Goal: Task Accomplishment & Management: Use online tool/utility

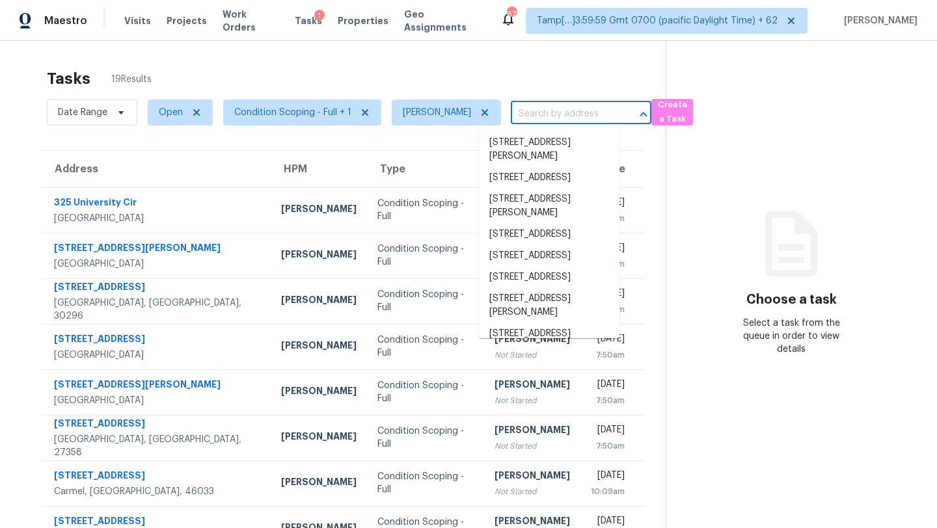
click at [511, 115] on input "text" at bounding box center [563, 114] width 104 height 20
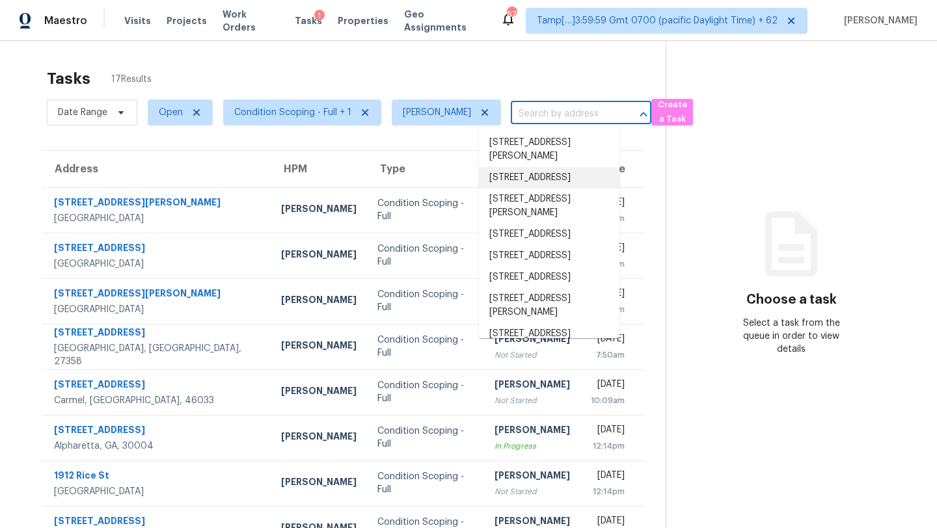
click at [727, 103] on section "Choose a task Select a task from the queue in order to view details" at bounding box center [791, 359] width 251 height 637
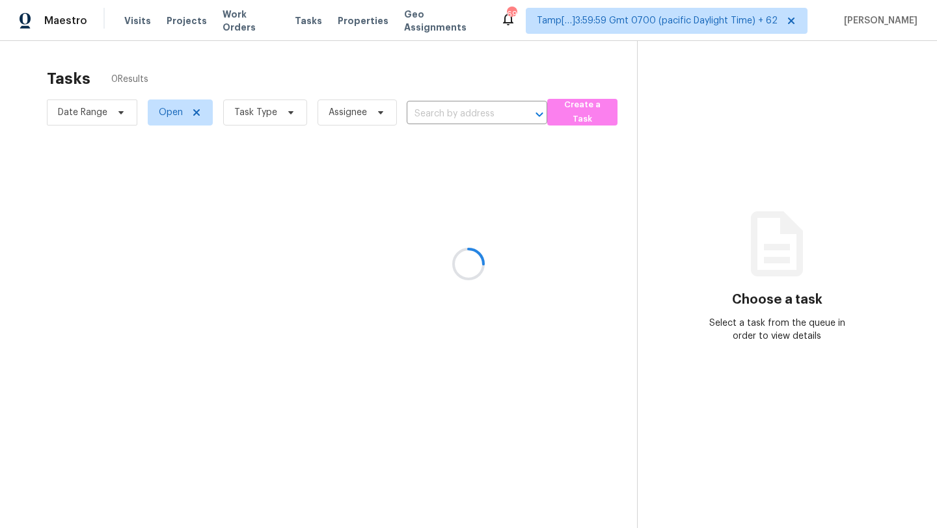
click at [454, 111] on div at bounding box center [468, 264] width 937 height 528
click at [454, 113] on div at bounding box center [468, 264] width 937 height 528
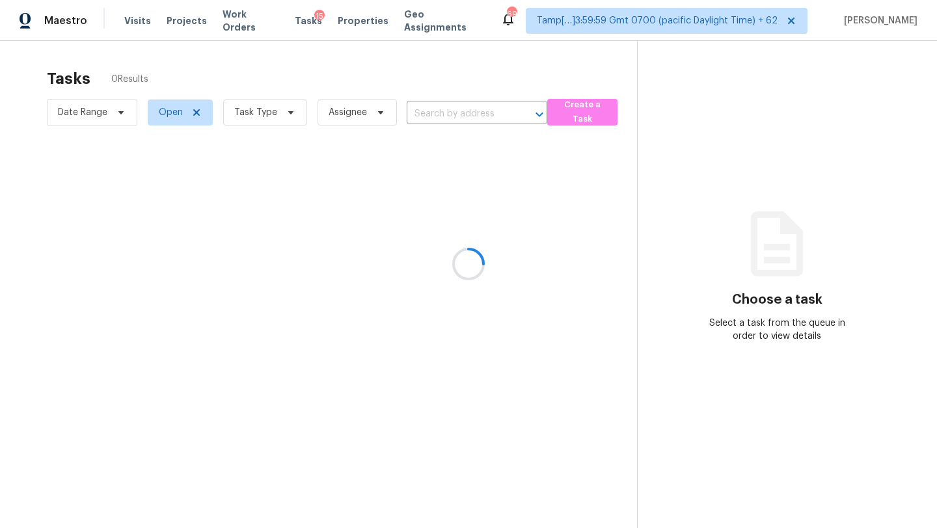
click at [454, 113] on div at bounding box center [468, 264] width 937 height 528
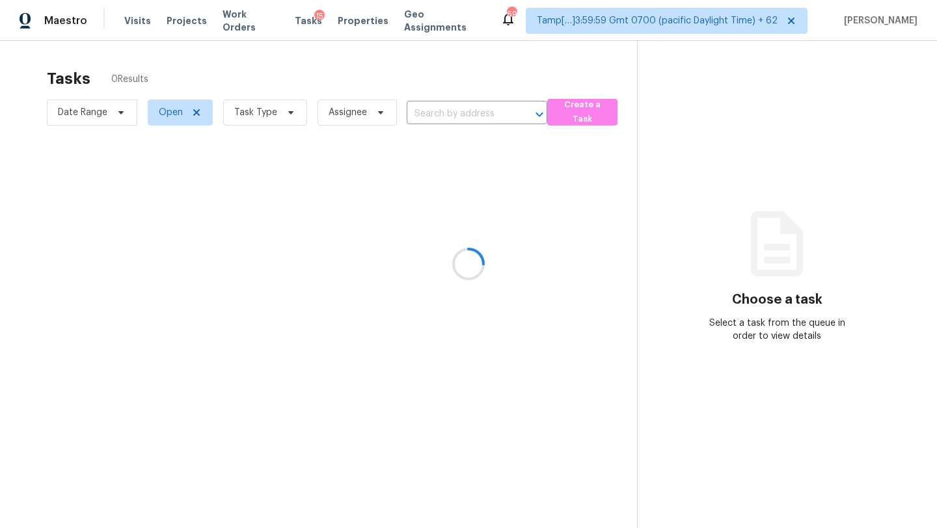
click at [454, 113] on div at bounding box center [468, 264] width 937 height 528
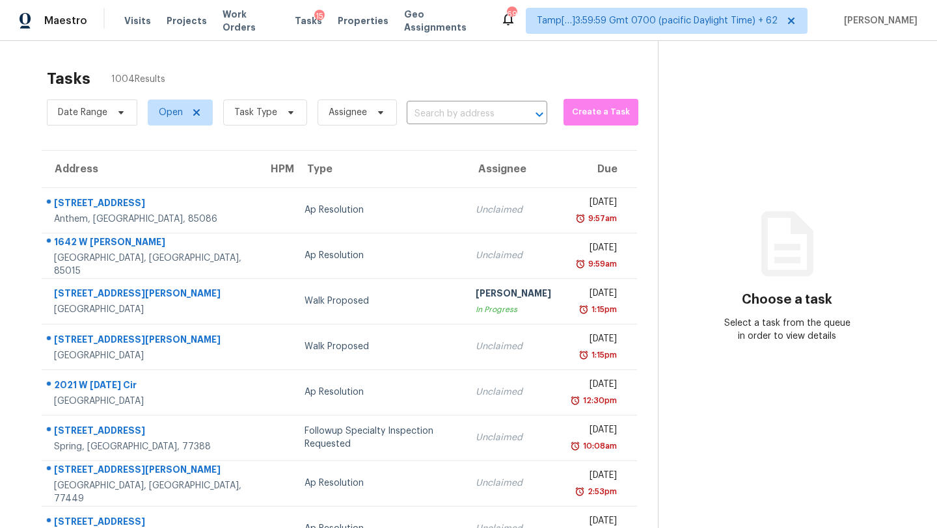
click at [454, 113] on input "text" at bounding box center [459, 114] width 104 height 20
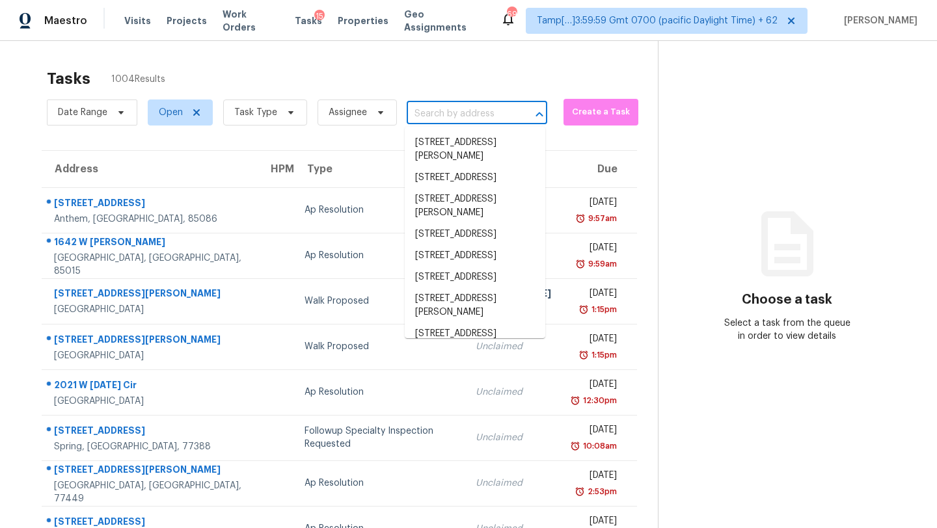
click at [454, 113] on input "text" at bounding box center [459, 114] width 104 height 20
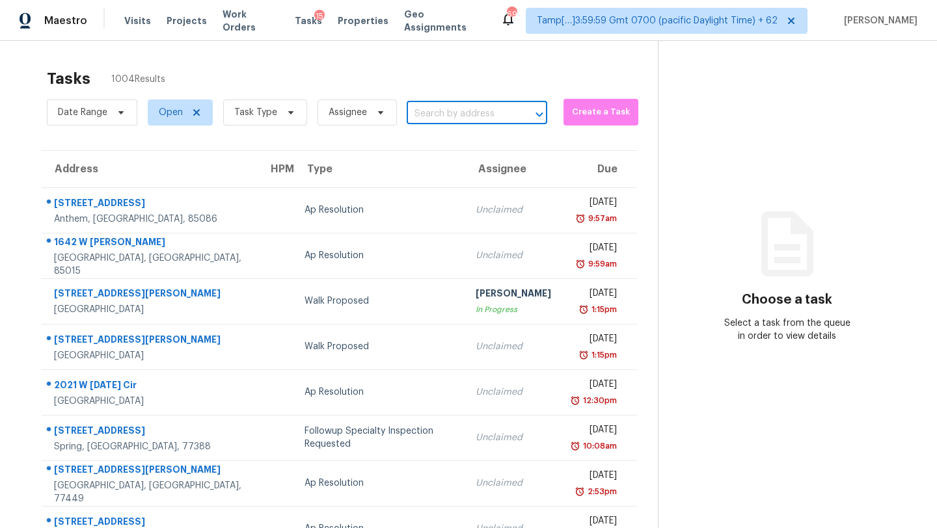
paste input "12023 Cancun Dr, Jacksonville, FL 32225"
type input "12023 Cancun Dr, Jacksonville, FL 32225"
click at [454, 143] on li "12023 Cancun Dr, Jacksonville, FL 32225" at bounding box center [475, 142] width 141 height 21
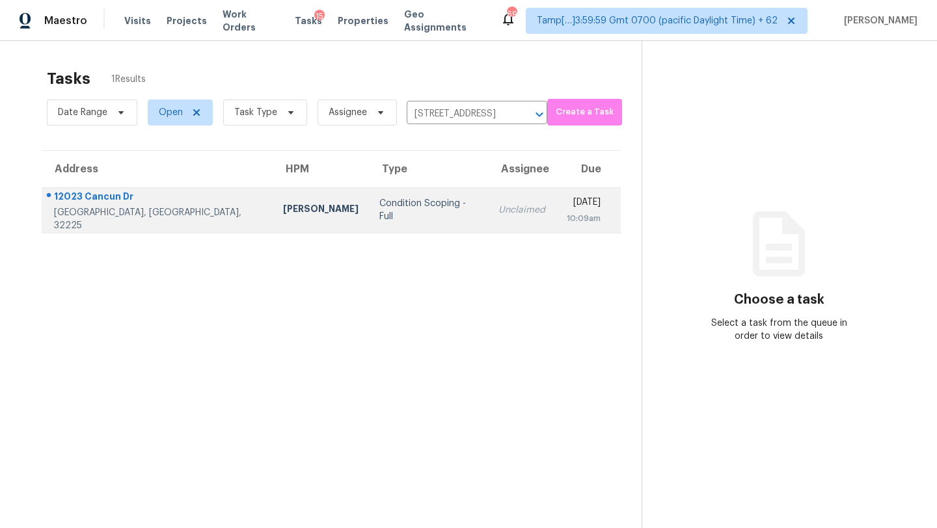
click at [488, 221] on td "Unclaimed" at bounding box center [522, 210] width 68 height 46
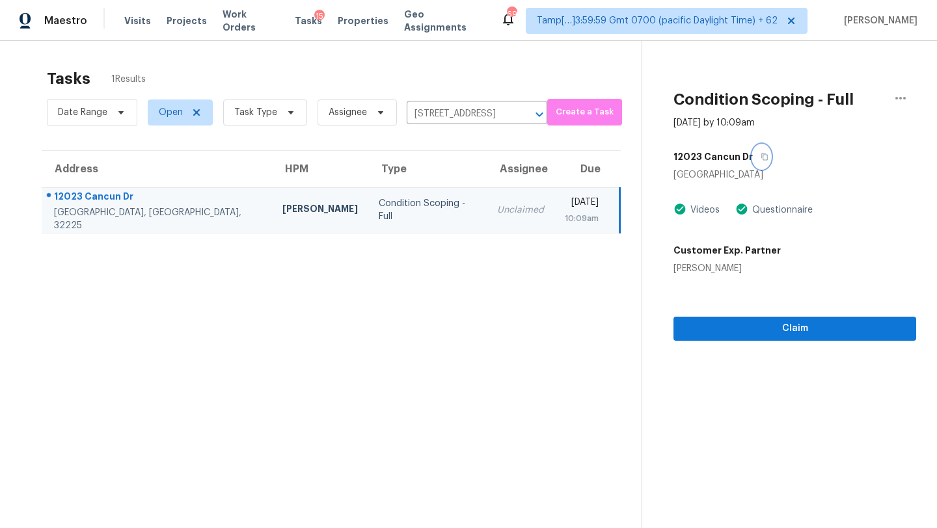
click at [761, 154] on icon "button" at bounding box center [765, 157] width 8 height 8
click at [756, 327] on span "Claim" at bounding box center [795, 329] width 222 height 16
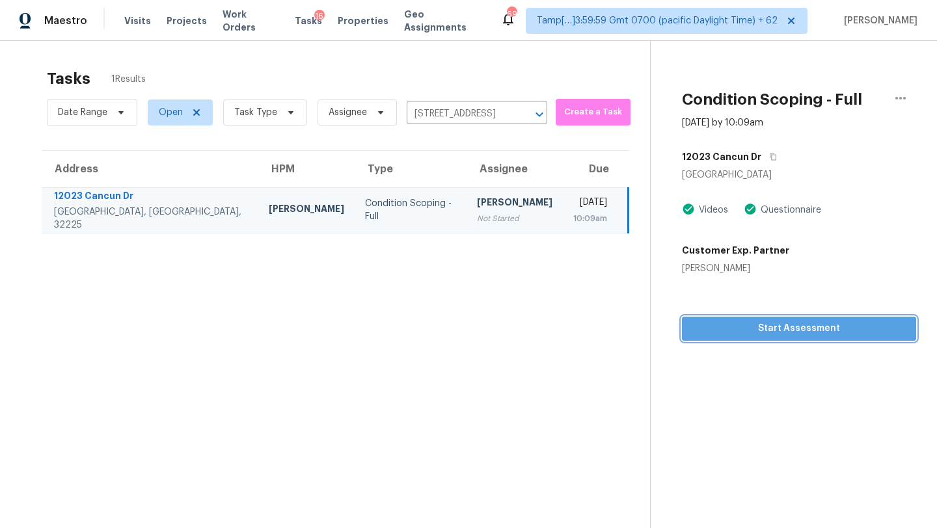
click at [728, 334] on span "Start Assessment" at bounding box center [798, 329] width 213 height 16
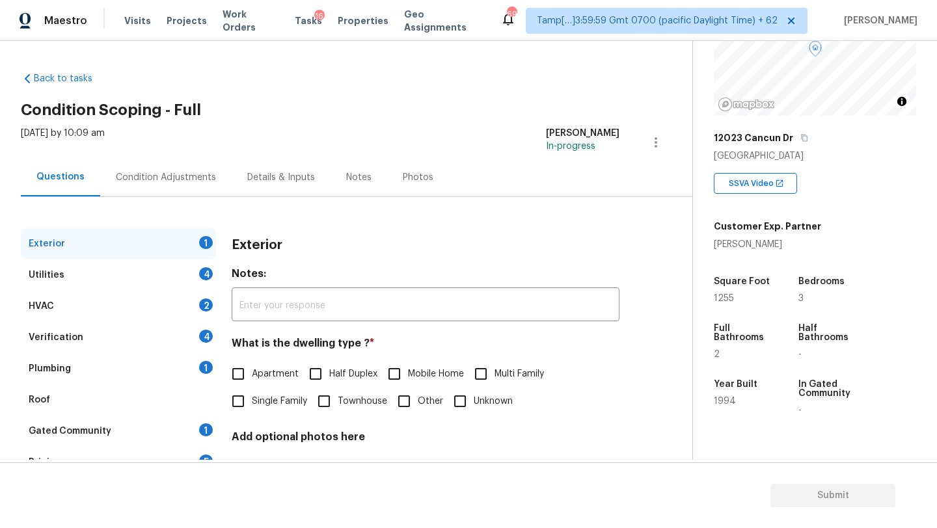
scroll to position [179, 0]
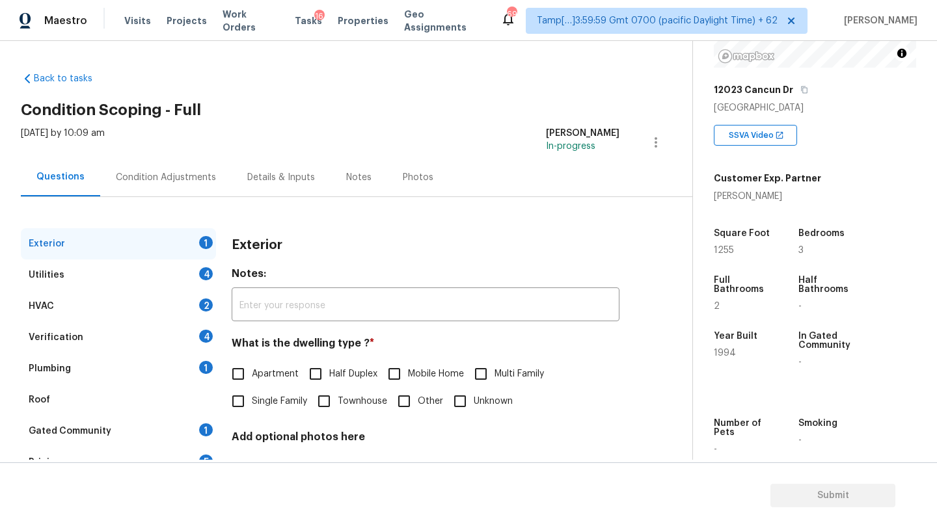
click at [290, 405] on span "Single Family" at bounding box center [279, 402] width 55 height 14
click at [252, 405] on input "Single Family" at bounding box center [238, 401] width 27 height 27
checkbox input "true"
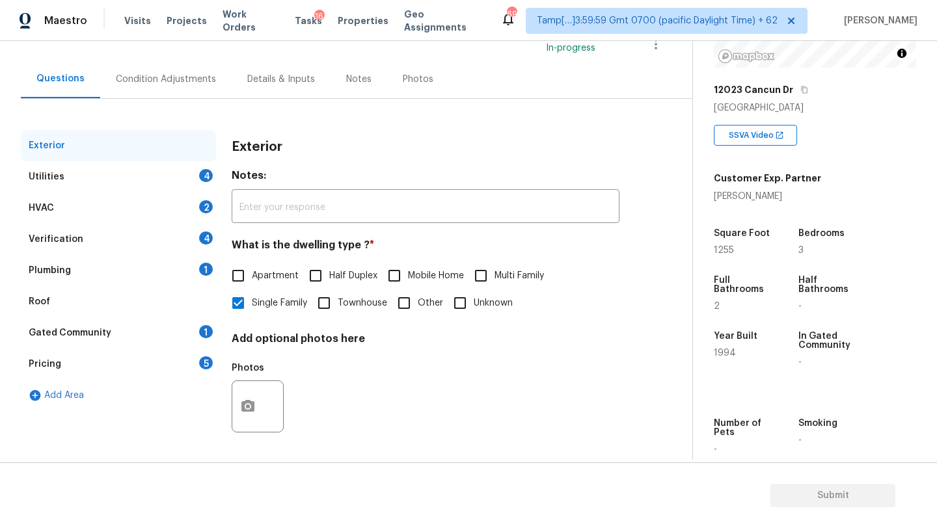
click at [105, 362] on div "Pricing 5" at bounding box center [118, 364] width 195 height 31
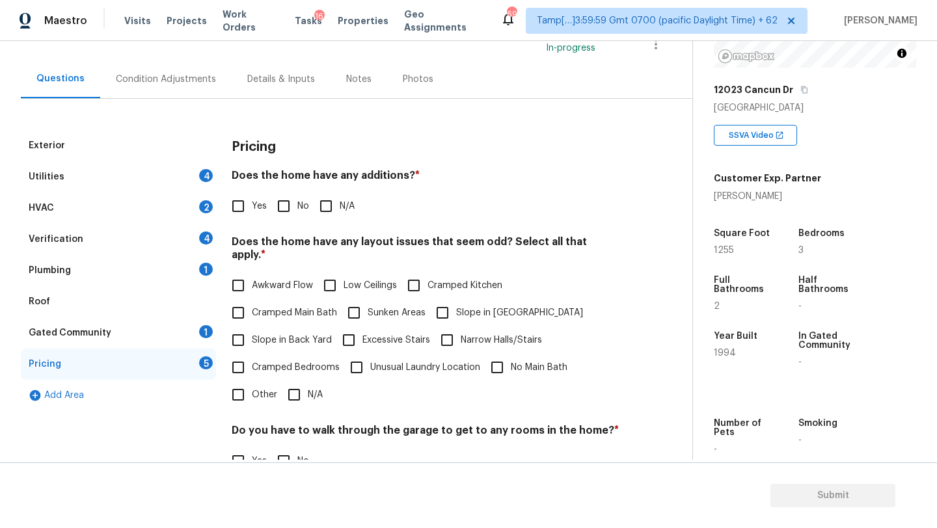
click at [287, 213] on input "No" at bounding box center [283, 206] width 27 height 27
checkbox input "true"
click at [277, 334] on span "Slope in Back Yard" at bounding box center [292, 341] width 80 height 14
click at [252, 333] on input "Slope in Back Yard" at bounding box center [238, 340] width 27 height 27
checkbox input "true"
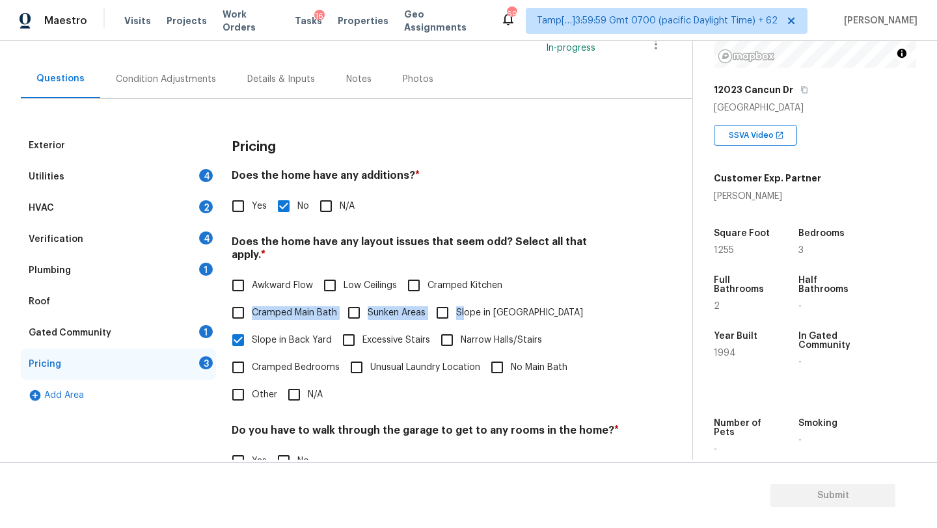
drag, startPoint x: 467, startPoint y: 280, endPoint x: 464, endPoint y: 297, distance: 17.1
click at [464, 297] on div "Awkward Flow Low Ceilings Cramped Kitchen Cramped Main Bath Sunken Areas Slope …" at bounding box center [426, 340] width 388 height 137
click at [464, 307] on span "Slope in Front Yard" at bounding box center [519, 314] width 127 height 14
click at [456, 299] on input "Slope in Front Yard" at bounding box center [442, 312] width 27 height 27
checkbox input "true"
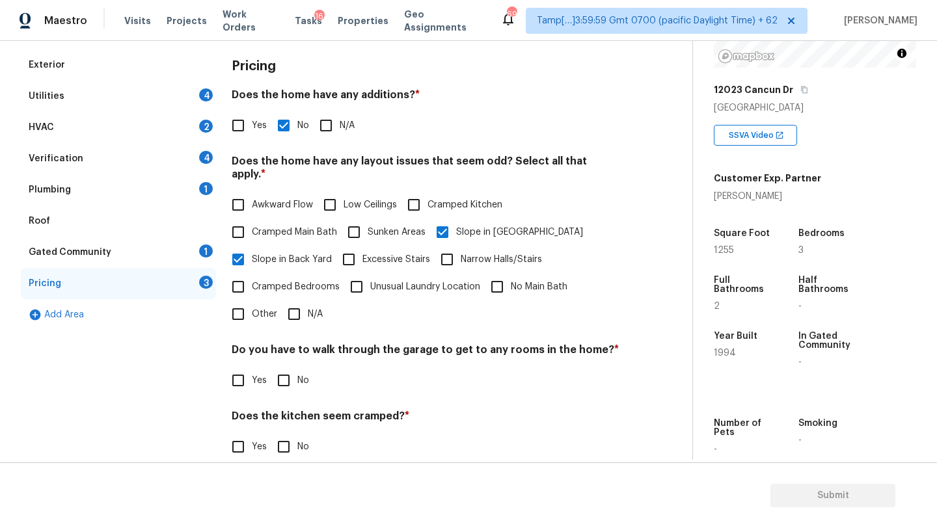
scroll to position [252, 0]
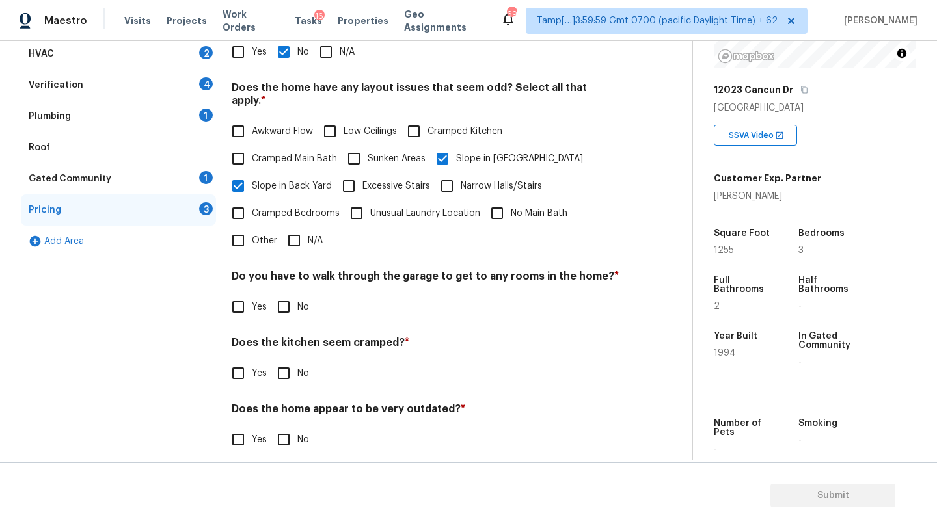
click at [284, 294] on input "No" at bounding box center [283, 306] width 27 height 27
checkbox input "true"
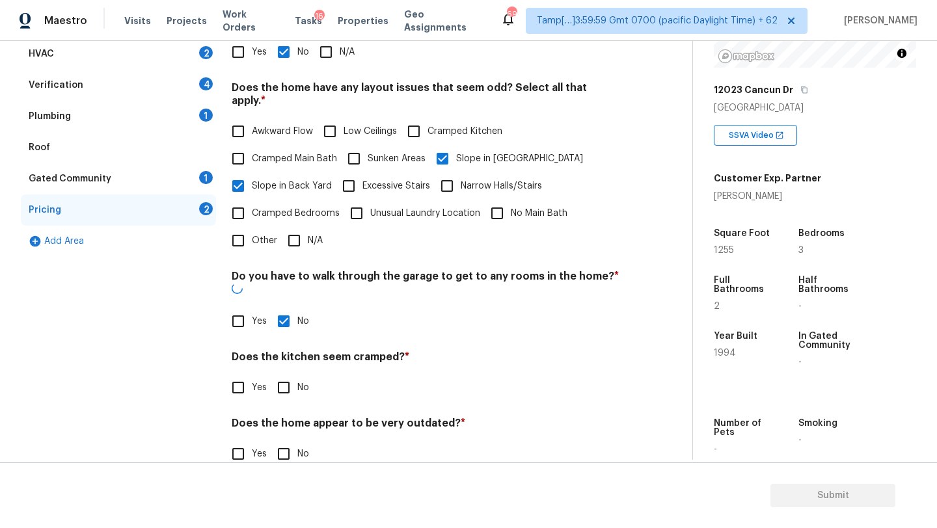
click at [286, 374] on input "No" at bounding box center [283, 387] width 27 height 27
checkbox input "true"
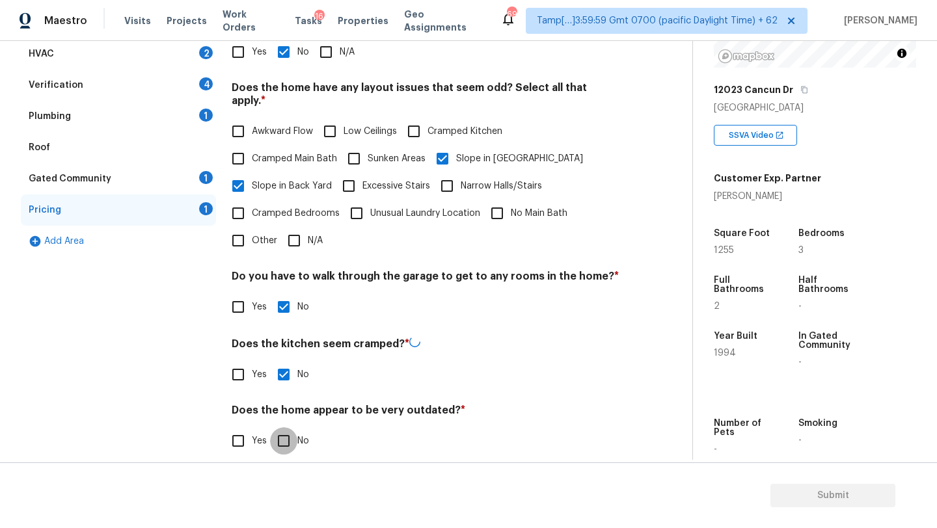
click at [286, 428] on input "No" at bounding box center [283, 441] width 27 height 27
checkbox input "true"
click at [116, 185] on div "Gated Community 1" at bounding box center [118, 178] width 195 height 31
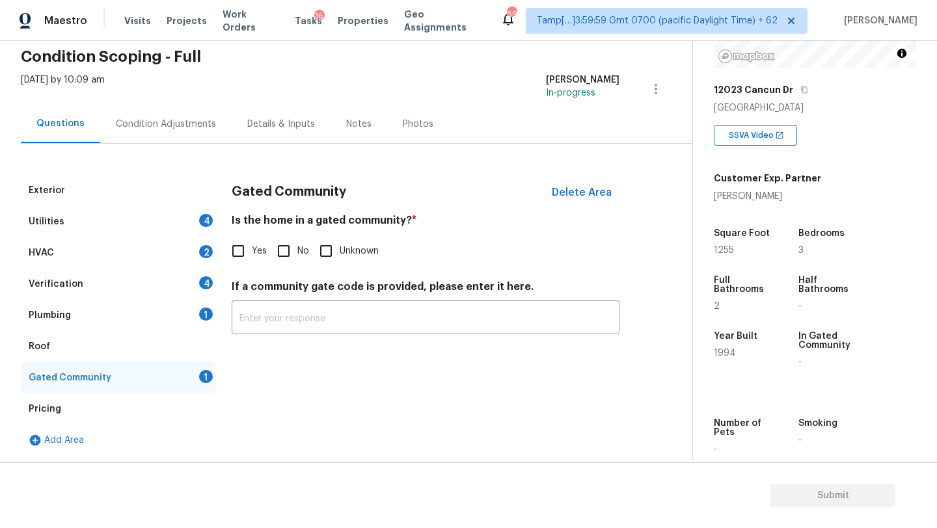
scroll to position [53, 0]
click at [301, 257] on span "No" at bounding box center [303, 252] width 12 height 14
click at [297, 257] on input "No" at bounding box center [283, 251] width 27 height 27
checkbox input "true"
click at [121, 338] on div "Roof" at bounding box center [118, 346] width 195 height 31
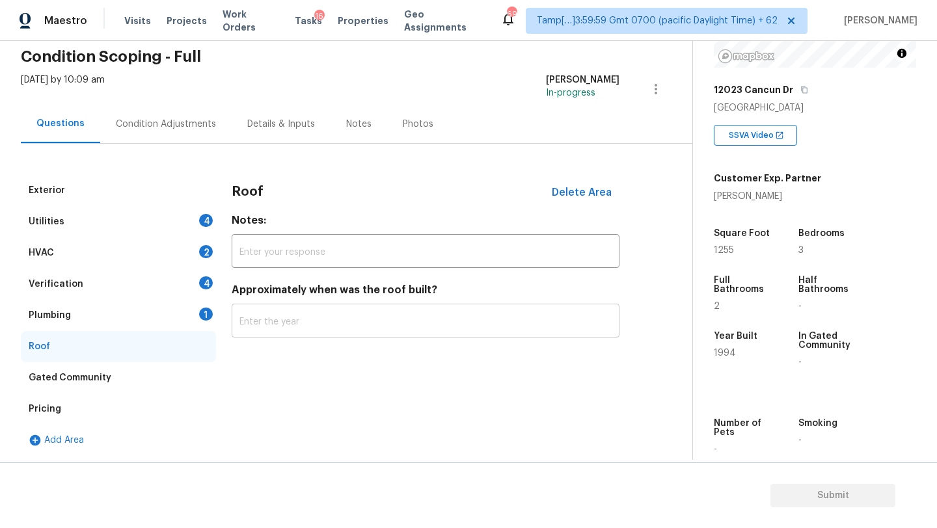
click at [338, 319] on input "text" at bounding box center [426, 322] width 388 height 31
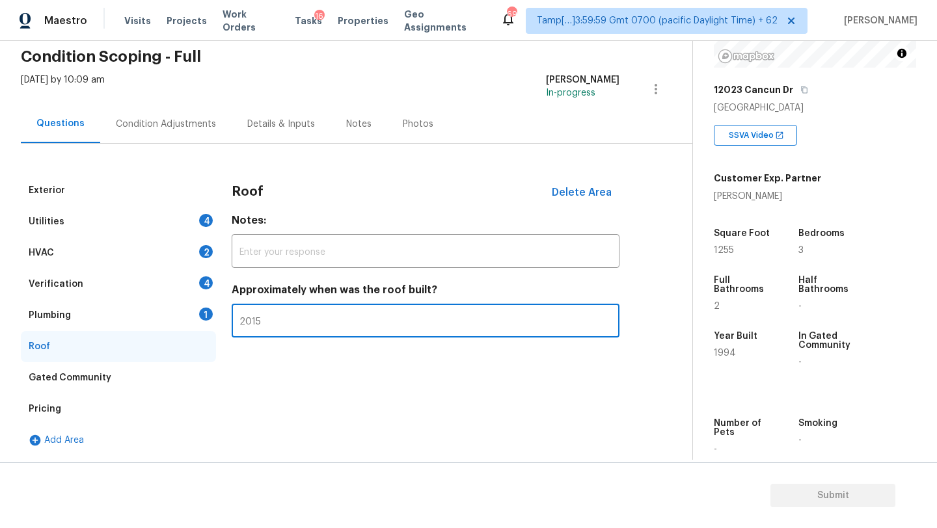
type input "2015"
click at [191, 320] on div "Plumbing 1" at bounding box center [118, 315] width 195 height 31
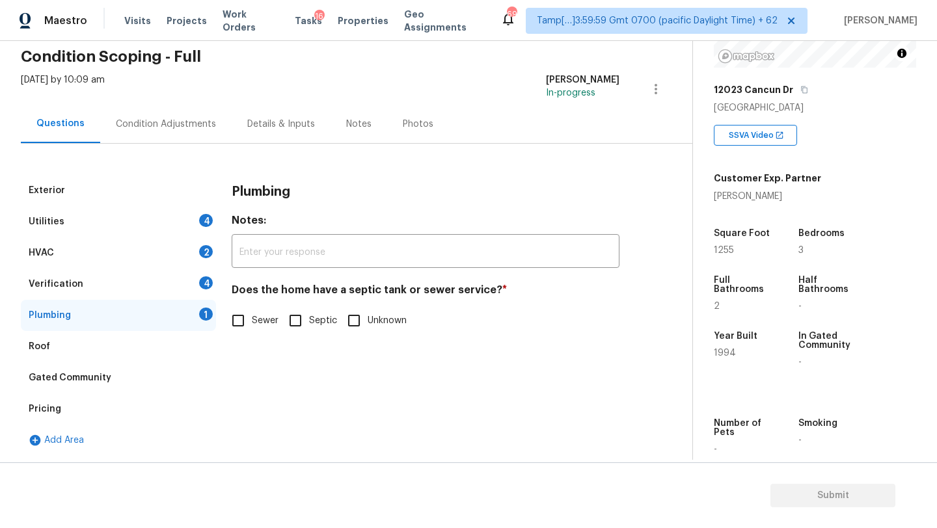
click at [266, 321] on span "Sewer" at bounding box center [265, 321] width 27 height 14
click at [252, 321] on input "Sewer" at bounding box center [238, 320] width 27 height 27
checkbox input "true"
click at [173, 279] on div "Verification 4" at bounding box center [118, 284] width 195 height 31
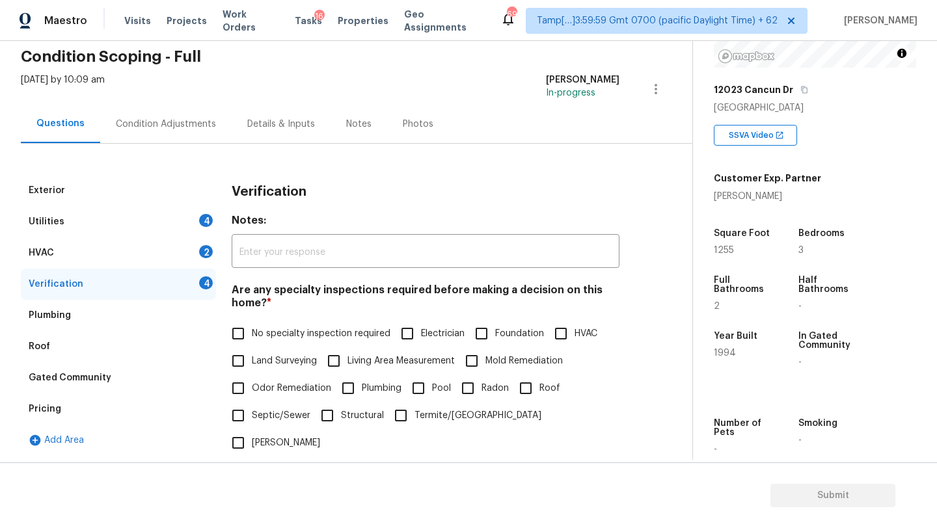
click at [252, 319] on div "Are any specialty inspections required before making a decision on this home? *…" at bounding box center [426, 370] width 388 height 173
click at [254, 333] on span "No specialty inspection required" at bounding box center [321, 334] width 139 height 14
click at [252, 333] on input "No specialty inspection required" at bounding box center [238, 333] width 27 height 27
checkbox input "true"
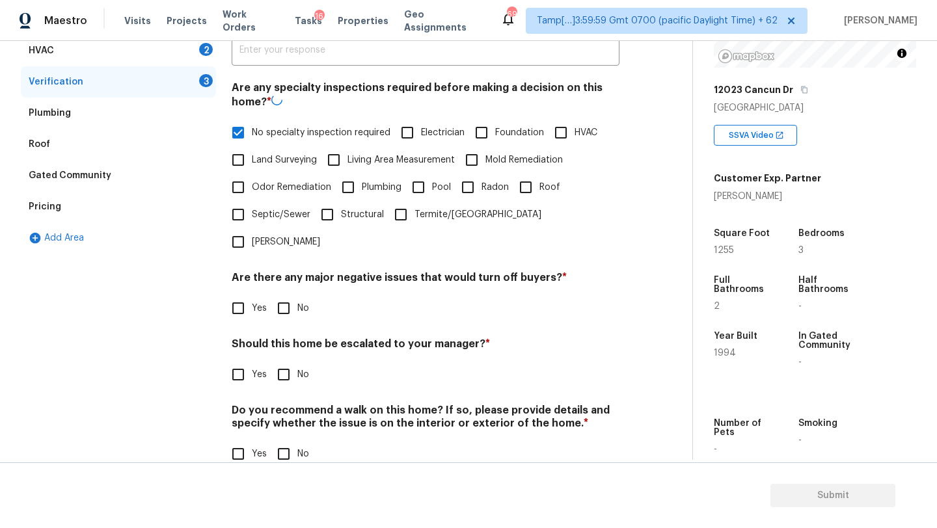
scroll to position [254, 0]
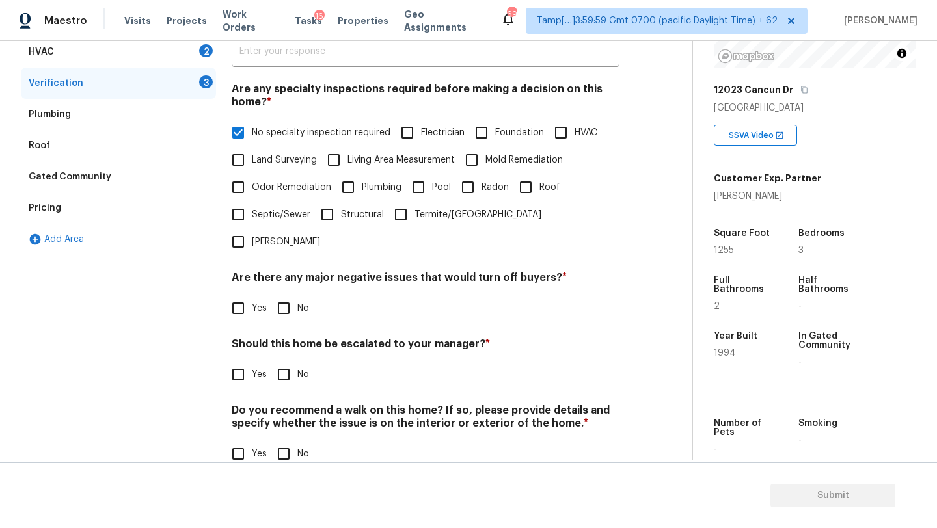
click at [284, 295] on input "No" at bounding box center [283, 308] width 27 height 27
checkbox input "true"
click at [284, 362] on input "No" at bounding box center [283, 375] width 27 height 27
checkbox input "true"
click at [284, 411] on div "Do you recommend a walk on this home? If so, please provide details and specify…" at bounding box center [426, 436] width 388 height 64
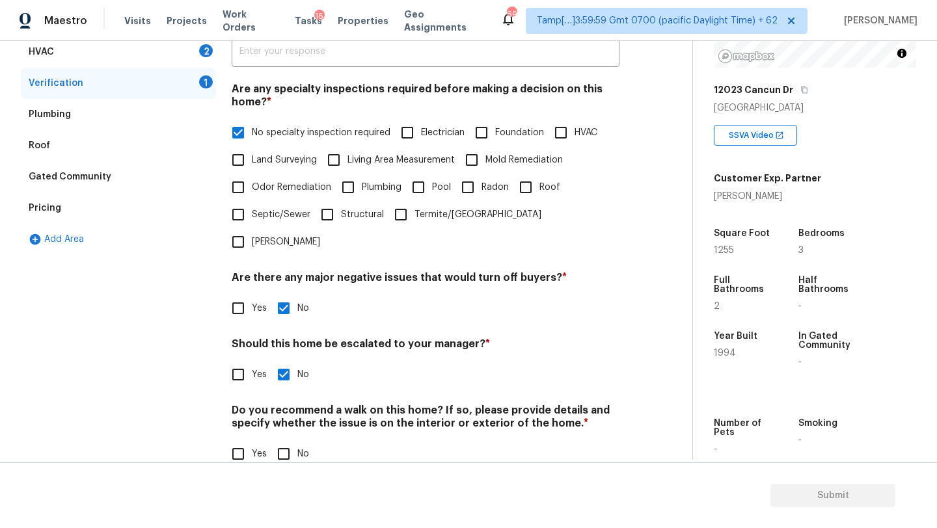
click at [284, 441] on input "No" at bounding box center [283, 454] width 27 height 27
checkbox input "true"
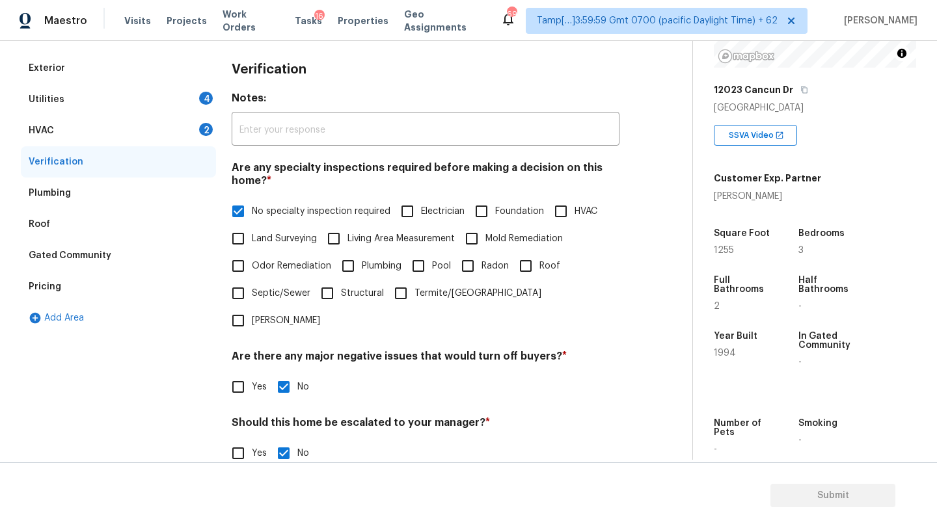
scroll to position [88, 0]
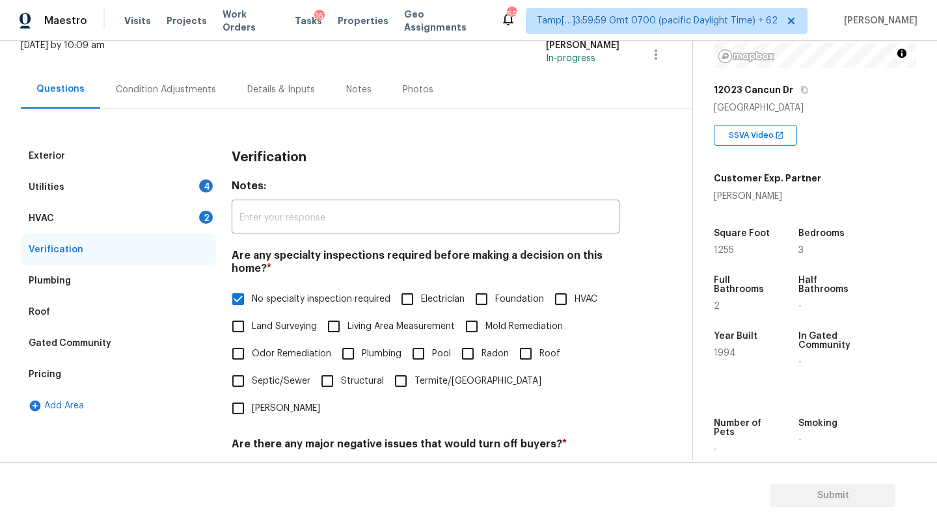
click at [86, 221] on div "HVAC 2" at bounding box center [118, 218] width 195 height 31
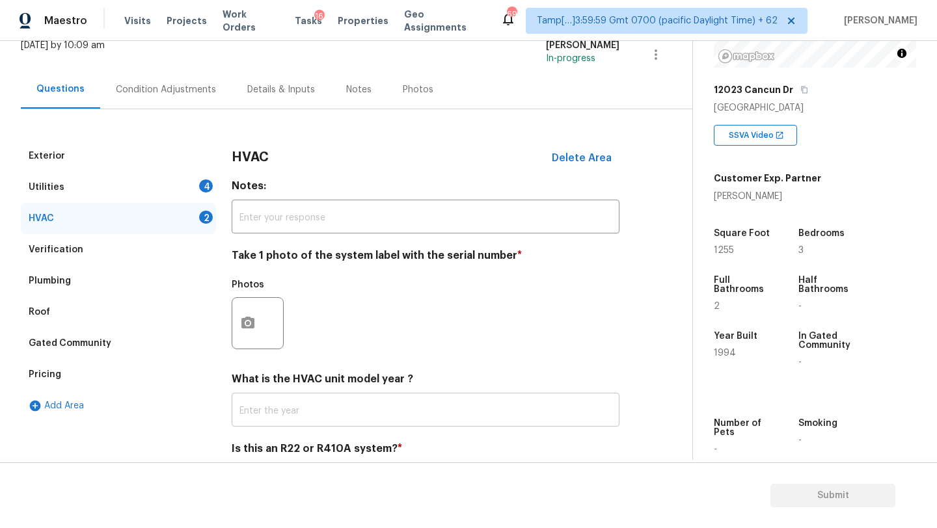
click at [278, 411] on input "text" at bounding box center [426, 411] width 388 height 31
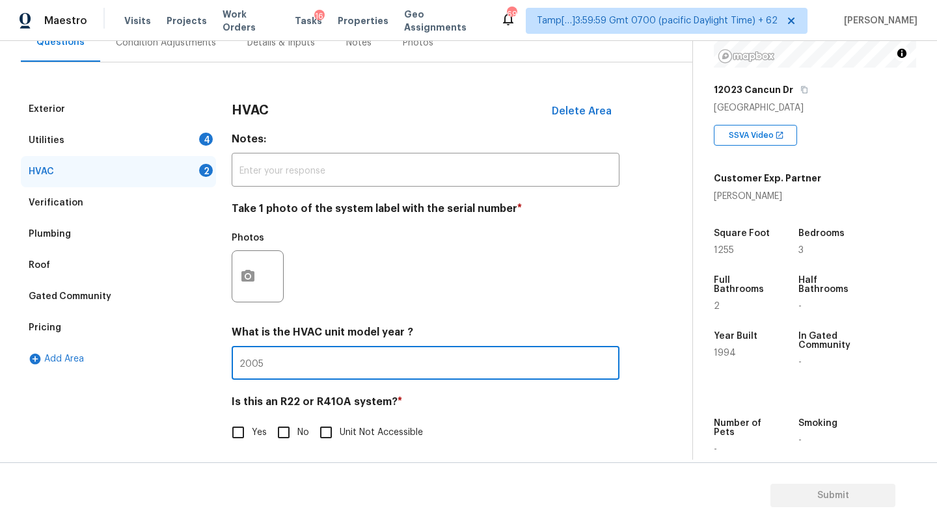
scroll to position [141, 0]
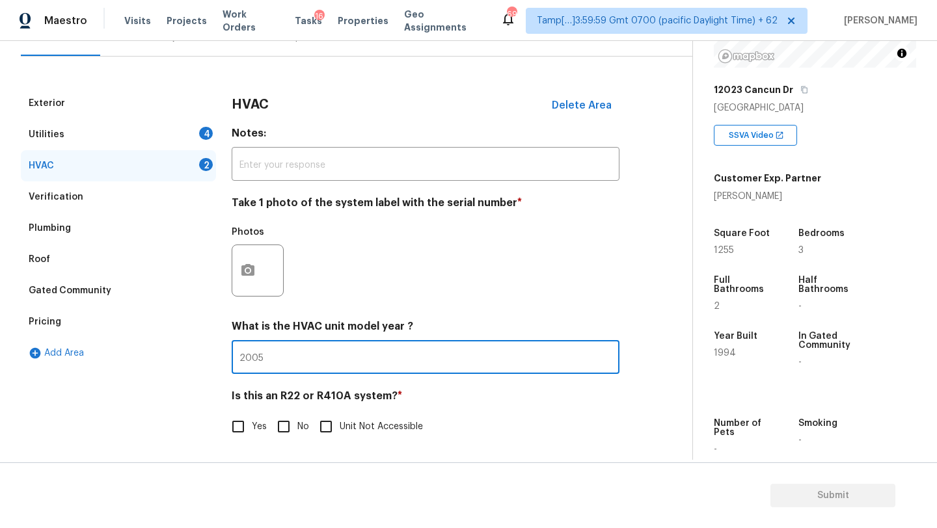
type input "2005"
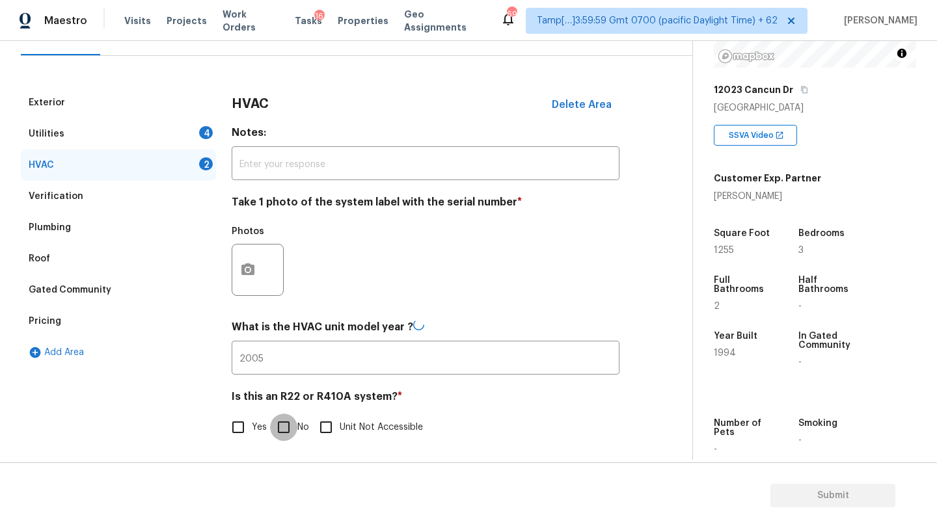
click at [285, 426] on input "No" at bounding box center [283, 427] width 27 height 27
checkbox input "true"
click at [120, 143] on div "Utilities 4" at bounding box center [118, 134] width 195 height 31
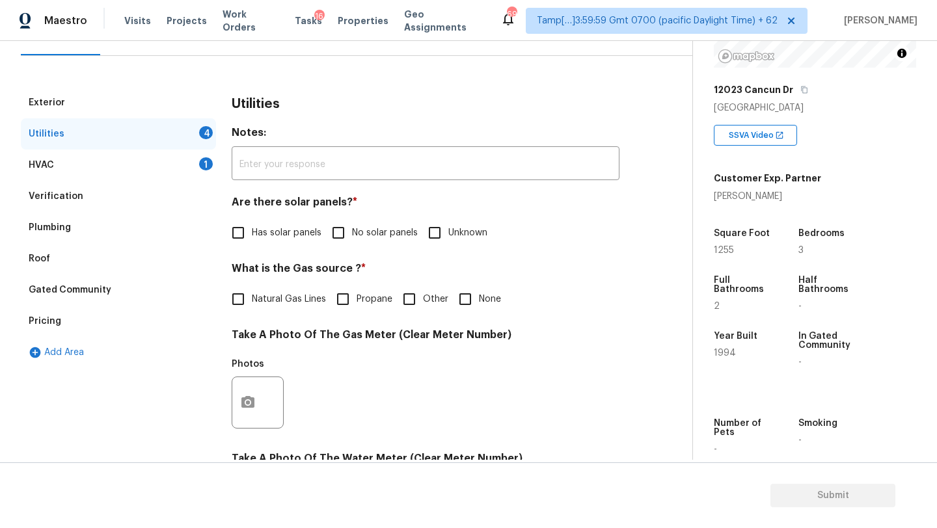
click at [348, 233] on input "No solar panels" at bounding box center [338, 232] width 27 height 27
checkbox input "true"
click at [455, 302] on input "None" at bounding box center [465, 299] width 27 height 27
checkbox input "true"
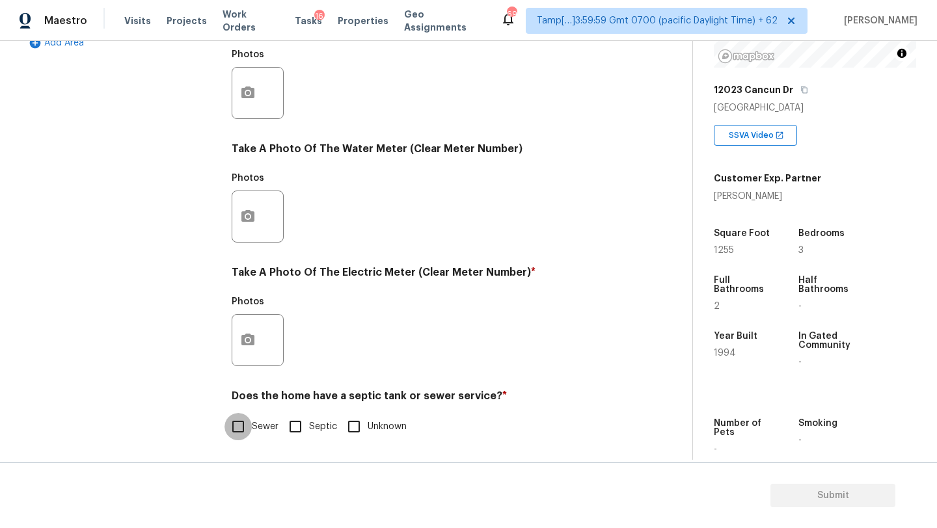
click at [245, 424] on input "Sewer" at bounding box center [238, 426] width 27 height 27
checkbox input "true"
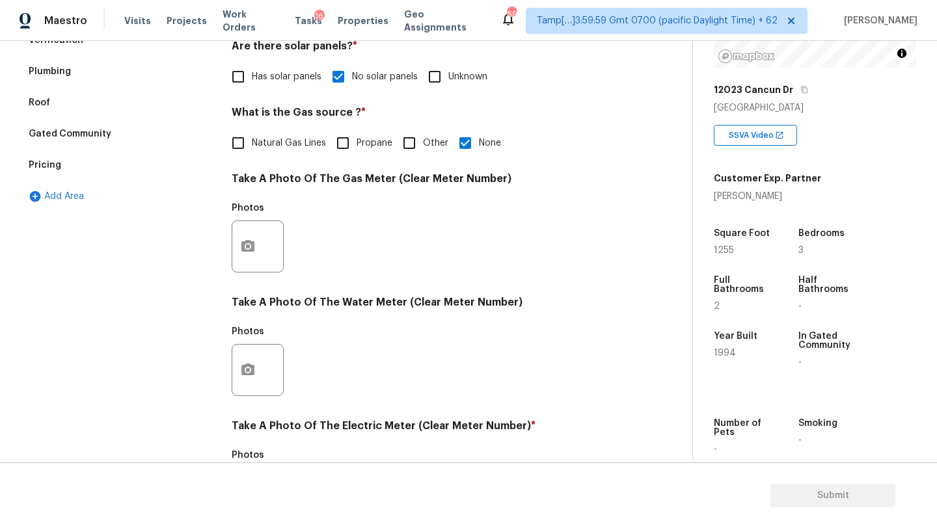
scroll to position [0, 0]
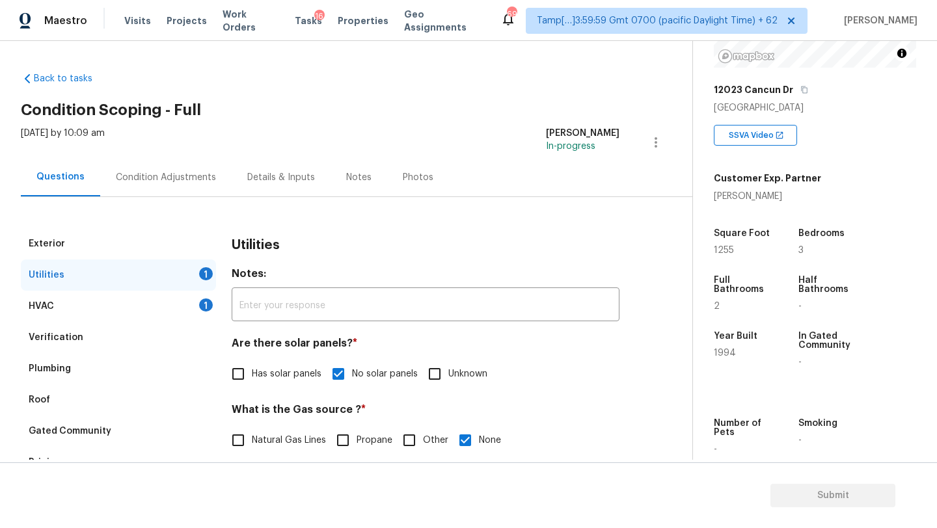
click at [180, 158] on div "Condition Adjustments" at bounding box center [165, 177] width 131 height 38
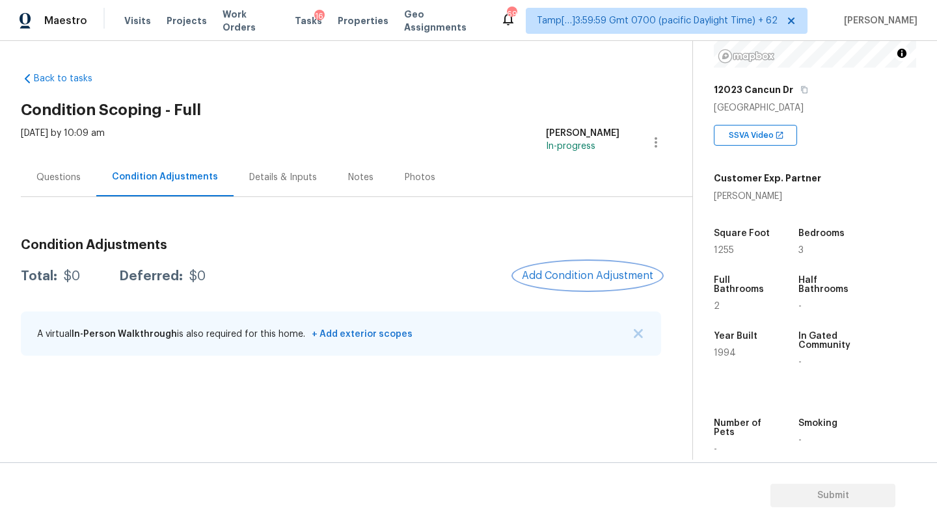
click at [591, 266] on button "Add Condition Adjustment" at bounding box center [587, 275] width 147 height 27
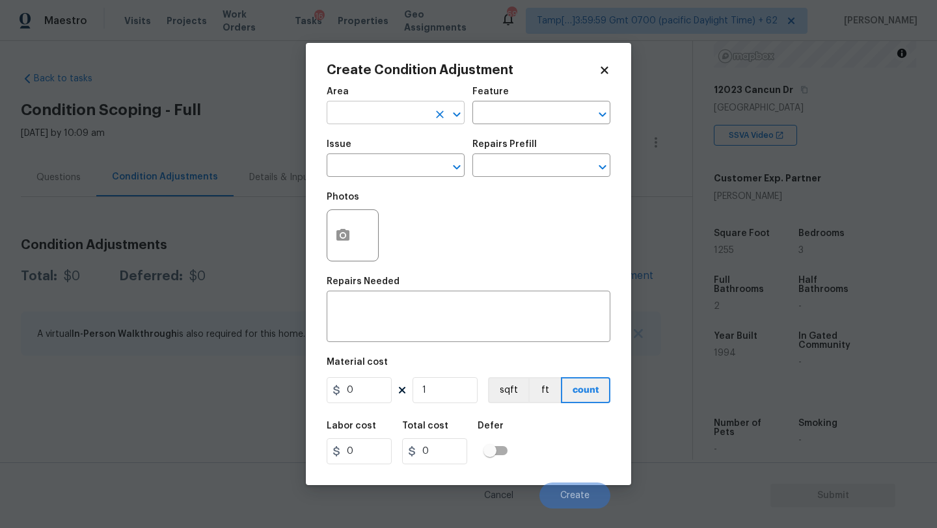
click at [340, 113] on input "text" at bounding box center [378, 114] width 102 height 20
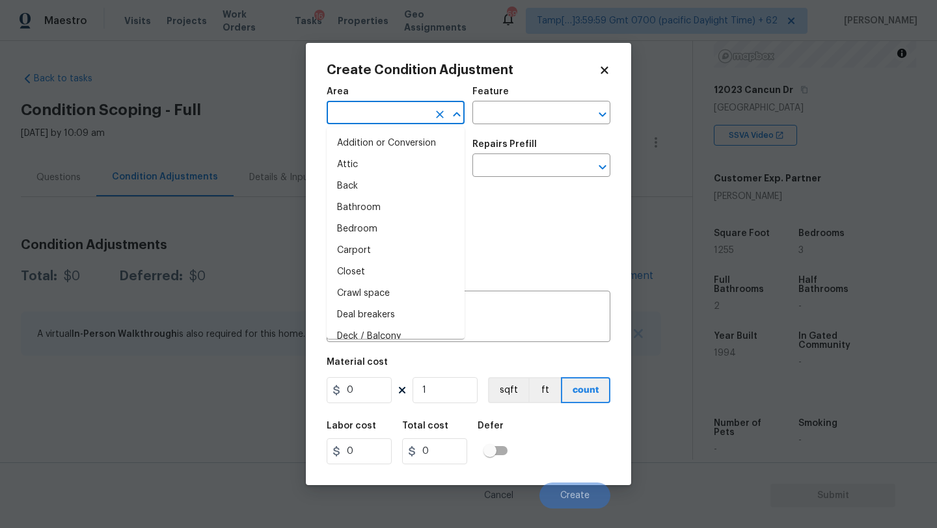
type input "e"
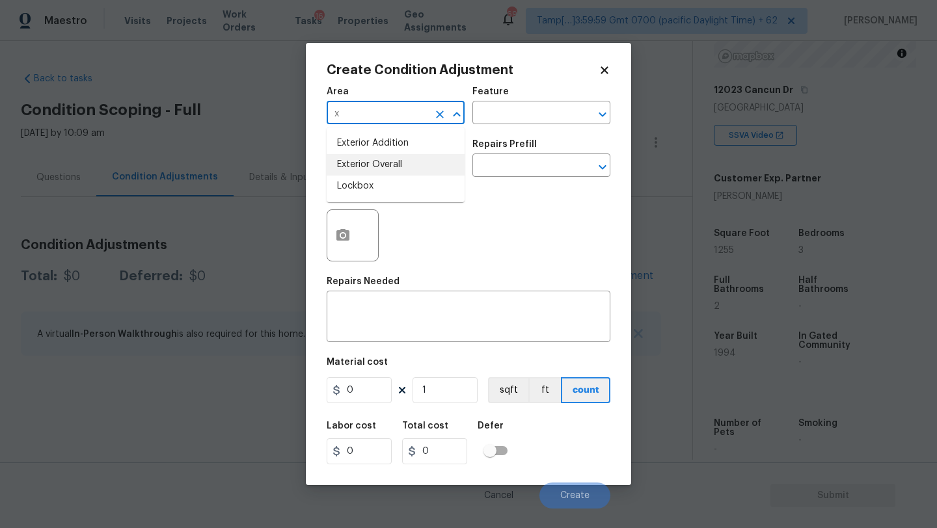
click at [372, 174] on li "Exterior Overall" at bounding box center [396, 164] width 138 height 21
type input "Exterior Overall"
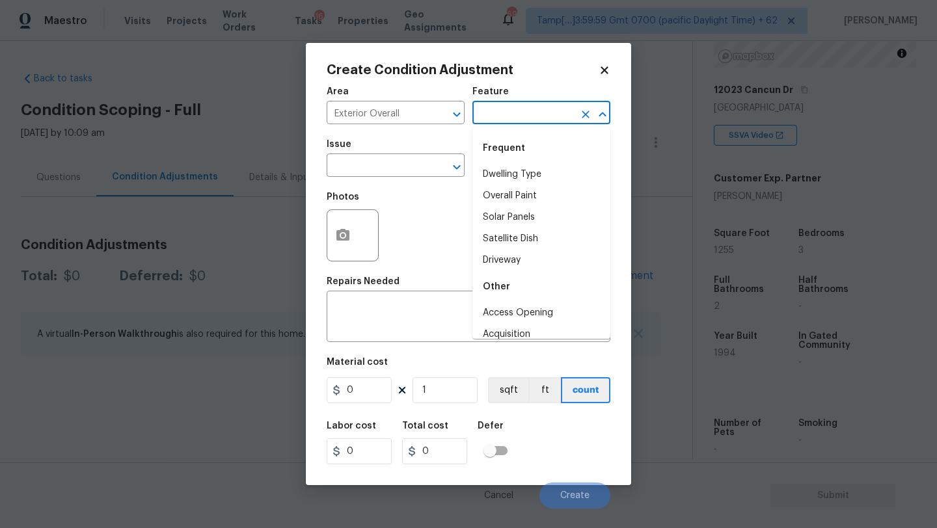
click at [476, 120] on input "text" at bounding box center [523, 114] width 102 height 20
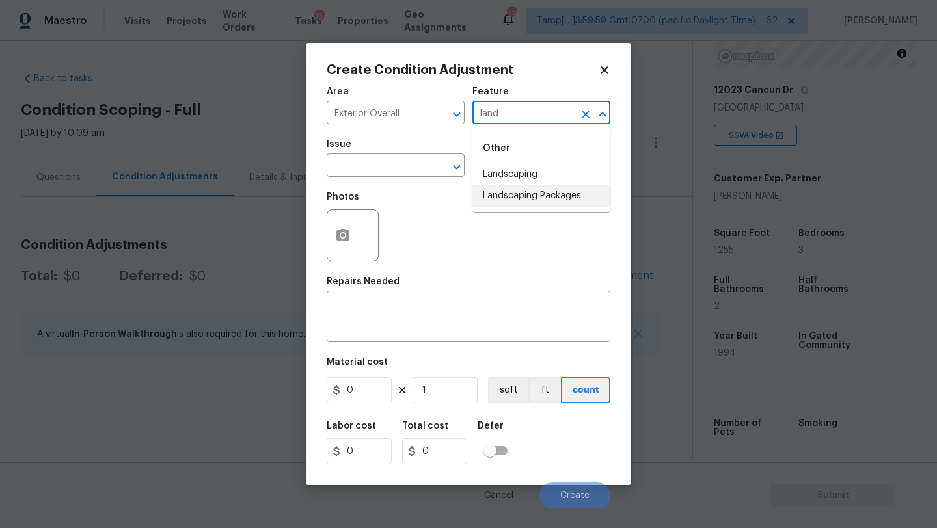
click at [491, 198] on li "Landscaping Packages" at bounding box center [541, 195] width 138 height 21
type input "Landscaping Packages"
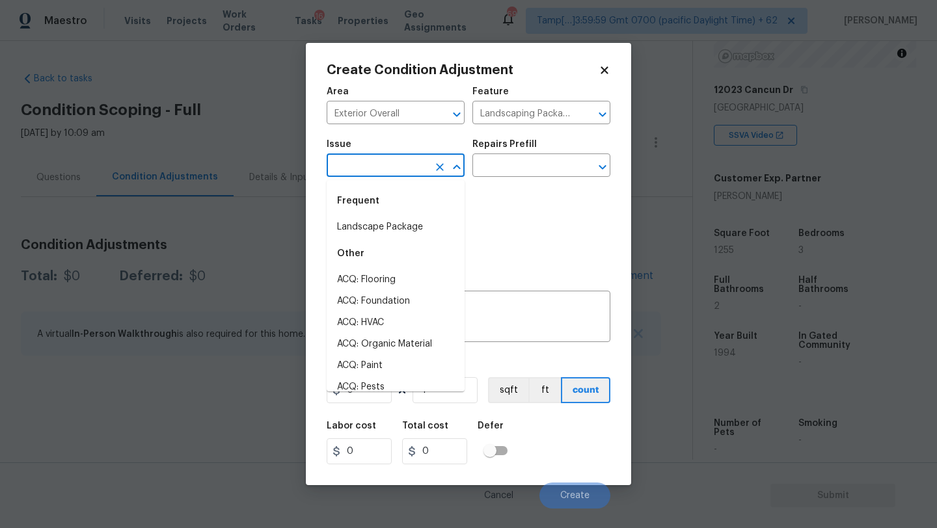
click at [373, 167] on input "text" at bounding box center [378, 167] width 102 height 20
click at [373, 226] on li "Landscape Package" at bounding box center [396, 227] width 138 height 21
type input "Landscape Package"
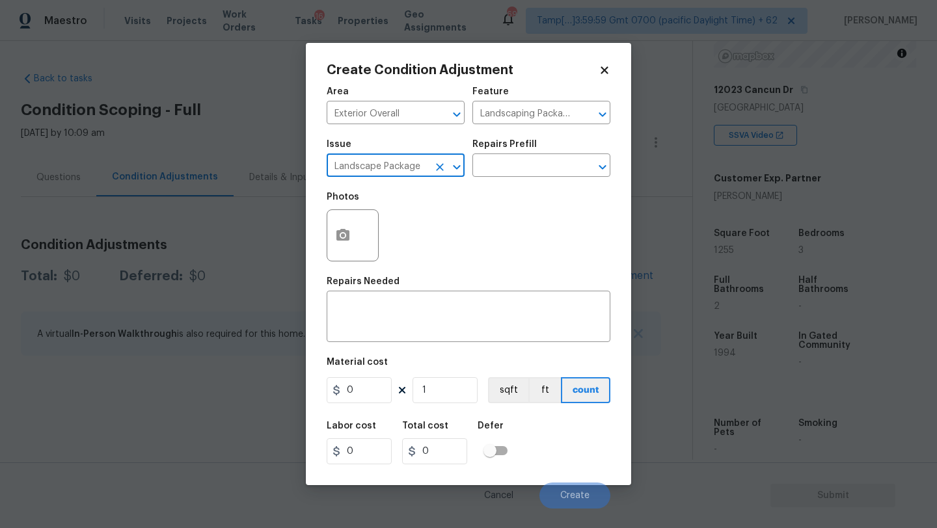
click at [528, 180] on div "Issue Landscape Package ​ Repairs Prefill ​" at bounding box center [469, 158] width 284 height 53
click at [528, 178] on div "Issue Landscape Package ​ Repairs Prefill ​" at bounding box center [469, 158] width 284 height 53
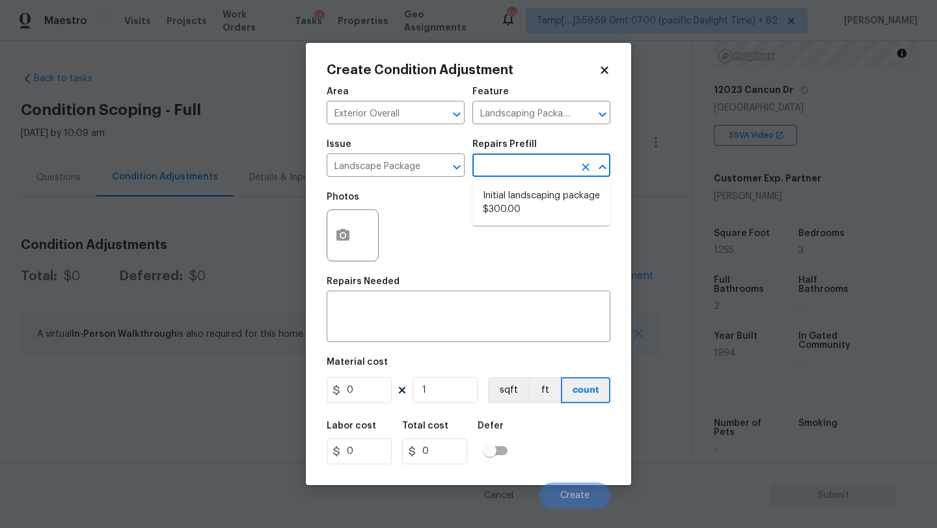
click at [528, 172] on input "text" at bounding box center [523, 167] width 102 height 20
click at [525, 214] on li "Initial landscaping package $300.00" at bounding box center [541, 202] width 138 height 35
type input "Home Readiness Packages"
type textarea "Mowing of grass up to 6" in height. Mow, edge along driveways & sidewalks, trim…"
type input "300"
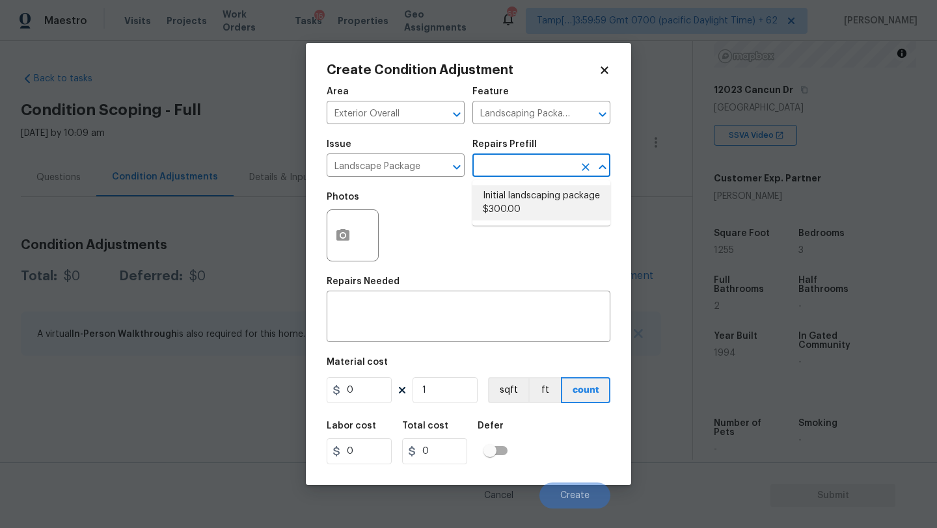
type input "300"
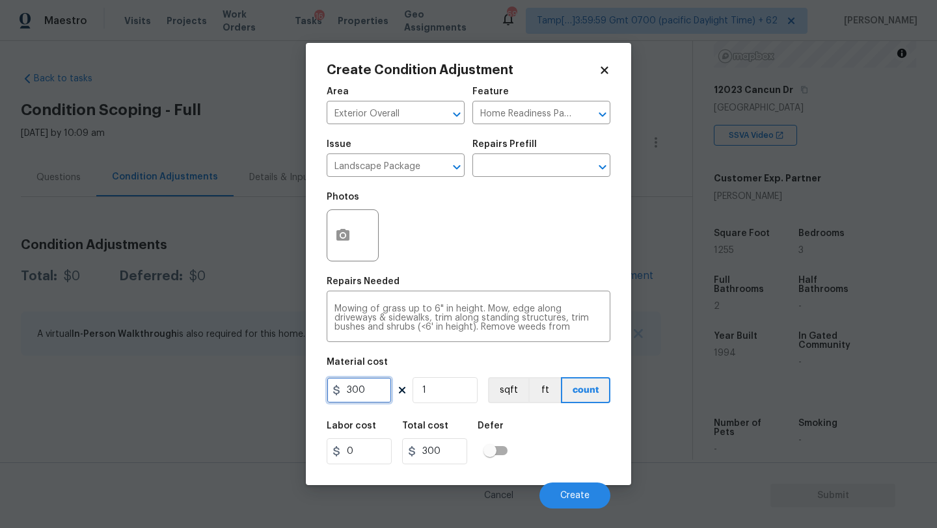
click at [383, 383] on input "300" at bounding box center [359, 390] width 65 height 26
type input "750"
click at [349, 237] on icon "button" at bounding box center [342, 235] width 13 height 12
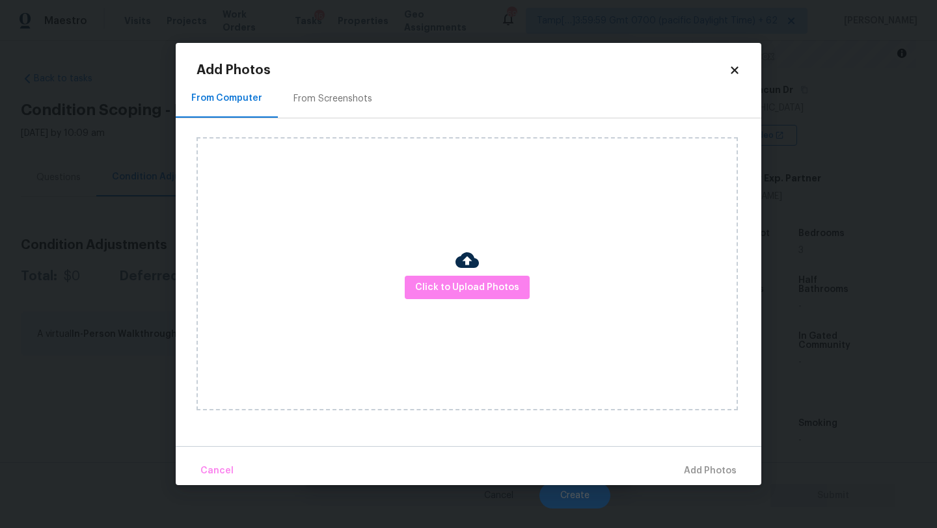
click at [349, 103] on div "From Screenshots" at bounding box center [332, 98] width 79 height 13
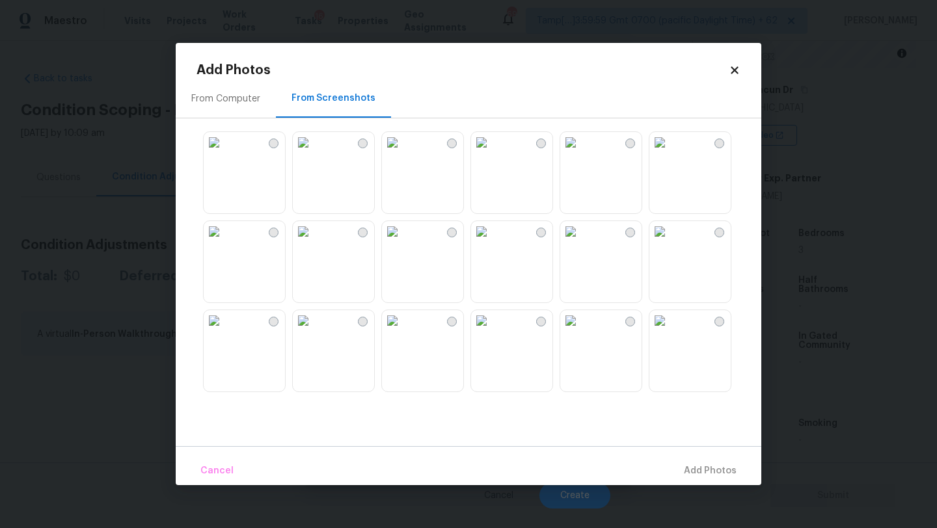
click at [465, 181] on div at bounding box center [479, 261] width 565 height 273
drag, startPoint x: 623, startPoint y: 269, endPoint x: 579, endPoint y: 269, distance: 44.3
click at [581, 242] on img at bounding box center [570, 231] width 21 height 21
click at [403, 242] on img at bounding box center [392, 231] width 21 height 21
click at [403, 320] on img at bounding box center [392, 320] width 21 height 21
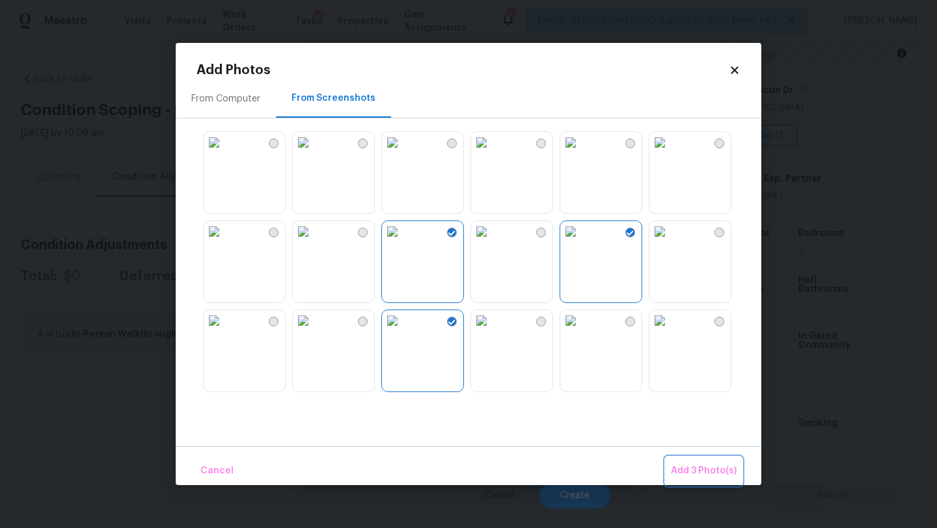
click at [692, 463] on span "Add 3 Photo(s)" at bounding box center [704, 471] width 66 height 16
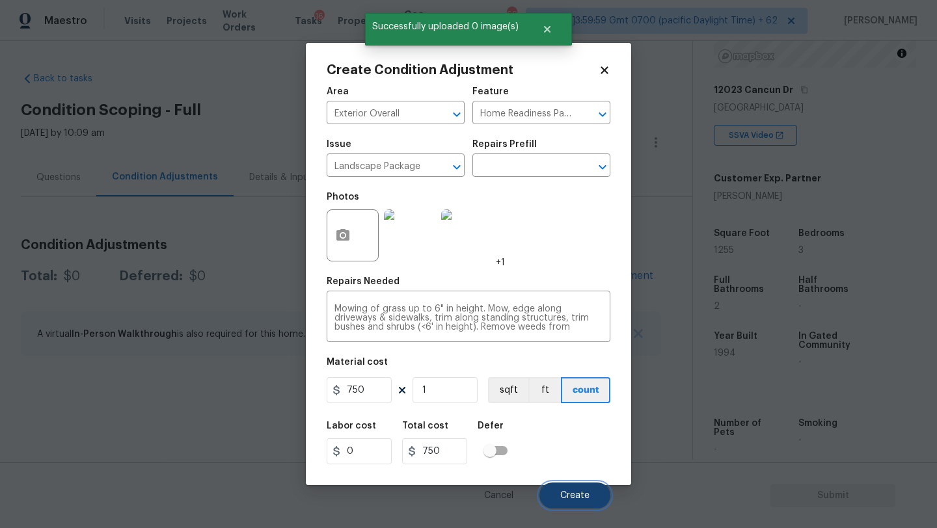
click at [580, 493] on span "Create" at bounding box center [574, 496] width 29 height 10
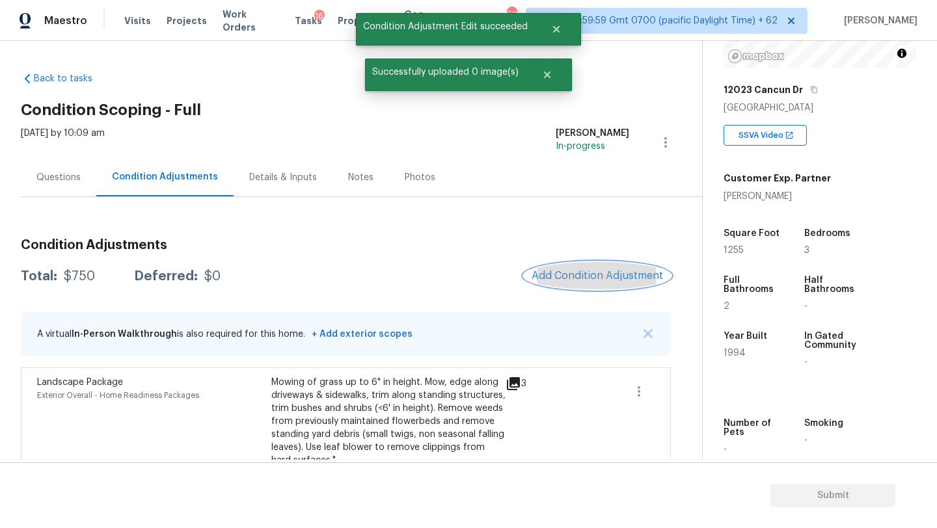
click at [588, 268] on button "Add Condition Adjustment" at bounding box center [597, 275] width 147 height 27
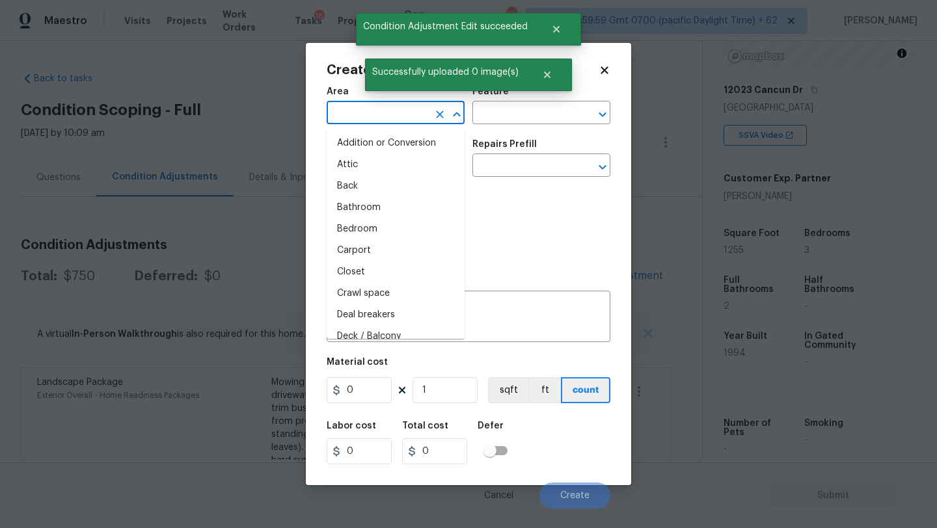
click at [405, 113] on input "text" at bounding box center [378, 114] width 102 height 20
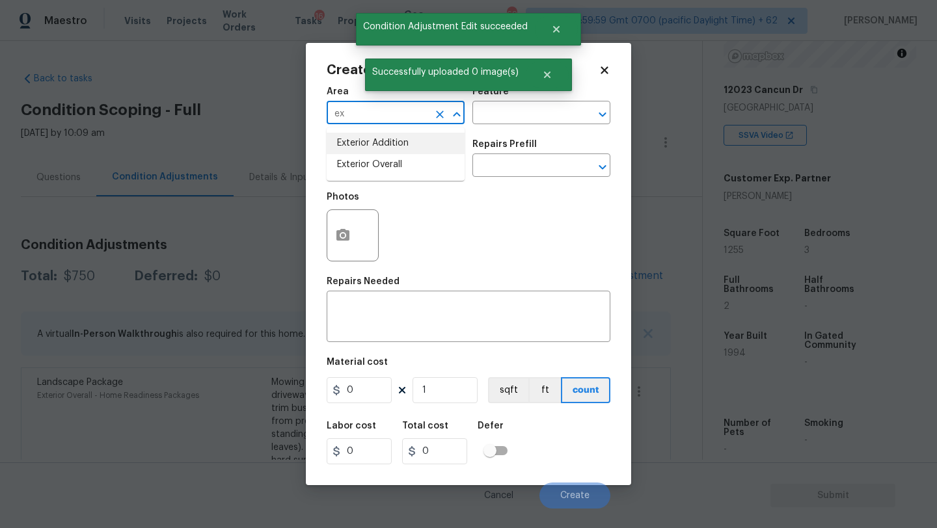
click at [402, 154] on li "Exterior Addition" at bounding box center [396, 143] width 138 height 21
type input "Exterior Addition"
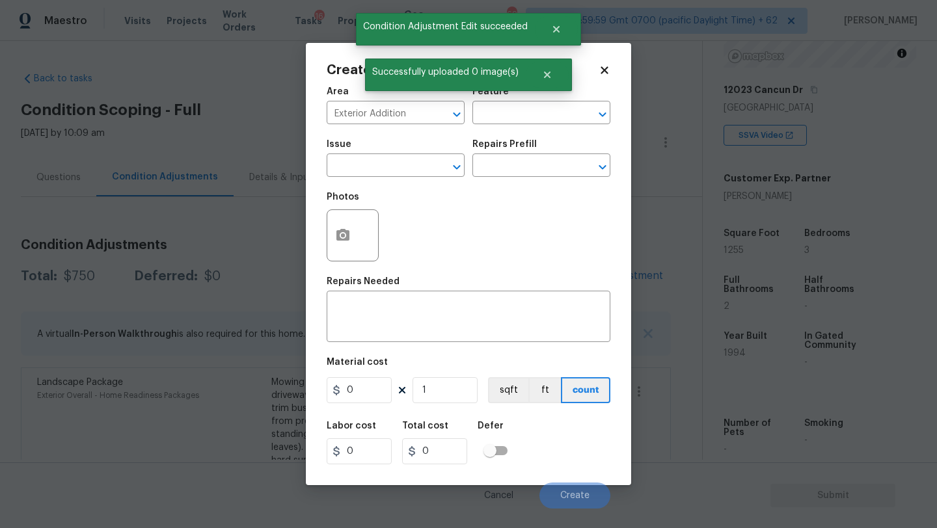
click at [402, 154] on div "Issue" at bounding box center [396, 148] width 138 height 17
click at [435, 122] on button "Clear" at bounding box center [440, 114] width 18 height 18
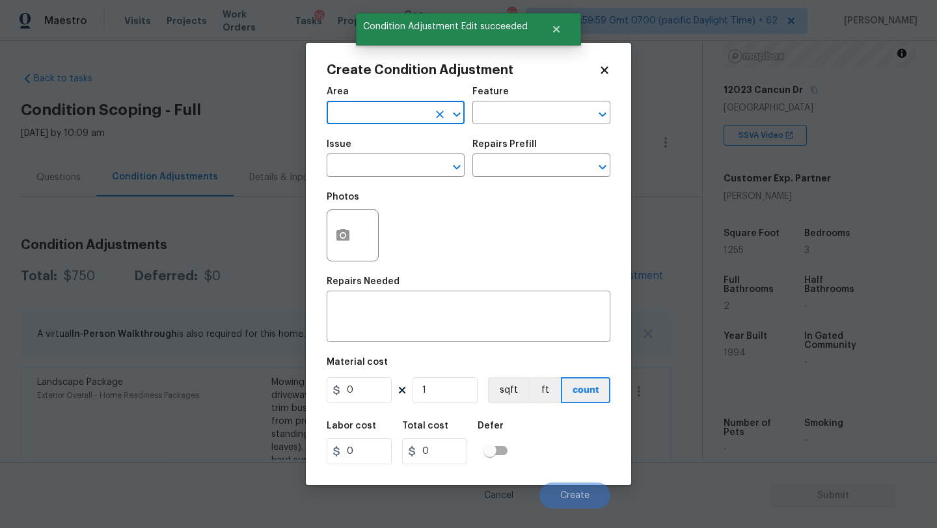
click at [422, 122] on input "text" at bounding box center [378, 114] width 102 height 20
click at [420, 156] on li "Exterior Overall" at bounding box center [396, 164] width 138 height 21
type input "Exterior Overall"
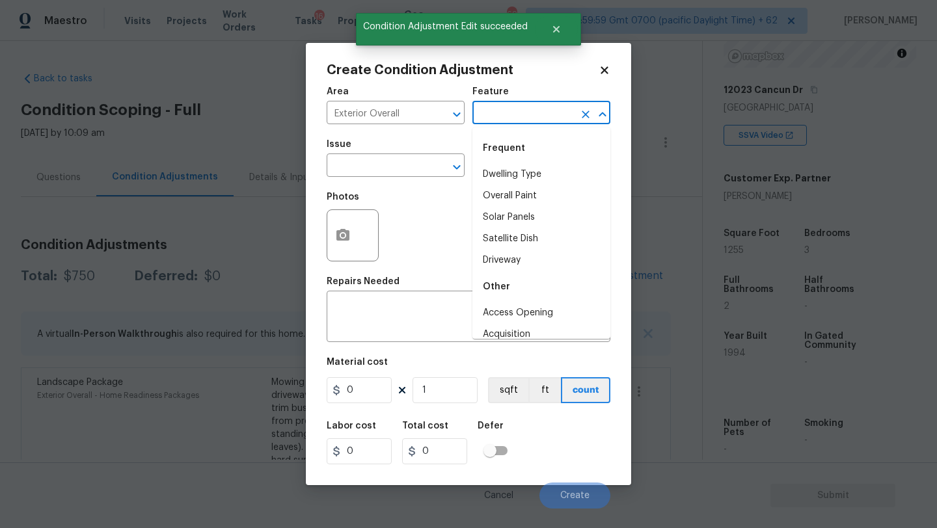
click at [507, 114] on input "text" at bounding box center [523, 114] width 102 height 20
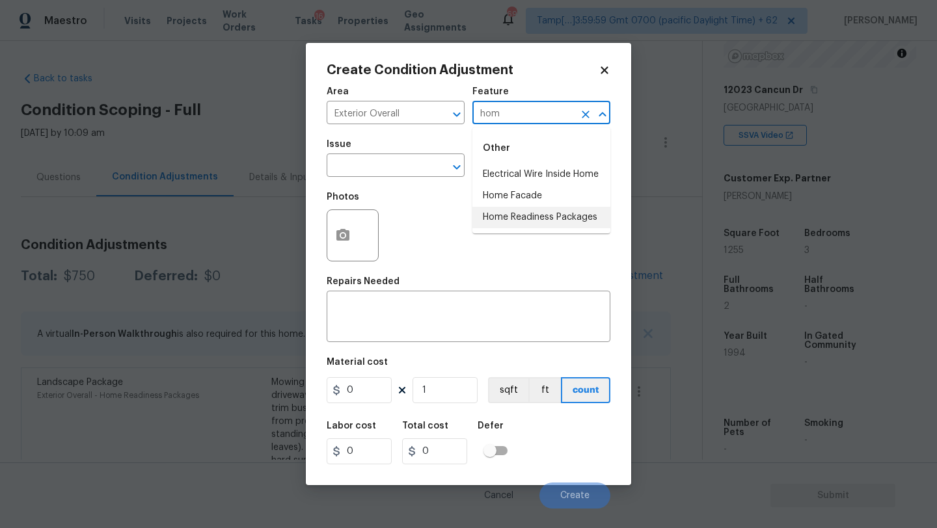
drag, startPoint x: 484, startPoint y: 221, endPoint x: 438, endPoint y: 202, distance: 49.1
click at [482, 221] on li "Home Readiness Packages" at bounding box center [541, 217] width 138 height 21
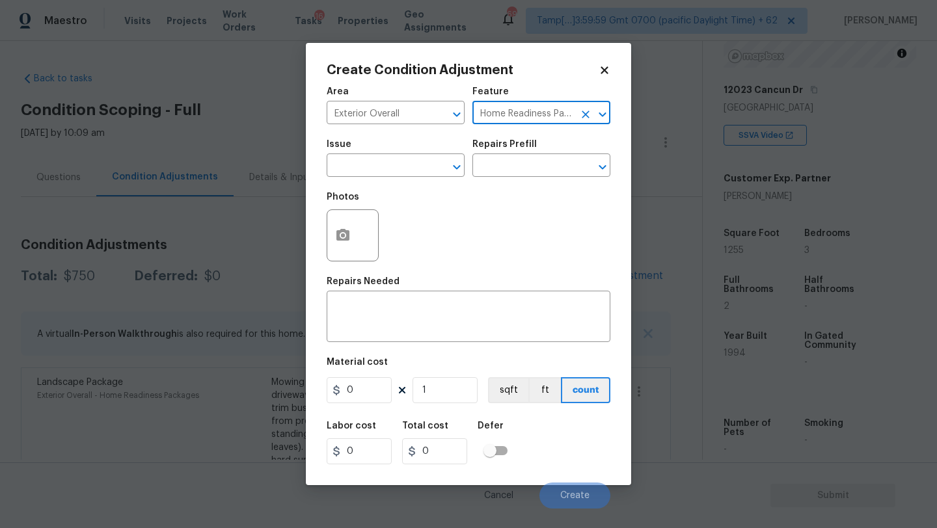
type input "Home Readiness Packages"
click at [415, 178] on span "Issue ​" at bounding box center [396, 158] width 138 height 53
click at [409, 169] on input "text" at bounding box center [378, 167] width 102 height 20
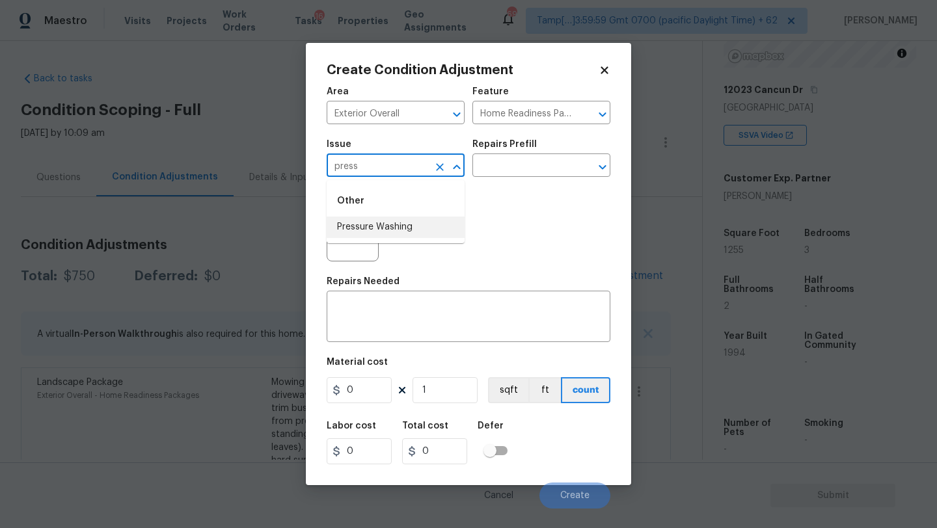
drag, startPoint x: 405, startPoint y: 222, endPoint x: 455, endPoint y: 197, distance: 55.3
click at [405, 222] on li "Pressure Washing" at bounding box center [396, 227] width 138 height 21
type input "Pressure Washing"
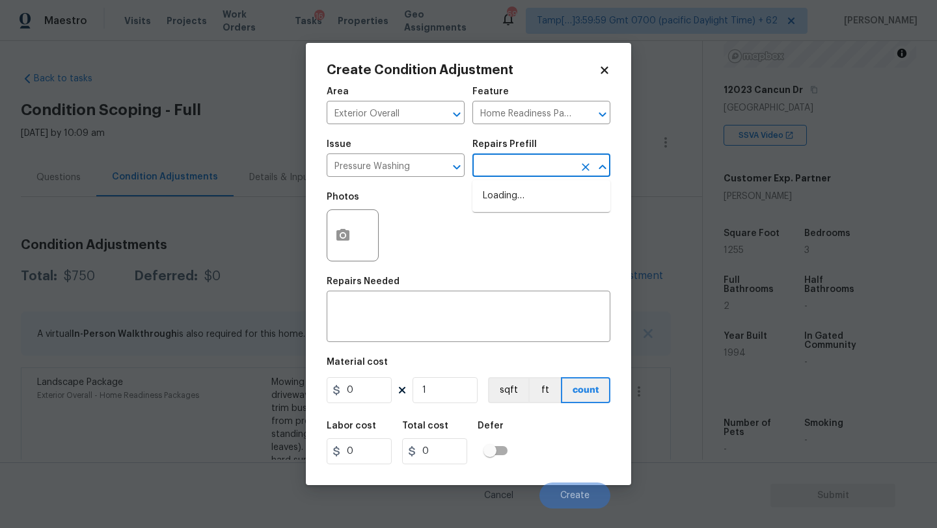
click at [503, 164] on input "text" at bounding box center [523, 167] width 102 height 20
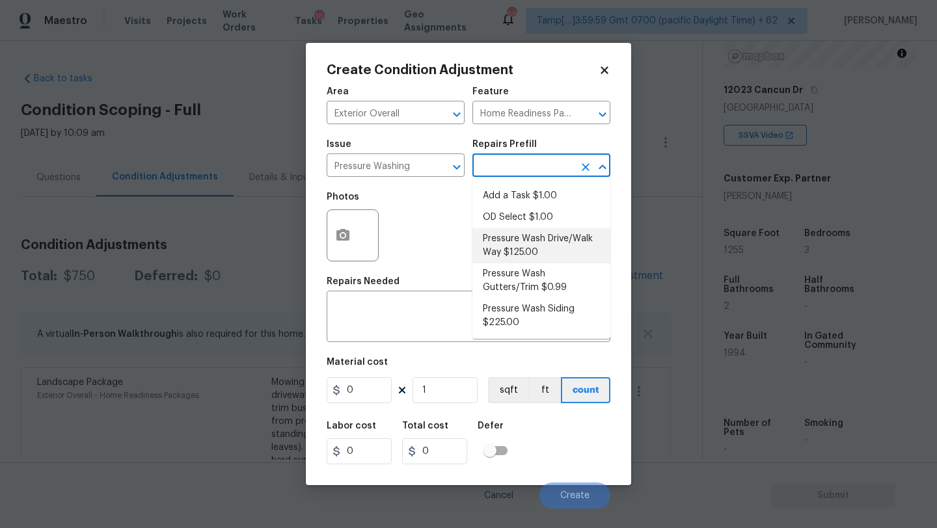
click at [394, 343] on div "Area Exterior Overall ​ Feature Home Readiness Packages ​ Issue Pressure Washin…" at bounding box center [469, 294] width 284 height 430
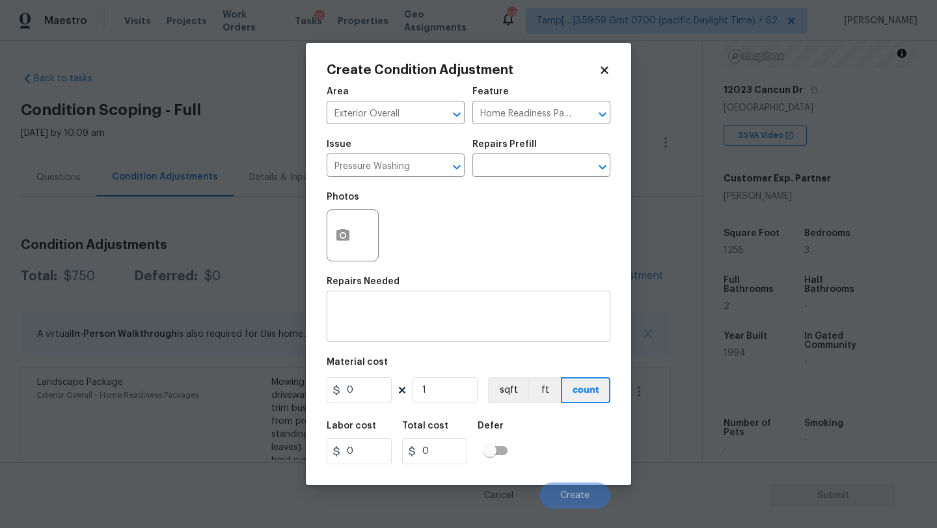
click at [403, 336] on div "x ​" at bounding box center [469, 318] width 284 height 48
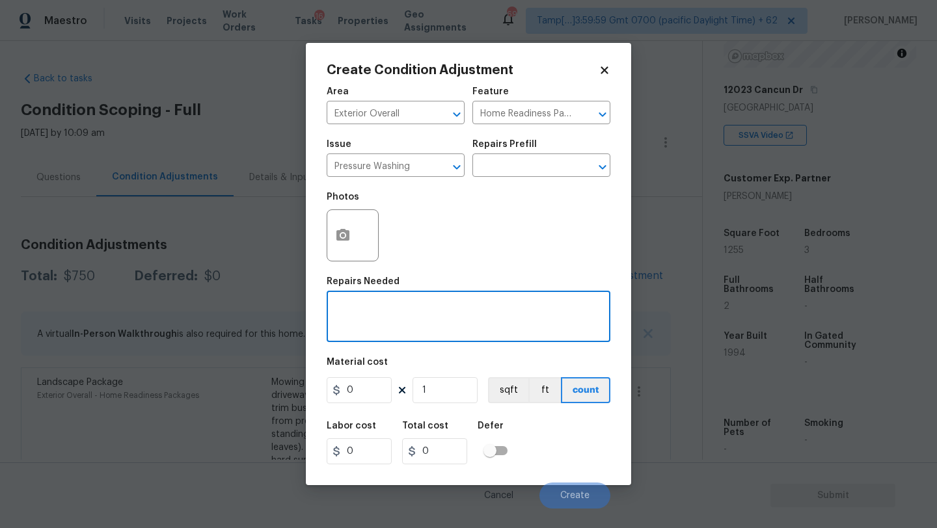
click at [408, 322] on textarea at bounding box center [468, 318] width 268 height 27
paste textarea "Pressure wash home, driveway, walkways/sidewalks and patio. Must use a surface …"
type textarea "Pressure wash home, driveway, walkways/sidewalks and patio. Must use a surface …"
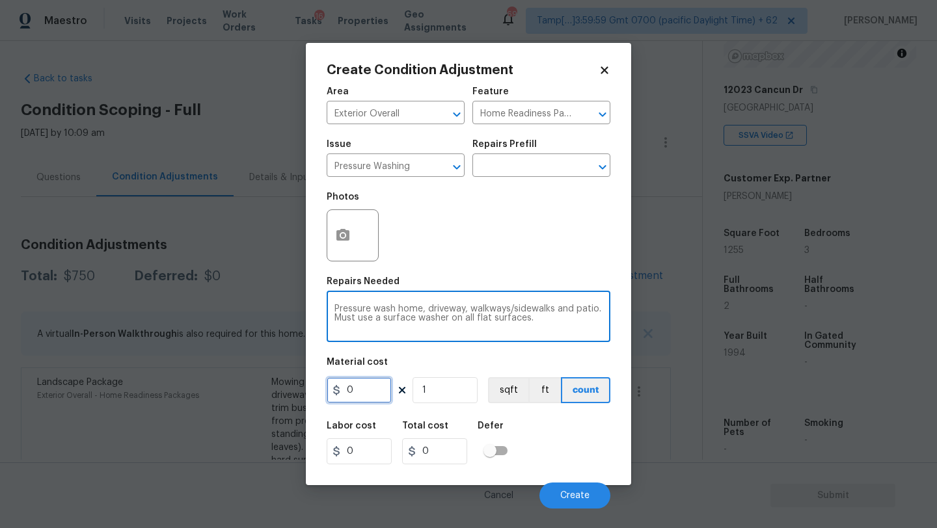
click at [367, 388] on input "0" at bounding box center [359, 390] width 65 height 26
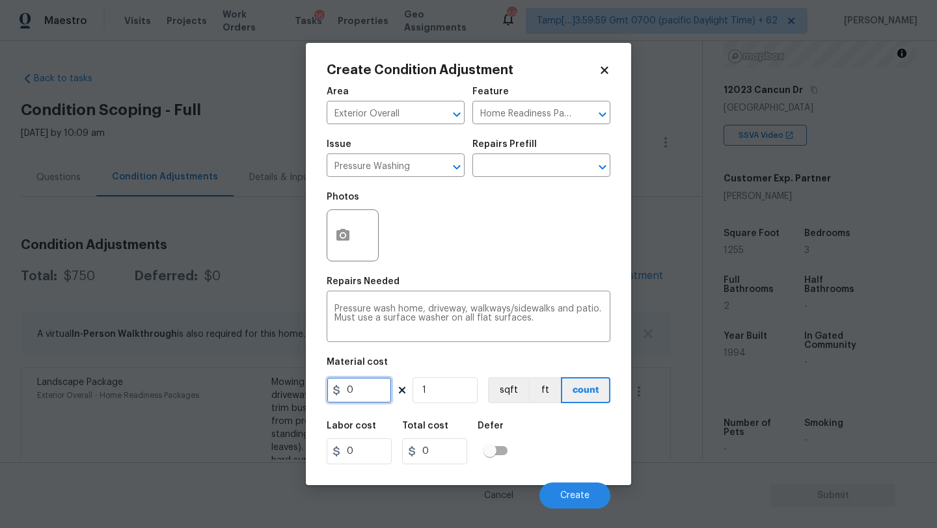
click at [367, 388] on input "0" at bounding box center [359, 390] width 65 height 26
type input "400"
click at [579, 495] on span "Create" at bounding box center [574, 496] width 29 height 10
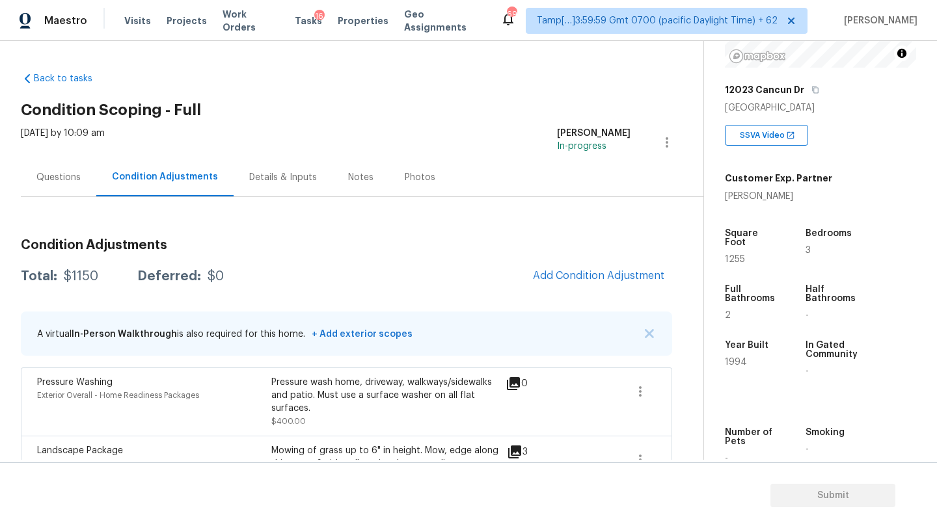
click at [607, 258] on div "Condition Adjustments Total: $1150 Deferred: $0 Add Condition Adjustment A virt…" at bounding box center [346, 392] width 651 height 329
click at [607, 266] on button "Add Condition Adjustment" at bounding box center [598, 275] width 147 height 27
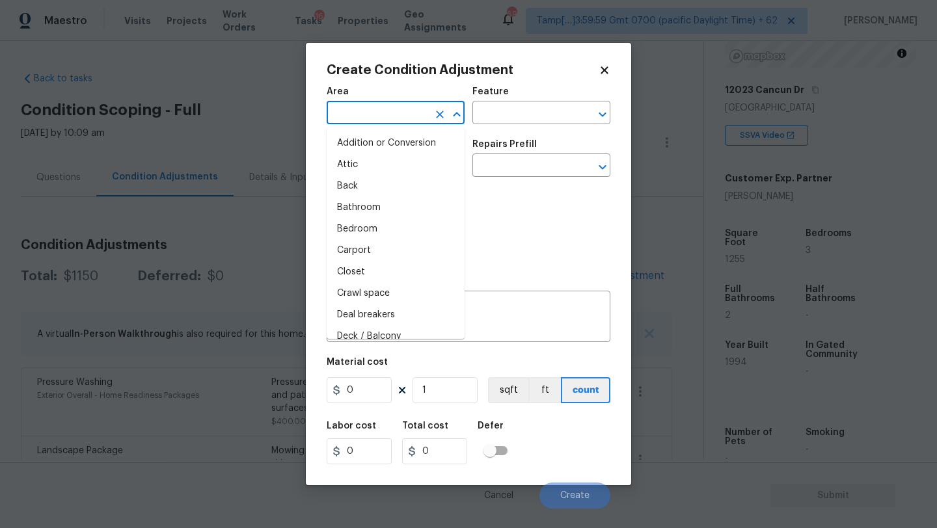
click at [407, 112] on input "text" at bounding box center [378, 114] width 102 height 20
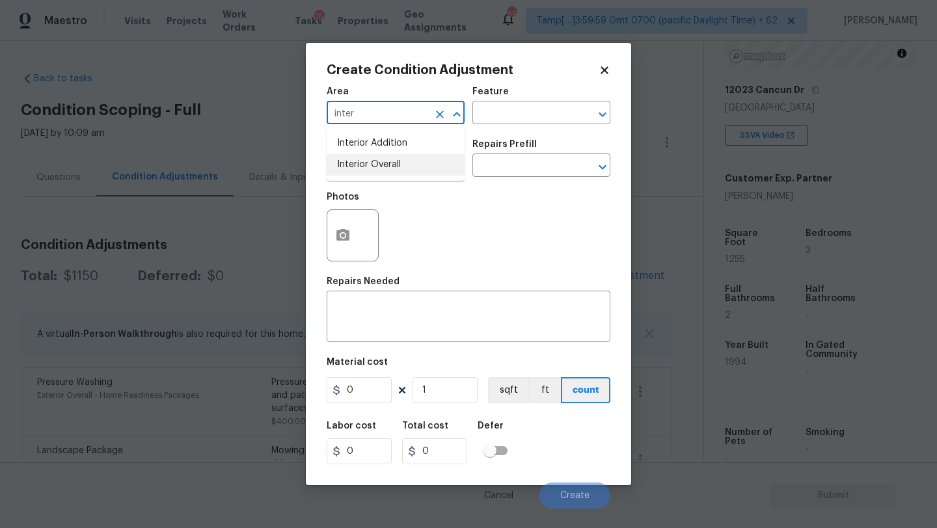
click at [415, 172] on li "Interior Overall" at bounding box center [396, 164] width 138 height 21
type input "Interior Overall"
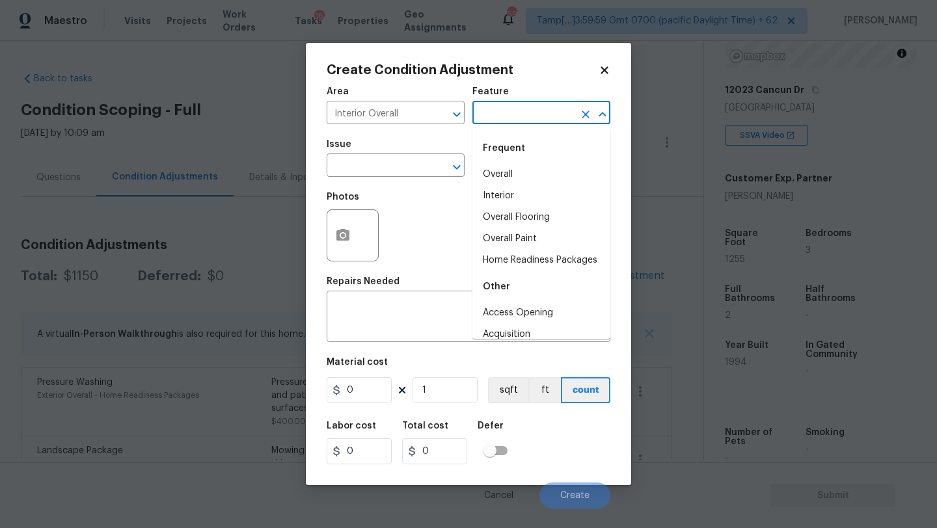
click at [512, 124] on input "text" at bounding box center [523, 114] width 102 height 20
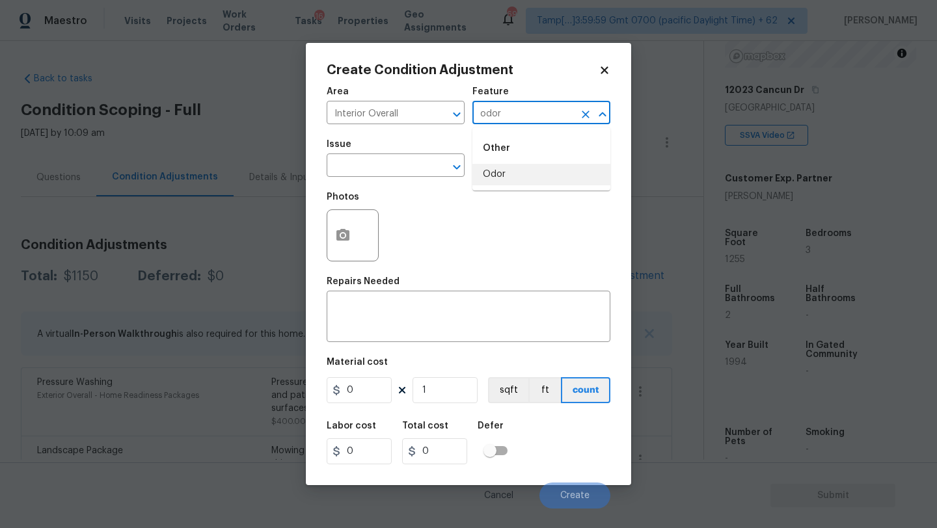
click at [513, 174] on li "Odor" at bounding box center [541, 174] width 138 height 21
click at [431, 172] on button "Clear" at bounding box center [440, 167] width 18 height 18
type input "Odor"
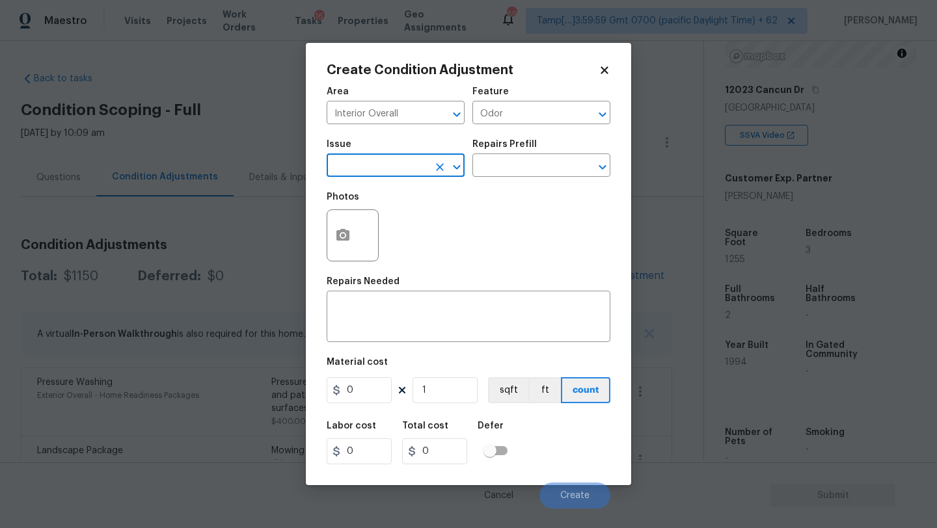
click at [388, 163] on input "text" at bounding box center [378, 167] width 102 height 20
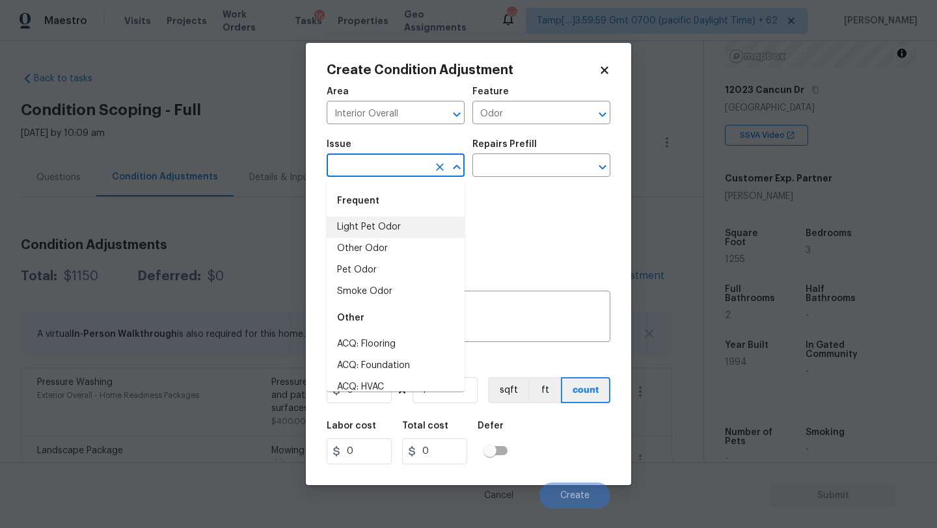
drag, startPoint x: 389, startPoint y: 225, endPoint x: 405, endPoint y: 213, distance: 20.4
click at [389, 226] on li "Light Pet Odor" at bounding box center [396, 227] width 138 height 21
type input "Light Pet Odor"
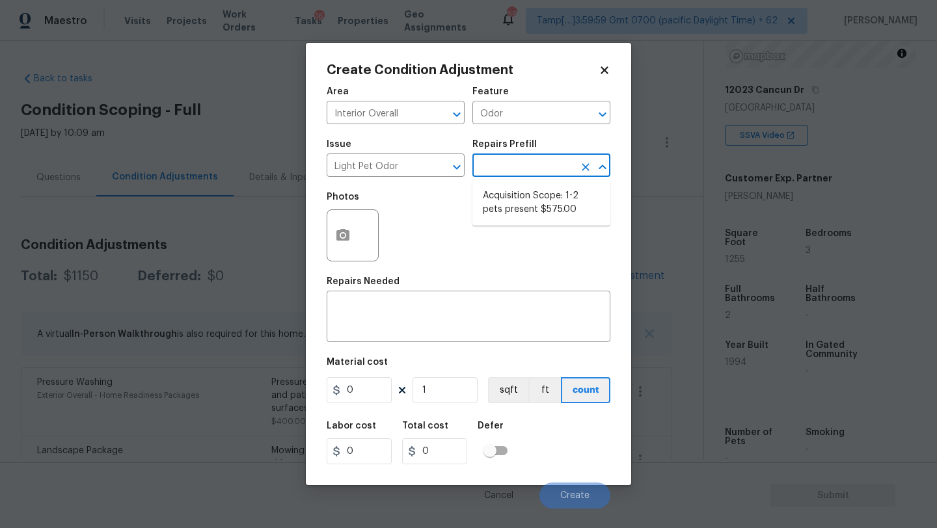
click at [541, 163] on input "text" at bounding box center [523, 167] width 102 height 20
click at [541, 195] on li "Acquisition Scope: 1-2 pets present $575.00" at bounding box center [541, 202] width 138 height 35
type textarea "Acquisition Scope: 1-2 pets present"
type input "575"
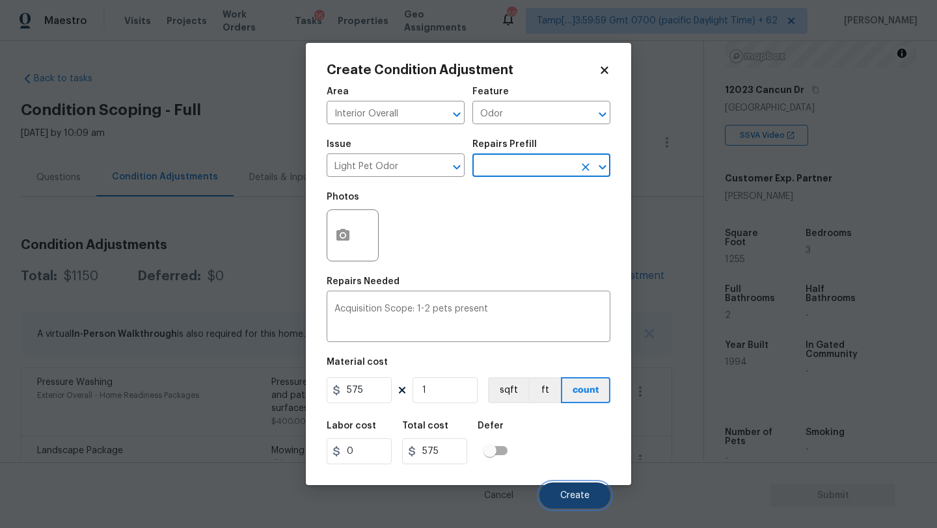
click at [576, 491] on button "Create" at bounding box center [574, 496] width 71 height 26
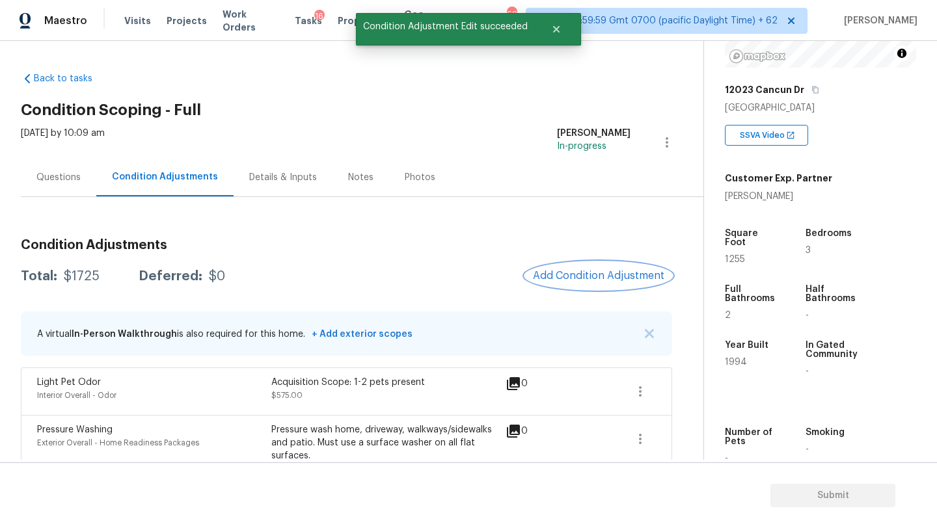
scroll to position [149, 0]
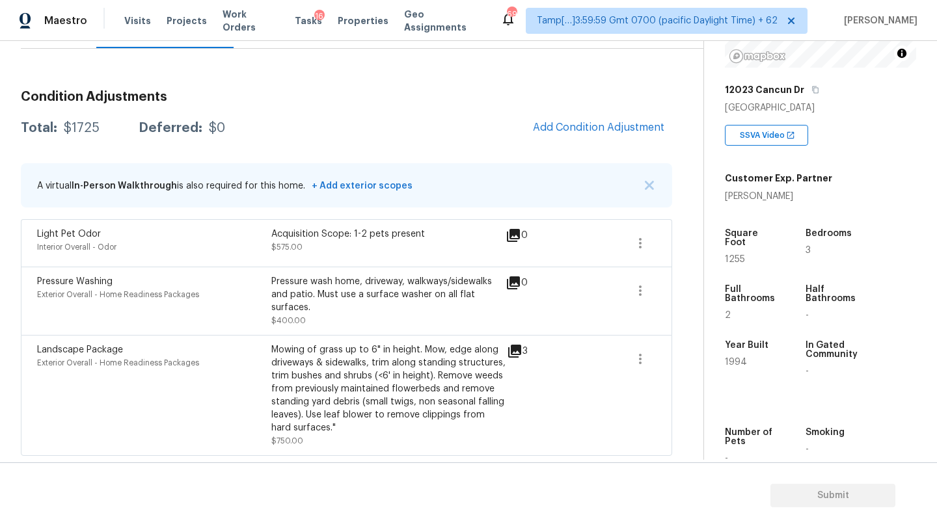
click at [568, 143] on div "Condition Adjustments Total: $1725 Deferred: $0 Add Condition Adjustment A virt…" at bounding box center [346, 268] width 651 height 376
click at [568, 132] on span "Add Condition Adjustment" at bounding box center [598, 128] width 131 height 12
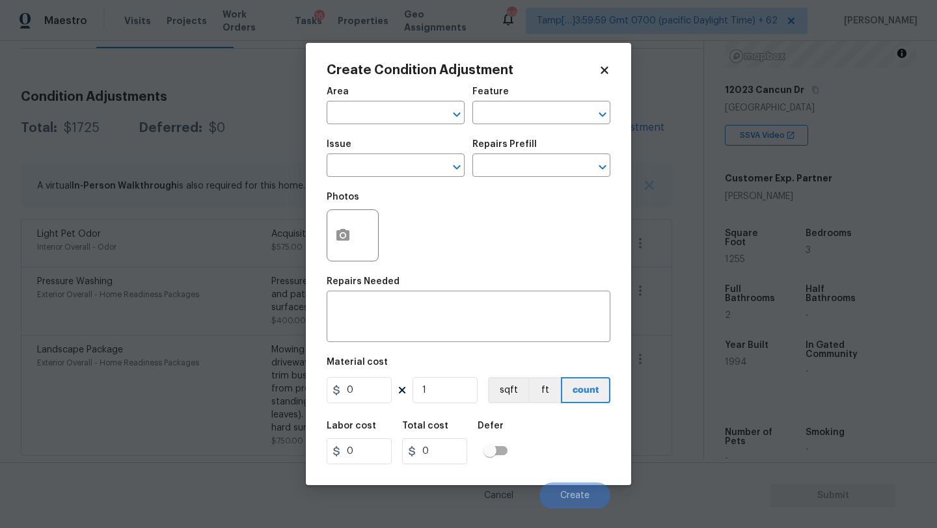
click at [368, 102] on div "Area" at bounding box center [396, 95] width 138 height 17
click at [370, 114] on input "text" at bounding box center [378, 114] width 102 height 20
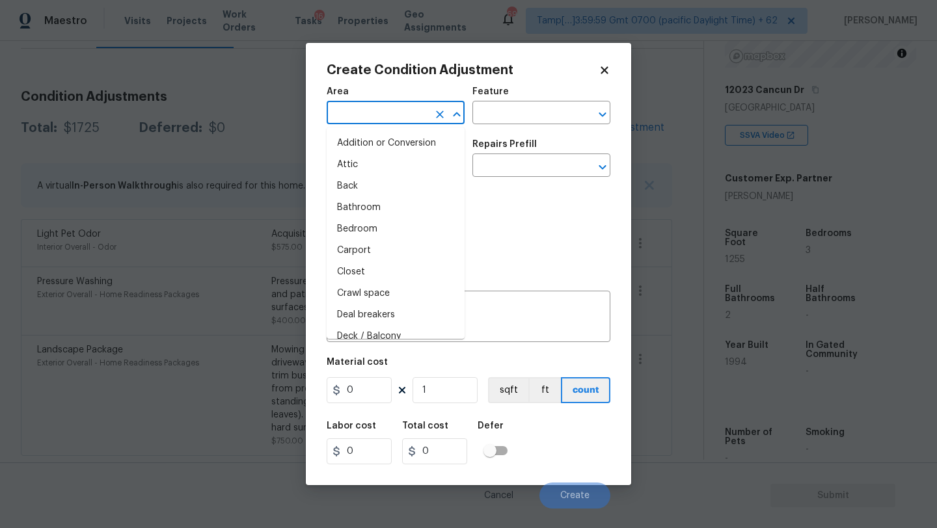
click at [370, 114] on input "text" at bounding box center [378, 114] width 102 height 20
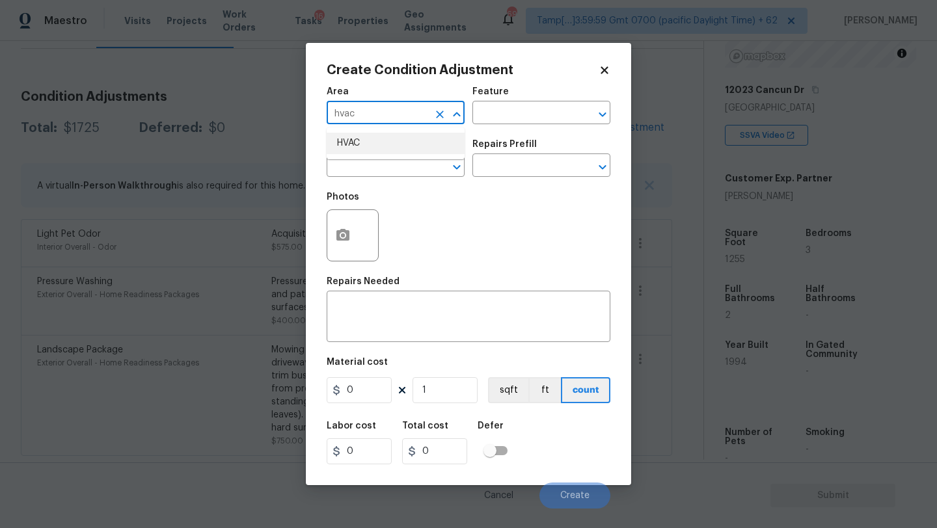
click at [379, 141] on li "HVAC" at bounding box center [396, 143] width 138 height 21
type input "HVAC"
click at [508, 118] on input "text" at bounding box center [523, 114] width 102 height 20
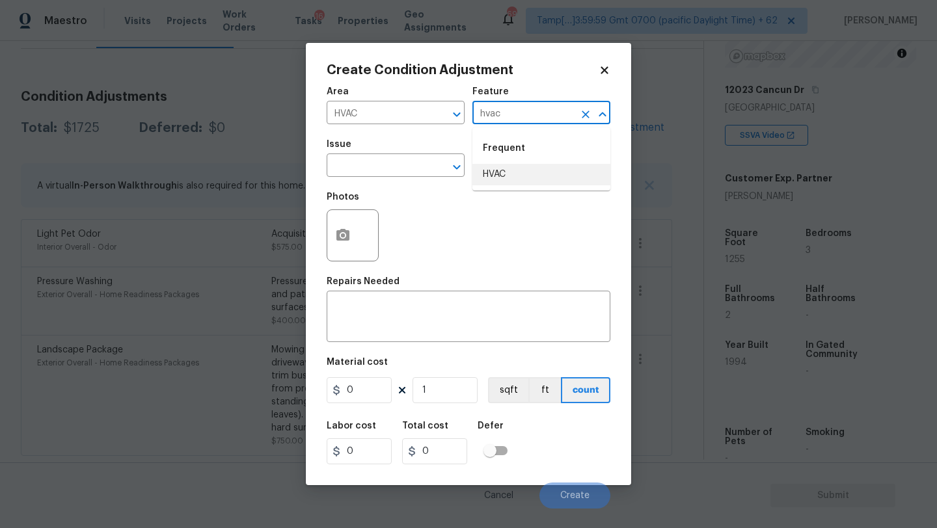
click at [517, 179] on li "HVAC" at bounding box center [541, 174] width 138 height 21
type input "HVAC"
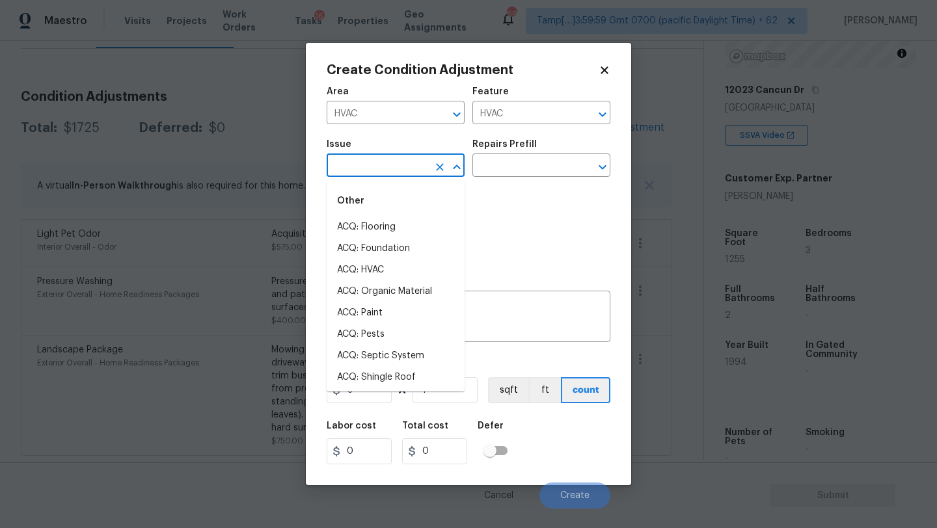
click at [405, 169] on input "text" at bounding box center [378, 167] width 102 height 20
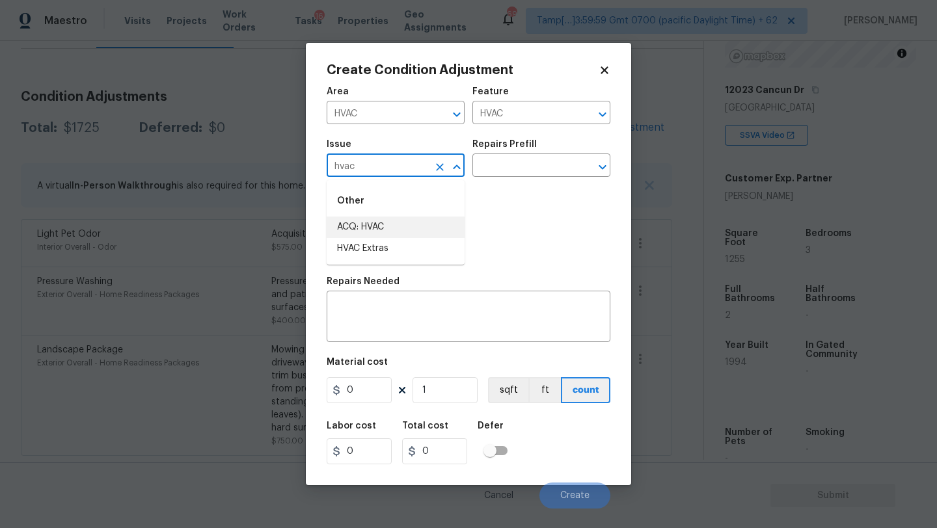
click at [411, 219] on li "ACQ: HVAC" at bounding box center [396, 227] width 138 height 21
type input "ACQ: HVAC"
click at [520, 165] on input "text" at bounding box center [523, 167] width 102 height 20
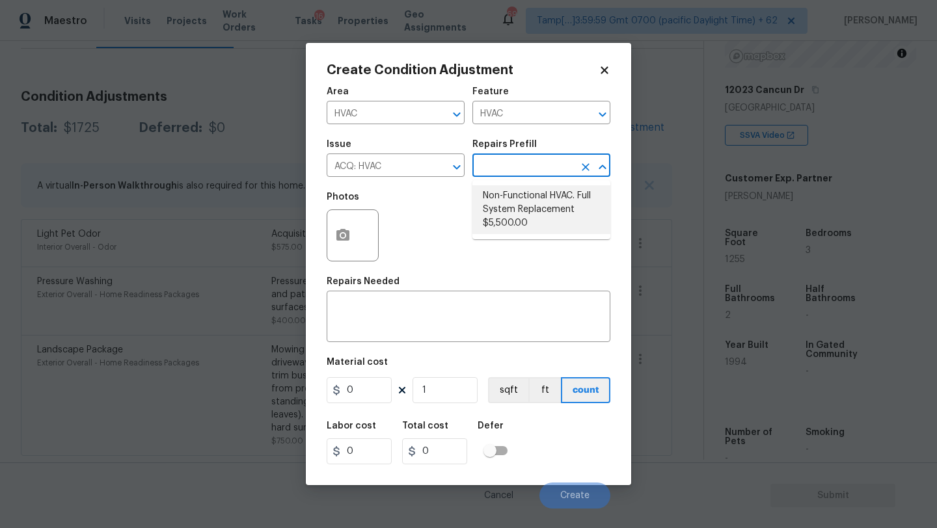
click at [521, 204] on li "Non-Functional HVAC. Full System Replacement $5,500.00" at bounding box center [541, 209] width 138 height 49
type input "Acquisition"
type textarea "Acquisition Scope: Full System Replacement"
type input "5500"
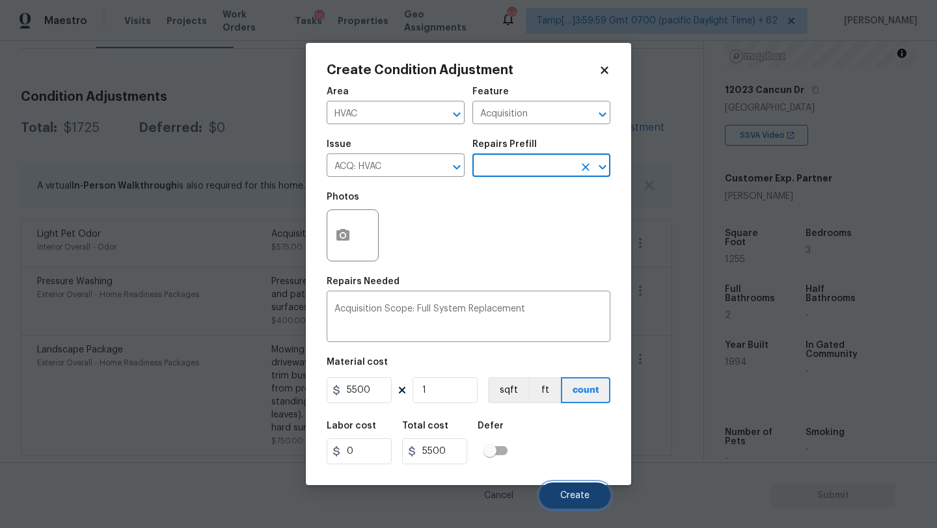
click at [581, 501] on button "Create" at bounding box center [574, 496] width 71 height 26
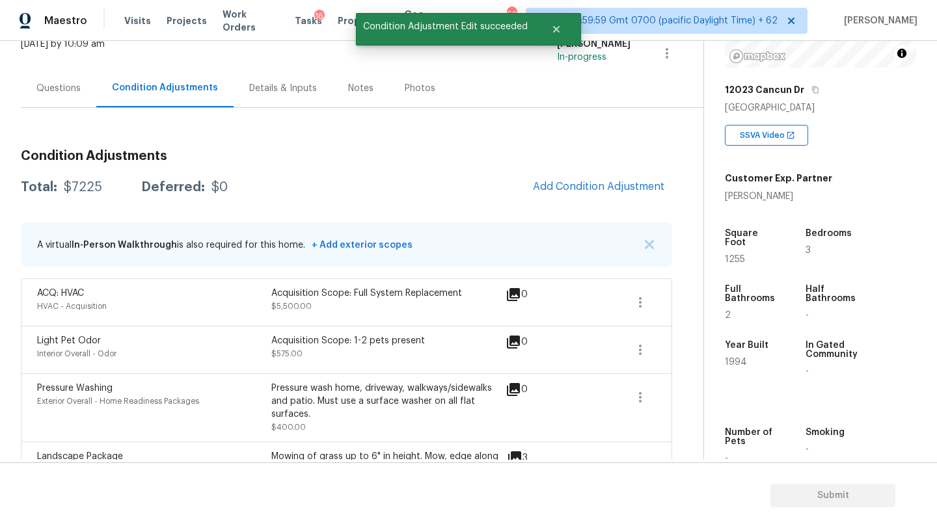
click at [66, 90] on div "Questions" at bounding box center [58, 88] width 44 height 13
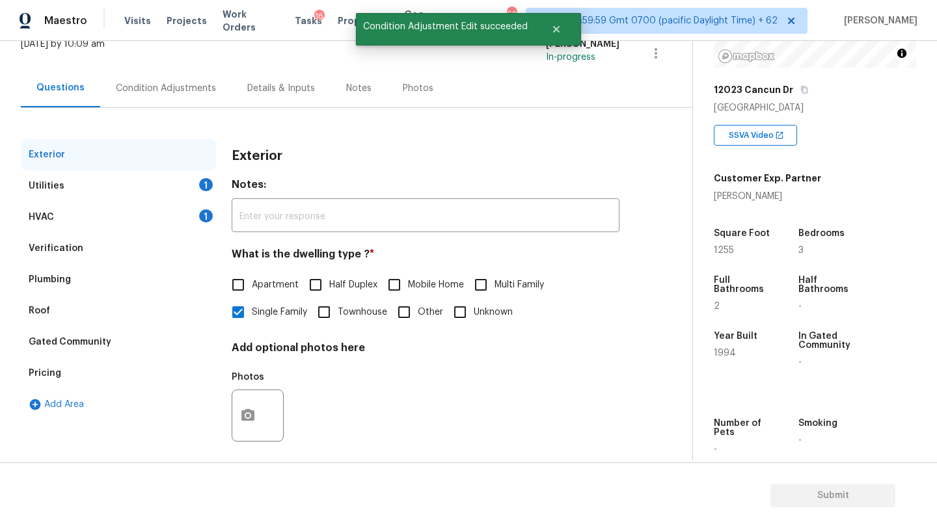
click at [75, 239] on div "Verification" at bounding box center [118, 248] width 195 height 31
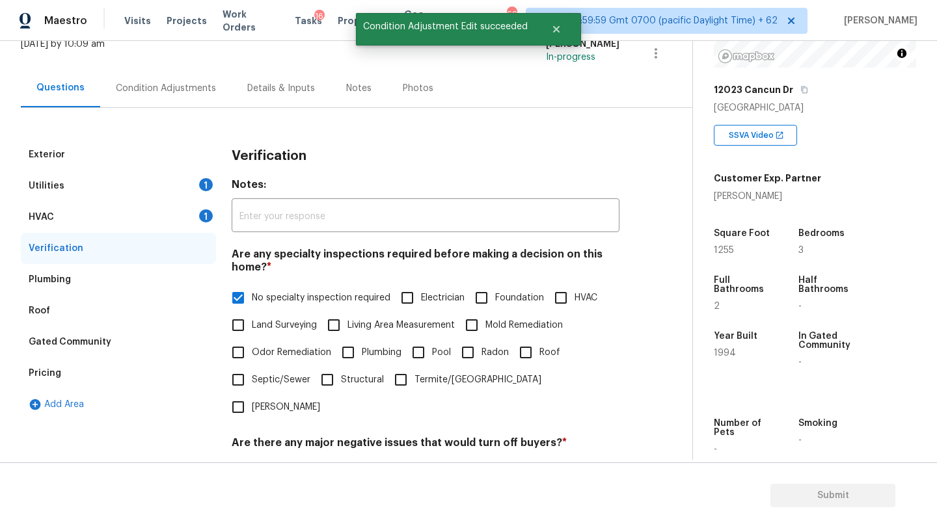
scroll to position [254, 0]
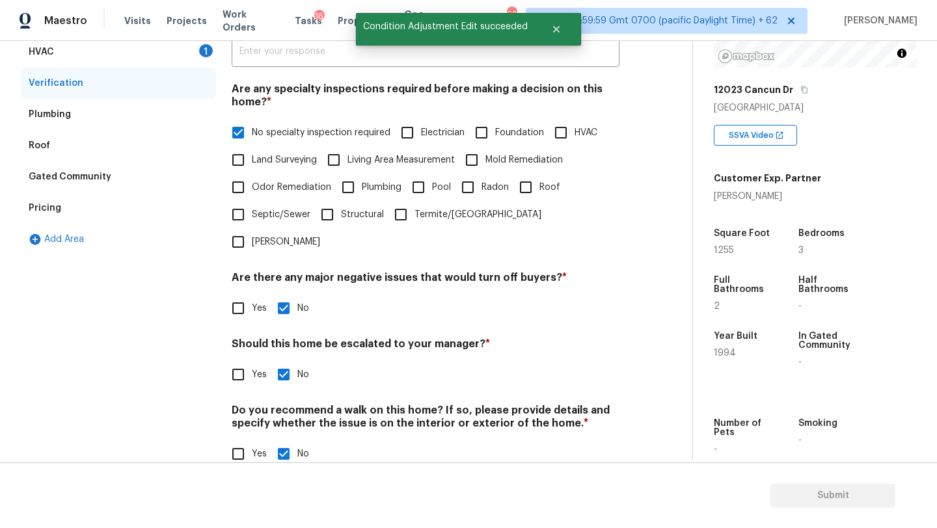
click at [252, 368] on span "Yes" at bounding box center [259, 375] width 15 height 14
click at [252, 361] on input "Yes" at bounding box center [238, 374] width 27 height 27
checkbox input "true"
checkbox input "false"
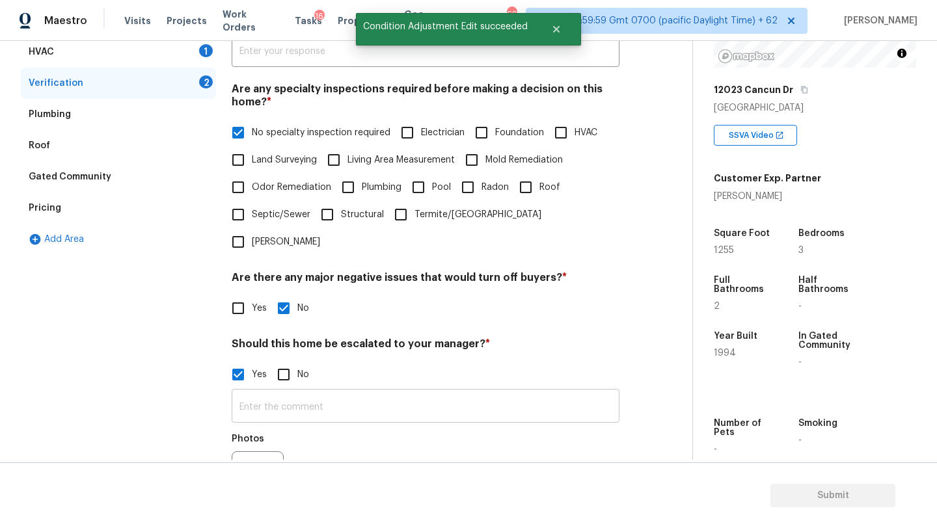
click at [278, 392] on input "text" at bounding box center [426, 407] width 388 height 31
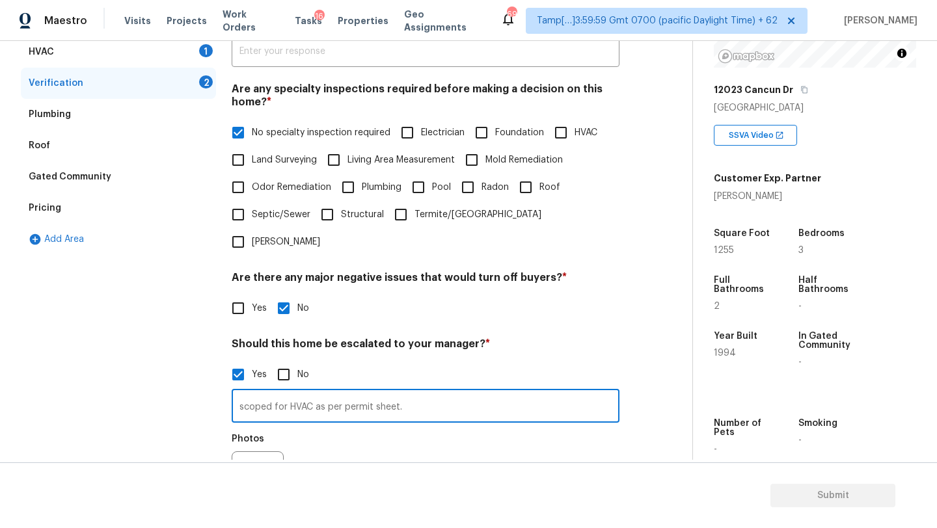
type input "scoped for HVAC as per permit sheet."
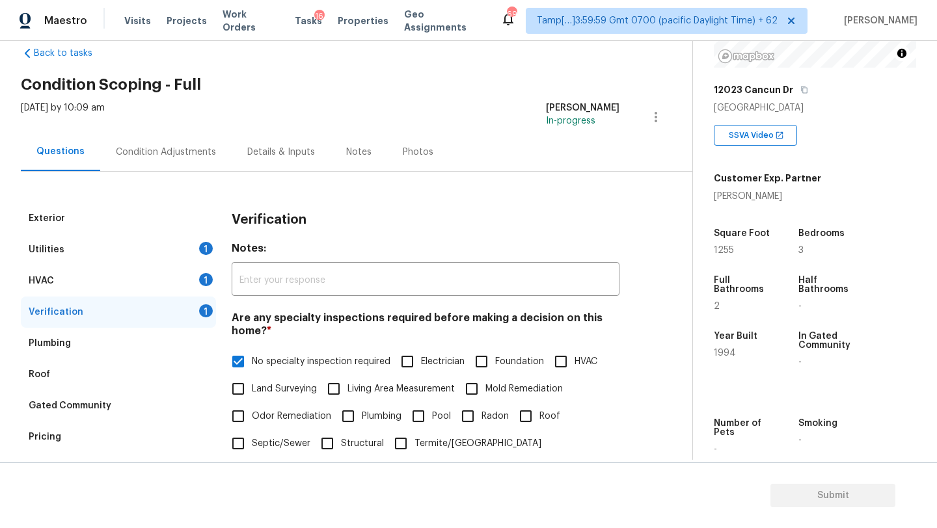
click at [159, 135] on div "Condition Adjustments" at bounding box center [165, 152] width 131 height 38
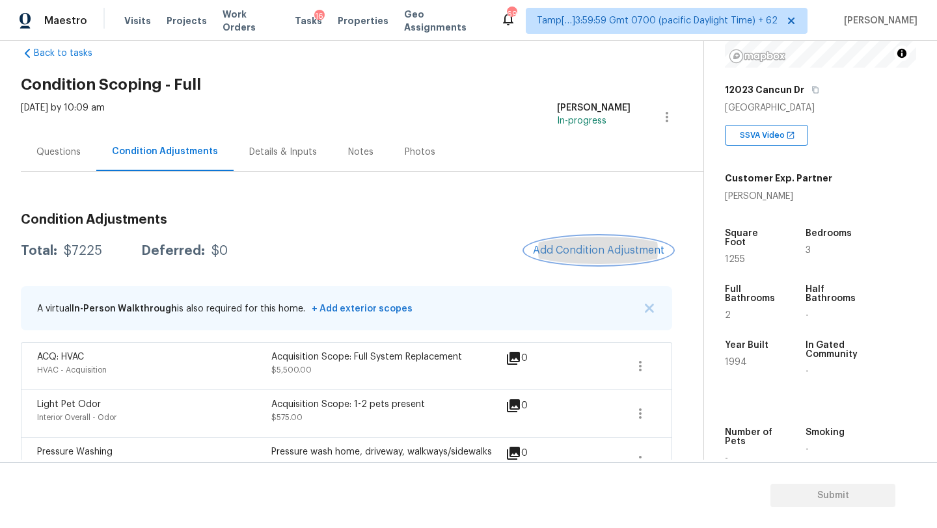
click at [547, 260] on button "Add Condition Adjustment" at bounding box center [598, 250] width 147 height 27
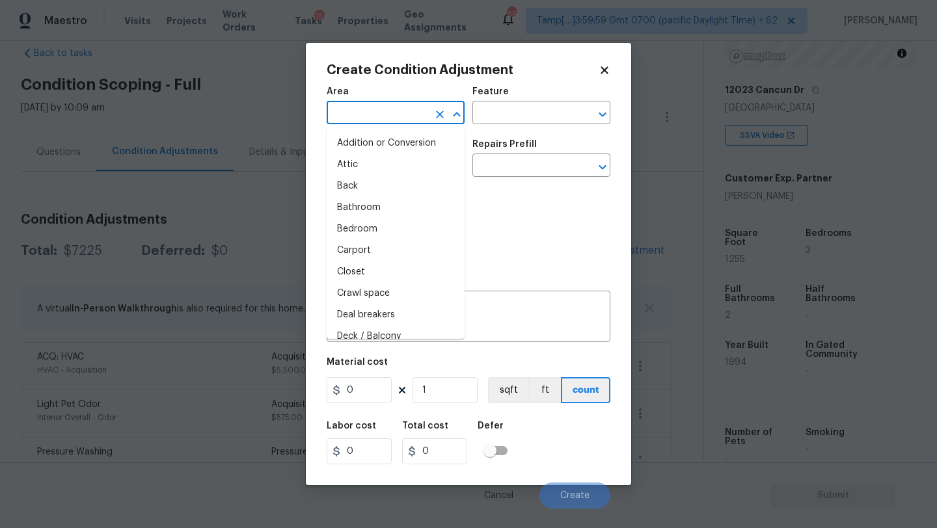
click at [352, 117] on input "text" at bounding box center [378, 114] width 102 height 20
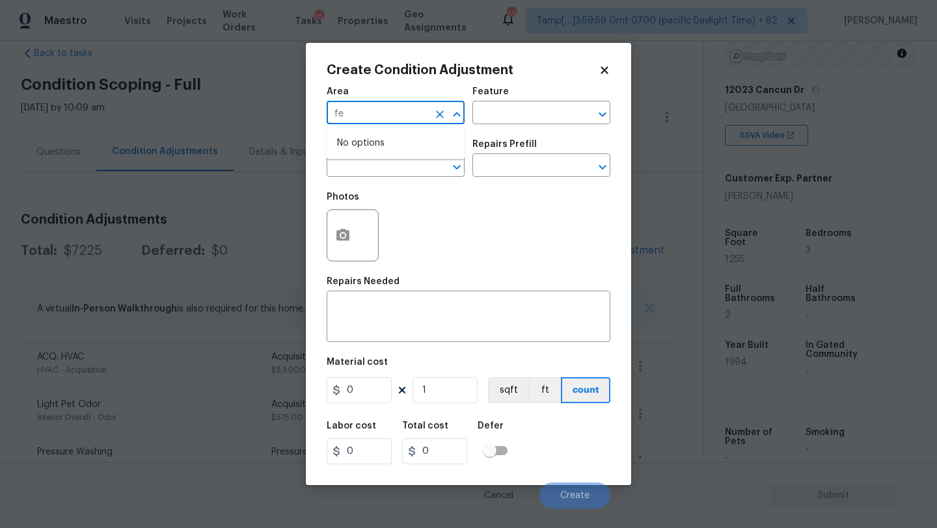
type input "f"
click at [346, 165] on li "Exterior Overall" at bounding box center [396, 164] width 138 height 21
type input "Exterior Overall"
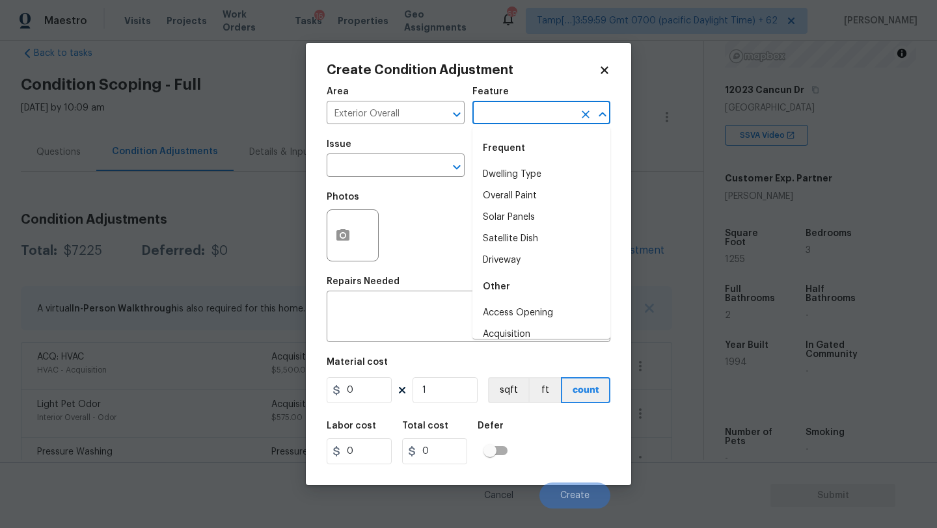
click at [522, 116] on input "text" at bounding box center [523, 114] width 102 height 20
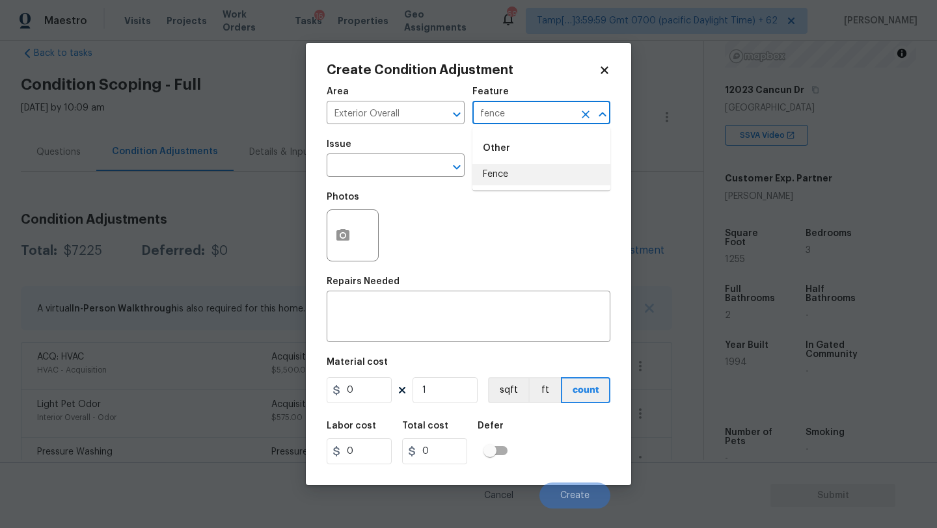
click at [515, 184] on li "Fence" at bounding box center [541, 174] width 138 height 21
type input "Fence"
click at [451, 299] on div "x ​" at bounding box center [469, 318] width 284 height 48
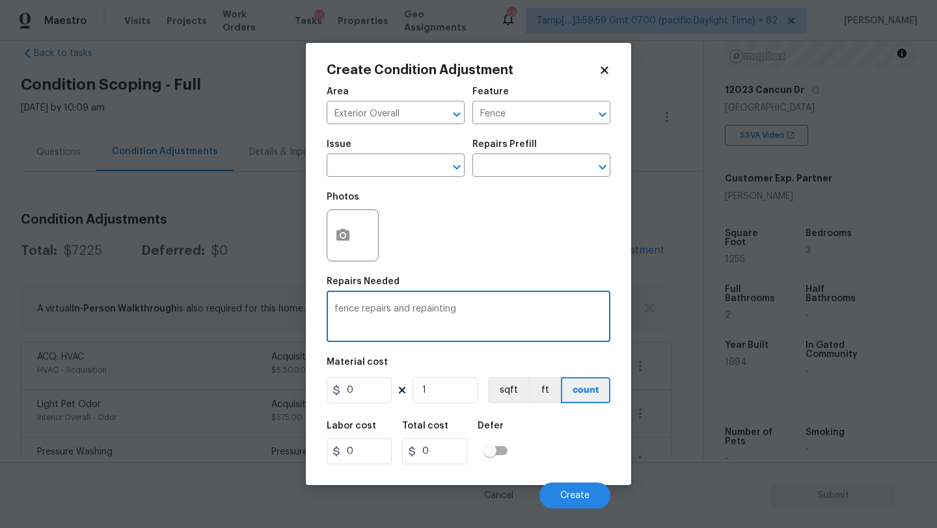
type textarea "fence repairs and repainting"
click at [358, 396] on input "0" at bounding box center [359, 390] width 65 height 26
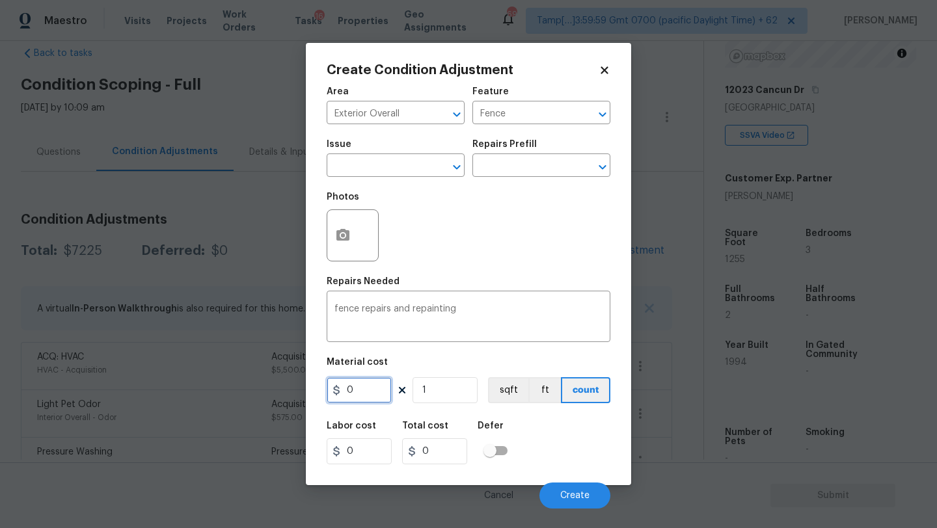
click at [358, 396] on input "0" at bounding box center [359, 390] width 65 height 26
type input "1600"
click at [335, 242] on icon "button" at bounding box center [343, 236] width 16 height 16
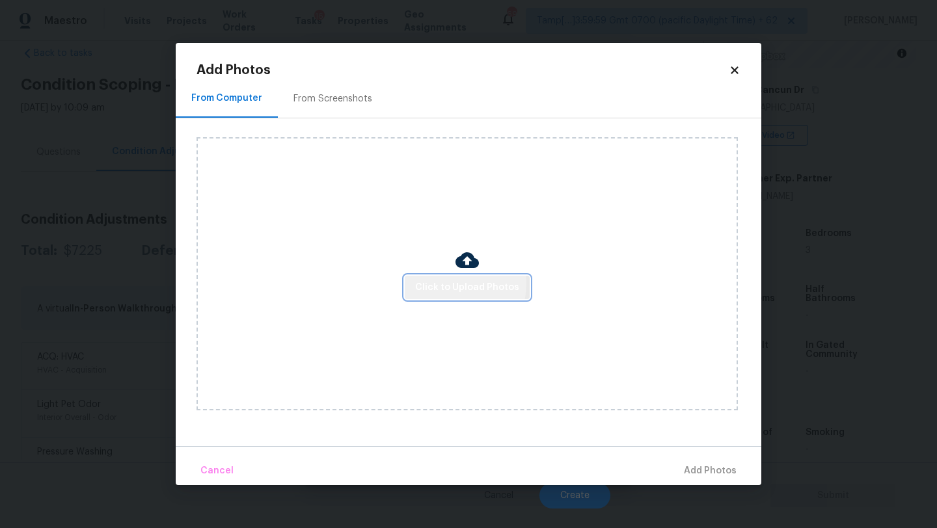
click at [447, 284] on span "Click to Upload Photos" at bounding box center [467, 288] width 104 height 16
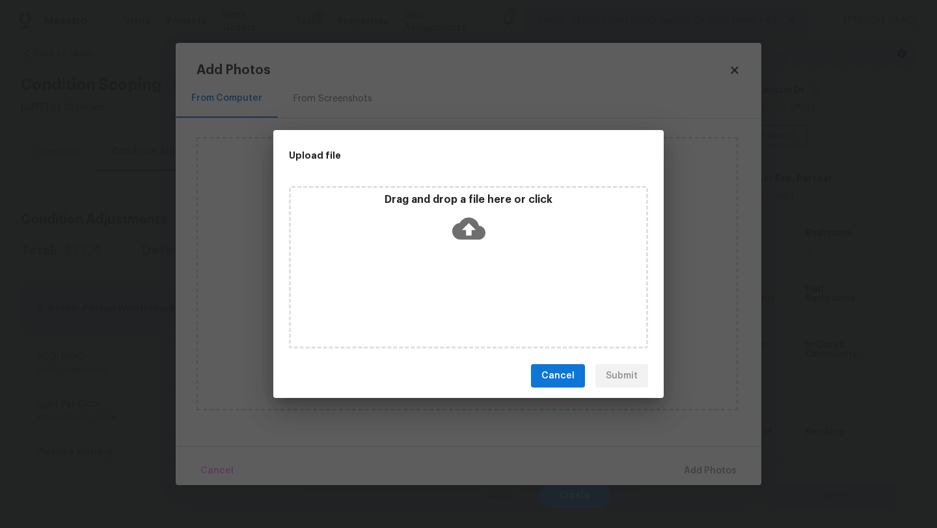
click at [464, 249] on div "Drag and drop a file here or click" at bounding box center [468, 267] width 359 height 163
click at [565, 366] on button "Cancel" at bounding box center [558, 376] width 54 height 24
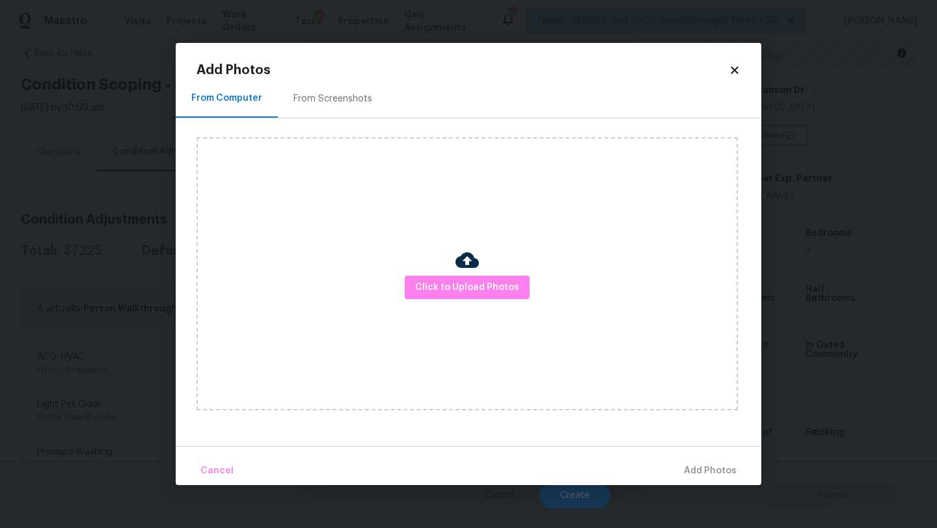
click at [320, 112] on div "From Screenshots" at bounding box center [333, 98] width 110 height 38
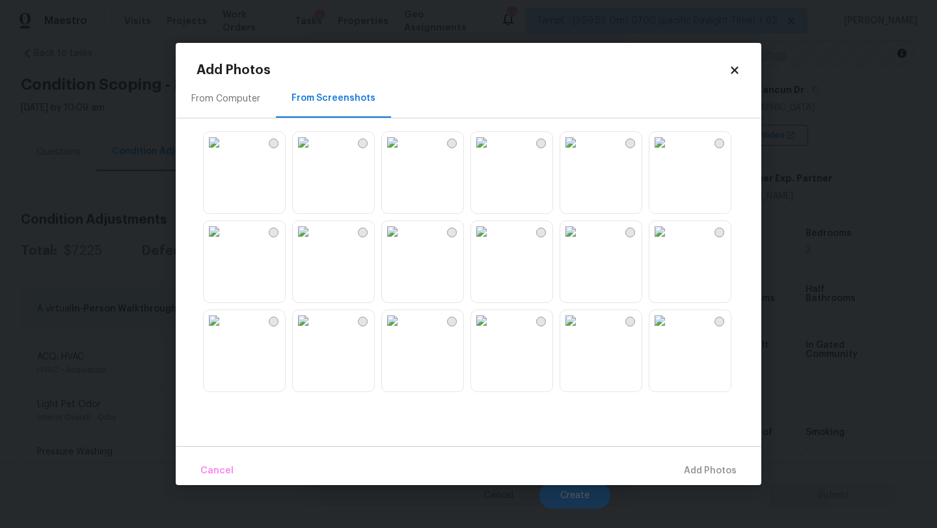
click at [403, 242] on img at bounding box center [392, 231] width 21 height 21
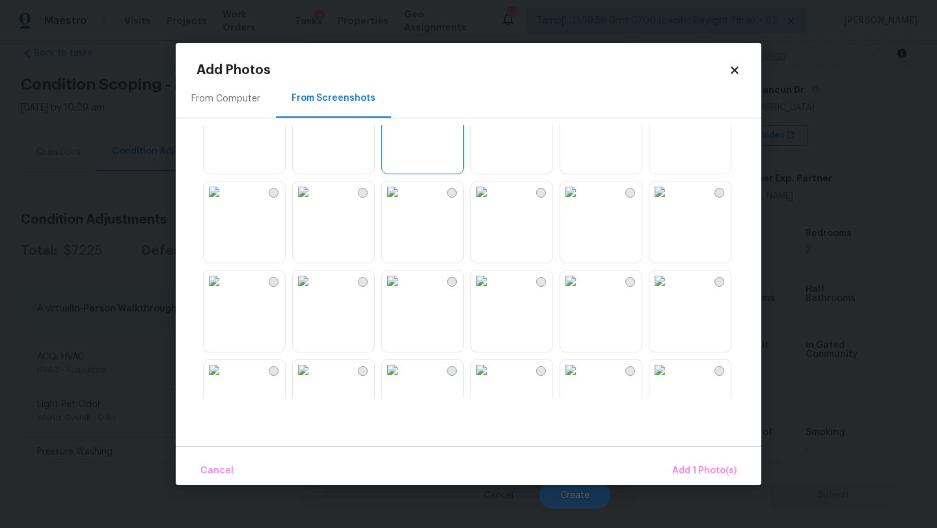
scroll to position [142, 0]
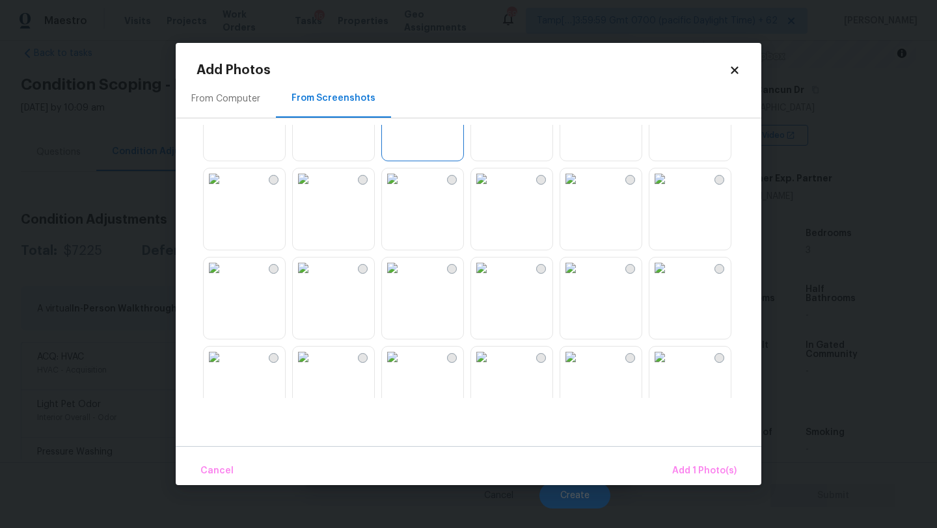
click at [403, 189] on img at bounding box center [392, 179] width 21 height 21
click at [670, 279] on img at bounding box center [659, 268] width 21 height 21
click at [696, 477] on span "Add 3 Photo(s)" at bounding box center [704, 471] width 66 height 16
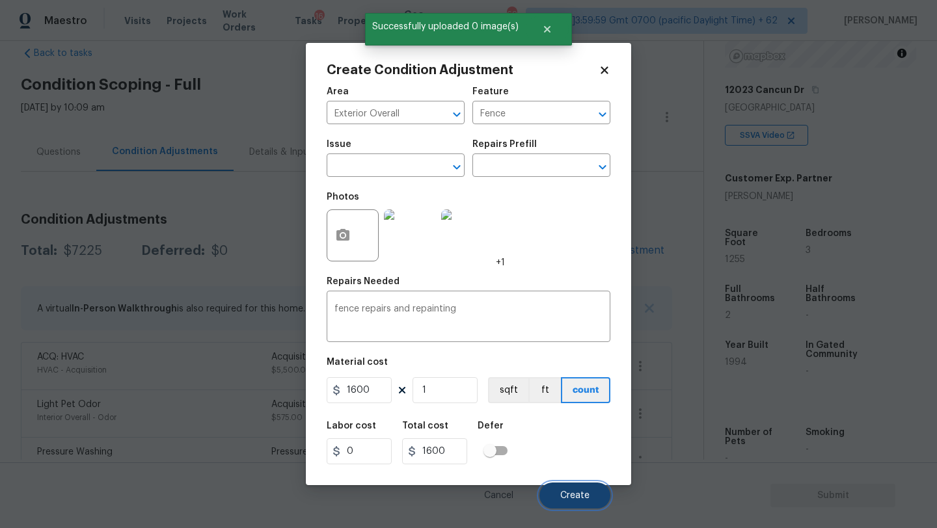
click at [582, 489] on button "Create" at bounding box center [574, 496] width 71 height 26
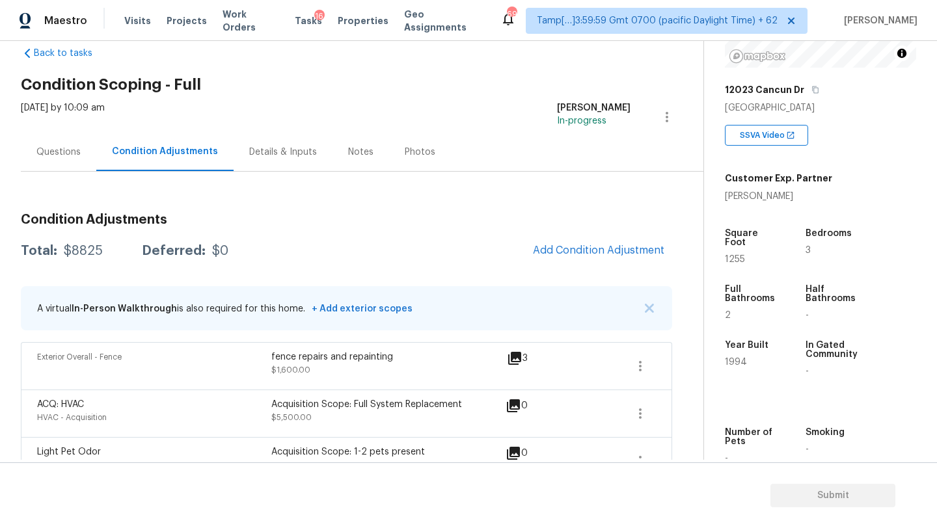
click at [74, 162] on div "Questions" at bounding box center [58, 152] width 75 height 38
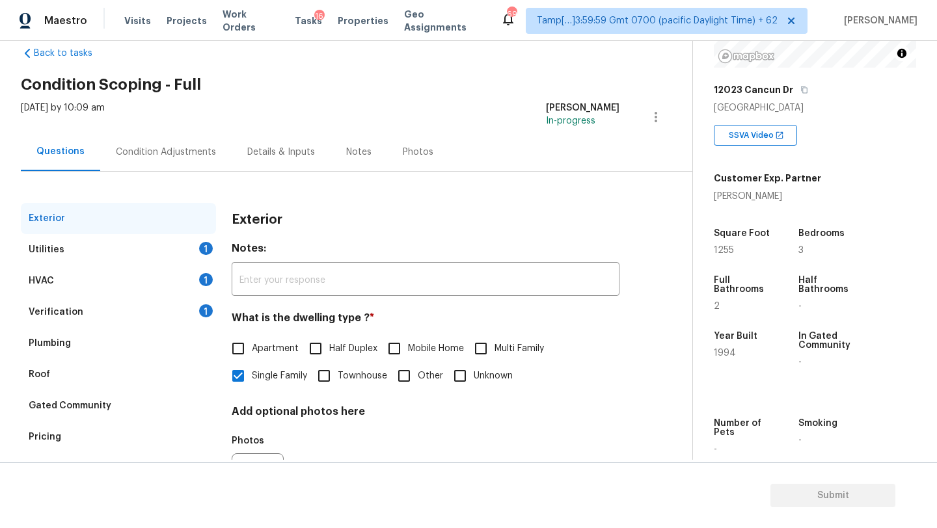
click at [76, 302] on div "Verification 1" at bounding box center [118, 312] width 195 height 31
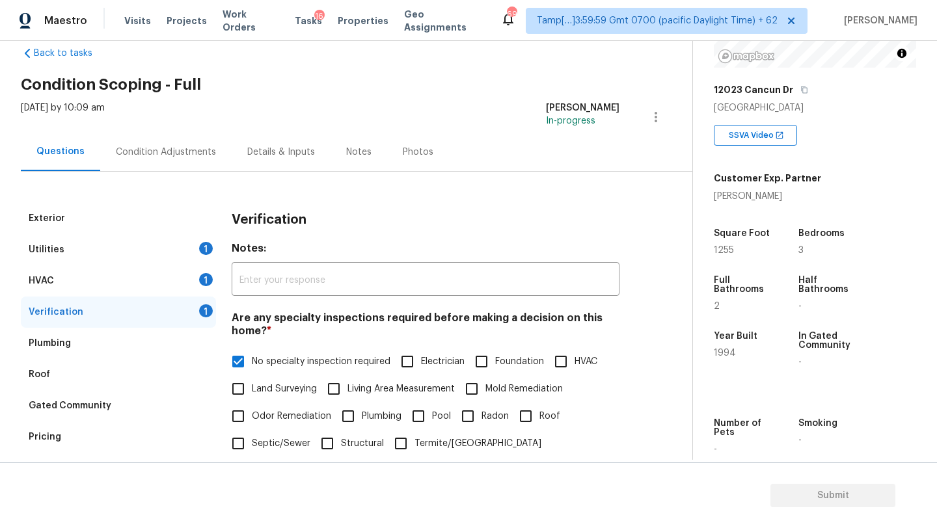
click at [498, 364] on span "Foundation" at bounding box center [519, 362] width 49 height 14
click at [495, 364] on input "Foundation" at bounding box center [481, 361] width 27 height 27
checkbox input "true"
click at [271, 364] on span "No specialty inspection required" at bounding box center [321, 362] width 139 height 14
click at [252, 364] on input "No specialty inspection required" at bounding box center [238, 361] width 27 height 27
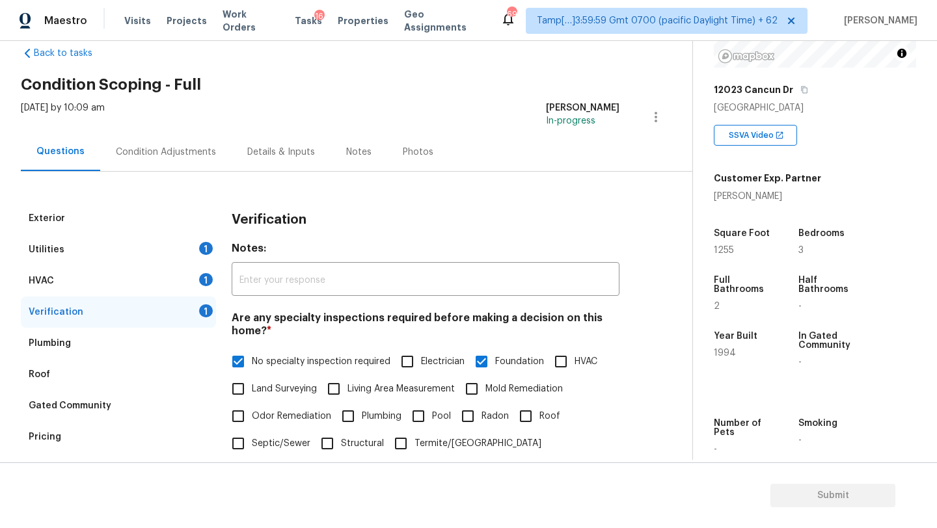
checkbox input "false"
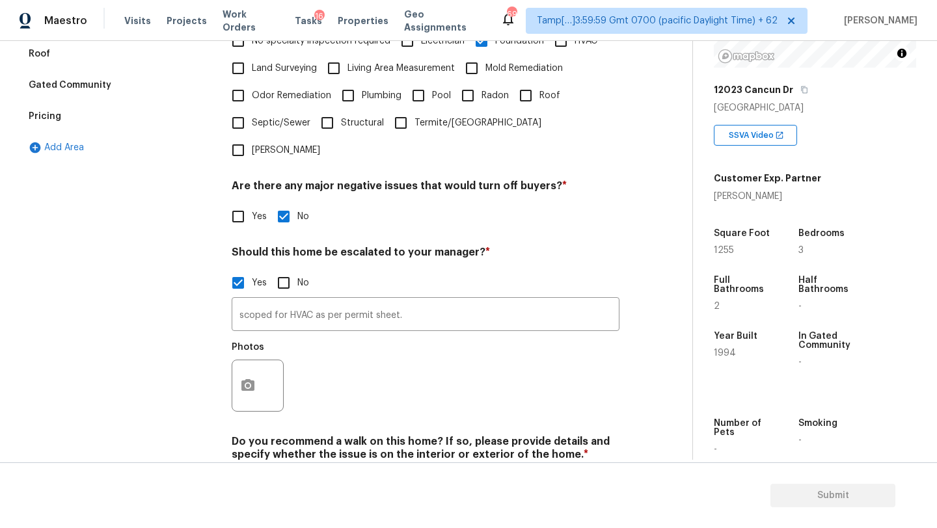
click at [411, 307] on div "scoped for HVAC as per permit sheet. ​ Photos" at bounding box center [426, 358] width 388 height 123
click at [414, 301] on input "scoped for HVAC as per permit sheet." at bounding box center [426, 316] width 388 height 31
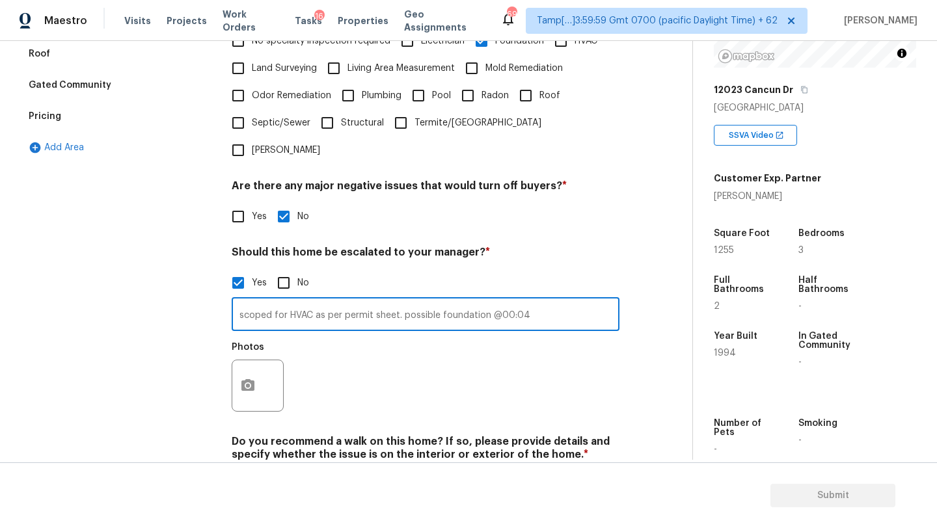
type input "scoped for HVAC as per permit sheet. possible foundation @00:04"
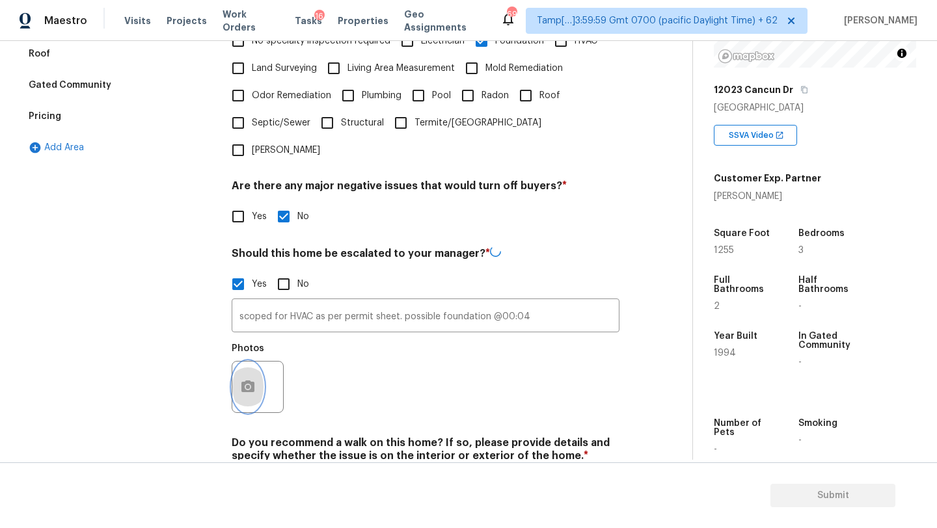
click at [247, 362] on button "button" at bounding box center [247, 387] width 31 height 51
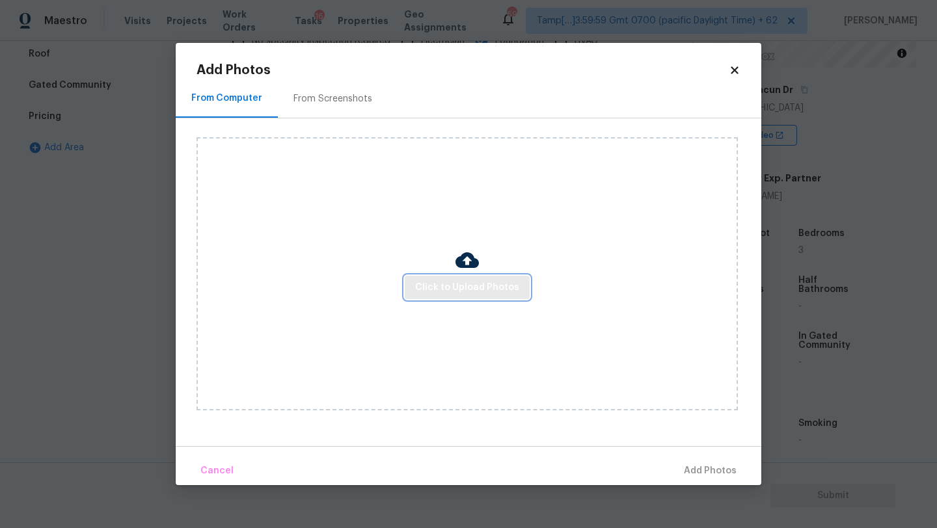
click at [453, 289] on span "Click to Upload Photos" at bounding box center [467, 288] width 104 height 16
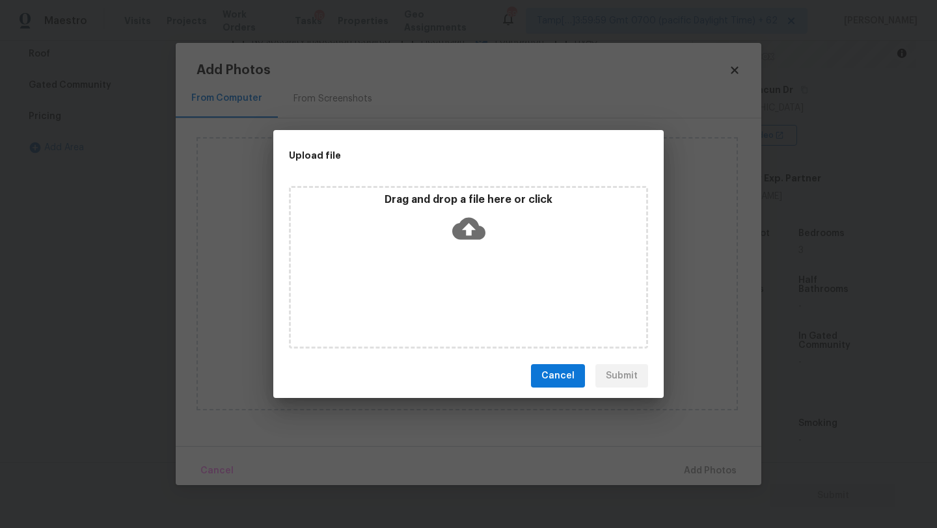
click at [472, 235] on icon at bounding box center [468, 229] width 33 height 22
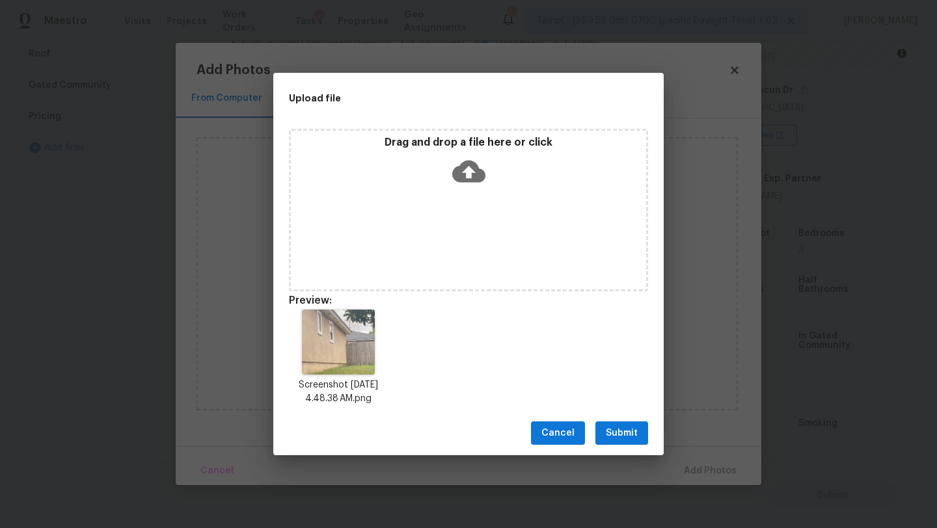
click at [626, 438] on span "Submit" at bounding box center [622, 434] width 32 height 16
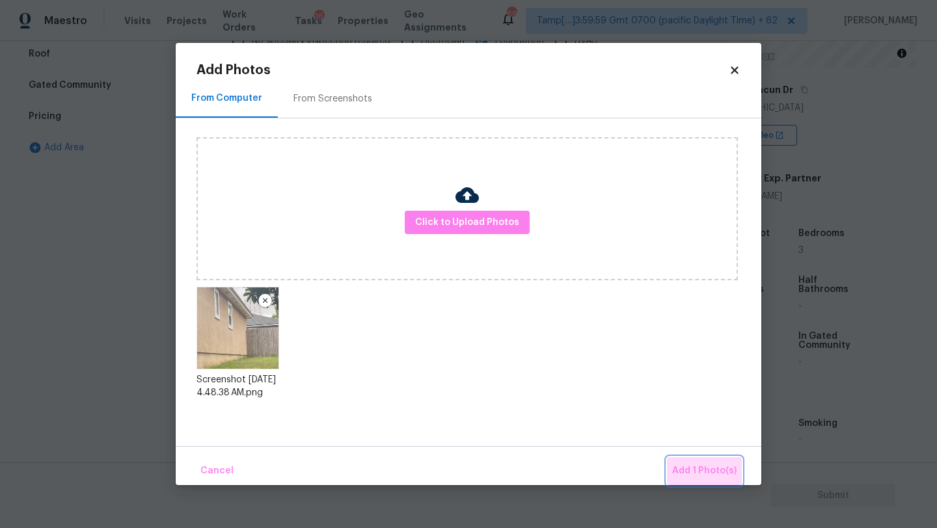
click at [708, 460] on button "Add 1 Photo(s)" at bounding box center [704, 471] width 75 height 28
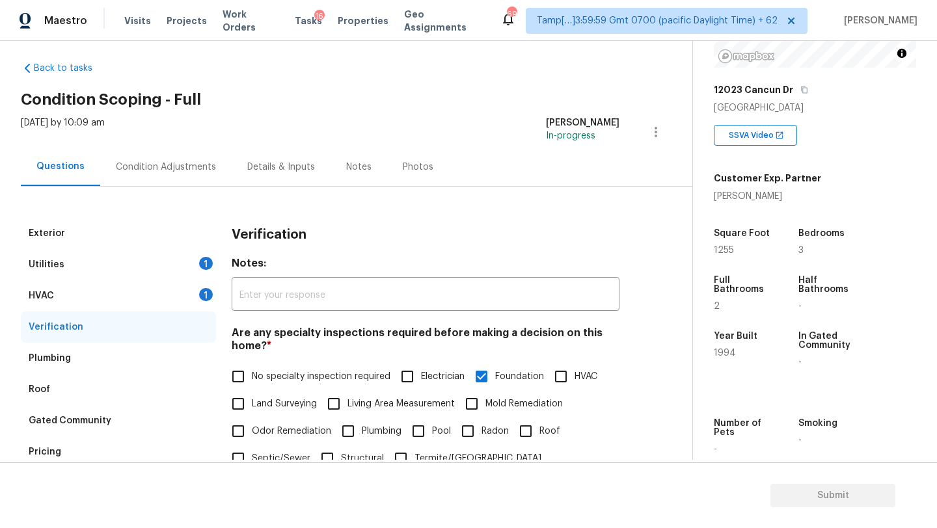
scroll to position [0, 0]
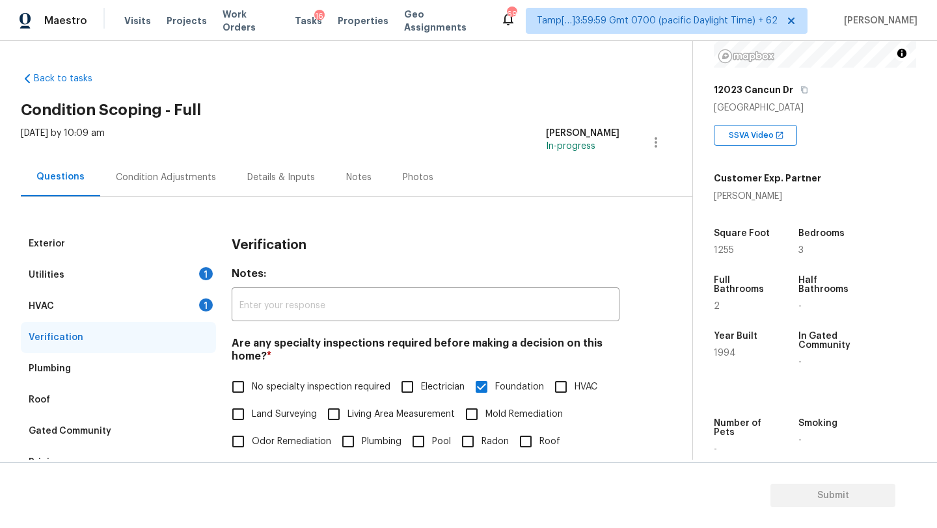
click at [181, 170] on div "Condition Adjustments" at bounding box center [165, 177] width 131 height 38
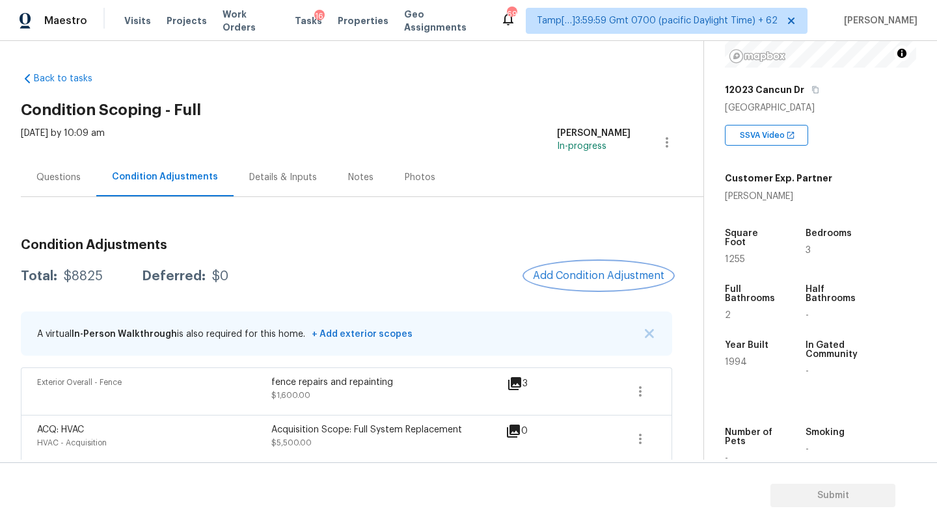
click at [598, 269] on button "Add Condition Adjustment" at bounding box center [598, 275] width 147 height 27
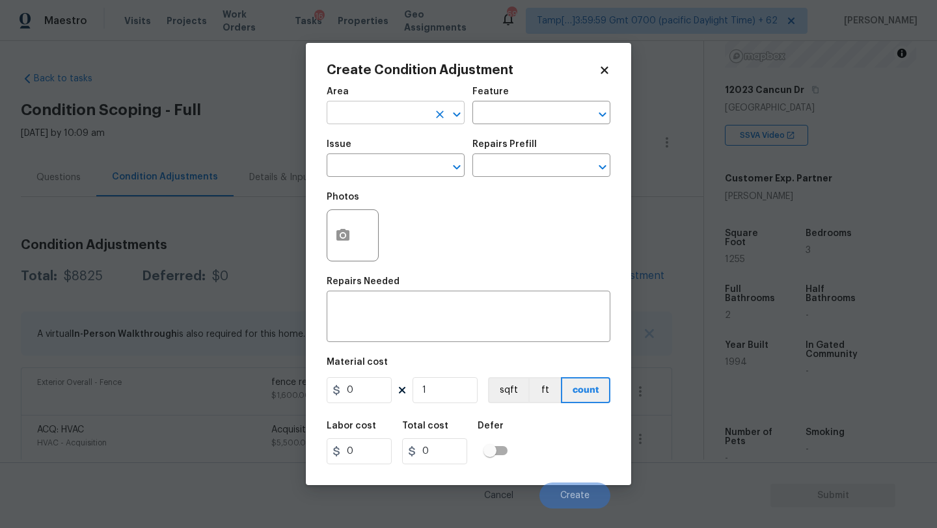
click at [390, 120] on input "text" at bounding box center [378, 114] width 102 height 20
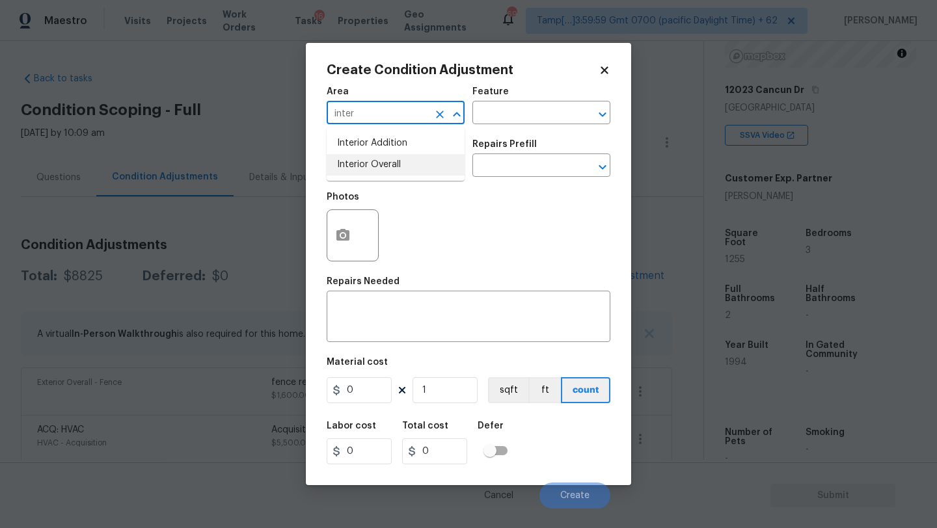
click at [392, 156] on li "Interior Overall" at bounding box center [396, 164] width 138 height 21
type input "Interior Overall"
click at [502, 123] on input "text" at bounding box center [523, 114] width 102 height 20
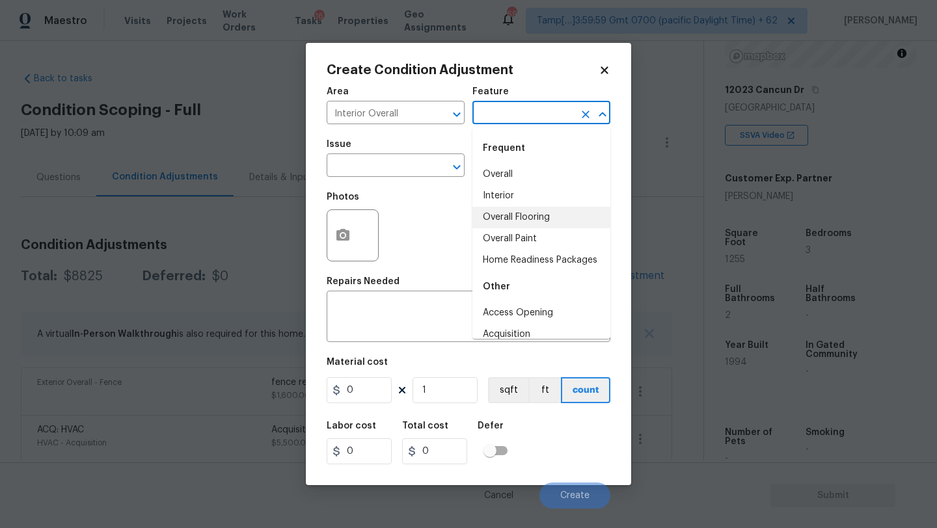
click at [506, 223] on li "Overall Flooring" at bounding box center [541, 217] width 138 height 21
type input "Overall Flooring"
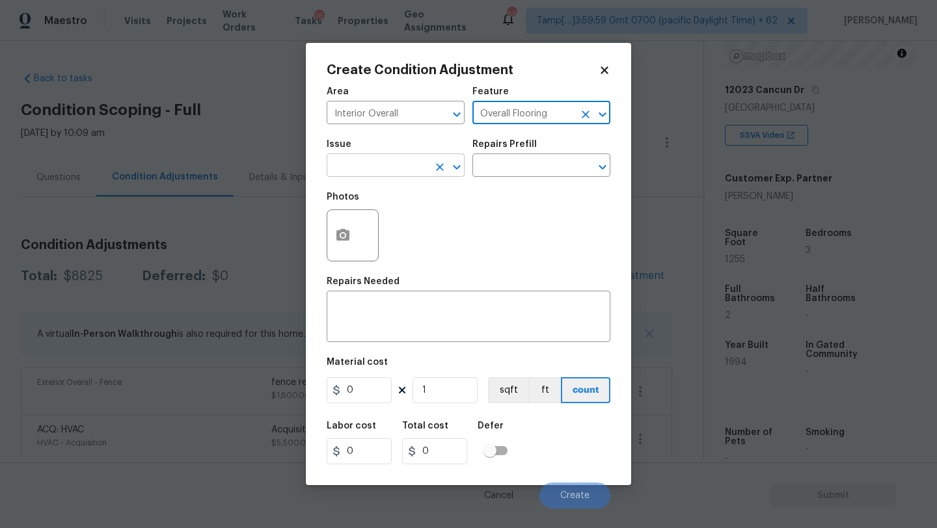
click at [385, 165] on input "text" at bounding box center [378, 167] width 102 height 20
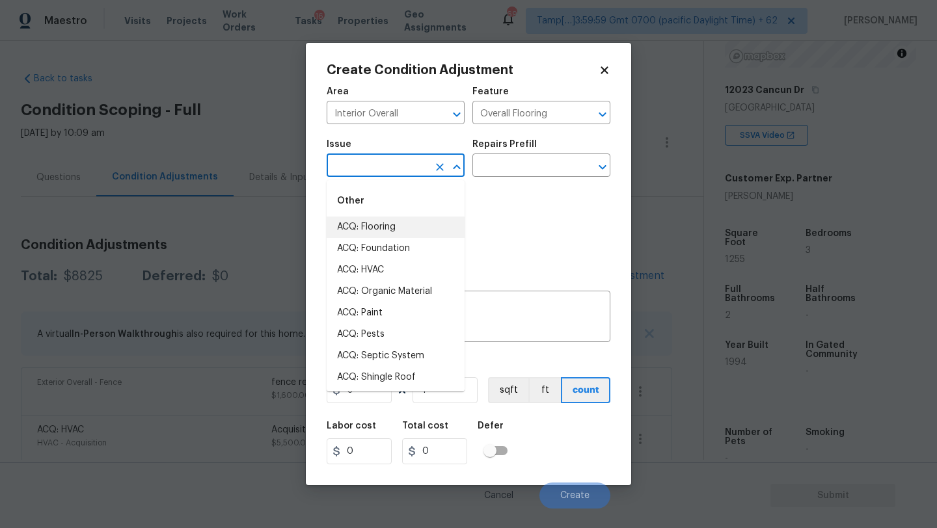
click at [383, 233] on li "ACQ: Flooring" at bounding box center [396, 227] width 138 height 21
type input "ACQ: Flooring"
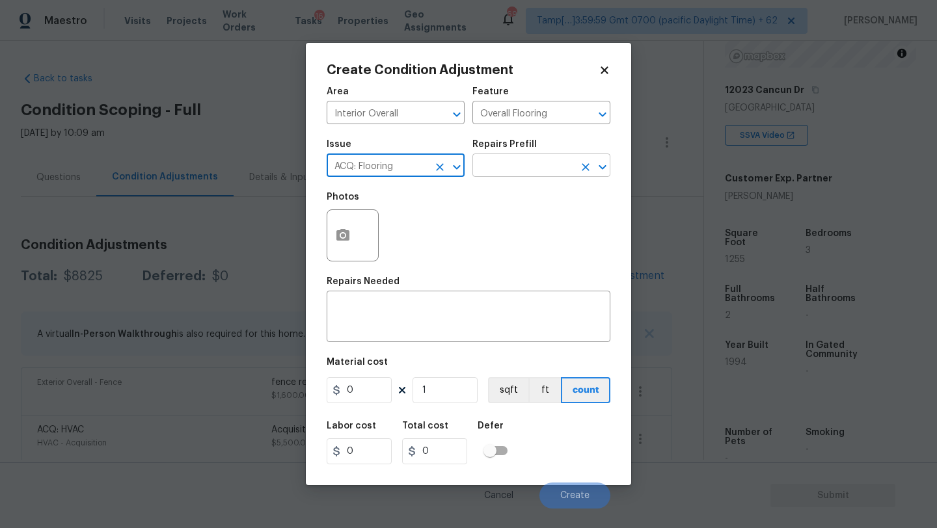
click at [508, 171] on input "text" at bounding box center [523, 167] width 102 height 20
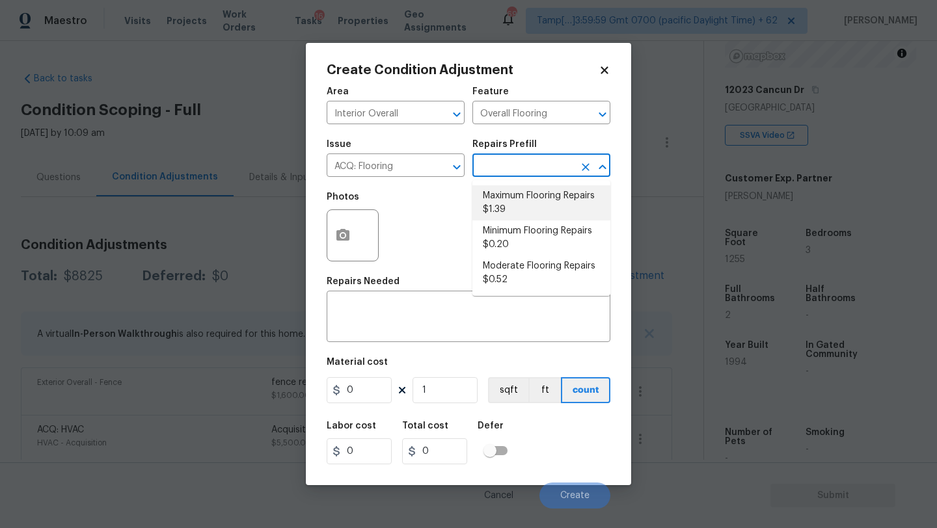
click at [522, 203] on li "Maximum Flooring Repairs $1.39" at bounding box center [541, 202] width 138 height 35
type input "Acquisition"
type textarea "Acquisition Scope: Maximum flooring repairs"
type input "1.39"
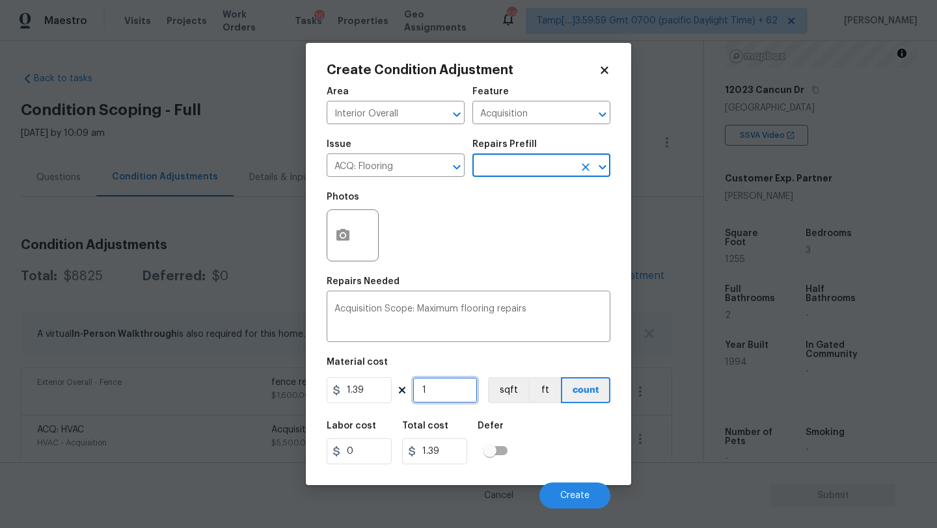
click at [452, 388] on input "1" at bounding box center [445, 390] width 65 height 26
type input "12"
type input "16.68"
type input "125"
type input "173.75"
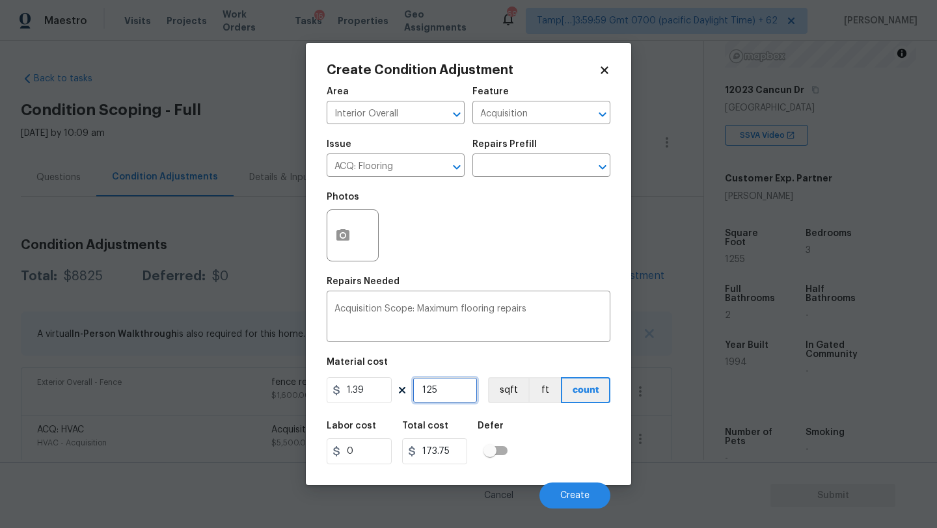
type input "1255"
type input "1744.45"
type input "1255"
click at [342, 245] on button "button" at bounding box center [342, 235] width 31 height 51
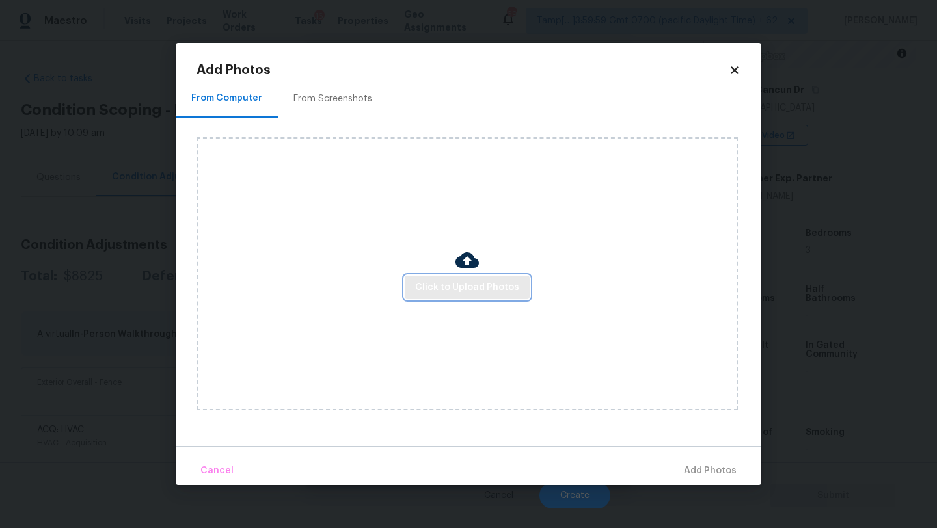
click at [430, 286] on span "Click to Upload Photos" at bounding box center [467, 288] width 104 height 16
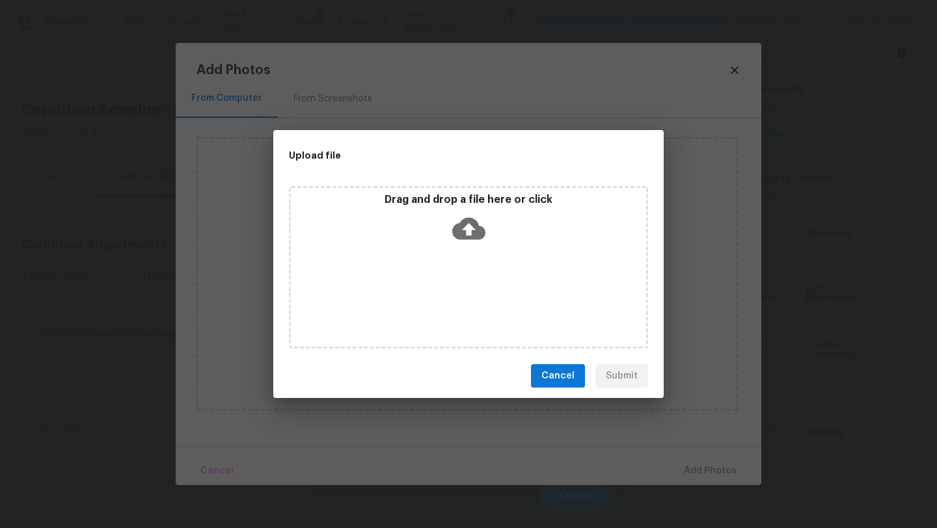
click at [477, 243] on icon at bounding box center [468, 228] width 33 height 33
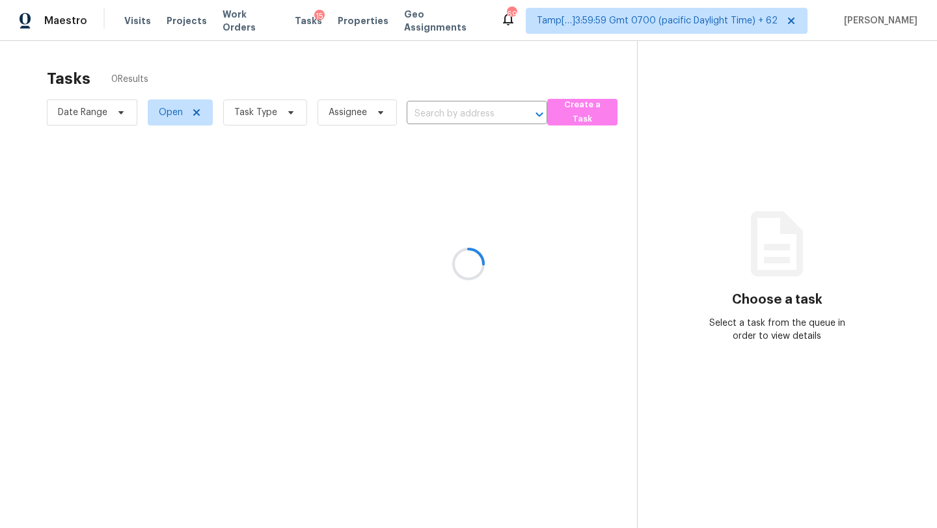
click at [459, 119] on div at bounding box center [468, 264] width 937 height 528
click at [459, 120] on div at bounding box center [468, 264] width 937 height 528
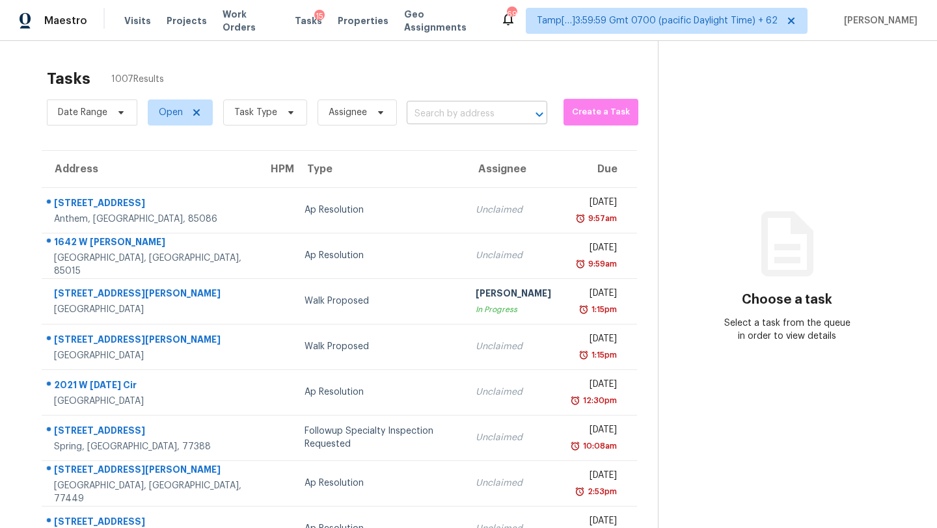
click at [452, 120] on input "text" at bounding box center [459, 114] width 104 height 20
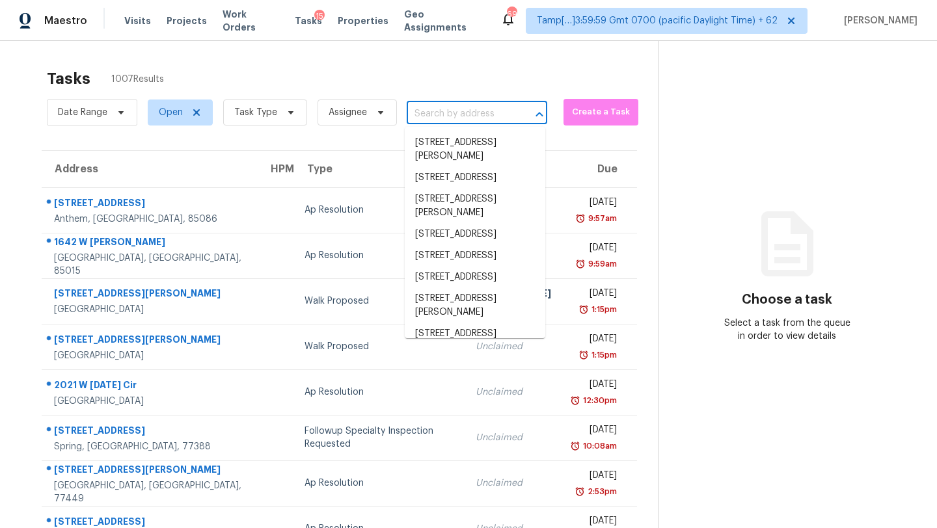
paste input "[STREET_ADDRESS]"
type input "[STREET_ADDRESS]"
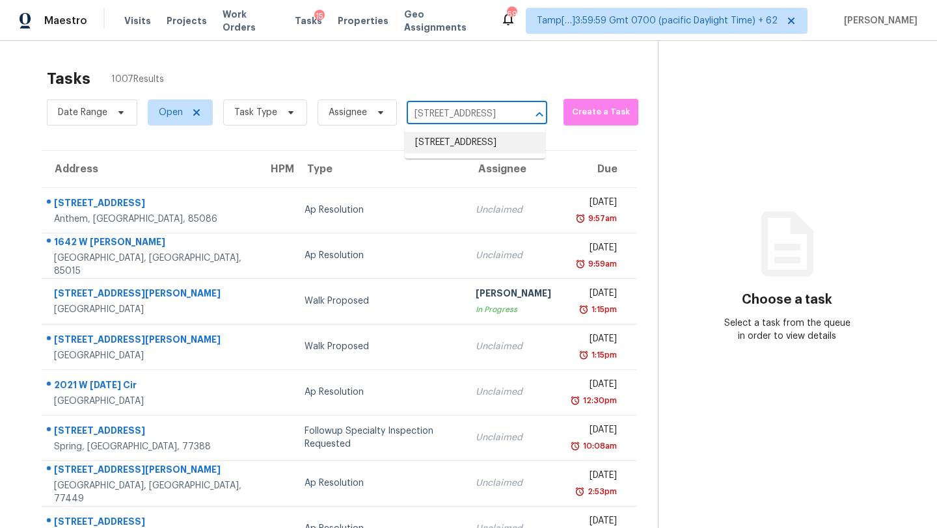
click at [450, 141] on li "9521 86th Ave, Seminole, FL 33777" at bounding box center [475, 142] width 141 height 21
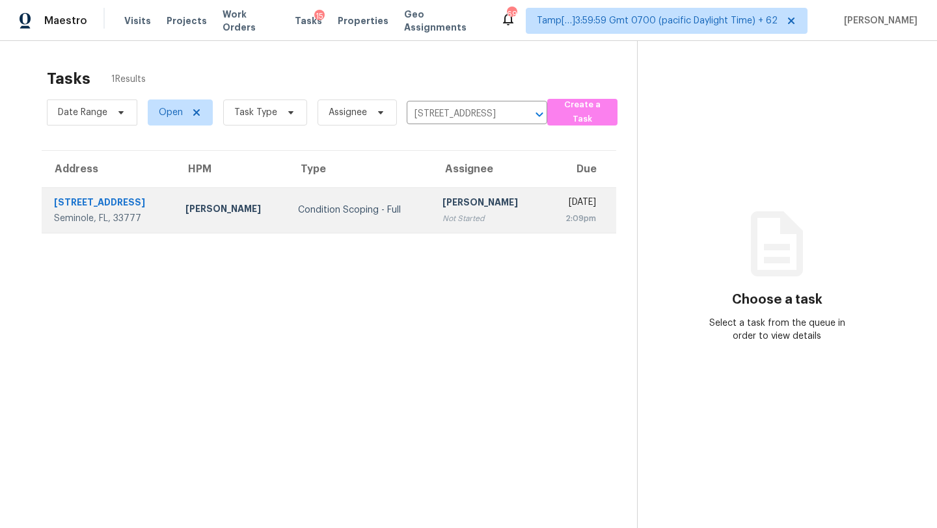
click at [443, 209] on div "[PERSON_NAME]" at bounding box center [489, 204] width 92 height 16
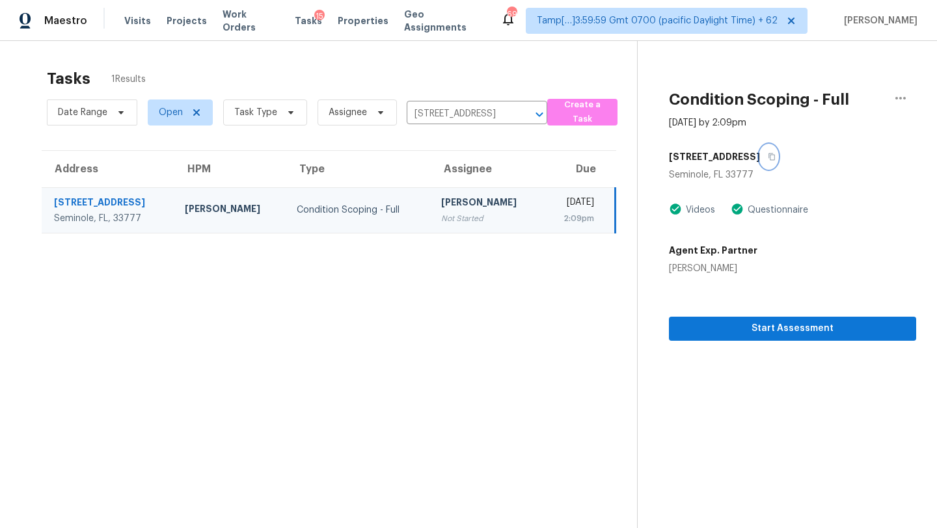
click at [769, 159] on icon "button" at bounding box center [772, 157] width 7 height 7
click at [496, 101] on div "Date Range Open Task Type Assignee 9521 86th Ave, Seminole, FL 33777 ​" at bounding box center [297, 113] width 500 height 34
click at [485, 119] on input "9521 86th Ave, Seminole, FL 33777" at bounding box center [459, 114] width 104 height 20
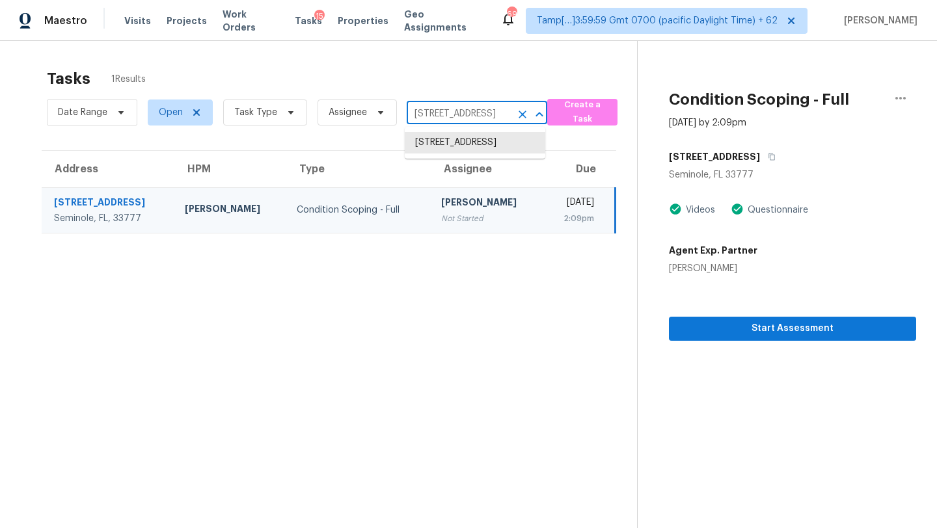
click at [485, 119] on input "9521 86th Ave, Seminole, FL 33777" at bounding box center [459, 114] width 104 height 20
paste input "2729 Gabel Oak Dr North Port, FL, 34289"
type input "2729 Gabel Oak Dr North Port, FL, 34289"
click at [468, 152] on li "2729 Gabel Oak Dr, North Port, FL 34289" at bounding box center [475, 149] width 141 height 35
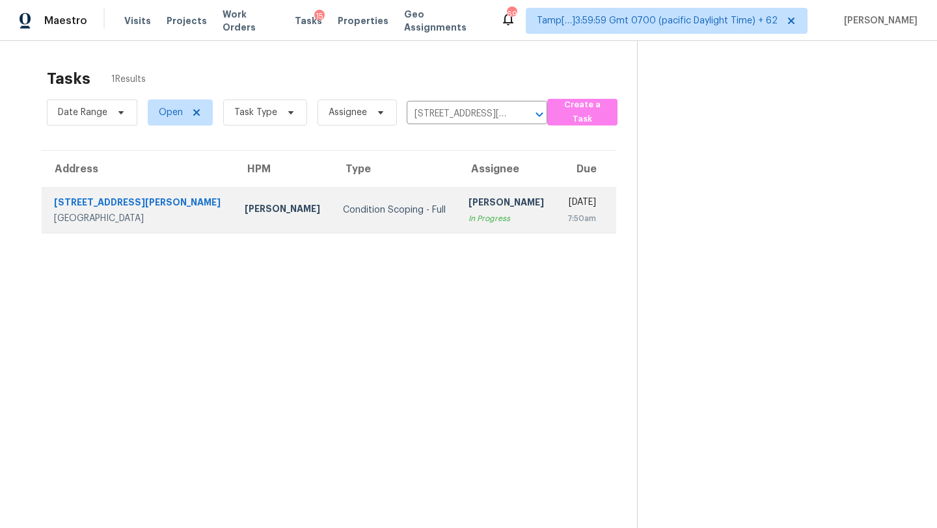
click at [469, 206] on div "[PERSON_NAME]" at bounding box center [507, 204] width 77 height 16
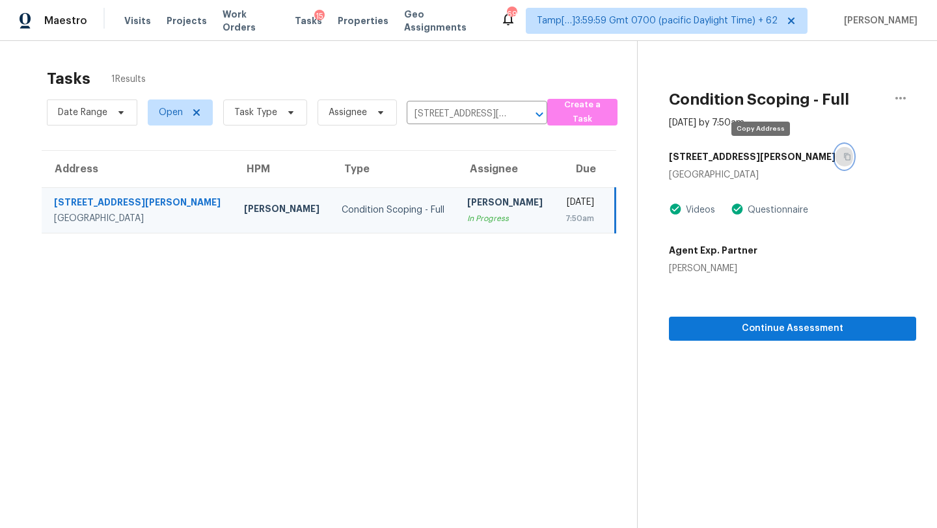
click at [843, 154] on icon "button" at bounding box center [847, 157] width 8 height 8
click at [843, 156] on icon "button" at bounding box center [847, 157] width 8 height 8
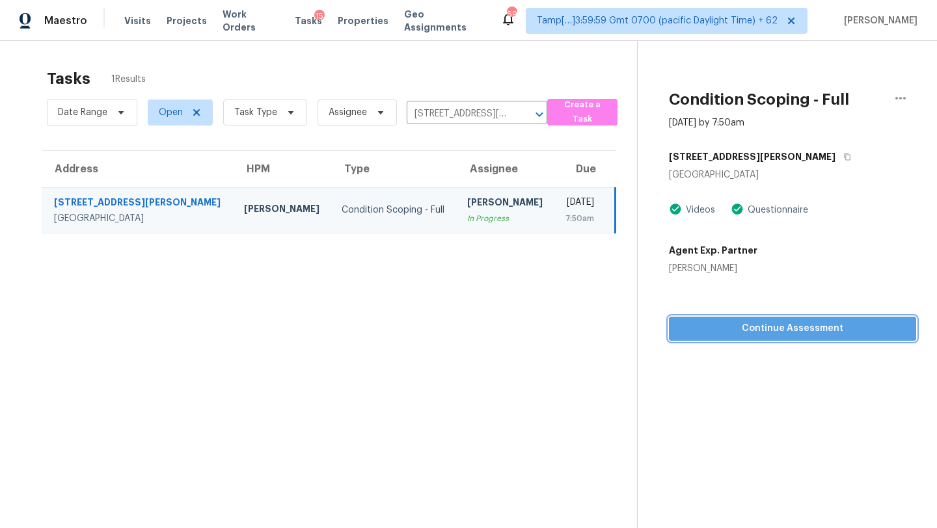
click at [744, 338] on button "Continue Assessment" at bounding box center [792, 329] width 247 height 24
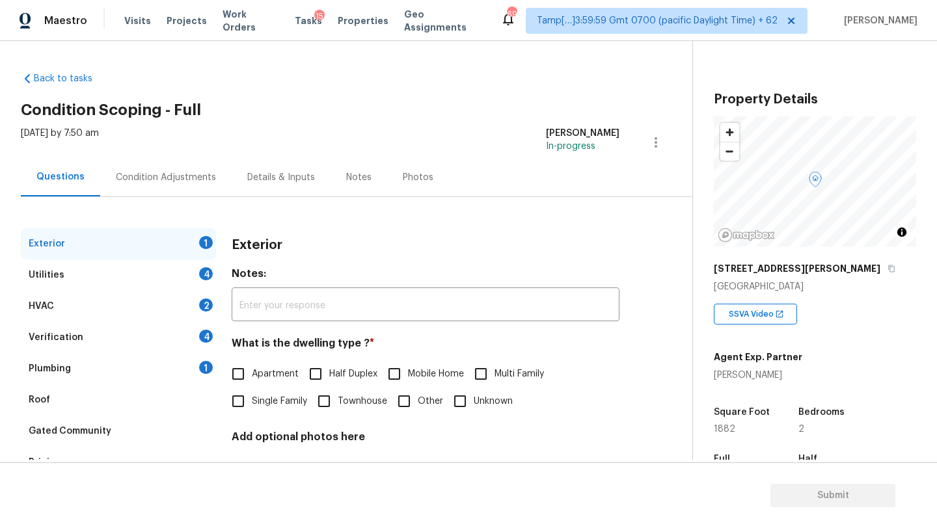
click at [263, 398] on span "Single Family" at bounding box center [279, 402] width 55 height 14
click at [252, 398] on input "Single Family" at bounding box center [238, 401] width 27 height 27
checkbox input "true"
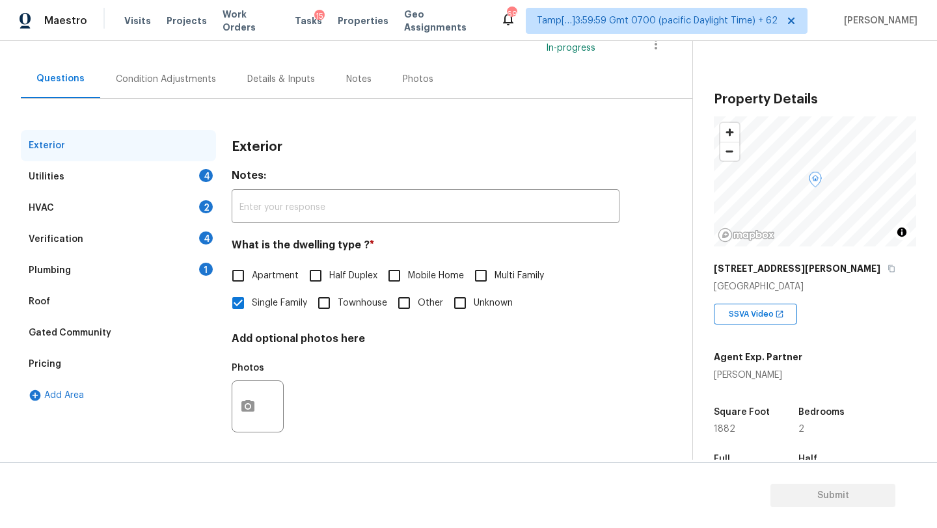
scroll to position [98, 0]
click at [85, 275] on div "Plumbing 1" at bounding box center [118, 270] width 195 height 31
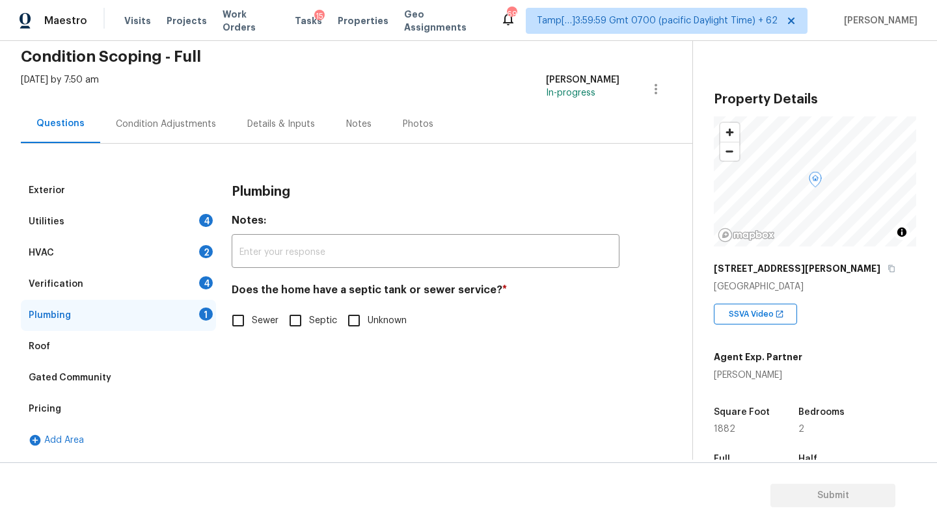
click at [252, 330] on label "Sewer" at bounding box center [252, 320] width 54 height 27
click at [252, 330] on input "Sewer" at bounding box center [238, 320] width 27 height 27
checkbox input "true"
click at [157, 291] on div "Verification 4" at bounding box center [118, 284] width 195 height 31
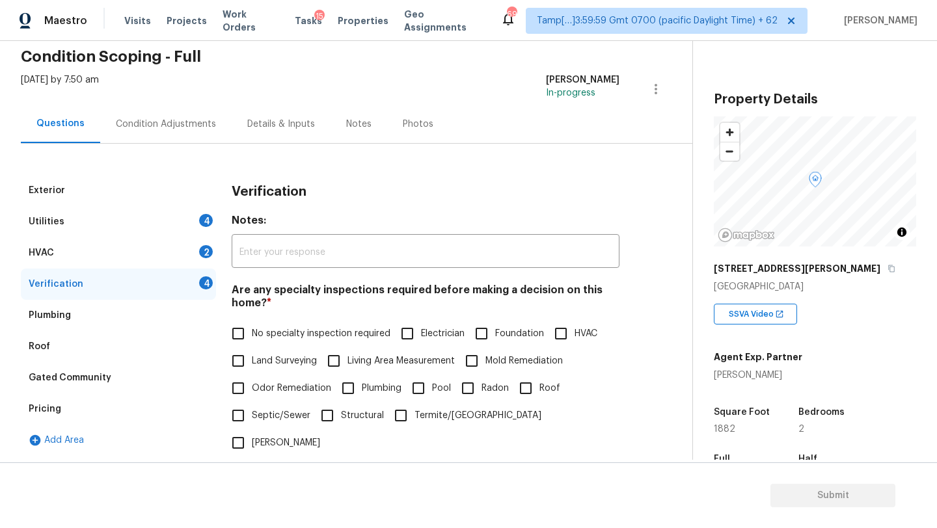
click at [262, 327] on label "No specialty inspection required" at bounding box center [308, 333] width 166 height 27
click at [252, 327] on input "No specialty inspection required" at bounding box center [238, 333] width 27 height 27
checkbox input "true"
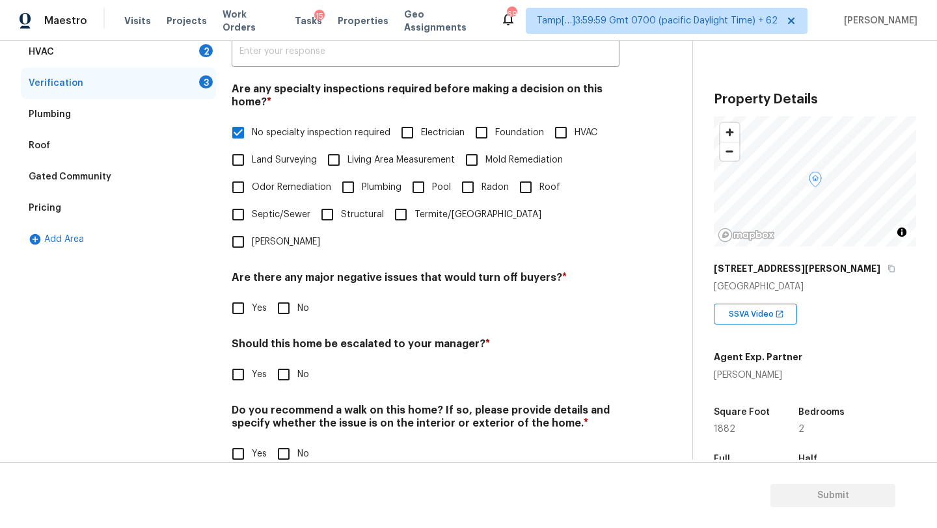
drag, startPoint x: 293, startPoint y: 276, endPoint x: 293, endPoint y: 293, distance: 17.6
click at [293, 295] on input "No" at bounding box center [283, 308] width 27 height 27
checkbox input "true"
click at [286, 366] on div "Verification Notes: ​ Are any specialty inspections required before making a de…" at bounding box center [426, 229] width 388 height 511
click at [291, 338] on h4 "Should this home be escalated to your manager? *" at bounding box center [426, 347] width 388 height 18
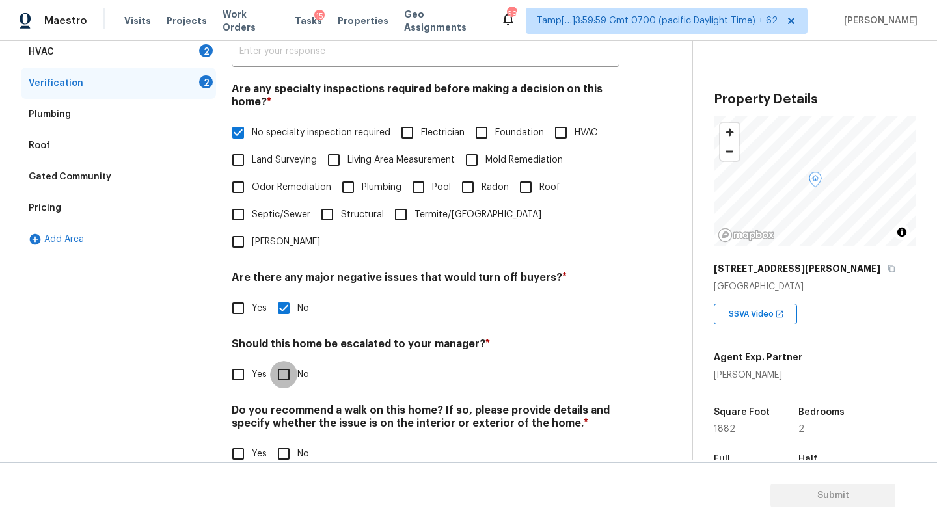
click at [291, 361] on input "No" at bounding box center [283, 374] width 27 height 27
checkbox input "true"
click at [290, 442] on input "No" at bounding box center [283, 455] width 27 height 27
checkbox input "true"
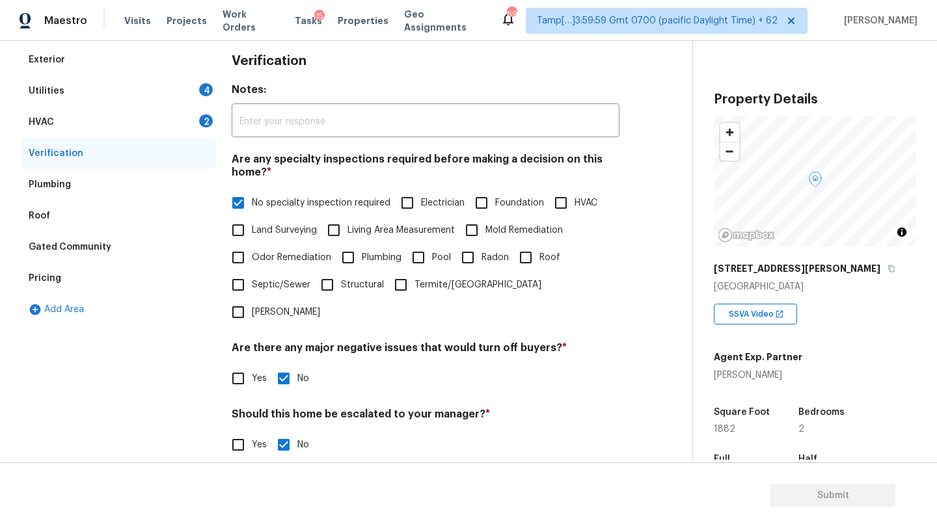
scroll to position [81, 0]
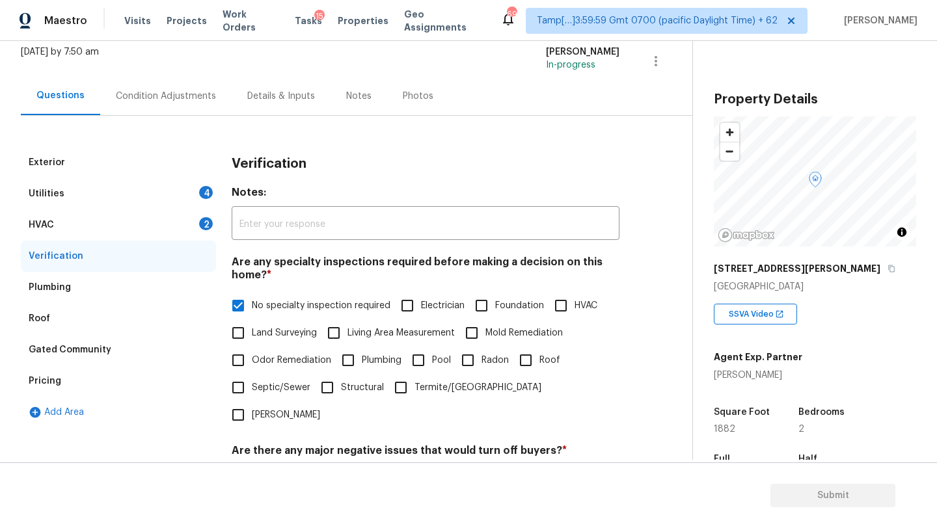
click at [130, 232] on div "HVAC 2" at bounding box center [118, 225] width 195 height 31
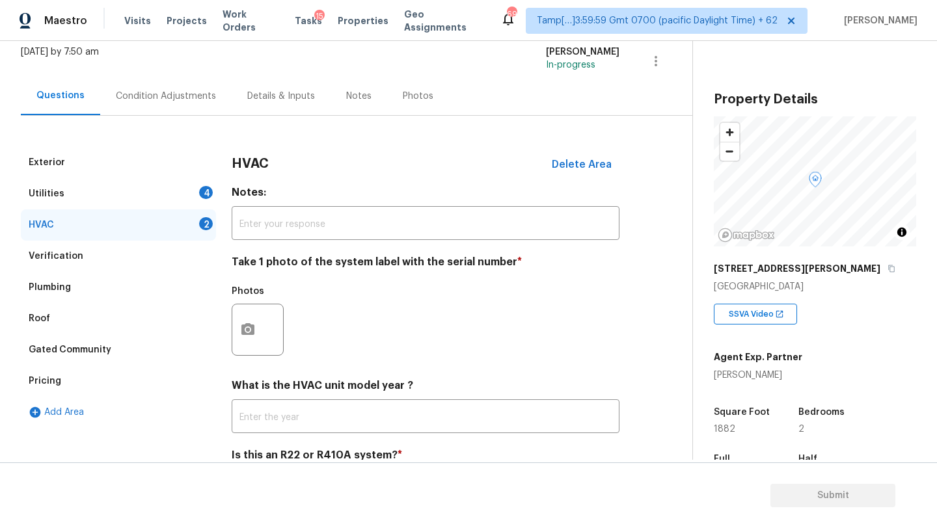
scroll to position [141, 0]
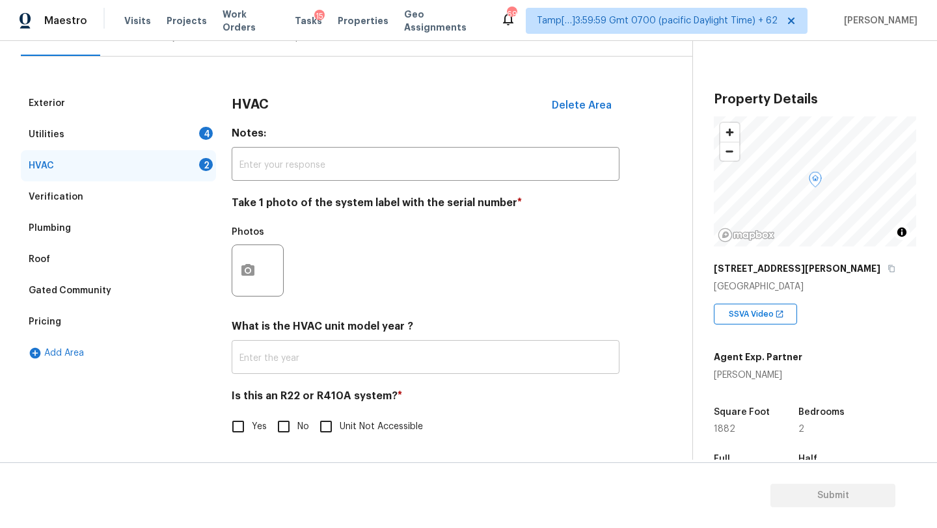
click at [254, 352] on input "text" at bounding box center [426, 359] width 388 height 31
click at [888, 265] on icon "button" at bounding box center [892, 269] width 8 height 8
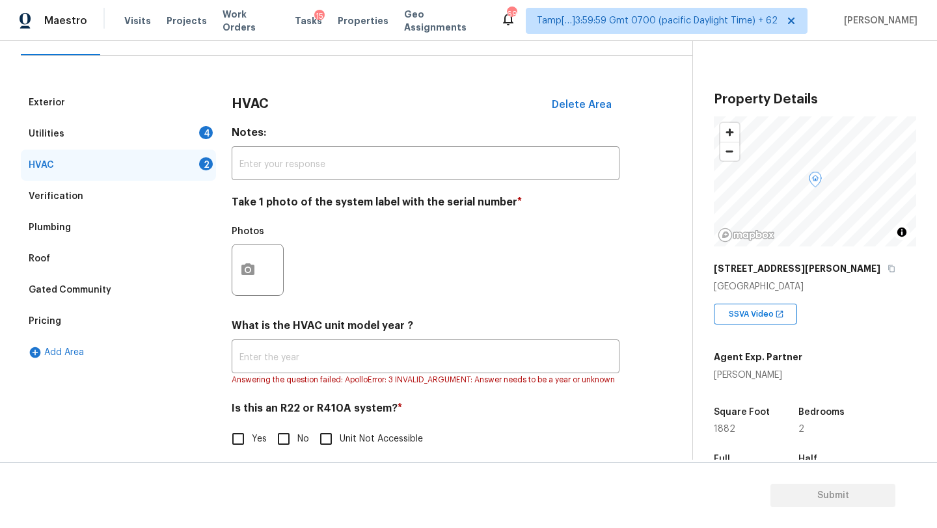
click at [295, 422] on div "Is this an R22 or R410A system? * Yes No Unit Not Accessible" at bounding box center [426, 427] width 388 height 51
click at [288, 442] on input "No" at bounding box center [283, 439] width 27 height 27
checkbox input "true"
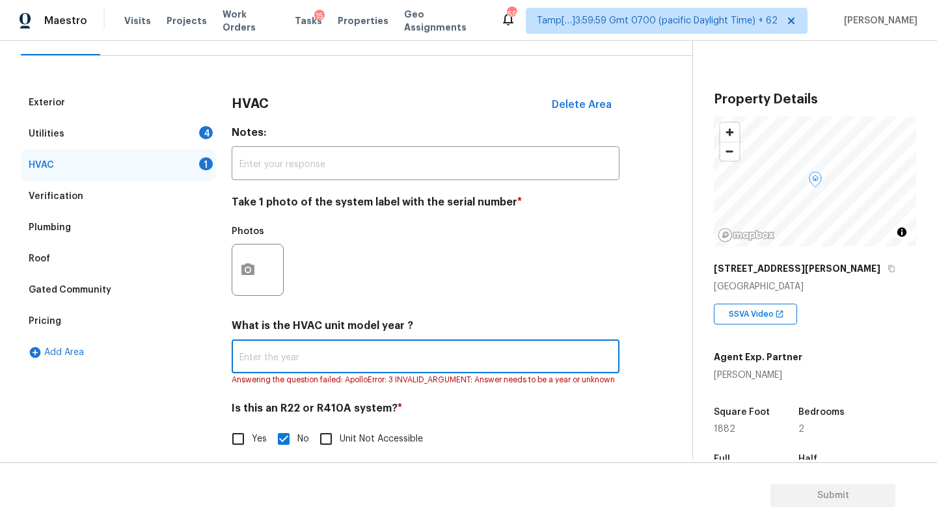
click at [330, 356] on input "text" at bounding box center [426, 358] width 388 height 31
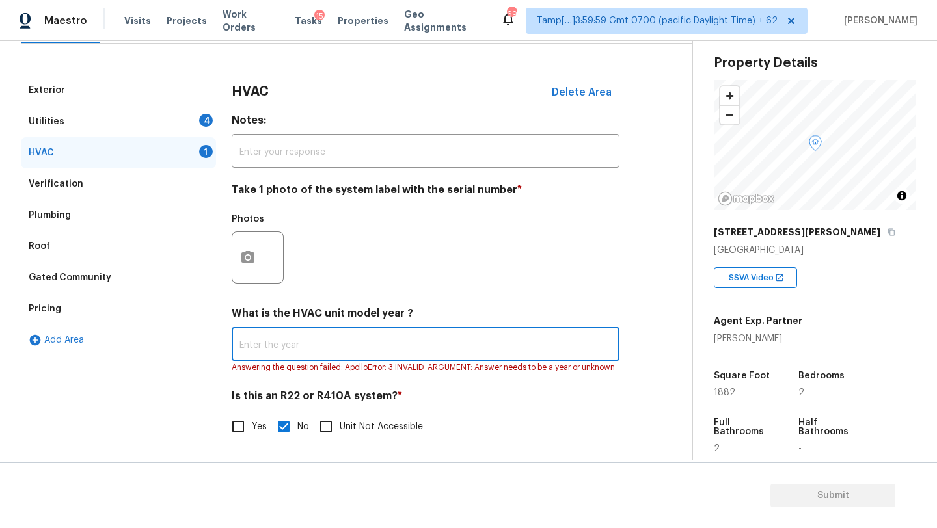
scroll to position [83, 0]
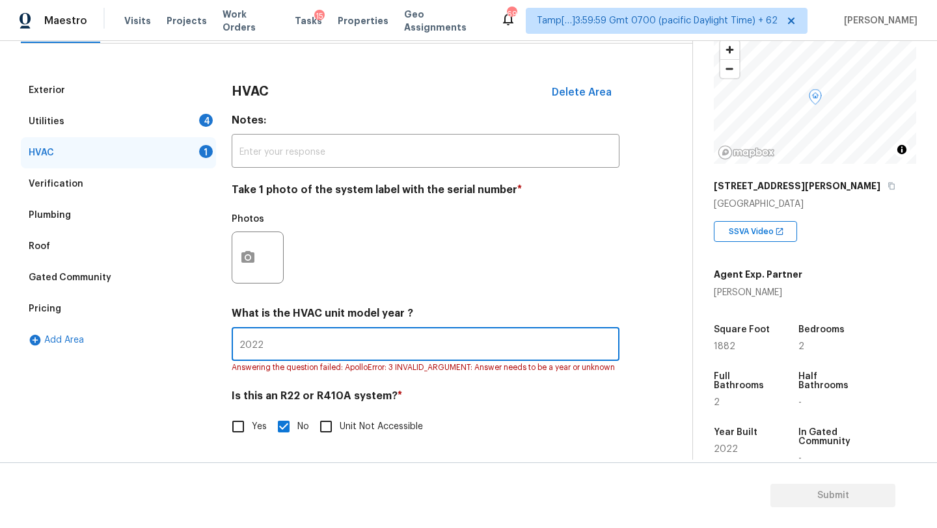
type input "2022"
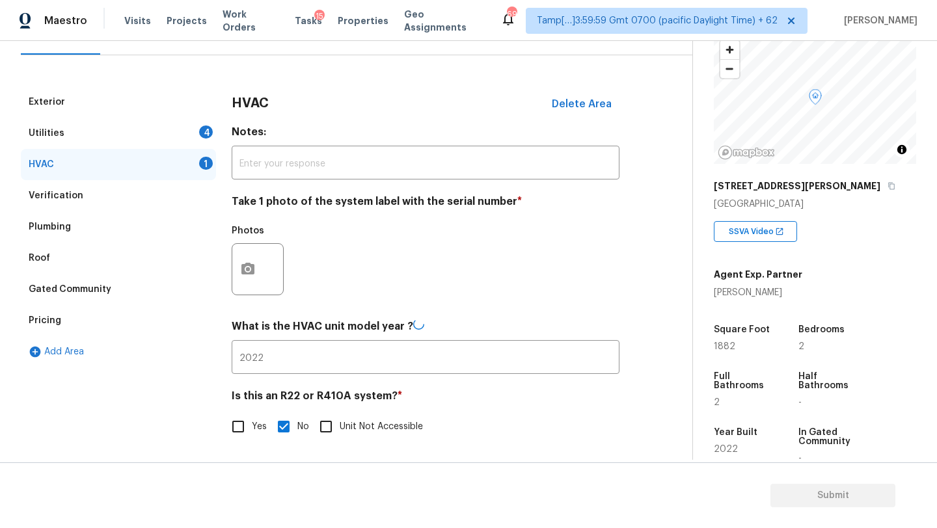
click at [141, 122] on div "Utilities 4" at bounding box center [118, 133] width 195 height 31
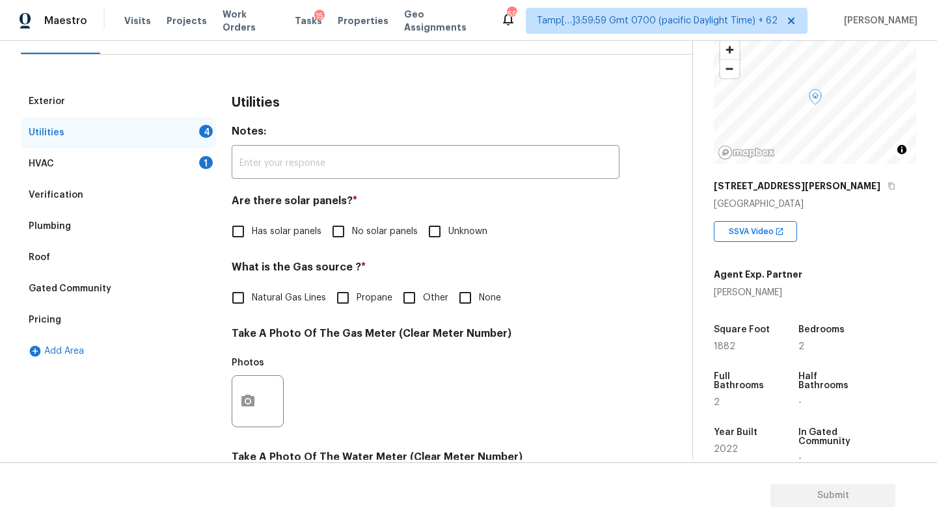
drag, startPoint x: 343, startPoint y: 231, endPoint x: 323, endPoint y: 245, distance: 24.4
click at [343, 231] on input "No solar panels" at bounding box center [338, 231] width 27 height 27
checkbox input "true"
click at [456, 301] on input "None" at bounding box center [465, 297] width 27 height 27
checkbox input "true"
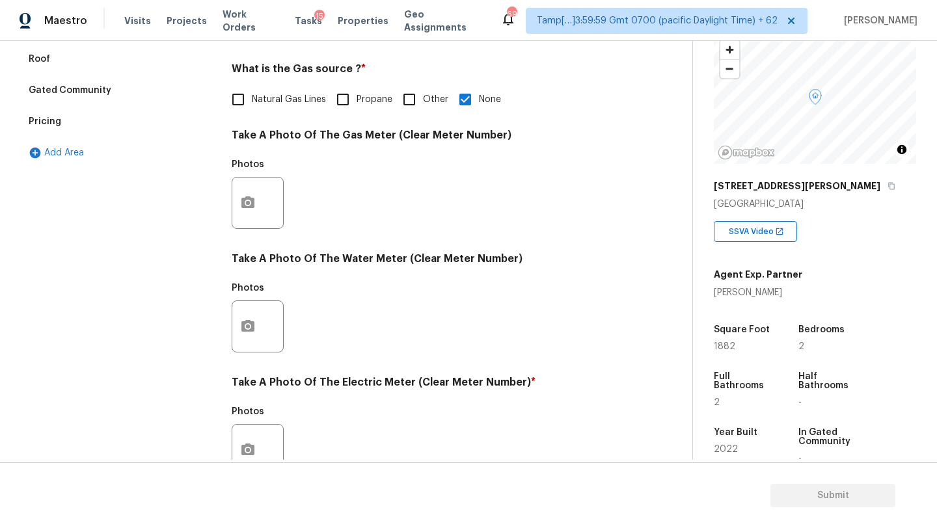
scroll to position [451, 0]
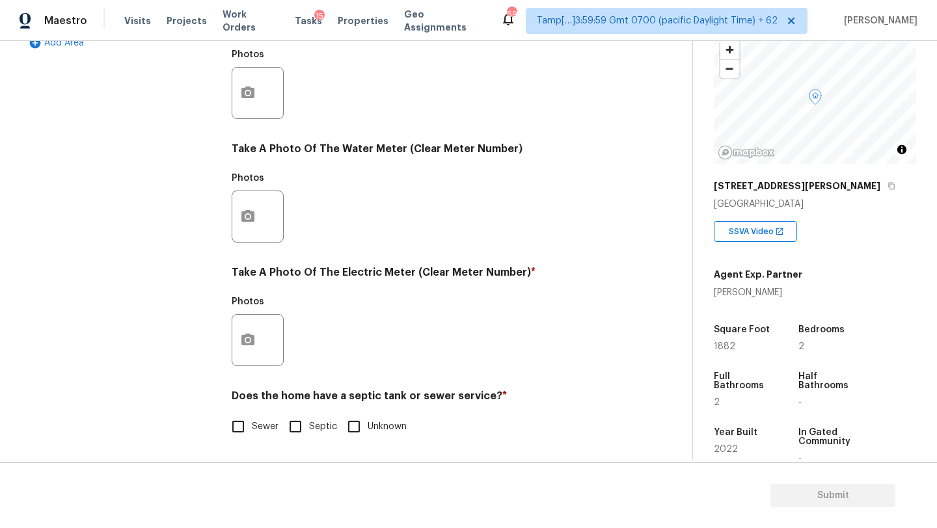
click at [258, 424] on span "Sewer" at bounding box center [265, 427] width 27 height 14
click at [252, 424] on input "Sewer" at bounding box center [238, 426] width 27 height 27
checkbox input "true"
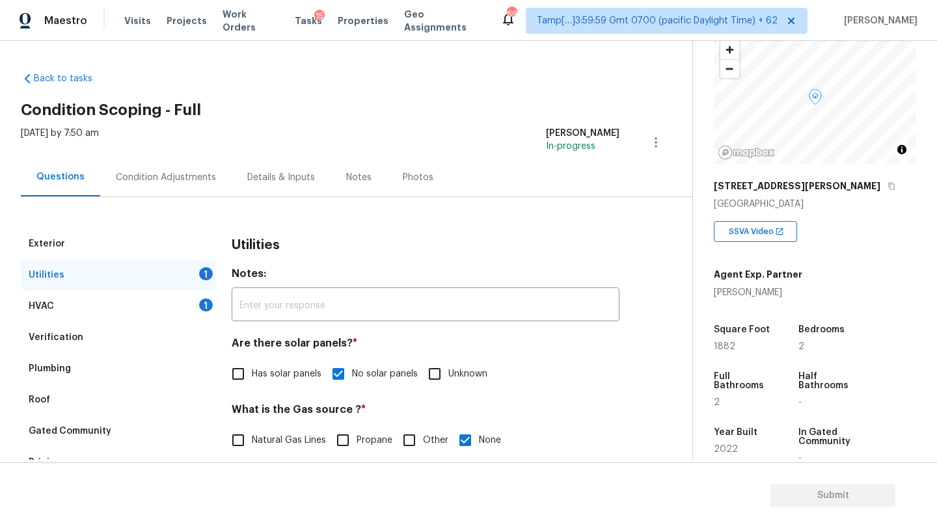
click at [118, 394] on div "Roof" at bounding box center [118, 400] width 195 height 31
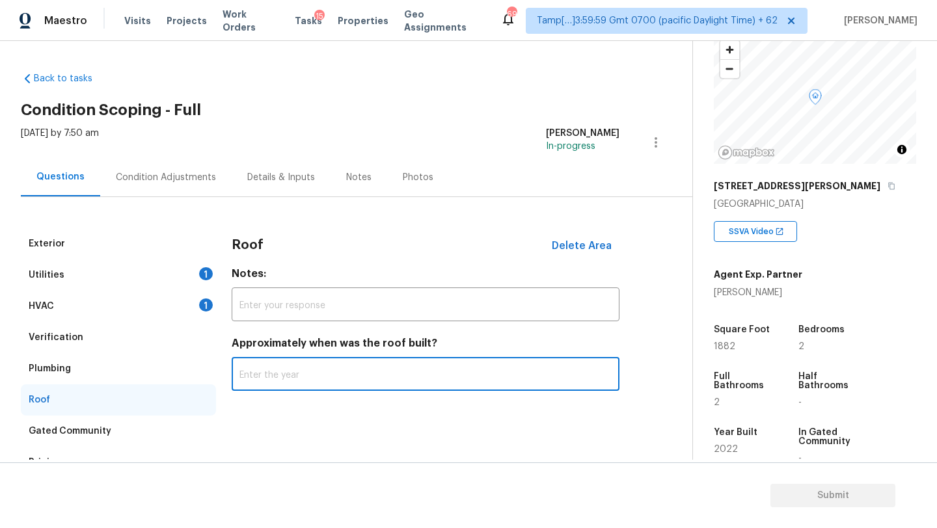
click at [319, 383] on input "text" at bounding box center [426, 376] width 388 height 31
type input "2022"
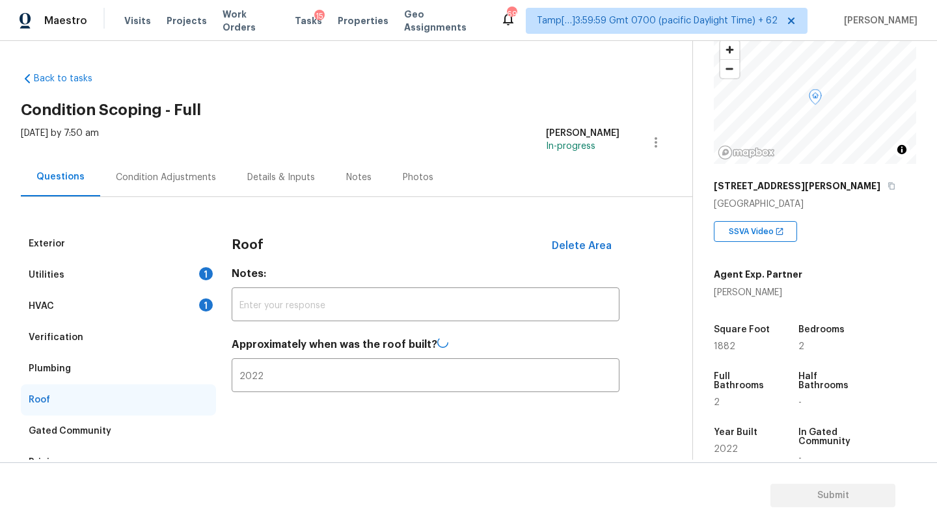
click at [184, 178] on div "Condition Adjustments" at bounding box center [166, 177] width 100 height 13
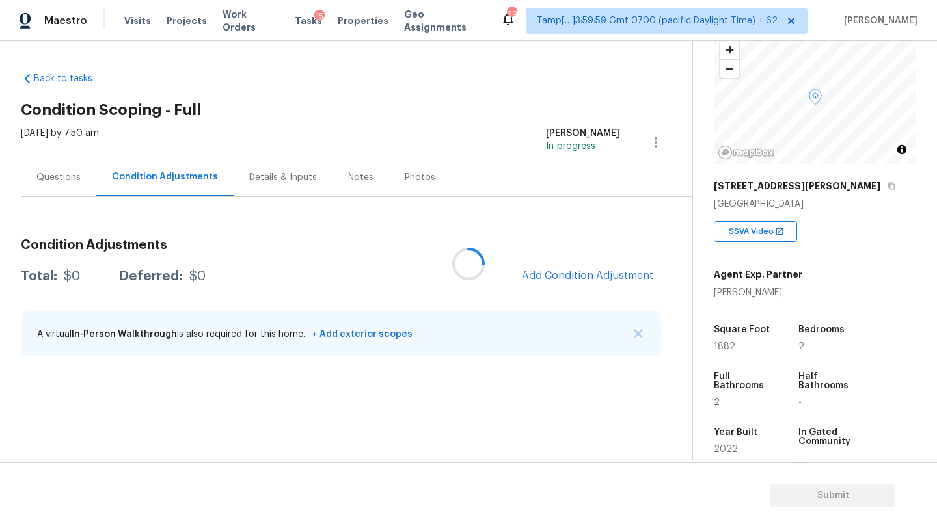
click at [603, 278] on div at bounding box center [468, 264] width 937 height 528
click at [603, 278] on span "Add Condition Adjustment" at bounding box center [587, 276] width 131 height 12
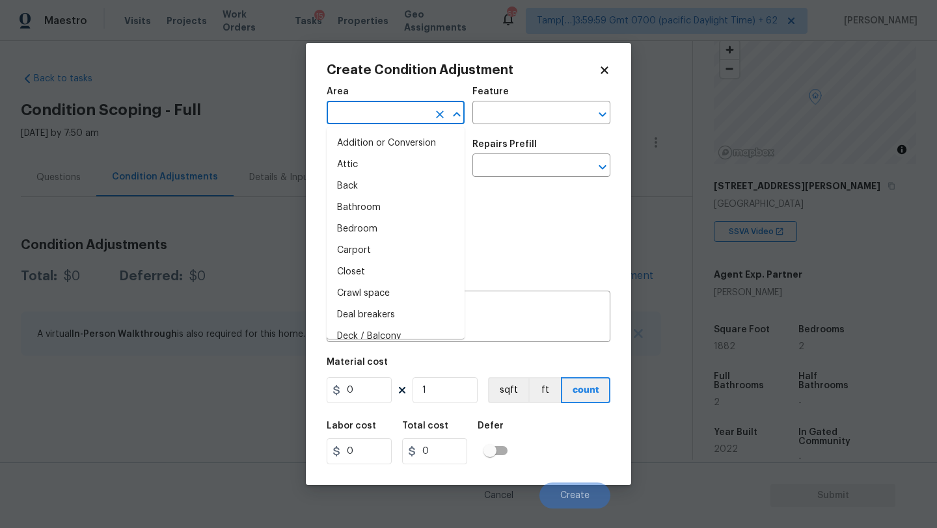
click at [394, 115] on input "text" at bounding box center [378, 114] width 102 height 20
type input "e"
type input "x"
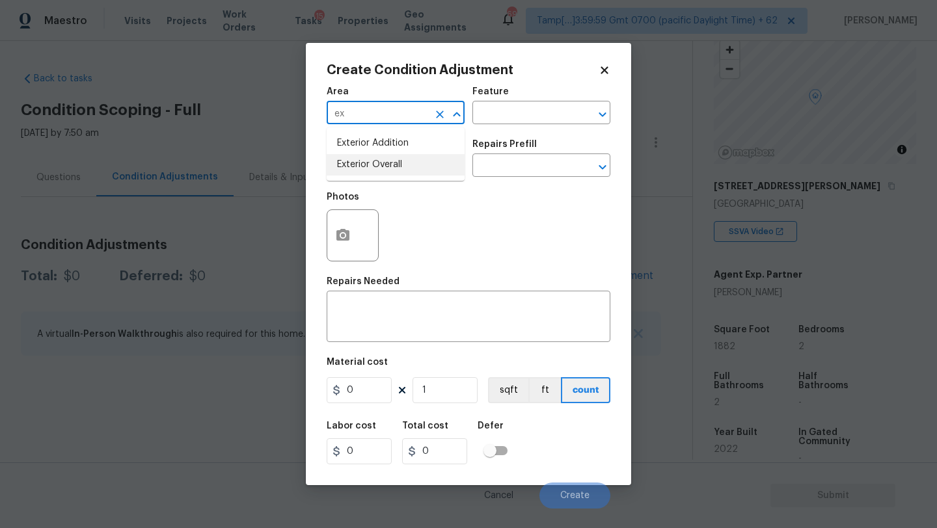
click at [393, 161] on li "Exterior Overall" at bounding box center [396, 164] width 138 height 21
type input "Exterior Overall"
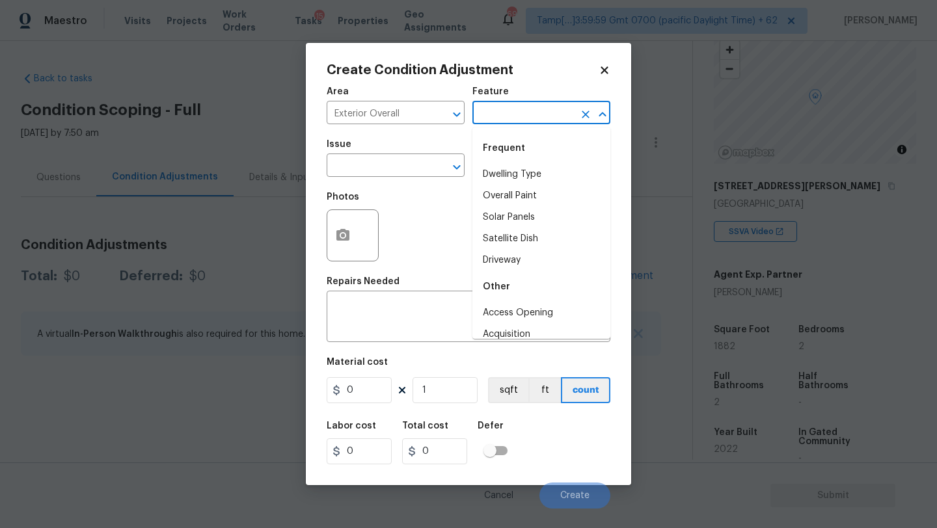
click at [484, 118] on input "text" at bounding box center [523, 114] width 102 height 20
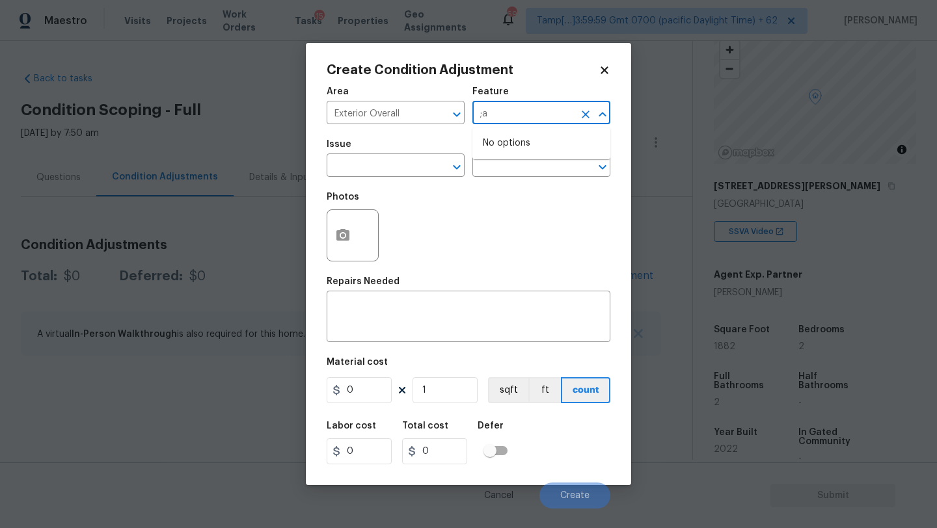
type input ";"
click at [506, 197] on li "Landscaping Packages" at bounding box center [541, 195] width 138 height 21
click at [433, 163] on icon "Clear" at bounding box center [439, 167] width 13 height 13
type input "Landscaping Packages"
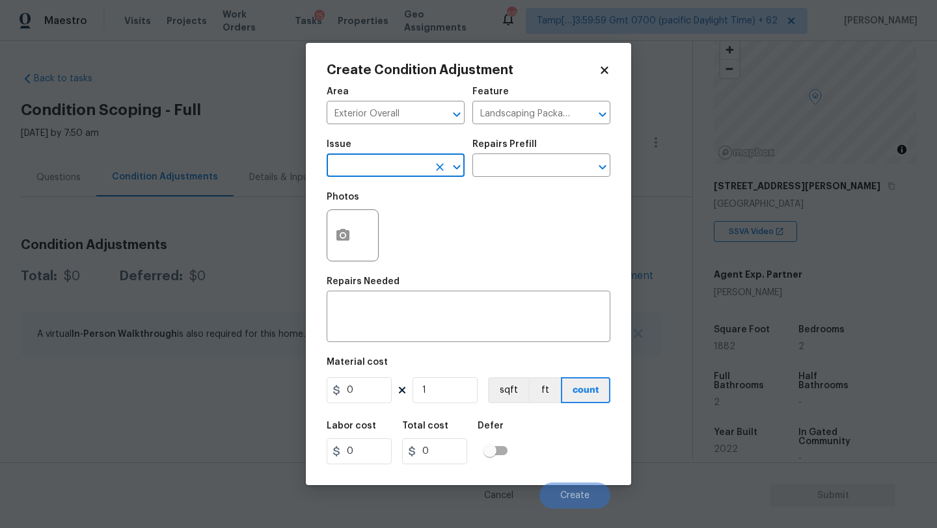
click at [400, 175] on input "text" at bounding box center [378, 167] width 102 height 20
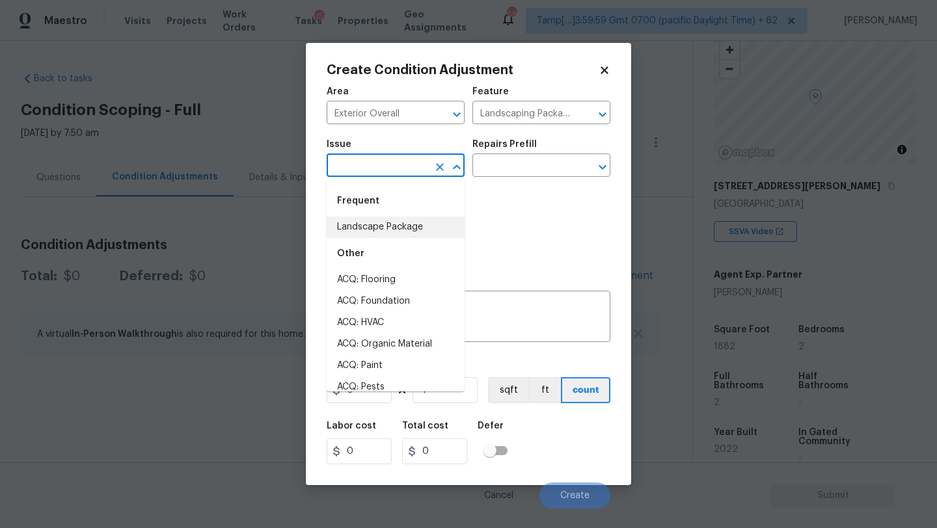
click at [398, 221] on li "Landscape Package" at bounding box center [396, 227] width 138 height 21
type input "Landscape Package"
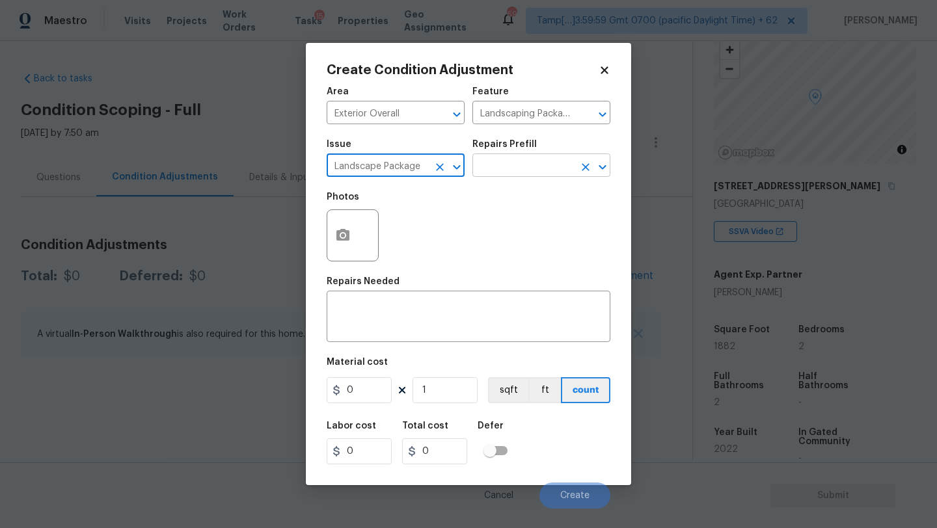
click at [525, 174] on input "text" at bounding box center [523, 167] width 102 height 20
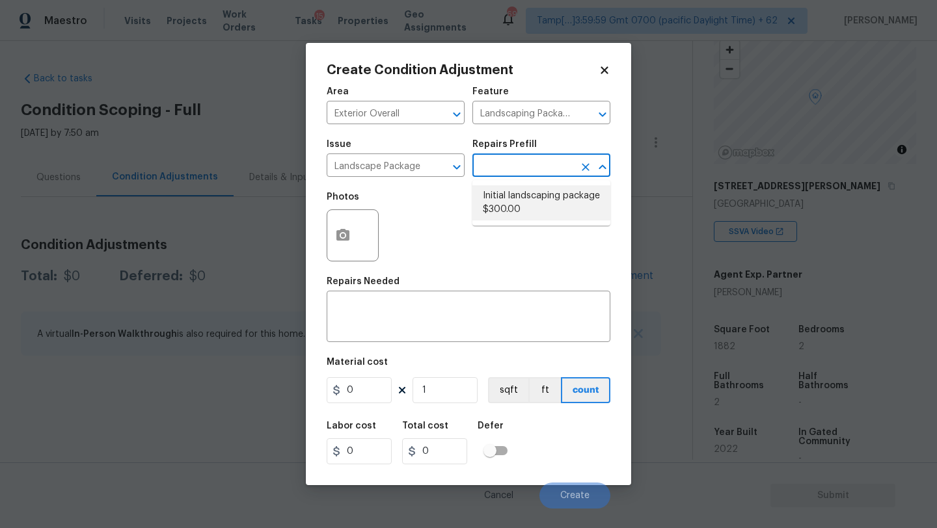
click at [525, 206] on li "Initial landscaping package $300.00" at bounding box center [541, 202] width 138 height 35
type input "Home Readiness Packages"
type textarea "Mowing of grass up to 6" in height. Mow, edge along driveways & sidewalks, trim…"
type input "300"
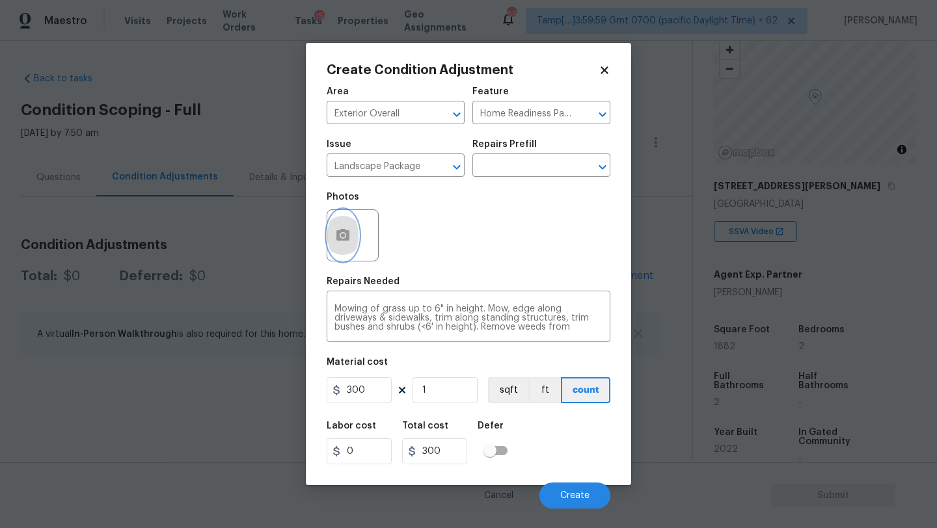
click at [334, 247] on button "button" at bounding box center [342, 235] width 31 height 51
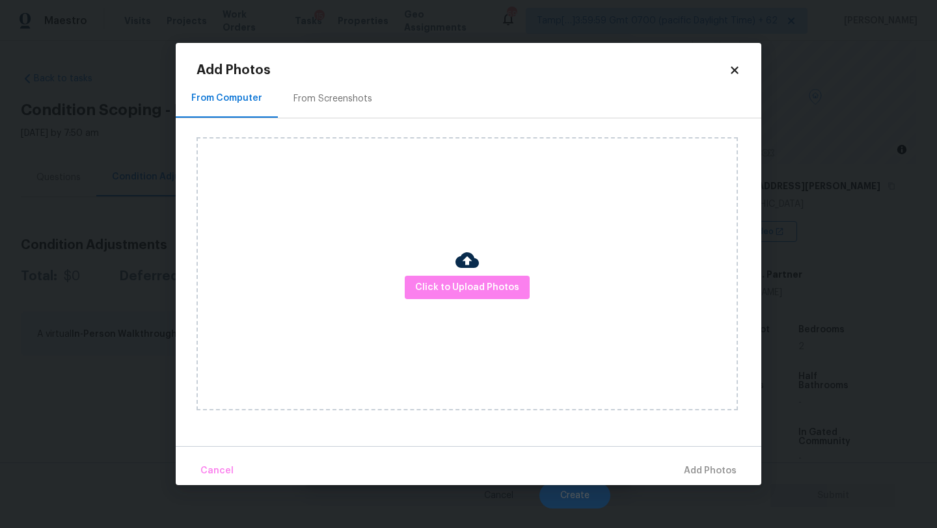
click at [328, 103] on div "From Screenshots" at bounding box center [332, 98] width 79 height 13
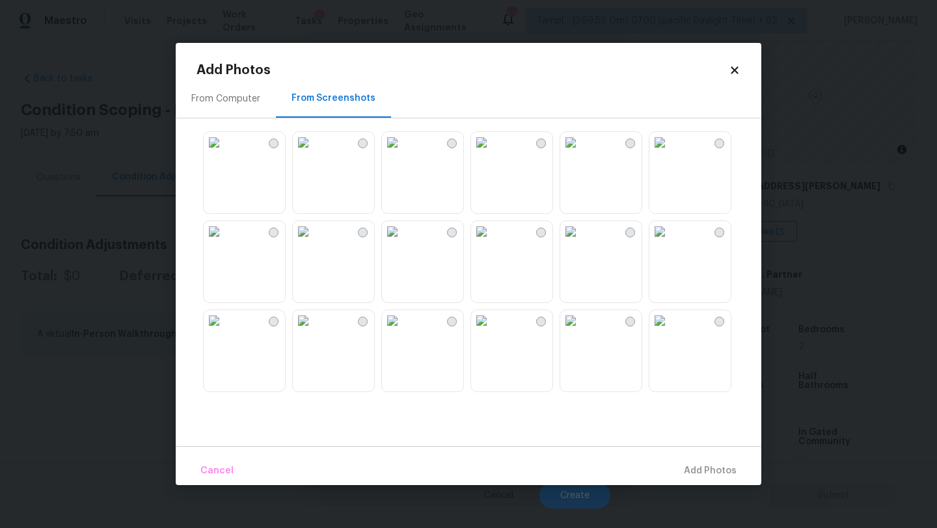
drag, startPoint x: 353, startPoint y: 172, endPoint x: 338, endPoint y: 172, distance: 15.0
click at [314, 153] on img at bounding box center [303, 142] width 21 height 21
click at [225, 153] on img at bounding box center [214, 142] width 21 height 21
click at [307, 242] on img at bounding box center [303, 231] width 21 height 21
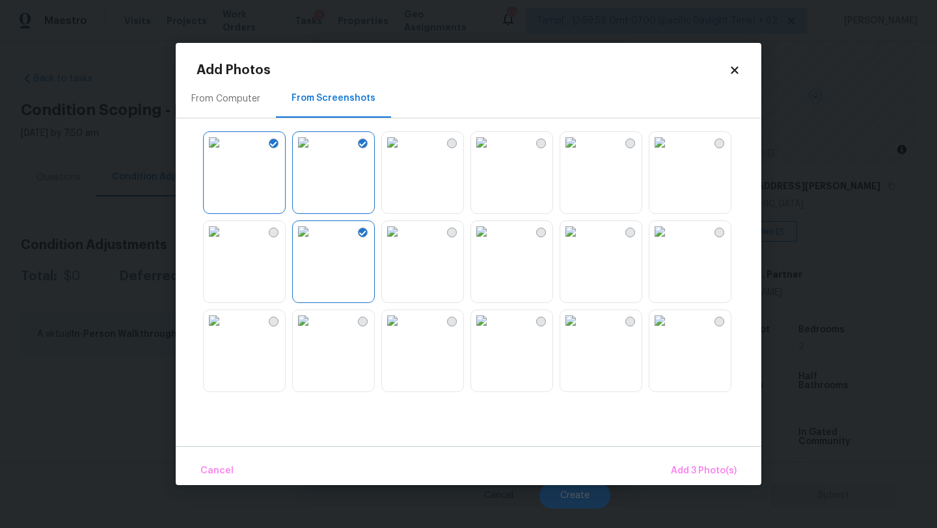
click at [573, 153] on img at bounding box center [570, 142] width 21 height 21
click at [710, 468] on span "Add 4 Photo(s)" at bounding box center [703, 471] width 67 height 16
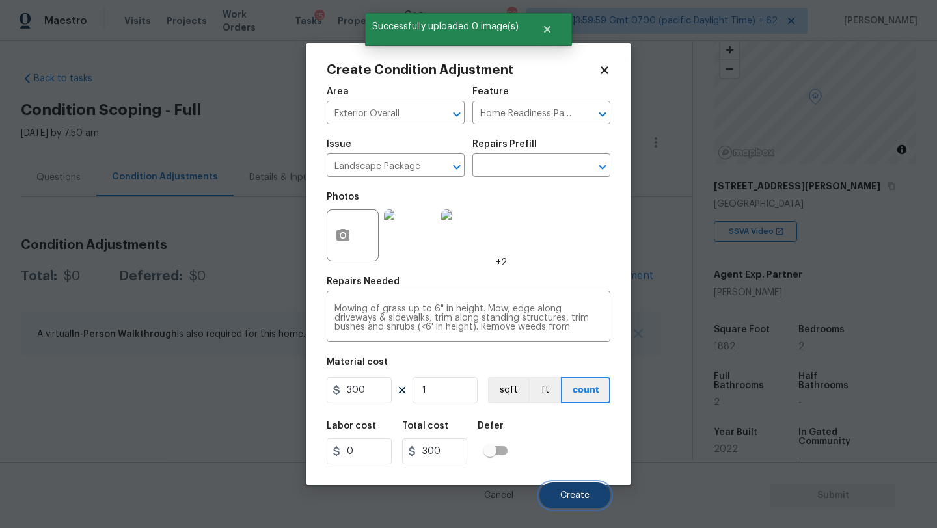
click at [587, 495] on span "Create" at bounding box center [574, 496] width 29 height 10
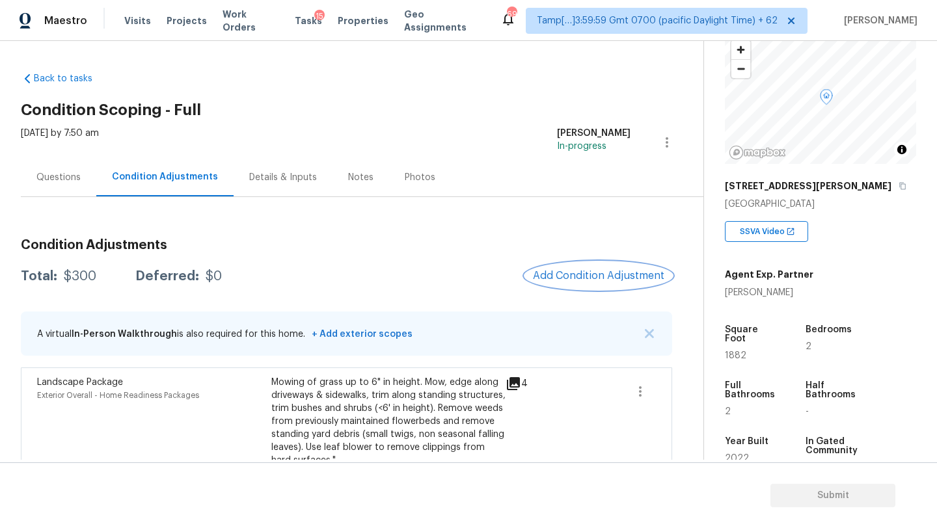
click at [595, 282] on button "Add Condition Adjustment" at bounding box center [598, 275] width 147 height 27
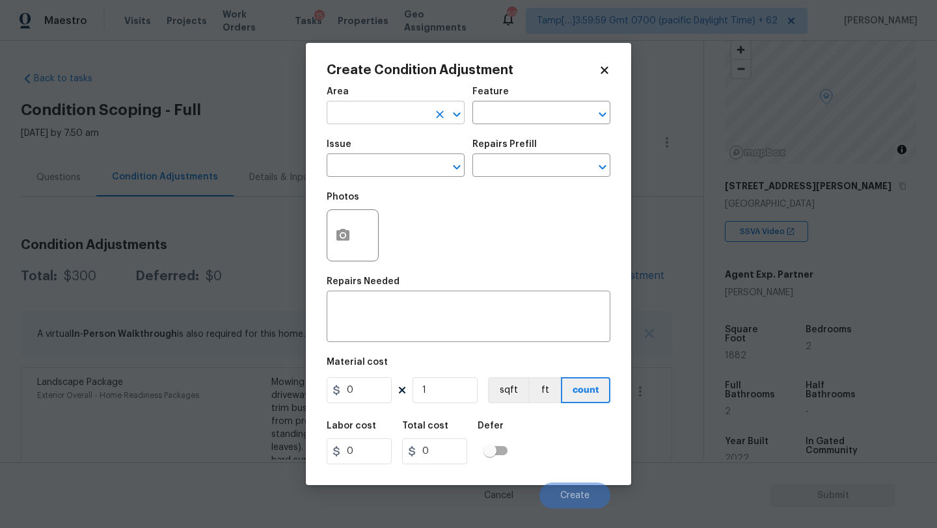
click at [351, 107] on input "text" at bounding box center [378, 114] width 102 height 20
click at [362, 152] on li "Exterior Addition" at bounding box center [396, 143] width 138 height 21
type input "Exterior Addition"
click at [362, 152] on div "Issue" at bounding box center [396, 148] width 138 height 17
click at [440, 118] on icon "Clear" at bounding box center [439, 114] width 13 height 13
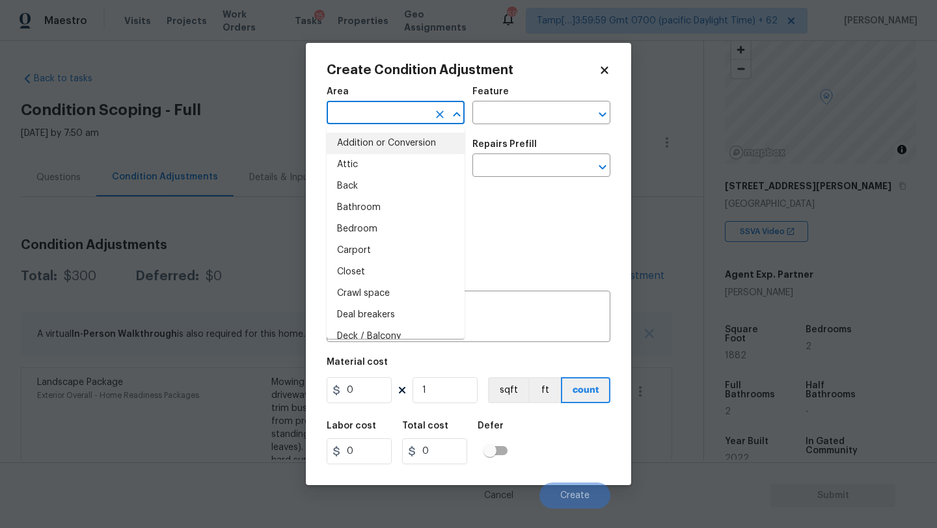
click at [407, 118] on input "text" at bounding box center [378, 114] width 102 height 20
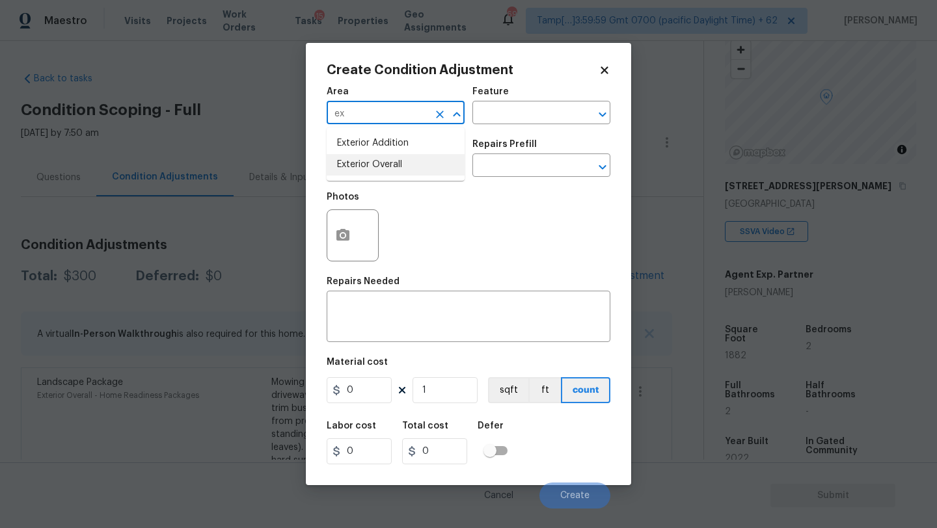
click at [402, 171] on li "Exterior Overall" at bounding box center [396, 164] width 138 height 21
type input "Exterior Overall"
click at [522, 120] on input "text" at bounding box center [523, 114] width 102 height 20
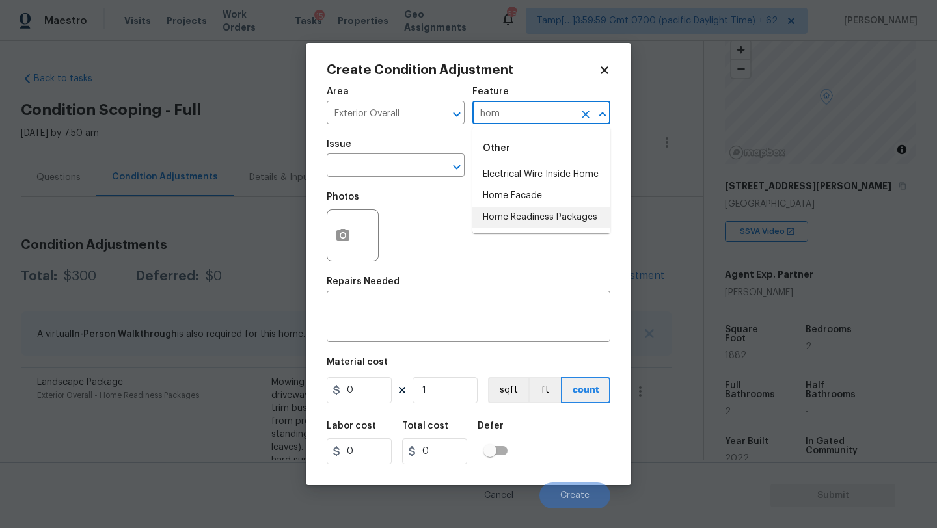
click at [515, 229] on ul "Other Electrical Wire Inside Home Home Facade Home Readiness Packages" at bounding box center [541, 181] width 138 height 106
click at [508, 221] on li "Home Readiness Packages" at bounding box center [541, 217] width 138 height 21
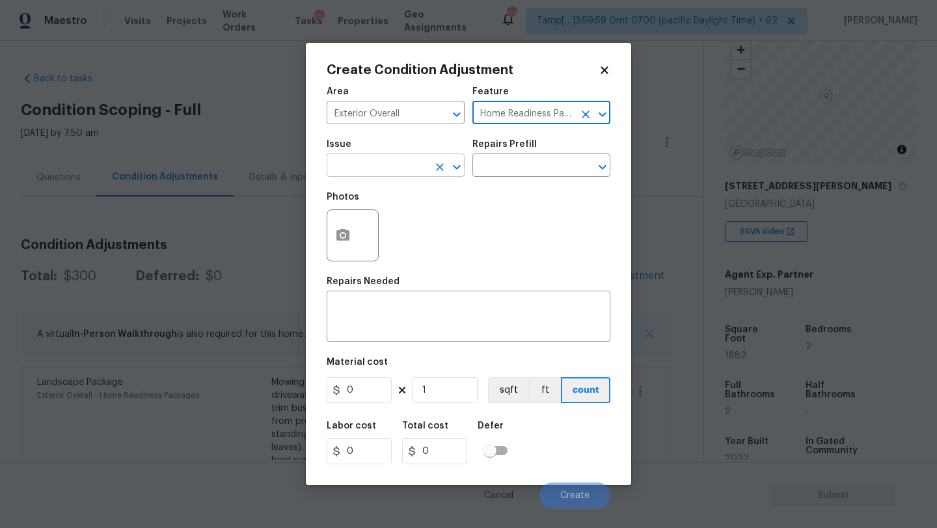
type input "Home Readiness Packages"
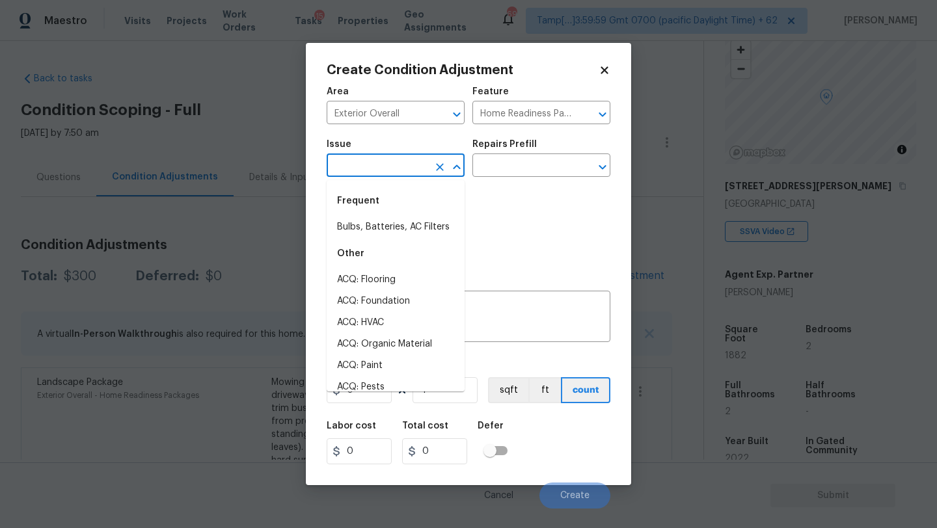
click at [359, 160] on input "text" at bounding box center [378, 167] width 102 height 20
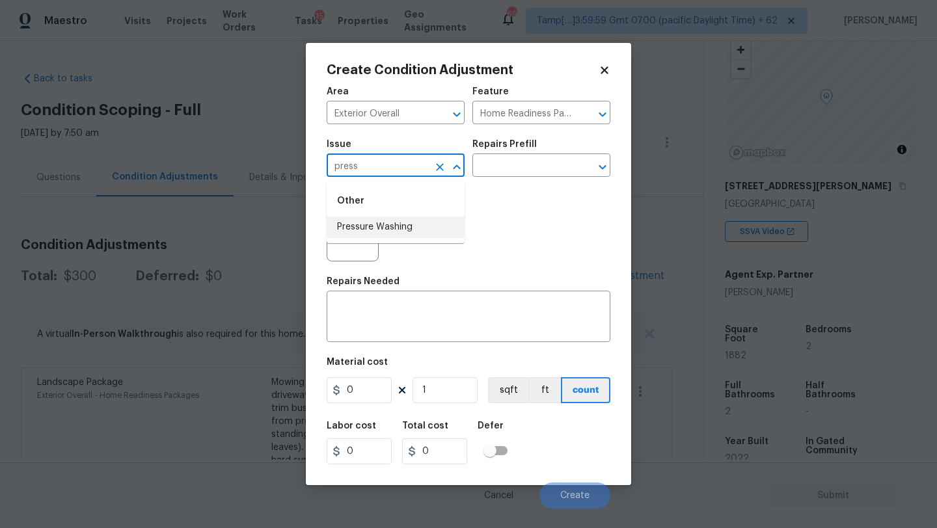
click at [366, 226] on li "Pressure Washing" at bounding box center [396, 227] width 138 height 21
type input "Pressure Washing"
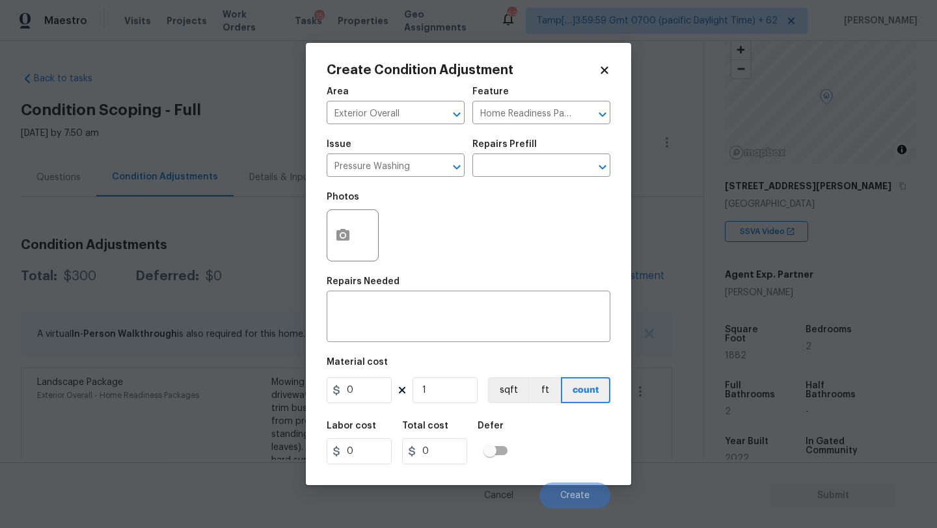
click at [536, 152] on div "Repairs Prefill" at bounding box center [541, 148] width 138 height 17
click at [536, 172] on input "text" at bounding box center [523, 167] width 102 height 20
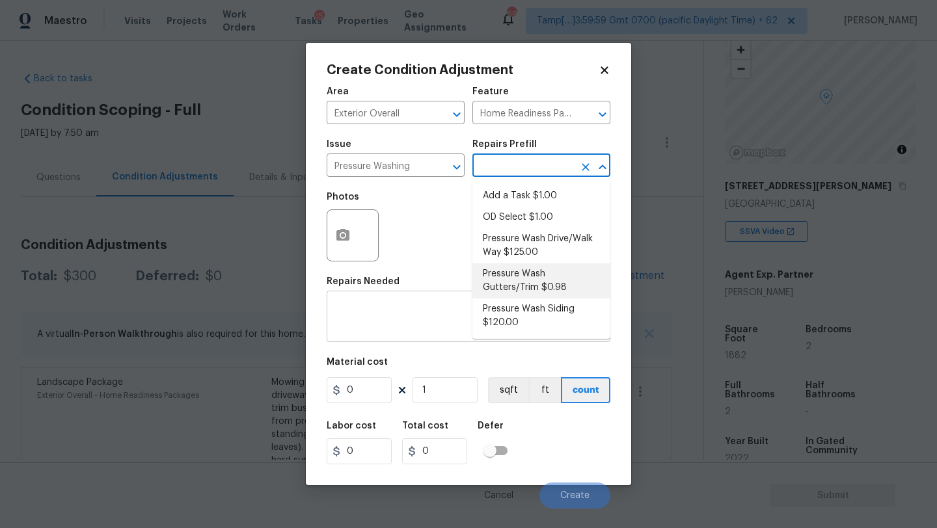
click at [414, 336] on div "x ​" at bounding box center [469, 318] width 284 height 48
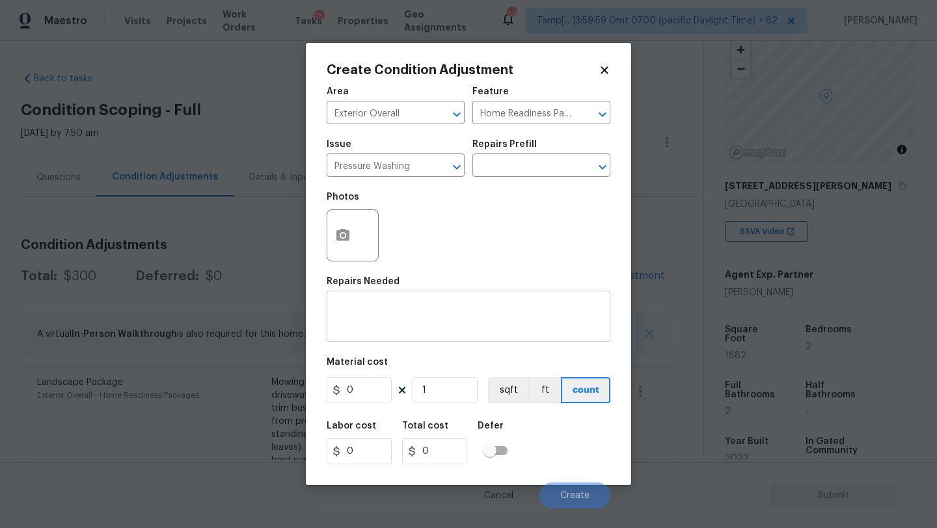
click at [377, 342] on div "x ​" at bounding box center [469, 318] width 284 height 48
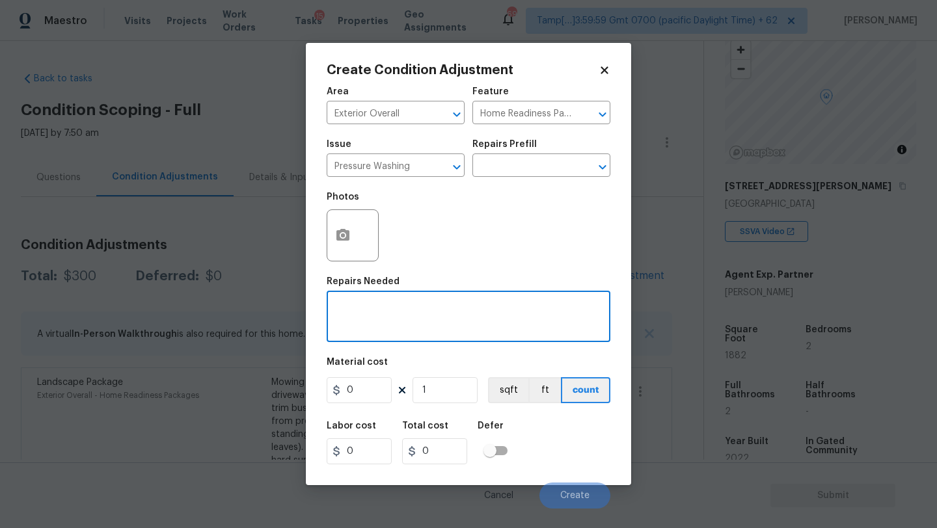
paste textarea "Pressure wash home, driveway, walkways/sidewalks and patio. Must use a surface …"
type textarea "Pressure wash home, driveway, walkways/sidewalks and patio. Must use a surface …"
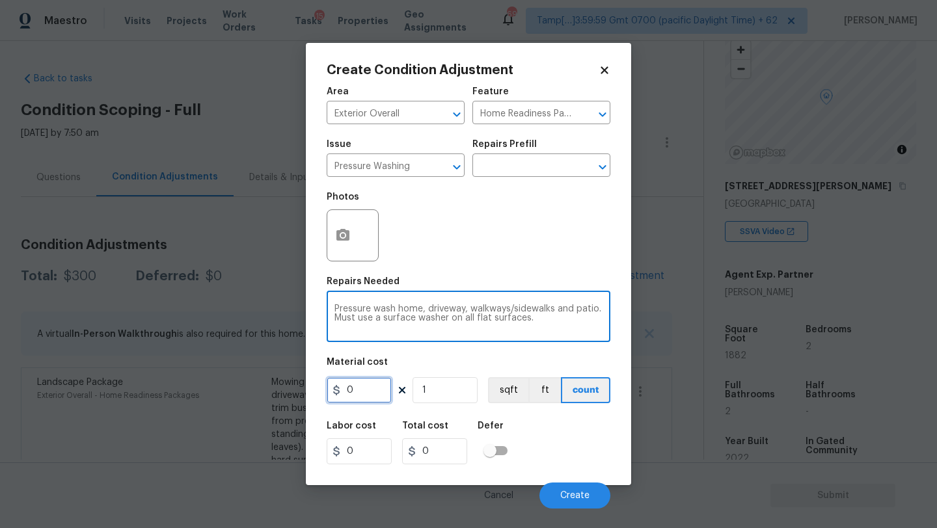
click at [353, 394] on input "0" at bounding box center [359, 390] width 65 height 26
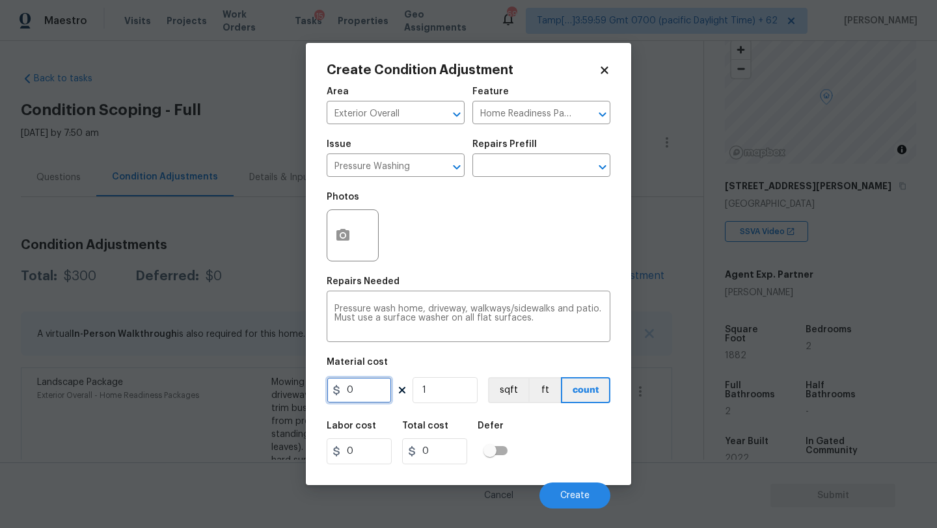
click at [353, 394] on input "0" at bounding box center [359, 390] width 65 height 26
type input "400"
click at [563, 485] on button "Create" at bounding box center [574, 496] width 71 height 26
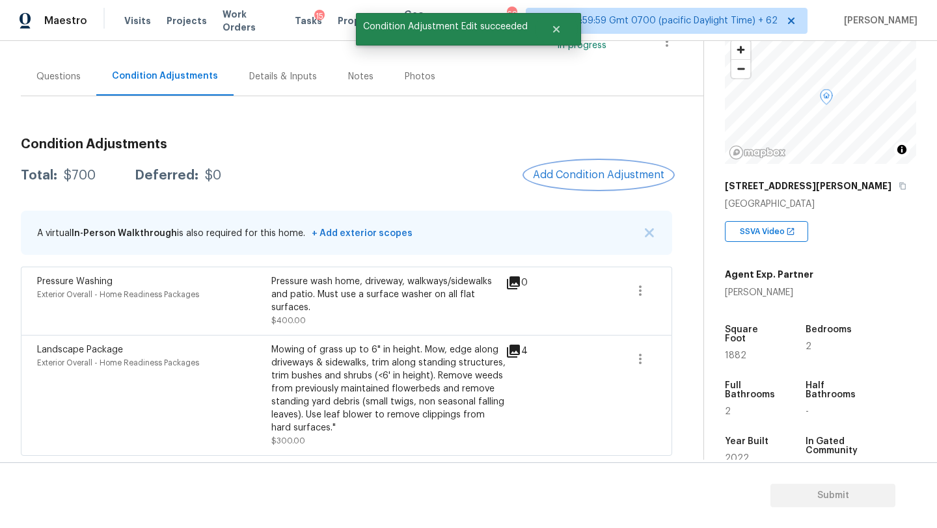
scroll to position [36, 0]
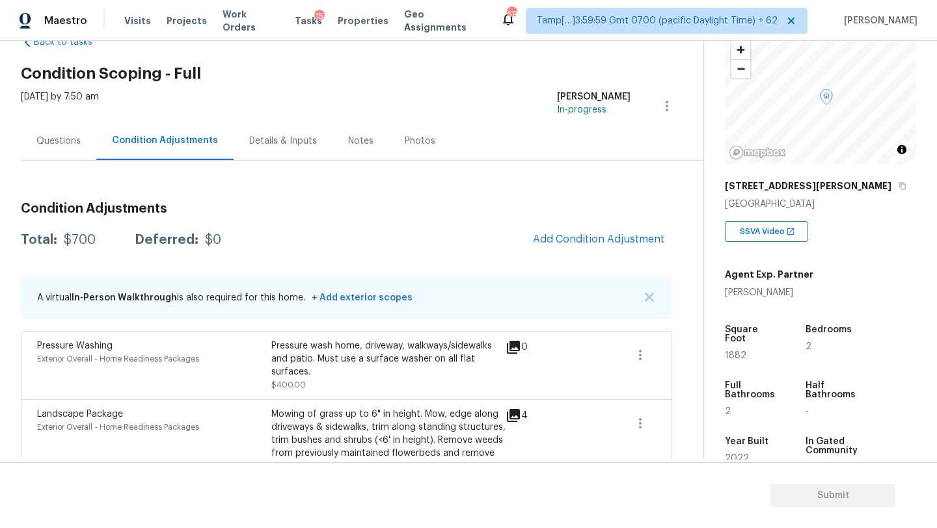
click at [72, 141] on div "Questions" at bounding box center [58, 141] width 44 height 13
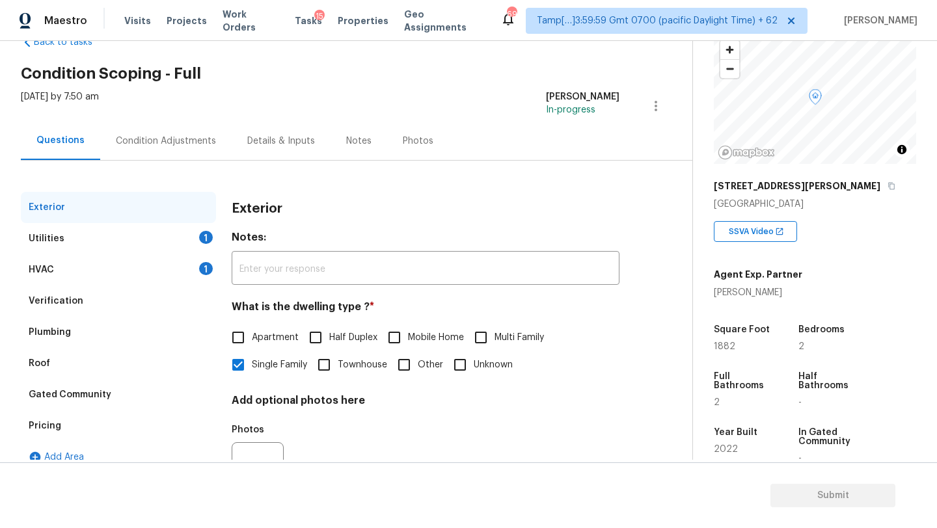
scroll to position [98, 0]
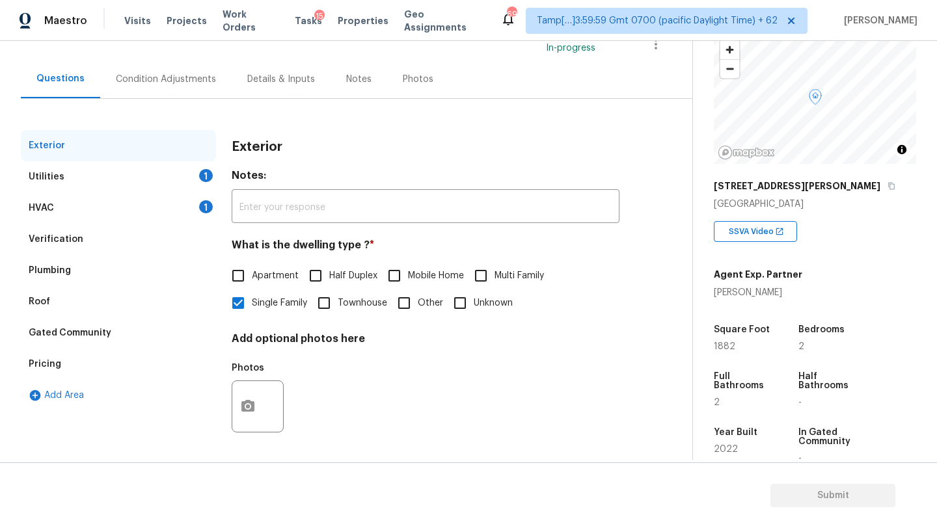
click at [57, 373] on div "Pricing" at bounding box center [118, 364] width 195 height 31
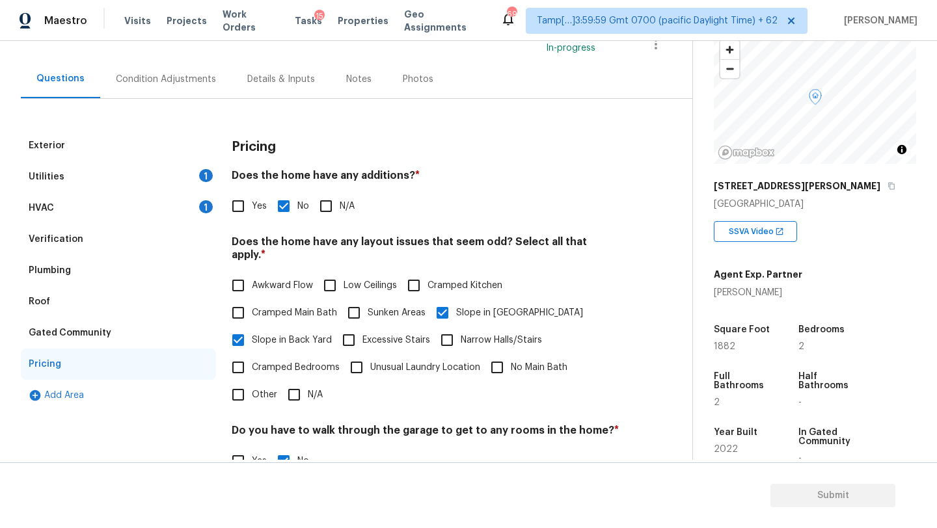
click at [247, 211] on input "Yes" at bounding box center [238, 206] width 27 height 27
checkbox input "true"
checkbox input "false"
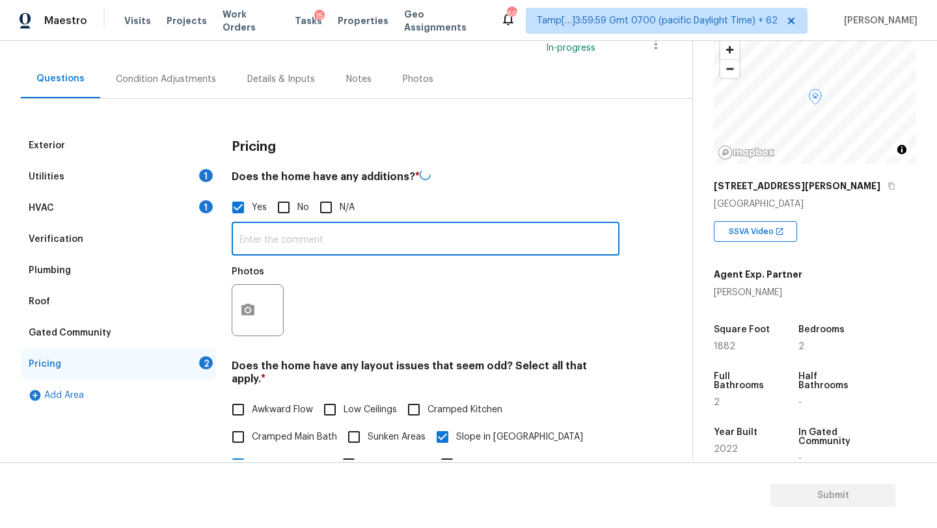
click at [257, 247] on input "text" at bounding box center [426, 240] width 388 height 31
type input "screened patio"
click at [254, 305] on icon "button" at bounding box center [247, 309] width 13 height 12
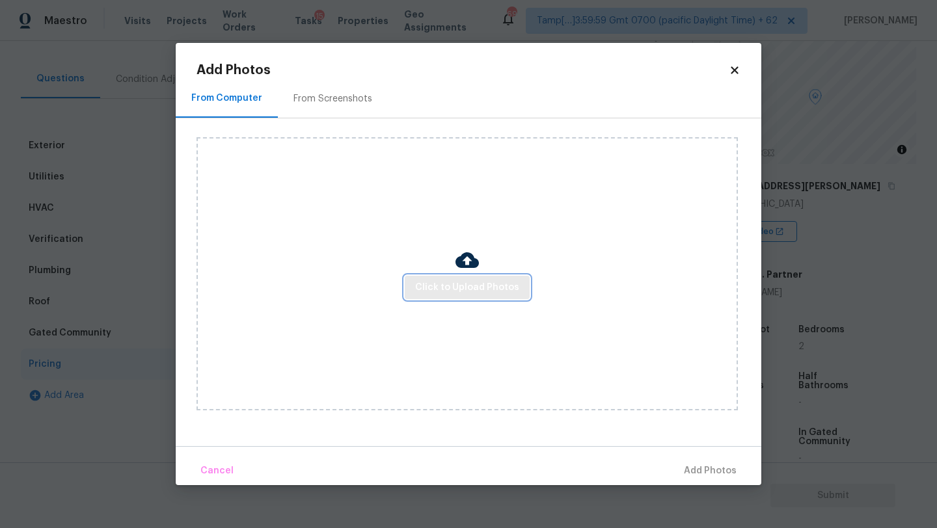
click at [420, 286] on span "Click to Upload Photos" at bounding box center [467, 288] width 104 height 16
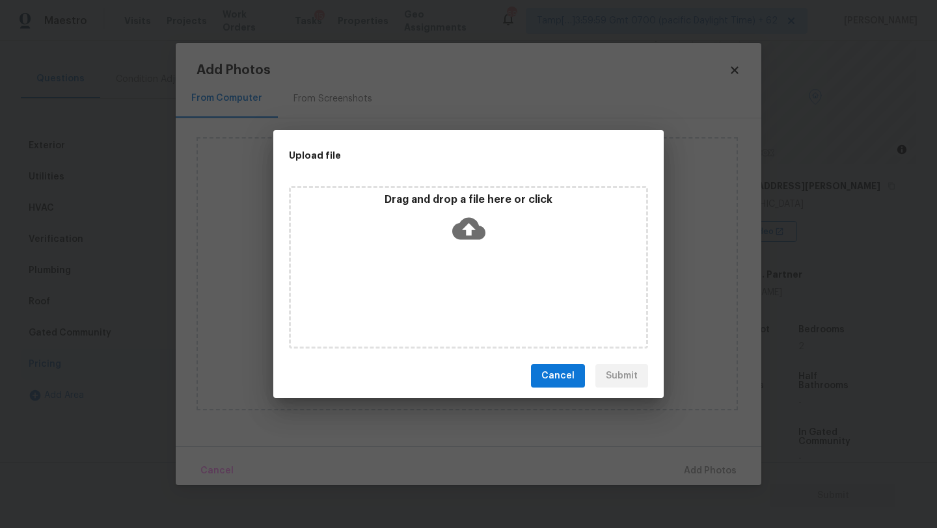
click at [476, 234] on icon at bounding box center [468, 229] width 33 height 22
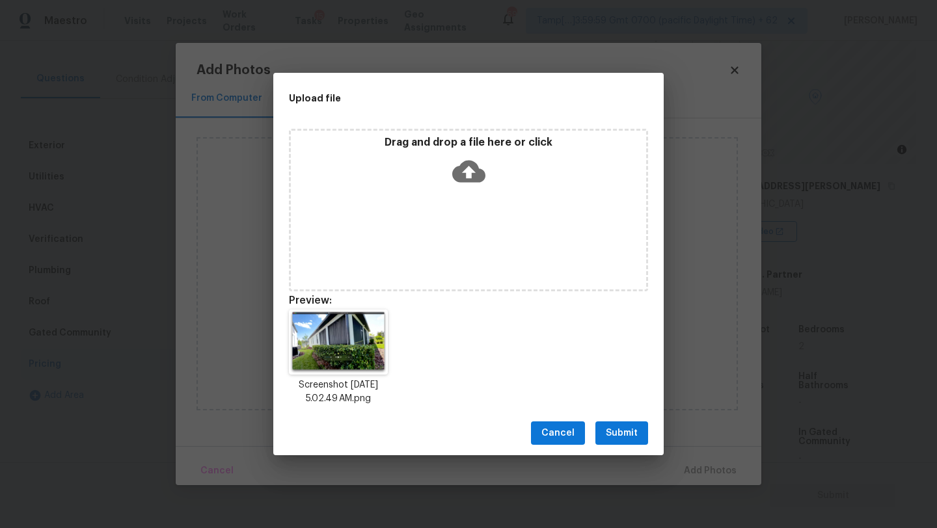
click at [637, 427] on span "Submit" at bounding box center [622, 434] width 32 height 16
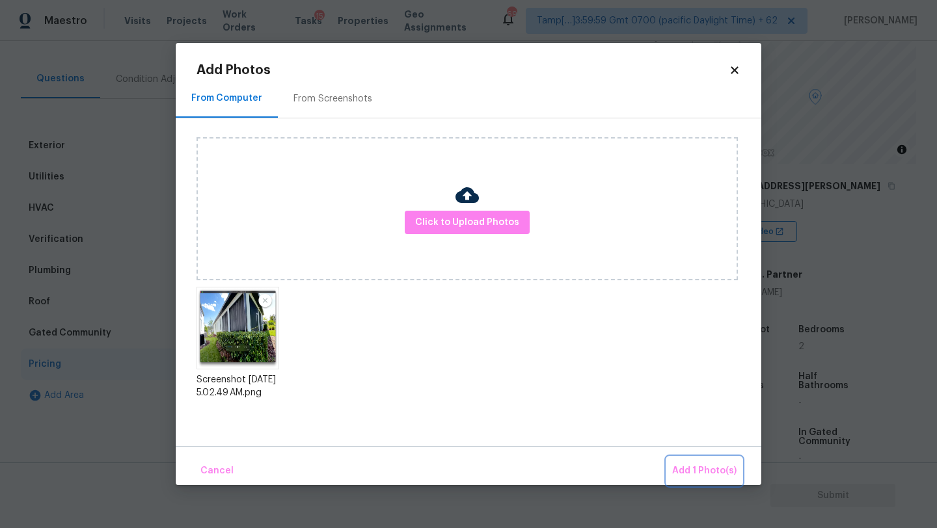
click at [688, 474] on span "Add 1 Photo(s)" at bounding box center [704, 471] width 64 height 16
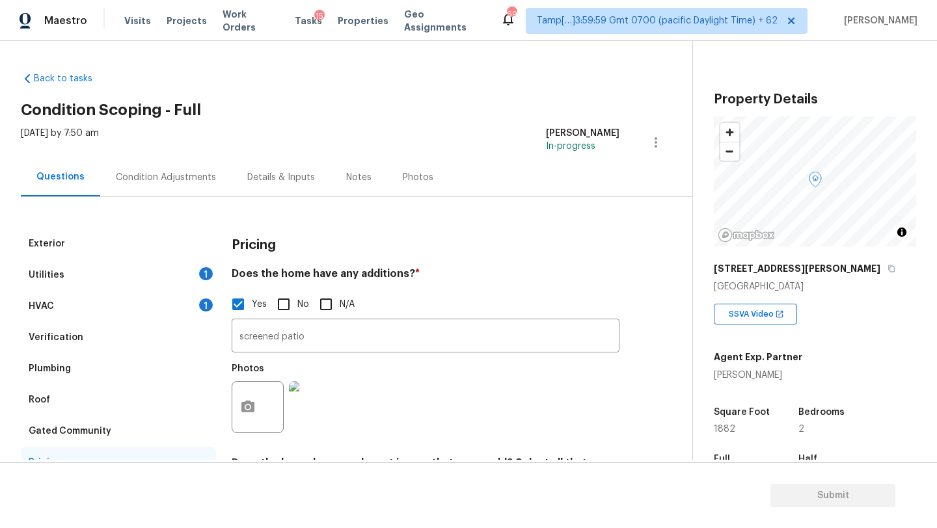
scroll to position [83, 0]
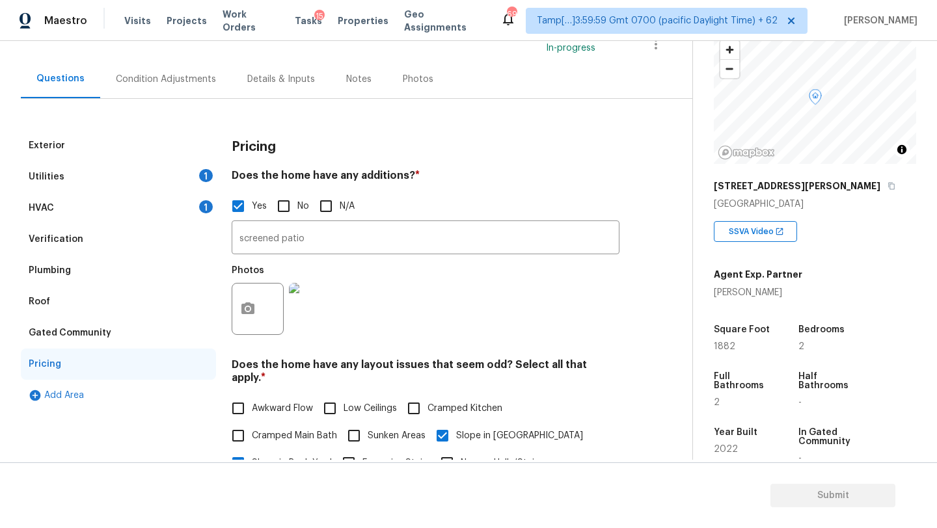
click at [116, 78] on div "Condition Adjustments" at bounding box center [166, 79] width 100 height 13
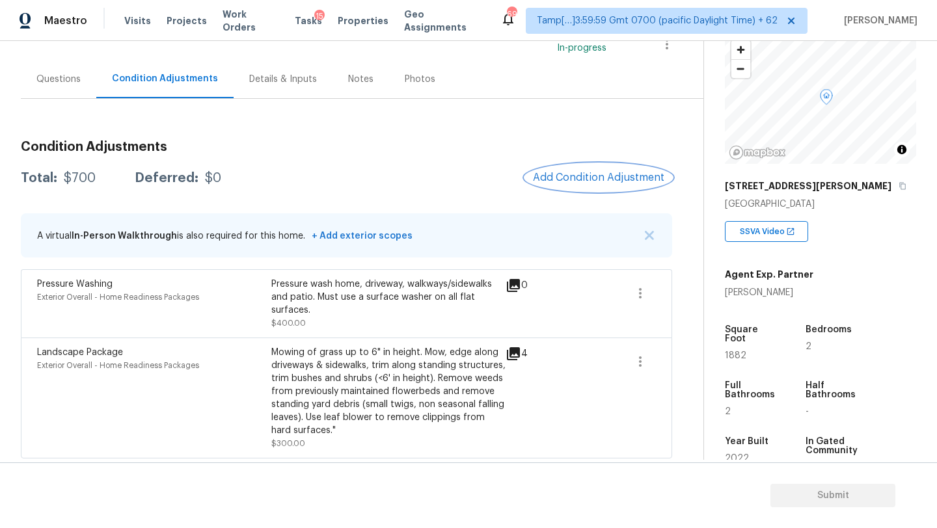
click at [584, 176] on span "Add Condition Adjustment" at bounding box center [598, 178] width 131 height 12
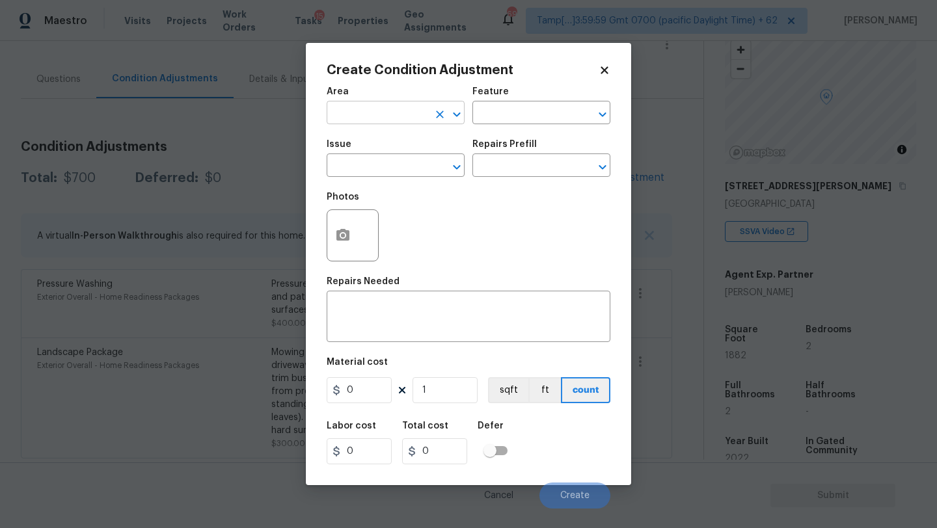
click at [372, 111] on input "text" at bounding box center [378, 114] width 102 height 20
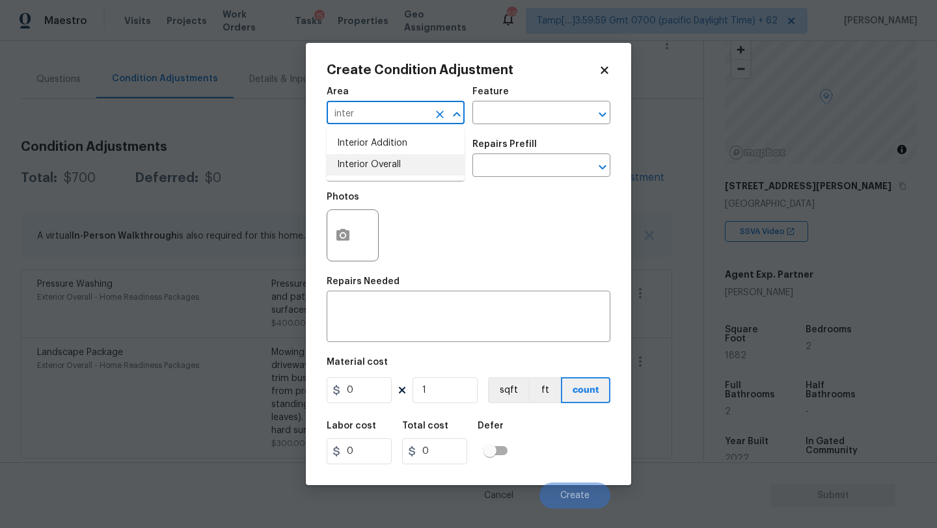
click at [381, 169] on li "Interior Overall" at bounding box center [396, 164] width 138 height 21
type input "Interior Overall"
click at [502, 92] on h5 "Feature" at bounding box center [490, 91] width 36 height 9
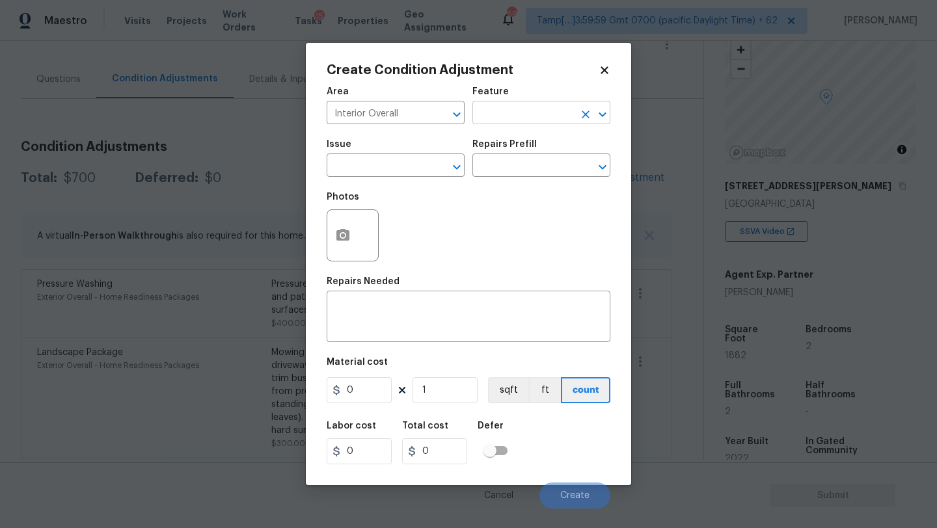
click at [502, 113] on input "text" at bounding box center [523, 114] width 102 height 20
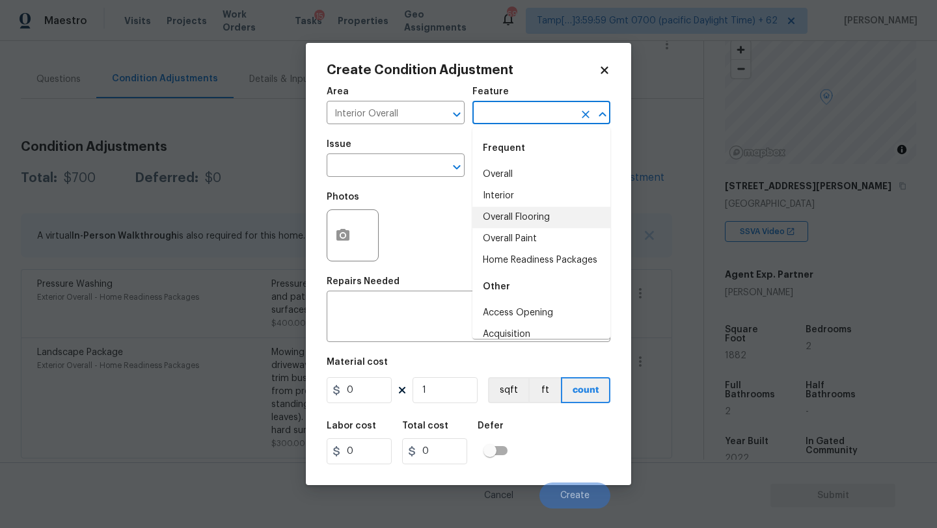
click at [506, 220] on li "Overall Flooring" at bounding box center [541, 217] width 138 height 21
type input "Overall Flooring"
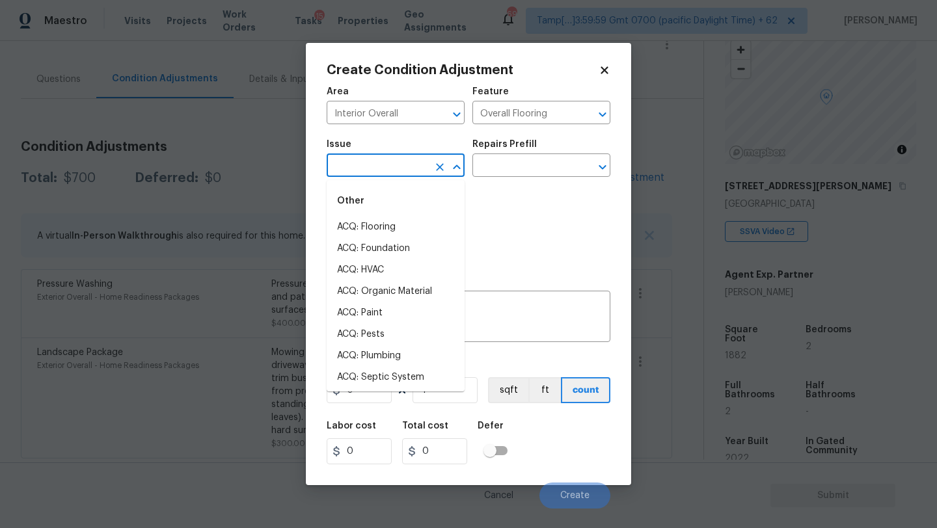
click at [396, 172] on input "text" at bounding box center [378, 167] width 102 height 20
click at [396, 227] on li "ACQ: Flooring" at bounding box center [396, 227] width 138 height 21
type input "ACQ: Flooring"
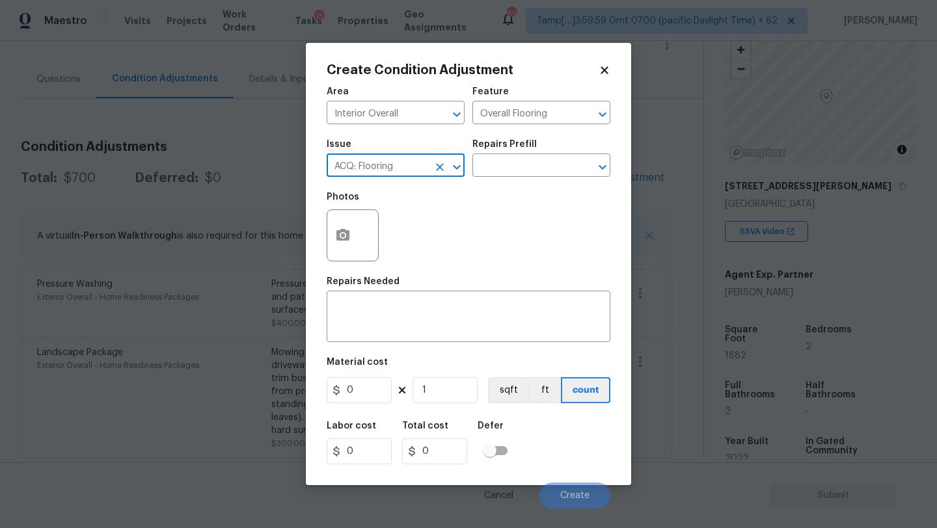
click at [543, 148] on div "Repairs Prefill" at bounding box center [541, 148] width 138 height 17
click at [541, 182] on div "Issue ACQ: Flooring ​ Repairs Prefill ​" at bounding box center [469, 158] width 284 height 53
click at [541, 167] on input "text" at bounding box center [523, 167] width 102 height 20
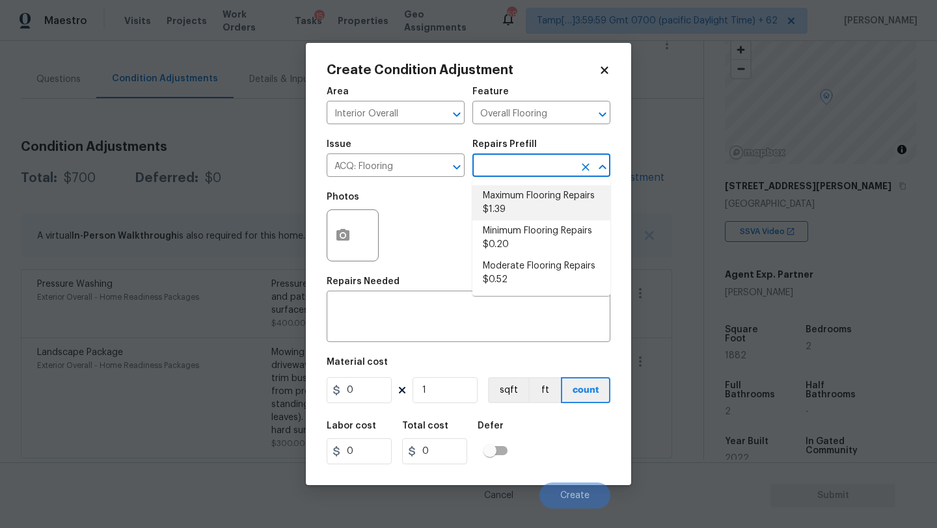
click at [525, 228] on li "Minimum Flooring Repairs $0.20" at bounding box center [541, 238] width 138 height 35
type input "Acquisition"
type textarea "Acquisition Scope: Minimum flooring repairs"
type input "0.2"
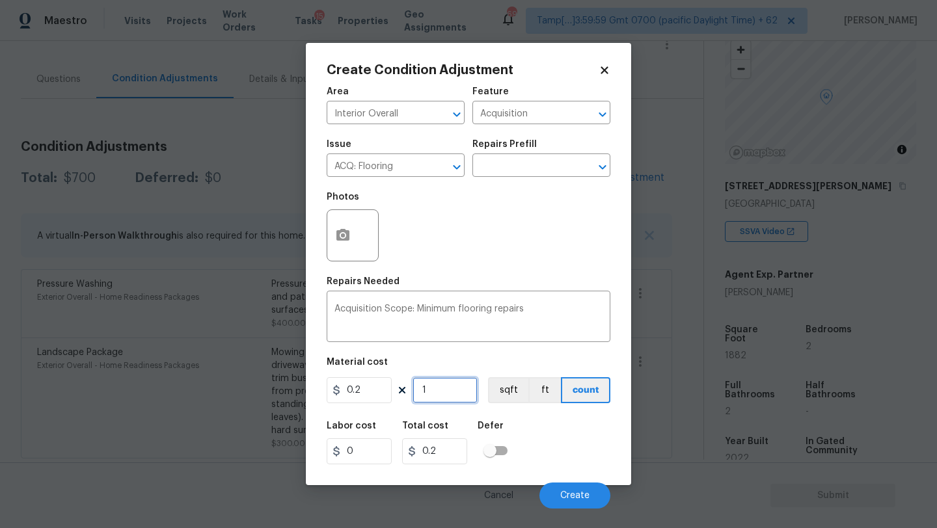
click at [435, 390] on input "1" at bounding box center [445, 390] width 65 height 26
type input "18"
type input "3.6"
type input "188"
type input "37.6"
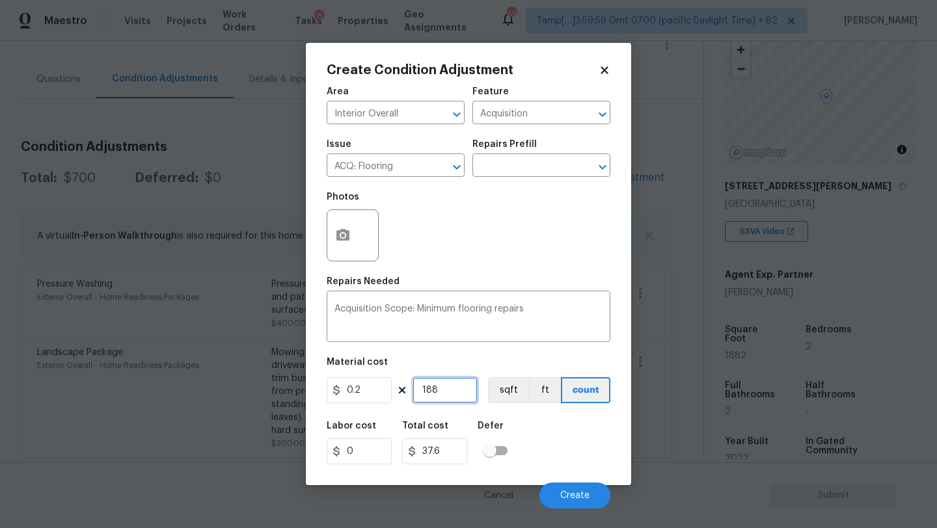
type input "1882"
type input "376.4"
type input "1882"
click at [590, 489] on button "Create" at bounding box center [574, 496] width 71 height 26
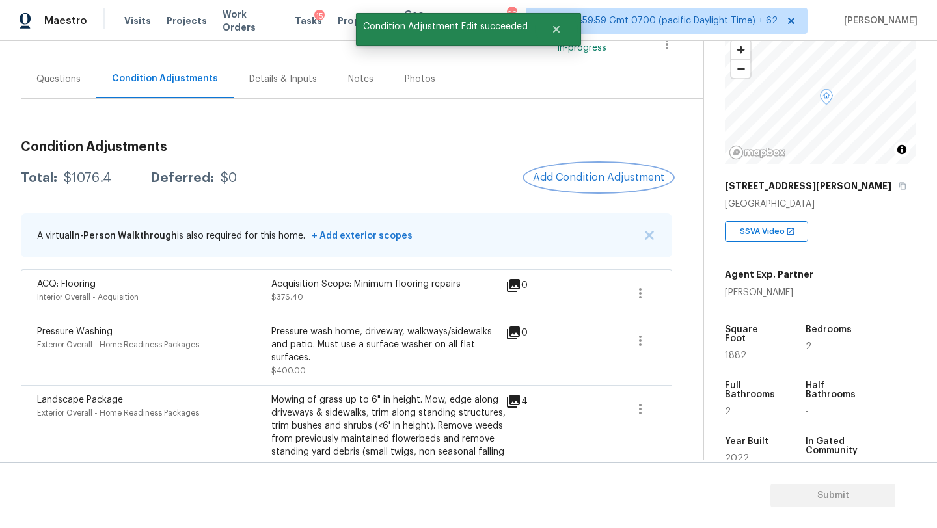
click at [570, 185] on button "Add Condition Adjustment" at bounding box center [598, 177] width 147 height 27
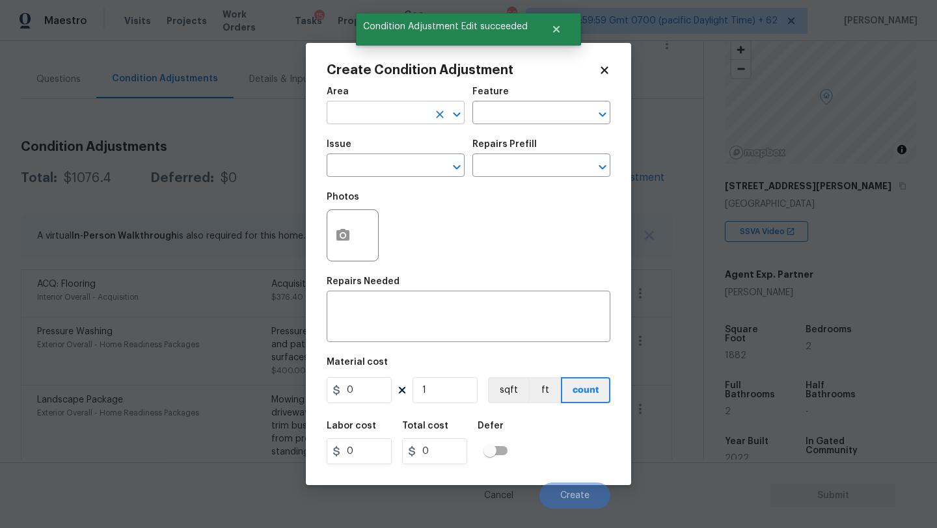
click at [372, 118] on input "text" at bounding box center [378, 114] width 102 height 20
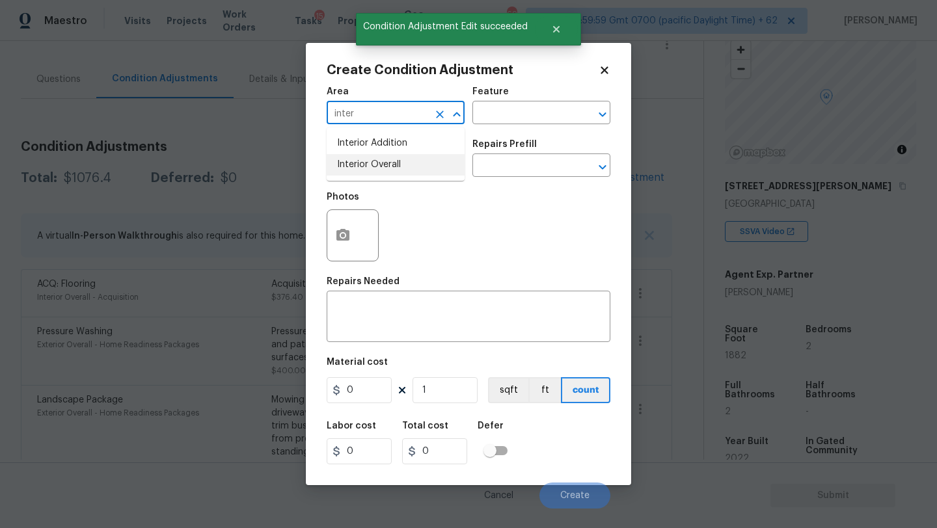
click at [378, 159] on li "Interior Overall" at bounding box center [396, 164] width 138 height 21
type input "Interior Overall"
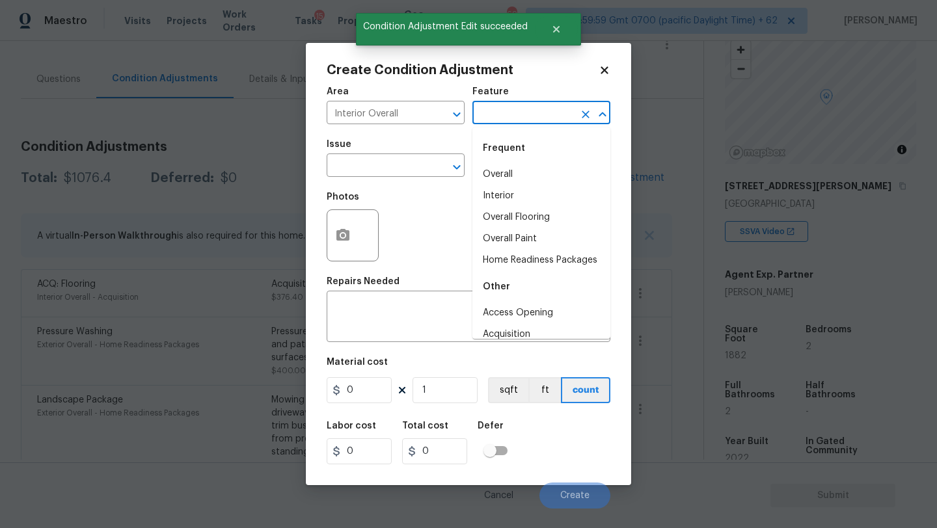
click at [497, 120] on input "text" at bounding box center [523, 114] width 102 height 20
click at [499, 239] on li "Overall Paint" at bounding box center [541, 238] width 138 height 21
type input "Overall Paint"
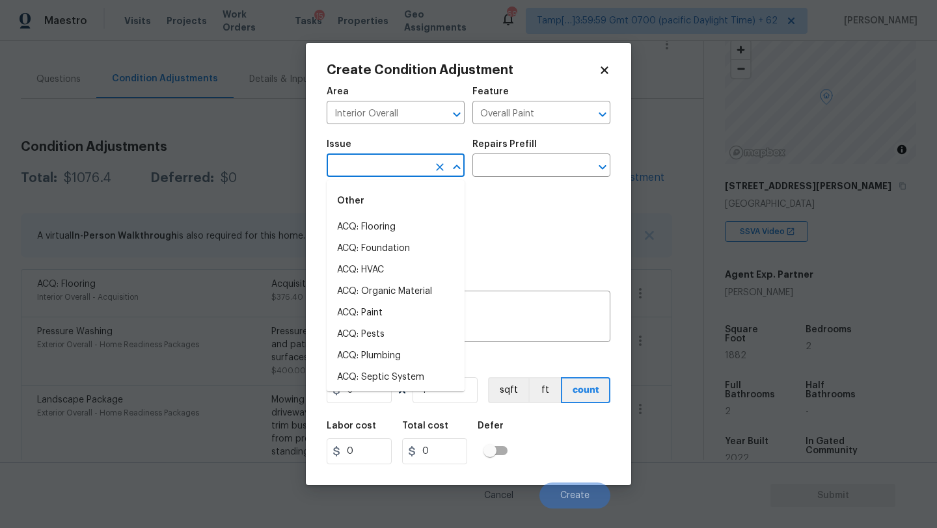
click at [388, 172] on input "text" at bounding box center [378, 167] width 102 height 20
click at [383, 311] on li "ACQ: Paint" at bounding box center [396, 313] width 138 height 21
type input "ACQ: Paint"
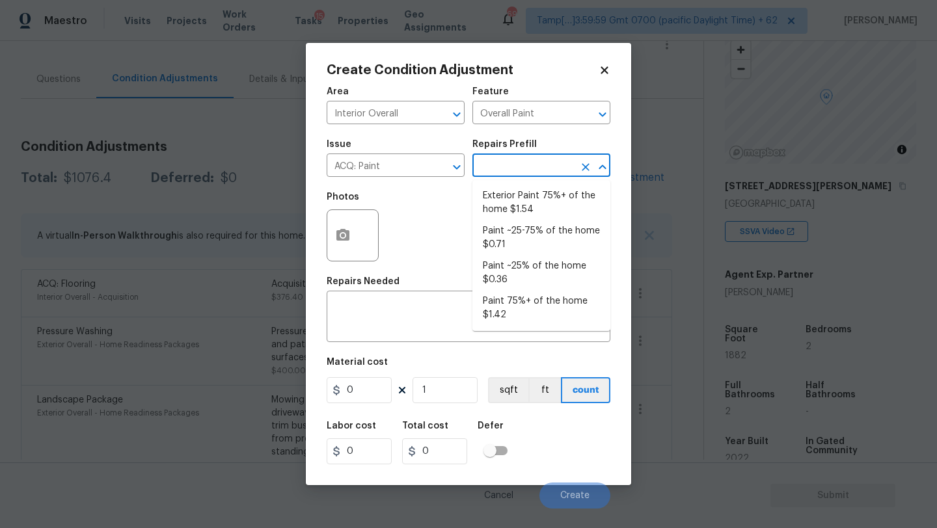
click at [525, 175] on input "text" at bounding box center [523, 167] width 102 height 20
click at [525, 256] on li "Paint ~25% of the home $0.36" at bounding box center [541, 273] width 138 height 35
type input "Acquisition"
type textarea "Acquisition Scope: ~25% of the home needs interior paint"
type input "0.36"
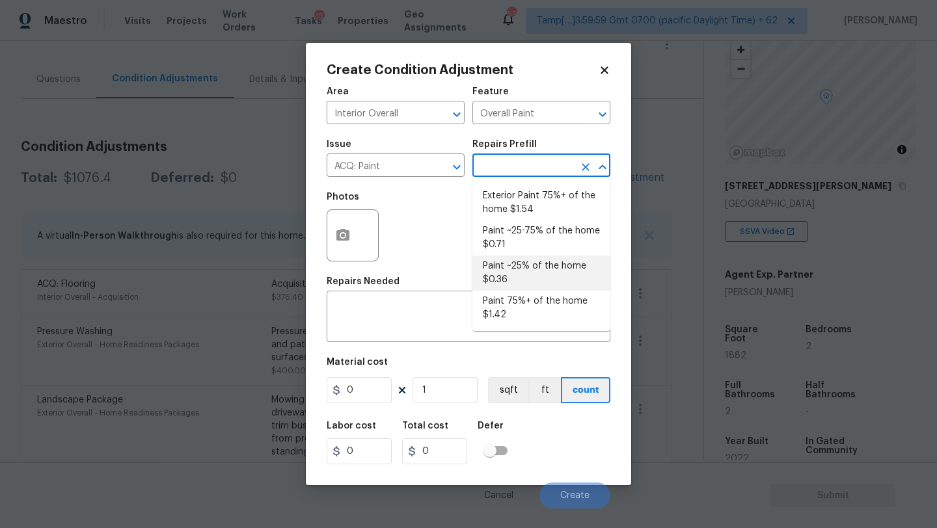
type input "0.36"
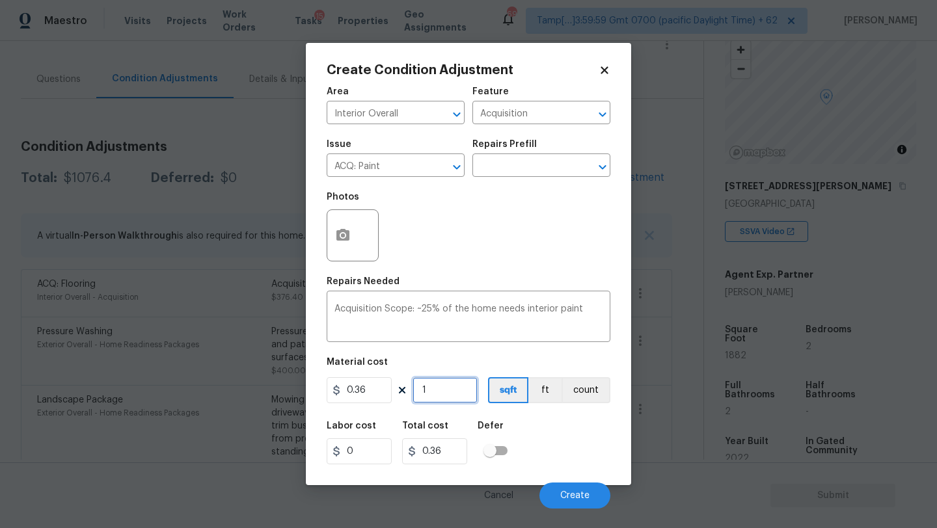
click at [426, 396] on input "1" at bounding box center [445, 390] width 65 height 26
type input "18"
type input "6.48"
type input "188"
type input "67.68"
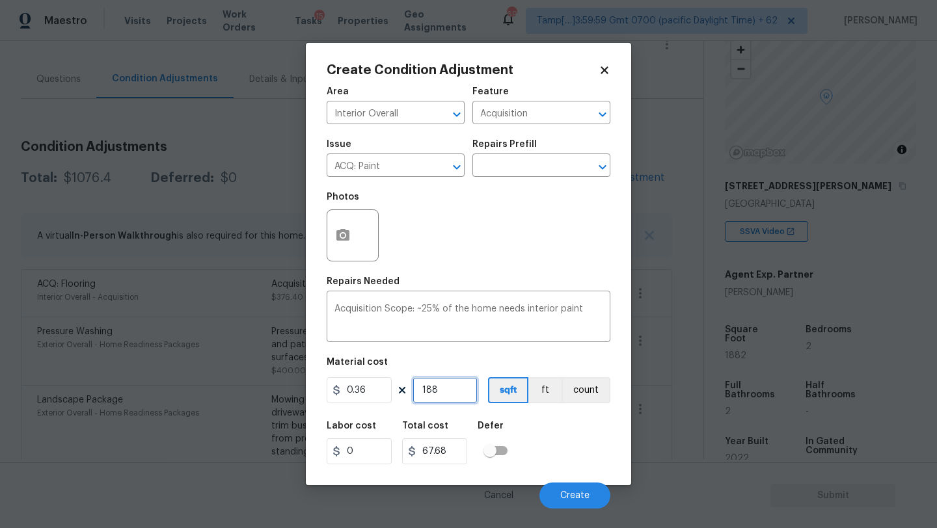
type input "1882"
type input "677.52"
type input "1882"
click at [573, 496] on span "Create" at bounding box center [574, 496] width 29 height 10
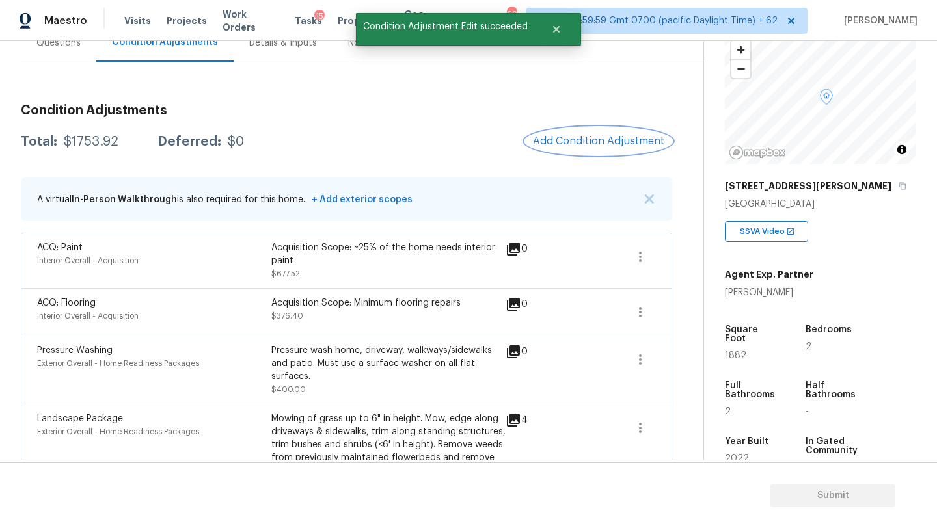
scroll to position [116, 0]
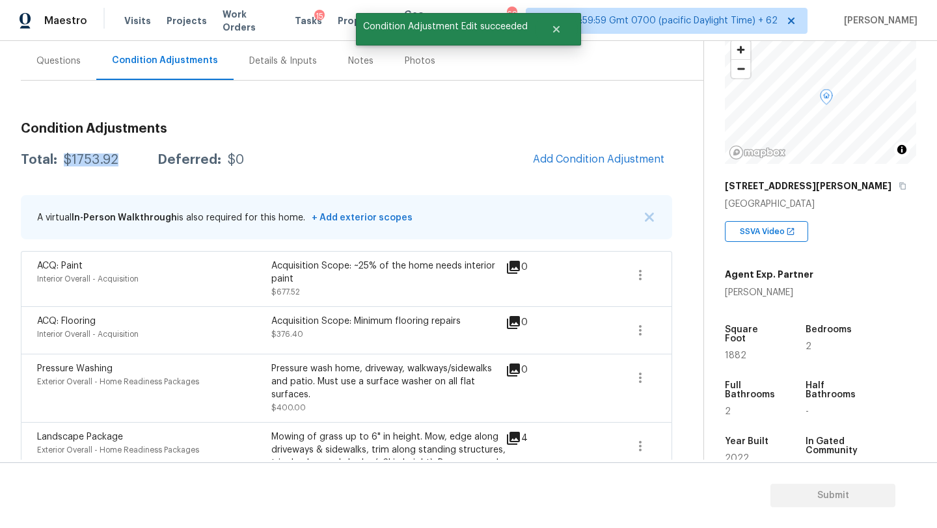
drag, startPoint x: 63, startPoint y: 160, endPoint x: 126, endPoint y: 161, distance: 63.1
click at [126, 161] on div "Total: $1753.92 Deferred: $0" at bounding box center [132, 160] width 223 height 13
copy div "$1753.92"
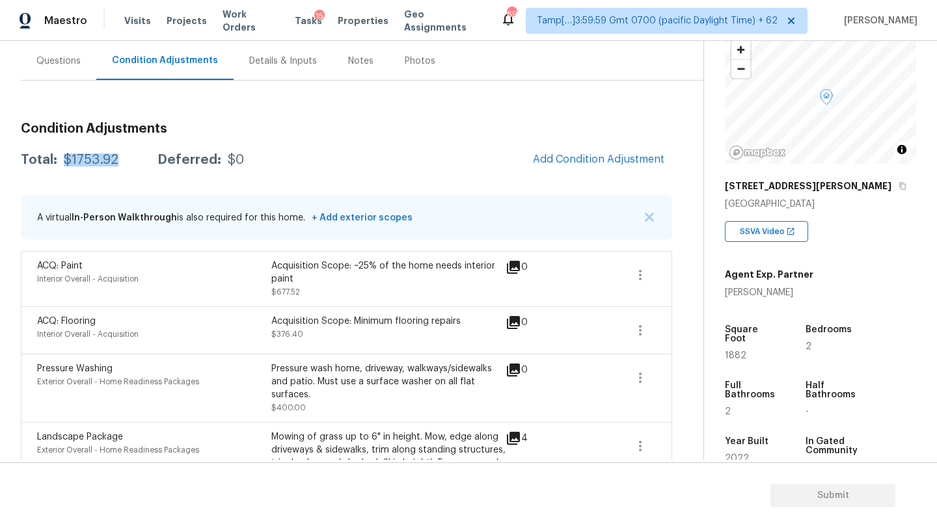
scroll to position [255, 0]
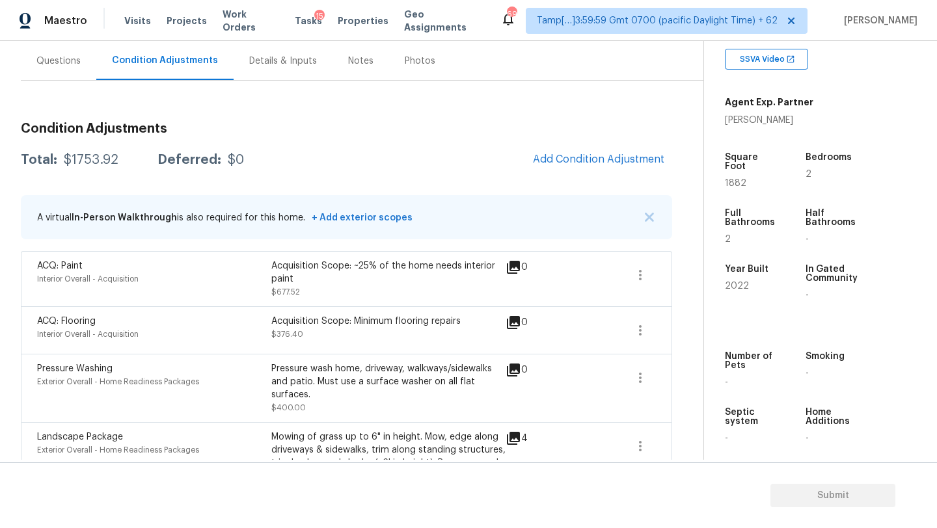
click at [51, 73] on div "Questions" at bounding box center [58, 61] width 75 height 38
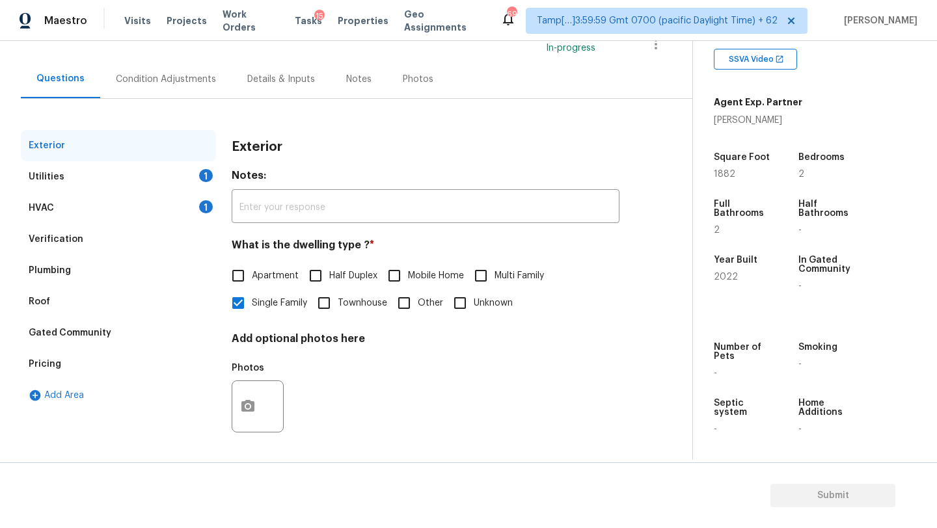
click at [60, 211] on div "HVAC 1" at bounding box center [118, 208] width 195 height 31
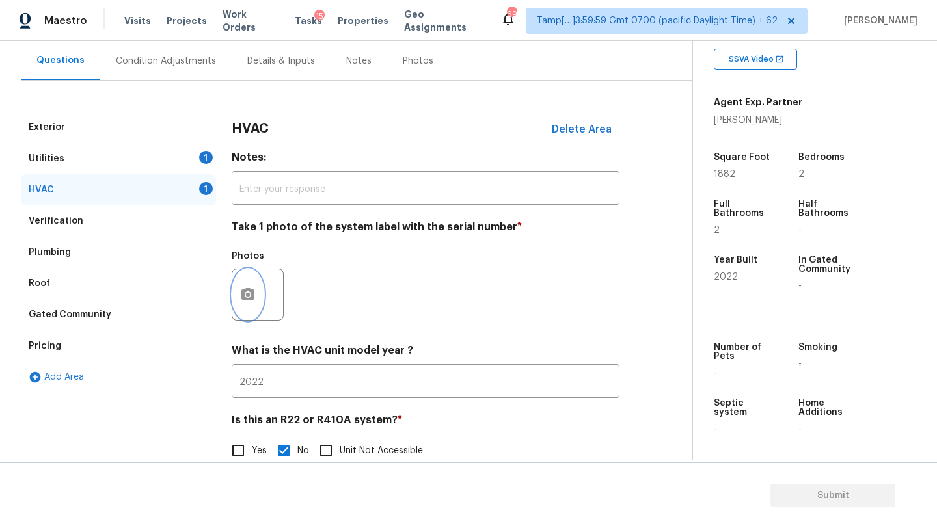
click at [245, 290] on icon "button" at bounding box center [247, 294] width 13 height 12
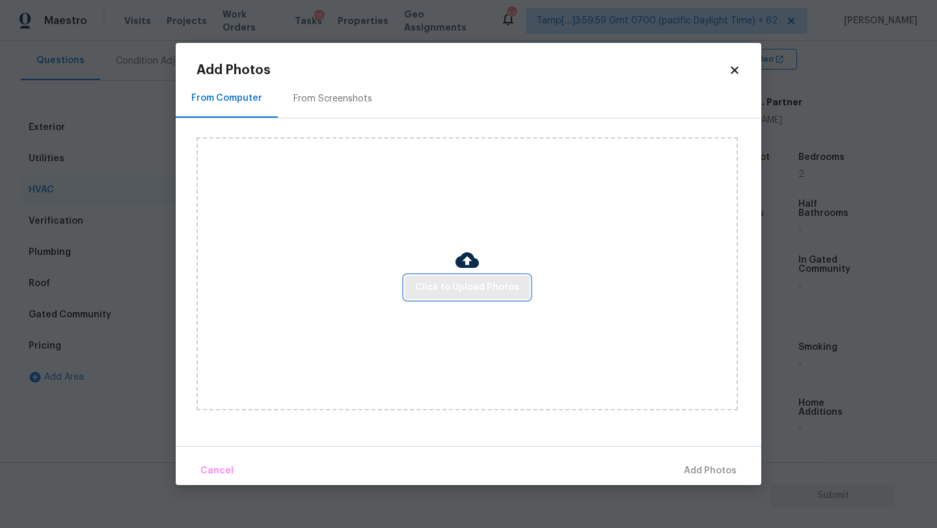
click at [420, 280] on span "Click to Upload Photos" at bounding box center [467, 288] width 104 height 16
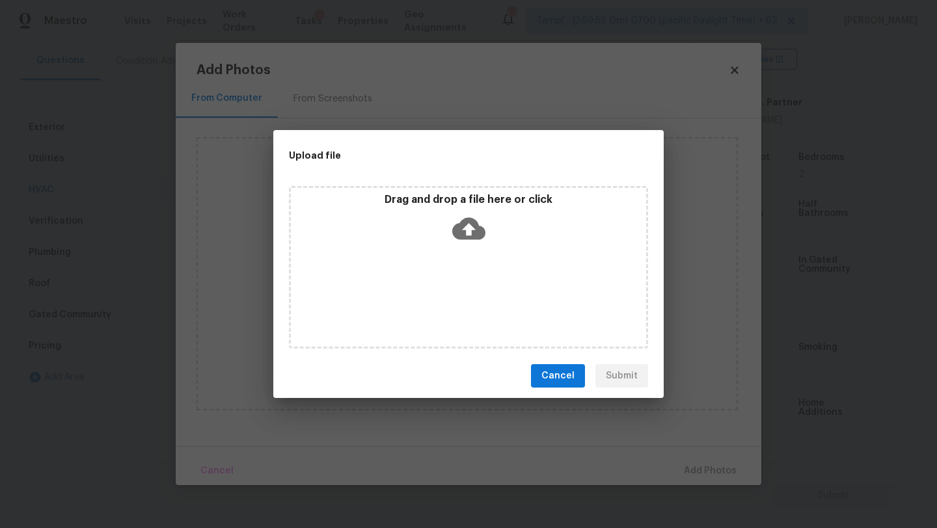
click at [446, 270] on div "Drag and drop a file here or click" at bounding box center [468, 267] width 359 height 163
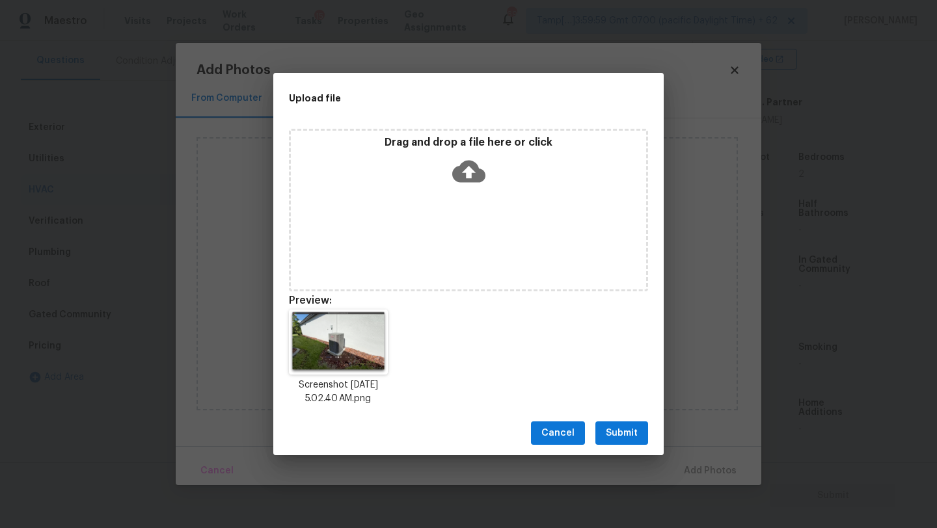
click at [617, 429] on span "Submit" at bounding box center [622, 434] width 32 height 16
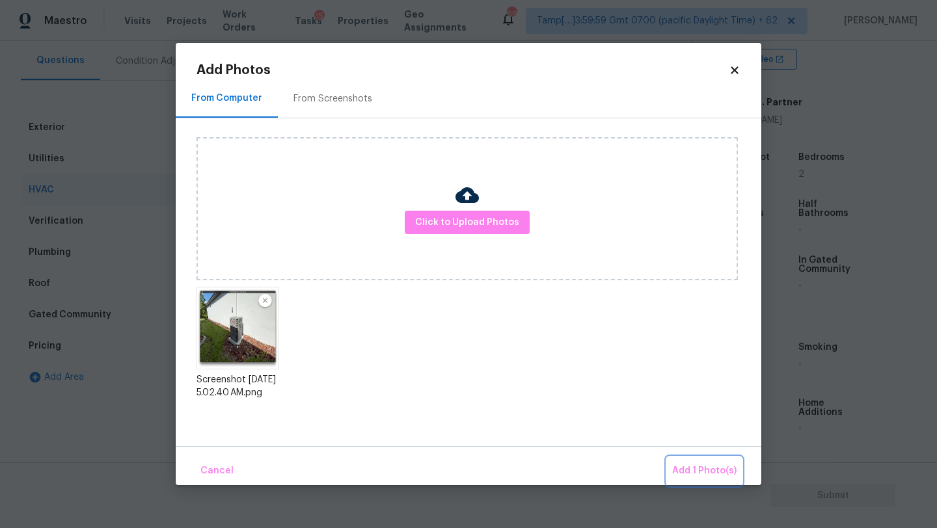
click at [685, 466] on span "Add 1 Photo(s)" at bounding box center [704, 471] width 64 height 16
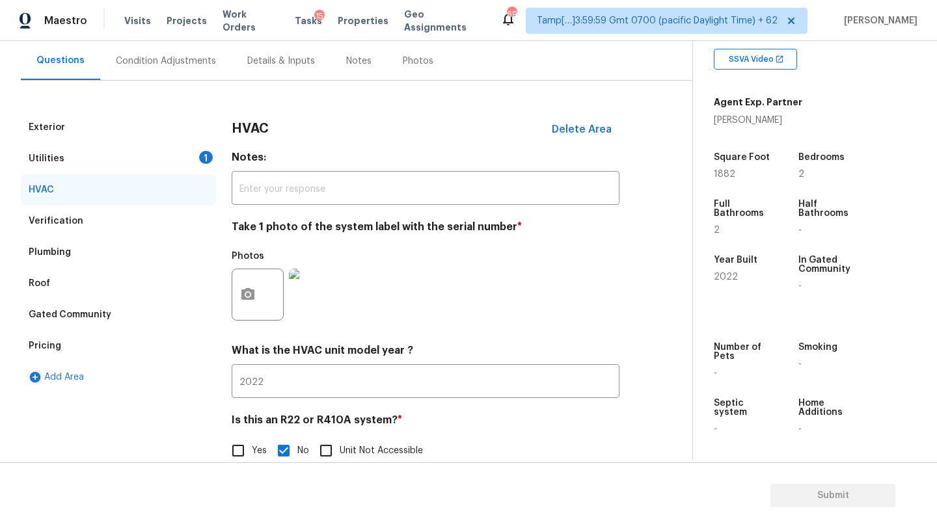
click at [103, 157] on div "Utilities 1" at bounding box center [118, 158] width 195 height 31
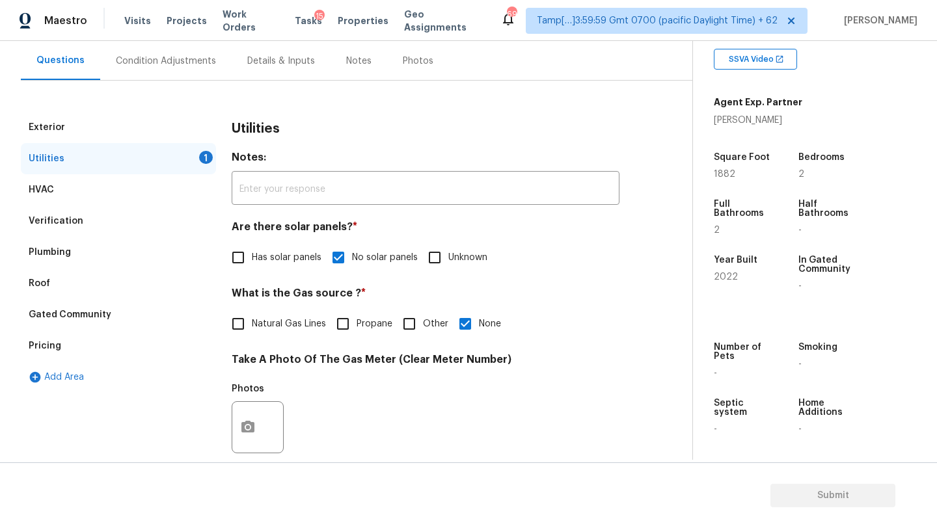
scroll to position [219, 0]
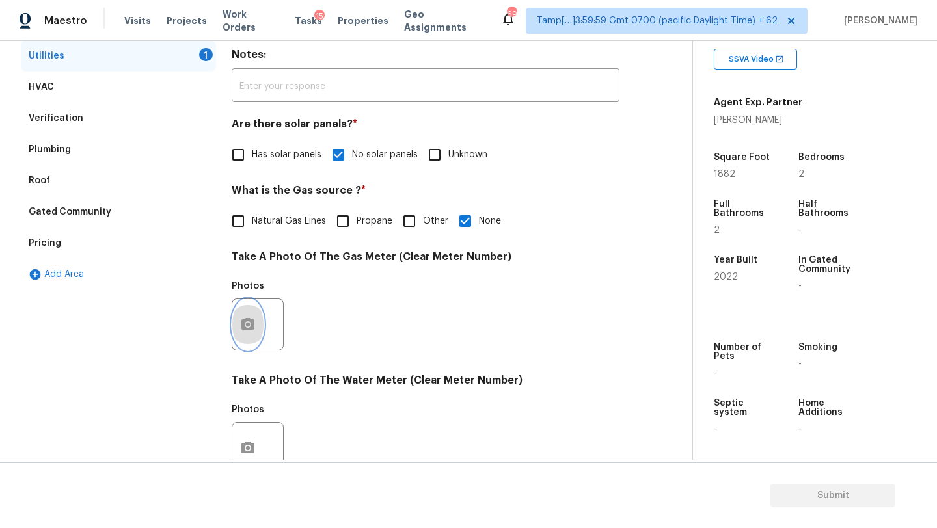
click at [248, 321] on icon "button" at bounding box center [247, 324] width 13 height 12
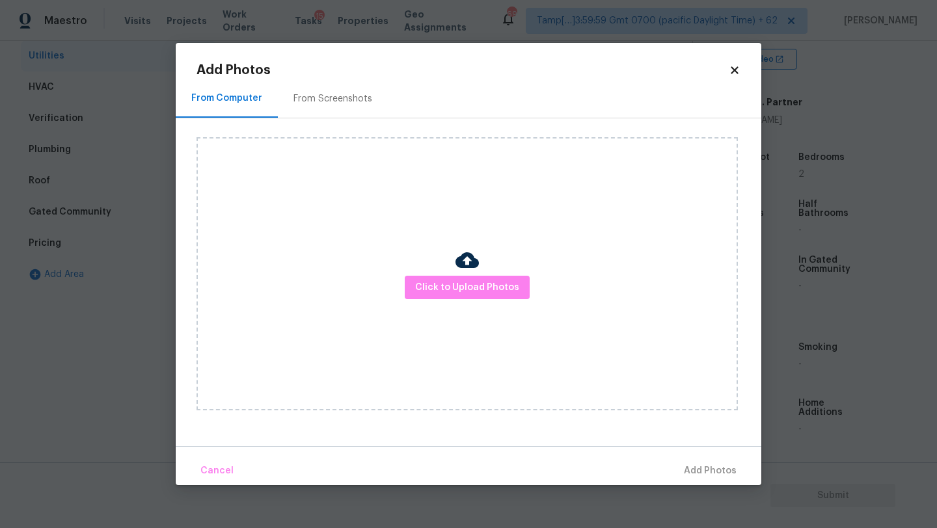
click at [340, 118] on div "From Computer From Screenshots" at bounding box center [469, 98] width 586 height 39
click at [340, 111] on div "From Screenshots" at bounding box center [333, 98] width 110 height 38
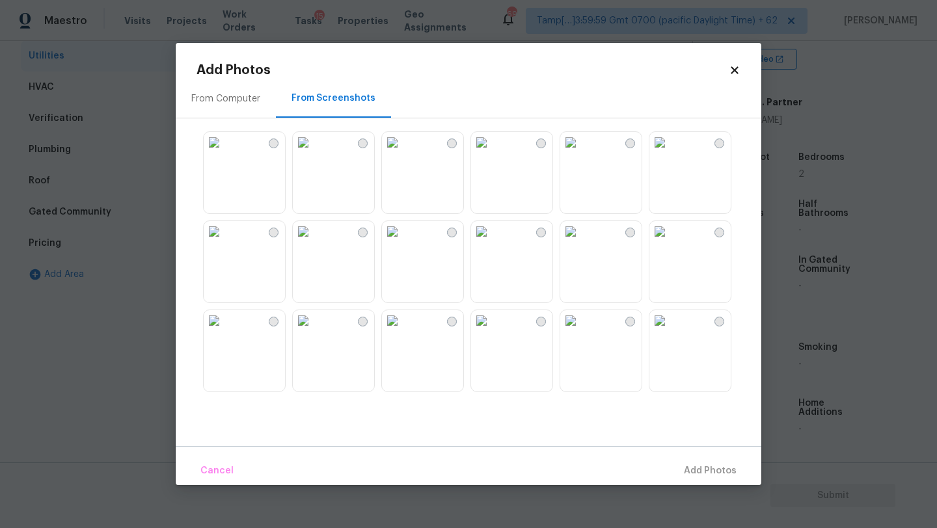
click at [314, 153] on img at bounding box center [303, 142] width 21 height 21
click at [674, 469] on button "Add 1 Photo(s)" at bounding box center [704, 471] width 75 height 28
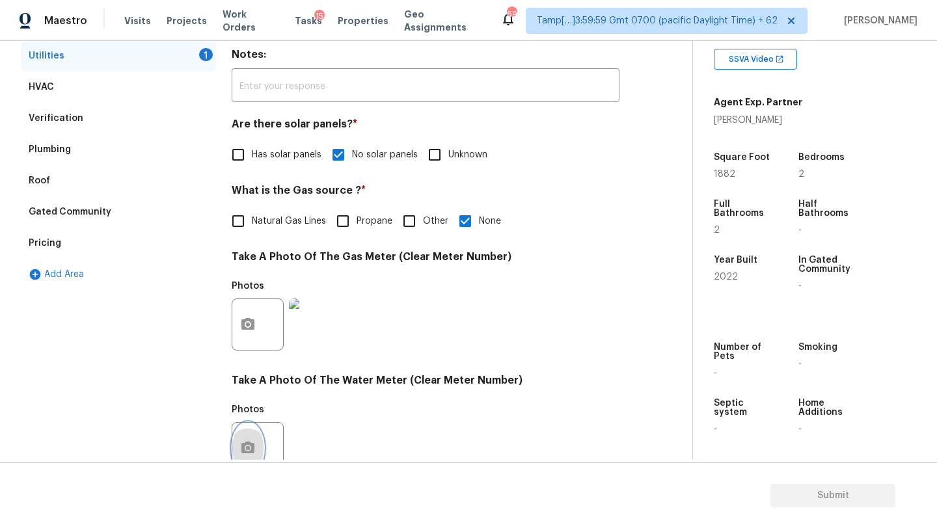
click at [245, 453] on icon "button" at bounding box center [247, 448] width 13 height 12
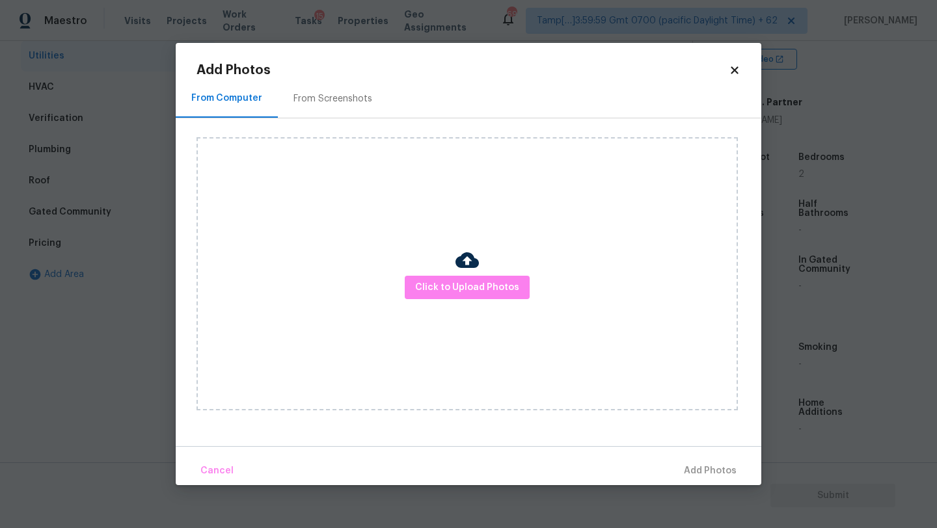
click at [349, 92] on div "From Screenshots" at bounding box center [332, 98] width 79 height 13
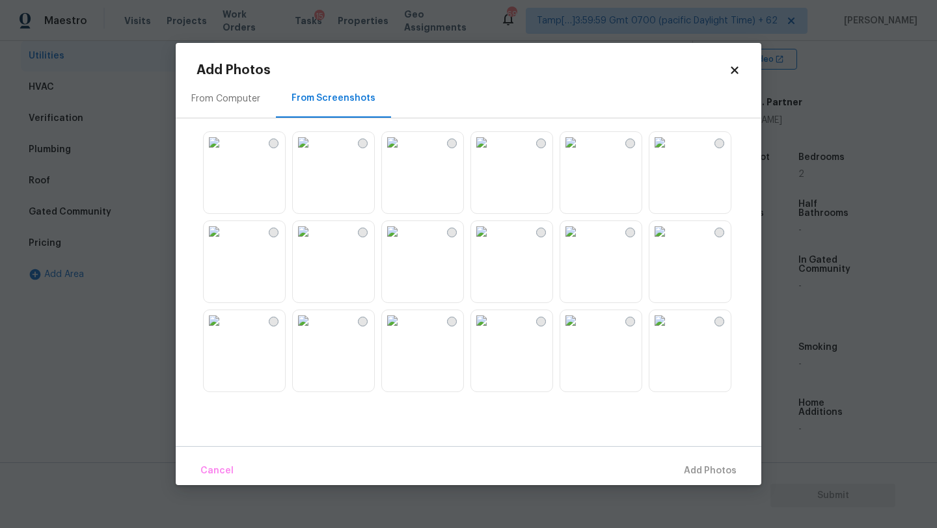
click at [314, 153] on img at bounding box center [303, 142] width 21 height 21
click at [698, 464] on span "Add 1 Photo(s)" at bounding box center [704, 471] width 64 height 16
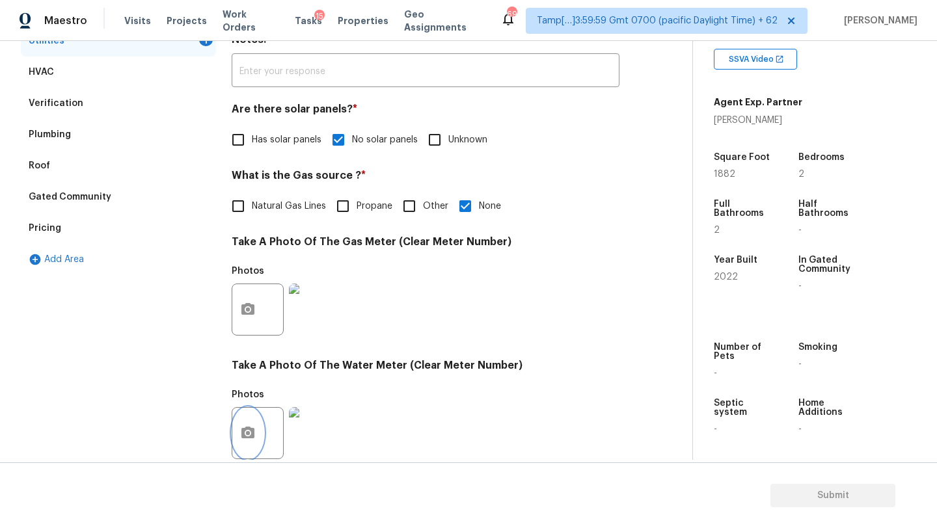
scroll to position [464, 0]
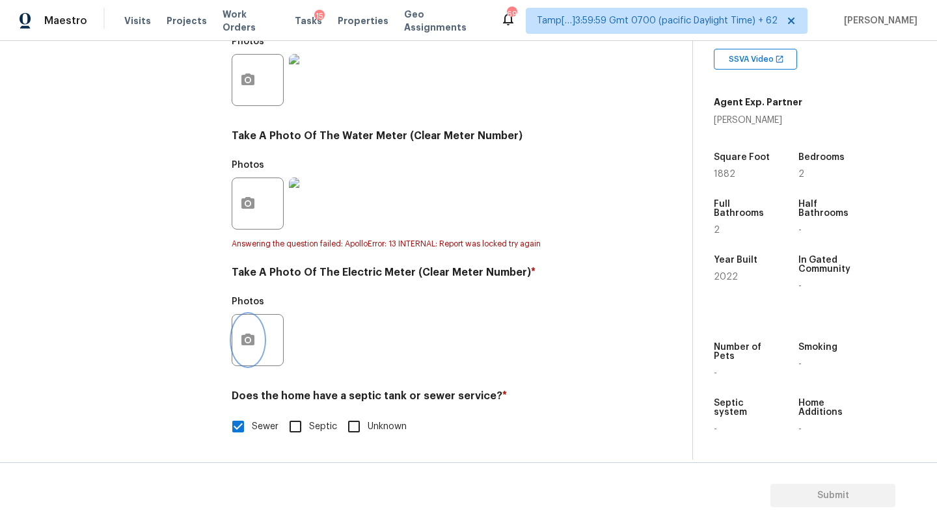
click at [260, 337] on button "button" at bounding box center [247, 340] width 31 height 51
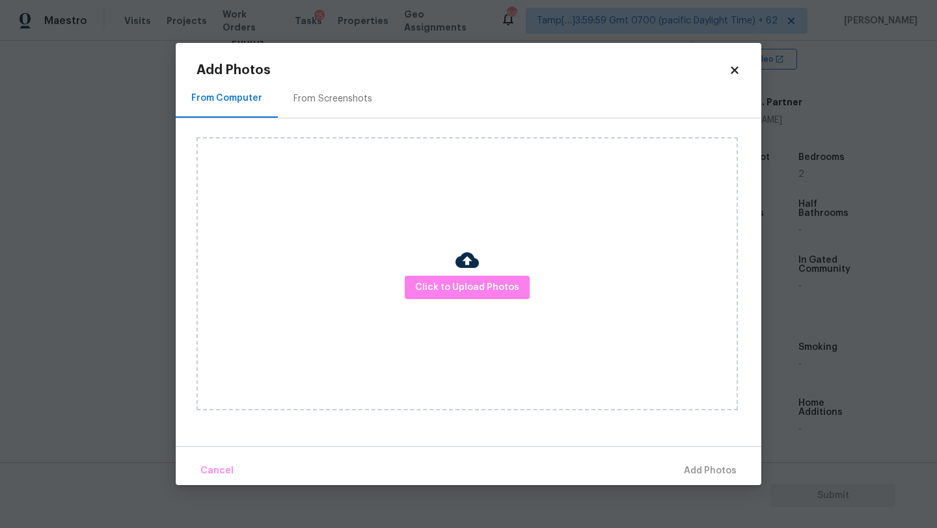
click at [357, 83] on div "From Screenshots" at bounding box center [333, 98] width 110 height 38
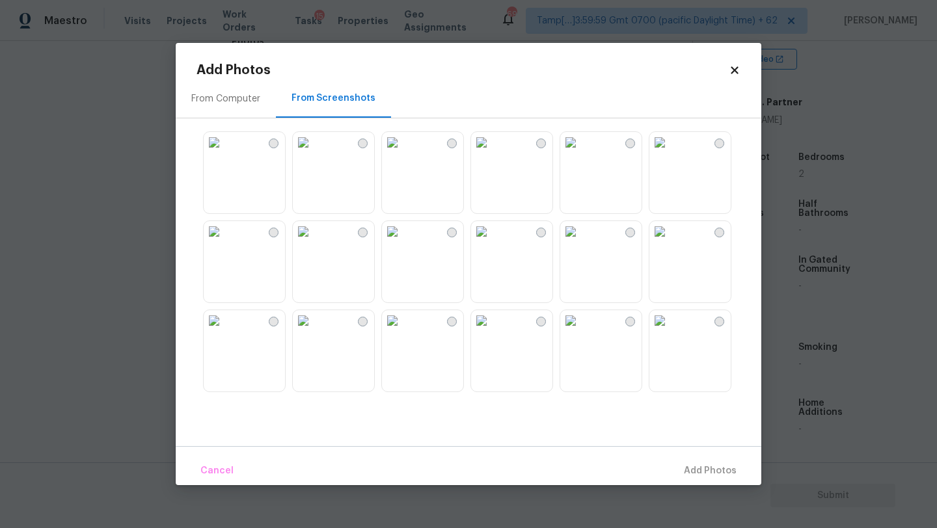
click at [314, 153] on img at bounding box center [303, 142] width 21 height 21
click at [687, 474] on span "Add 1 Photo(s)" at bounding box center [704, 471] width 64 height 16
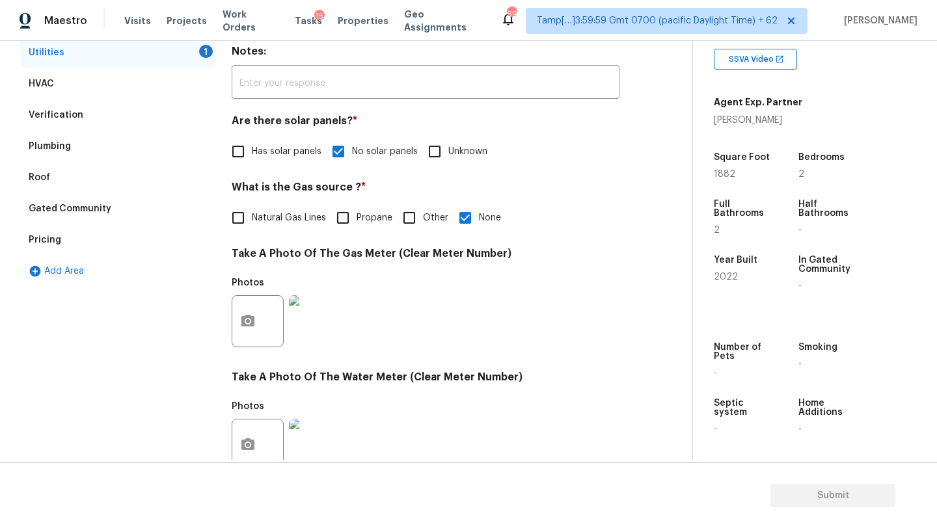
scroll to position [48, 0]
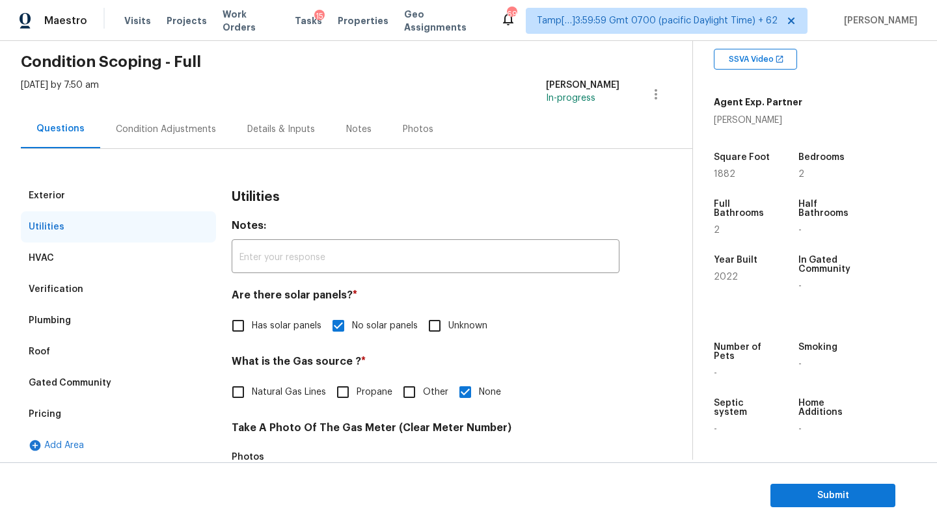
click at [173, 133] on div "Condition Adjustments" at bounding box center [166, 129] width 100 height 13
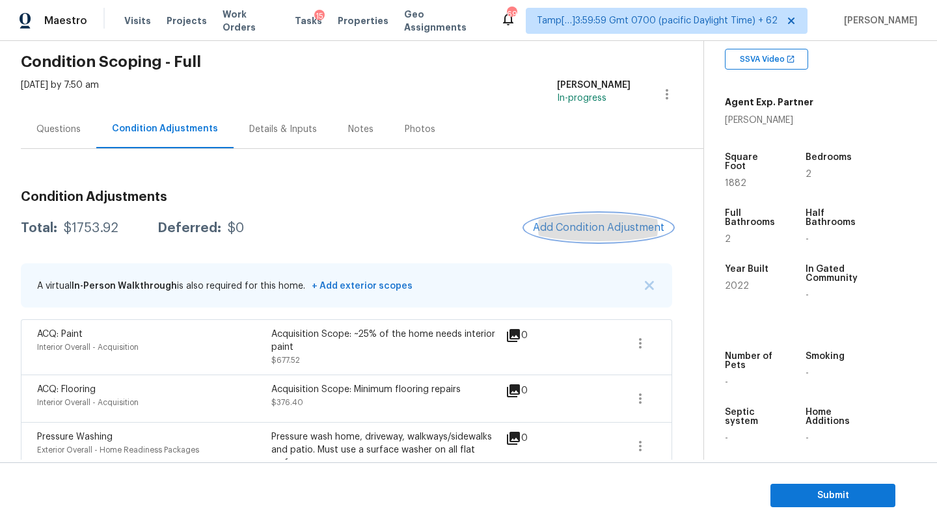
click at [588, 228] on span "Add Condition Adjustment" at bounding box center [598, 228] width 131 height 12
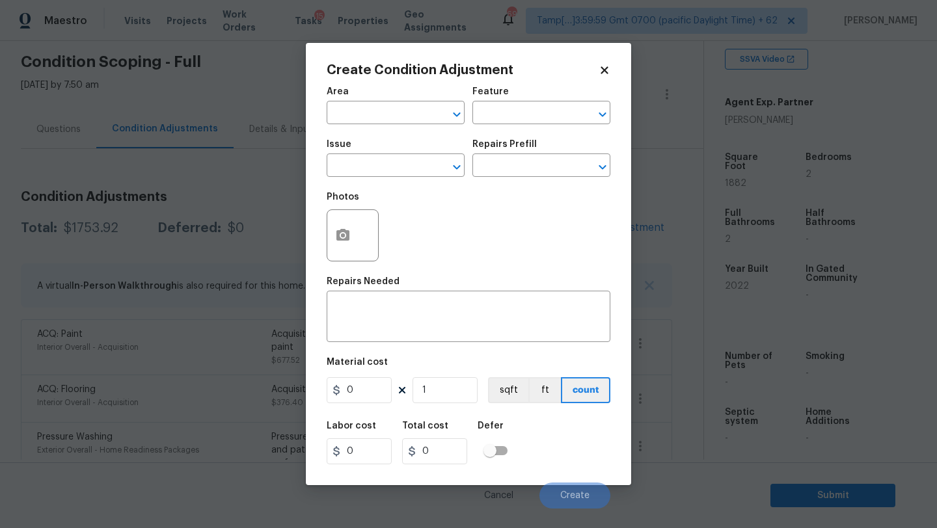
click at [349, 102] on div "Area" at bounding box center [396, 95] width 138 height 17
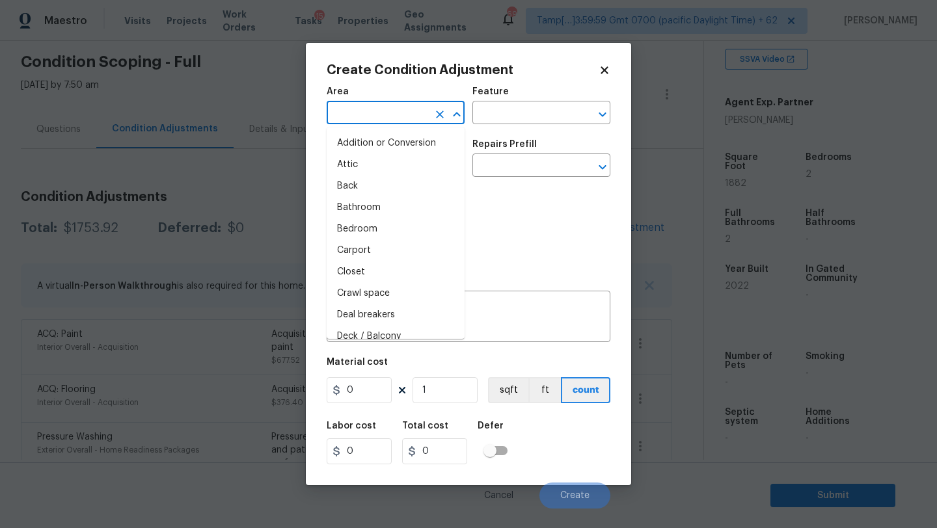
click at [349, 120] on input "text" at bounding box center [378, 114] width 102 height 20
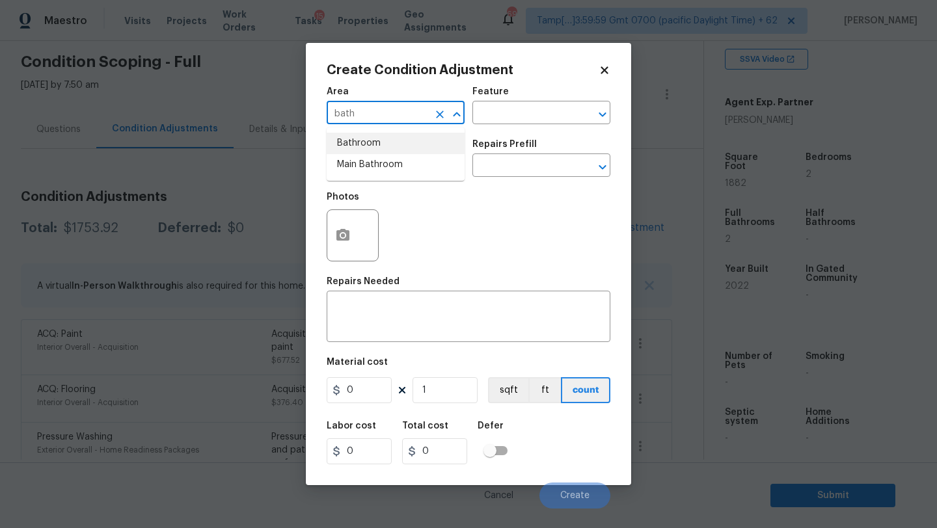
click at [364, 147] on li "Bathroom" at bounding box center [396, 143] width 138 height 21
type input "Bathroom"
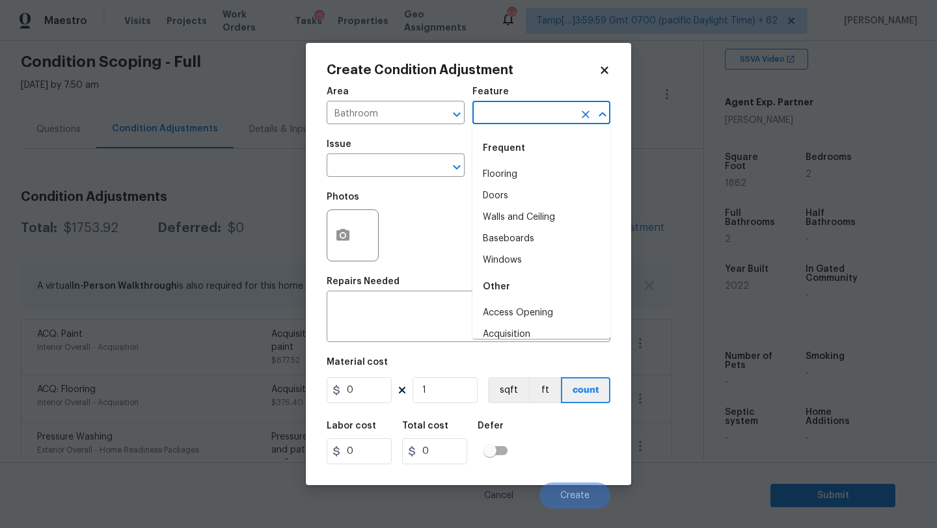
click at [518, 121] on input "text" at bounding box center [523, 114] width 102 height 20
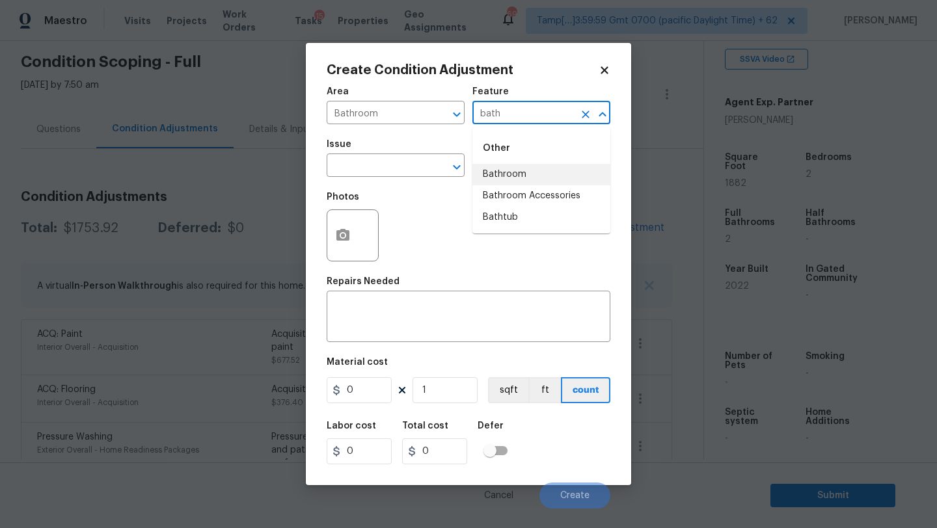
click at [519, 185] on li "Bathroom" at bounding box center [541, 174] width 138 height 21
click at [450, 159] on div at bounding box center [448, 167] width 34 height 18
type input "Bathroom"
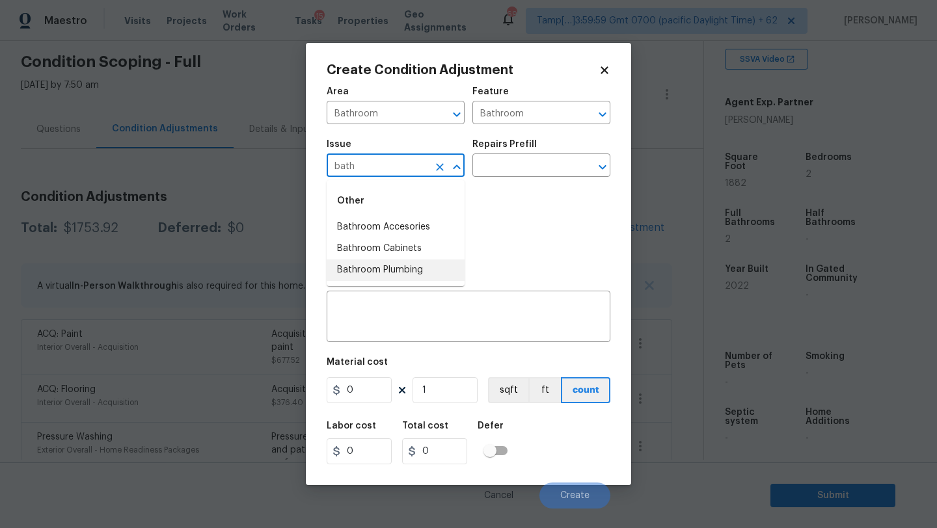
click at [409, 264] on li "Bathroom Plumbing" at bounding box center [396, 270] width 138 height 21
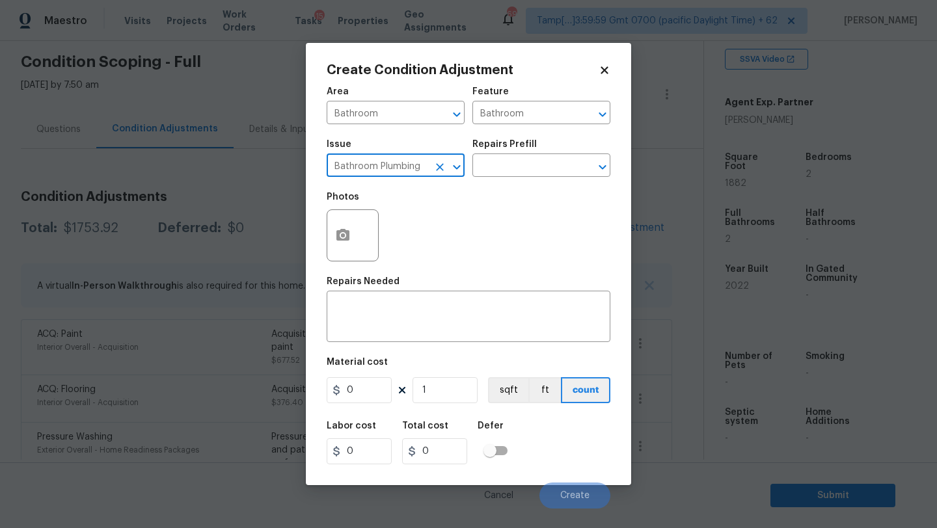
type input "Bathroom Plumbing"
click at [508, 180] on div "Issue Bathroom Plumbing ​ Repairs Prefill ​" at bounding box center [469, 158] width 284 height 53
click at [508, 170] on input "text" at bounding box center [523, 167] width 102 height 20
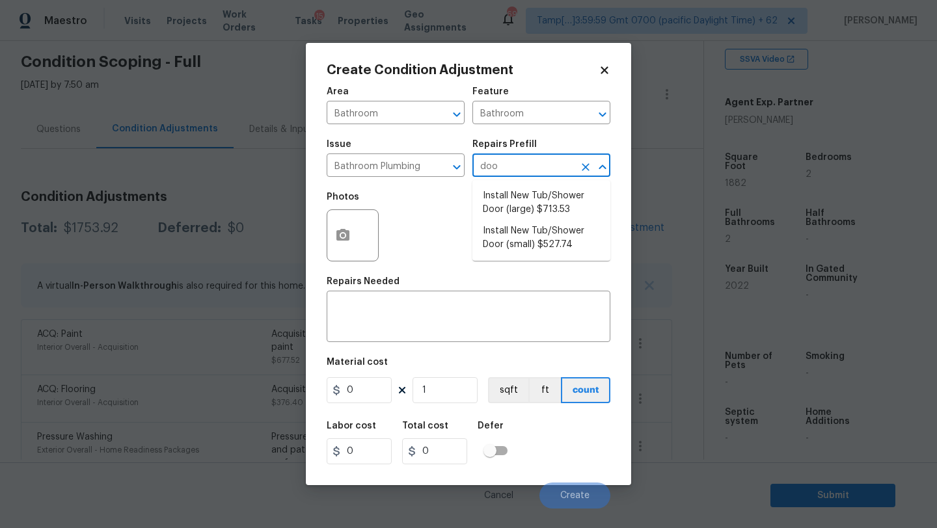
type input "door"
click at [510, 204] on li "Install New Tub/Shower Door (large) $713.53" at bounding box center [541, 202] width 138 height 35
type input "Plumbing"
type textarea "Prep the tub/shower surround and install a new 52''-58'' tempered shower door. …"
type input "713.53"
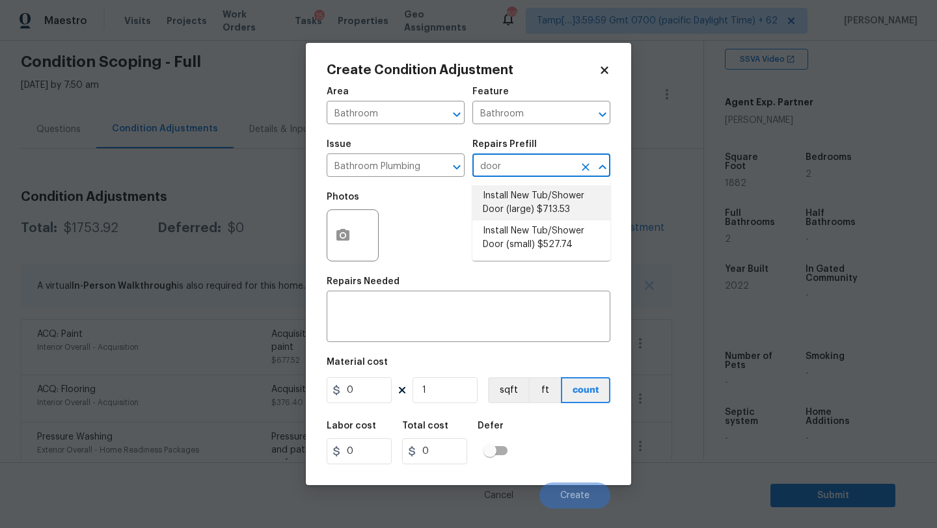
type input "713.53"
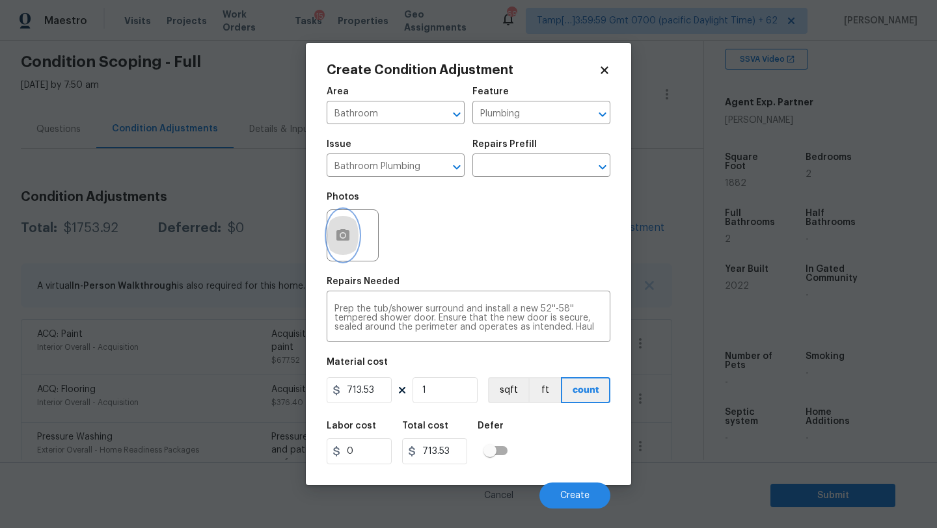
click at [343, 233] on icon "button" at bounding box center [342, 235] width 13 height 12
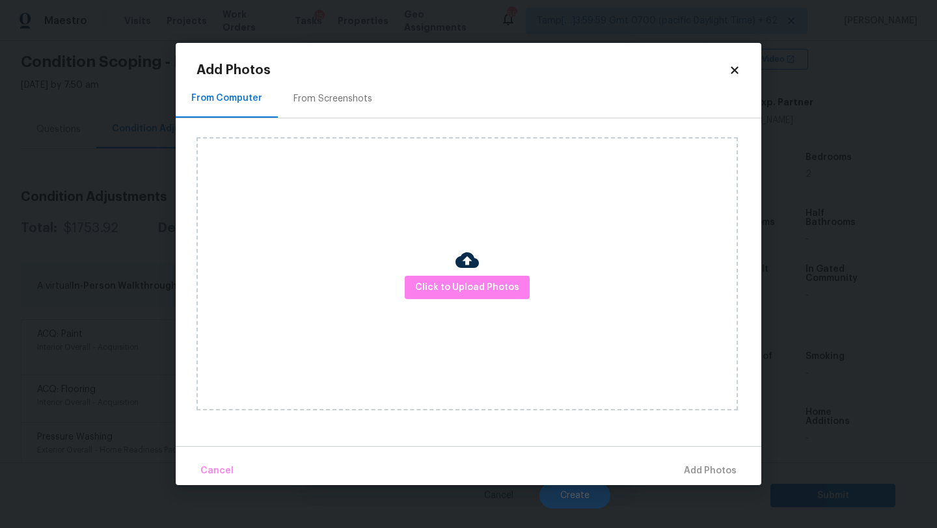
click at [321, 105] on div "From Screenshots" at bounding box center [333, 98] width 110 height 38
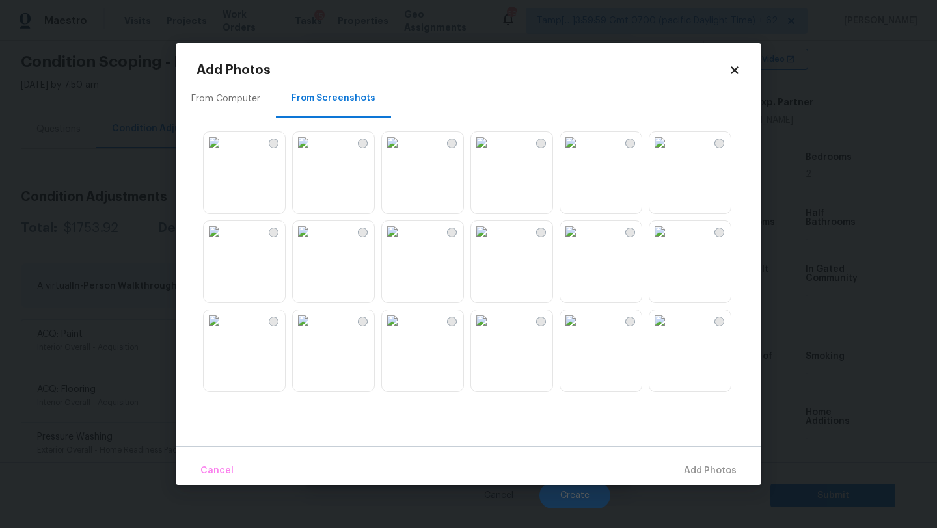
click at [314, 331] on img at bounding box center [303, 320] width 21 height 21
click at [709, 451] on div "Cancel Add 1 Photo(s)" at bounding box center [469, 465] width 586 height 39
click at [708, 463] on span "Add 1 Photo(s)" at bounding box center [704, 471] width 64 height 16
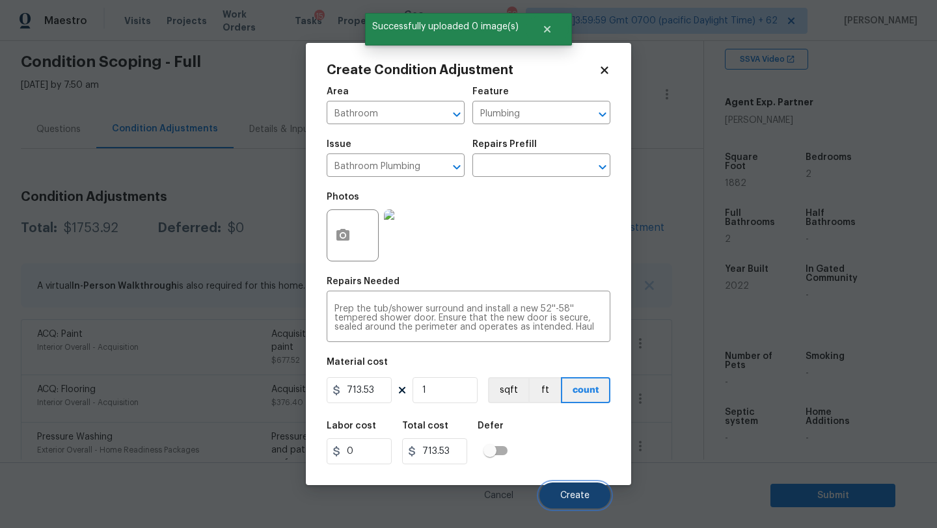
click at [570, 498] on span "Create" at bounding box center [574, 496] width 29 height 10
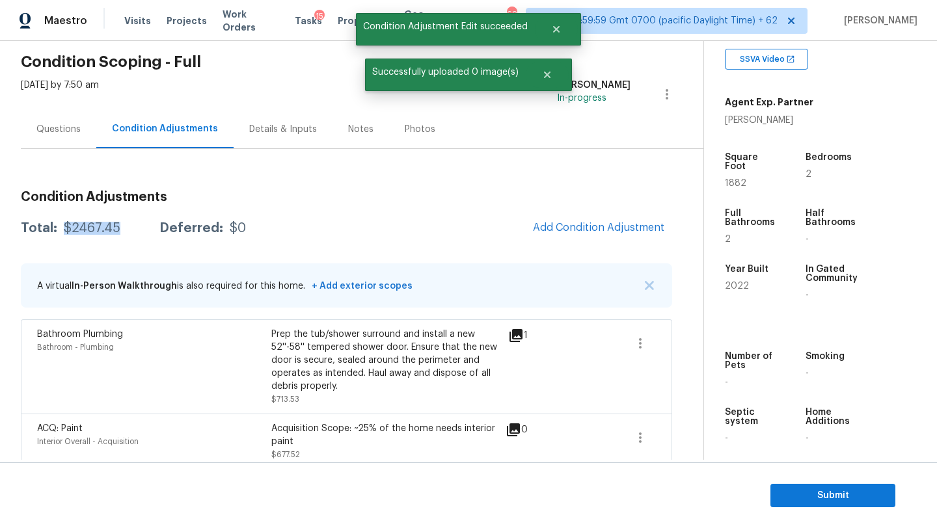
drag, startPoint x: 64, startPoint y: 228, endPoint x: 126, endPoint y: 230, distance: 61.2
click at [126, 230] on div "Total: $2467.45 Deferred: $0" at bounding box center [133, 228] width 225 height 13
copy div "$2467.45"
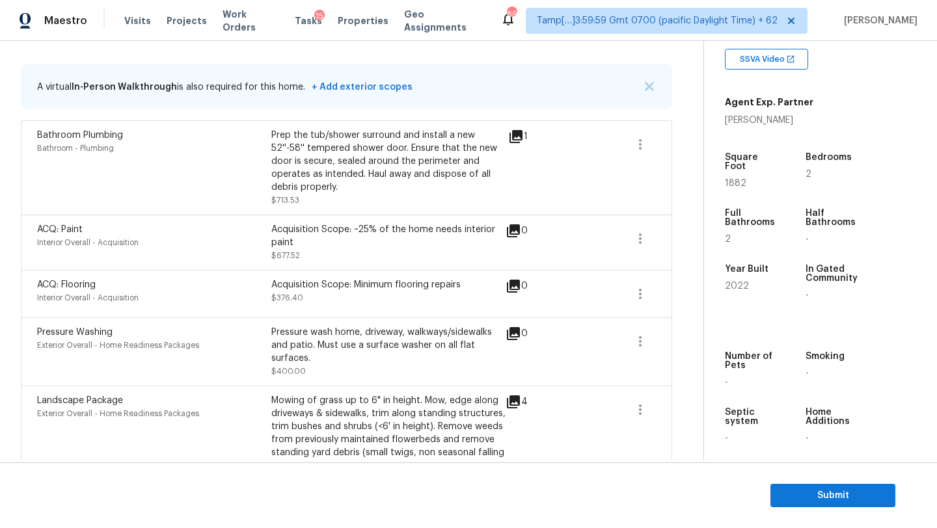
scroll to position [299, 0]
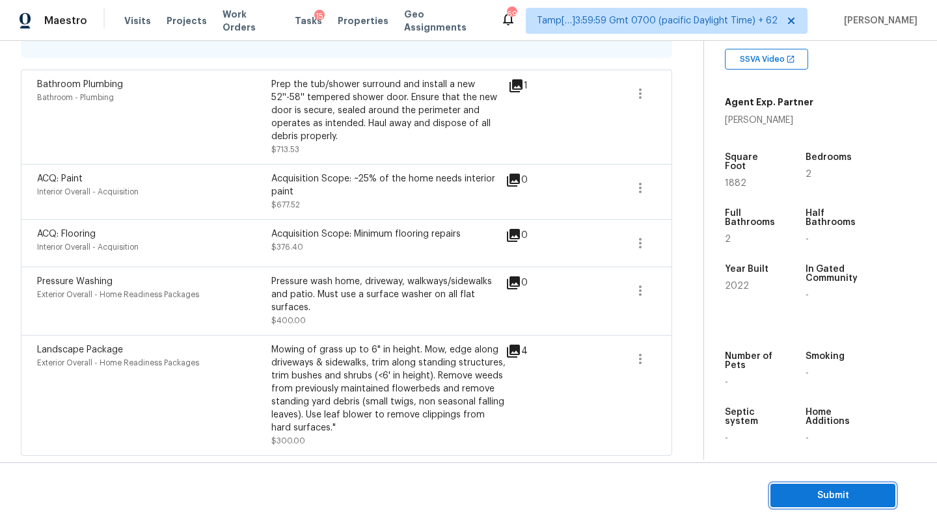
click at [796, 500] on span "Submit" at bounding box center [833, 496] width 104 height 16
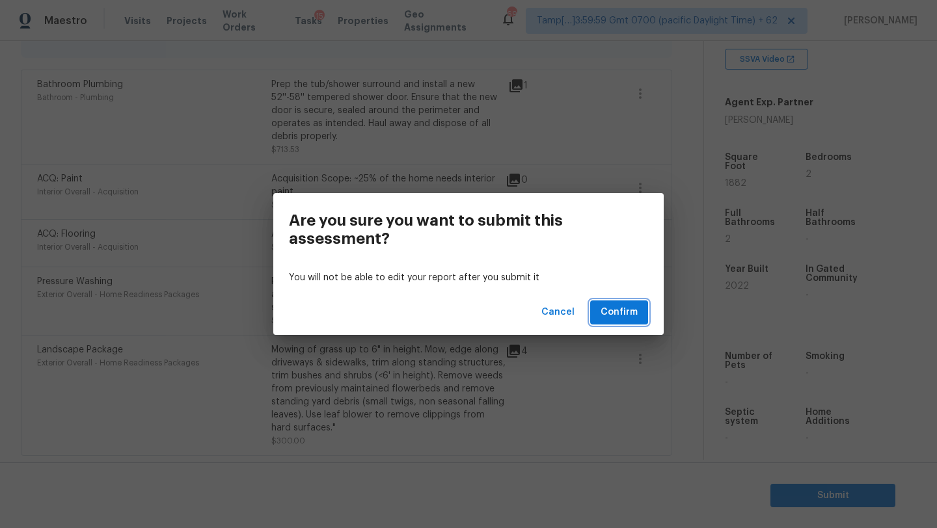
click at [636, 311] on span "Confirm" at bounding box center [619, 313] width 37 height 16
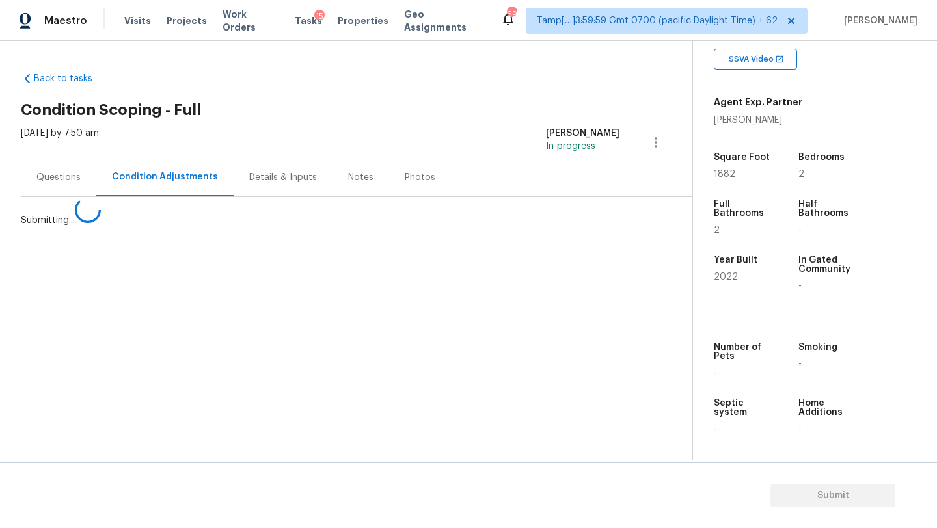
scroll to position [0, 0]
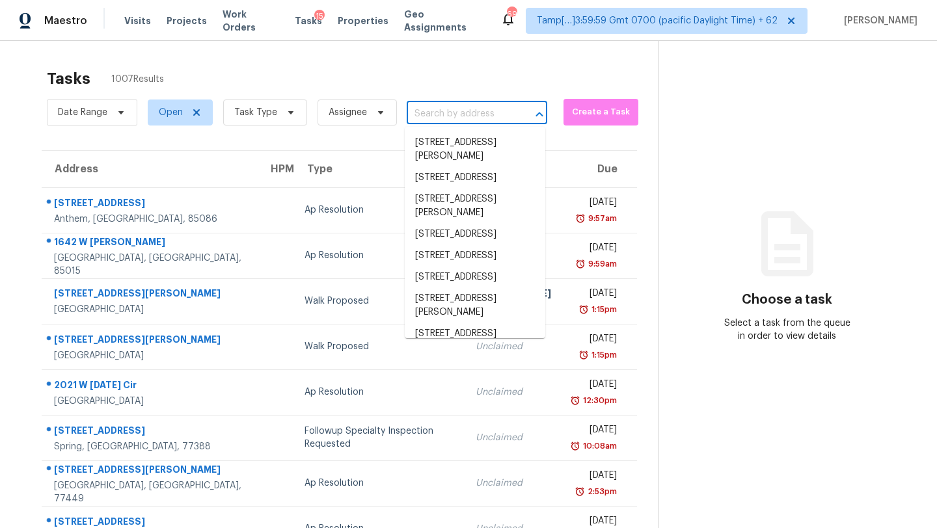
click at [471, 122] on input "text" at bounding box center [459, 114] width 104 height 20
paste input "232 Hensley Hill Pl Holly Springs, NC, 27540"
type input "232 Hensley Hill Pl Holly Springs, NC, 27540"
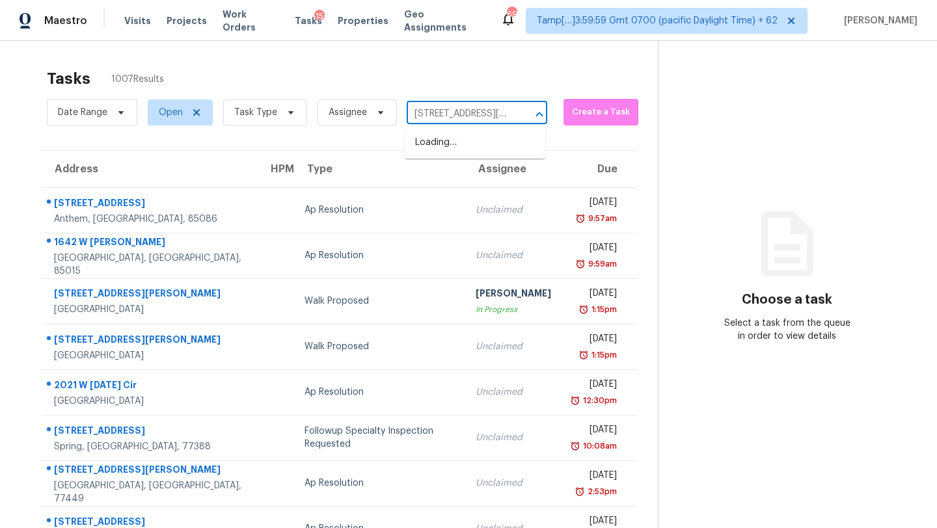
scroll to position [0, 90]
click at [459, 146] on li "232 Hensley Hill Pl, Holly Springs, NC 27540" at bounding box center [475, 149] width 141 height 35
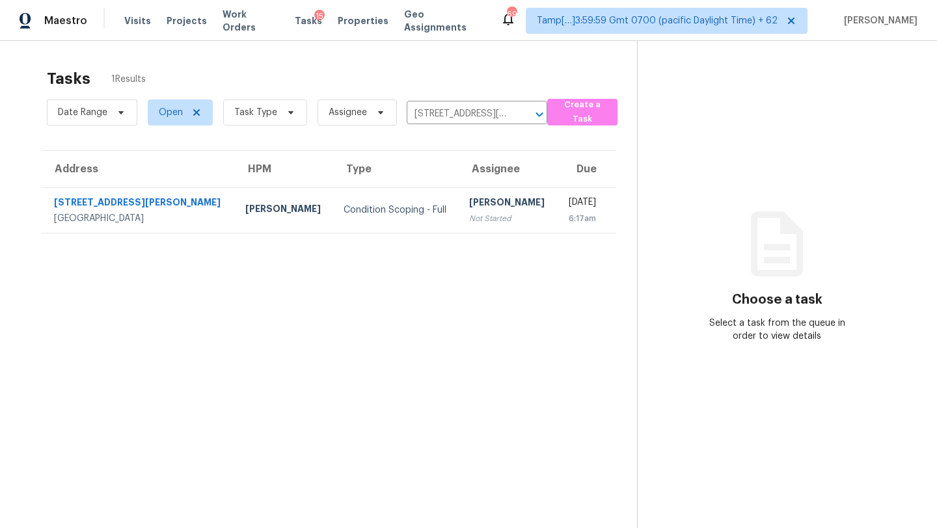
click at [469, 223] on div "Not Started" at bounding box center [507, 218] width 77 height 13
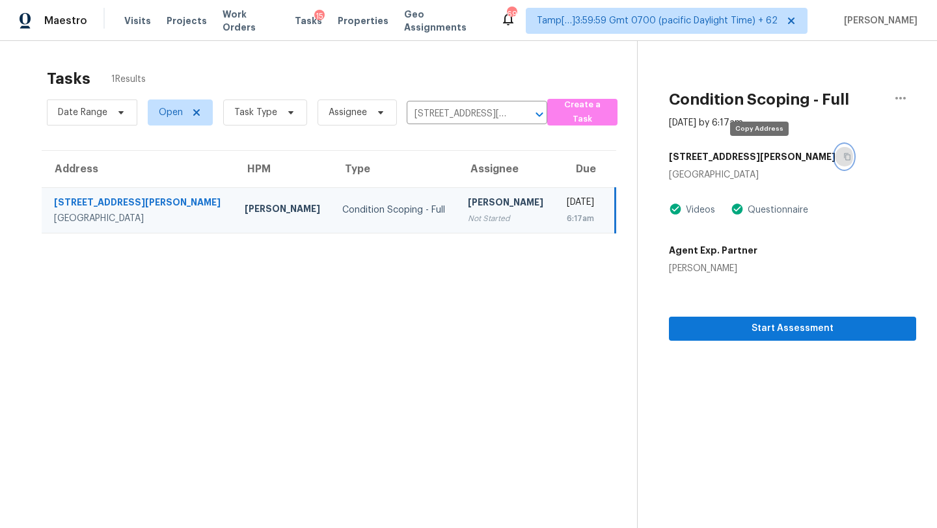
click at [836, 156] on button "button" at bounding box center [845, 156] width 18 height 23
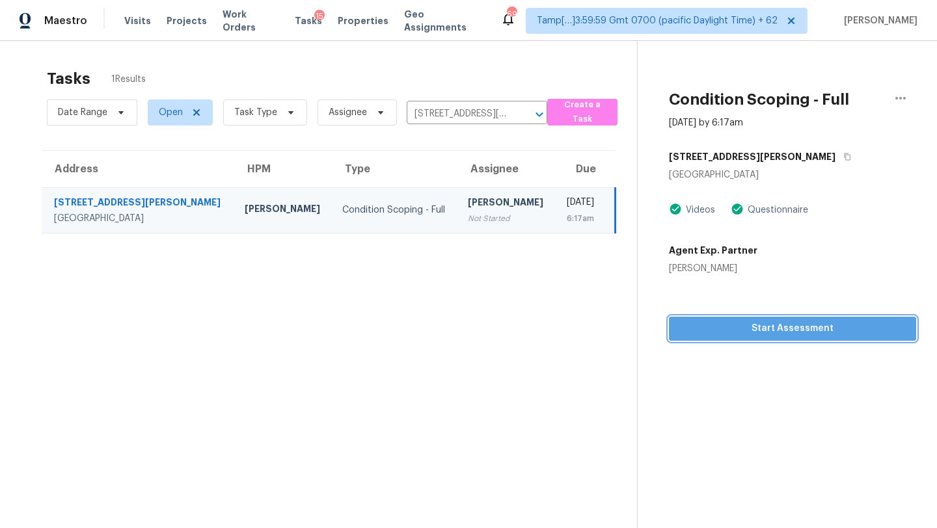
click at [731, 323] on span "Start Assessment" at bounding box center [792, 329] width 226 height 16
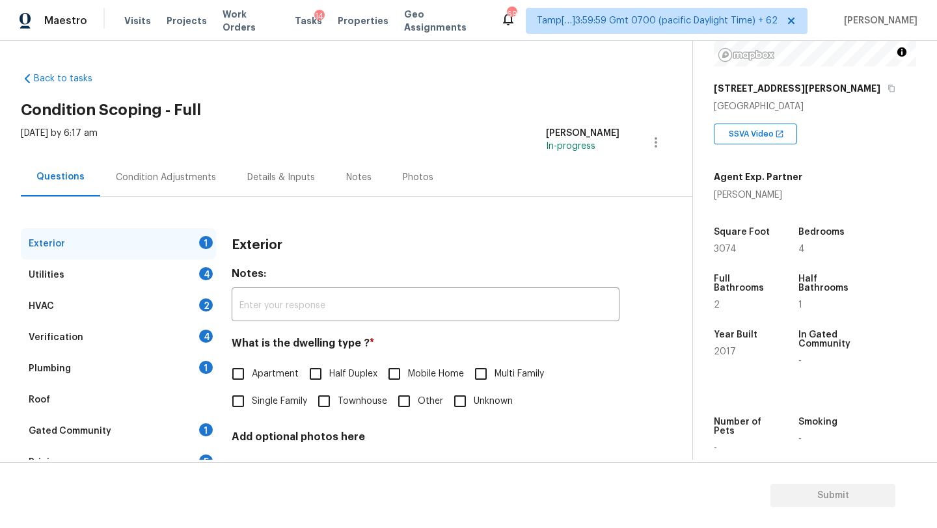
scroll to position [196, 0]
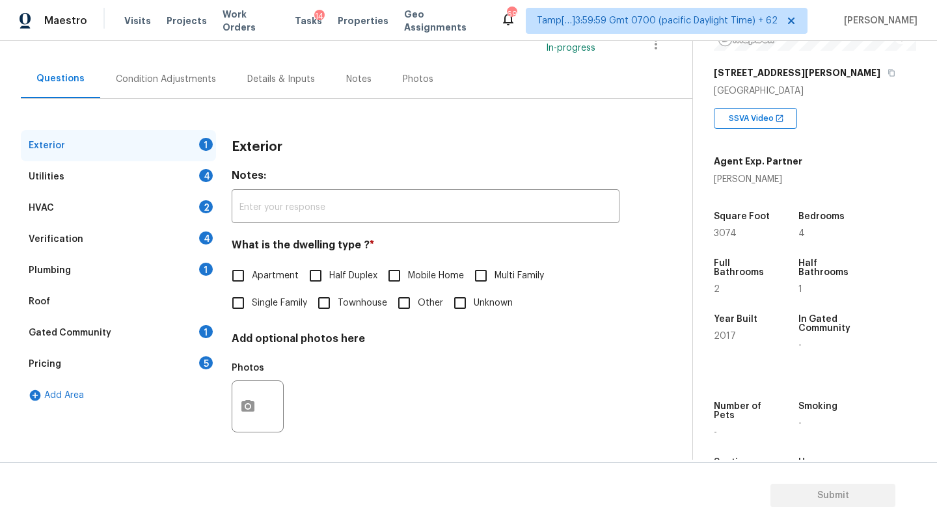
click at [125, 325] on div "Gated Community 1" at bounding box center [118, 333] width 195 height 31
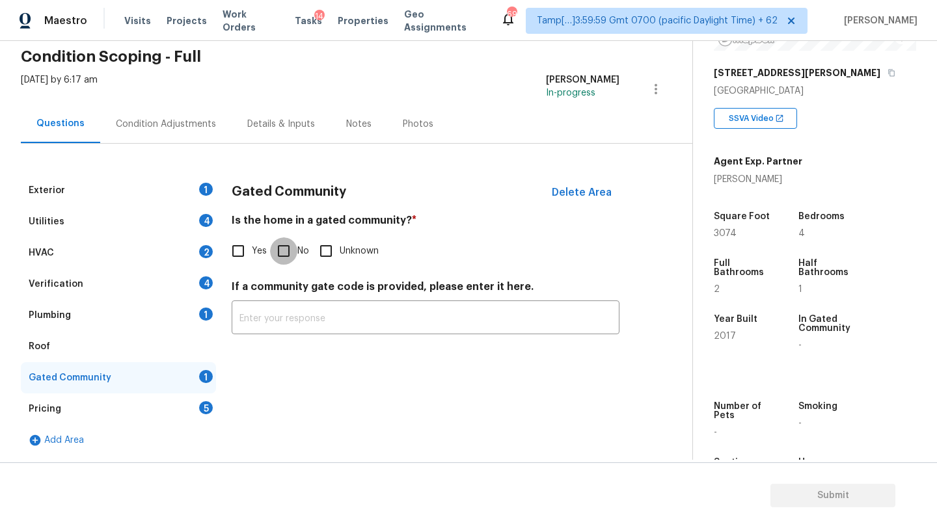
click at [296, 249] on input "No" at bounding box center [283, 251] width 27 height 27
checkbox input "true"
click at [148, 333] on div "Roof" at bounding box center [118, 346] width 195 height 31
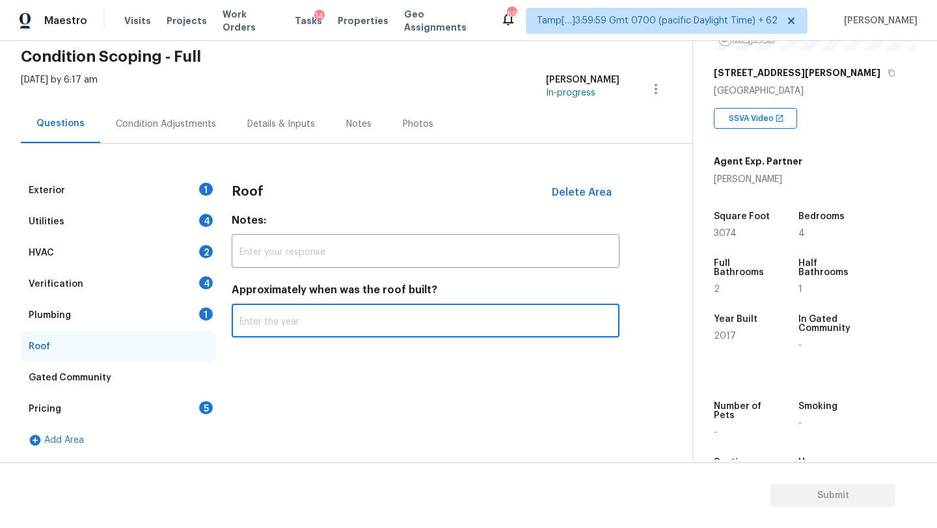
click at [256, 332] on input "text" at bounding box center [426, 322] width 388 height 31
type input "2017"
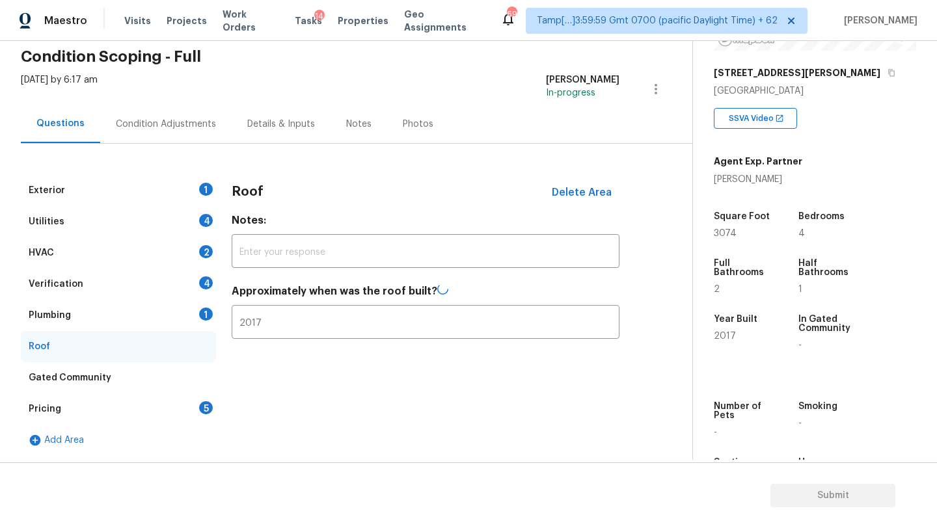
click at [141, 321] on div "Plumbing 1" at bounding box center [118, 315] width 195 height 31
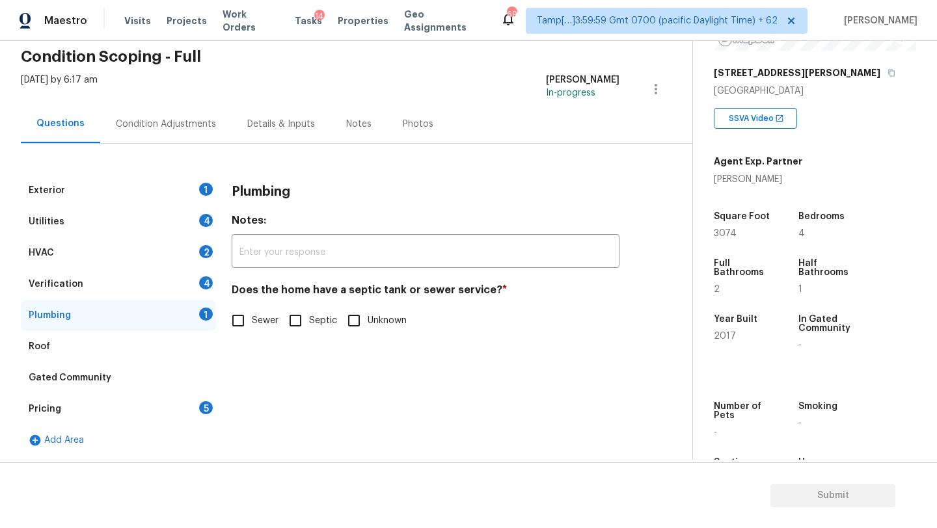
click at [263, 329] on label "Sewer" at bounding box center [252, 320] width 54 height 27
click at [252, 329] on input "Sewer" at bounding box center [238, 320] width 27 height 27
checkbox input "true"
click at [187, 280] on div "Verification 4" at bounding box center [118, 284] width 195 height 31
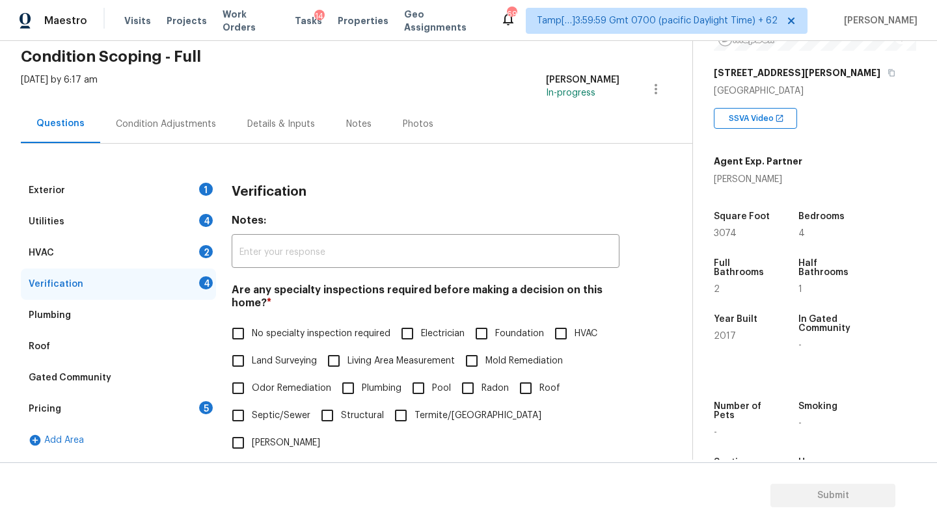
click at [232, 316] on div "Are any specialty inspections required before making a decision on this home? *…" at bounding box center [426, 370] width 388 height 173
click at [232, 324] on input "No specialty inspection required" at bounding box center [238, 333] width 27 height 27
checkbox input "true"
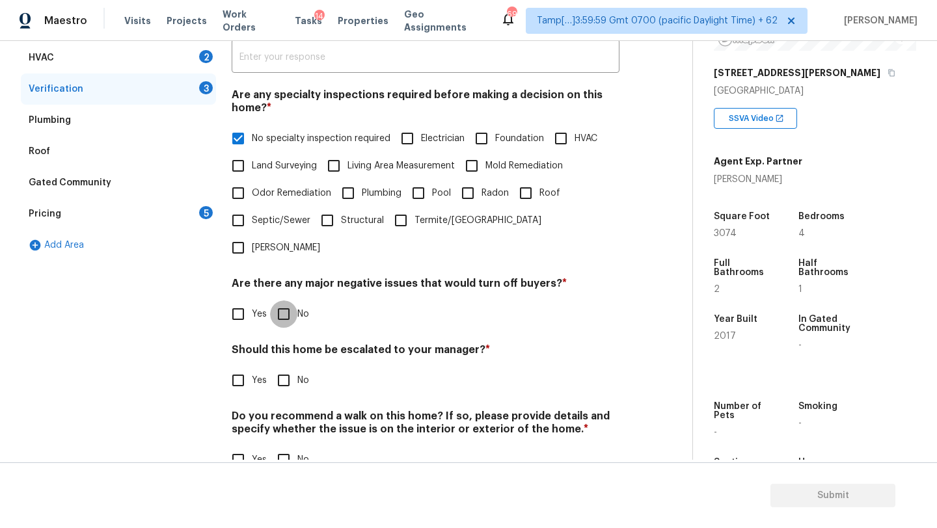
click at [279, 301] on input "No" at bounding box center [283, 314] width 27 height 27
checkbox input "true"
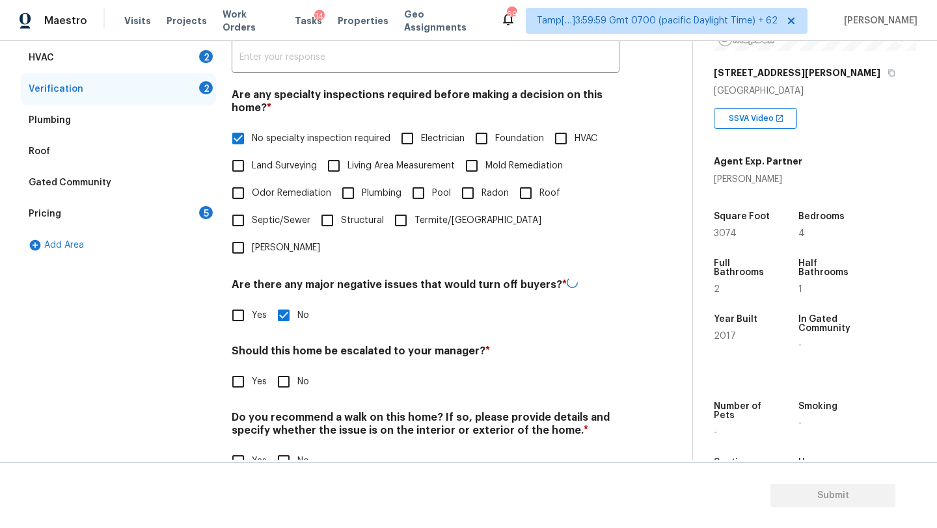
click at [280, 368] on input "No" at bounding box center [283, 381] width 27 height 27
checkbox input "true"
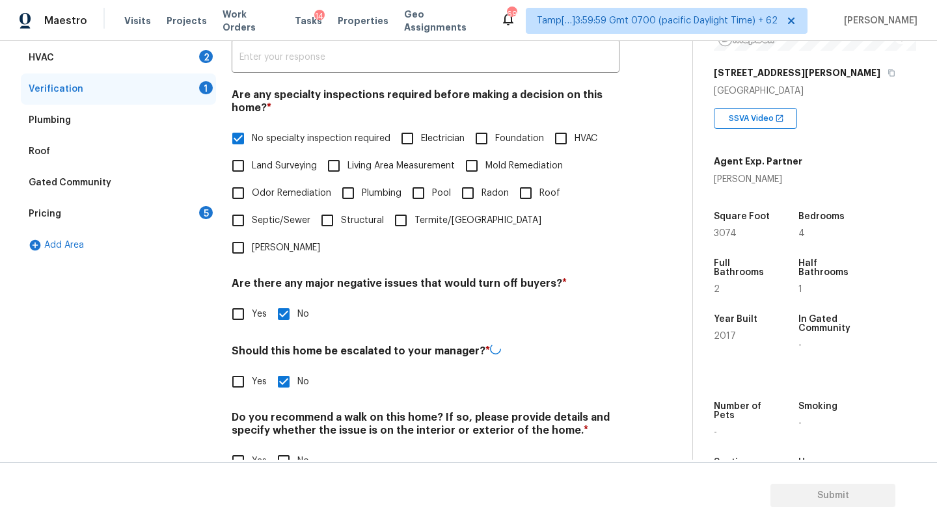
click at [280, 448] on input "No" at bounding box center [283, 461] width 27 height 27
checkbox input "true"
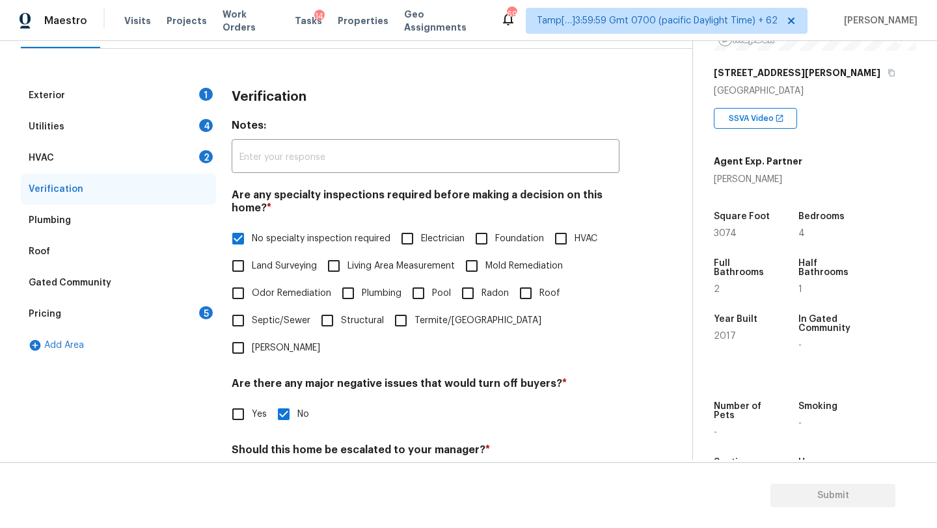
click at [87, 156] on div "HVAC 2" at bounding box center [118, 158] width 195 height 31
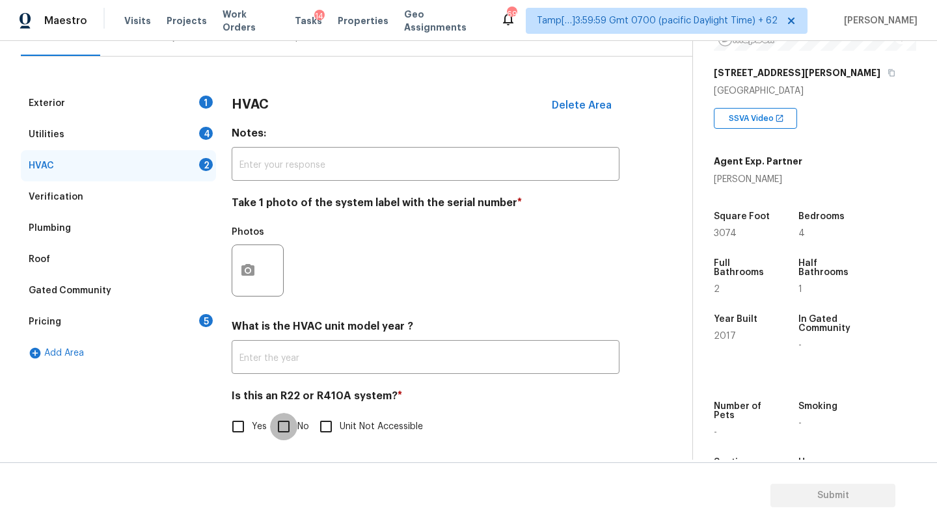
click at [283, 413] on input "No" at bounding box center [283, 426] width 27 height 27
checkbox input "true"
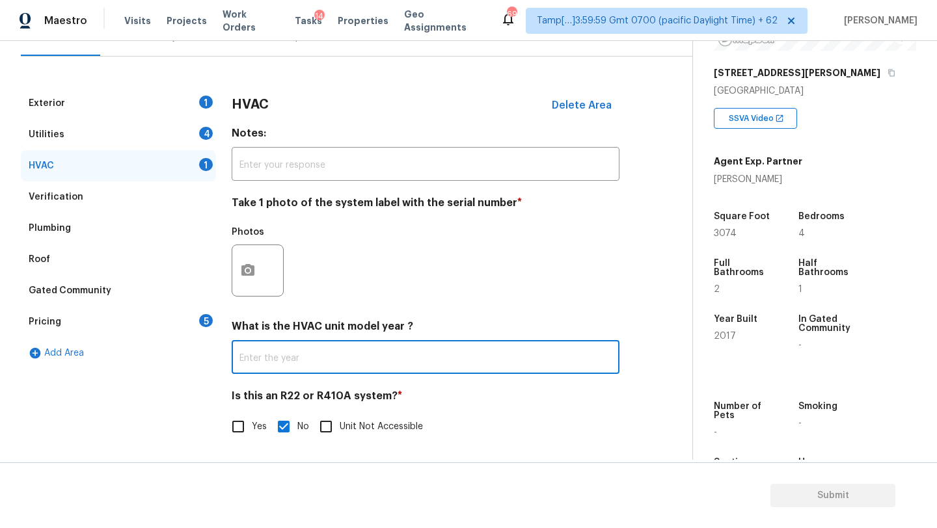
click at [307, 360] on input "text" at bounding box center [426, 359] width 388 height 31
type input "2017"
click at [113, 123] on div "Utilities 4" at bounding box center [118, 134] width 195 height 31
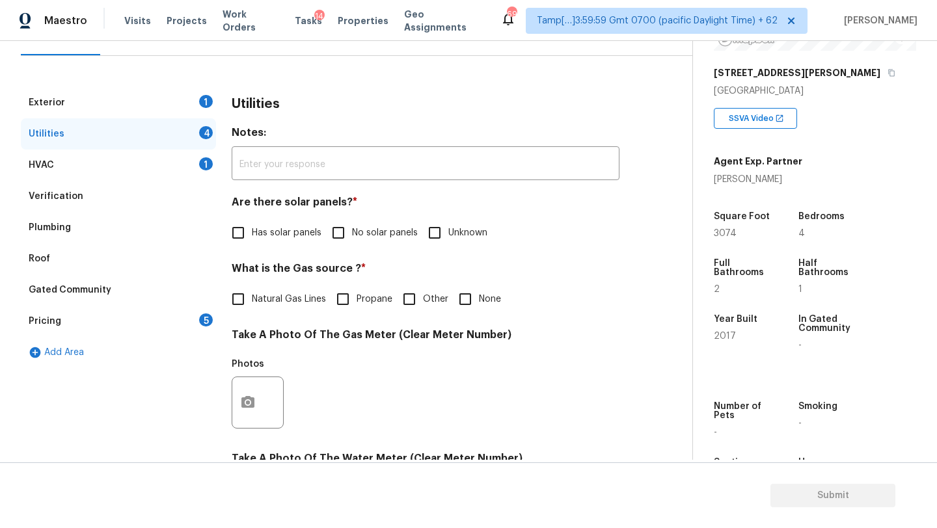
click at [357, 239] on span "No solar panels" at bounding box center [385, 233] width 66 height 14
click at [352, 239] on input "No solar panels" at bounding box center [338, 232] width 27 height 27
checkbox input "true"
click at [292, 293] on label "Natural Gas Lines" at bounding box center [276, 300] width 102 height 27
click at [252, 293] on input "Natural Gas Lines" at bounding box center [238, 300] width 27 height 27
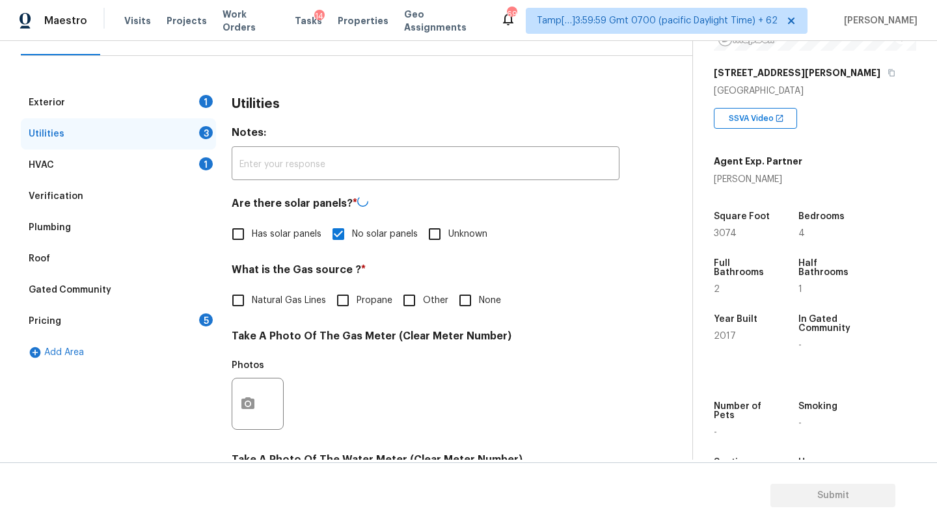
checkbox input "true"
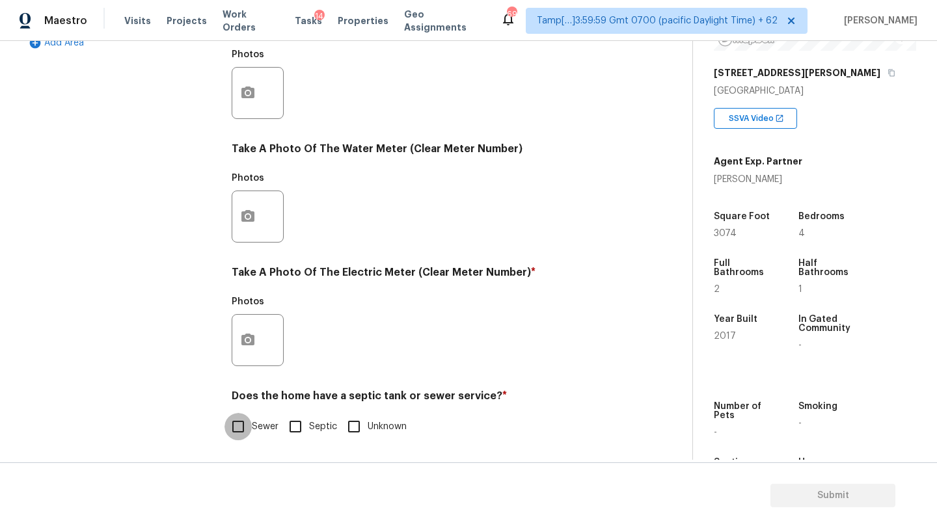
click at [239, 430] on input "Sewer" at bounding box center [238, 426] width 27 height 27
checkbox input "true"
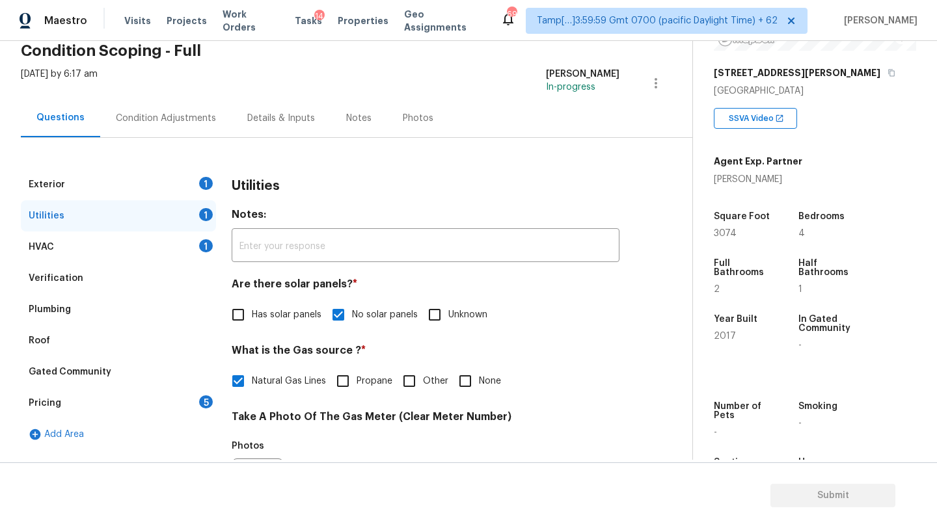
click at [137, 159] on div "Exterior 1 Utilities 1 HVAC 1 Verification Plumbing Roof Gated Community Pricin…" at bounding box center [341, 493] width 640 height 710
click at [137, 187] on div "Exterior 1" at bounding box center [118, 184] width 195 height 31
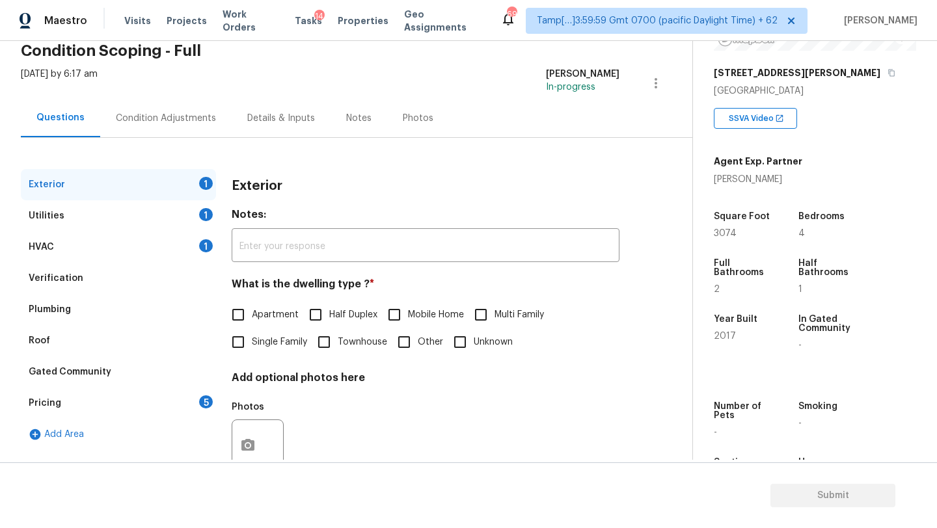
click at [244, 342] on input "Single Family" at bounding box center [238, 342] width 27 height 27
checkbox input "true"
click at [194, 405] on div "Pricing 5" at bounding box center [118, 403] width 195 height 31
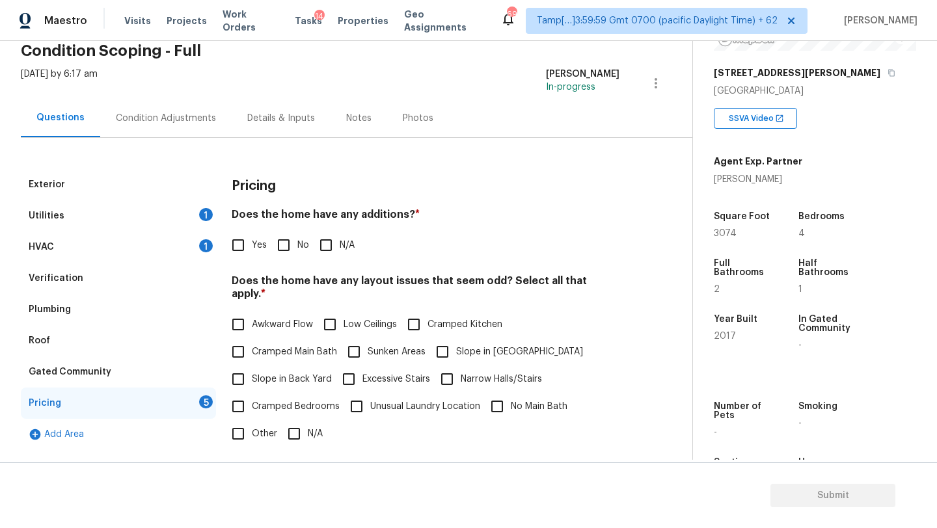
click at [304, 249] on span "No" at bounding box center [303, 246] width 12 height 14
click at [297, 249] on input "No" at bounding box center [283, 245] width 27 height 27
checkbox input "true"
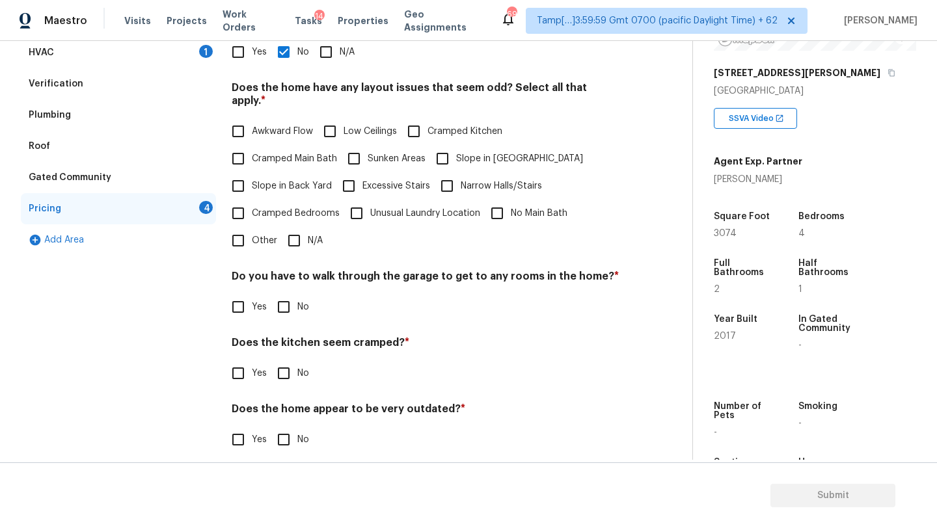
scroll to position [252, 0]
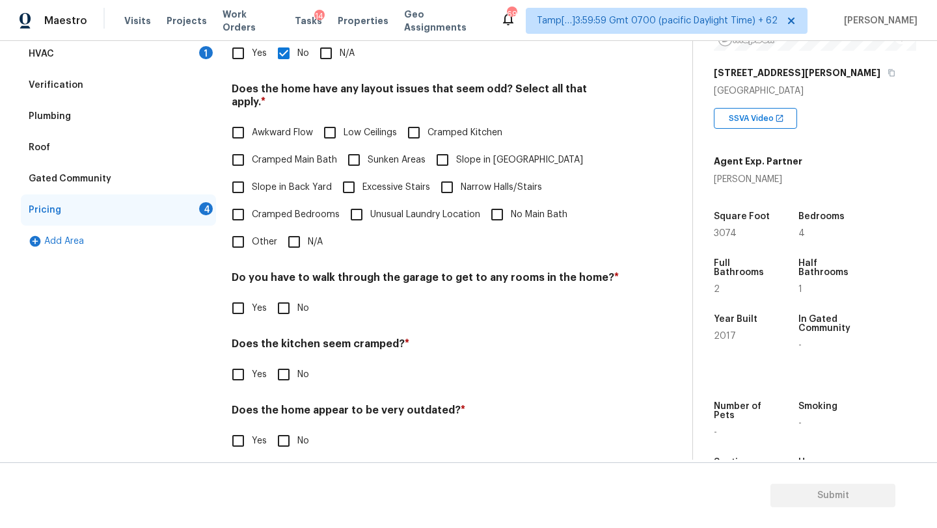
click at [303, 237] on input "N/A" at bounding box center [293, 241] width 27 height 27
checkbox input "true"
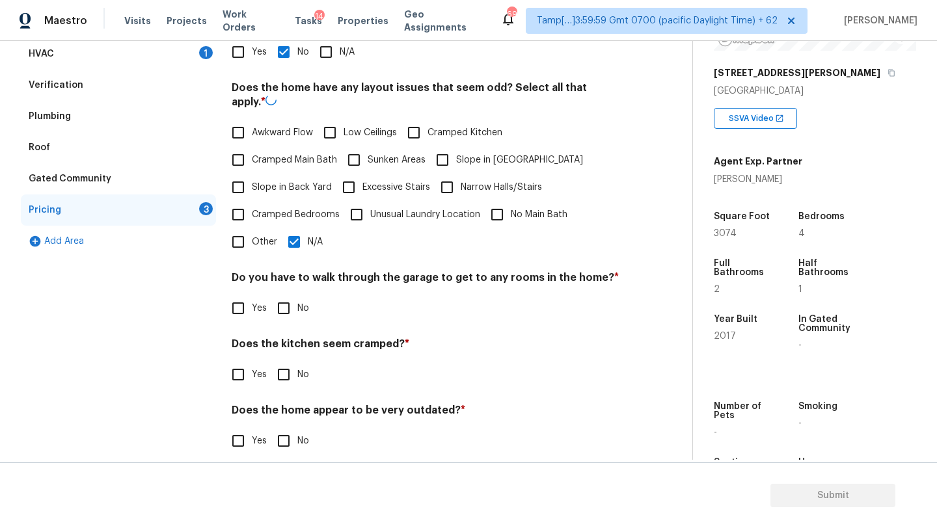
click at [290, 293] on div "Do you have to walk through the garage to get to any rooms in the home? * Yes No" at bounding box center [426, 296] width 388 height 51
click at [290, 293] on input "No" at bounding box center [283, 306] width 27 height 27
checkbox input "true"
click at [280, 360] on input "No" at bounding box center [283, 373] width 27 height 27
checkbox input "true"
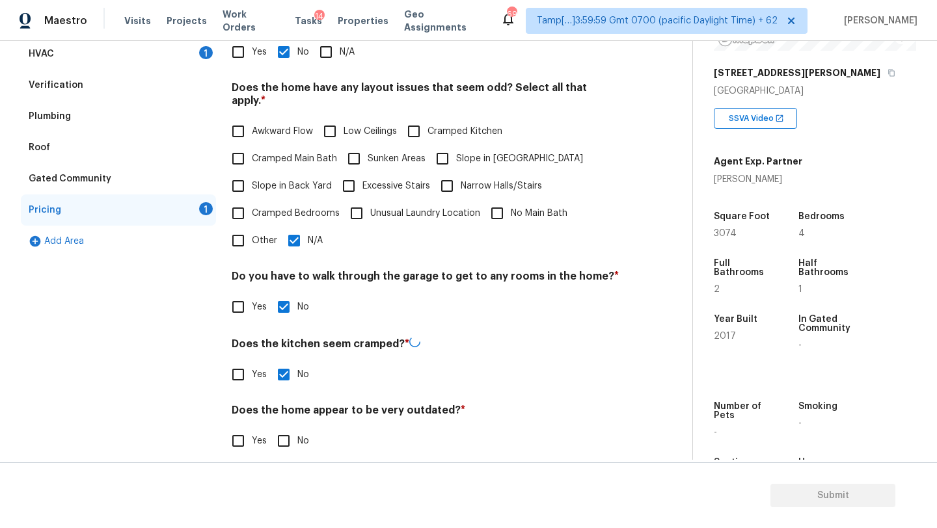
click at [280, 428] on input "No" at bounding box center [283, 441] width 27 height 27
checkbox input "true"
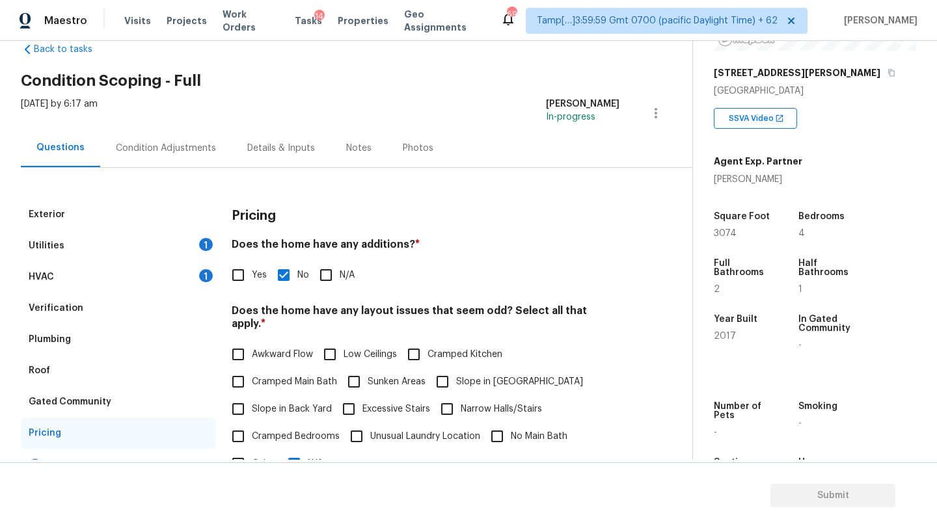
scroll to position [0, 0]
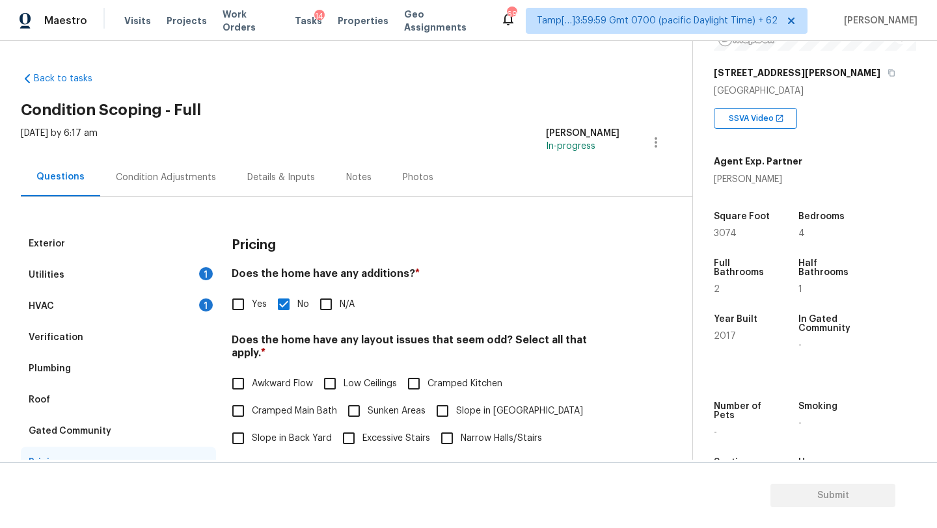
click at [161, 181] on div "Condition Adjustments" at bounding box center [166, 177] width 100 height 13
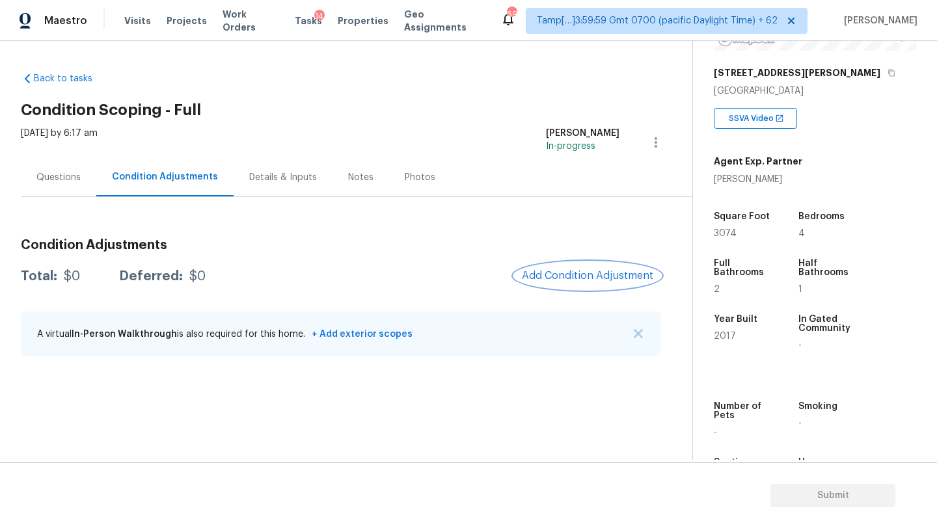
click at [590, 279] on span "Add Condition Adjustment" at bounding box center [587, 276] width 131 height 12
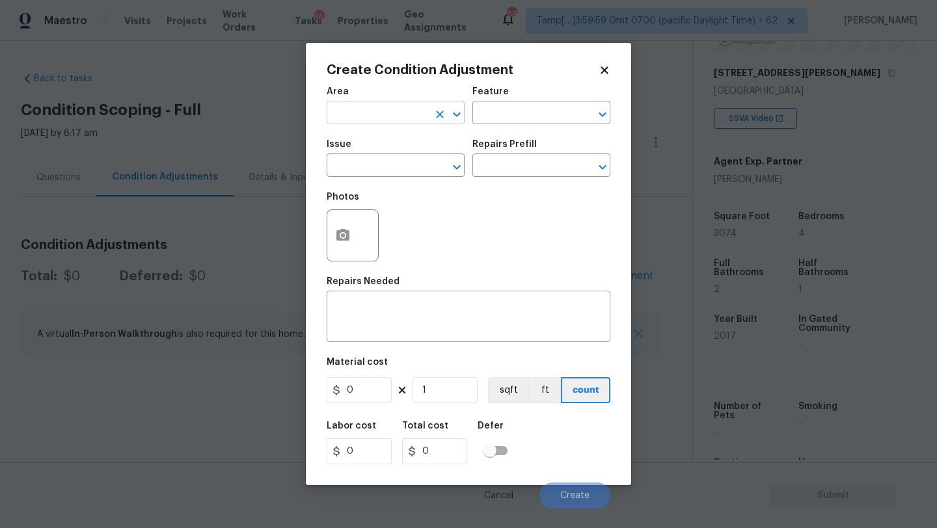
click at [364, 111] on input "text" at bounding box center [378, 114] width 102 height 20
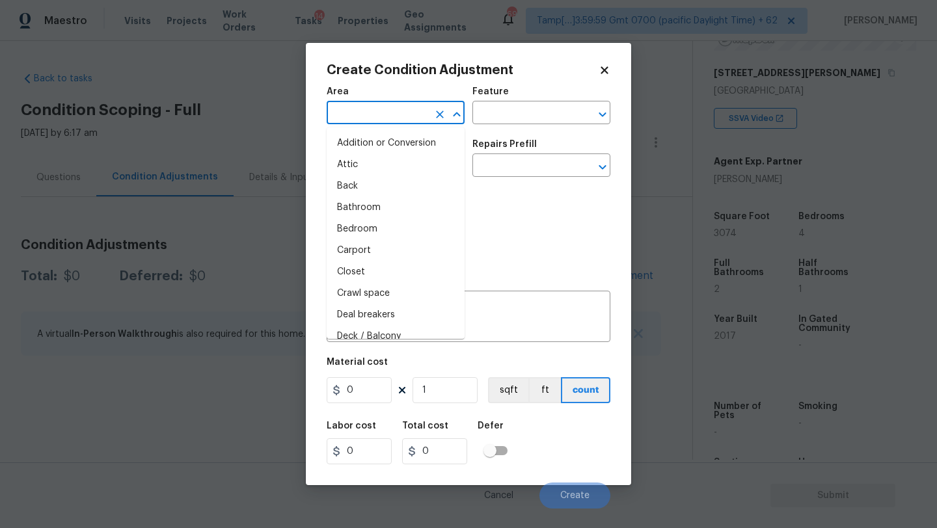
type input "e"
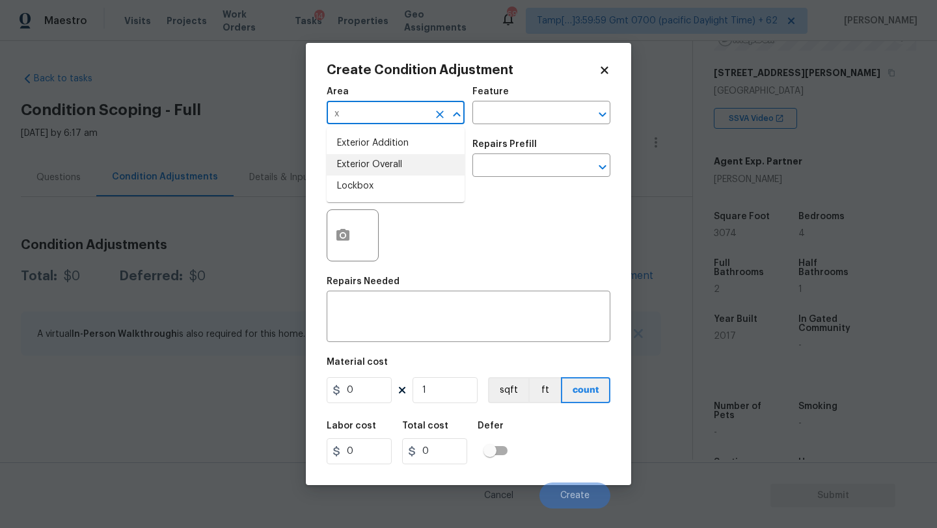
click at [375, 164] on li "Exterior Overall" at bounding box center [396, 164] width 138 height 21
type input "Exterior Overall"
click at [483, 118] on input "text" at bounding box center [523, 114] width 102 height 20
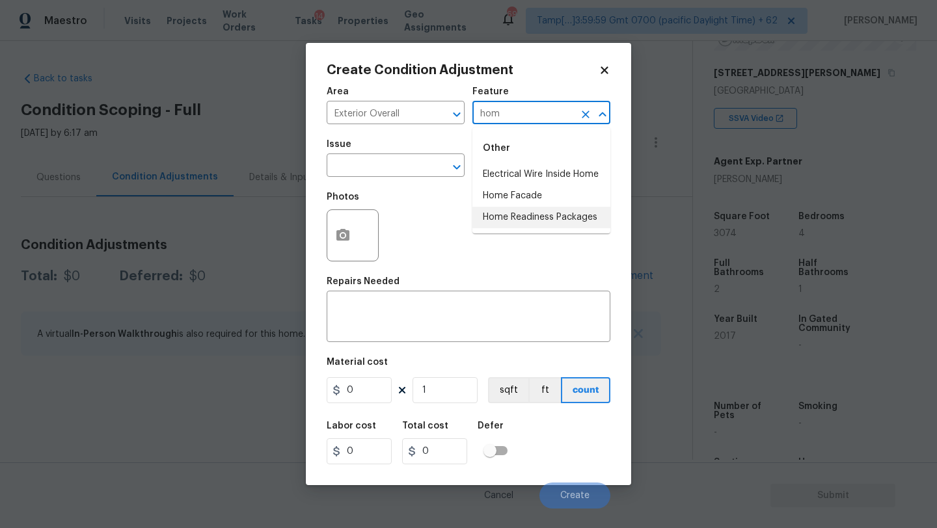
click at [487, 213] on li "Home Readiness Packages" at bounding box center [541, 217] width 138 height 21
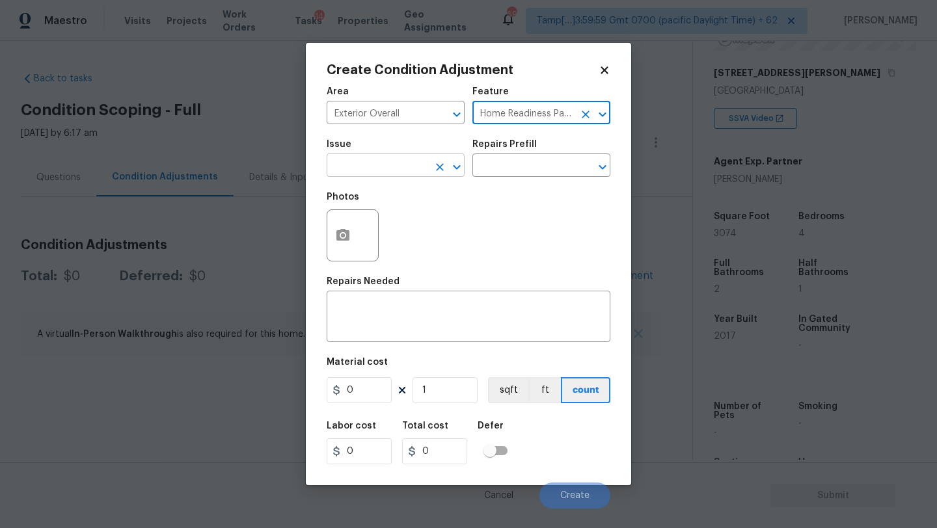
type input "Home Readiness Packages"
click at [397, 168] on input "text" at bounding box center [378, 167] width 102 height 20
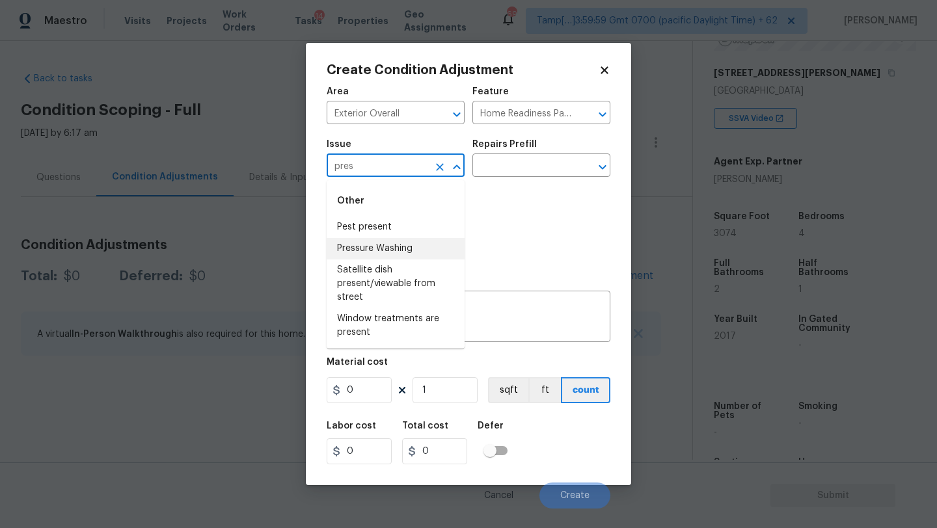
click at [396, 243] on li "Pressure Washing" at bounding box center [396, 248] width 138 height 21
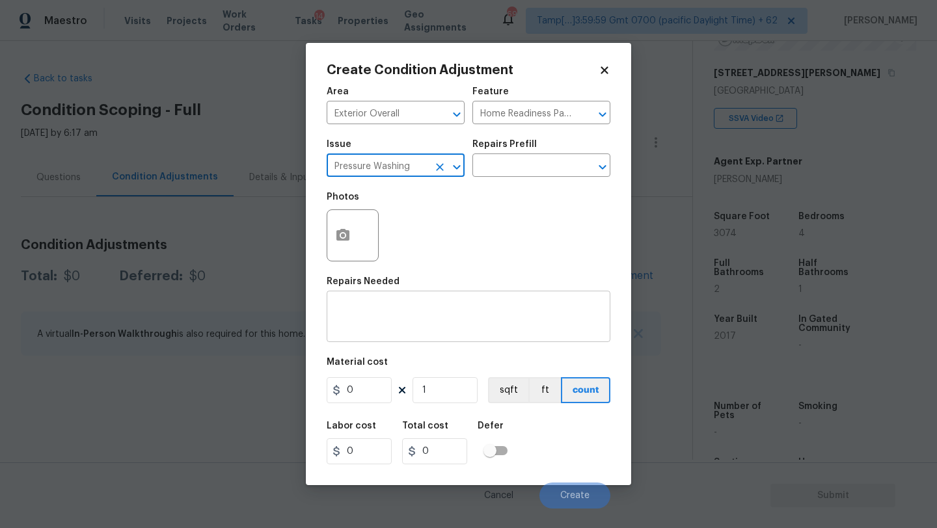
type input "Pressure Washing"
click at [405, 308] on textarea at bounding box center [468, 318] width 268 height 27
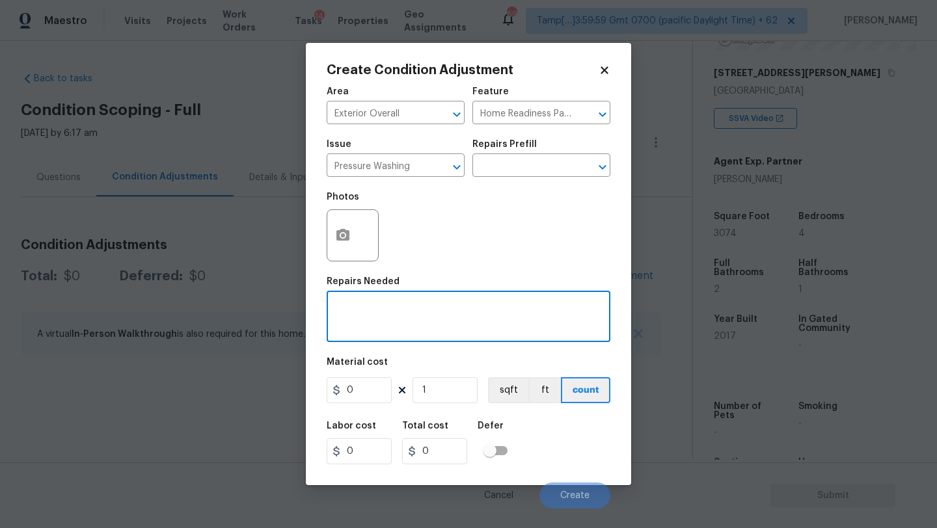
click at [369, 330] on textarea at bounding box center [468, 318] width 268 height 27
paste textarea "Pressure wash home, driveway, walkways/sidewalks and patio. Must use a surface …"
type textarea "Pressure wash home, driveway, walkways/sidewalks and patio. Must use a surface …"
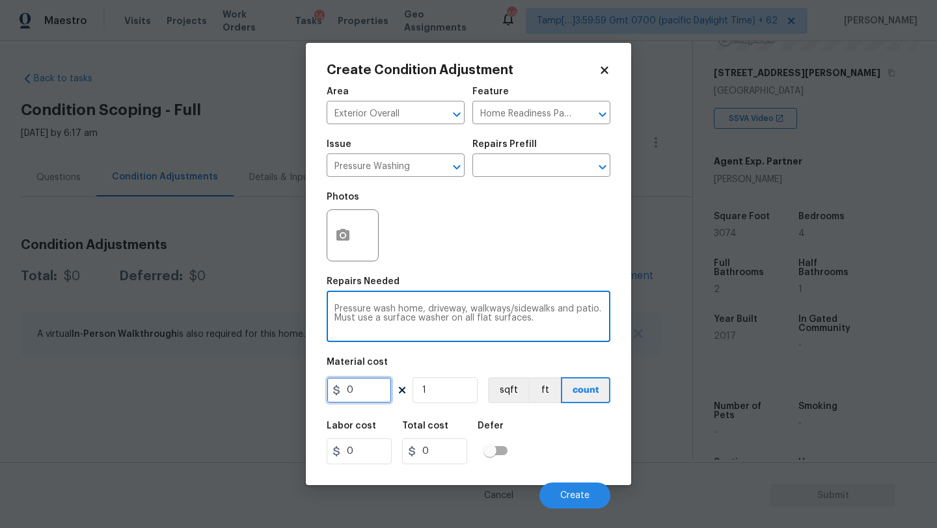
click at [352, 396] on input "0" at bounding box center [359, 390] width 65 height 26
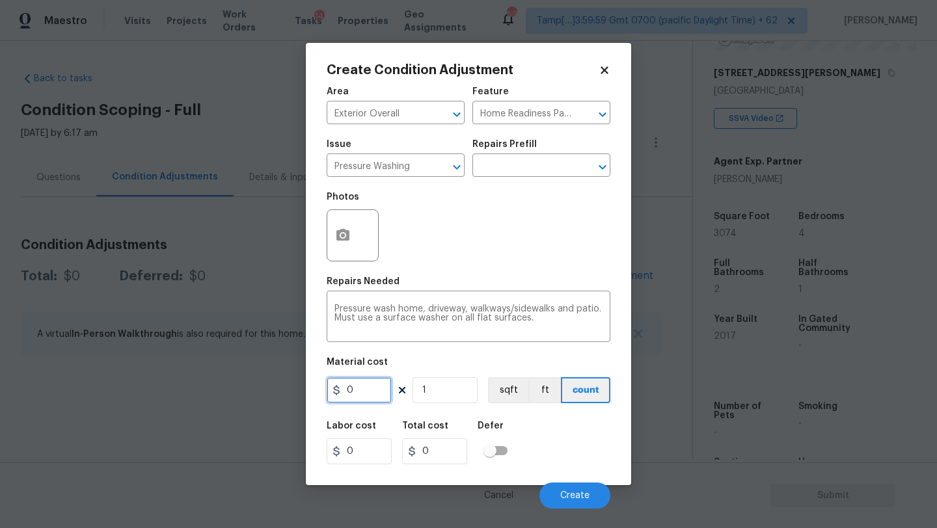
click at [352, 396] on input "0" at bounding box center [359, 390] width 65 height 26
type input "400"
click at [583, 502] on button "Create" at bounding box center [574, 496] width 71 height 26
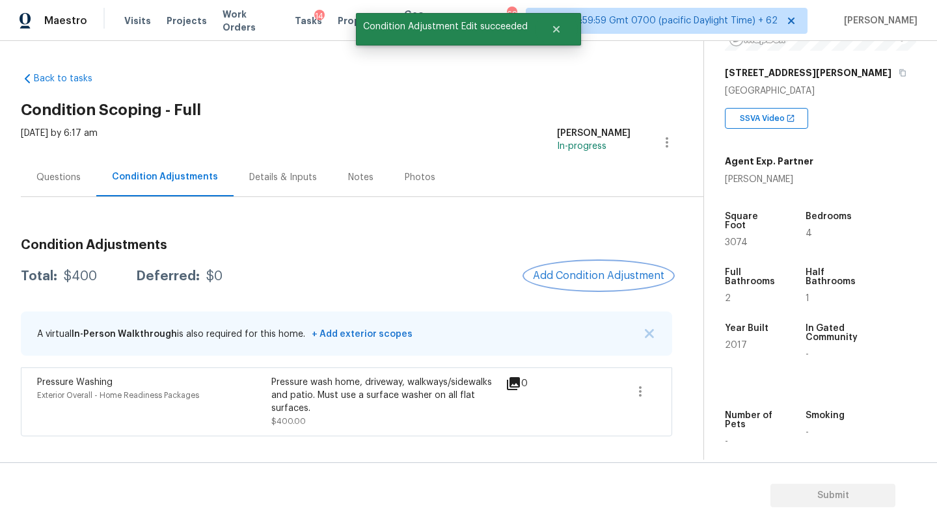
click at [551, 279] on span "Add Condition Adjustment" at bounding box center [598, 276] width 131 height 12
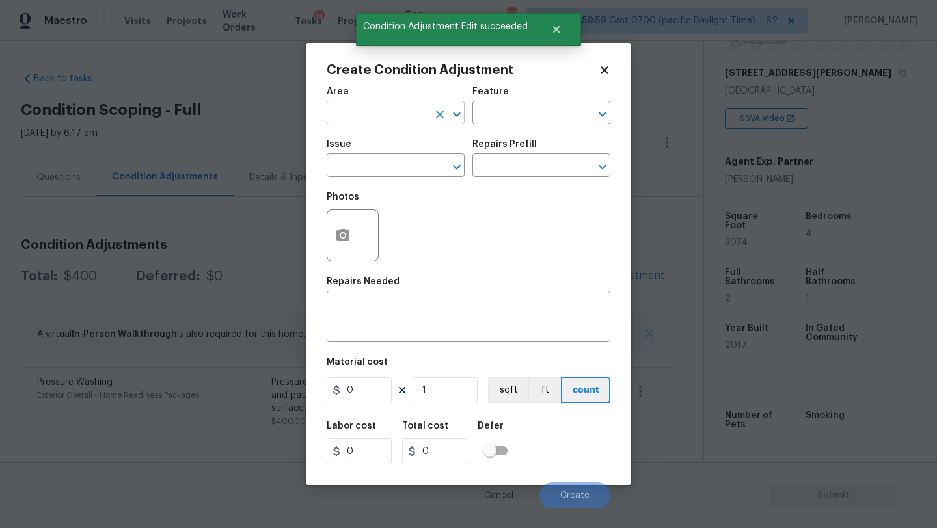
click at [363, 105] on input "text" at bounding box center [378, 114] width 102 height 20
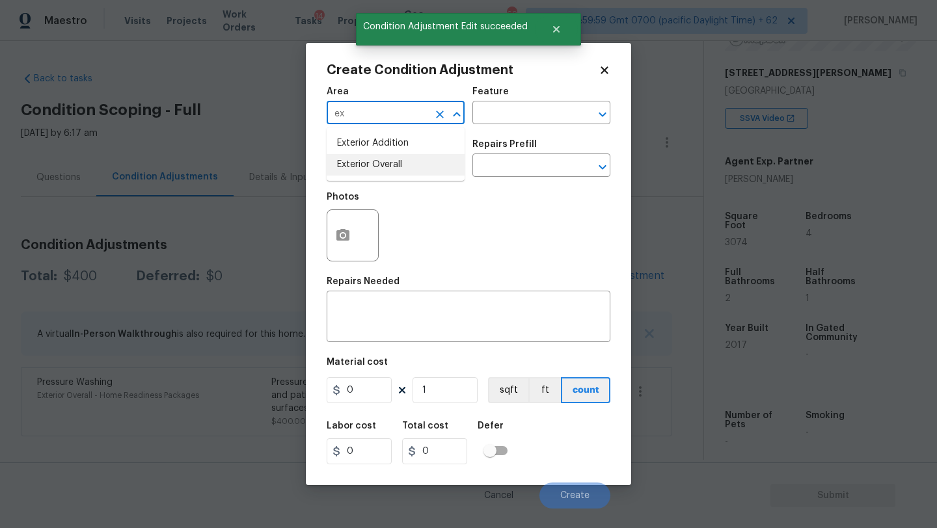
click at [433, 165] on li "Exterior Overall" at bounding box center [396, 164] width 138 height 21
type input "Exterior Overall"
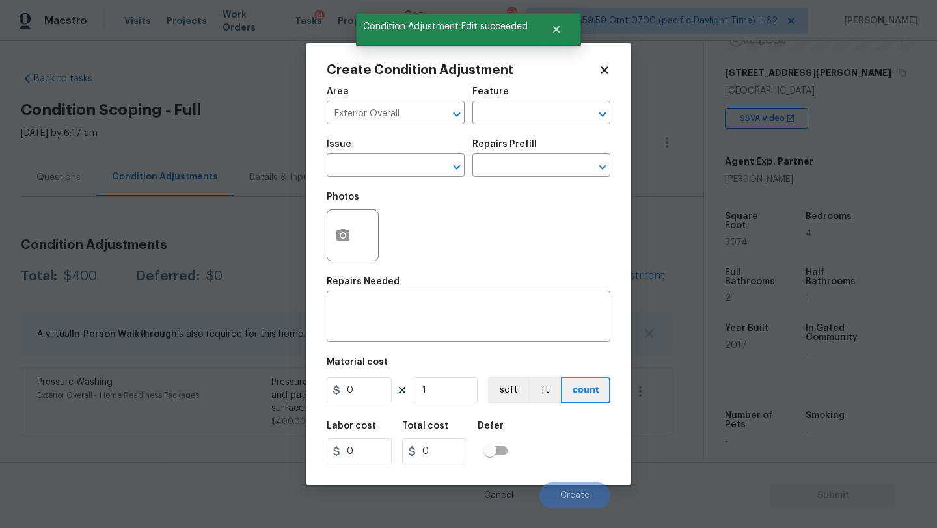
click at [553, 92] on div "Feature" at bounding box center [541, 95] width 138 height 17
click at [552, 106] on input "text" at bounding box center [523, 114] width 102 height 20
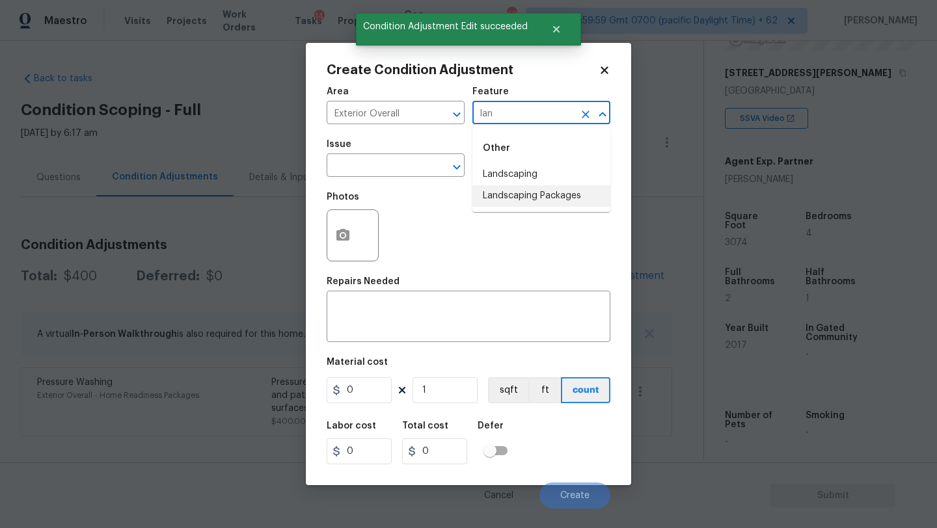
click at [549, 195] on li "Landscaping Packages" at bounding box center [541, 195] width 138 height 21
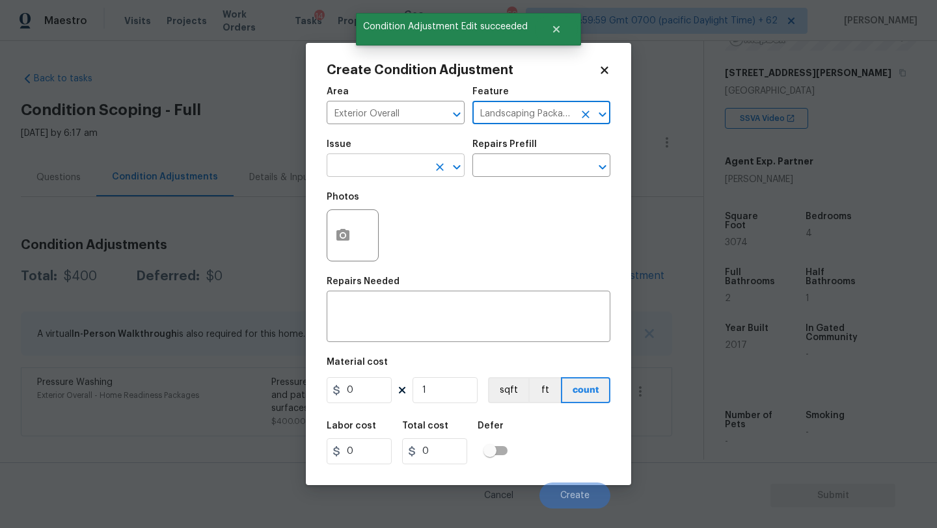
type input "Landscaping Packages"
click at [414, 166] on input "text" at bounding box center [378, 167] width 102 height 20
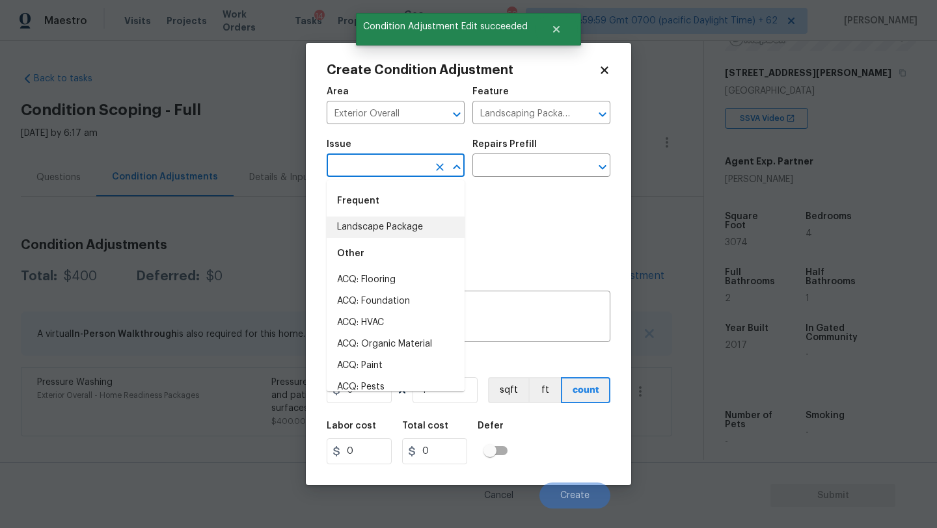
click at [399, 218] on li "Landscape Package" at bounding box center [396, 227] width 138 height 21
type input "Landscape Package"
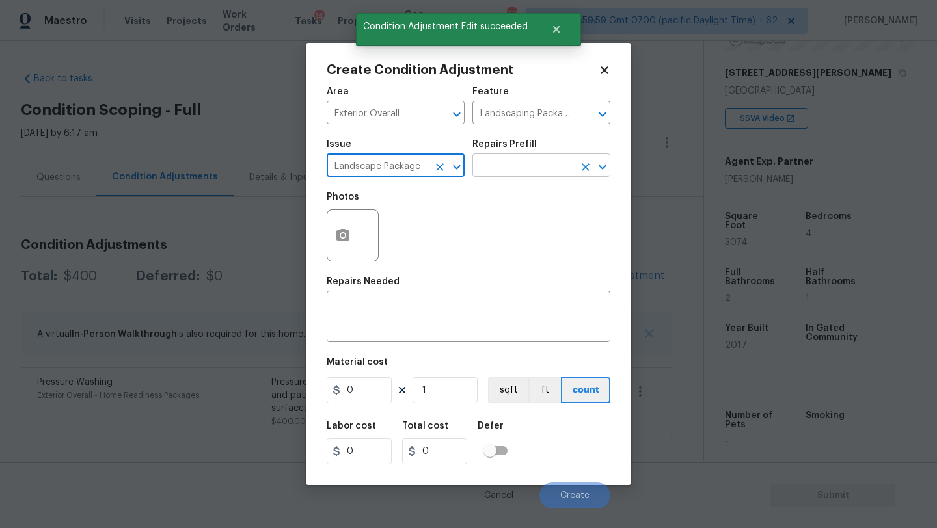
click at [529, 174] on input "text" at bounding box center [523, 167] width 102 height 20
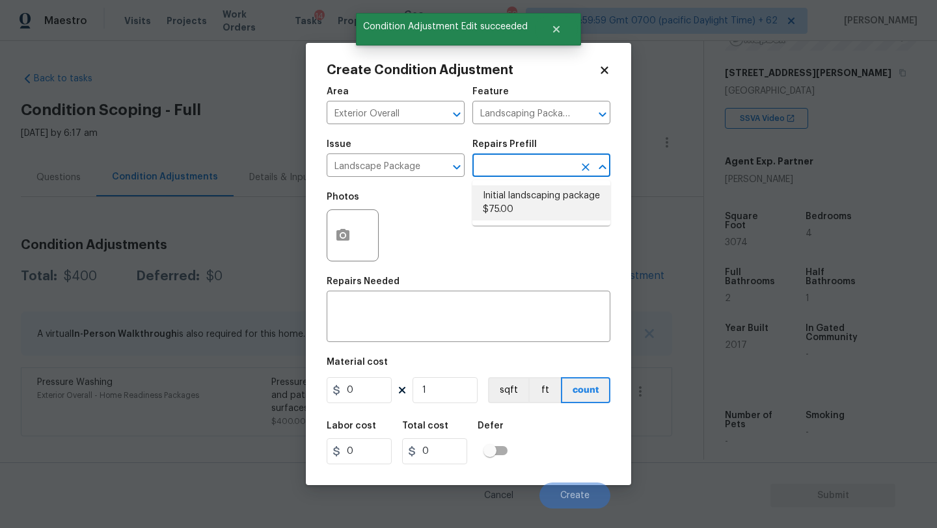
click at [525, 202] on li "Initial landscaping package $75.00" at bounding box center [541, 202] width 138 height 35
type input "Home Readiness Packages"
type textarea "Mowing of grass up to 6" in height. Mow, edge along driveways & sidewalks, trim…"
type input "75"
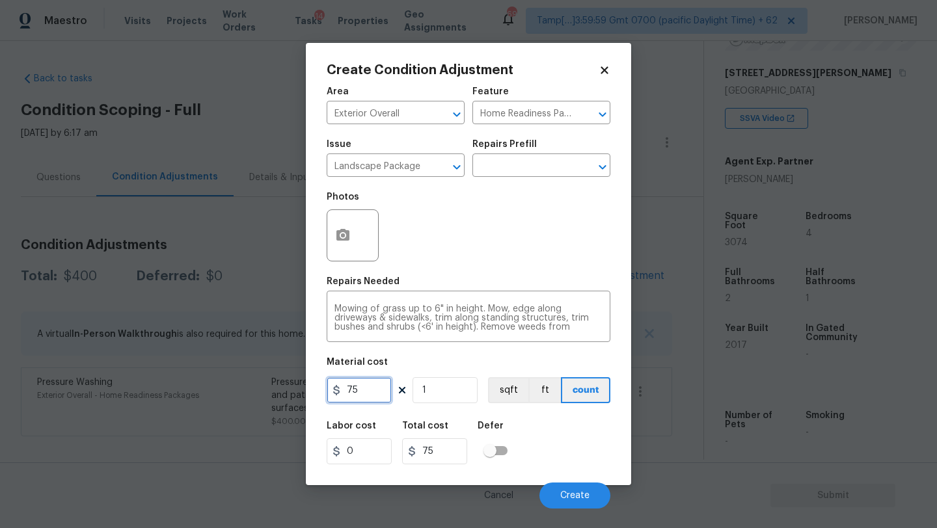
click at [364, 398] on input "75" at bounding box center [359, 390] width 65 height 26
type input "300"
click at [353, 242] on button "button" at bounding box center [342, 235] width 31 height 51
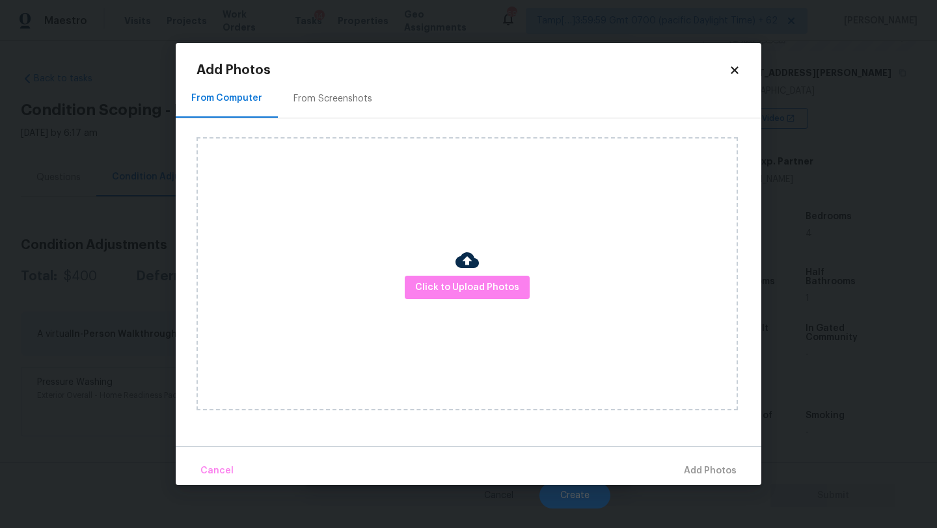
click at [343, 116] on div "From Screenshots" at bounding box center [333, 98] width 110 height 38
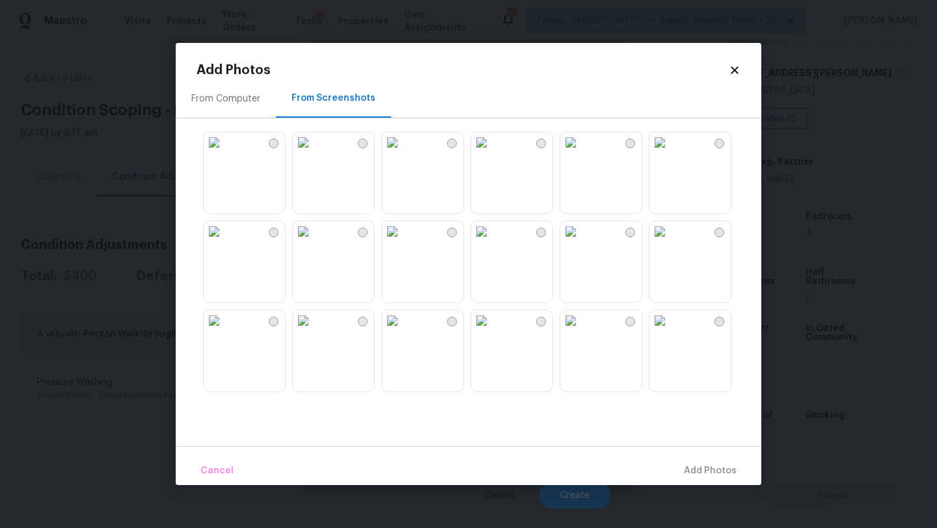
click at [225, 153] on img at bounding box center [214, 142] width 21 height 21
click at [314, 153] on img at bounding box center [303, 142] width 21 height 21
click at [581, 242] on img at bounding box center [570, 231] width 21 height 21
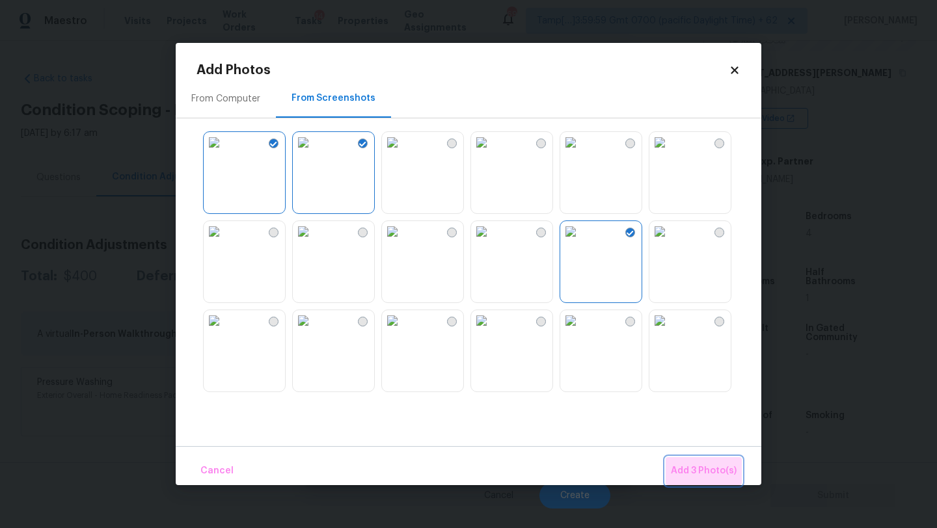
click at [692, 482] on button "Add 3 Photo(s)" at bounding box center [704, 471] width 76 height 28
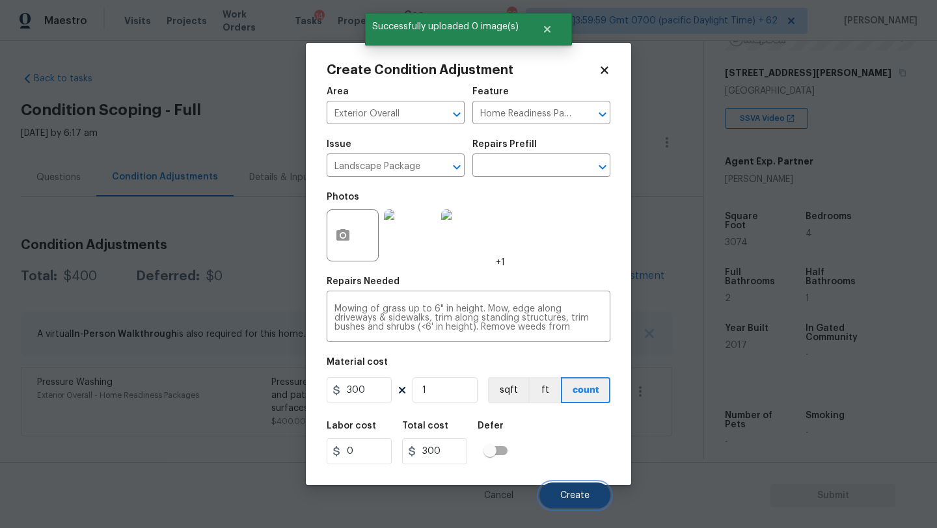
click at [564, 495] on span "Create" at bounding box center [574, 496] width 29 height 10
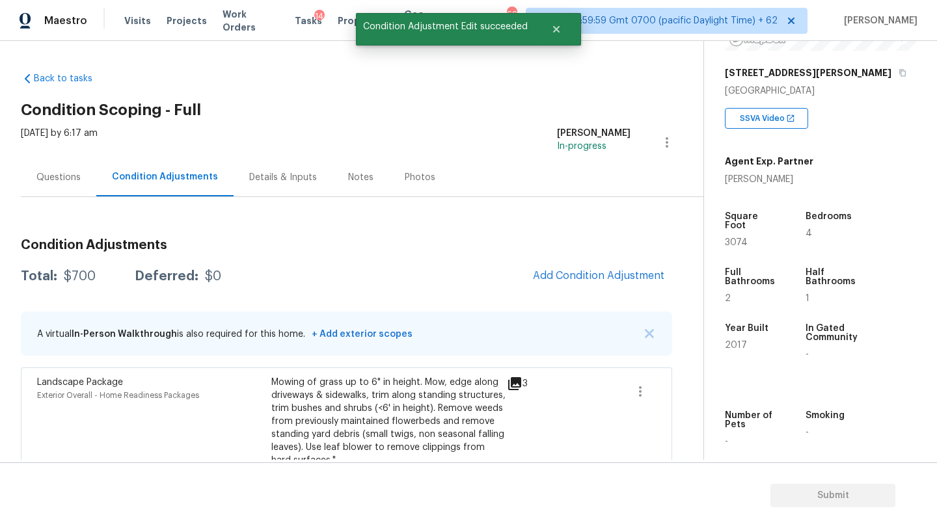
click at [68, 189] on div "Questions" at bounding box center [58, 177] width 75 height 38
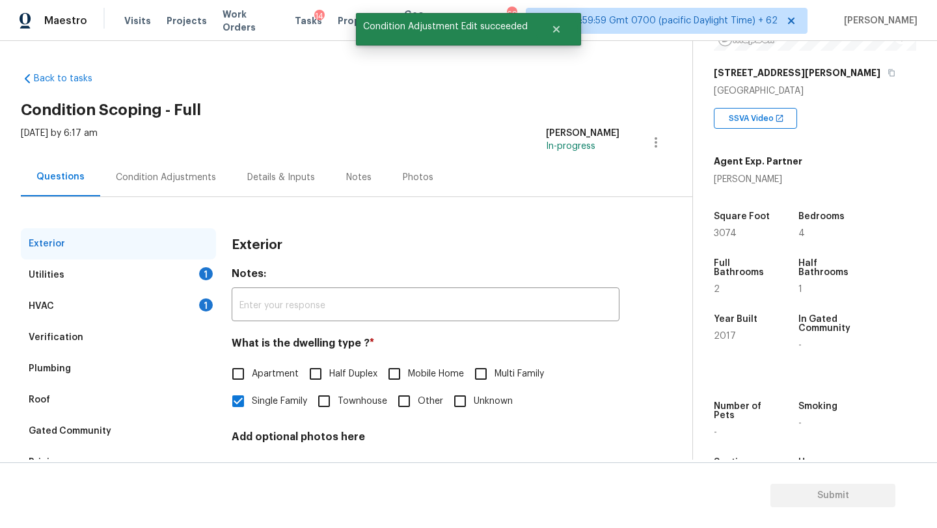
click at [66, 287] on div "Utilities 1" at bounding box center [118, 275] width 195 height 31
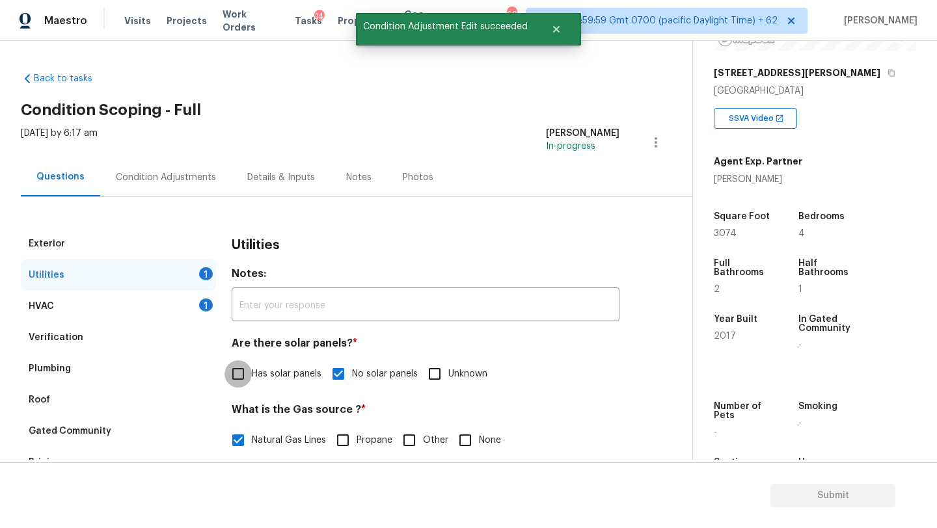
click at [251, 363] on input "Has solar panels" at bounding box center [238, 374] width 27 height 27
checkbox input "true"
checkbox input "false"
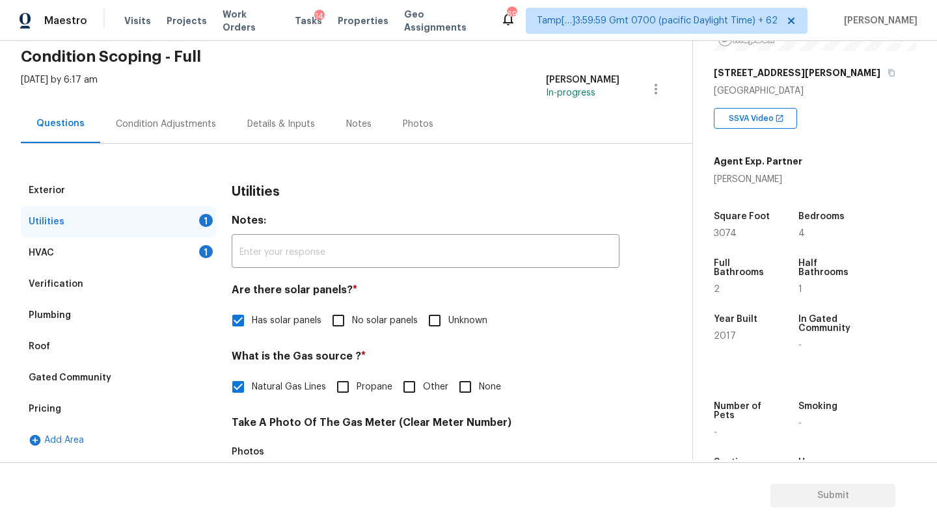
scroll to position [132, 0]
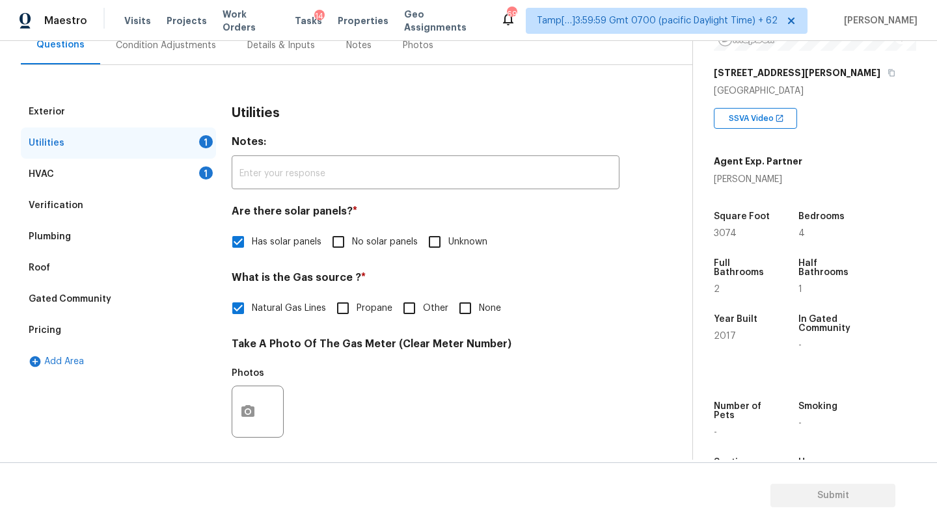
click at [75, 330] on div "Pricing" at bounding box center [118, 330] width 195 height 31
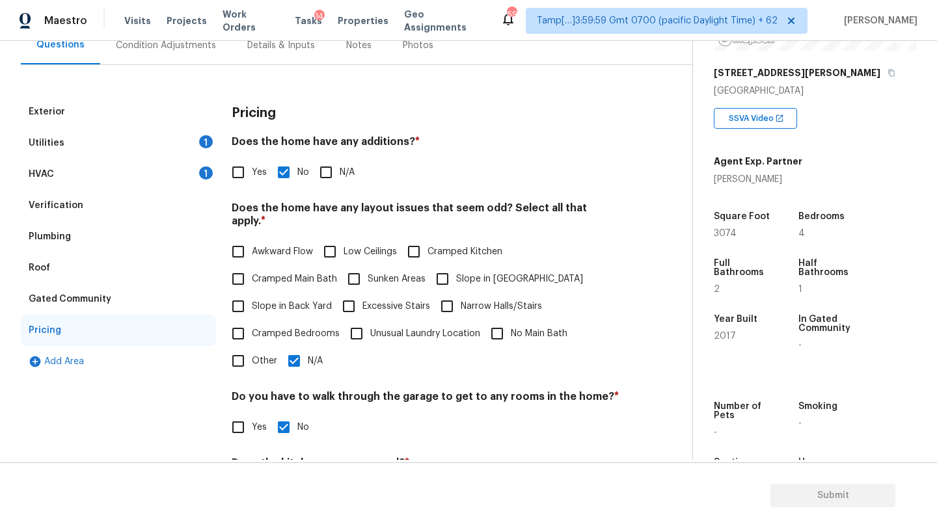
click at [242, 297] on input "Slope in Back Yard" at bounding box center [238, 306] width 27 height 27
click at [242, 297] on input "Slope in Back Yard" at bounding box center [238, 307] width 27 height 27
checkbox input "false"
click at [454, 273] on input "Slope in Front Yard" at bounding box center [442, 279] width 27 height 27
checkbox input "true"
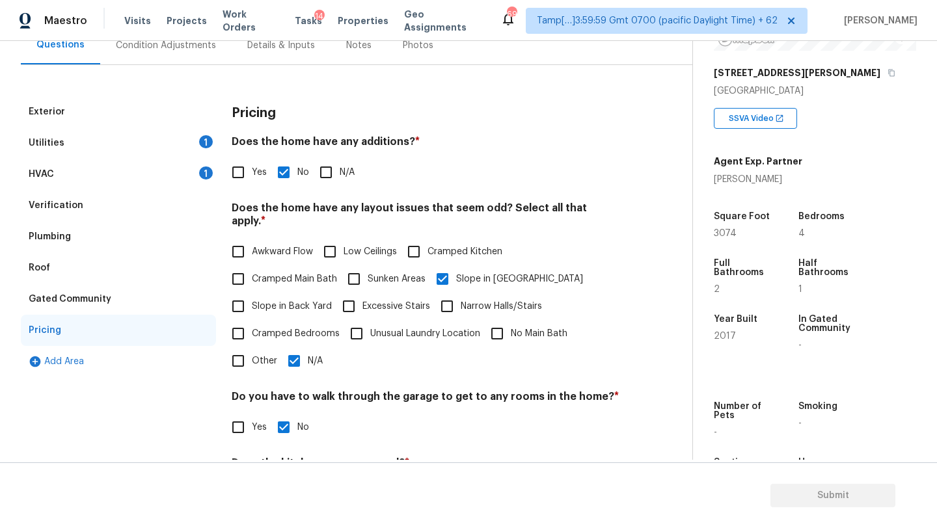
click at [308, 355] on span "N/A" at bounding box center [315, 362] width 15 height 14
click at [307, 349] on input "N/A" at bounding box center [293, 361] width 27 height 27
checkbox input "false"
click at [54, 199] on div "Verification" at bounding box center [56, 205] width 55 height 13
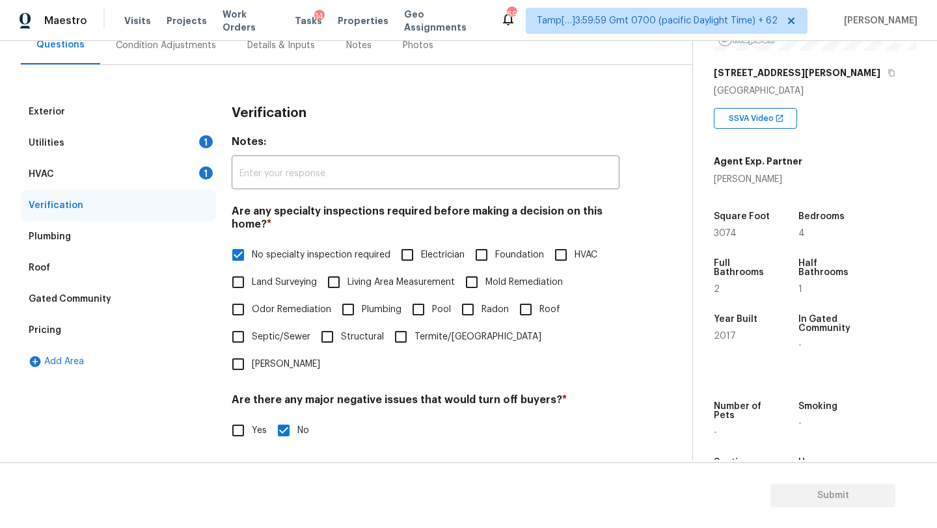
click at [67, 185] on div "HVAC 1" at bounding box center [118, 174] width 195 height 31
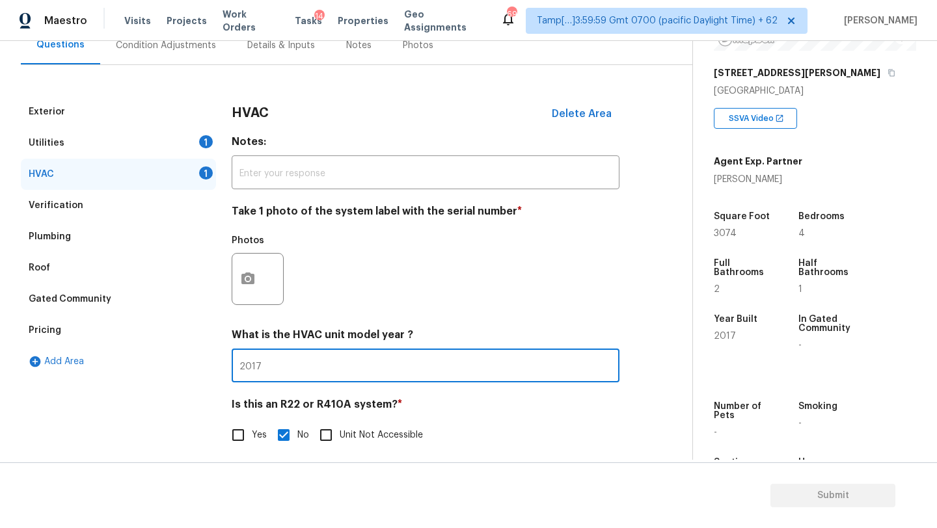
click at [340, 381] on input "2017" at bounding box center [426, 367] width 388 height 31
type input "2017, 2017"
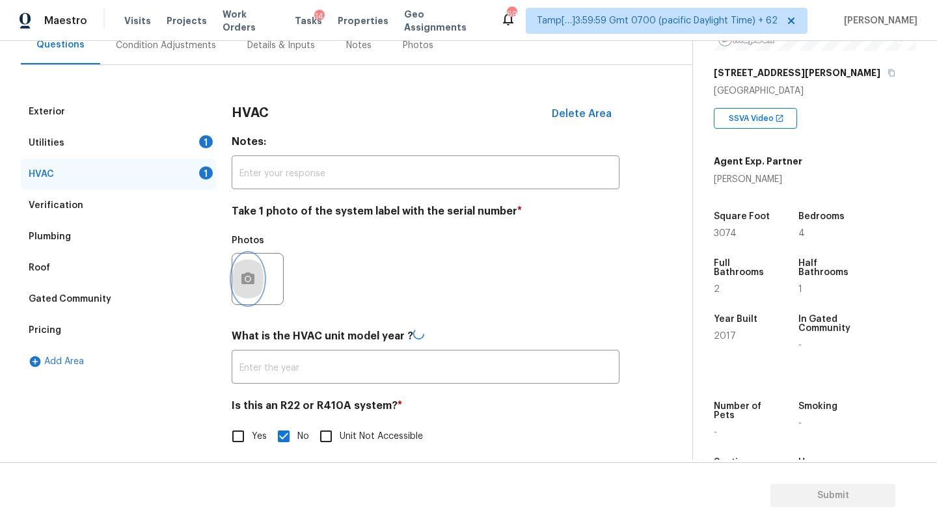
click at [243, 277] on icon "button" at bounding box center [247, 279] width 13 height 12
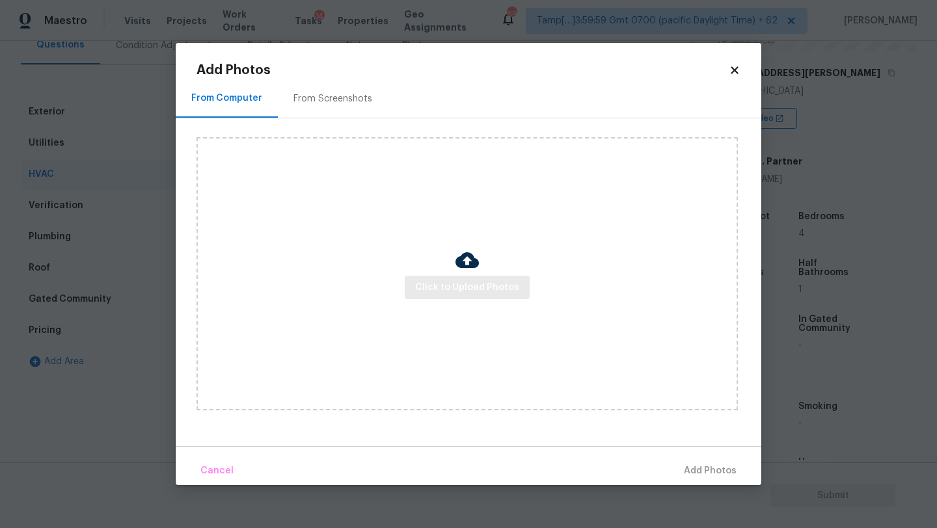
type input "2017, 2017"
click at [440, 292] on span "Click to Upload Photos" at bounding box center [467, 288] width 104 height 16
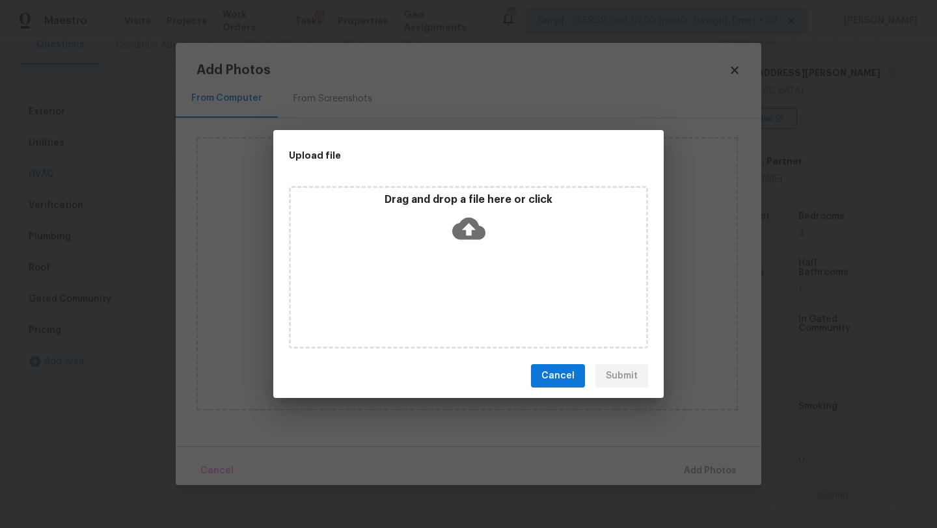
click at [453, 272] on div "Drag and drop a file here or click" at bounding box center [468, 267] width 359 height 163
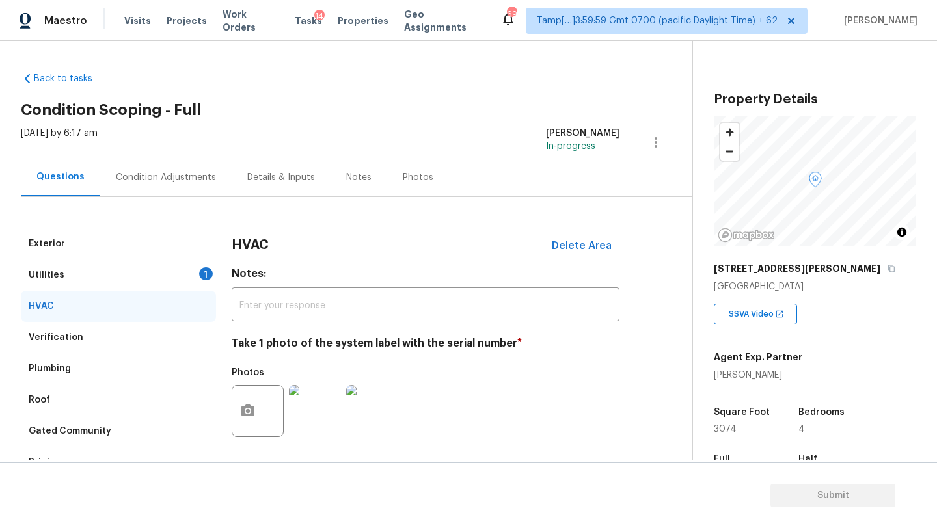
scroll to position [196, 0]
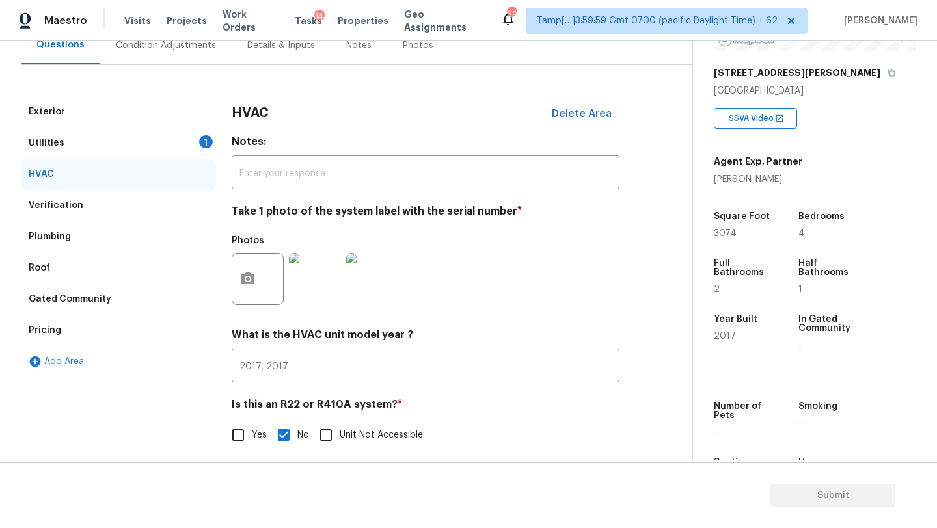
click at [183, 58] on div "Condition Adjustments" at bounding box center [165, 45] width 131 height 38
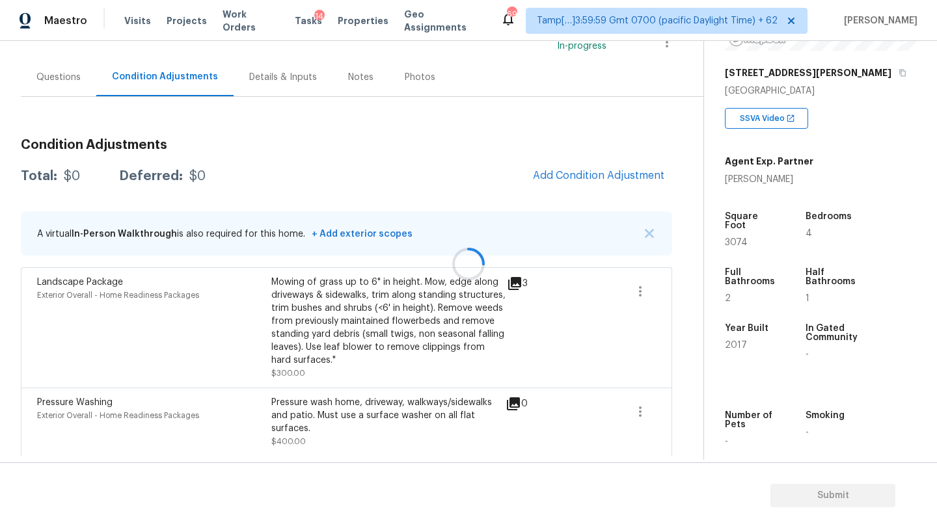
scroll to position [102, 0]
click at [566, 176] on span "Add Condition Adjustment" at bounding box center [598, 175] width 131 height 12
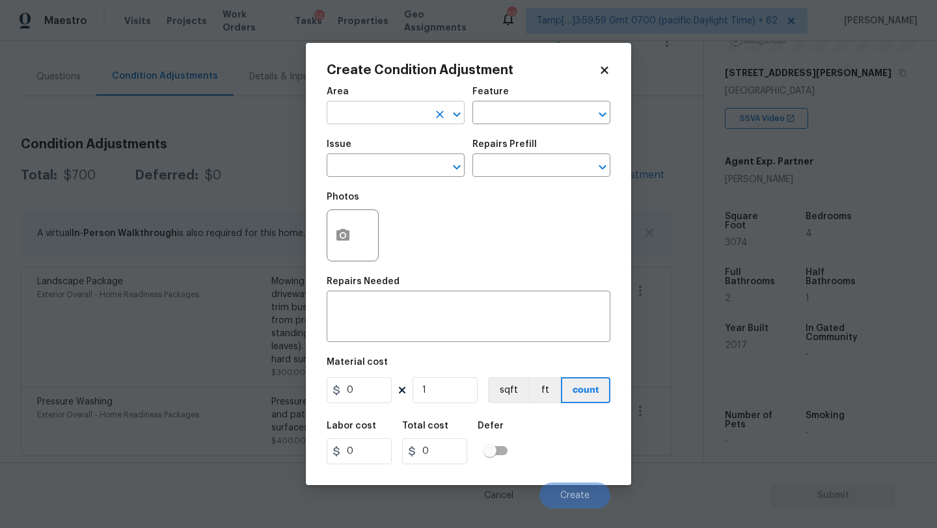
click at [343, 121] on input "text" at bounding box center [378, 114] width 102 height 20
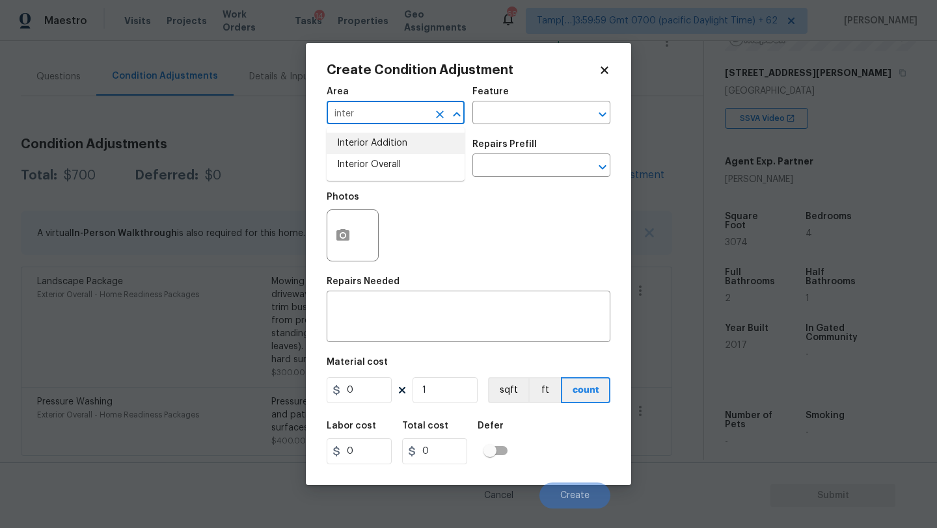
drag, startPoint x: 349, startPoint y: 154, endPoint x: 367, endPoint y: 150, distance: 18.0
click at [350, 155] on li "Interior Overall" at bounding box center [396, 164] width 138 height 21
type input "Interior Overall"
click at [495, 120] on input "text" at bounding box center [523, 114] width 102 height 20
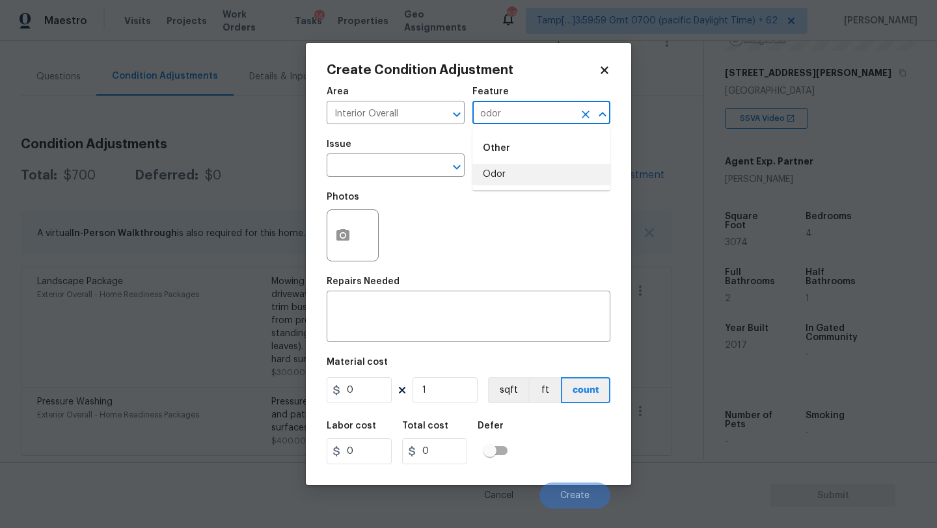
click at [497, 170] on li "Odor" at bounding box center [541, 174] width 138 height 21
type input "Odor"
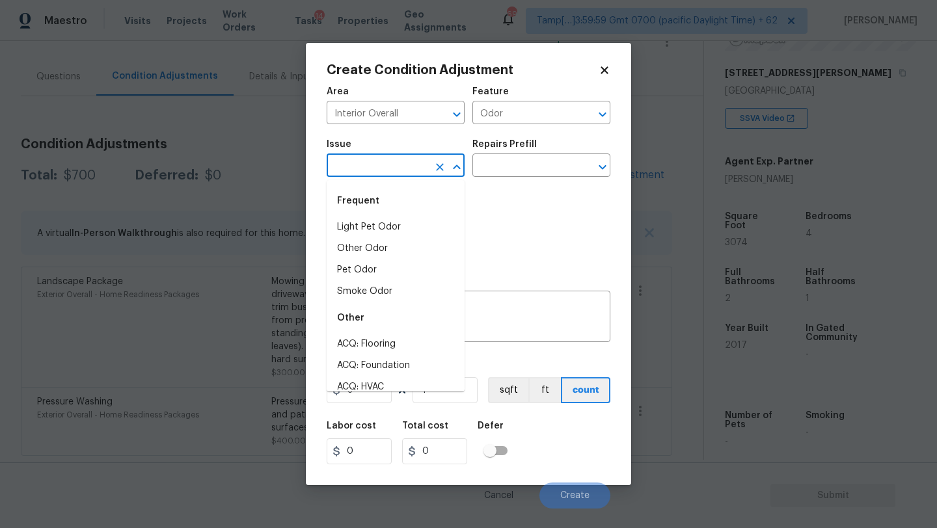
click at [372, 170] on input "text" at bounding box center [378, 167] width 102 height 20
click at [375, 234] on li "Light Pet Odor" at bounding box center [396, 227] width 138 height 21
type input "Light Pet Odor"
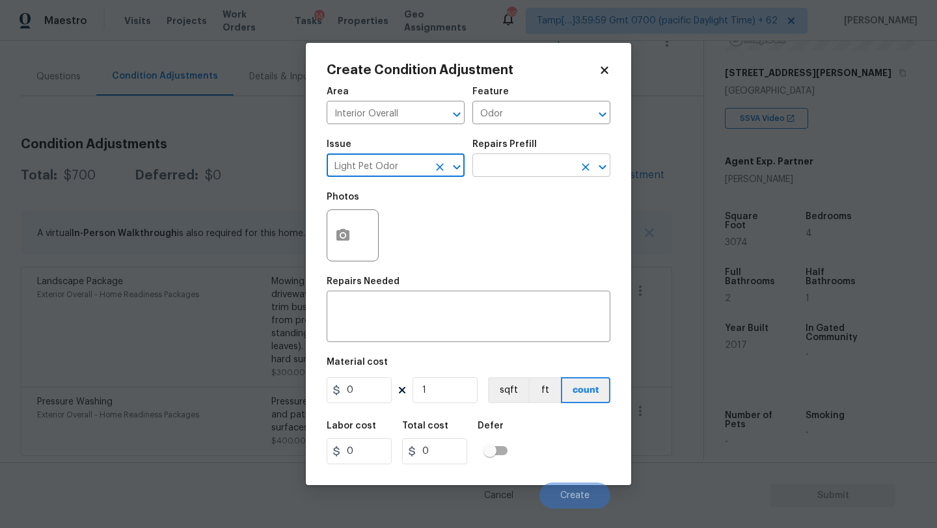
click at [516, 157] on input "text" at bounding box center [523, 167] width 102 height 20
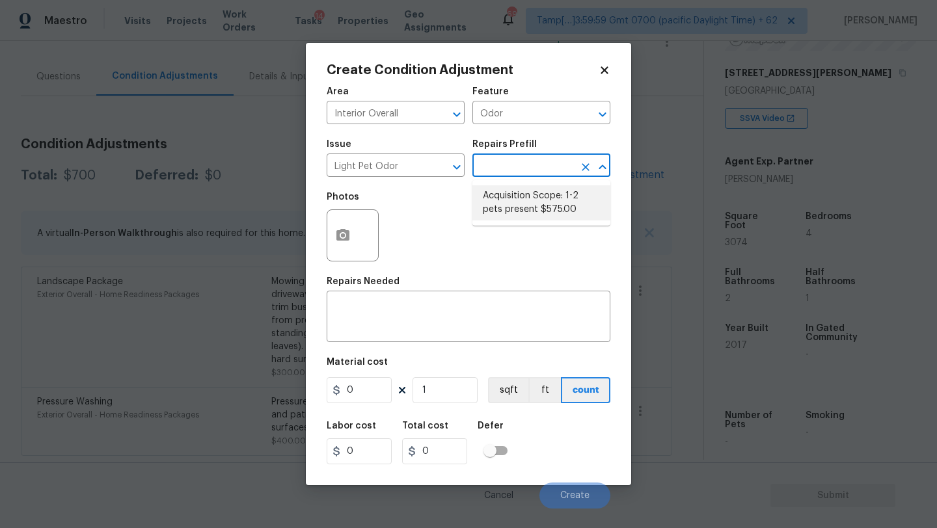
click at [516, 198] on li "Acquisition Scope: 1-2 pets present $575.00" at bounding box center [541, 202] width 138 height 35
type textarea "Acquisition Scope: 1-2 pets present"
type input "575"
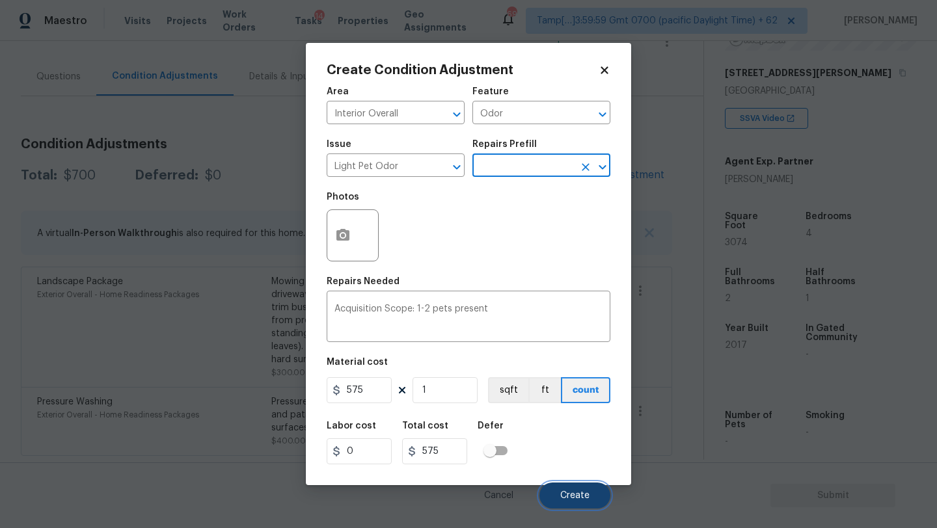
click at [561, 489] on button "Create" at bounding box center [574, 496] width 71 height 26
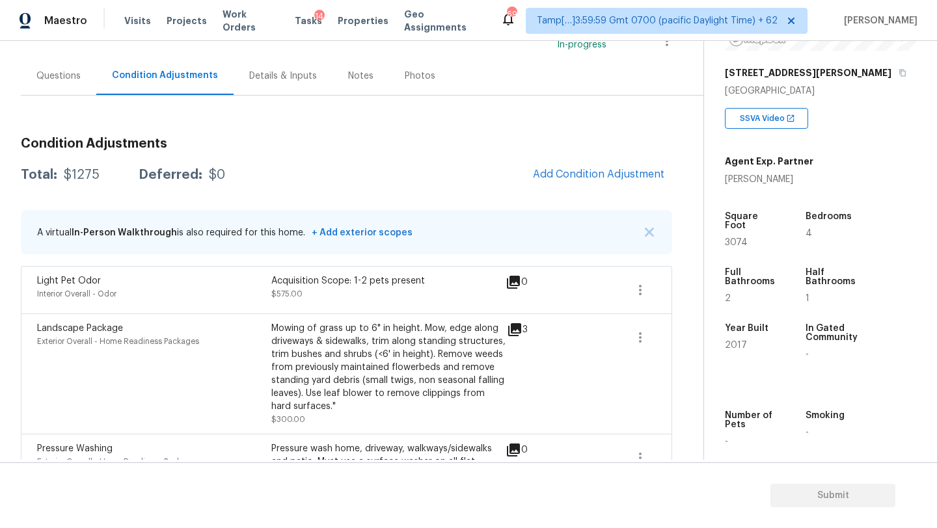
click at [81, 77] on div "Questions" at bounding box center [58, 76] width 75 height 38
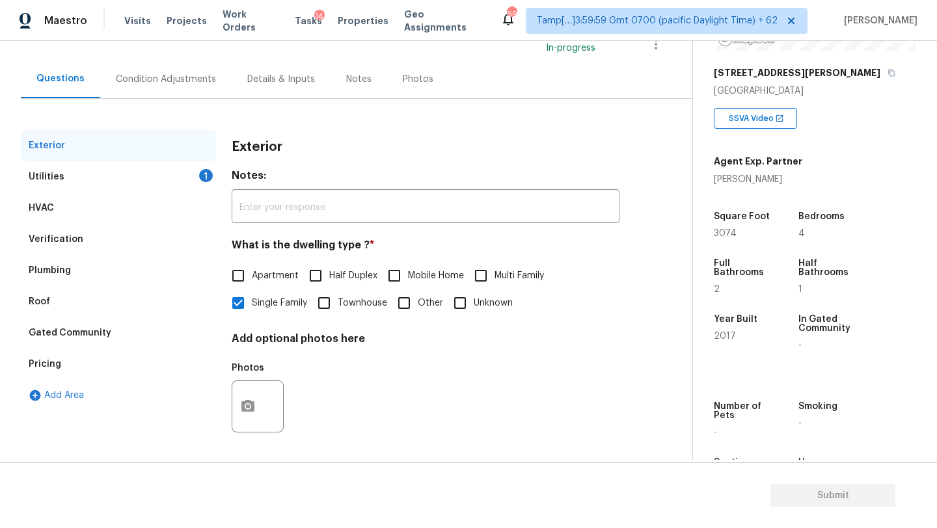
click at [101, 367] on div "Pricing" at bounding box center [118, 364] width 195 height 31
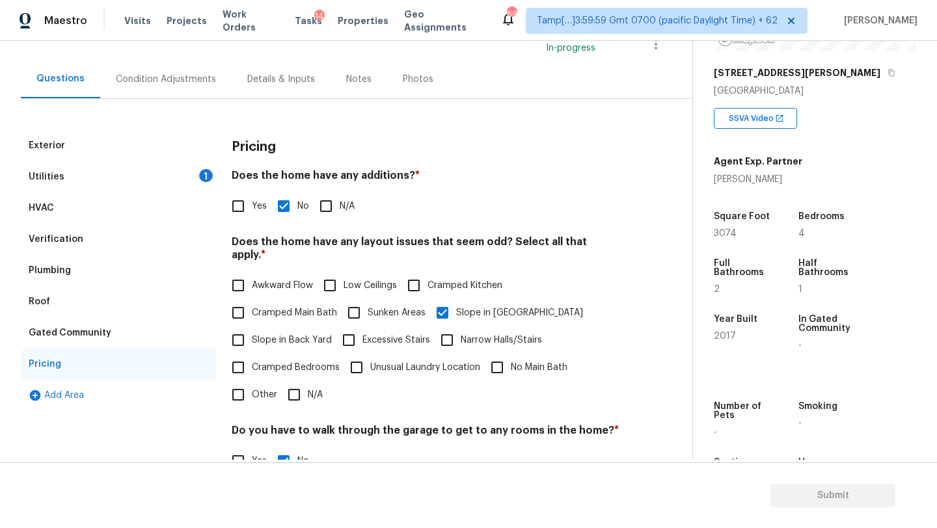
scroll to position [102, 0]
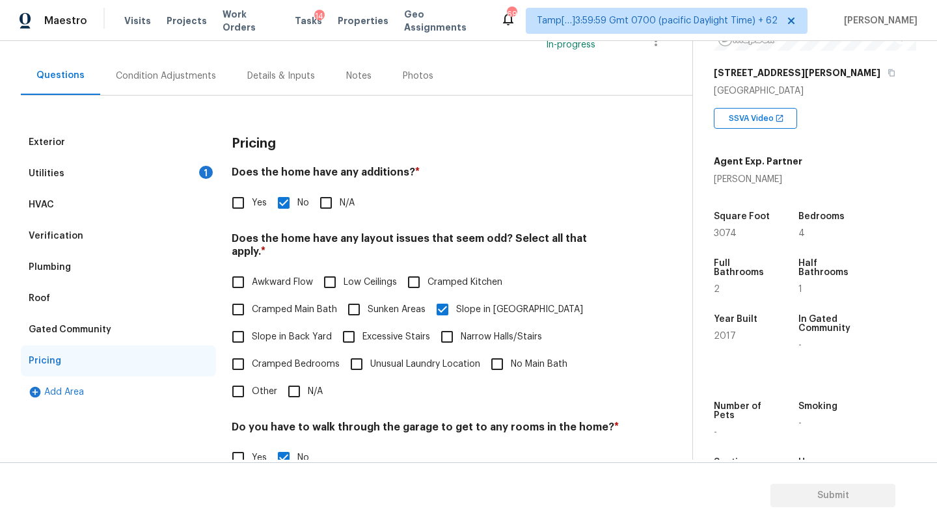
click at [239, 208] on input "Yes" at bounding box center [238, 202] width 27 height 27
checkbox input "true"
checkbox input "false"
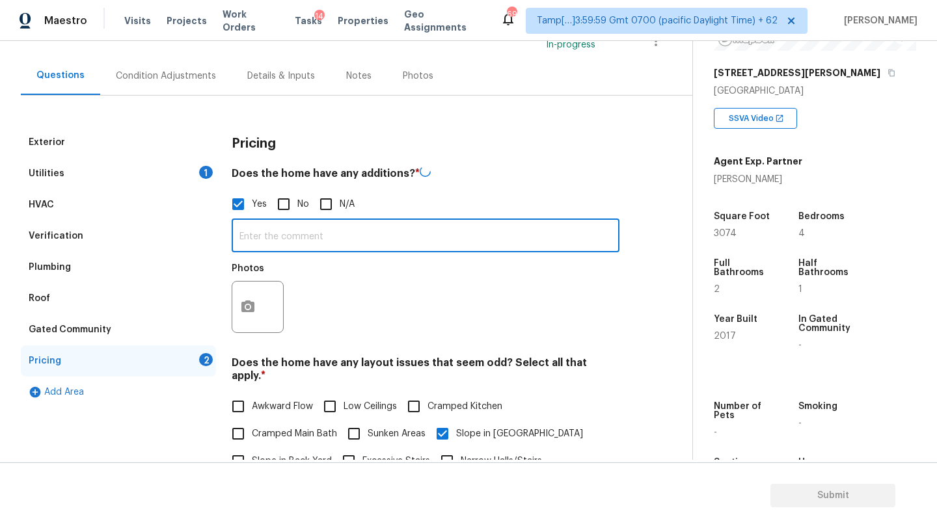
click at [259, 236] on input "text" at bounding box center [426, 237] width 388 height 31
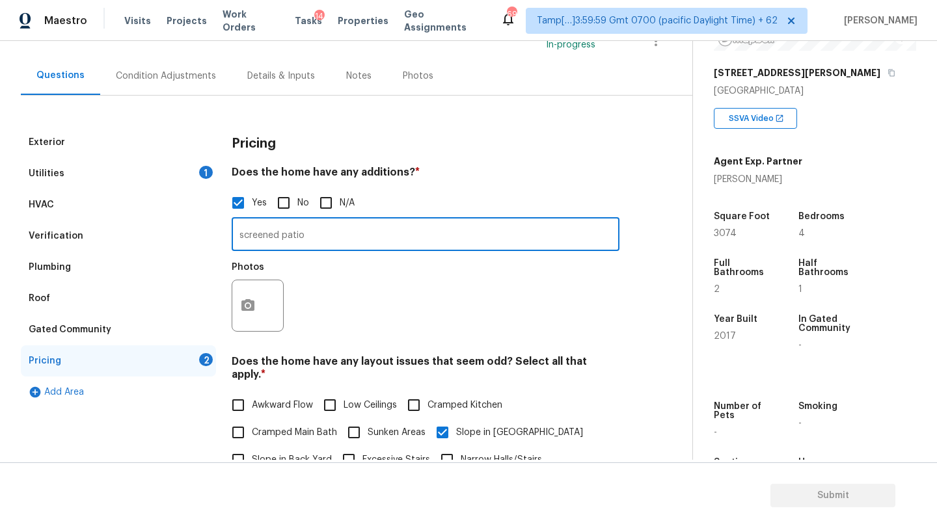
type input "screened patio"
click at [249, 305] on icon "button" at bounding box center [248, 306] width 16 height 16
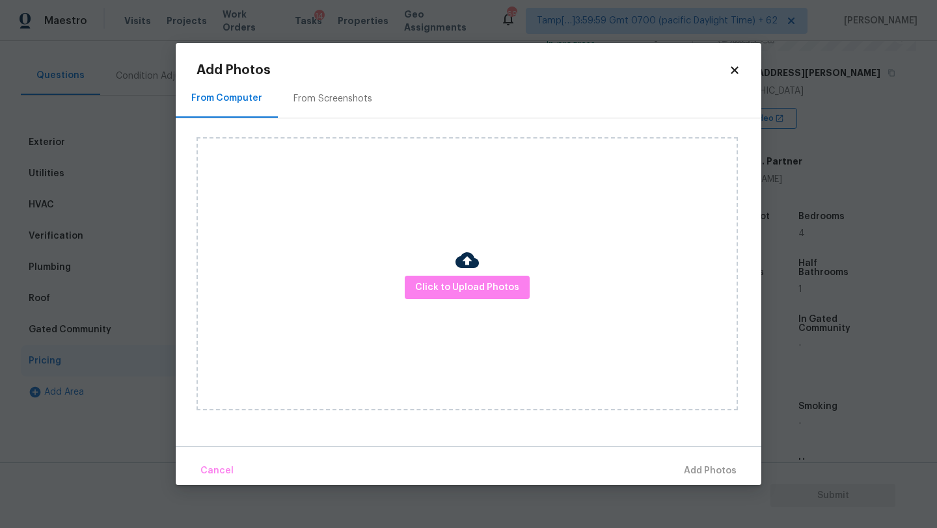
click at [435, 300] on div "Click to Upload Photos" at bounding box center [467, 273] width 541 height 273
click at [462, 252] on img at bounding box center [467, 260] width 23 height 23
click at [462, 273] on div at bounding box center [467, 262] width 23 height 27
click at [465, 258] on img at bounding box center [467, 260] width 23 height 23
click at [459, 284] on span "Click to Upload Photos" at bounding box center [467, 288] width 104 height 16
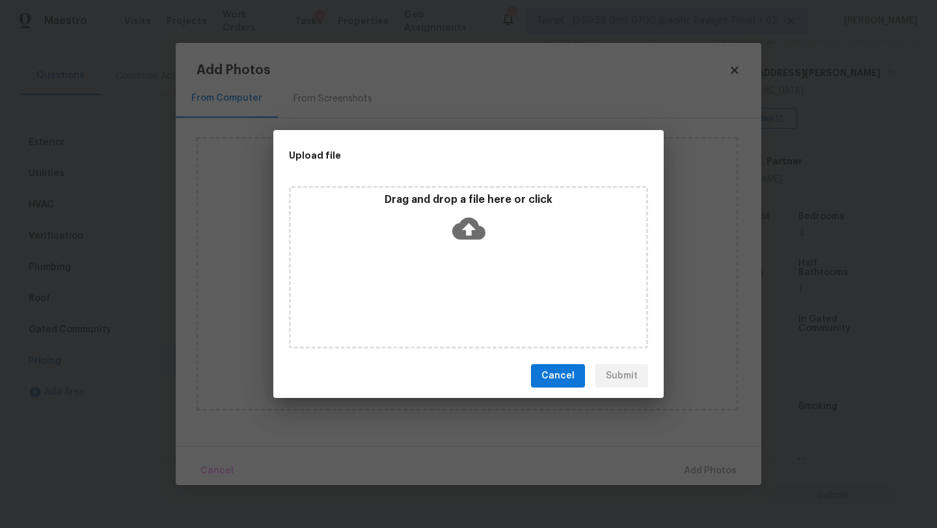
click at [477, 232] on icon at bounding box center [468, 229] width 33 height 22
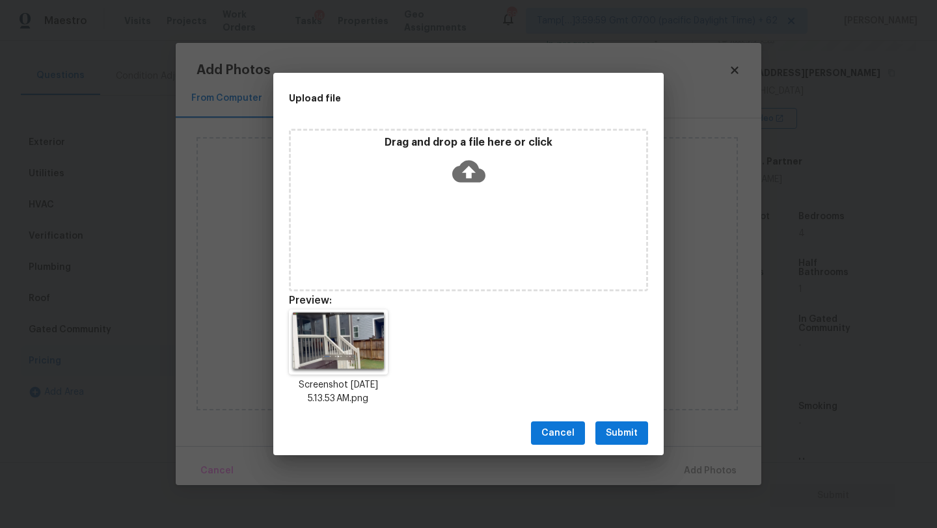
click at [613, 436] on span "Submit" at bounding box center [622, 434] width 32 height 16
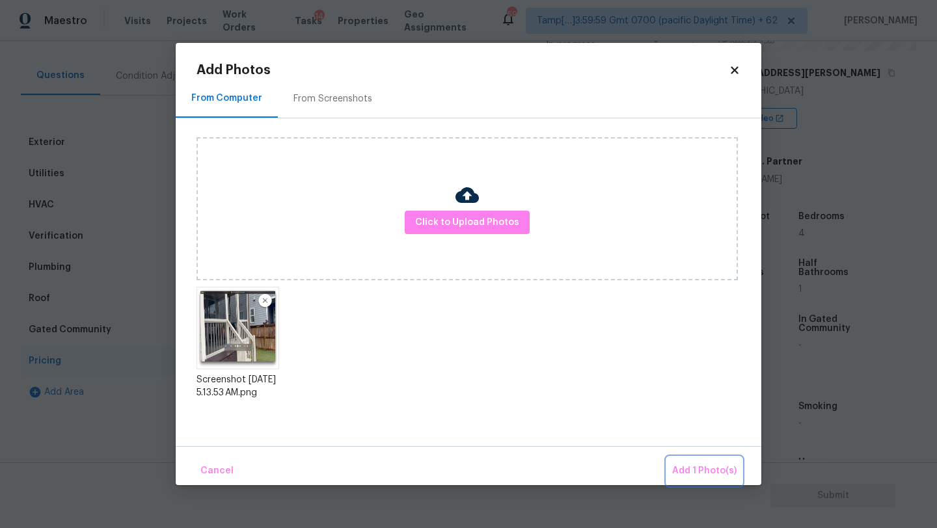
click at [689, 465] on span "Add 1 Photo(s)" at bounding box center [704, 471] width 64 height 16
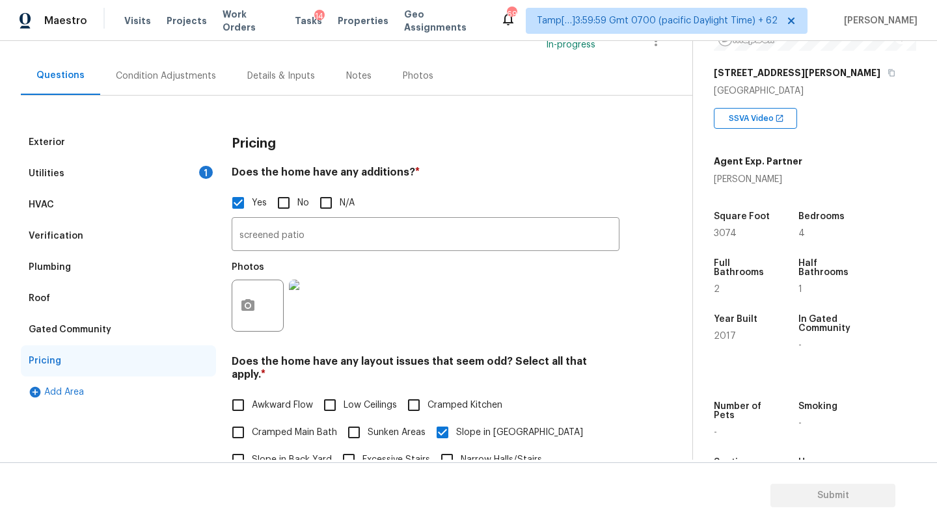
click at [157, 81] on div "Condition Adjustments" at bounding box center [166, 76] width 100 height 13
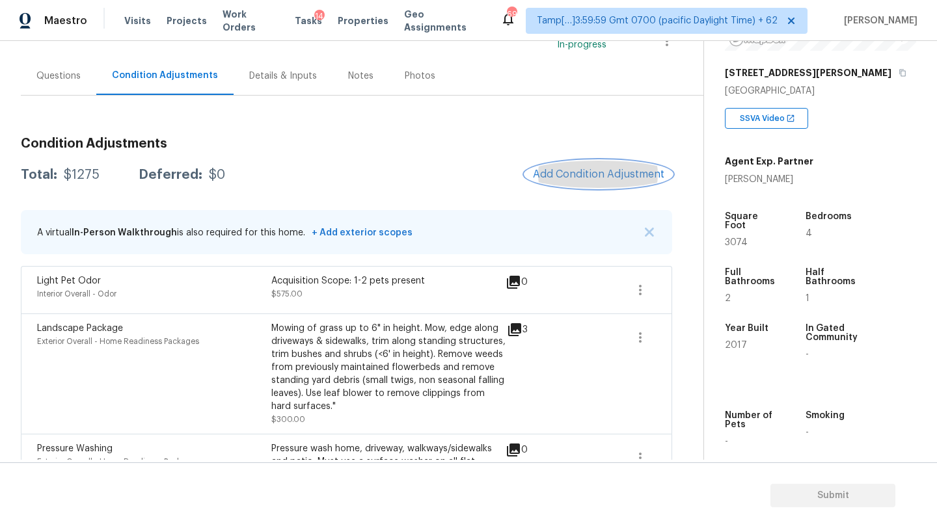
click at [574, 180] on button "Add Condition Adjustment" at bounding box center [598, 174] width 147 height 27
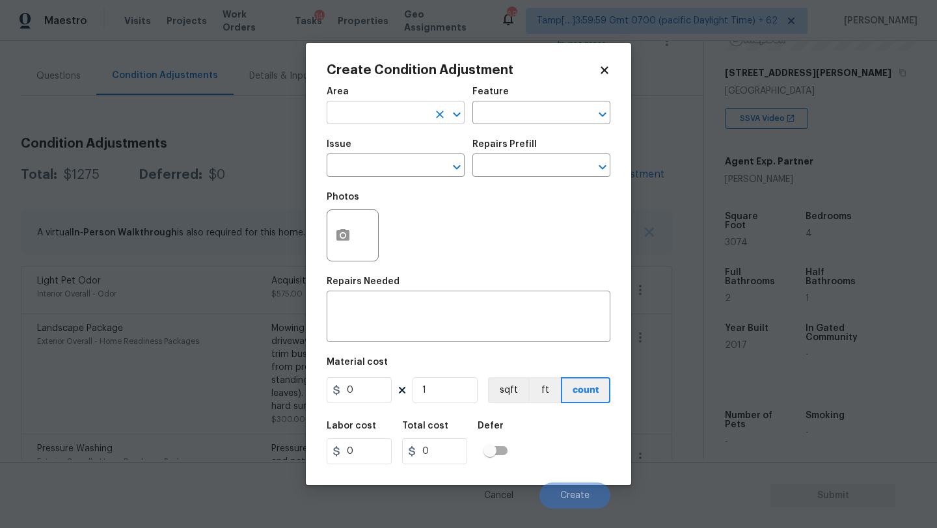
click at [343, 121] on input "text" at bounding box center [378, 114] width 102 height 20
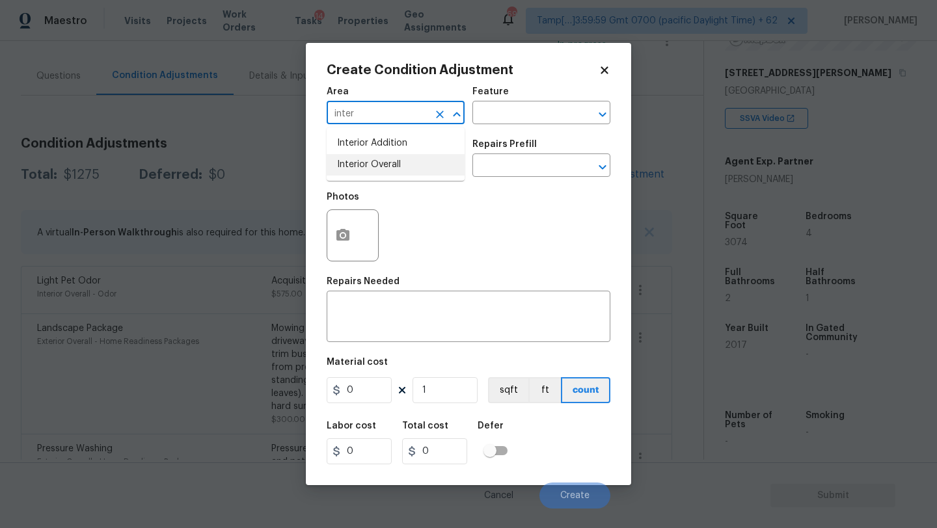
click at [360, 170] on li "Interior Overall" at bounding box center [396, 164] width 138 height 21
type input "Interior Overall"
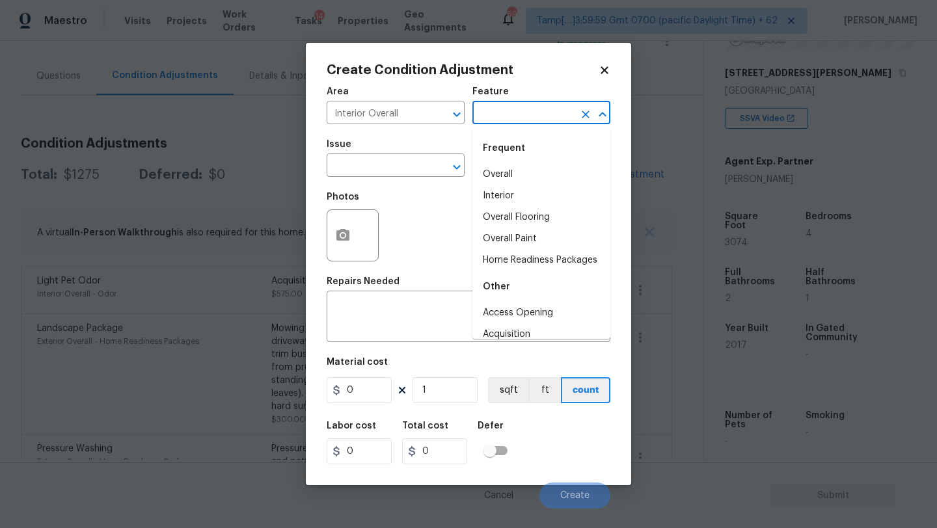
click at [513, 112] on input "text" at bounding box center [523, 114] width 102 height 20
click at [510, 222] on li "Overall Flooring" at bounding box center [541, 217] width 138 height 21
type input "Overall Flooring"
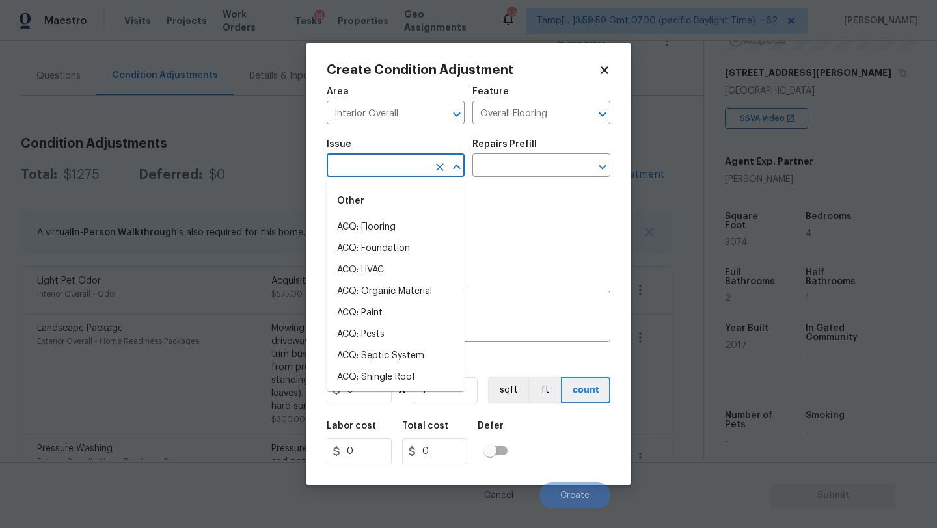
click at [364, 167] on input "text" at bounding box center [378, 167] width 102 height 20
drag, startPoint x: 364, startPoint y: 239, endPoint x: 368, endPoint y: 230, distance: 9.1
click at [368, 230] on li "ACQ: Flooring" at bounding box center [396, 227] width 138 height 21
type input "ACQ: Flooring"
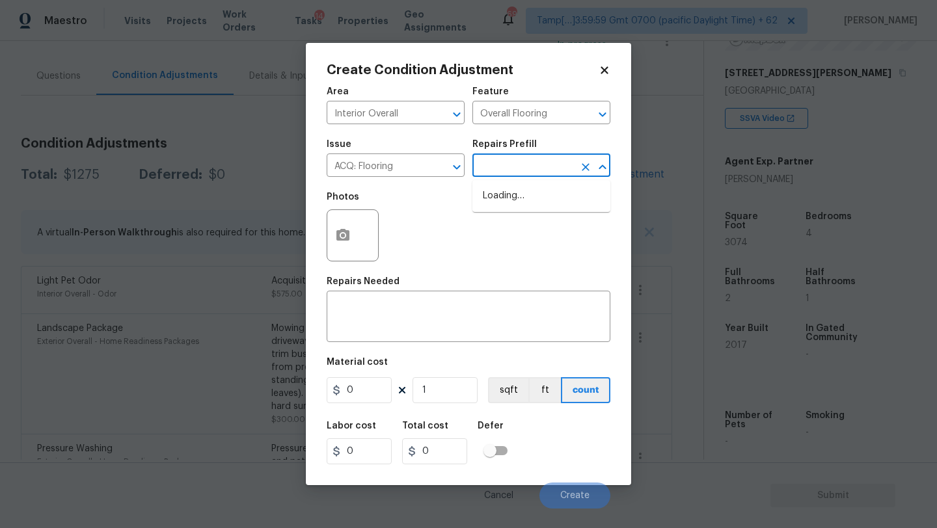
click at [501, 175] on input "text" at bounding box center [523, 167] width 102 height 20
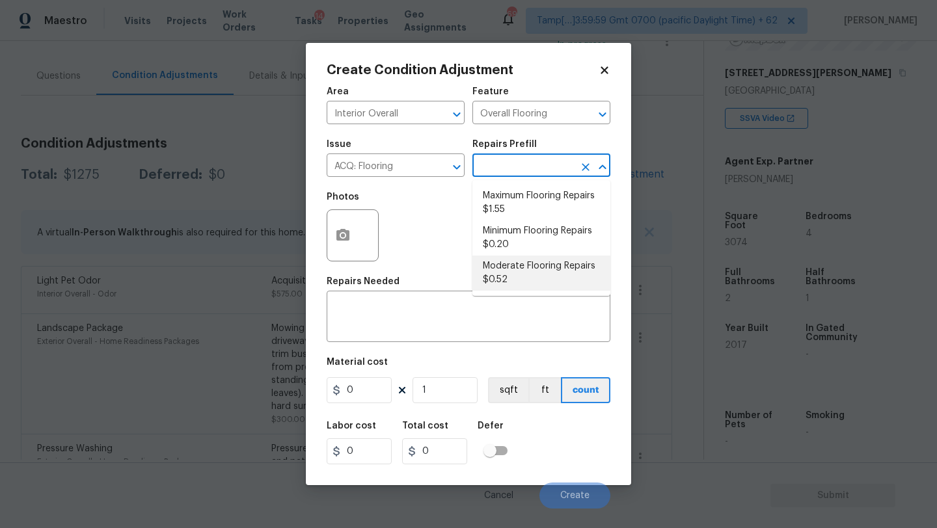
click at [508, 270] on li "Moderate Flooring Repairs $0.52" at bounding box center [541, 273] width 138 height 35
type input "Acquisition"
type textarea "Acquisition Scope: Moderate flooring repairs"
type input "0.52"
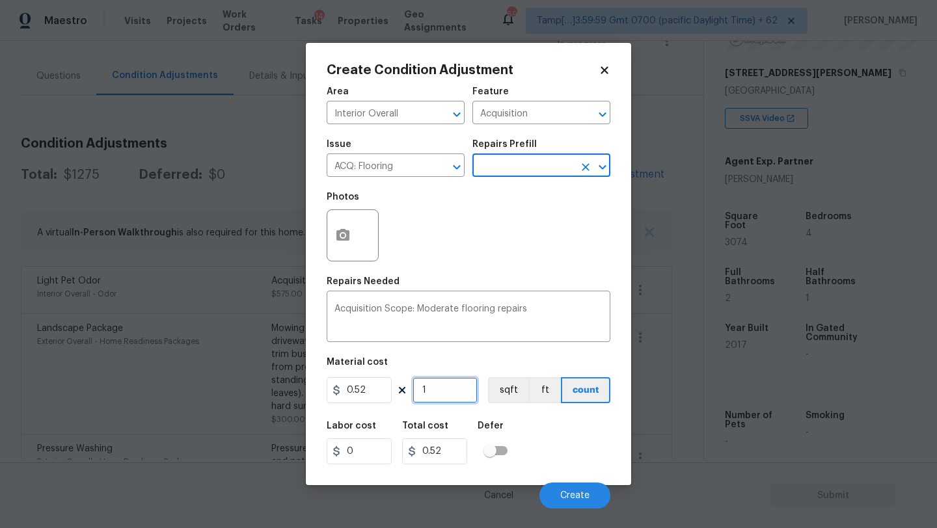
click at [430, 396] on input "1" at bounding box center [445, 390] width 65 height 26
type input "3"
type input "1.56"
type input "30"
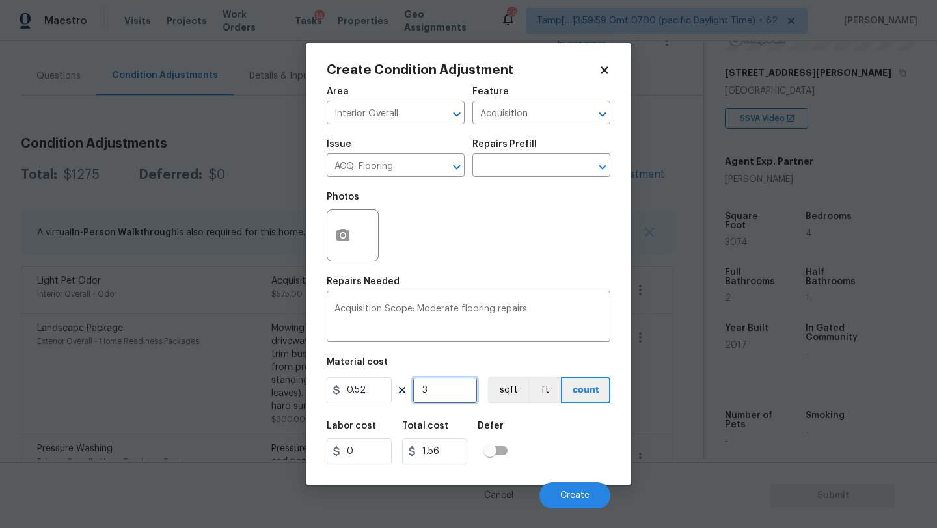
type input "15.6"
type input "307"
type input "159.64"
type input "3074"
type input "1598.48"
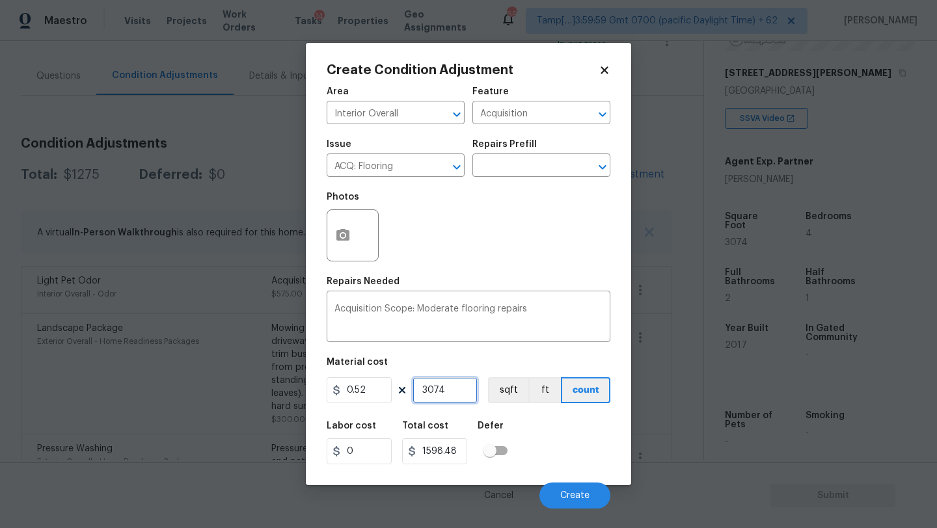
type input "3074"
click at [333, 240] on button "button" at bounding box center [342, 235] width 31 height 51
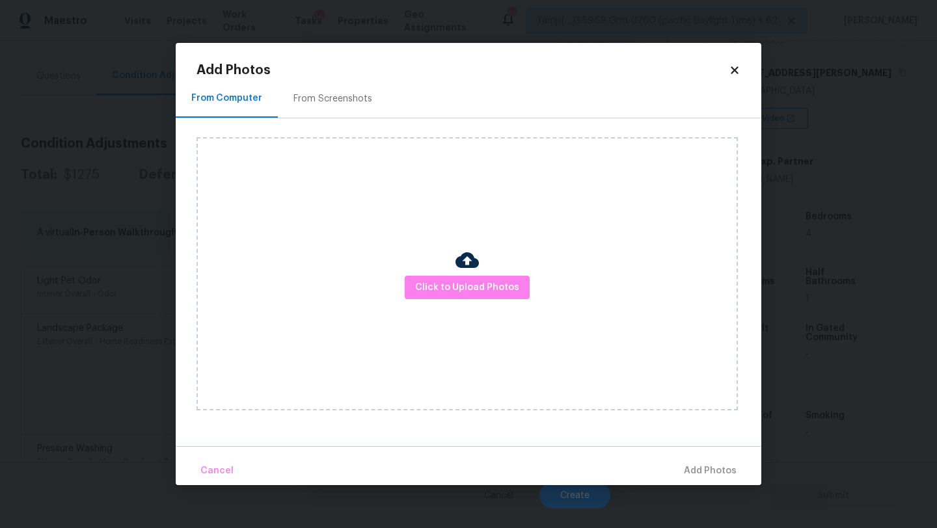
click at [342, 112] on div "From Screenshots" at bounding box center [333, 98] width 110 height 38
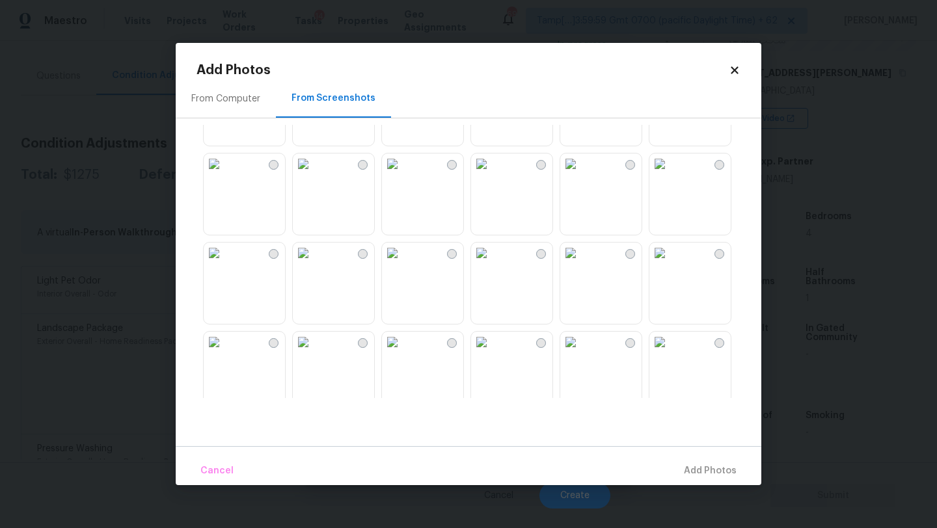
scroll to position [203, 0]
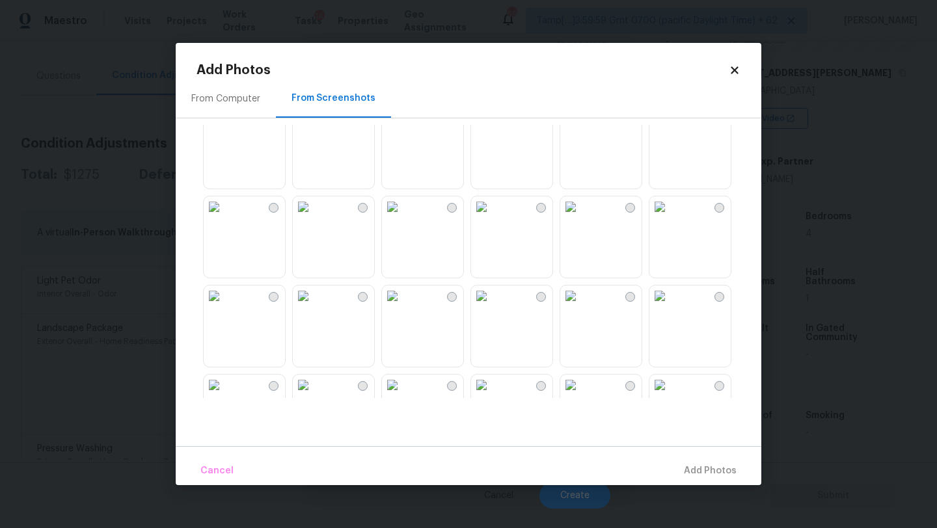
click at [314, 128] on img at bounding box center [303, 117] width 21 height 21
click at [225, 217] on img at bounding box center [214, 207] width 21 height 21
click at [225, 128] on img at bounding box center [214, 117] width 21 height 21
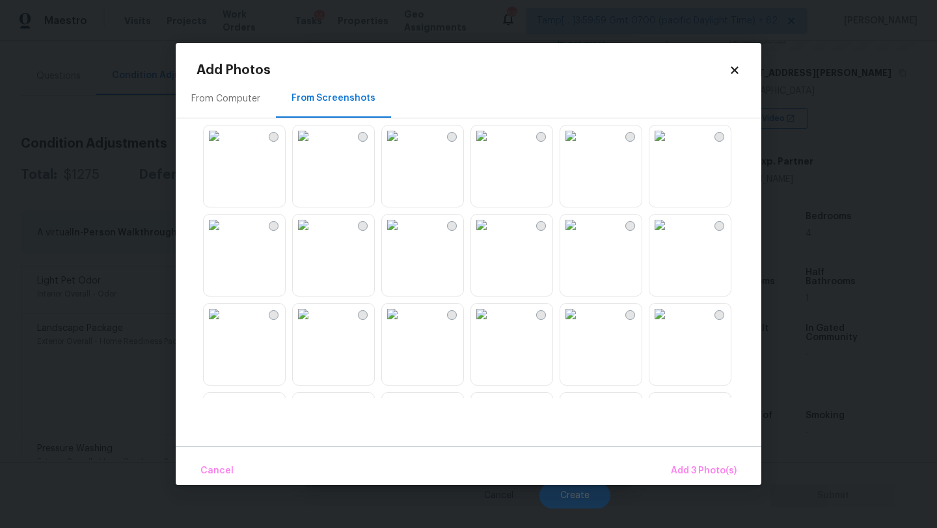
scroll to position [547, 0]
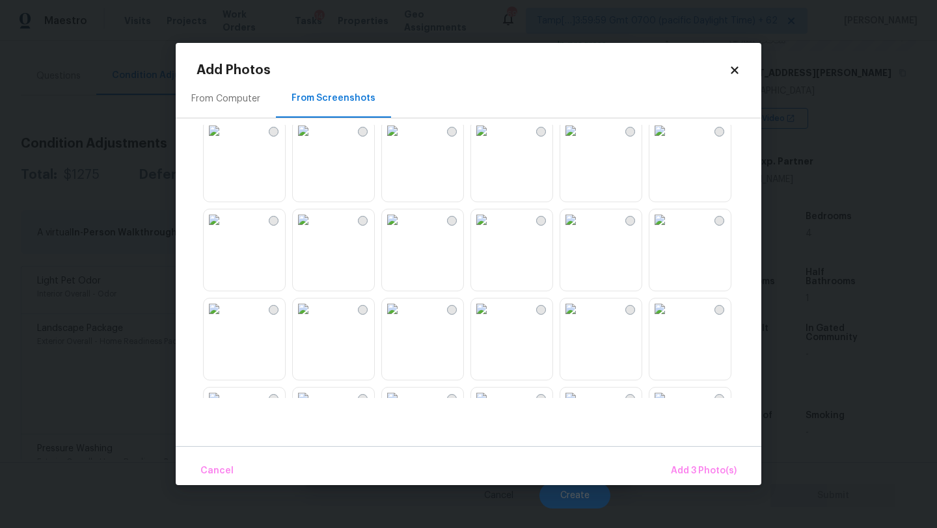
click at [670, 141] on img at bounding box center [659, 130] width 21 height 21
click at [669, 230] on img at bounding box center [659, 220] width 21 height 21
click at [314, 230] on img at bounding box center [303, 220] width 21 height 21
click at [492, 230] on img at bounding box center [481, 220] width 21 height 21
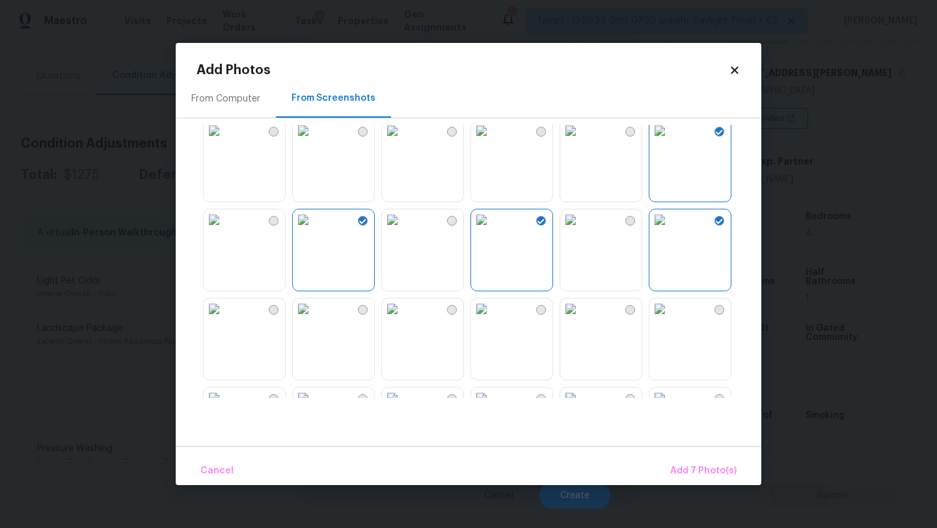
click at [644, 263] on div at bounding box center [479, 261] width 565 height 273
click at [225, 230] on img at bounding box center [214, 220] width 21 height 21
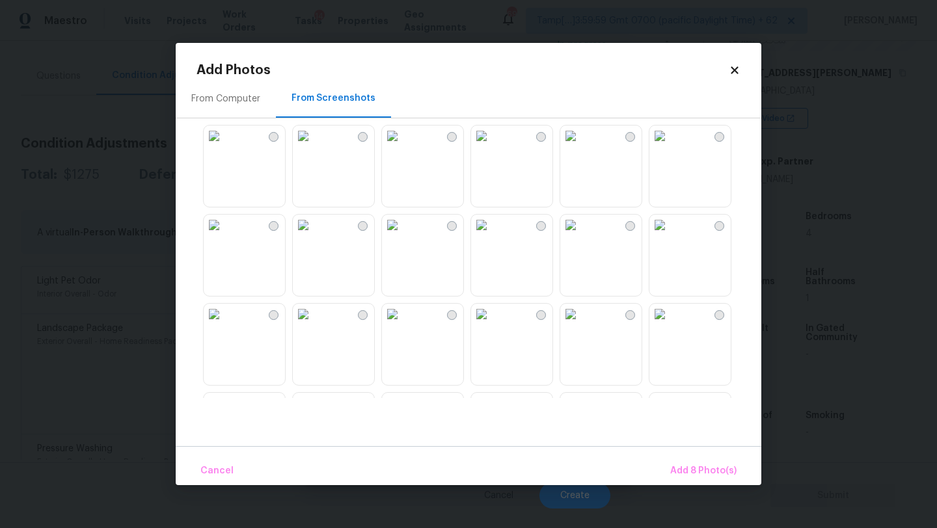
scroll to position [977, 0]
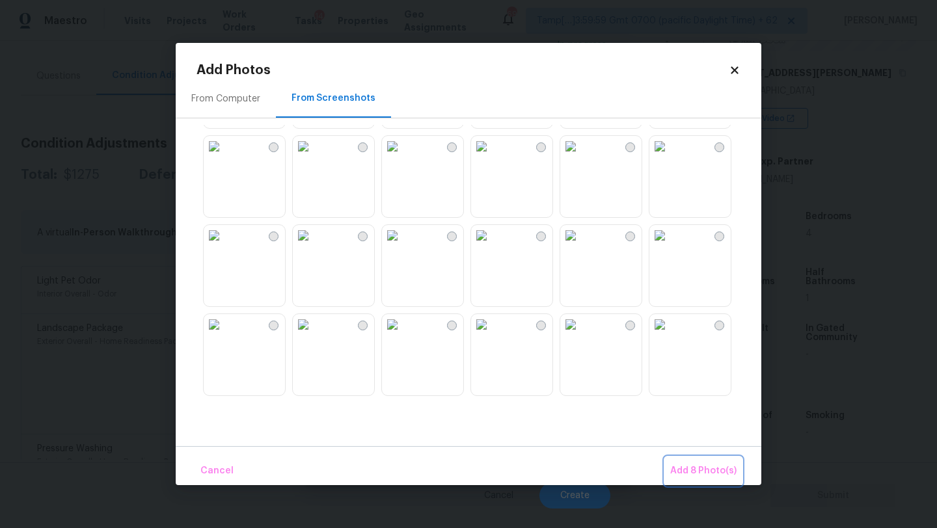
click at [687, 465] on span "Add 8 Photo(s)" at bounding box center [703, 471] width 66 height 16
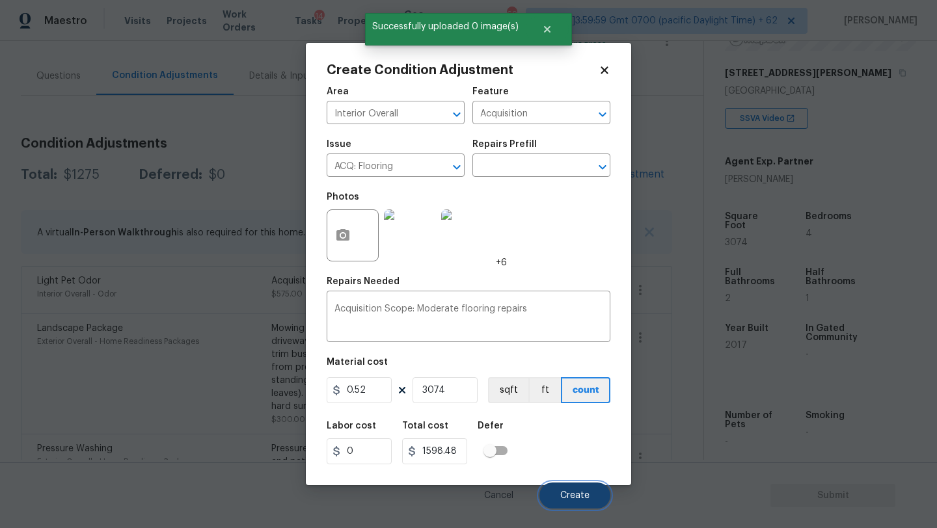
click at [576, 500] on span "Create" at bounding box center [574, 496] width 29 height 10
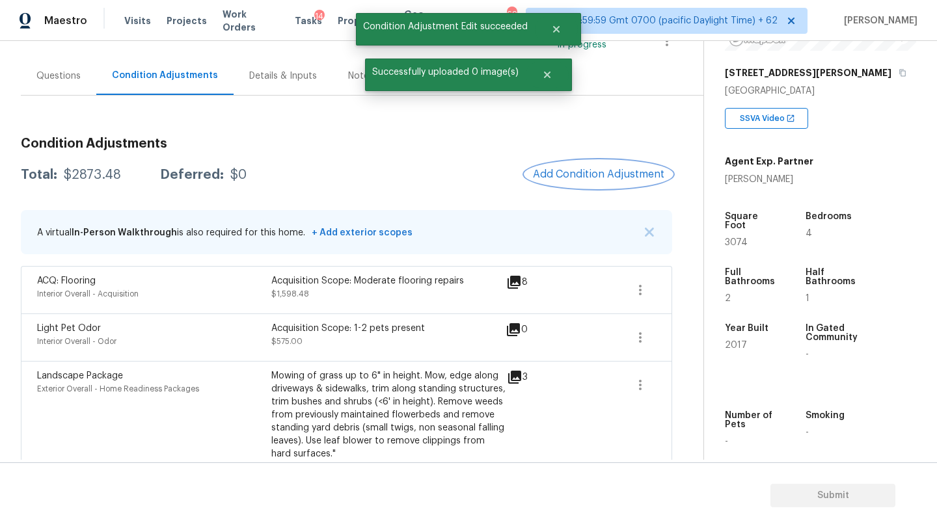
click at [573, 170] on span "Add Condition Adjustment" at bounding box center [598, 175] width 131 height 12
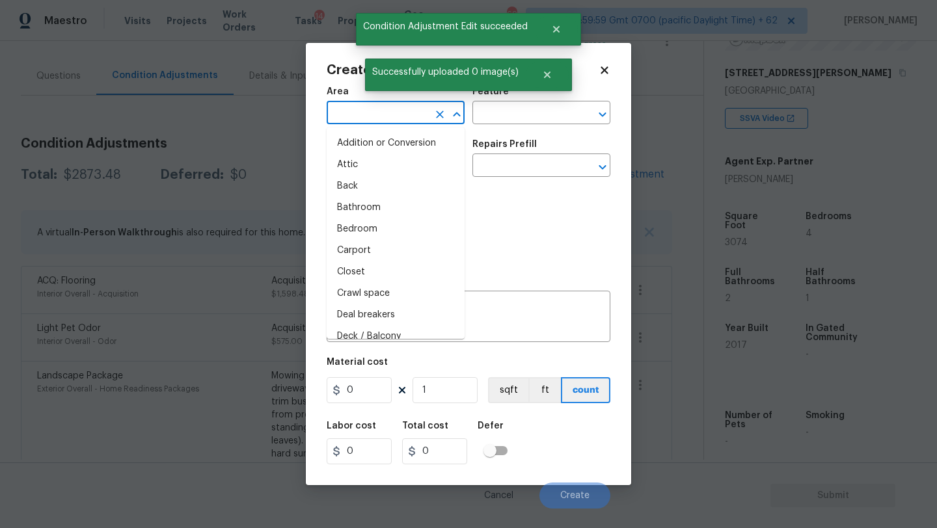
click at [412, 110] on input "text" at bounding box center [378, 114] width 102 height 20
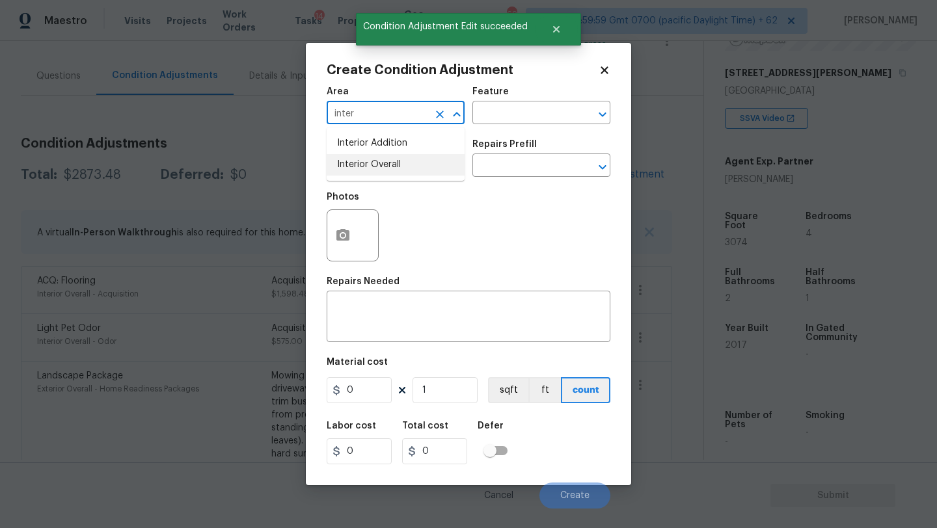
click at [416, 158] on li "Interior Overall" at bounding box center [396, 164] width 138 height 21
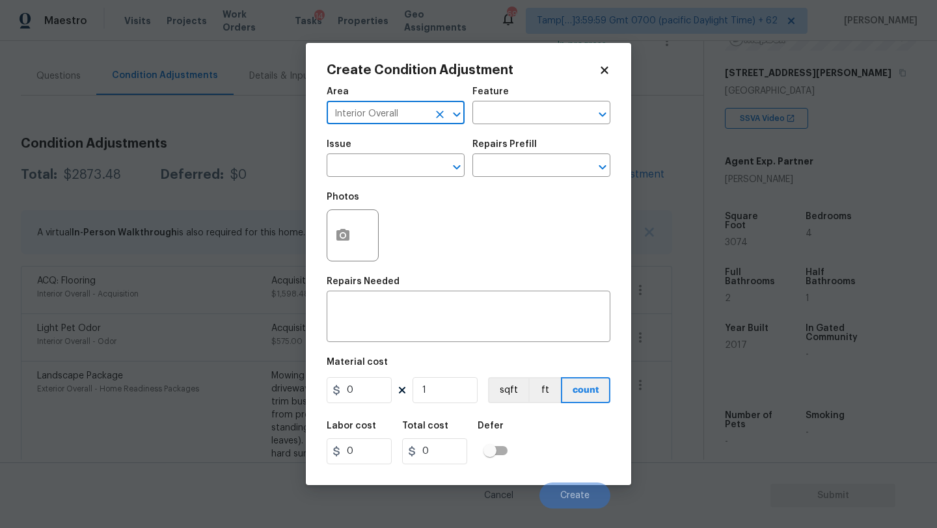
type input "Interior Overall"
click at [511, 100] on div "Feature" at bounding box center [541, 95] width 138 height 17
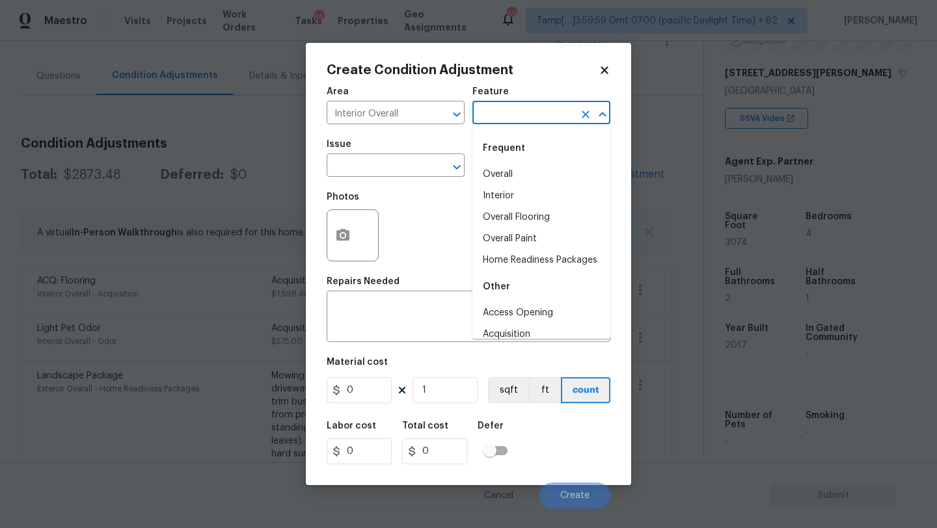
click at [513, 113] on input "text" at bounding box center [523, 114] width 102 height 20
click at [510, 238] on li "Overall Paint" at bounding box center [541, 238] width 138 height 21
type input "Overall Paint"
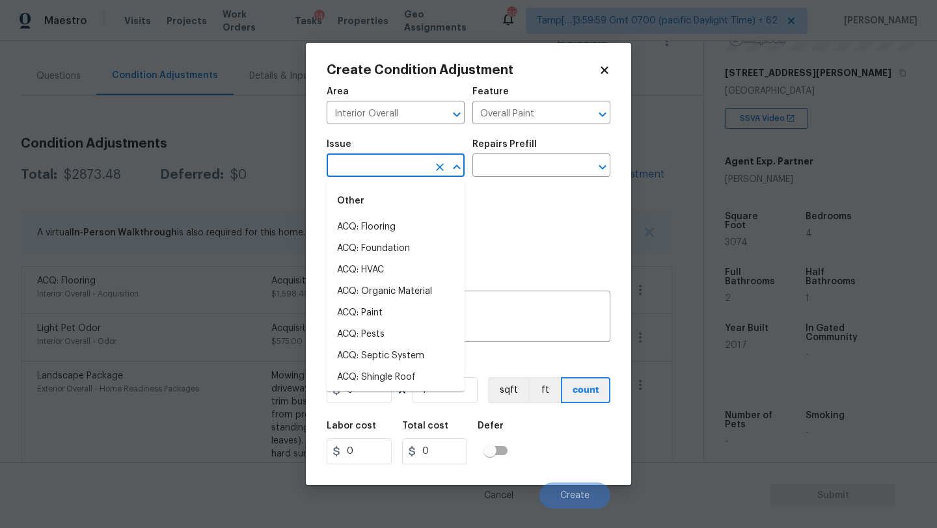
click at [394, 175] on input "text" at bounding box center [378, 167] width 102 height 20
click at [391, 310] on li "ACQ: Paint" at bounding box center [396, 313] width 138 height 21
type input "ACQ: Paint"
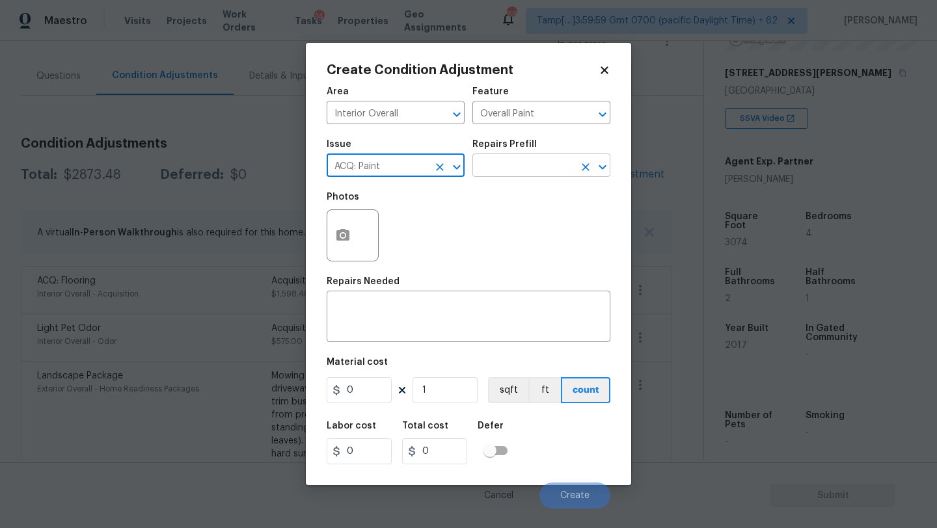
click at [514, 172] on input "text" at bounding box center [523, 167] width 102 height 20
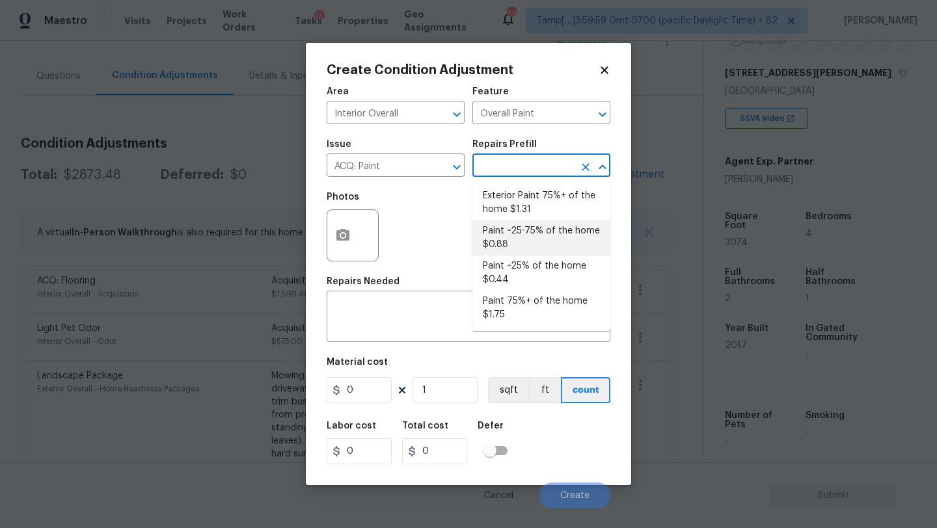
click at [516, 244] on li "Paint ~25-75% of the home $0.88" at bounding box center [541, 238] width 138 height 35
type input "Acquisition"
type textarea "Acquisition Scope: ~25 - 75% of the home needs interior paint"
type input "0.88"
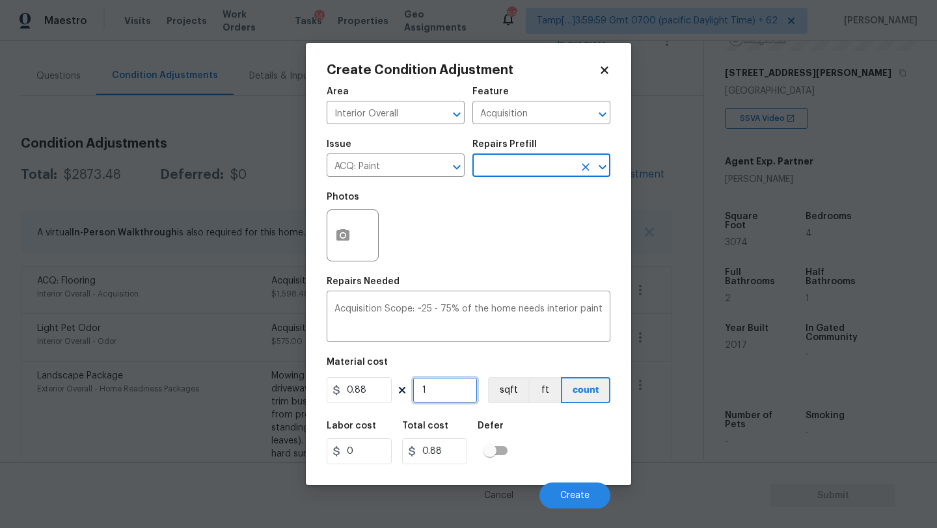
click at [436, 394] on input "1" at bounding box center [445, 390] width 65 height 26
type input "3"
type input "2.64"
type input "30"
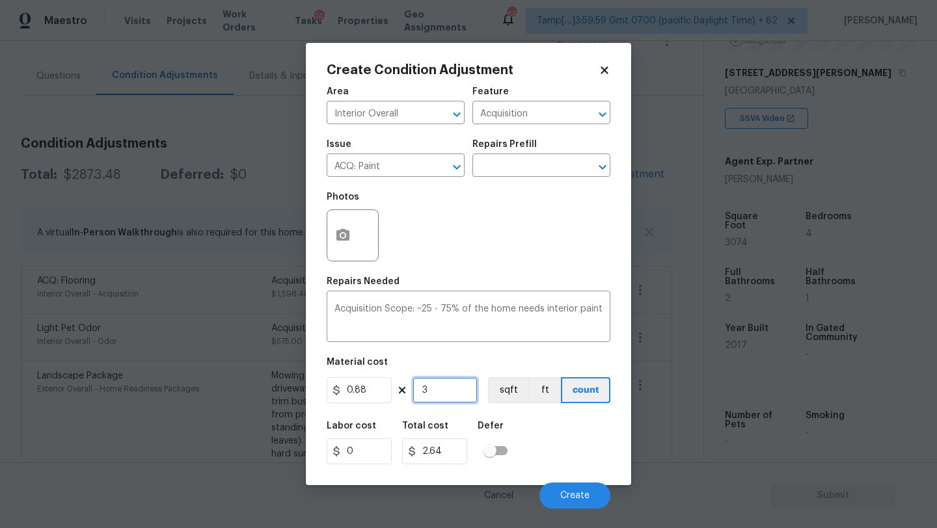
type input "26.4"
type input "307"
type input "270.16"
type input "3074"
type input "2705.12"
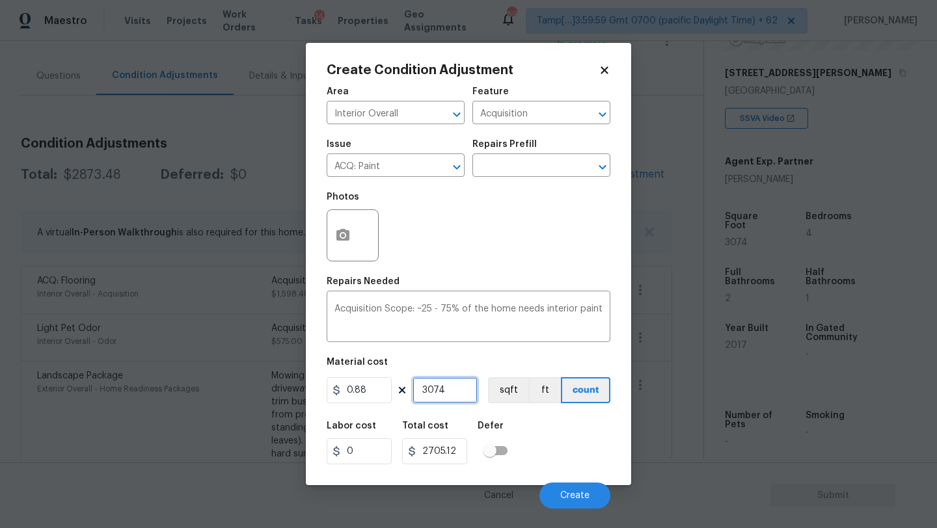
type input "3074"
click at [348, 220] on button "button" at bounding box center [342, 235] width 31 height 51
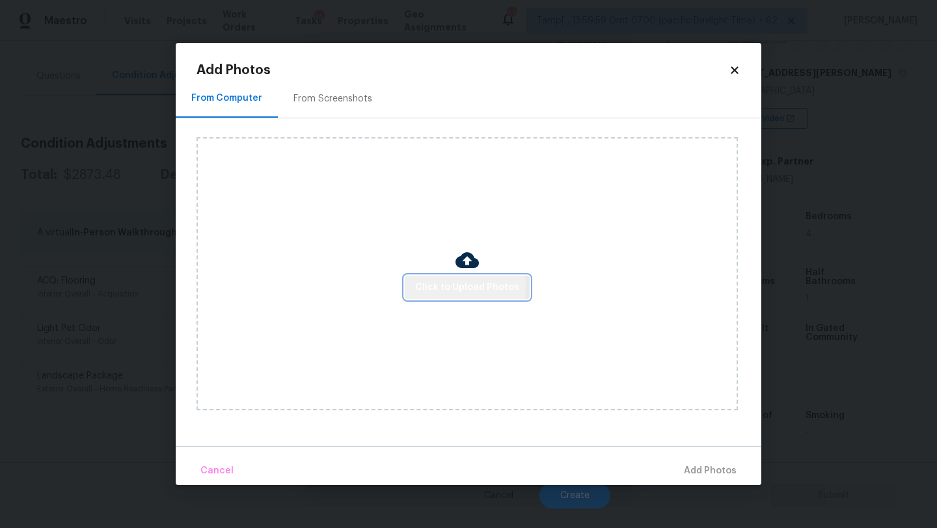
click at [442, 285] on span "Click to Upload Photos" at bounding box center [467, 288] width 104 height 16
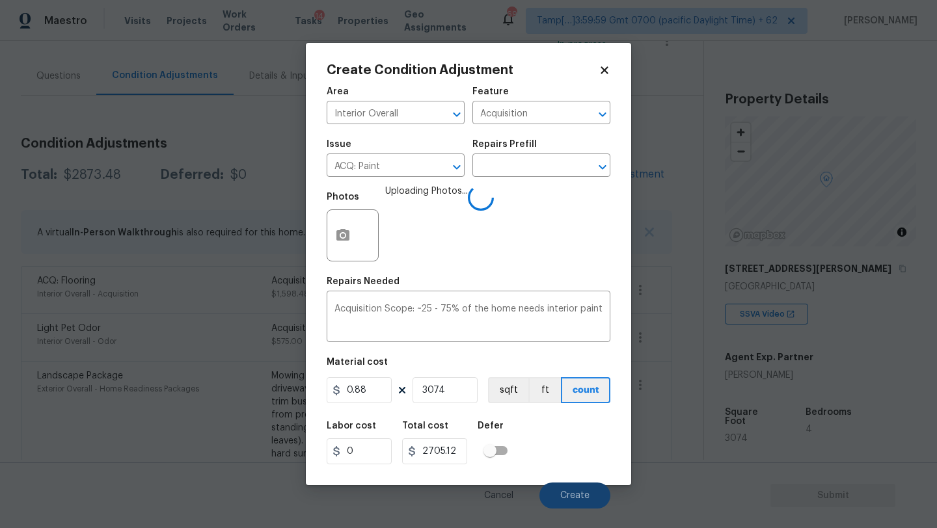
scroll to position [196, 0]
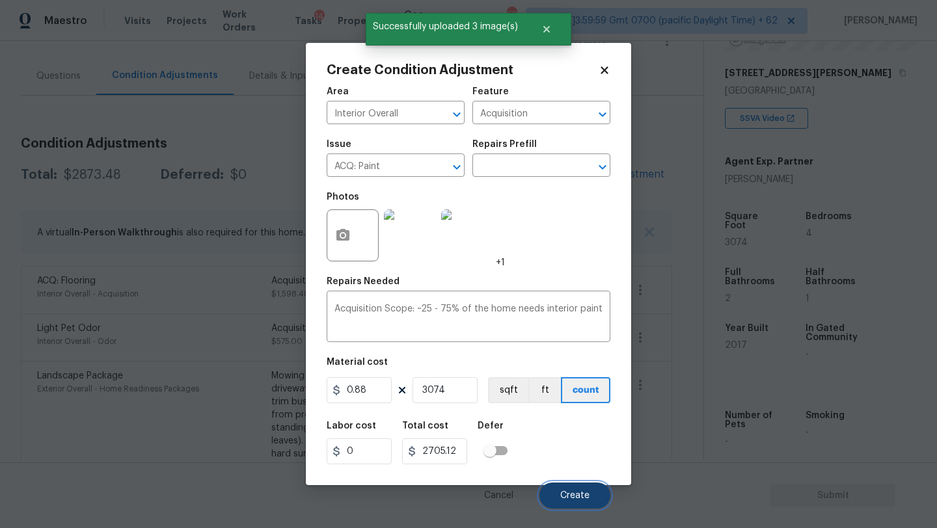
click at [567, 487] on button "Create" at bounding box center [574, 496] width 71 height 26
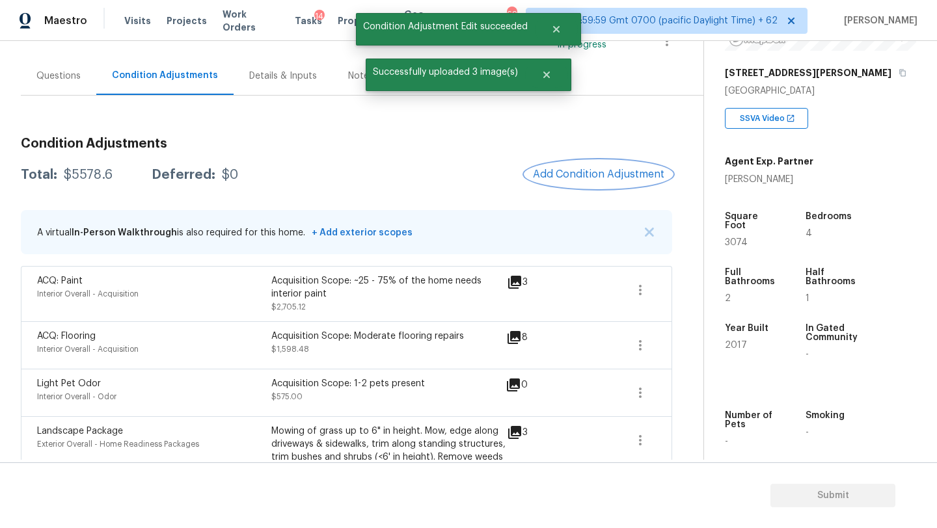
click at [584, 161] on button "Add Condition Adjustment" at bounding box center [598, 174] width 147 height 27
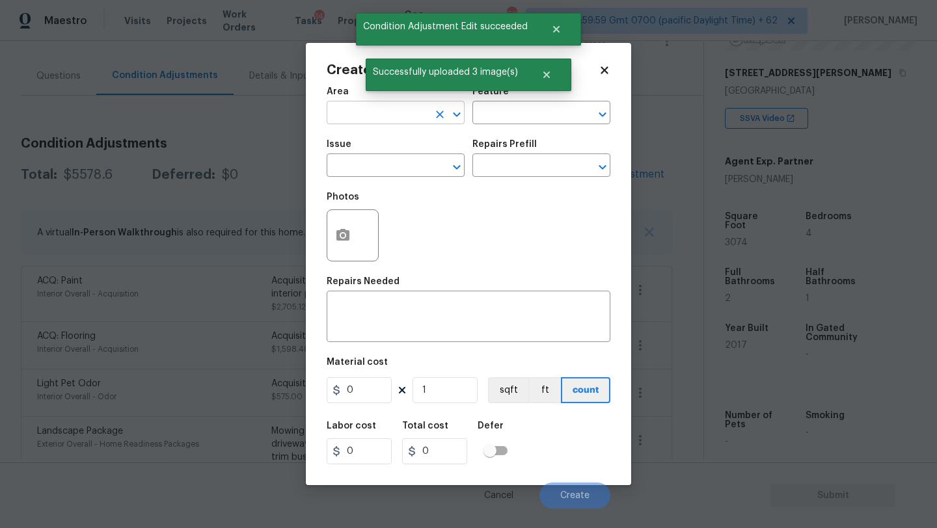
click at [413, 111] on input "text" at bounding box center [378, 114] width 102 height 20
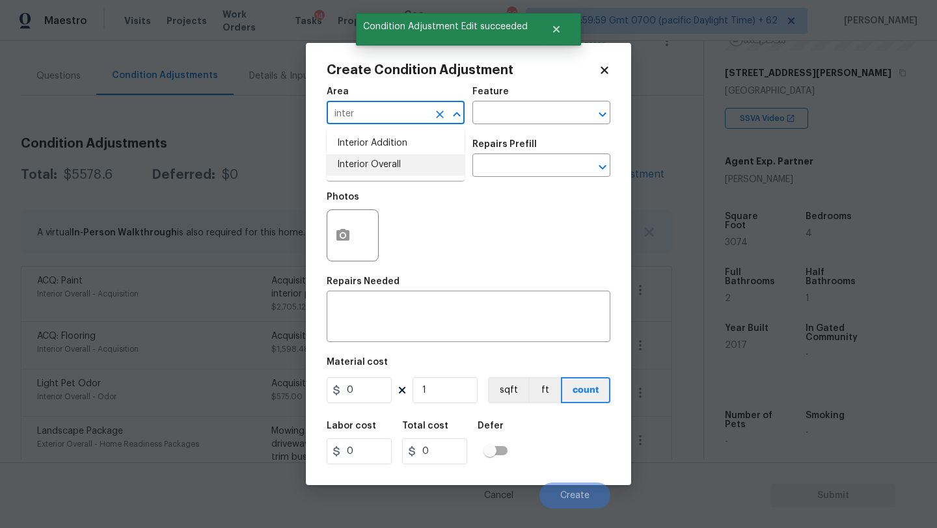
click at [411, 165] on li "Interior Overall" at bounding box center [396, 164] width 138 height 21
type input "Interior Overall"
click at [501, 116] on input "text" at bounding box center [523, 114] width 102 height 20
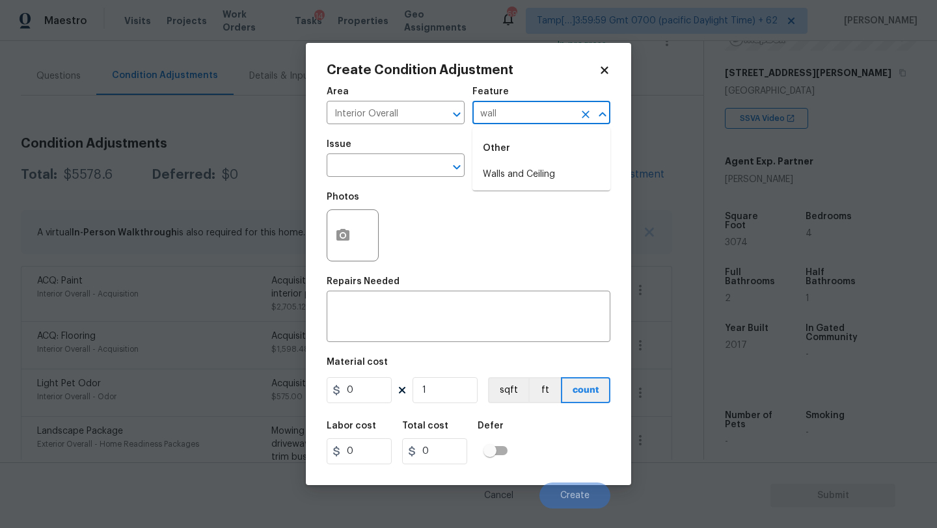
click at [513, 166] on li "Walls and Ceiling" at bounding box center [541, 174] width 138 height 21
type input "Walls and Ceiling"
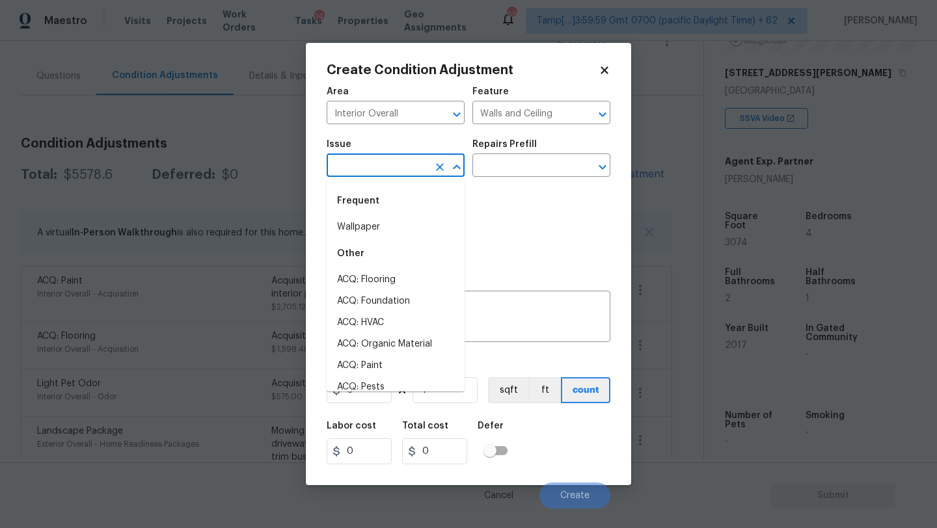
click at [357, 166] on input "text" at bounding box center [378, 167] width 102 height 20
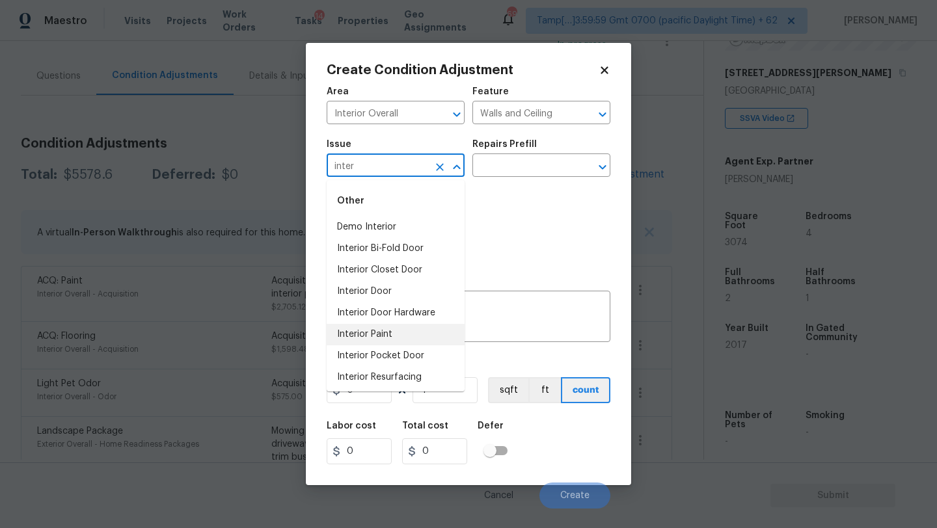
click at [359, 333] on li "Interior Paint" at bounding box center [396, 334] width 138 height 21
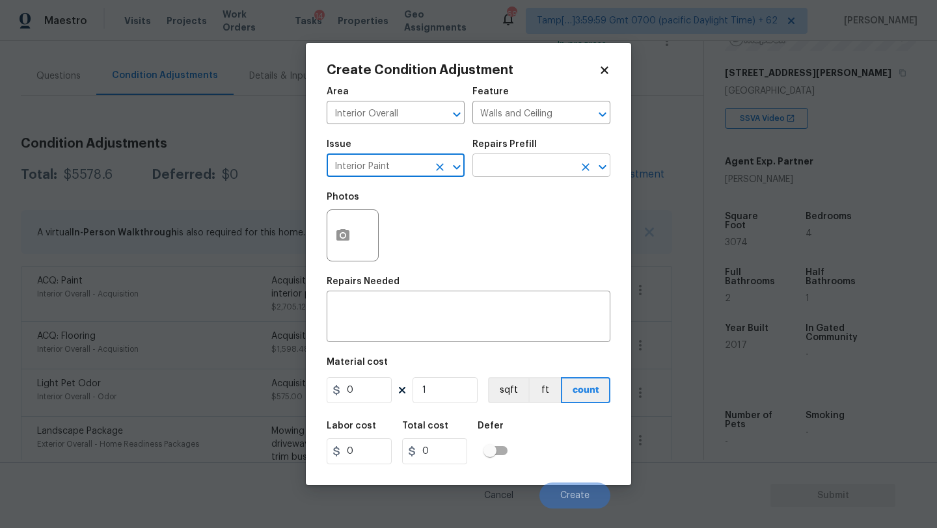
type input "Interior Paint"
click at [508, 176] on input "text" at bounding box center [523, 167] width 102 height 20
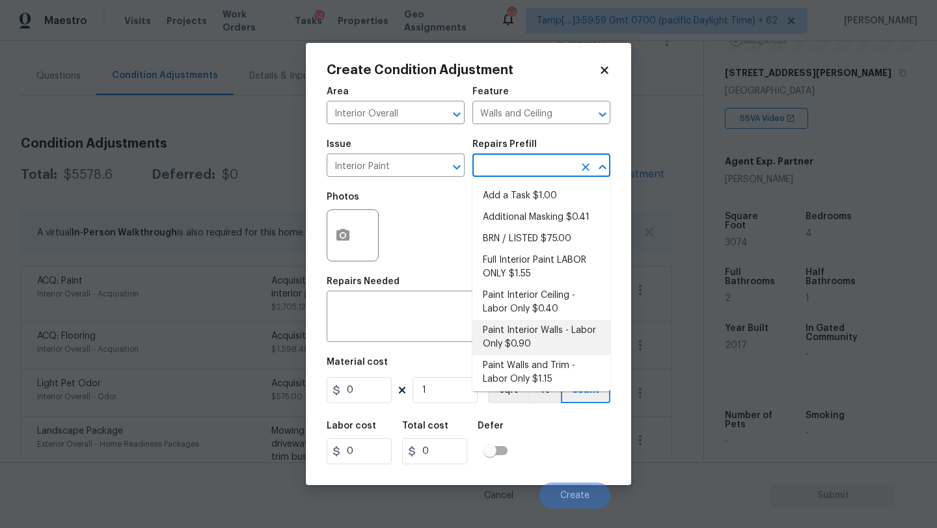
scroll to position [96, 0]
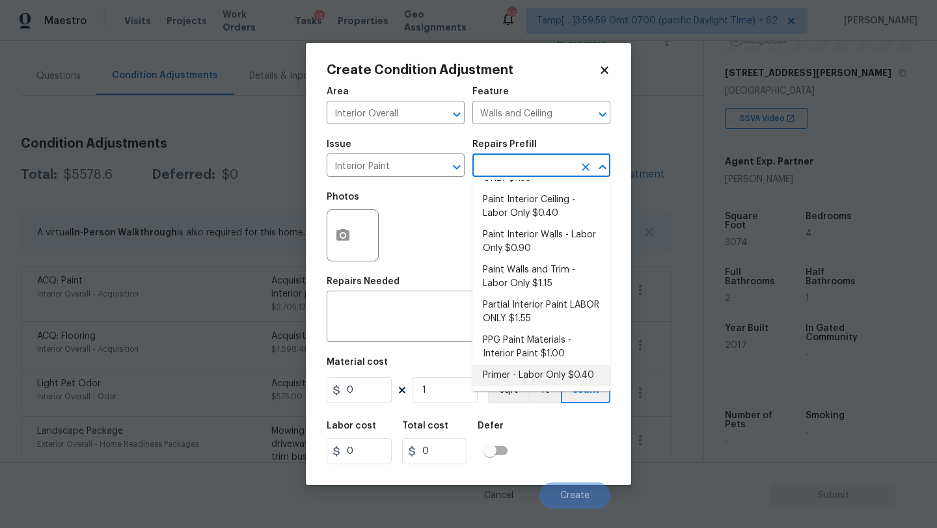
click at [509, 370] on li "Primer - Labor Only $0.40" at bounding box center [541, 375] width 138 height 21
type input "Overall Paint"
type textarea "Interior primer - PRIMER PROVIDED BY OPENDOOR - All nails, screws, drywall anch…"
type input "0.4"
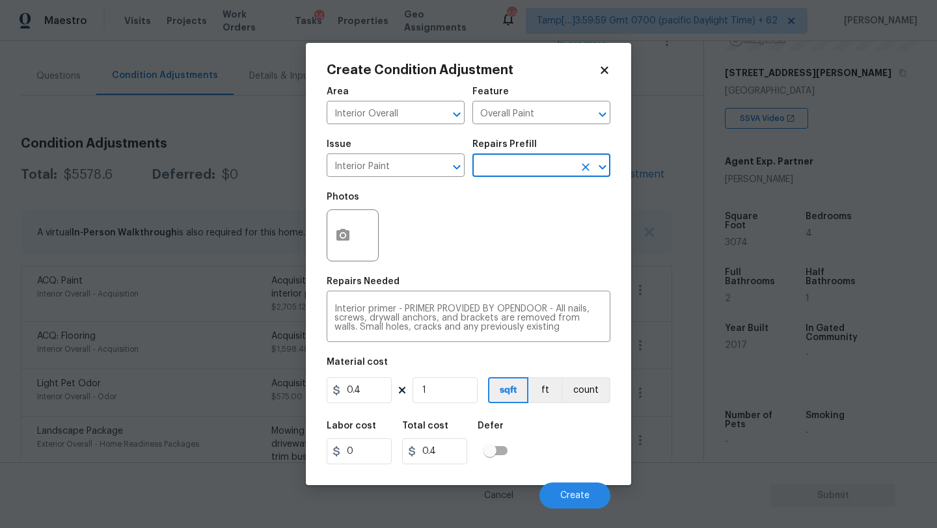
click at [322, 405] on div "Create Condition Adjustment Area Interior Overall ​ Feature Overall Paint ​ Iss…" at bounding box center [468, 264] width 325 height 443
click at [346, 402] on input "0.4" at bounding box center [359, 390] width 65 height 26
type input "200"
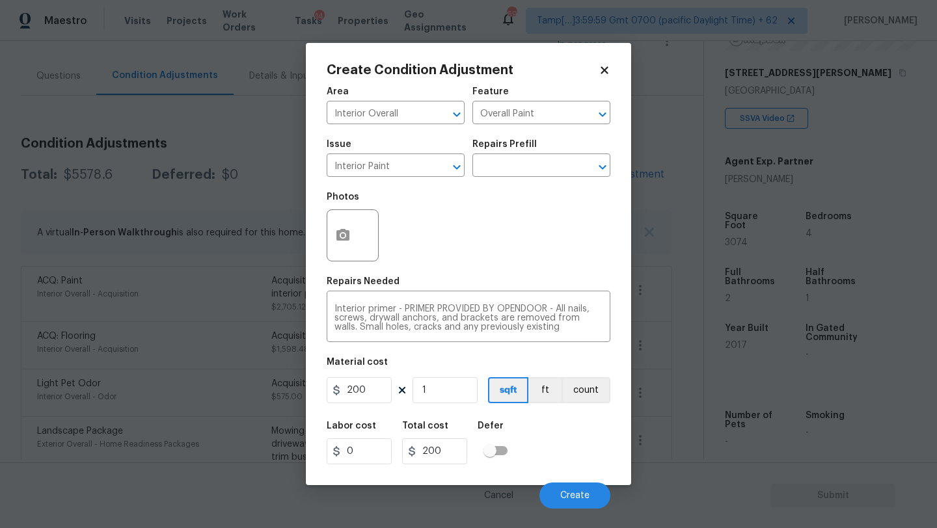
click at [355, 216] on div at bounding box center [353, 236] width 52 height 52
click at [355, 256] on div at bounding box center [353, 236] width 52 height 52
click at [350, 250] on button "button" at bounding box center [342, 235] width 31 height 51
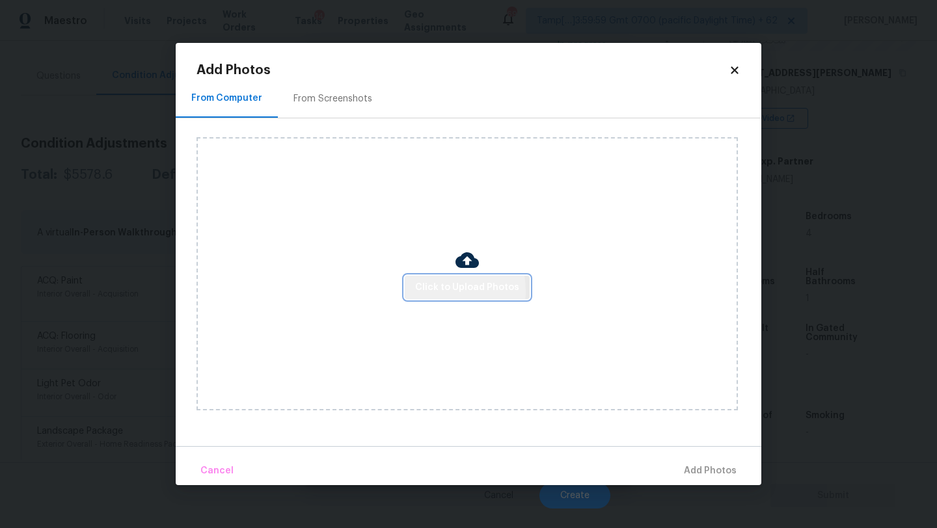
click at [441, 291] on span "Click to Upload Photos" at bounding box center [467, 288] width 104 height 16
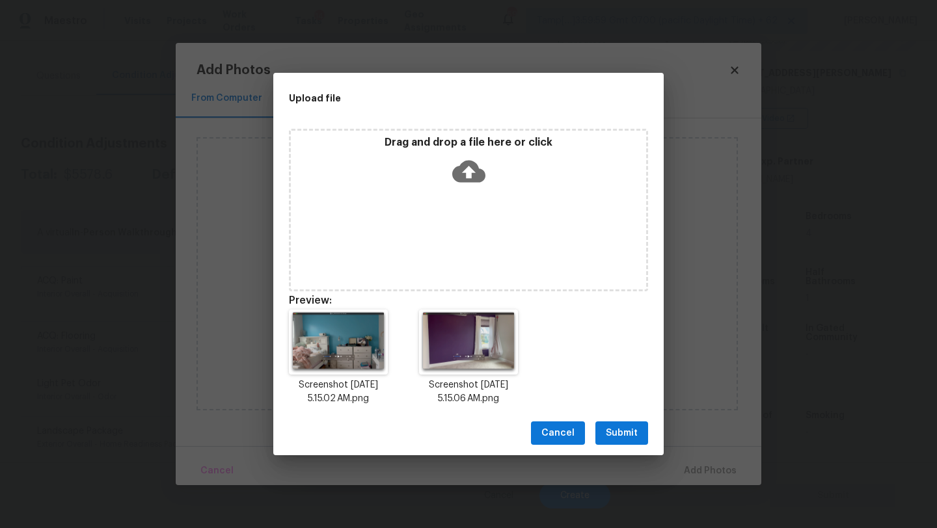
click at [618, 429] on span "Submit" at bounding box center [622, 434] width 32 height 16
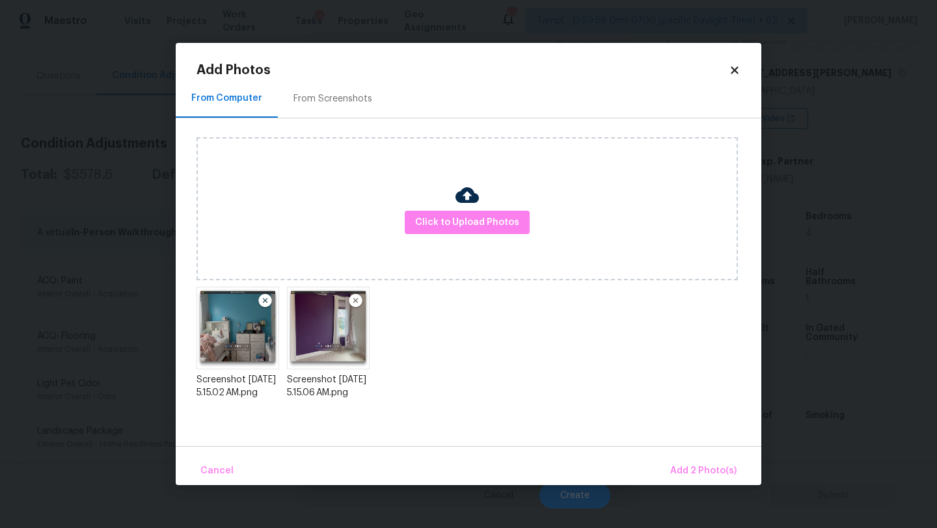
click at [683, 452] on div "Cancel Add 2 Photo(s)" at bounding box center [469, 465] width 586 height 39
click at [683, 459] on button "Add 2 Photo(s)" at bounding box center [703, 471] width 77 height 28
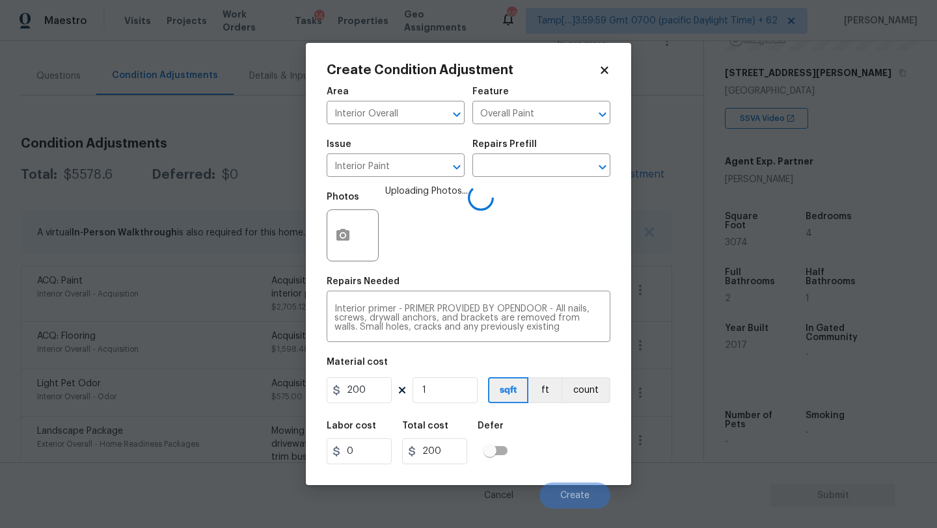
click at [562, 364] on div "Material cost" at bounding box center [469, 366] width 284 height 17
click at [551, 446] on div "Labor cost 0 Total cost 200 Defer" at bounding box center [469, 443] width 284 height 59
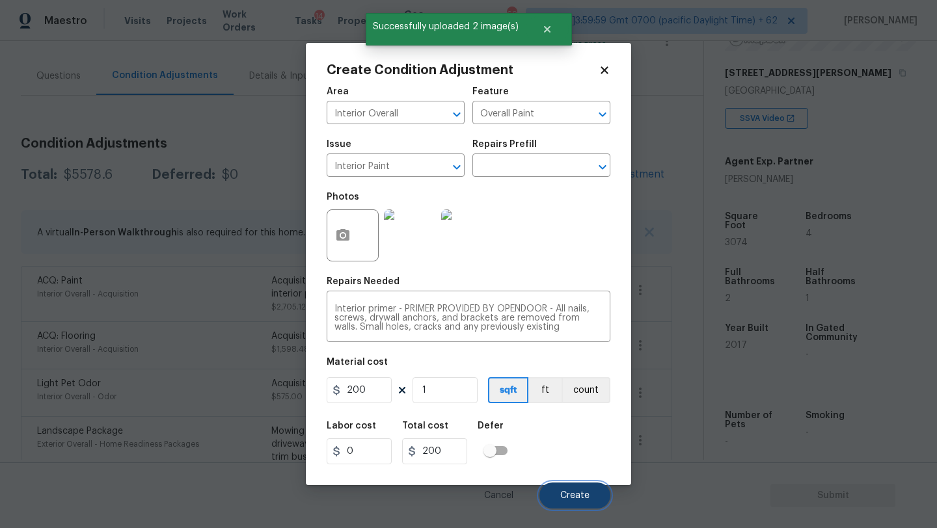
click at [568, 491] on button "Create" at bounding box center [574, 496] width 71 height 26
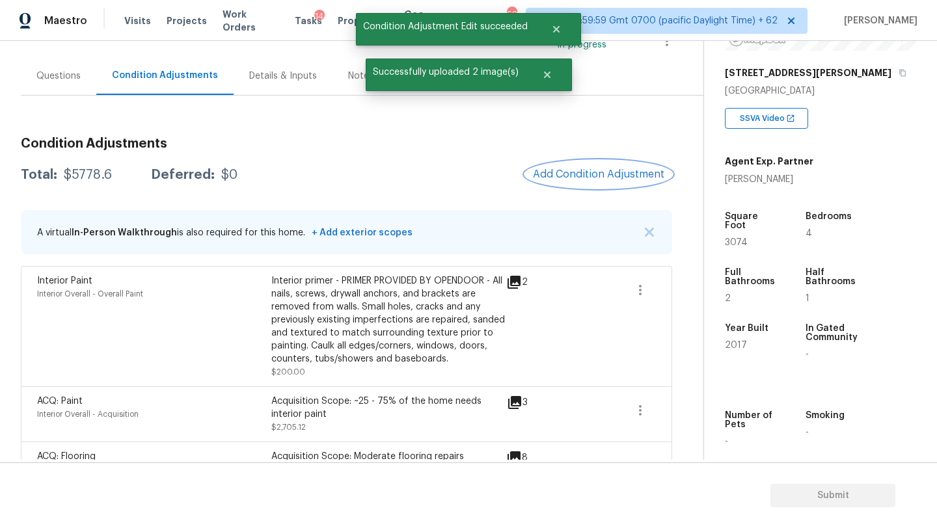
click at [585, 174] on span "Add Condition Adjustment" at bounding box center [598, 175] width 131 height 12
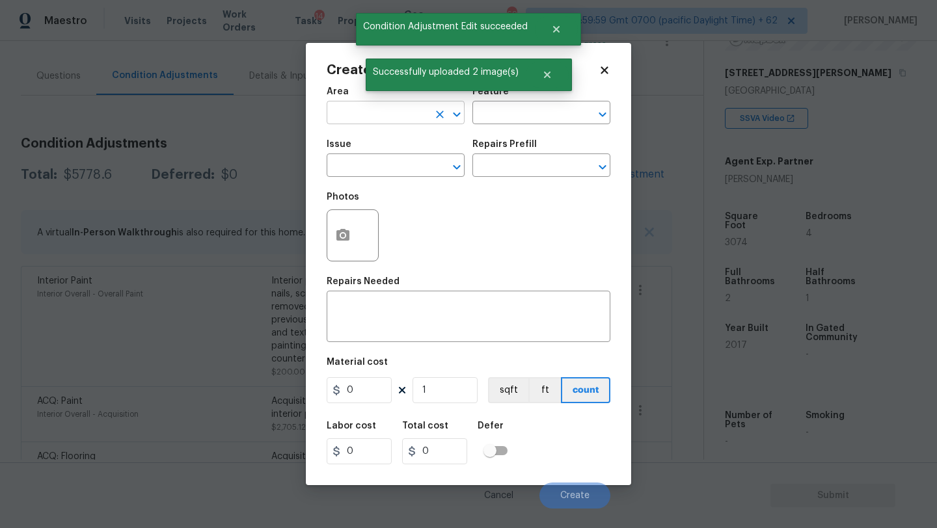
click at [412, 116] on input "text" at bounding box center [378, 114] width 102 height 20
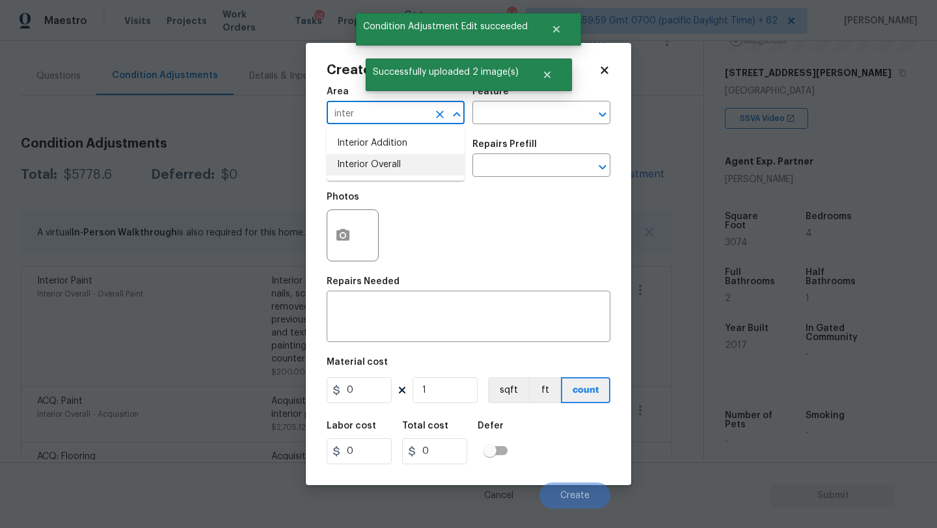
click at [411, 162] on li "Interior Overall" at bounding box center [396, 164] width 138 height 21
type input "Interior Overall"
click at [484, 113] on input "text" at bounding box center [523, 114] width 102 height 20
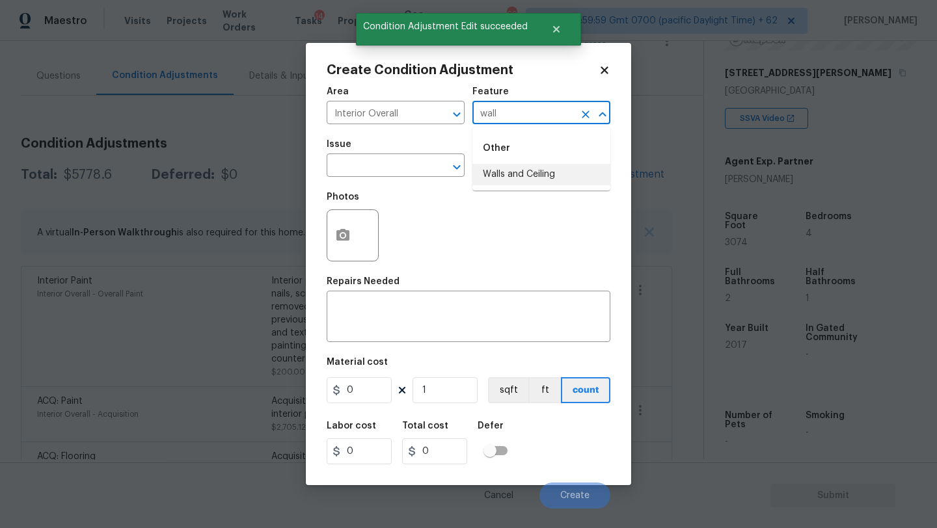
click at [498, 179] on li "Walls and Ceiling" at bounding box center [541, 174] width 138 height 21
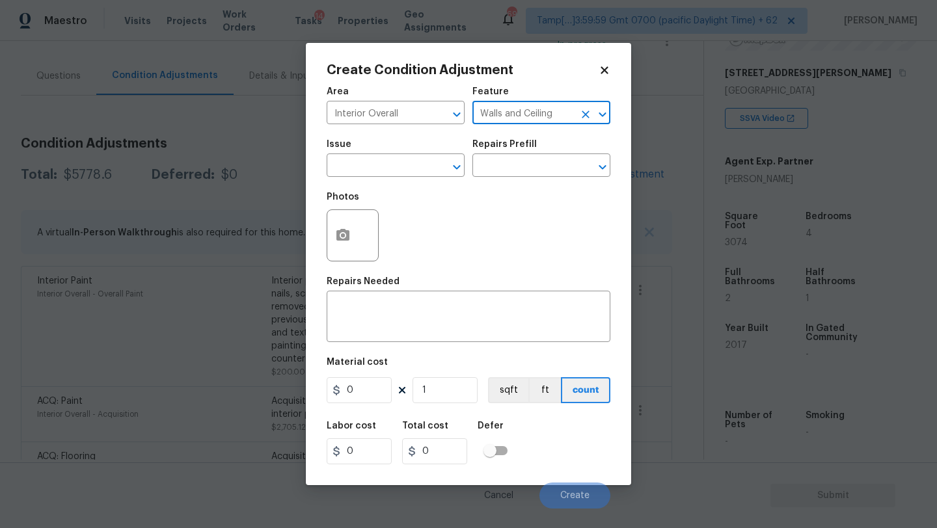
type input "Walls and Ceiling"
click at [388, 178] on span "Issue ​" at bounding box center [396, 158] width 138 height 53
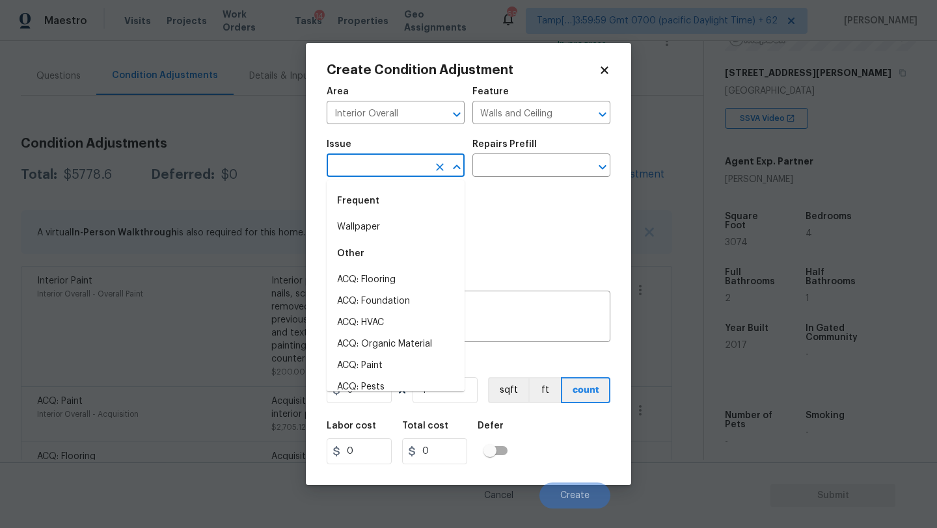
click at [388, 166] on input "text" at bounding box center [378, 167] width 102 height 20
click at [387, 226] on li "Wallpaper" at bounding box center [396, 227] width 138 height 21
type input "Wallpaper"
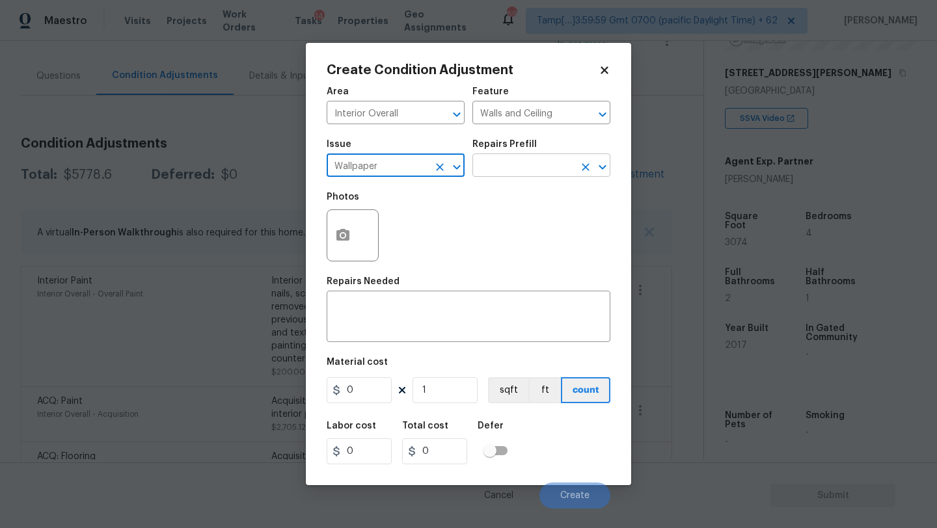
click at [519, 170] on input "text" at bounding box center [523, 167] width 102 height 20
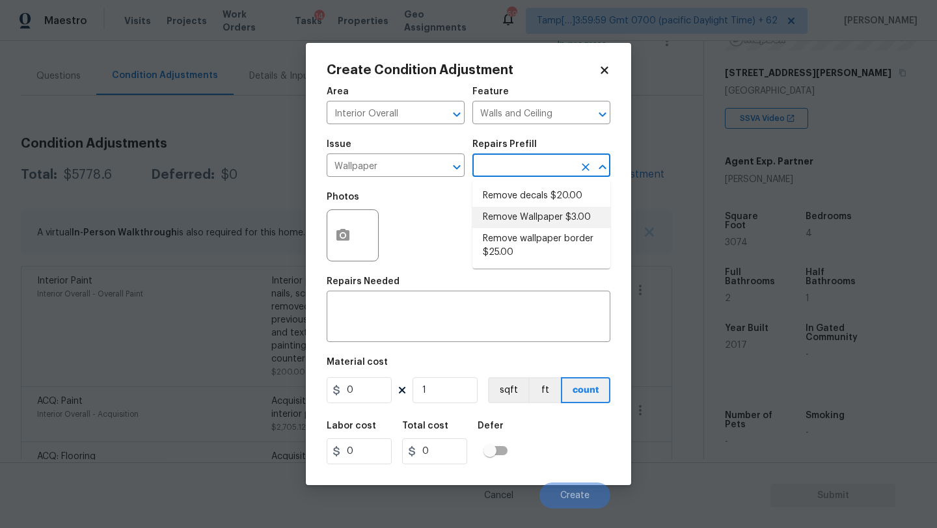
click at [518, 213] on li "Remove Wallpaper $3.00" at bounding box center [541, 217] width 138 height 21
type textarea "Remove wallpaper and texture walls to best match existing conditions"
type input "3"
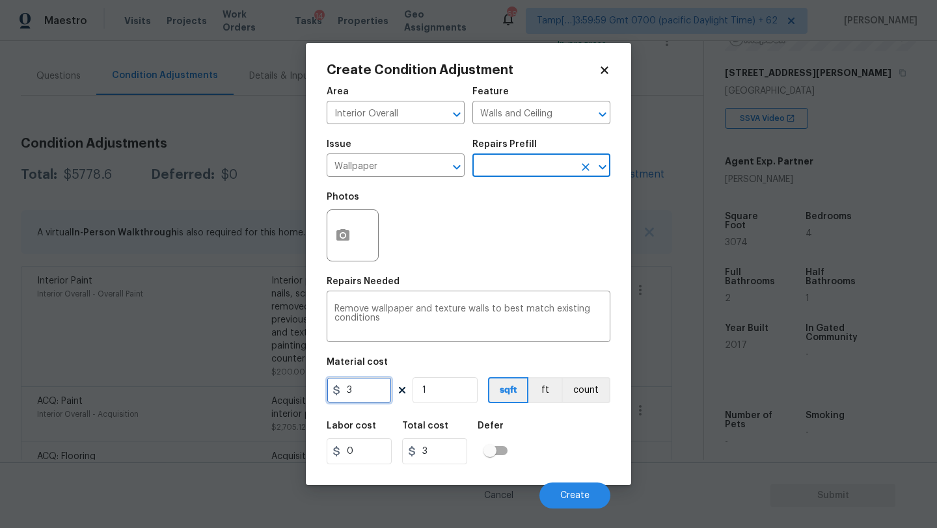
click at [370, 390] on input "3" at bounding box center [359, 390] width 65 height 26
type input "100"
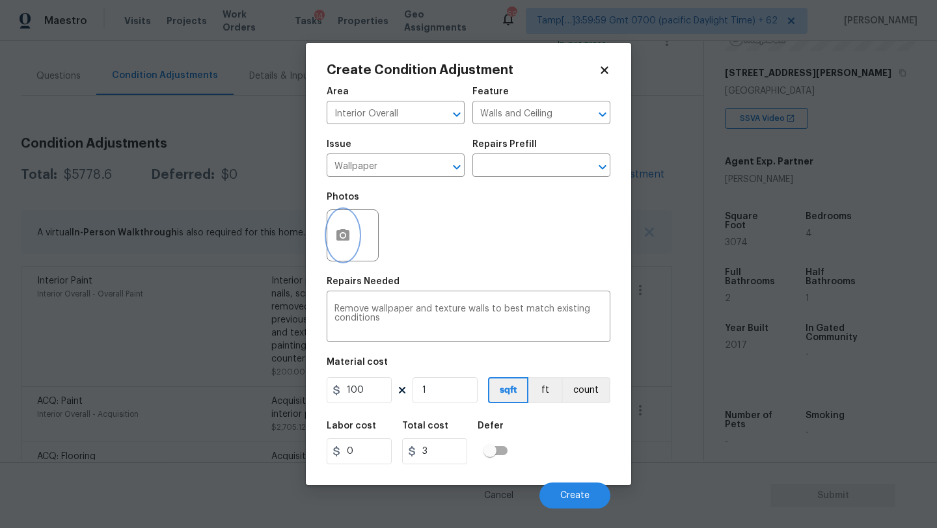
type input "100"
click at [335, 226] on button "button" at bounding box center [342, 235] width 31 height 51
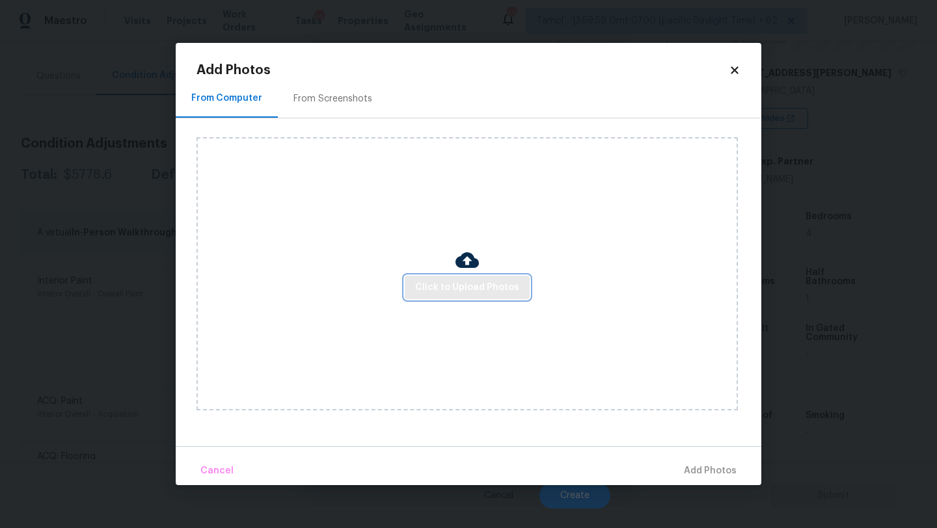
click at [414, 276] on button "Click to Upload Photos" at bounding box center [467, 288] width 125 height 24
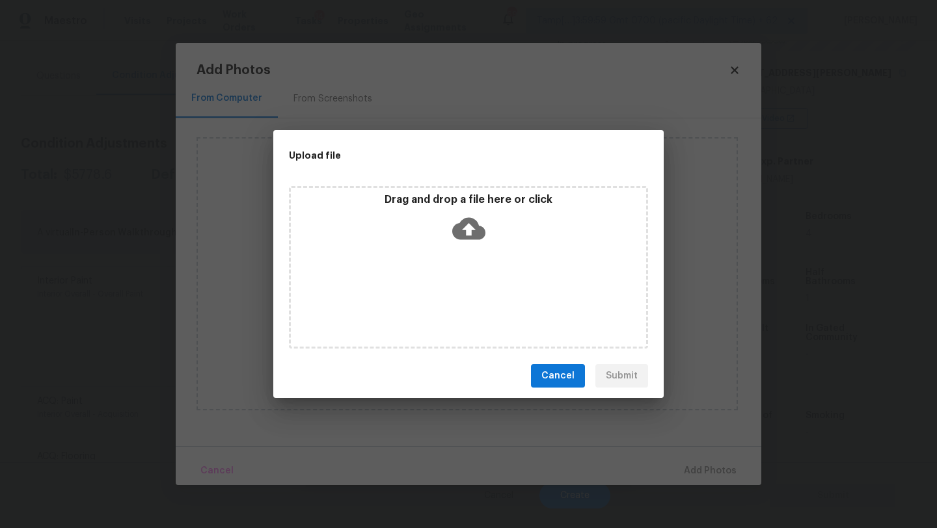
click at [467, 264] on div "Drag and drop a file here or click" at bounding box center [468, 267] width 359 height 163
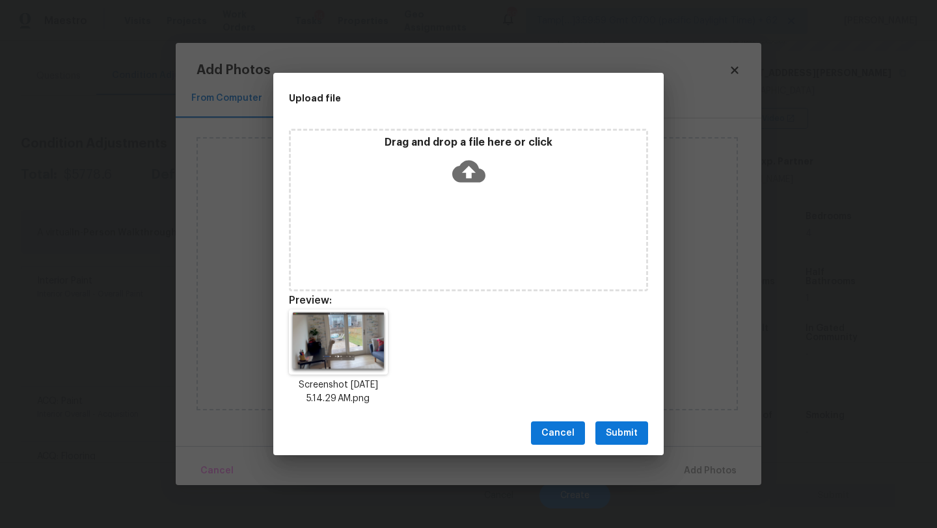
click at [610, 440] on span "Submit" at bounding box center [622, 434] width 32 height 16
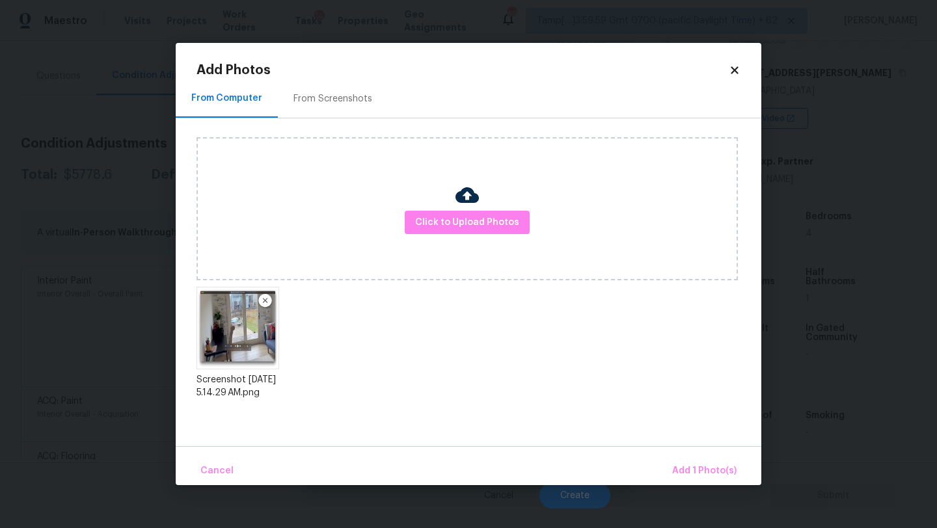
click at [676, 452] on div "Cancel Add 1 Photo(s)" at bounding box center [469, 465] width 586 height 39
click at [676, 463] on span "Add 1 Photo(s)" at bounding box center [704, 471] width 64 height 16
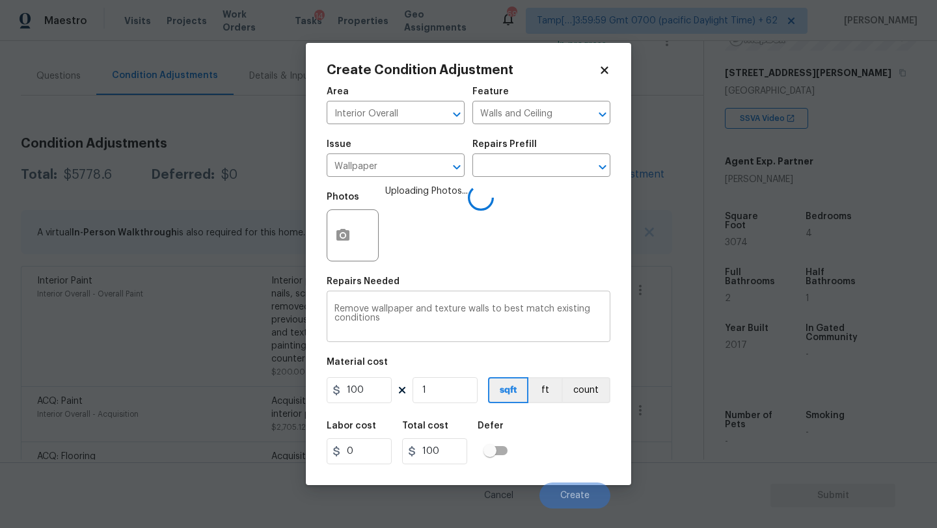
click at [543, 338] on div "Remove wallpaper and texture walls to best match existing conditions x ​" at bounding box center [469, 318] width 284 height 48
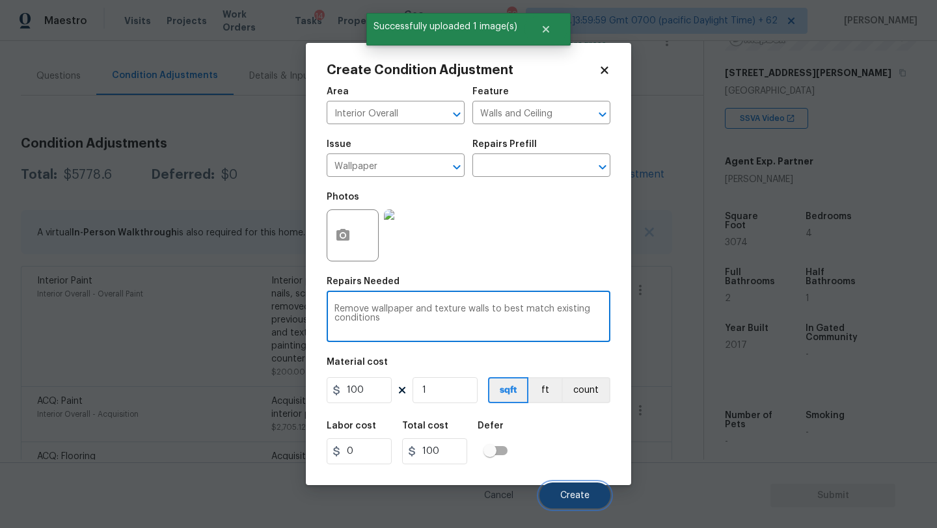
click at [564, 491] on button "Create" at bounding box center [574, 496] width 71 height 26
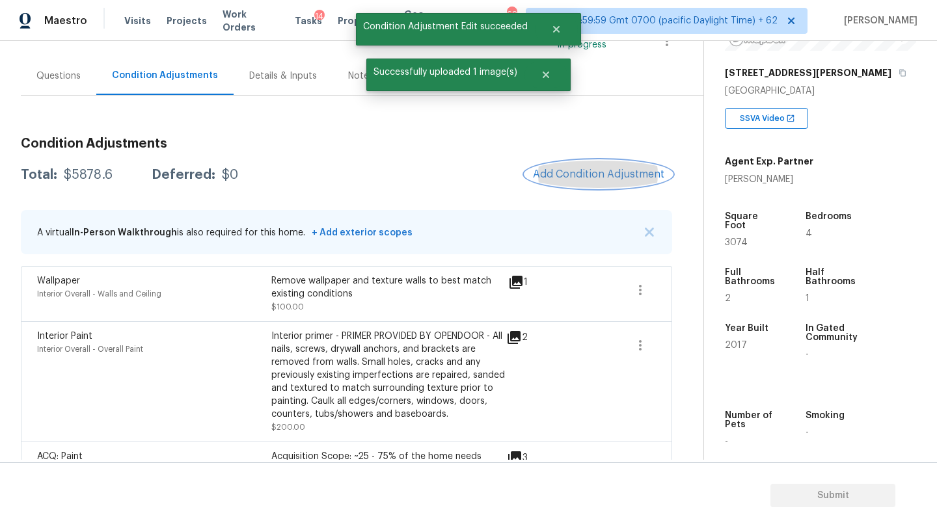
click at [595, 187] on button "Add Condition Adjustment" at bounding box center [598, 174] width 147 height 27
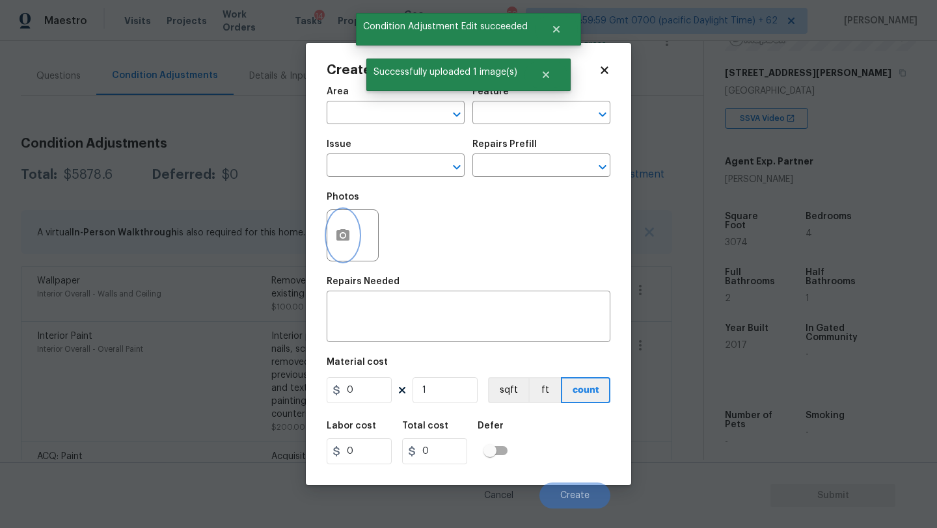
click at [345, 253] on button "button" at bounding box center [342, 235] width 31 height 51
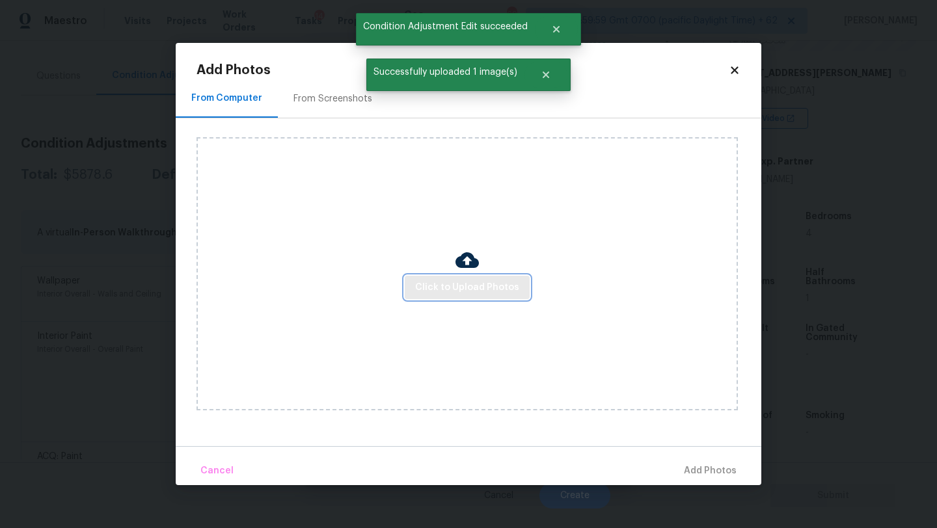
click at [433, 289] on span "Click to Upload Photos" at bounding box center [467, 288] width 104 height 16
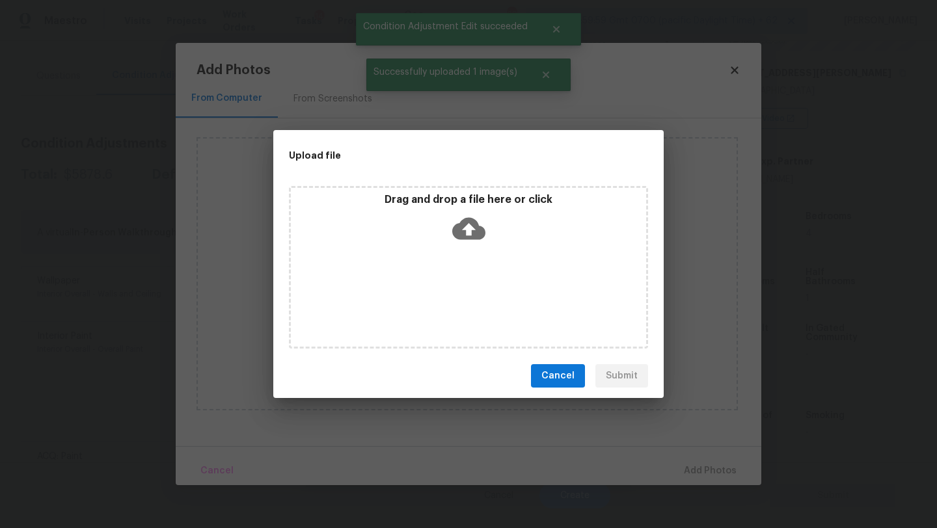
click at [479, 226] on icon at bounding box center [468, 229] width 33 height 22
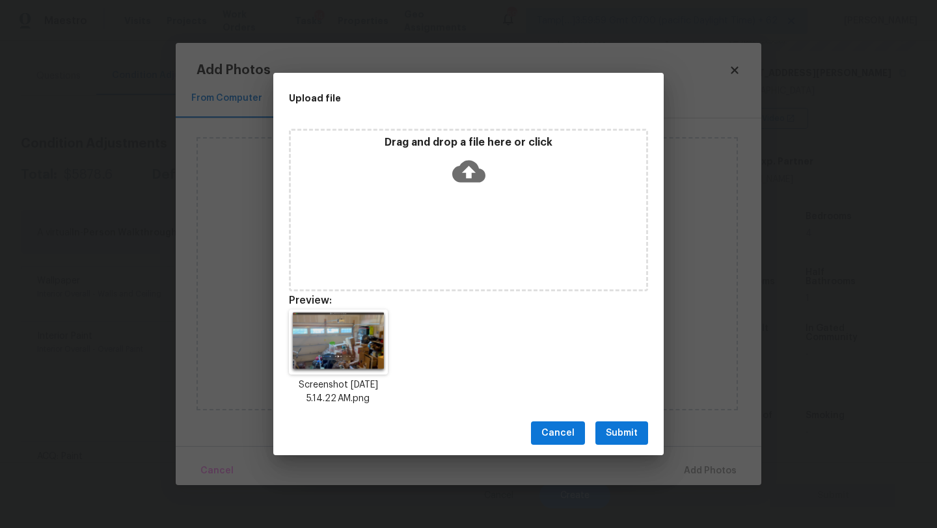
click at [638, 446] on div "Cancel Submit" at bounding box center [468, 433] width 390 height 45
click at [631, 437] on span "Submit" at bounding box center [622, 434] width 32 height 16
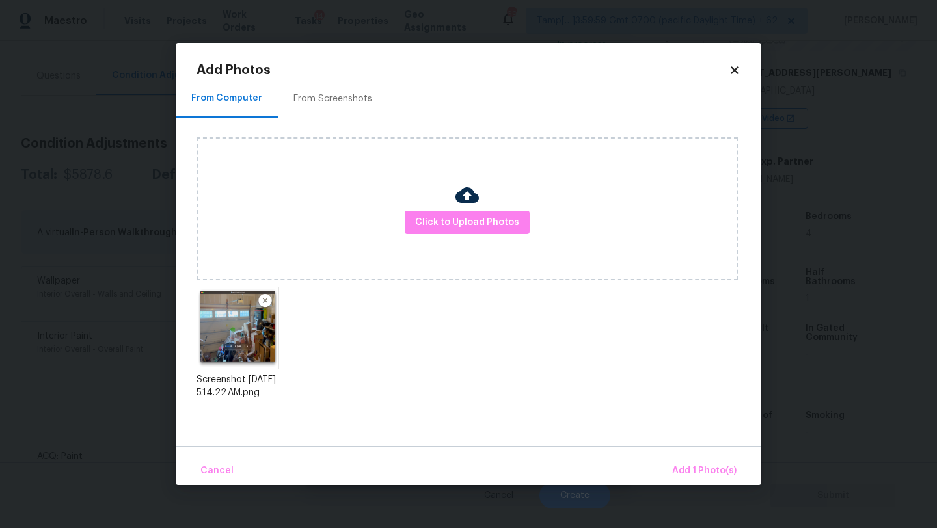
click at [678, 456] on div "Cancel Add 1 Photo(s)" at bounding box center [469, 465] width 586 height 39
click at [678, 462] on button "Add 1 Photo(s)" at bounding box center [704, 471] width 75 height 28
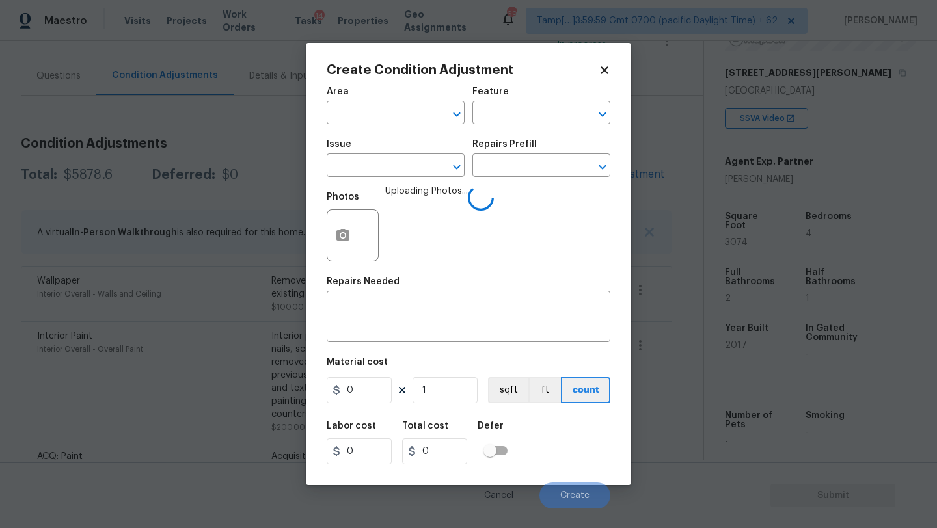
click at [369, 100] on div "Area" at bounding box center [396, 95] width 138 height 17
click at [373, 114] on input "text" at bounding box center [378, 114] width 102 height 20
click at [374, 161] on li "Interior Overall" at bounding box center [396, 164] width 138 height 21
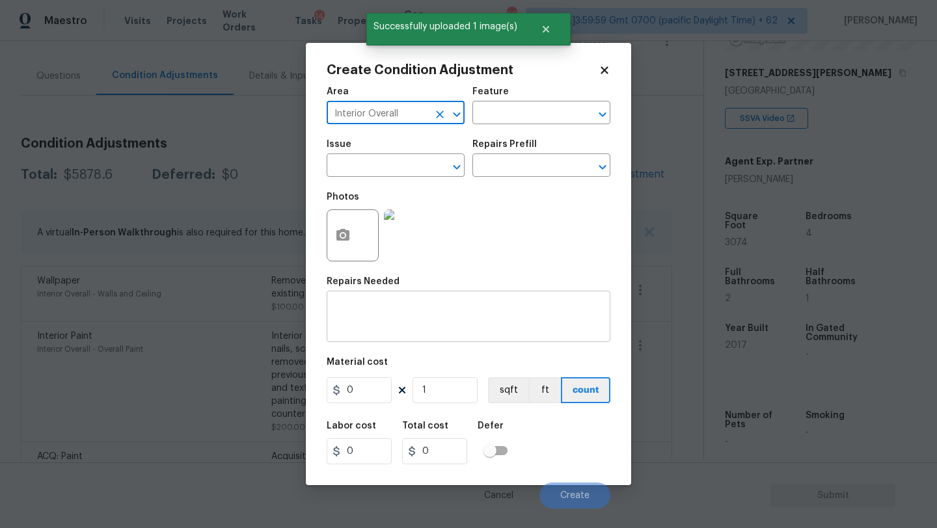
type input "Interior Overall"
click at [426, 336] on div "x ​" at bounding box center [469, 318] width 284 height 48
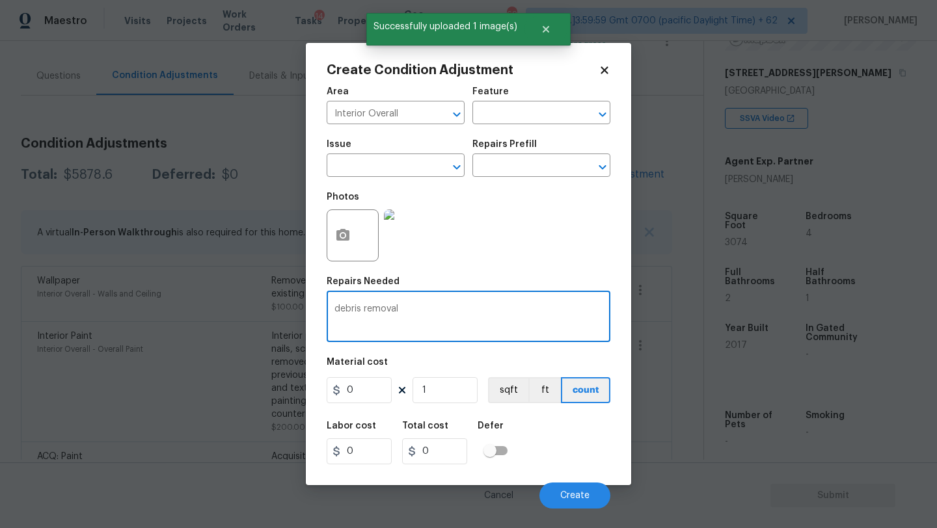
type textarea "debris removal"
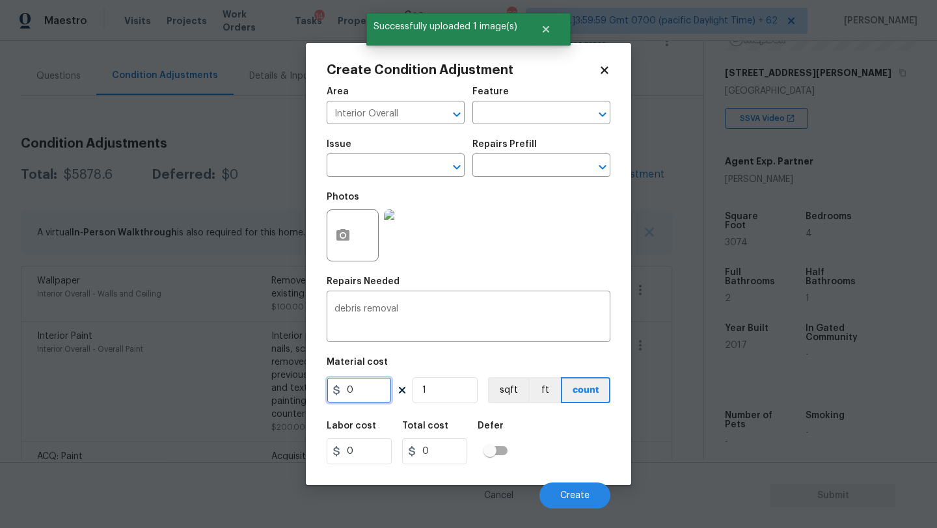
click at [363, 403] on input "0" at bounding box center [359, 390] width 65 height 26
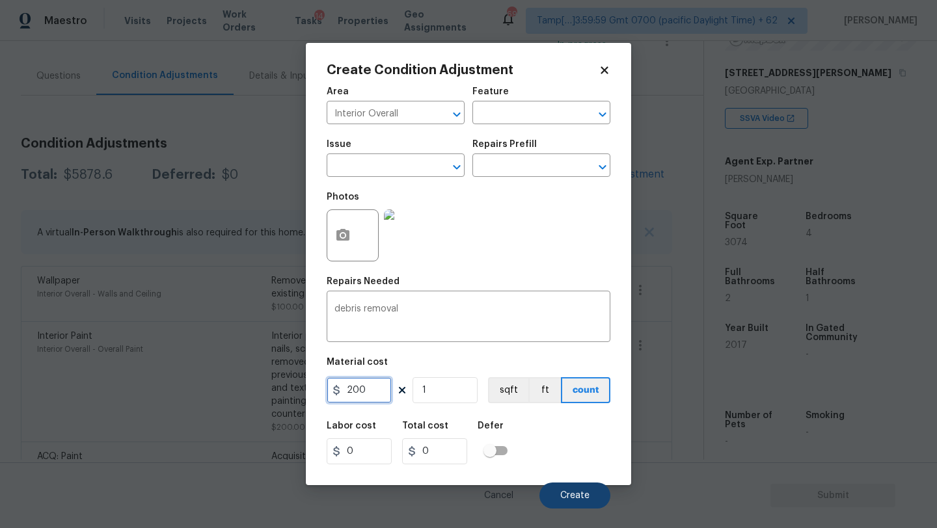
type input "200"
click at [587, 504] on button "Create" at bounding box center [574, 496] width 71 height 26
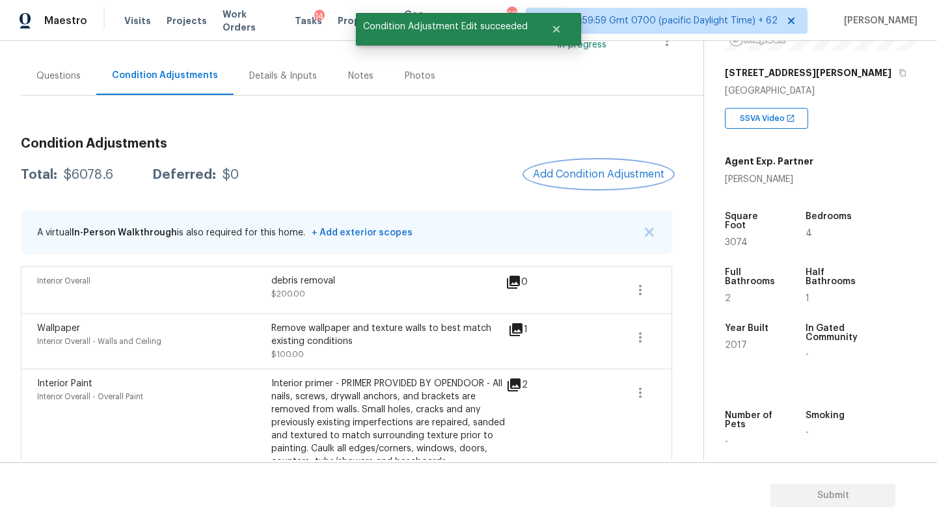
click at [599, 176] on span "Add Condition Adjustment" at bounding box center [598, 175] width 131 height 12
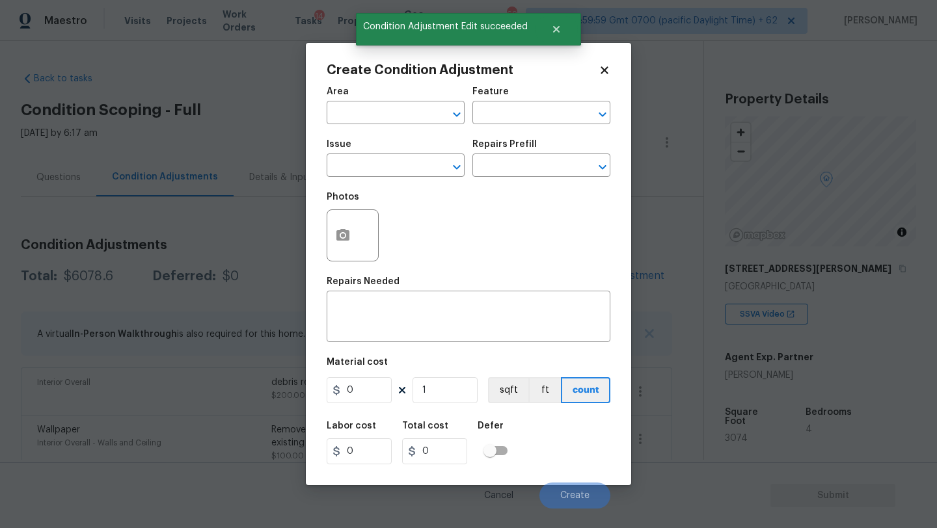
scroll to position [196, 0]
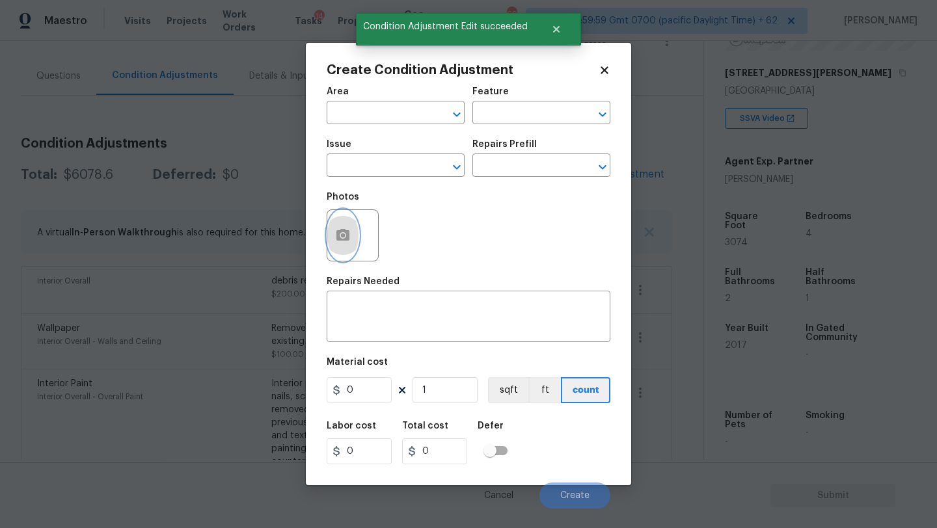
click at [337, 237] on icon "button" at bounding box center [342, 235] width 13 height 12
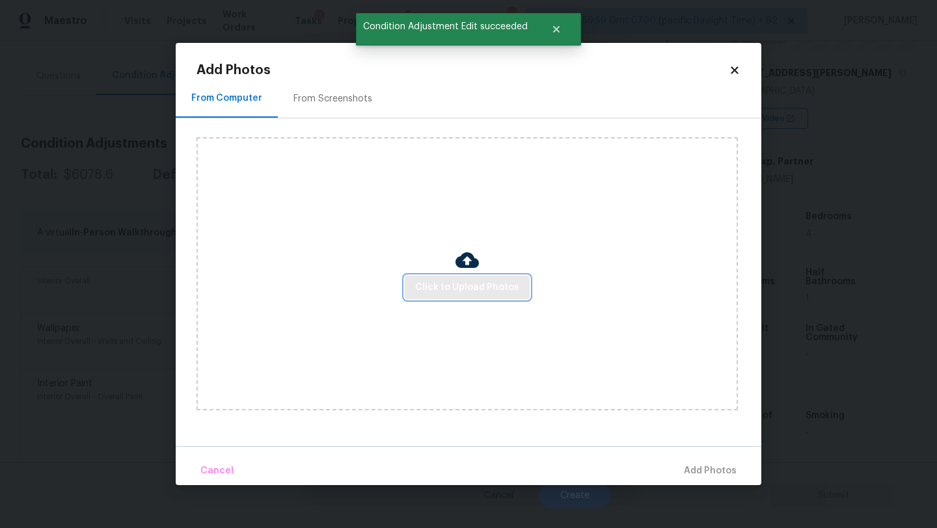
click at [426, 291] on span "Click to Upload Photos" at bounding box center [467, 288] width 104 height 16
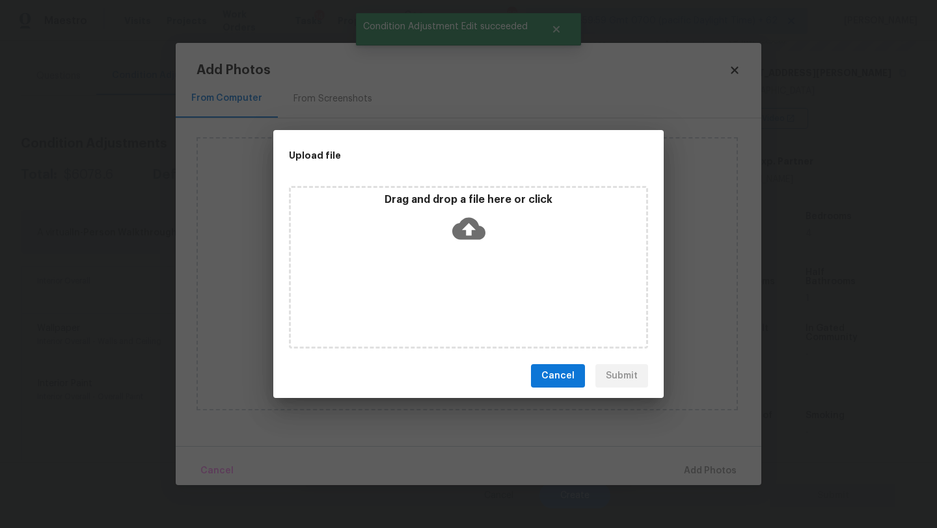
click at [460, 251] on div "Drag and drop a file here or click" at bounding box center [468, 267] width 359 height 163
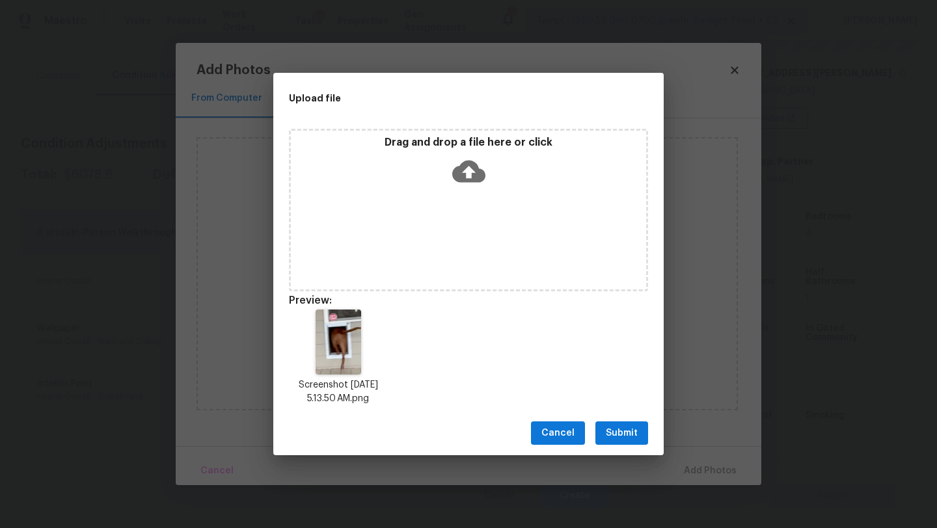
click at [627, 430] on span "Submit" at bounding box center [622, 434] width 32 height 16
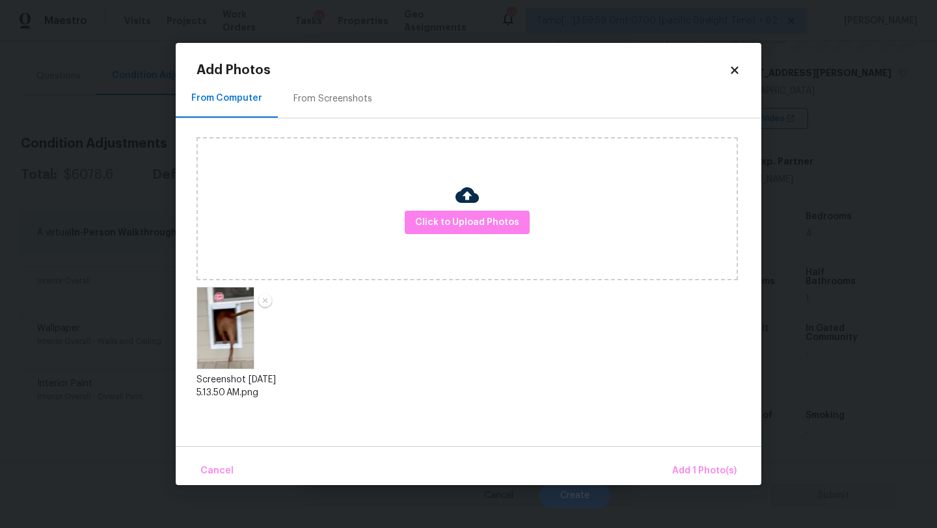
click at [676, 454] on div "Cancel Add 1 Photo(s)" at bounding box center [469, 465] width 586 height 39
click at [676, 459] on button "Add 1 Photo(s)" at bounding box center [704, 471] width 75 height 28
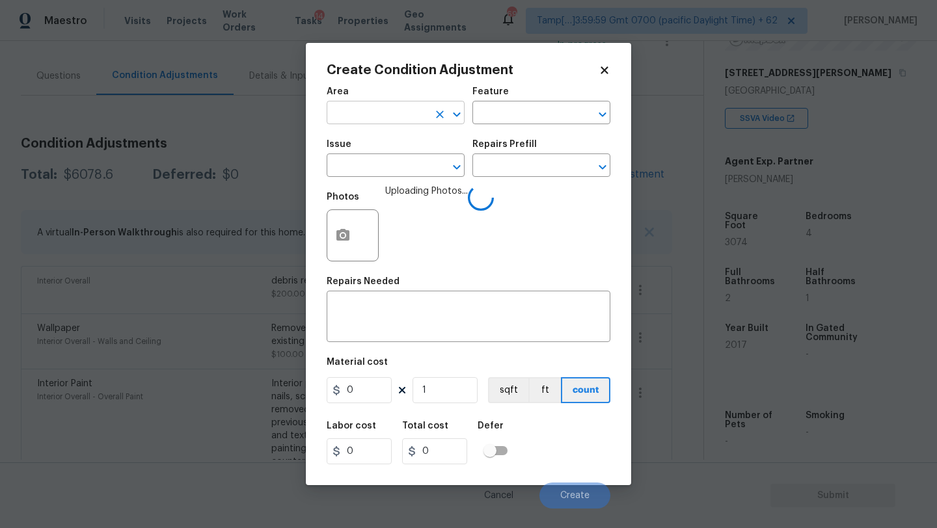
click at [361, 124] on input "text" at bounding box center [378, 114] width 102 height 20
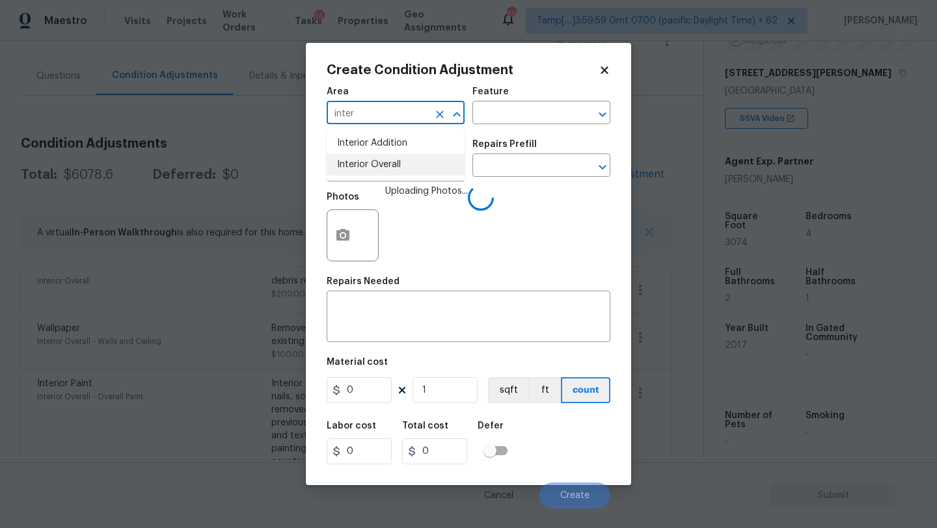
click at [368, 159] on li "Interior Overall" at bounding box center [396, 164] width 138 height 21
type input "Interior Overall"
click at [368, 295] on div "x ​" at bounding box center [469, 318] width 284 height 48
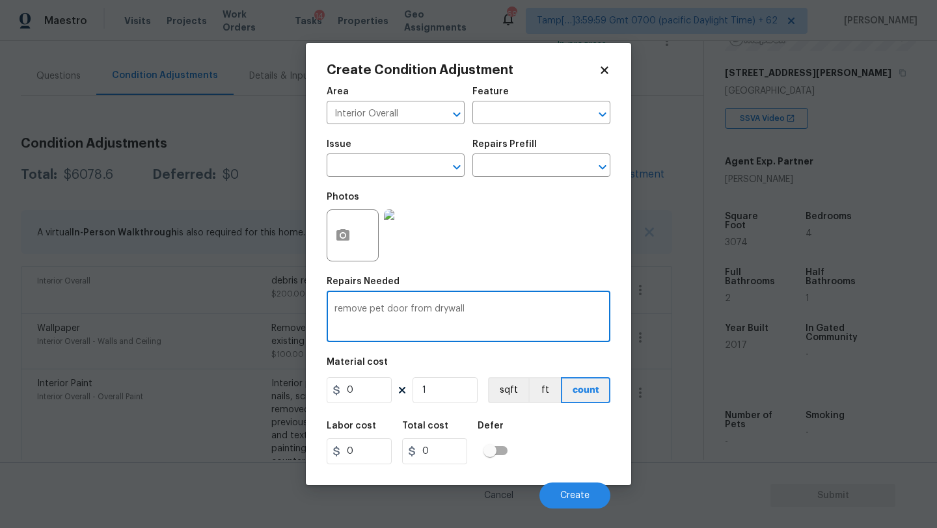
type textarea "remove pet door from drywall"
click at [372, 379] on input "0" at bounding box center [359, 390] width 65 height 26
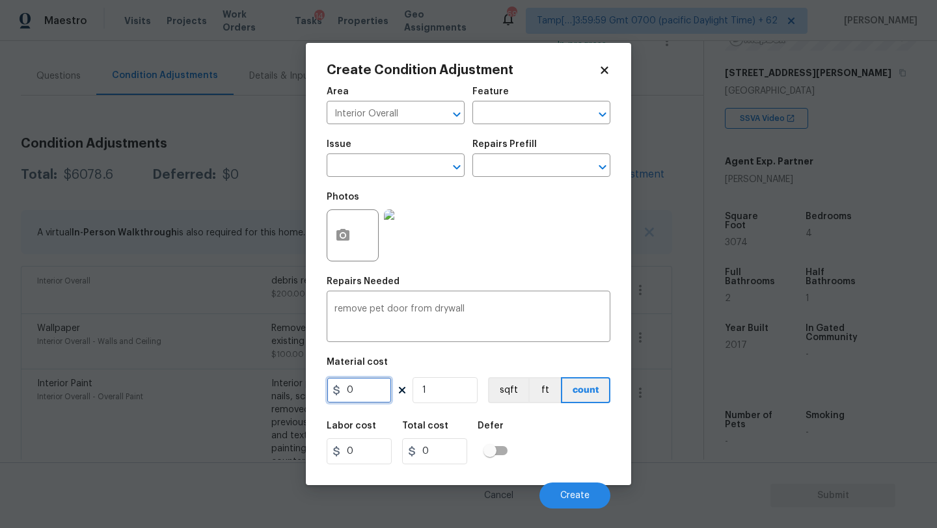
click at [372, 379] on input "0" at bounding box center [359, 390] width 65 height 26
type input "300"
click at [574, 489] on button "Create" at bounding box center [574, 496] width 71 height 26
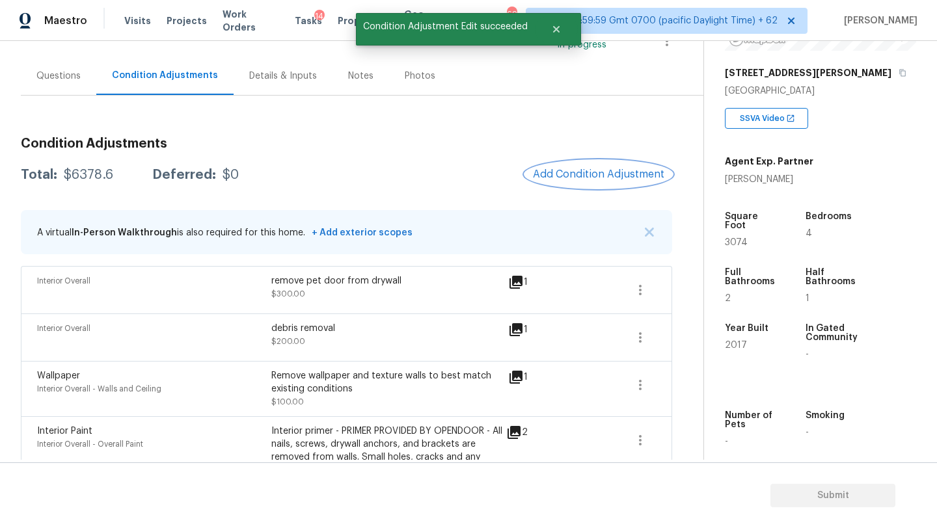
click at [606, 184] on button "Add Condition Adjustment" at bounding box center [598, 174] width 147 height 27
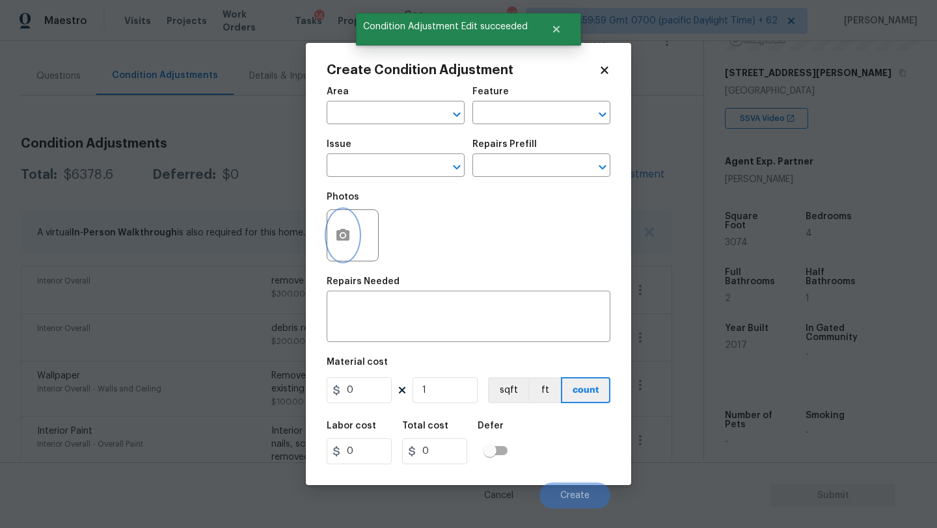
click at [338, 236] on icon "button" at bounding box center [342, 235] width 13 height 12
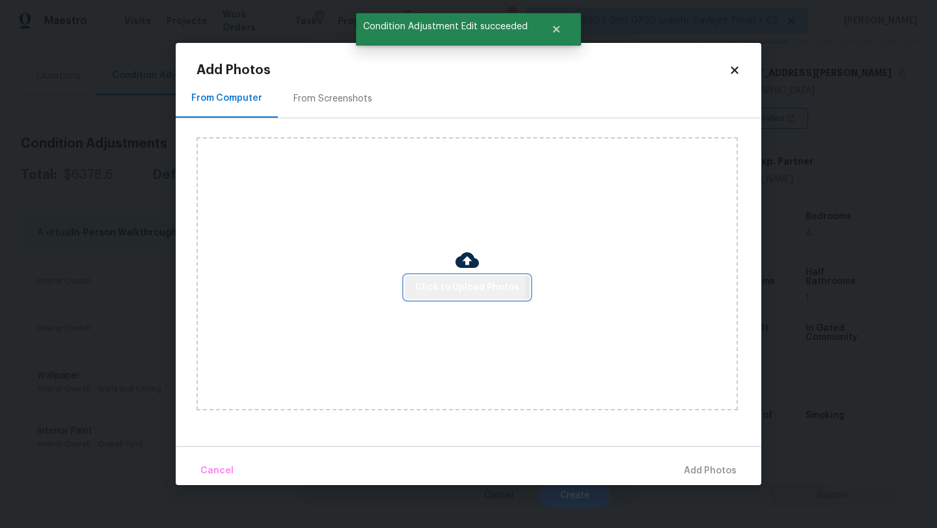
click at [456, 287] on span "Click to Upload Photos" at bounding box center [467, 288] width 104 height 16
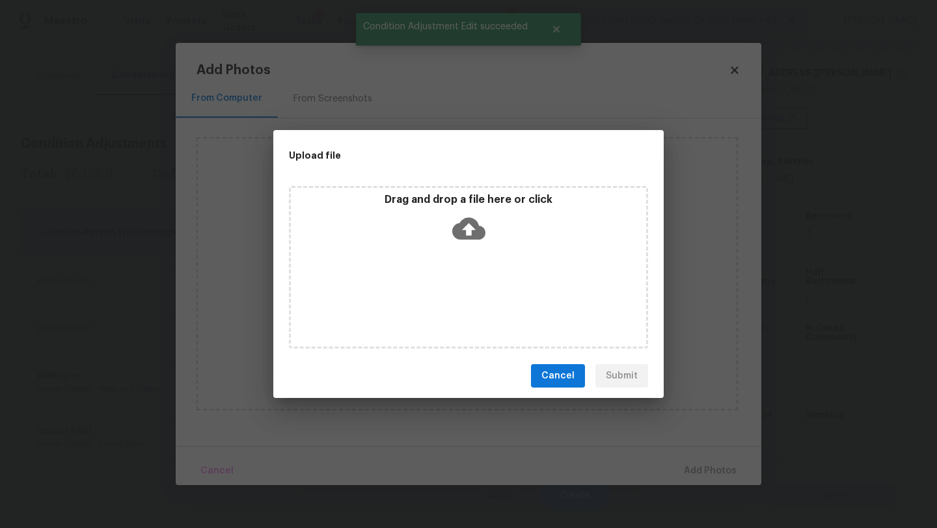
click at [484, 243] on icon at bounding box center [468, 228] width 33 height 33
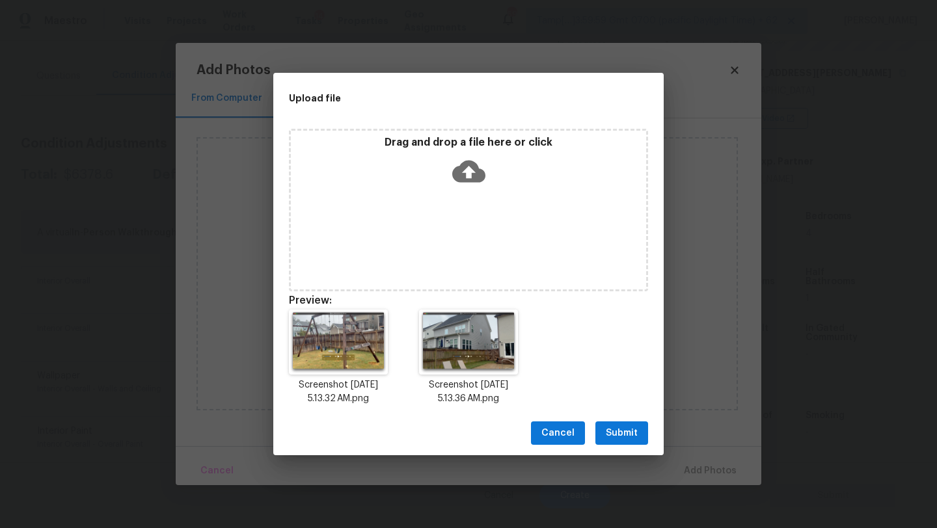
click at [621, 435] on span "Submit" at bounding box center [622, 434] width 32 height 16
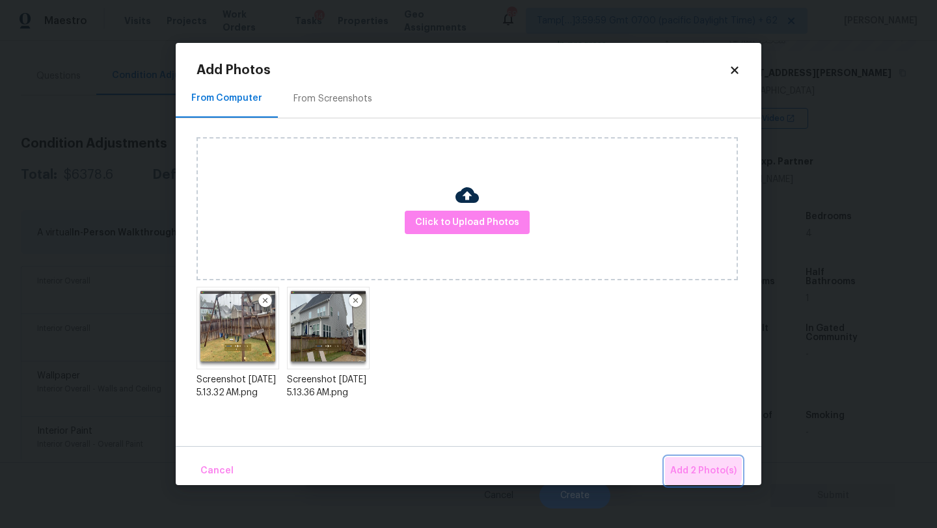
click at [685, 462] on button "Add 2 Photo(s)" at bounding box center [703, 471] width 77 height 28
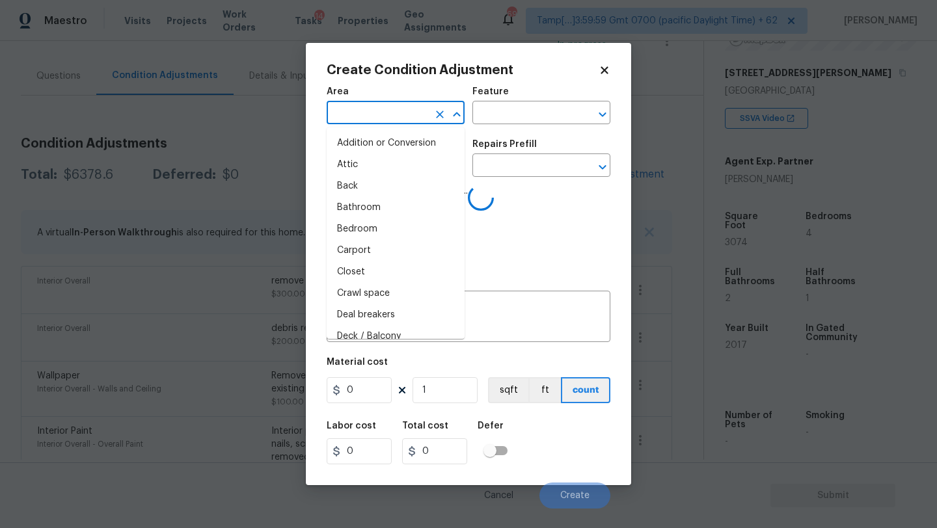
click at [354, 115] on input "text" at bounding box center [378, 114] width 102 height 20
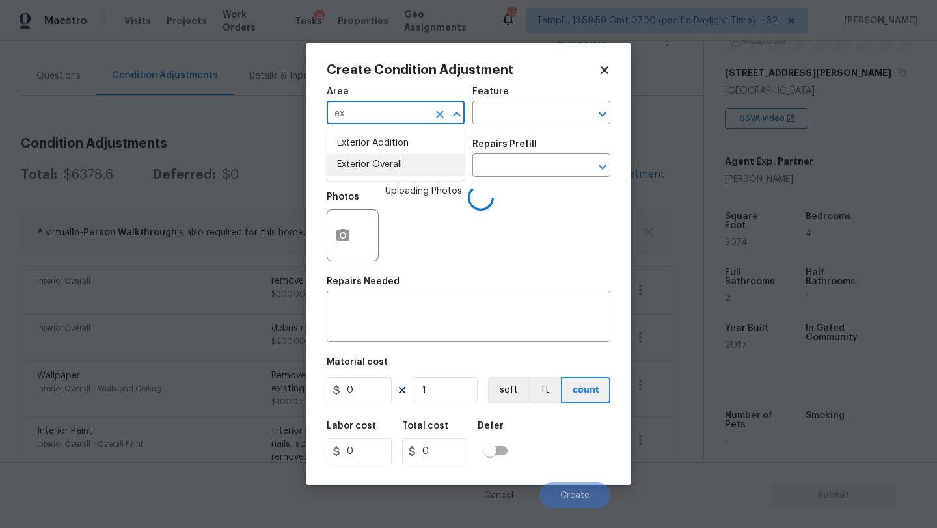
click at [367, 172] on li "Exterior Overall" at bounding box center [396, 164] width 138 height 21
type input "Exterior Overall"
click at [541, 109] on input "text" at bounding box center [523, 114] width 102 height 20
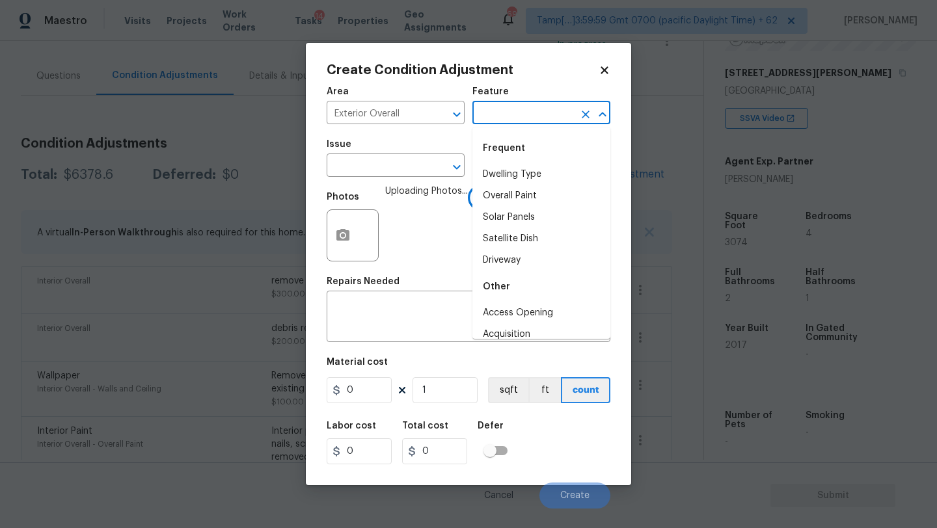
type input "f"
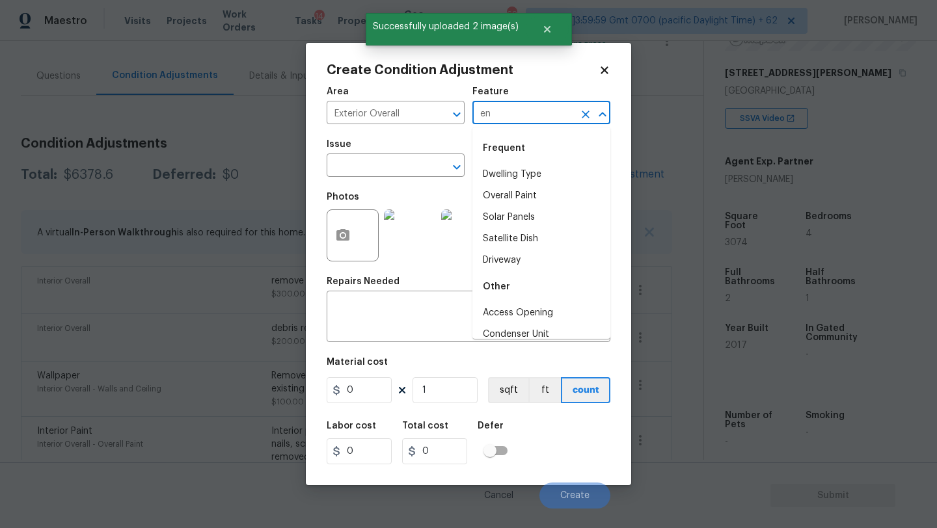
type input "e"
type input "fen"
click at [539, 163] on div "Other" at bounding box center [541, 148] width 138 height 31
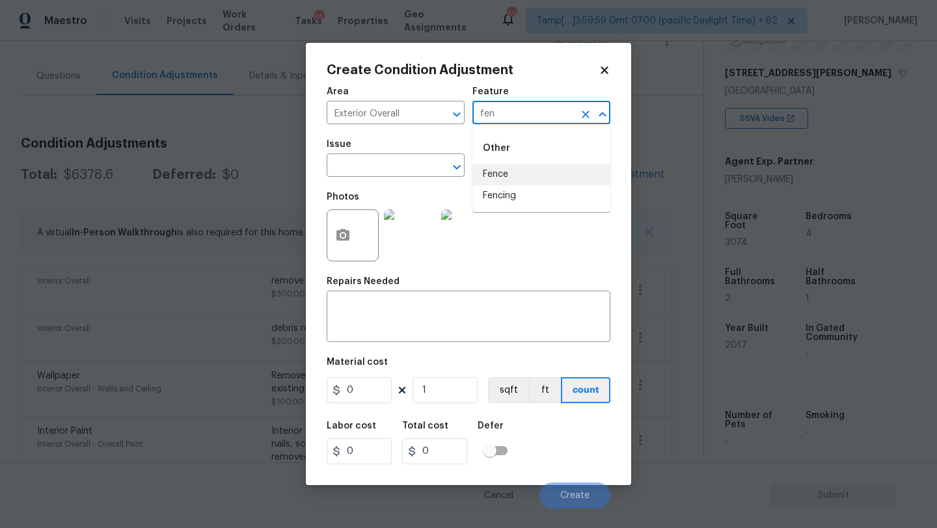
click at [513, 164] on li "Fence" at bounding box center [541, 174] width 138 height 21
type input "Fence"
click at [502, 335] on div "x ​" at bounding box center [469, 318] width 284 height 48
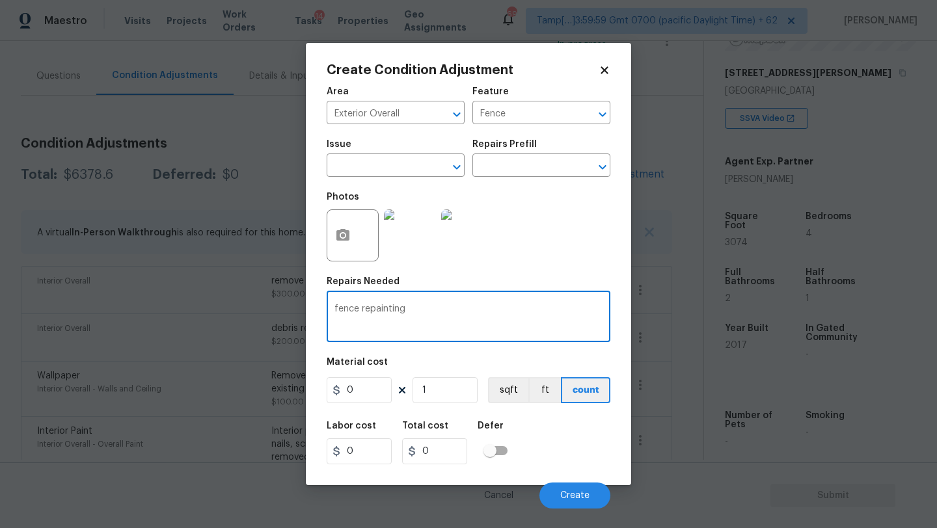
type textarea "fence repainting"
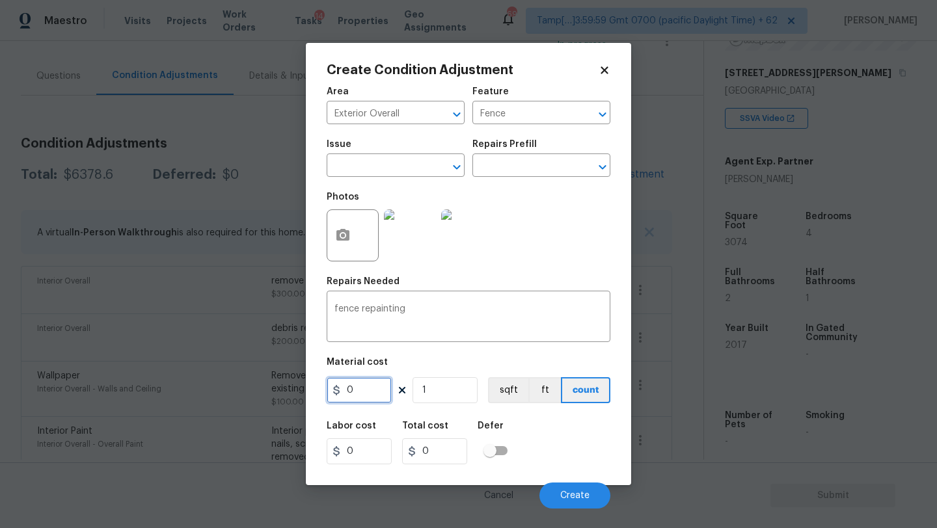
click at [369, 392] on input "0" at bounding box center [359, 390] width 65 height 26
type input "800"
click at [567, 494] on span "Create" at bounding box center [574, 496] width 29 height 10
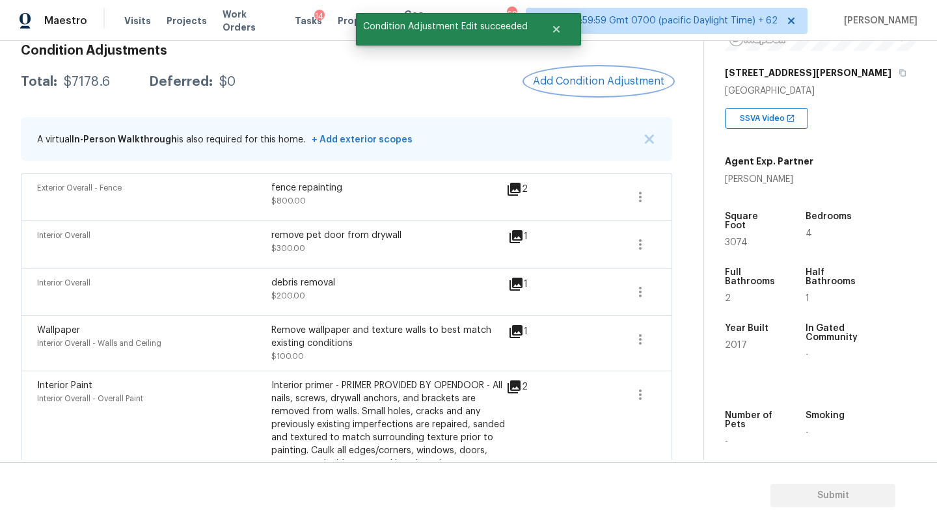
scroll to position [210, 0]
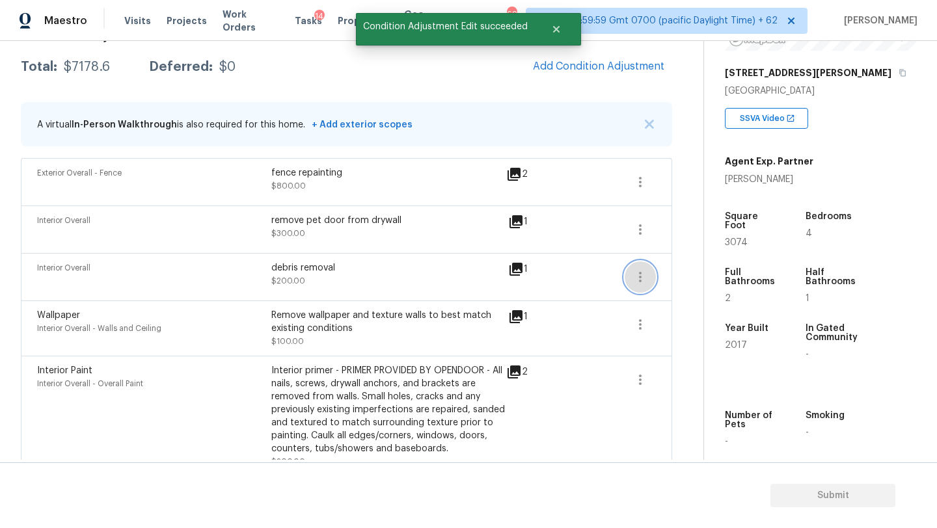
click at [644, 276] on icon "button" at bounding box center [641, 277] width 16 height 16
click at [661, 276] on link "Edit" at bounding box center [714, 275] width 111 height 20
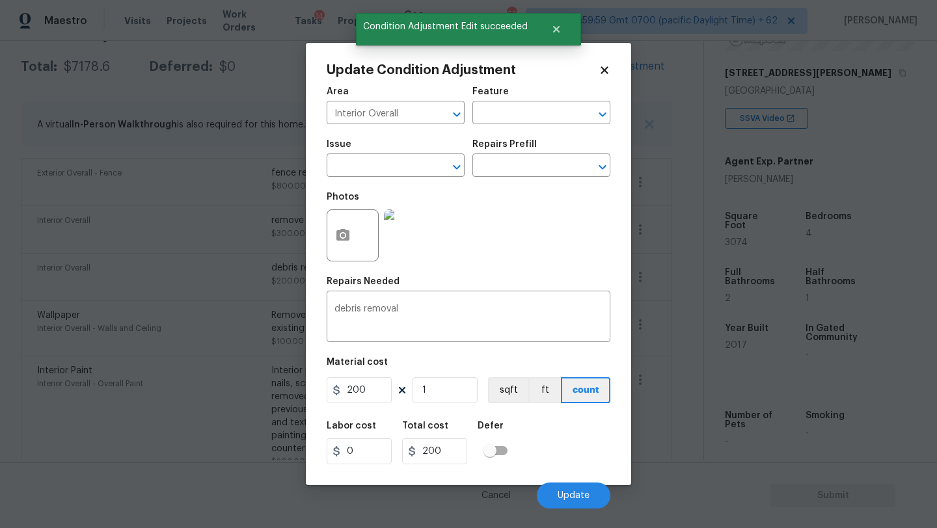
click at [344, 262] on div at bounding box center [353, 236] width 52 height 52
click at [342, 245] on button "button" at bounding box center [342, 235] width 31 height 51
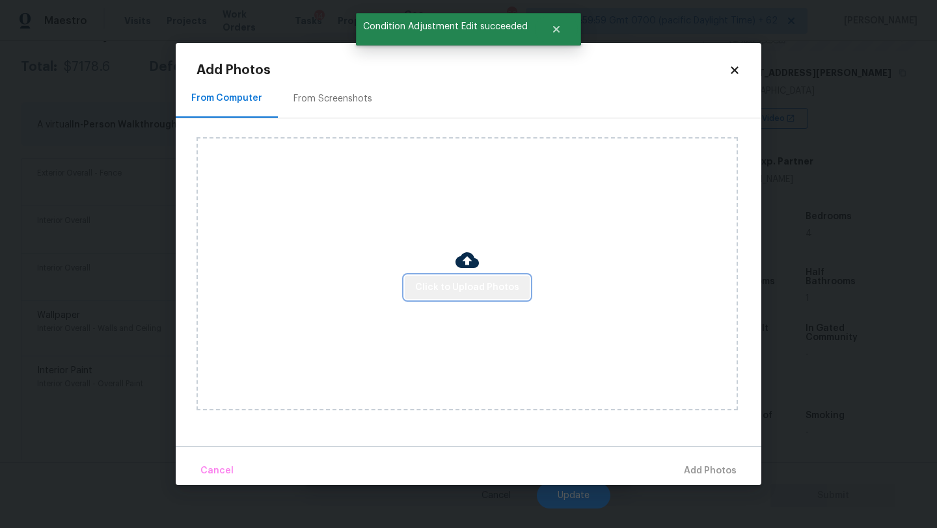
click at [471, 283] on span "Click to Upload Photos" at bounding box center [467, 288] width 104 height 16
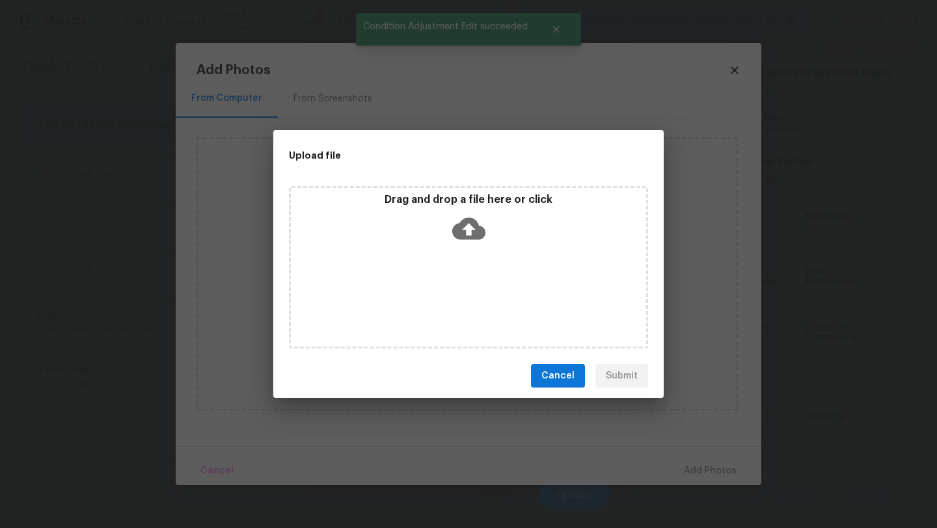
click at [471, 266] on div "Drag and drop a file here or click" at bounding box center [468, 267] width 359 height 163
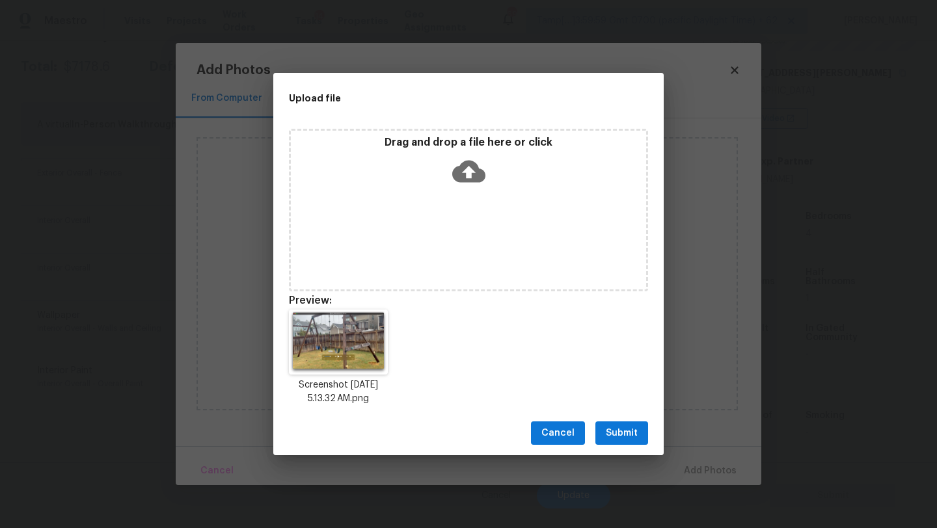
click at [621, 438] on span "Submit" at bounding box center [622, 434] width 32 height 16
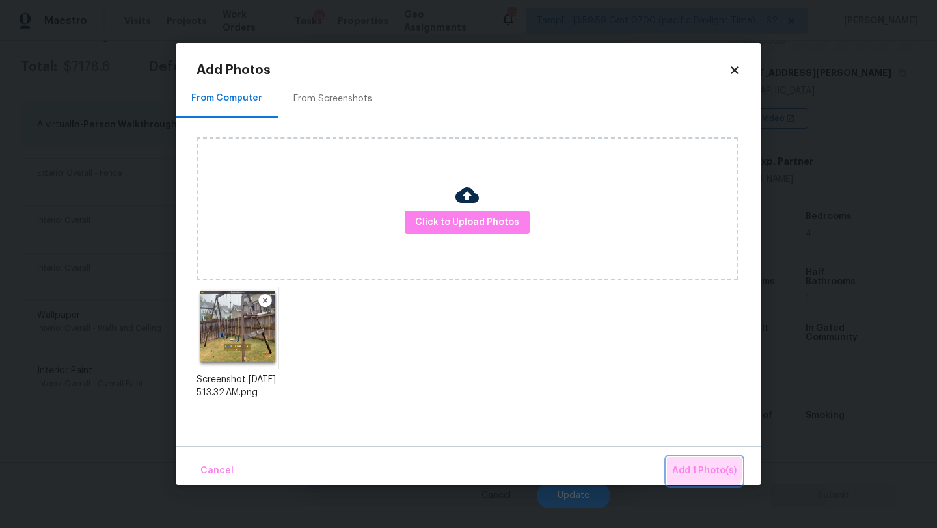
click at [680, 465] on span "Add 1 Photo(s)" at bounding box center [704, 471] width 64 height 16
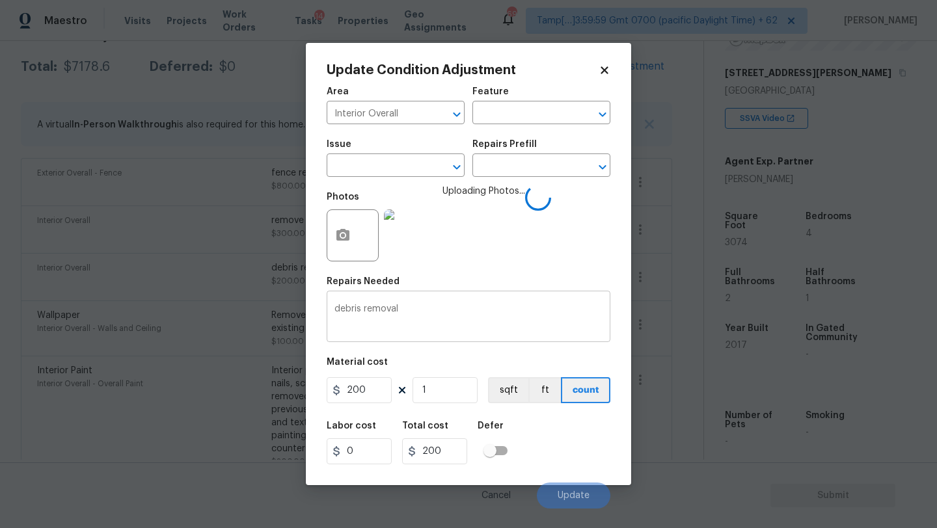
click at [493, 310] on textarea "debris removal" at bounding box center [468, 318] width 268 height 27
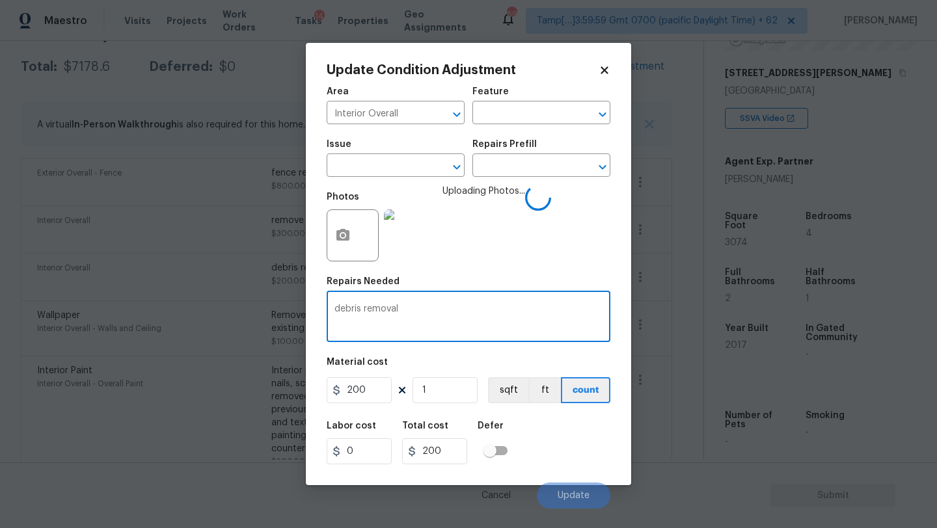
click at [538, 438] on div "Labor cost 0 Total cost 200 Defer" at bounding box center [469, 443] width 284 height 59
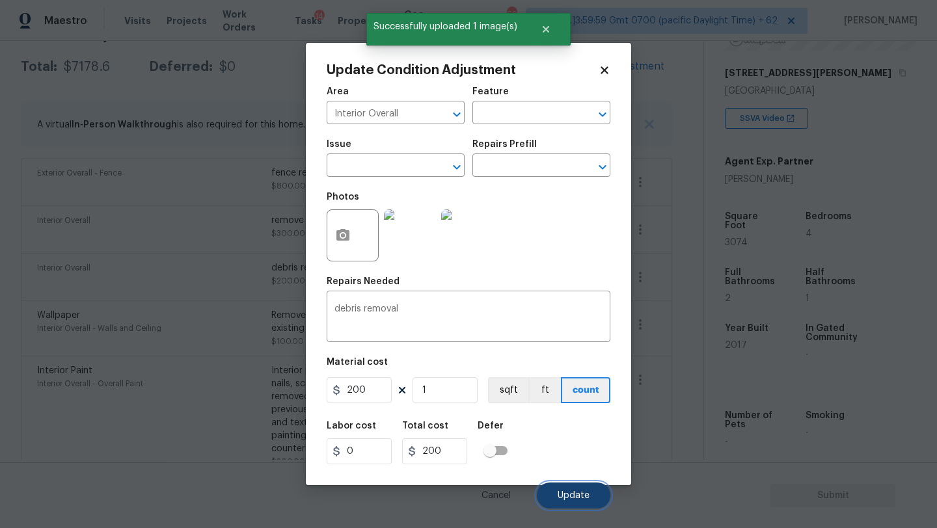
click at [559, 495] on span "Update" at bounding box center [574, 496] width 32 height 10
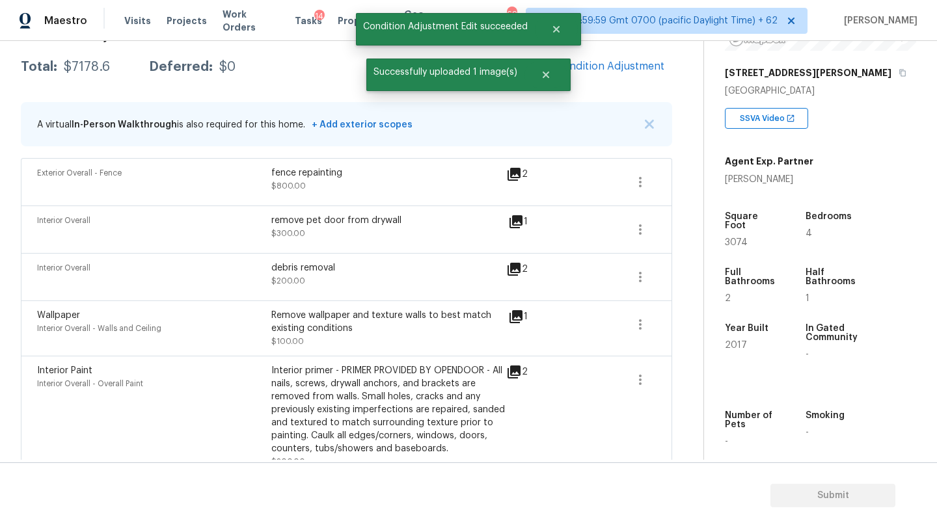
scroll to position [96, 0]
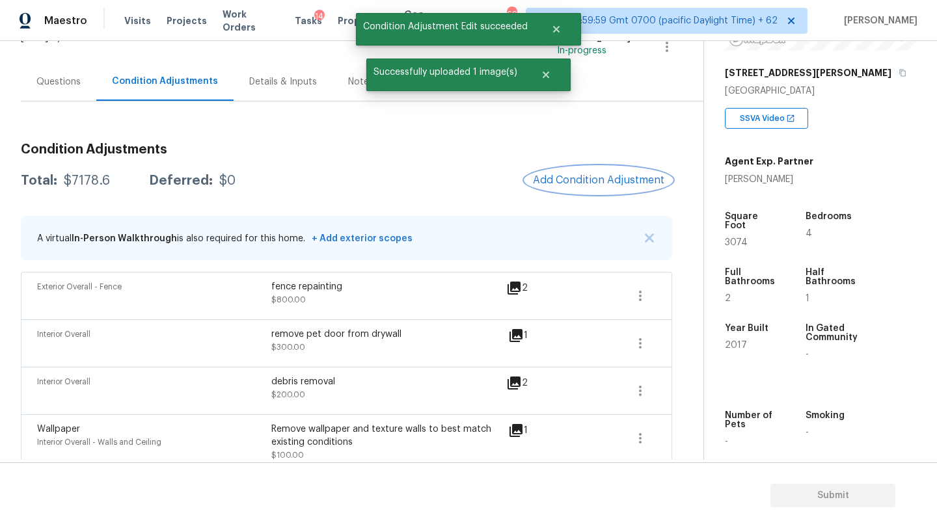
click at [580, 172] on button "Add Condition Adjustment" at bounding box center [598, 180] width 147 height 27
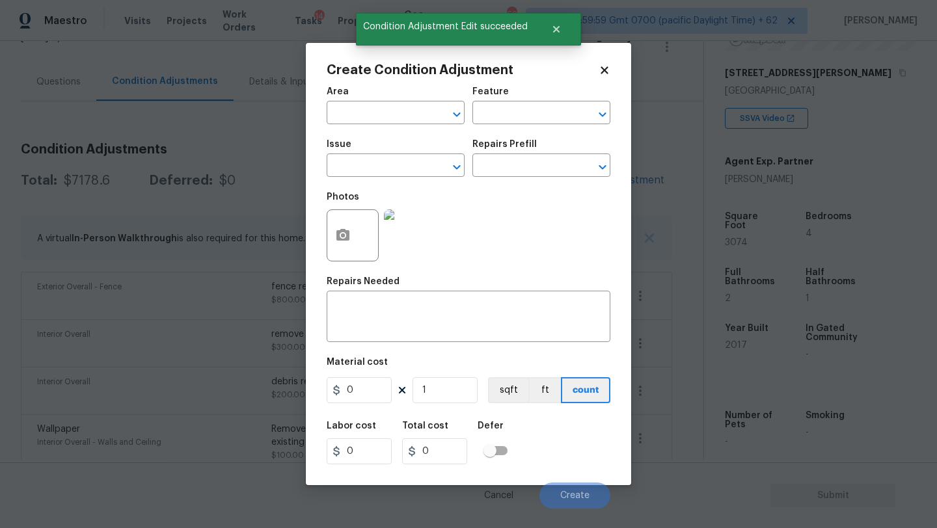
click at [322, 254] on div "Create Condition Adjustment Area ​ Feature ​ Issue ​ Repairs Prefill ​ Photos R…" at bounding box center [468, 264] width 325 height 443
click at [355, 234] on button "button" at bounding box center [342, 235] width 31 height 51
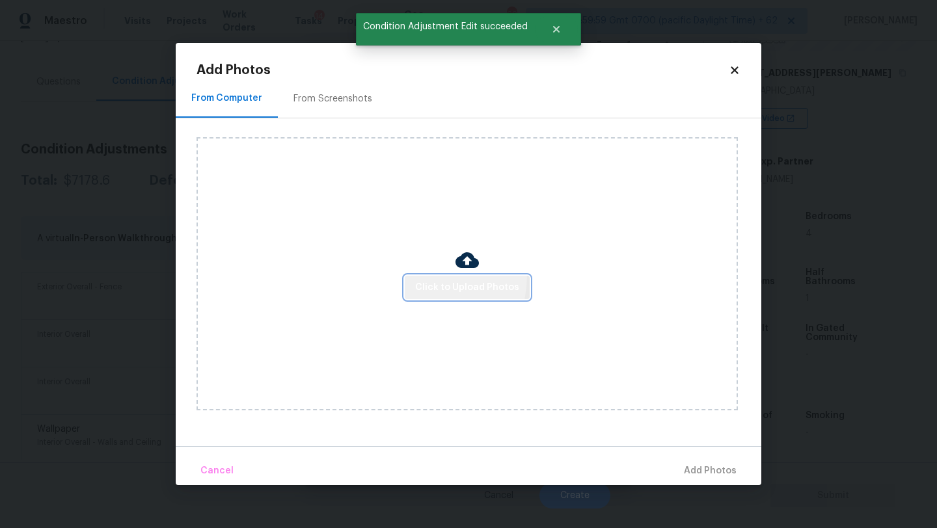
click at [415, 276] on button "Click to Upload Photos" at bounding box center [467, 288] width 125 height 24
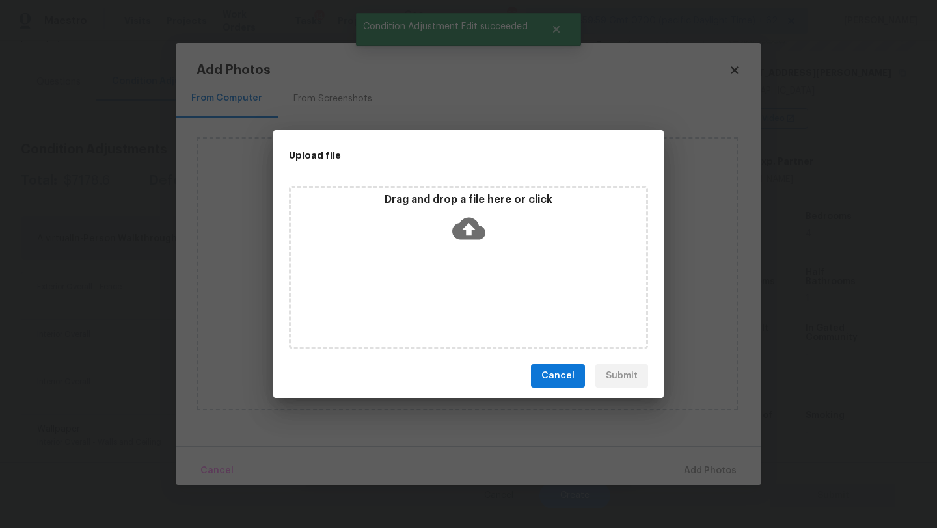
click at [469, 225] on icon at bounding box center [468, 228] width 33 height 33
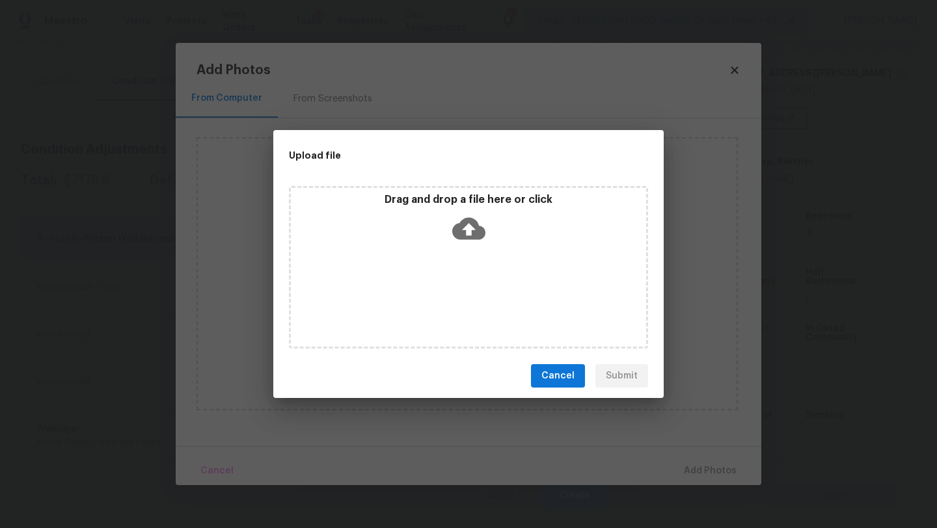
click at [558, 385] on button "Cancel" at bounding box center [558, 376] width 54 height 24
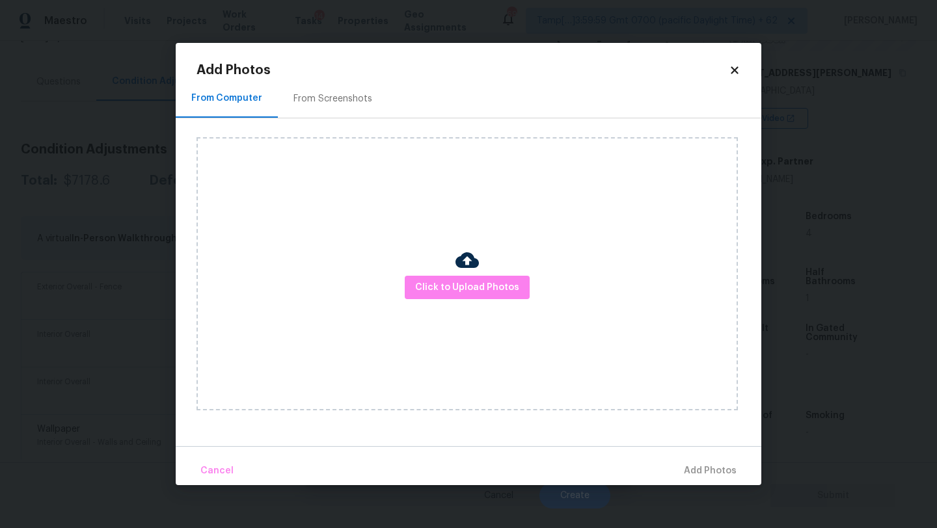
click at [730, 64] on icon at bounding box center [735, 70] width 12 height 12
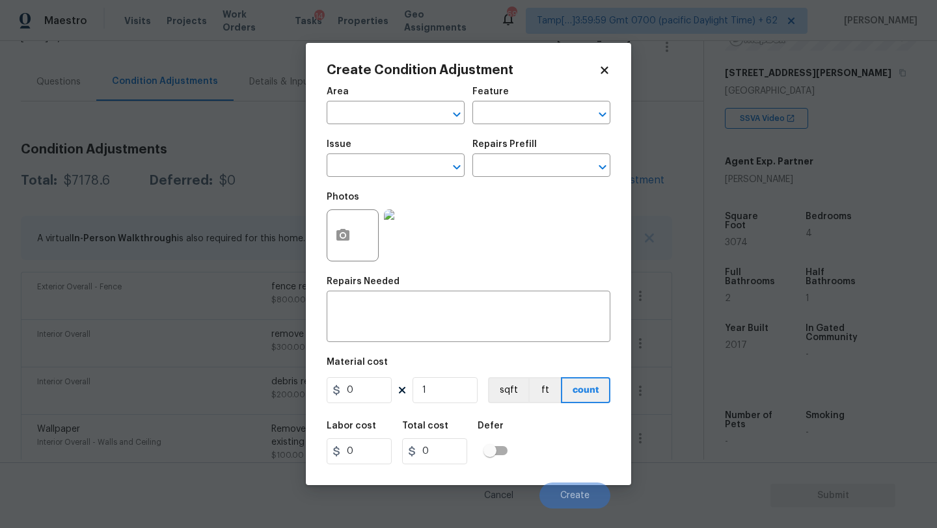
click at [605, 73] on icon at bounding box center [605, 70] width 12 height 12
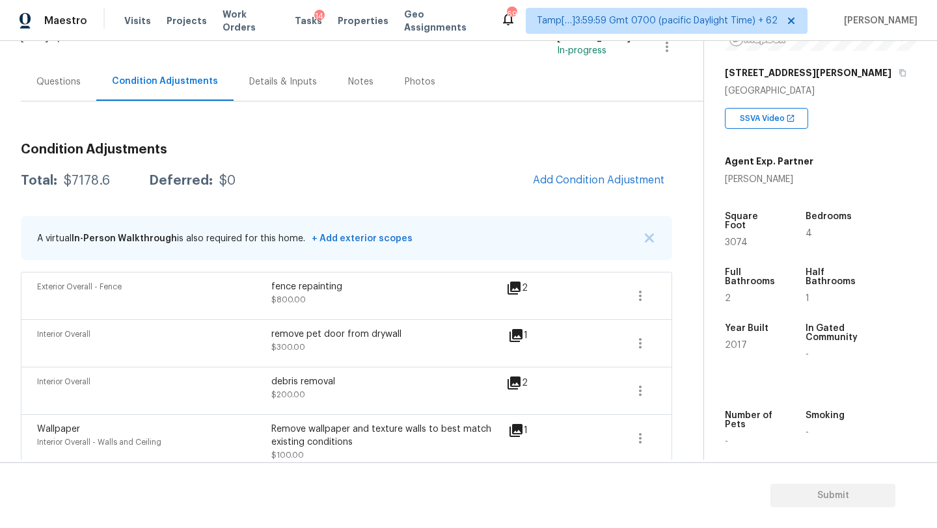
click at [39, 79] on div "Questions" at bounding box center [58, 81] width 44 height 13
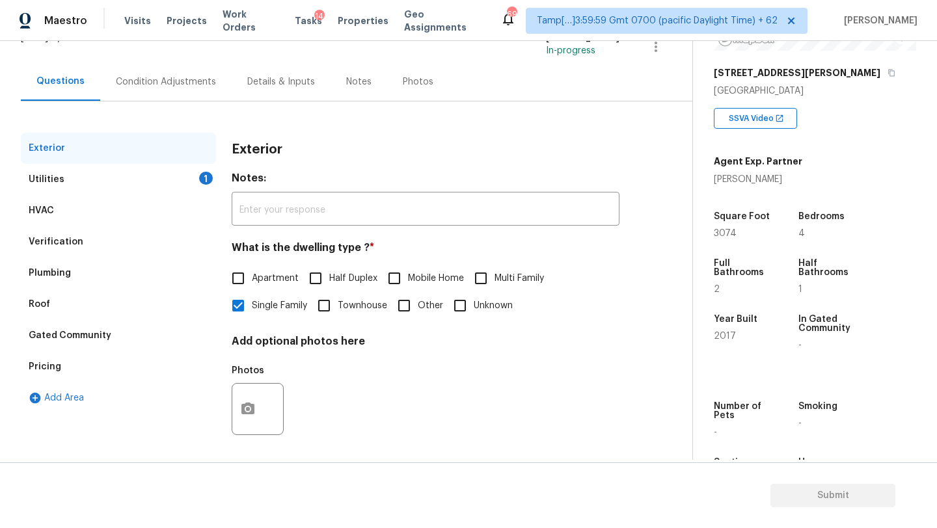
scroll to position [96, 0]
click at [202, 81] on div "Condition Adjustments" at bounding box center [166, 81] width 100 height 13
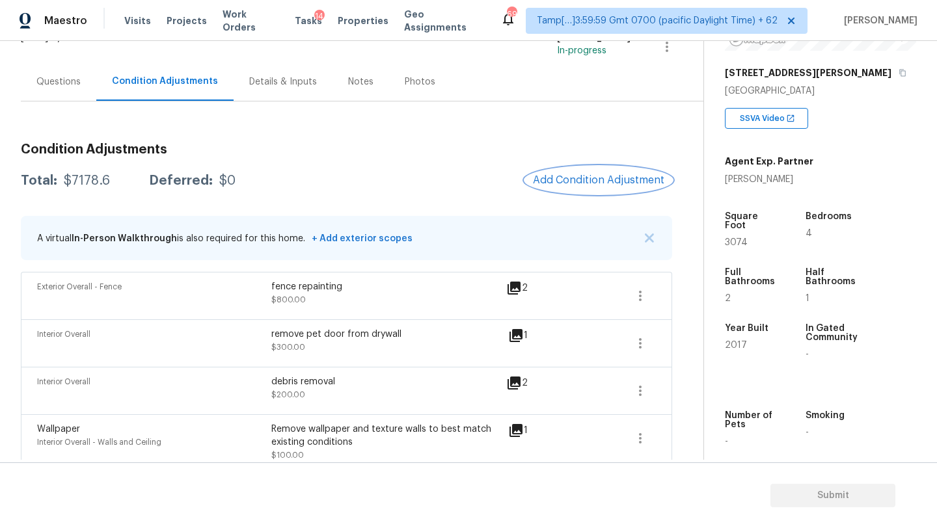
click at [578, 182] on span "Add Condition Adjustment" at bounding box center [598, 180] width 131 height 12
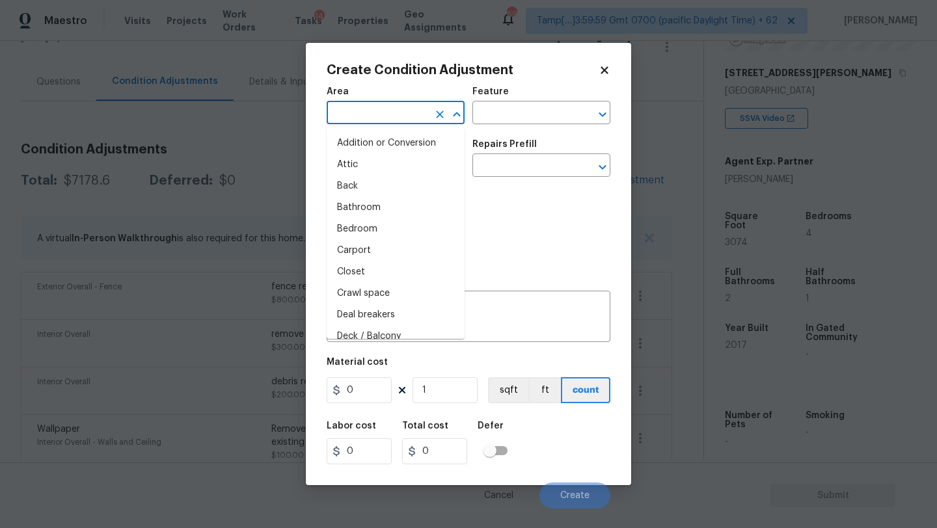
click at [334, 118] on input "text" at bounding box center [378, 114] width 102 height 20
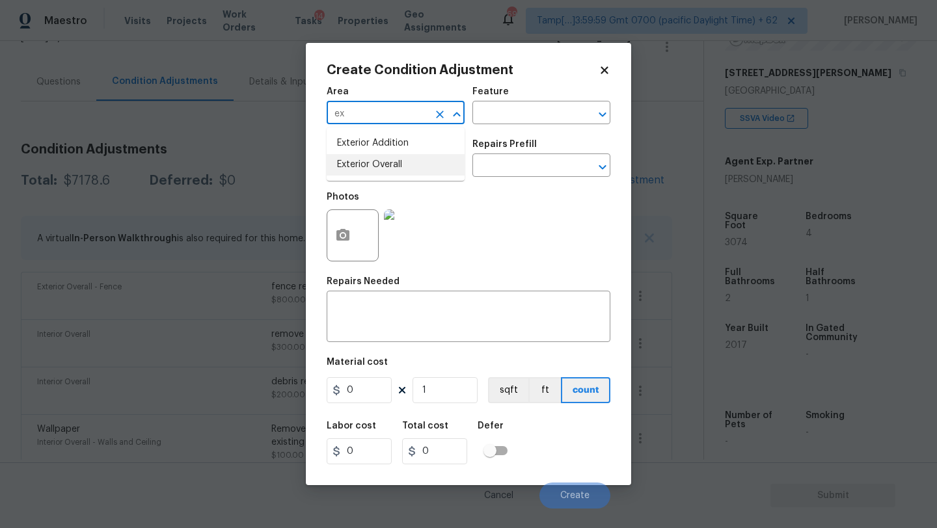
drag, startPoint x: 363, startPoint y: 162, endPoint x: 476, endPoint y: 126, distance: 119.0
click at [364, 163] on li "Exterior Overall" at bounding box center [396, 164] width 138 height 21
type input "Exterior Overall"
click at [499, 120] on input "text" at bounding box center [523, 114] width 102 height 20
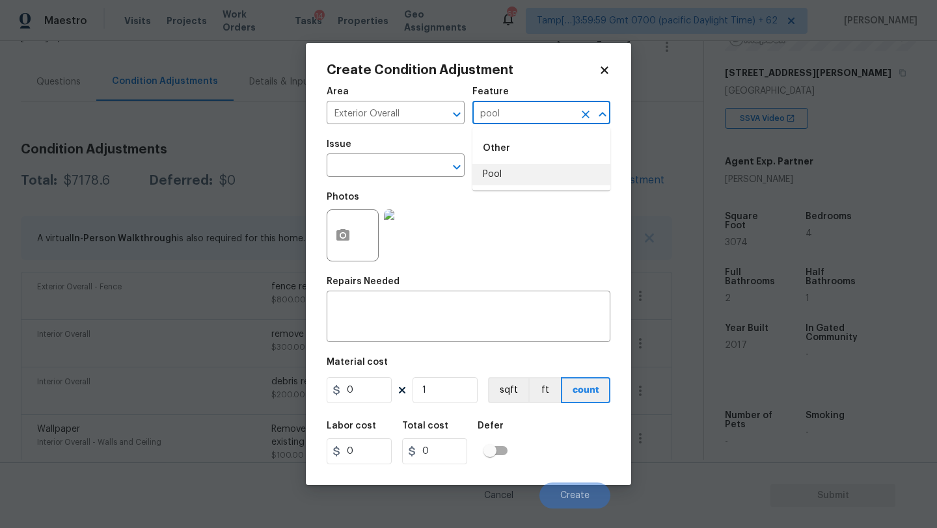
click at [510, 177] on li "Pool" at bounding box center [541, 174] width 138 height 21
type input "Pool"
click at [415, 176] on input "text" at bounding box center [378, 167] width 102 height 20
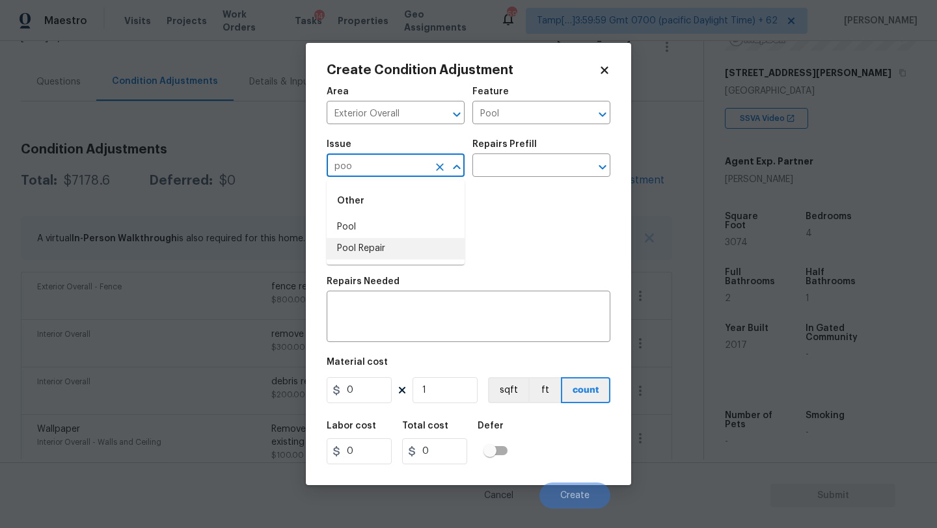
click at [408, 254] on li "Pool Repair" at bounding box center [396, 248] width 138 height 21
type input "Pool Repair"
click at [497, 174] on input "text" at bounding box center [523, 167] width 102 height 20
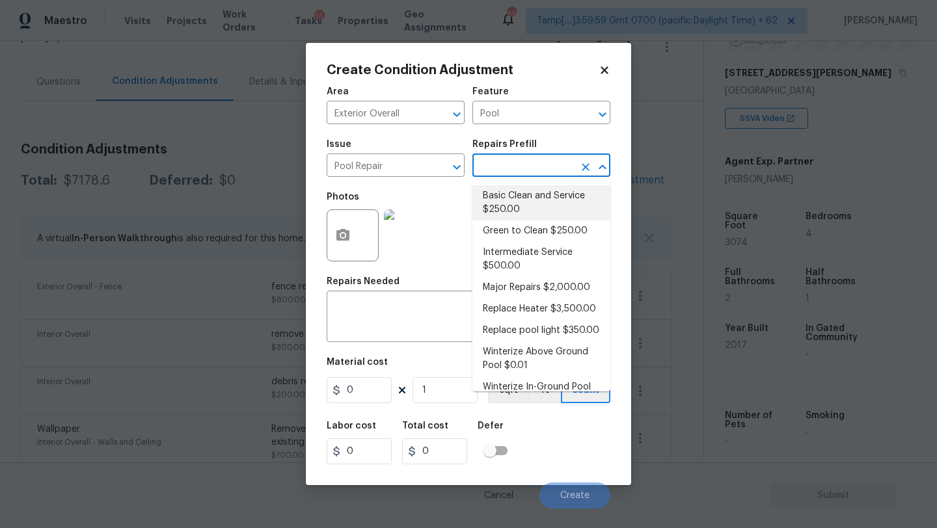
click at [497, 191] on li "Basic Clean and Service $250.00" at bounding box center [541, 202] width 138 height 35
type textarea "basic clean and service, balance chems, repair minor leaks at equipment, etc"
type input "250"
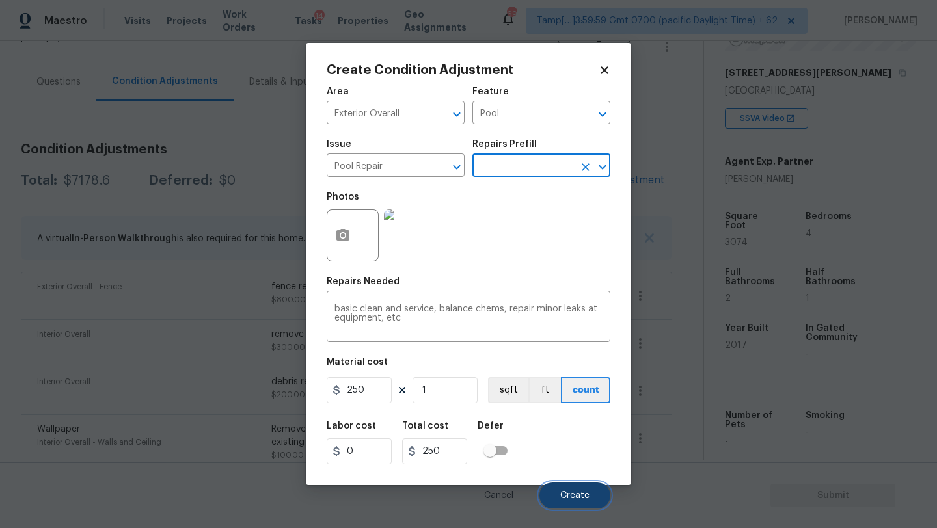
click at [551, 497] on button "Create" at bounding box center [574, 496] width 71 height 26
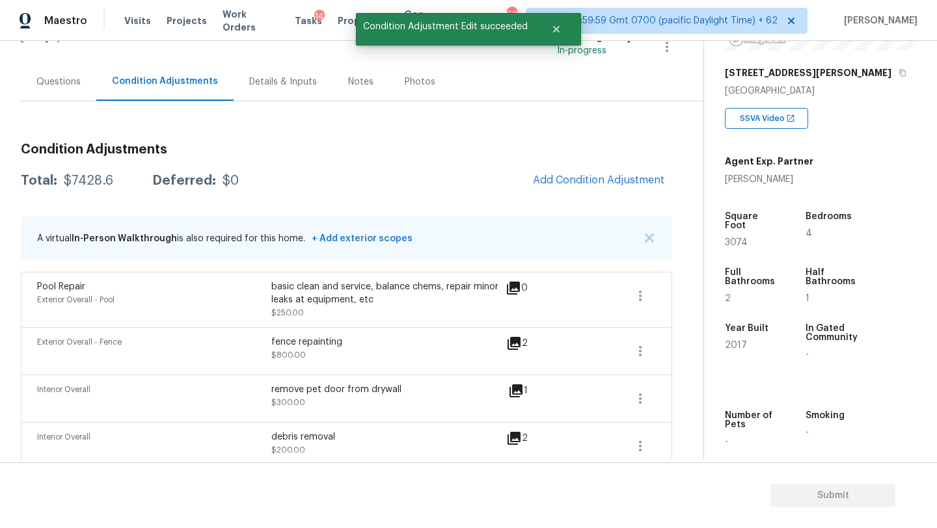
click at [58, 75] on div "Questions" at bounding box center [58, 81] width 44 height 13
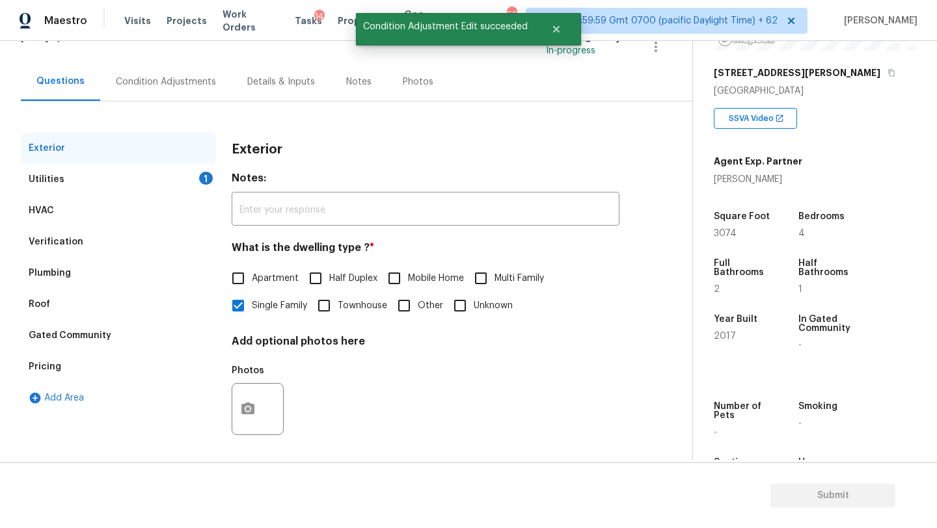
click at [105, 184] on div "Utilities 1" at bounding box center [118, 179] width 195 height 31
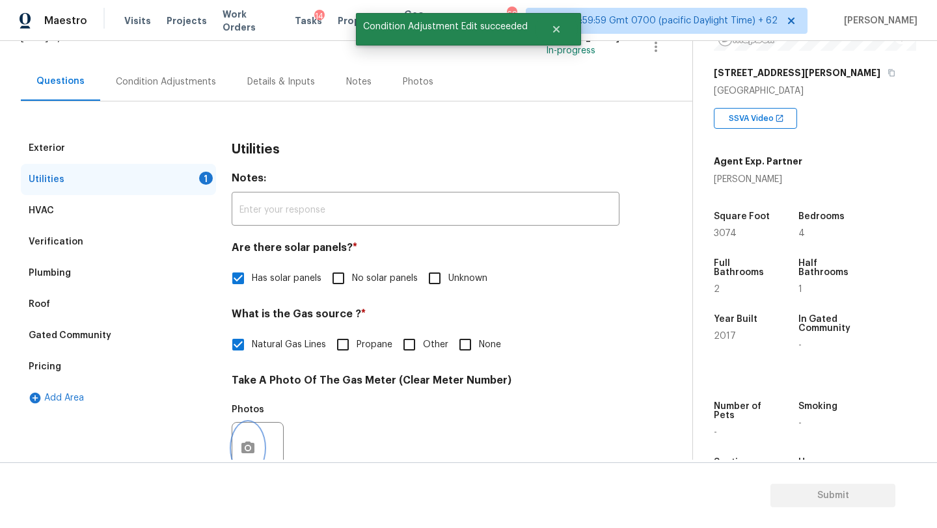
click at [258, 448] on button "button" at bounding box center [247, 448] width 31 height 51
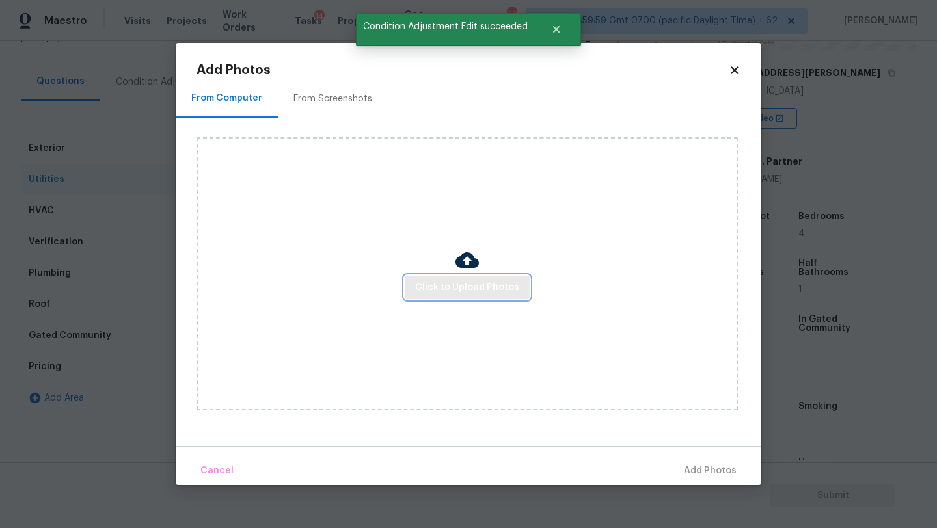
click at [416, 297] on button "Click to Upload Photos" at bounding box center [467, 288] width 125 height 24
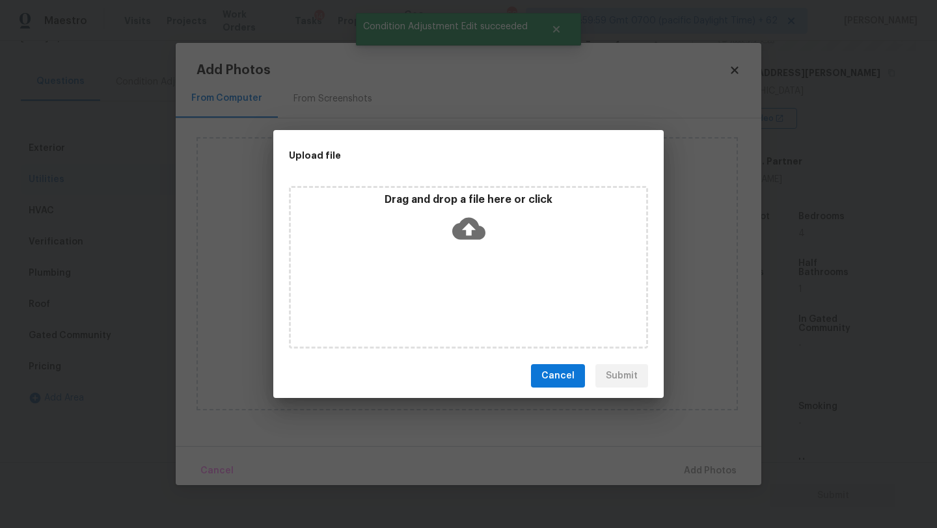
click at [454, 249] on div "Drag and drop a file here or click" at bounding box center [468, 267] width 359 height 163
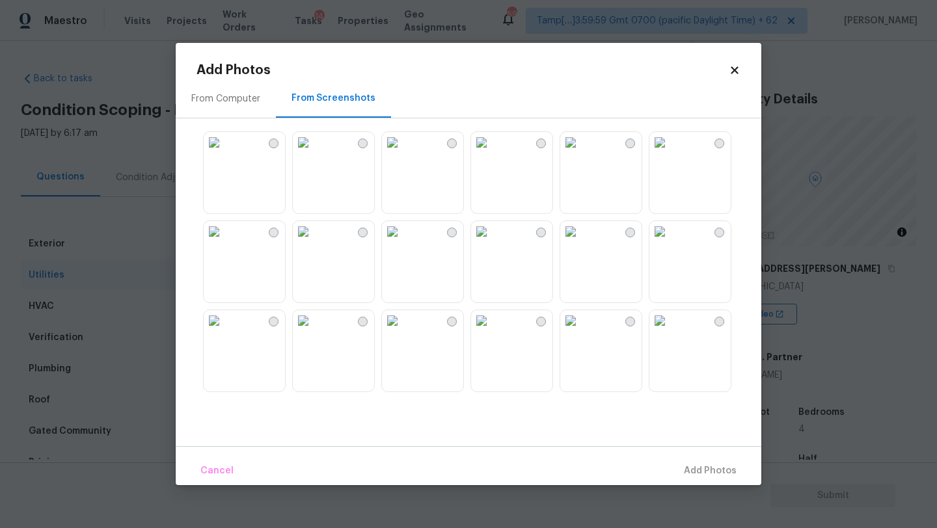
click at [225, 153] on img at bounding box center [214, 142] width 21 height 21
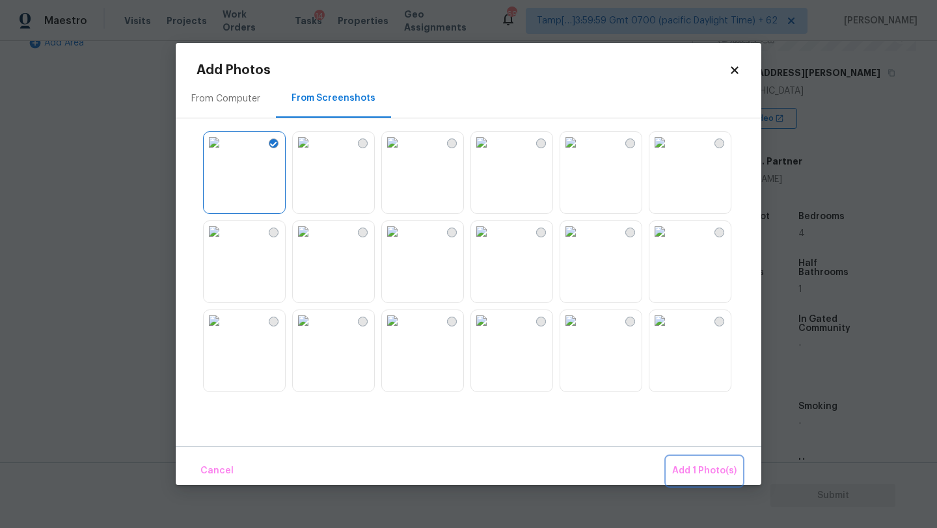
click at [691, 475] on span "Add 1 Photo(s)" at bounding box center [704, 471] width 64 height 16
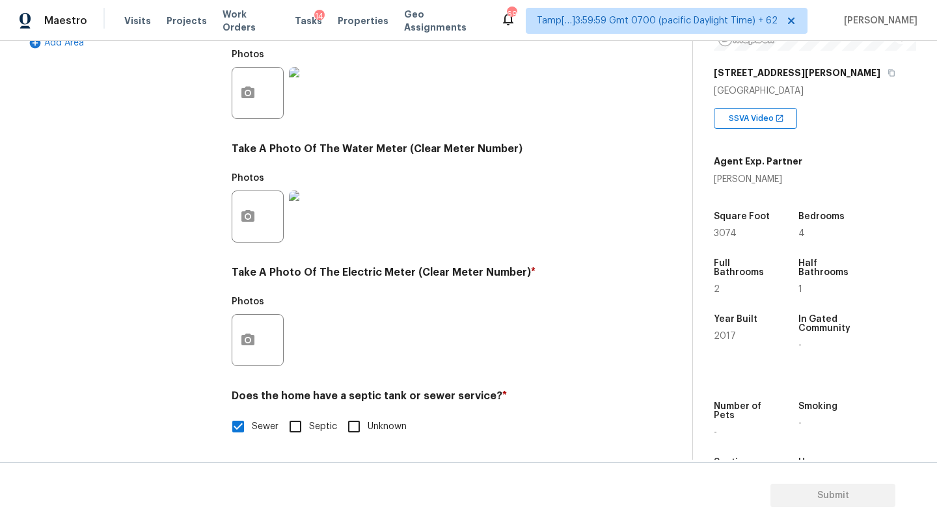
click at [267, 353] on div at bounding box center [258, 340] width 52 height 52
click at [260, 345] on button "button" at bounding box center [247, 340] width 31 height 51
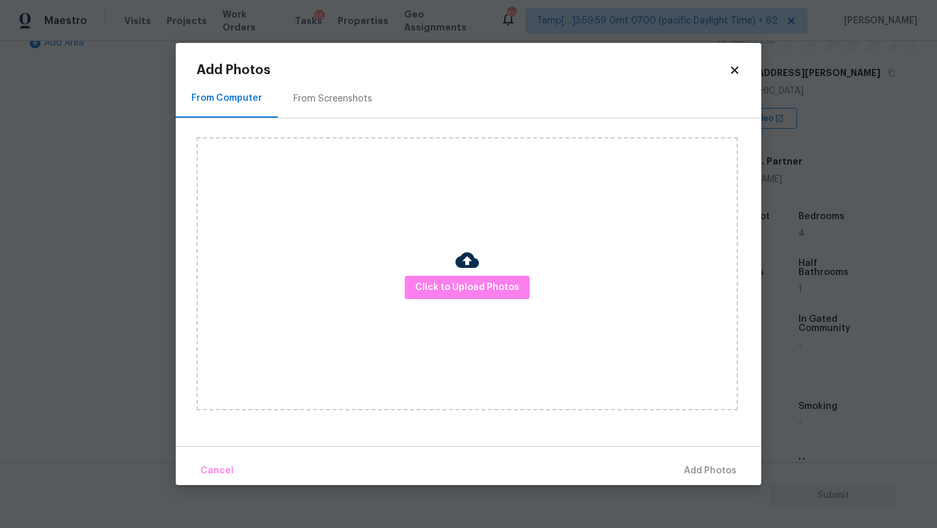
click at [341, 106] on div "From Screenshots" at bounding box center [333, 98] width 110 height 38
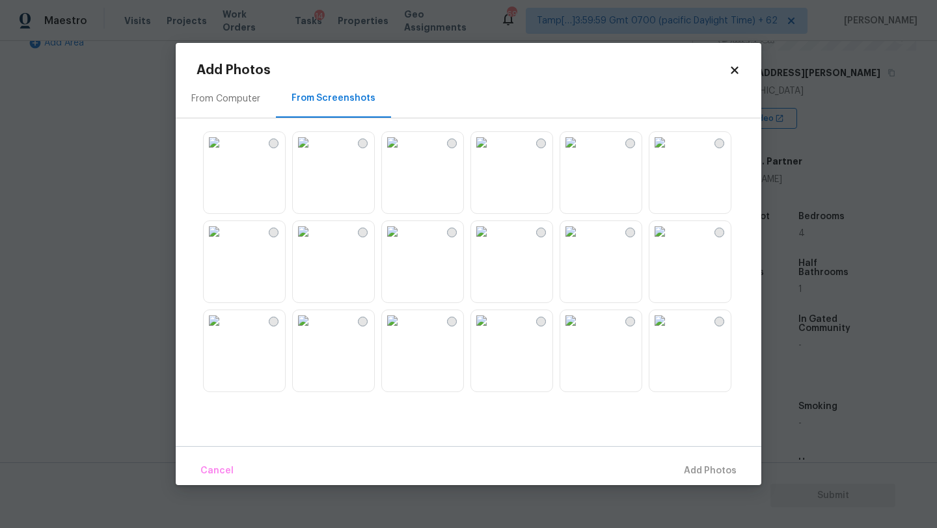
click at [225, 153] on img at bounding box center [214, 142] width 21 height 21
click at [707, 465] on span "Add 1 Photo(s)" at bounding box center [704, 471] width 64 height 16
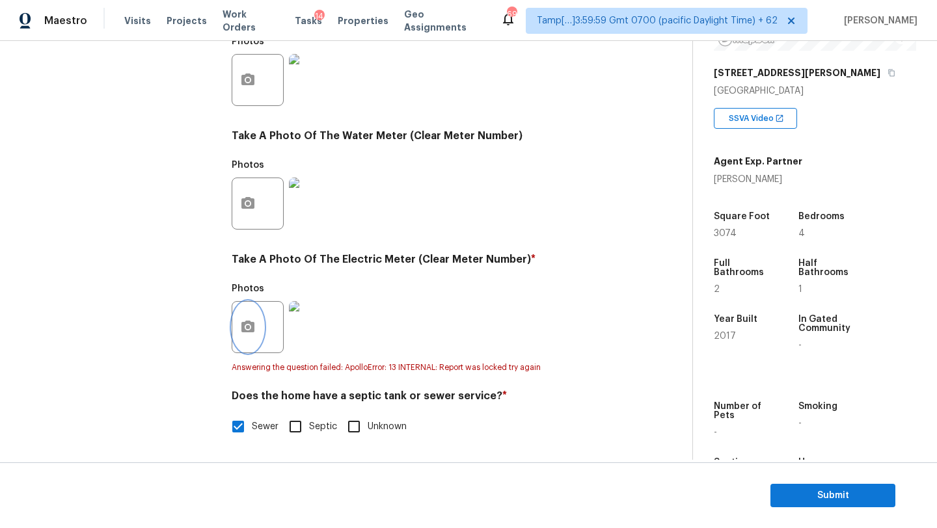
scroll to position [0, 0]
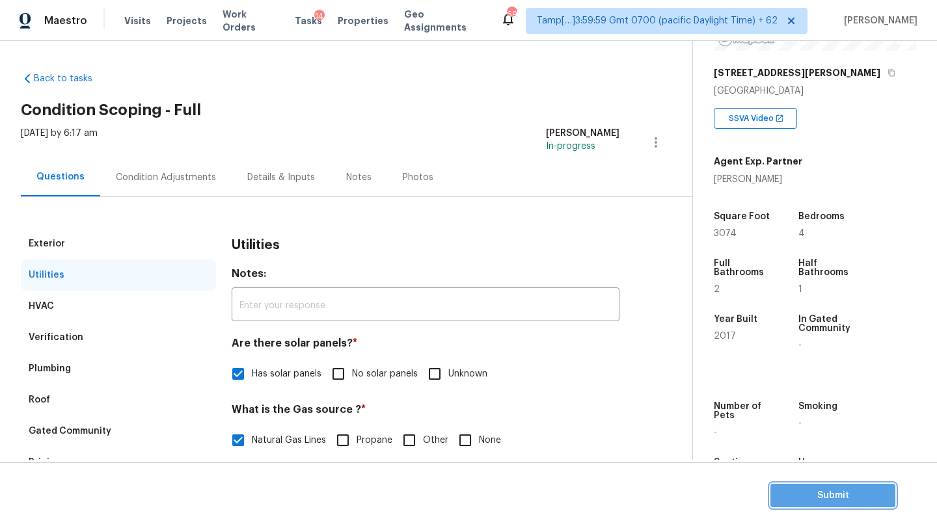
click at [786, 492] on span "Submit" at bounding box center [833, 496] width 104 height 16
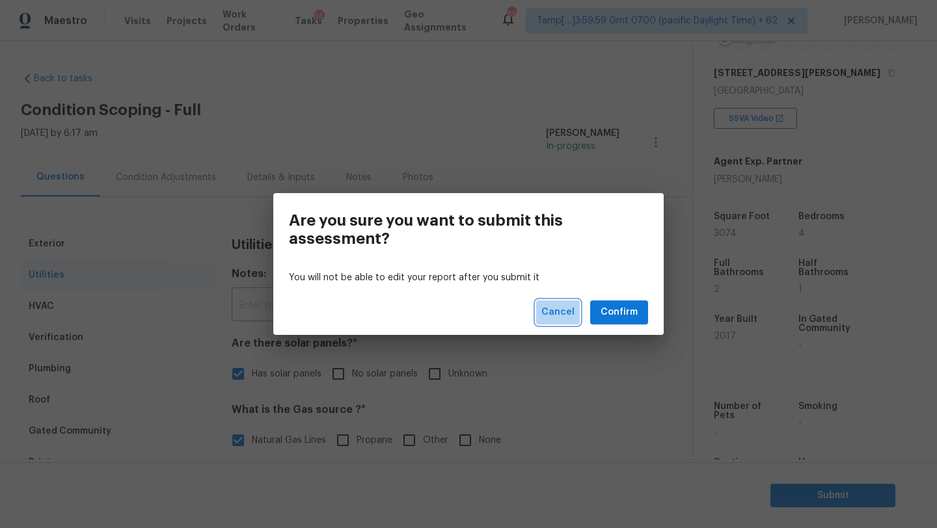
click at [556, 308] on span "Cancel" at bounding box center [557, 313] width 33 height 16
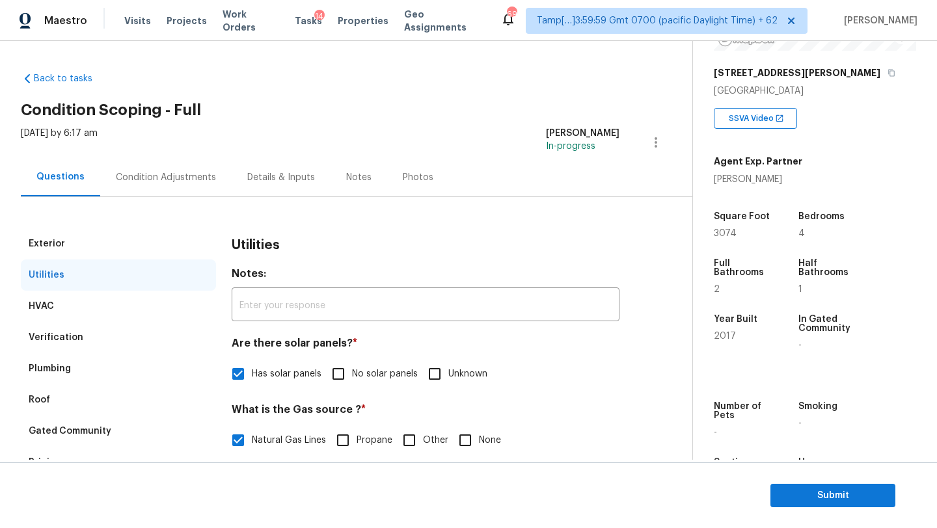
click at [87, 326] on div "Verification" at bounding box center [118, 337] width 195 height 31
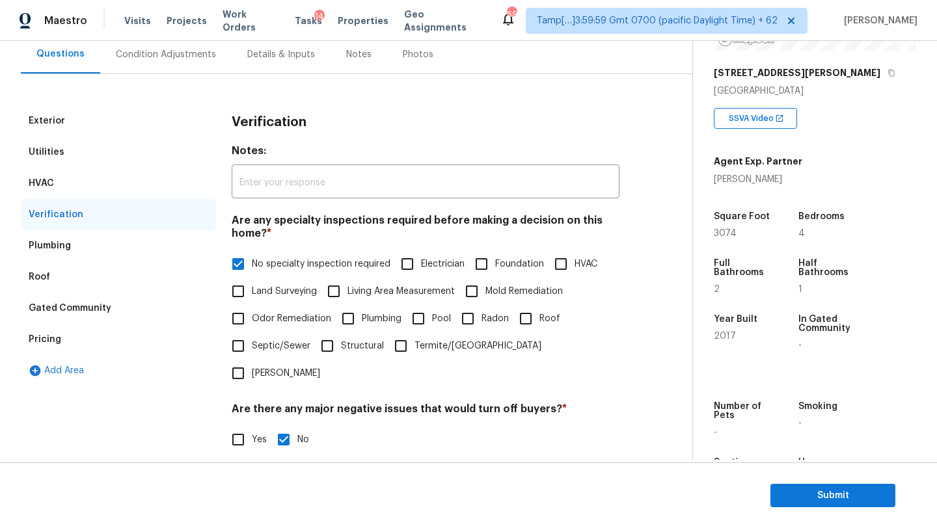
scroll to position [254, 0]
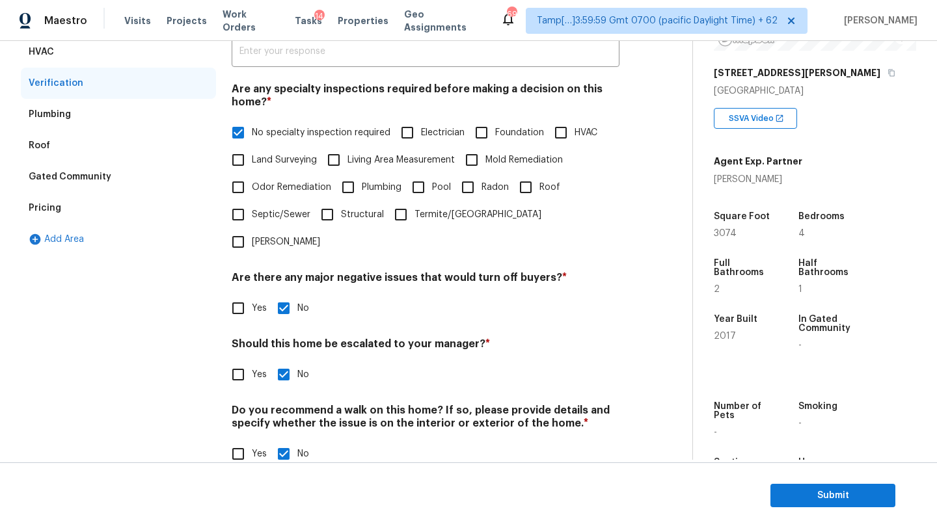
click at [59, 210] on div "Pricing" at bounding box center [45, 208] width 33 height 13
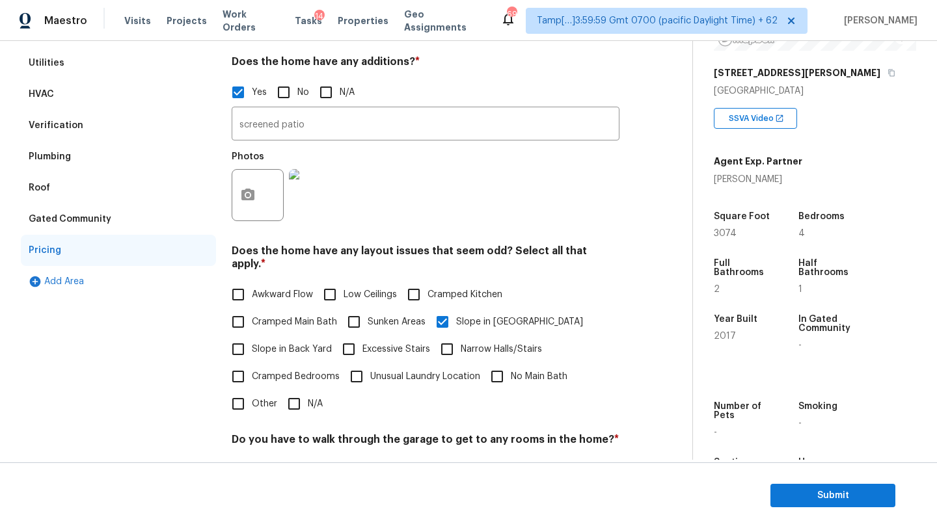
scroll to position [113, 0]
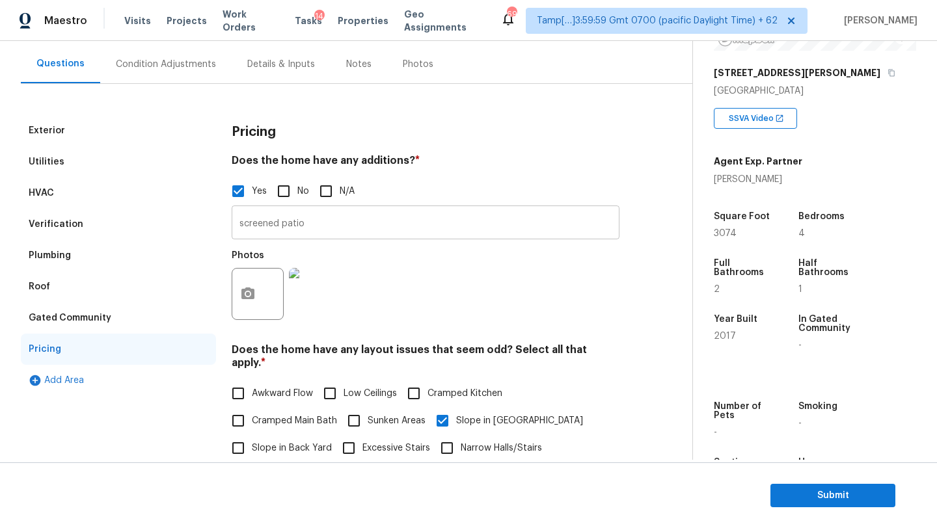
click at [284, 215] on input "screened patio" at bounding box center [426, 224] width 388 height 31
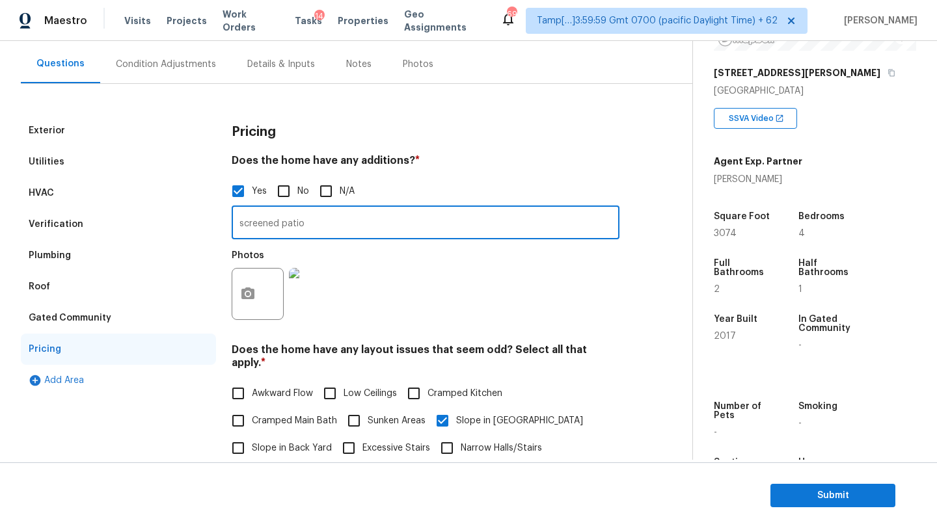
click at [284, 215] on input "screened patio" at bounding box center [426, 224] width 388 height 31
click at [804, 482] on section "Submit" at bounding box center [468, 496] width 937 height 66
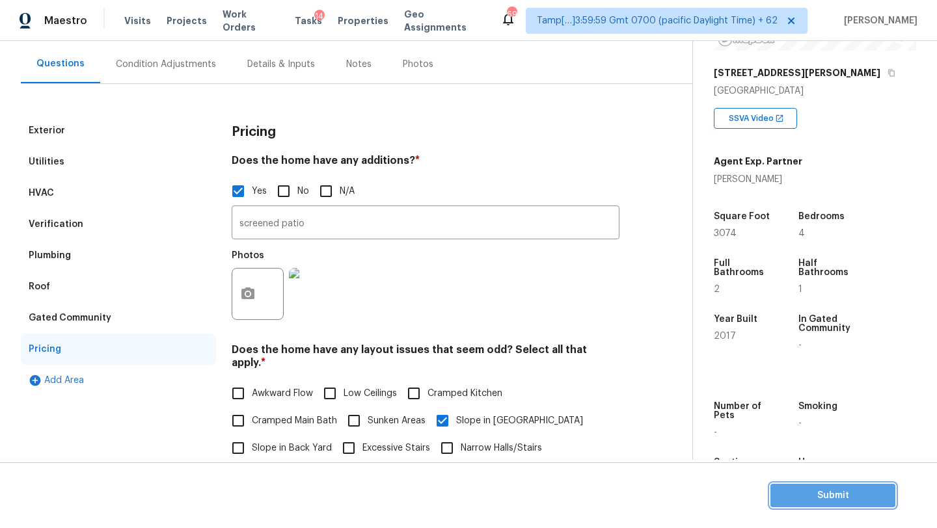
click at [800, 491] on span "Submit" at bounding box center [833, 496] width 104 height 16
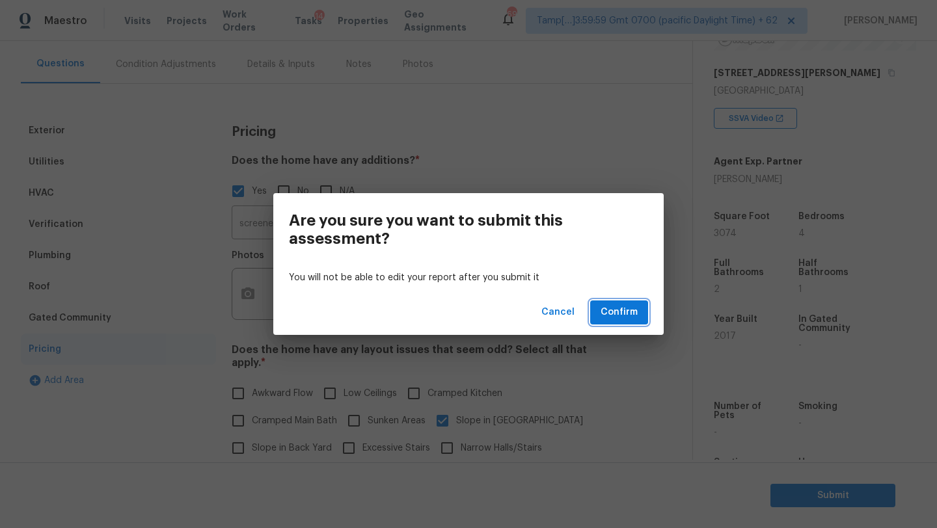
click at [608, 314] on span "Confirm" at bounding box center [619, 313] width 37 height 16
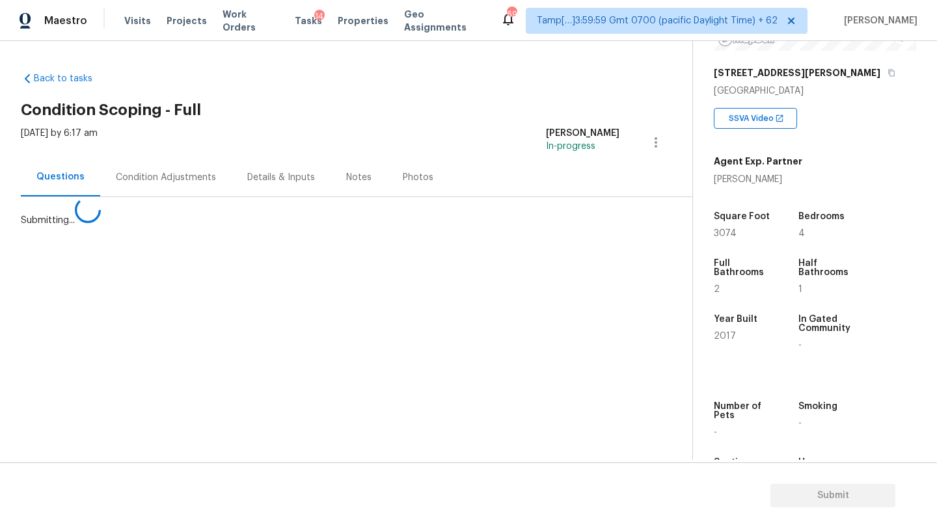
scroll to position [0, 0]
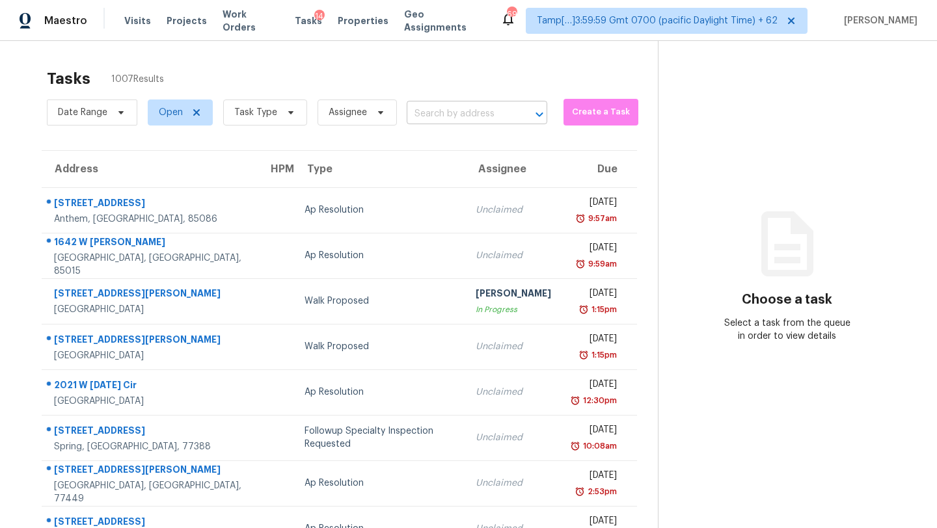
click at [439, 116] on input "text" at bounding box center [459, 114] width 104 height 20
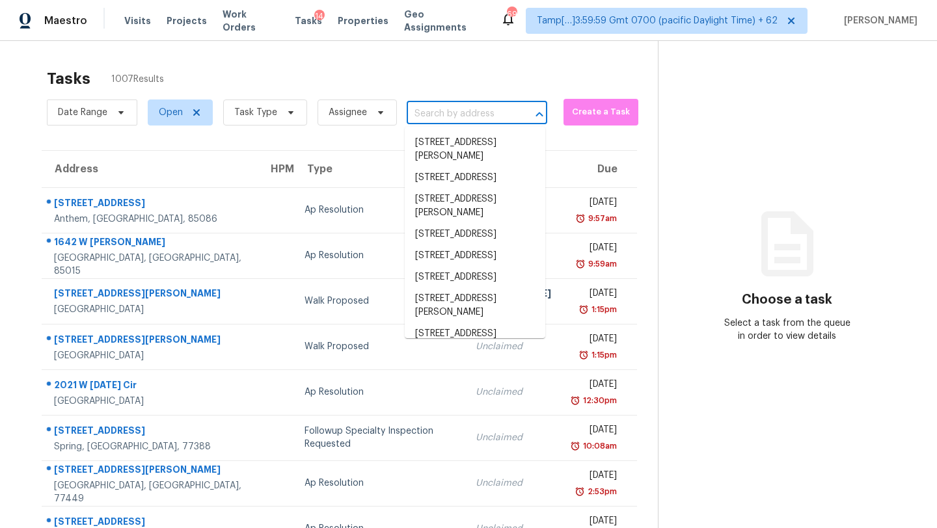
paste input "9521 86th Ave Seminole, FL, 33777"
type input "9521 86th Ave Seminole, FL, 33777"
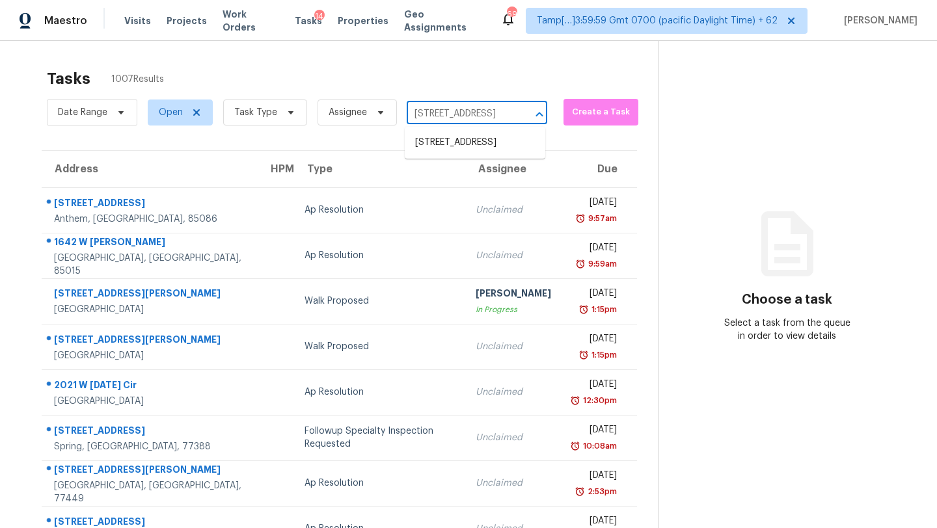
scroll to position [0, 51]
click at [447, 152] on li "9521 86th Ave, Seminole, FL 33777" at bounding box center [475, 142] width 141 height 21
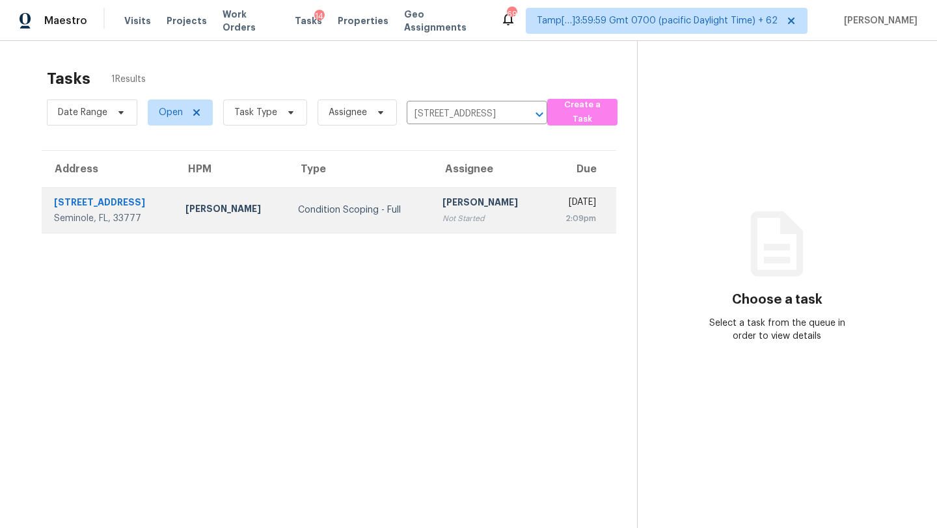
click at [444, 230] on td "Rajesh M Not Started" at bounding box center [488, 210] width 113 height 46
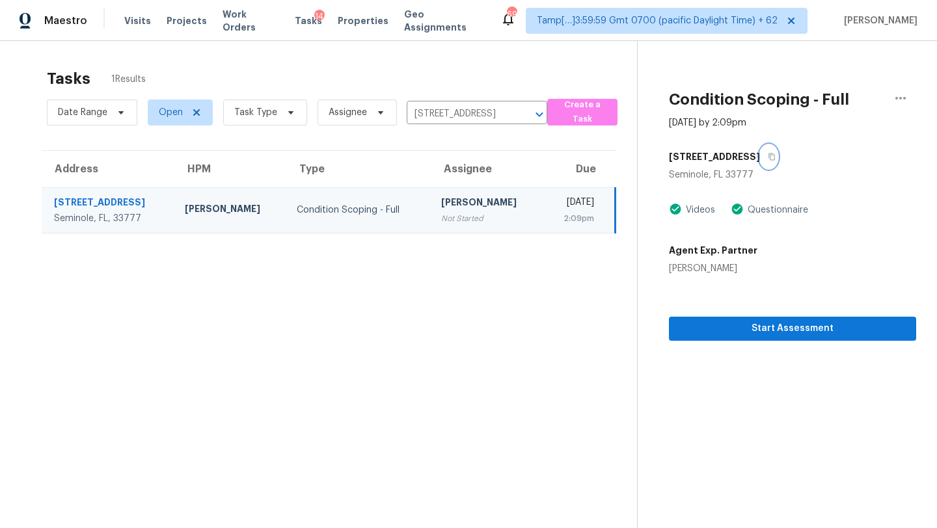
click at [769, 154] on icon "button" at bounding box center [772, 157] width 7 height 7
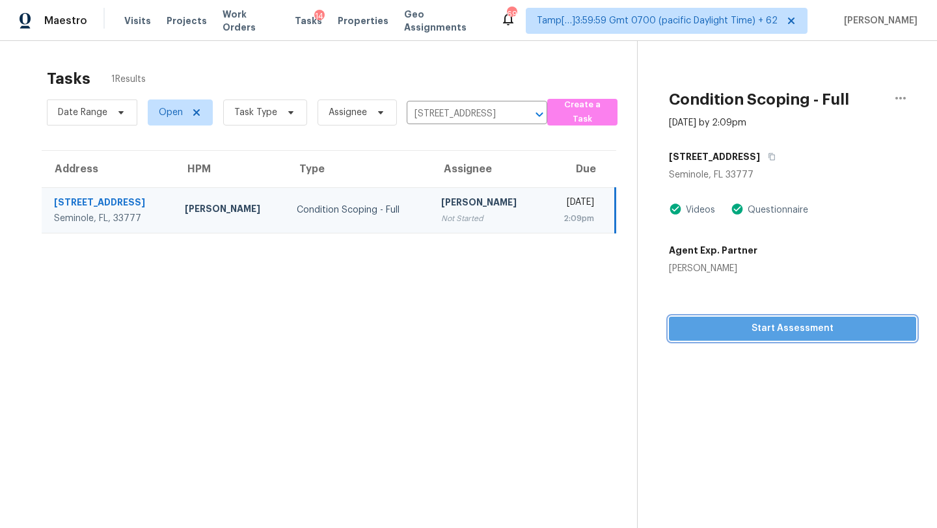
click at [694, 328] on span "Start Assessment" at bounding box center [792, 329] width 226 height 16
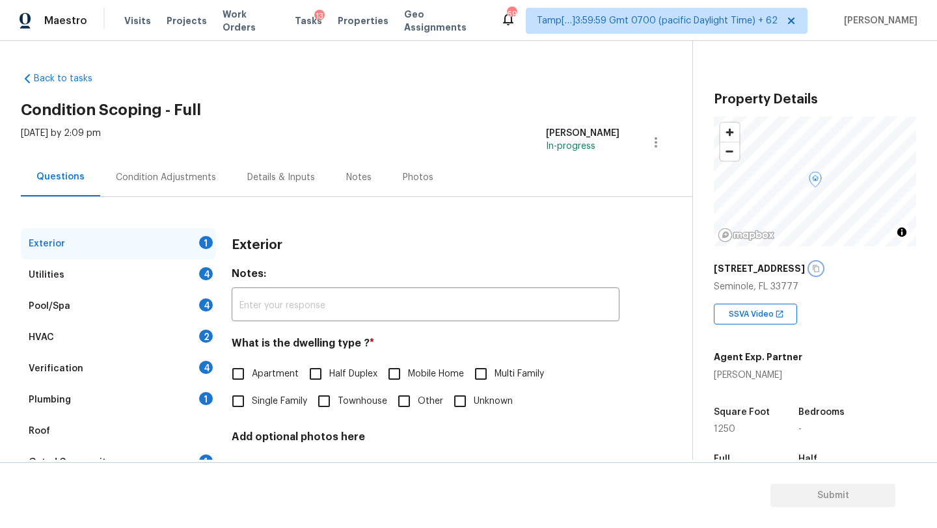
click at [812, 270] on icon "button" at bounding box center [816, 269] width 8 height 8
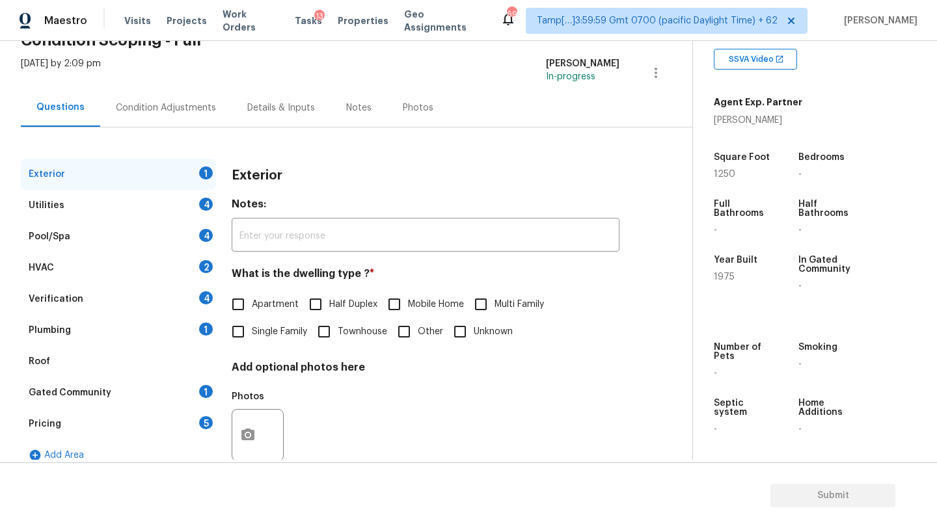
scroll to position [80, 0]
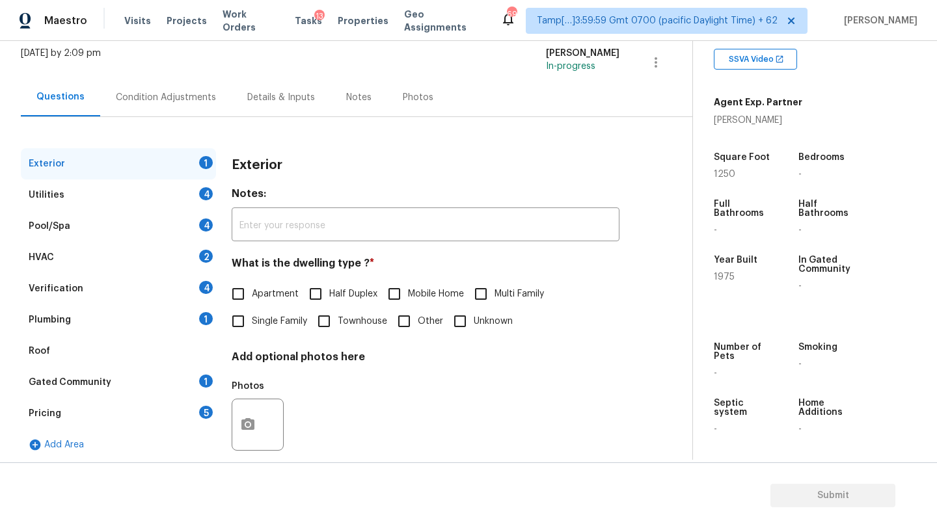
click at [200, 377] on div "1" at bounding box center [206, 381] width 14 height 13
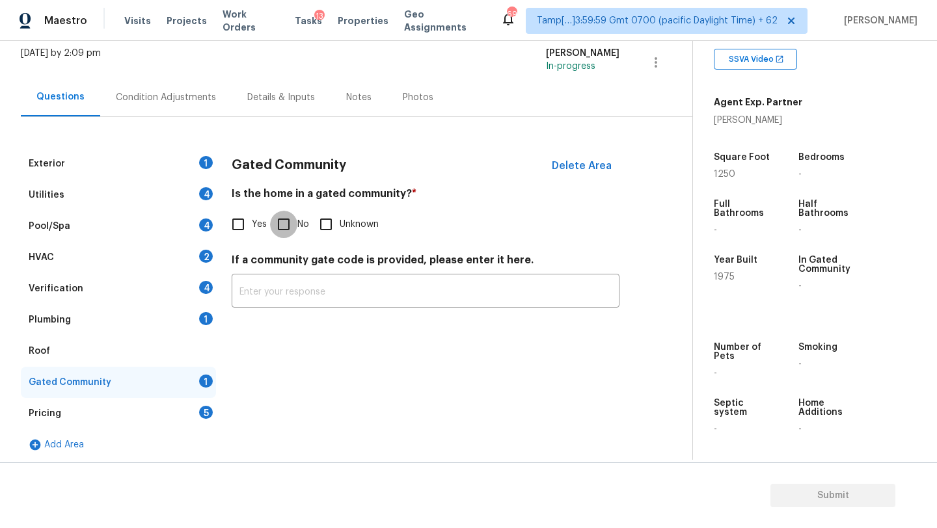
click at [288, 225] on input "No" at bounding box center [283, 224] width 27 height 27
checkbox input "true"
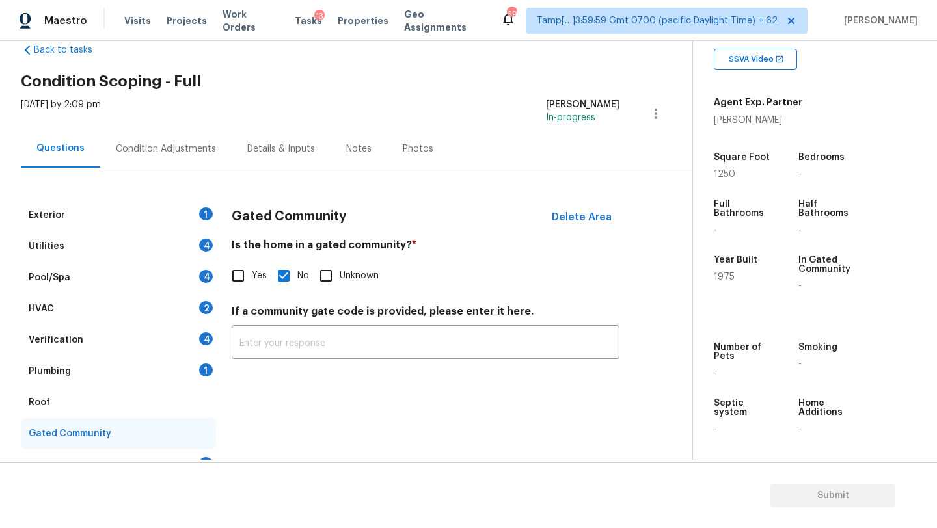
scroll to position [0, 0]
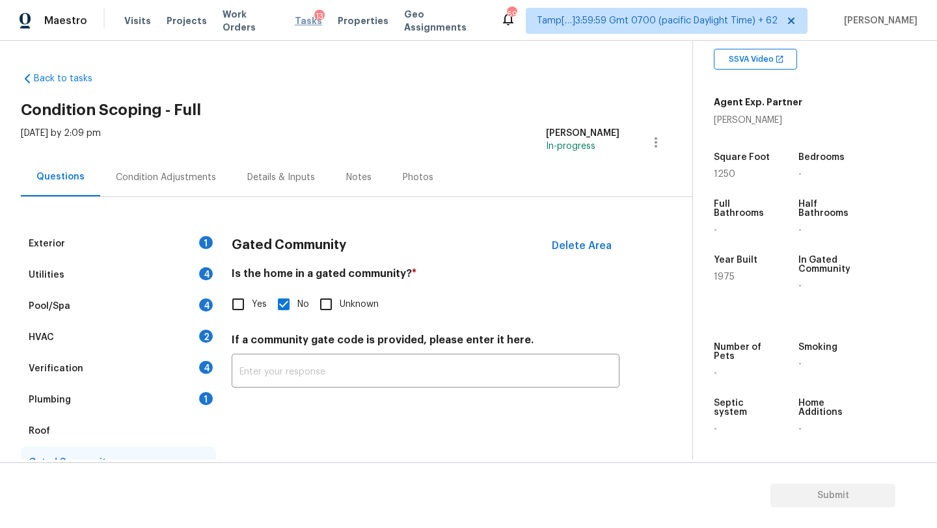
click at [295, 21] on span "Tasks" at bounding box center [308, 20] width 27 height 9
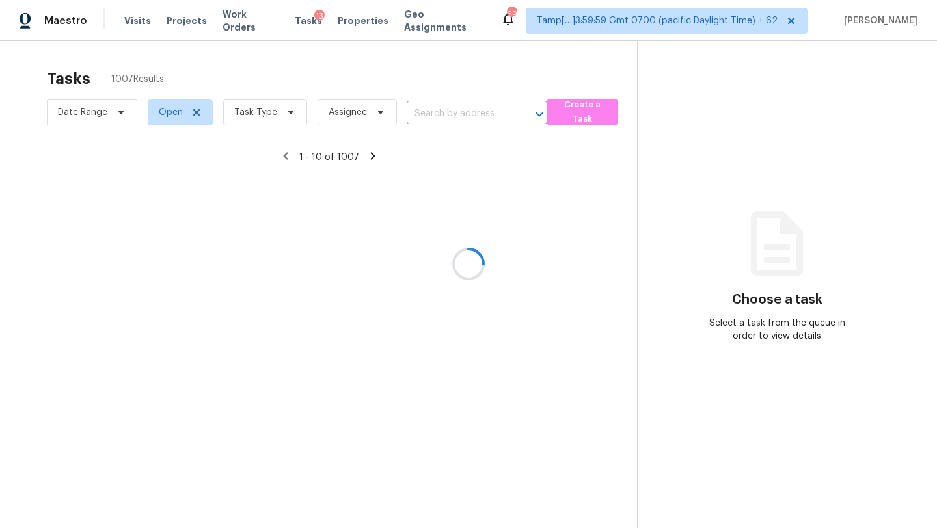
click at [463, 112] on div at bounding box center [468, 264] width 937 height 528
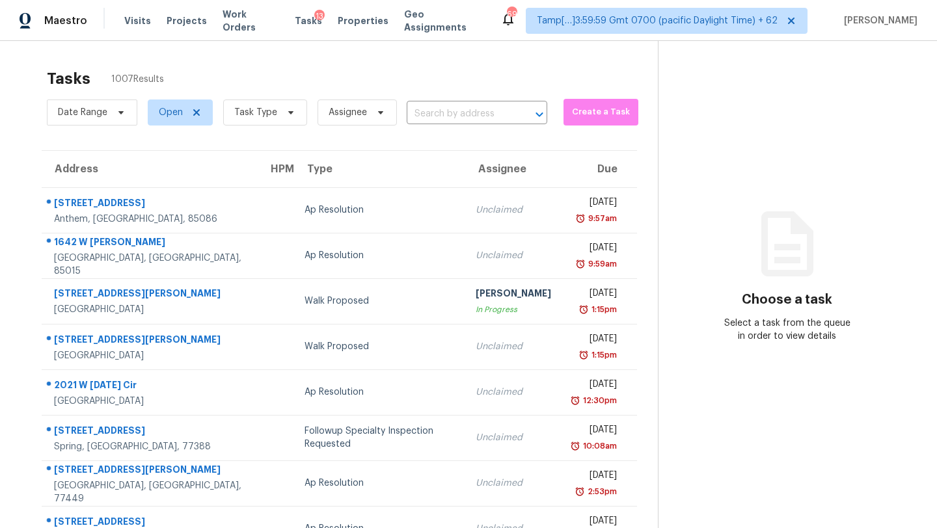
click at [463, 112] on input "text" at bounding box center [459, 114] width 104 height 20
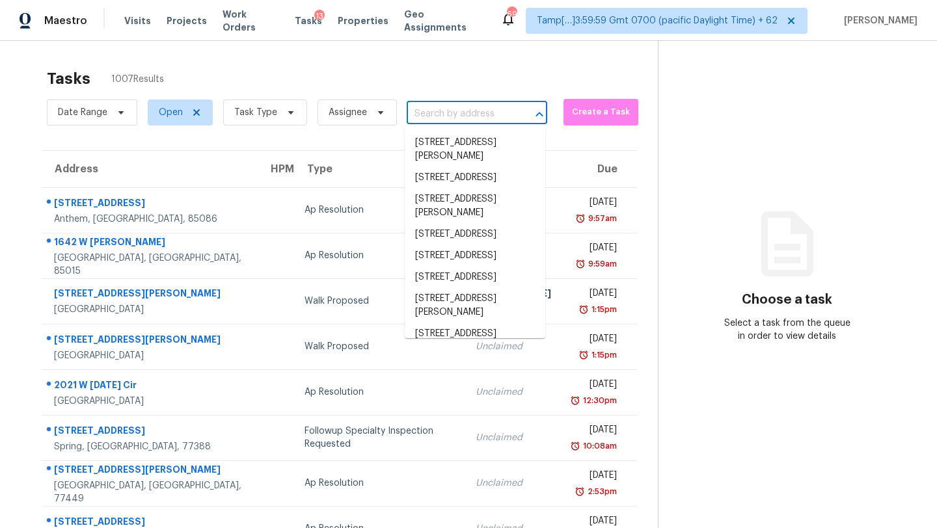
paste input "https://maestro.ops.opendoor.com/tasks/1172bafd-fa4b-4901-a38e-12f7347cc9eb?tab…"
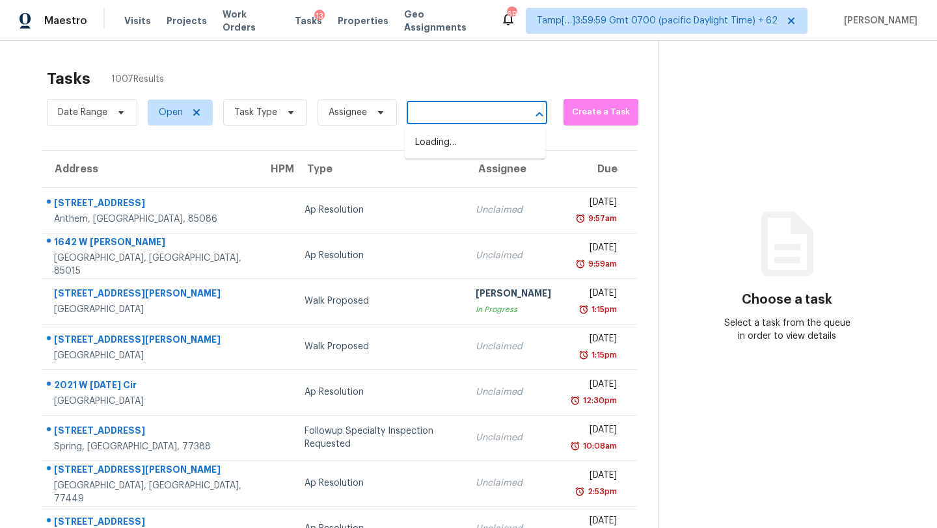
type input "https://maestro.ops.opendoor.com/tasks/1172bafd-fa4b-4901-a38e-12f7347cc9eb?tab…"
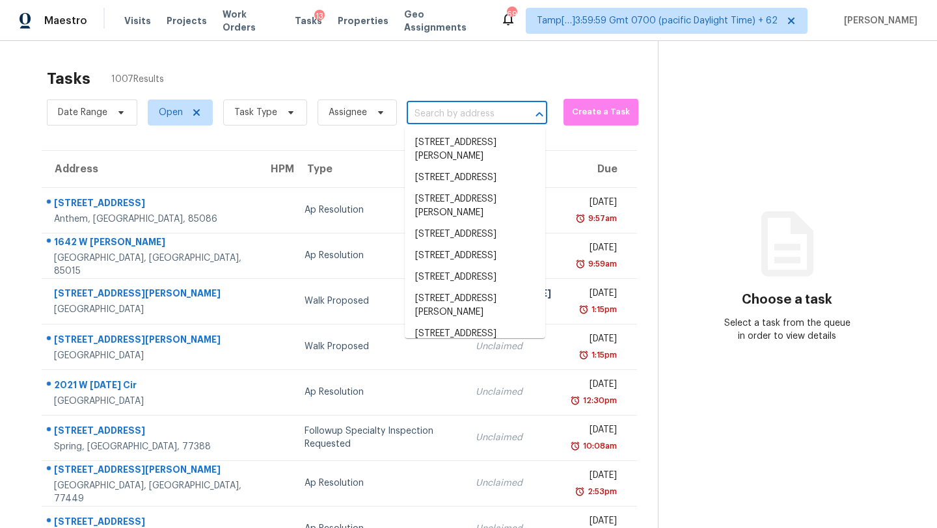
scroll to position [0, 0]
click at [430, 111] on input "text" at bounding box center [459, 114] width 104 height 20
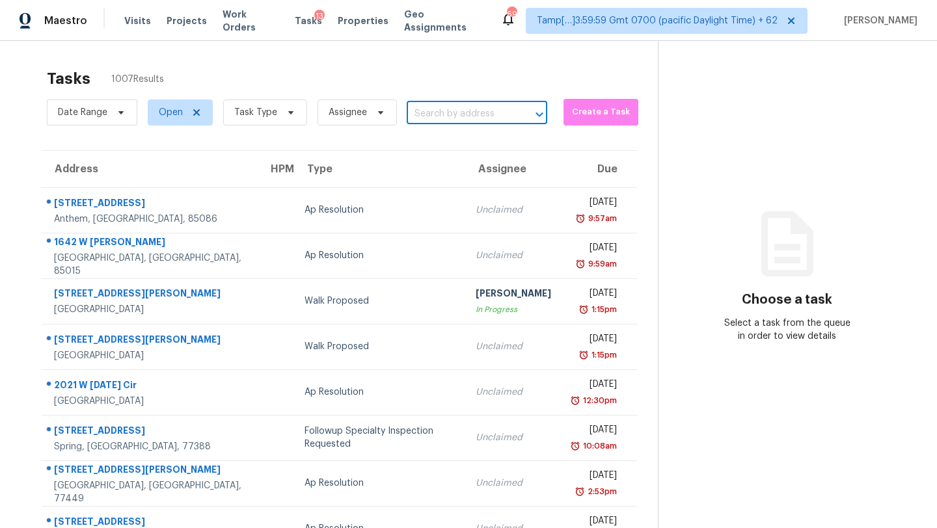
paste input "9521 86th Ave, Seminole, FL 33777"
type input "9521 86th Ave, Seminole, FL 33777"
click at [442, 140] on li "9521 86th Ave, Seminole, FL 33777" at bounding box center [475, 142] width 141 height 21
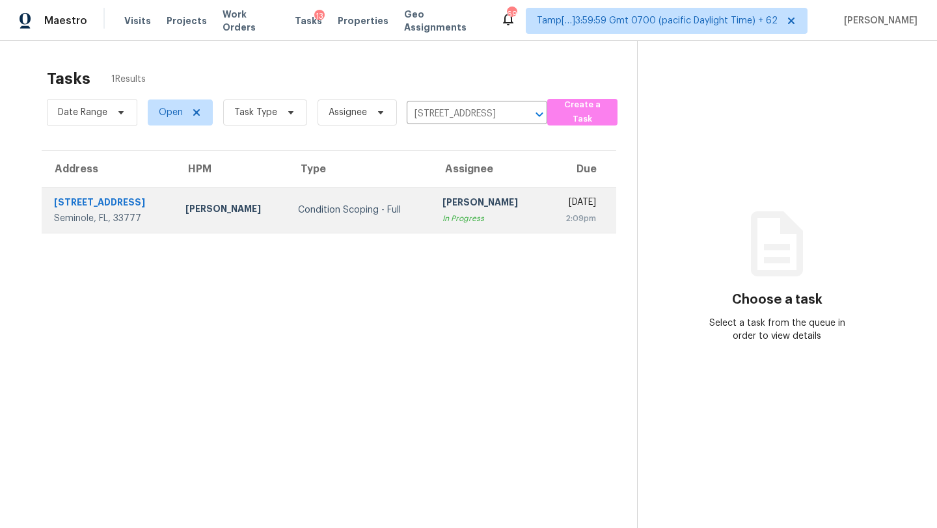
click at [449, 190] on td "Rajesh M In Progress" at bounding box center [488, 210] width 113 height 46
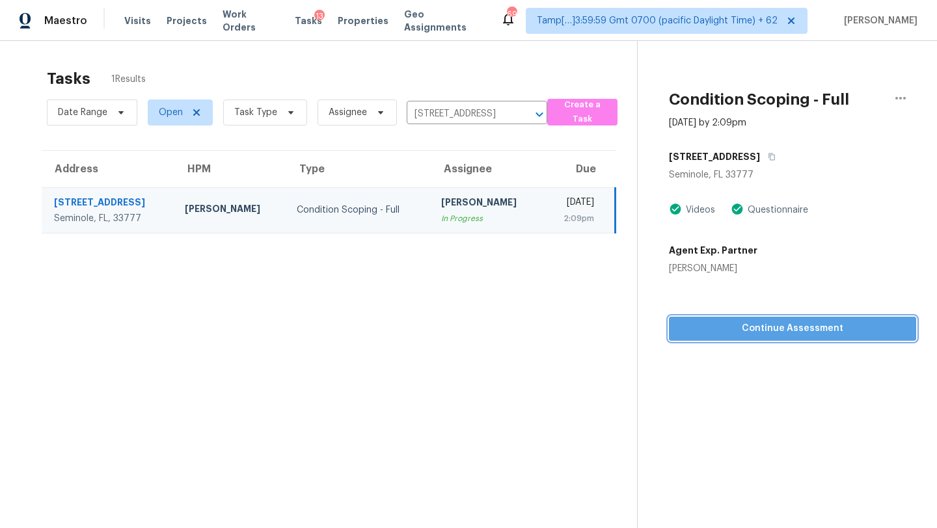
click at [797, 334] on span "Continue Assessment" at bounding box center [792, 329] width 226 height 16
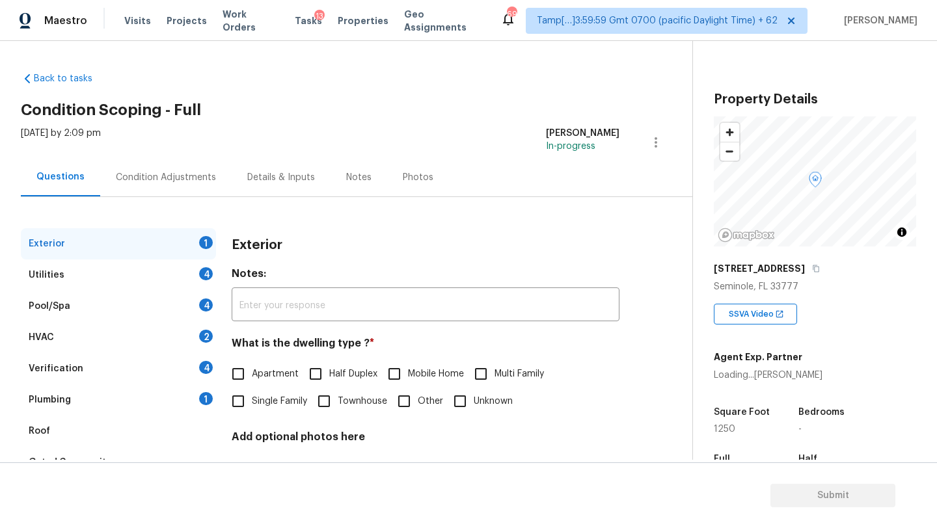
click at [797, 334] on div "9521 86th Ave Seminole, FL 33777 SSVA Video Agent Exp. Partner Loading... Kim S…" at bounding box center [815, 486] width 202 height 458
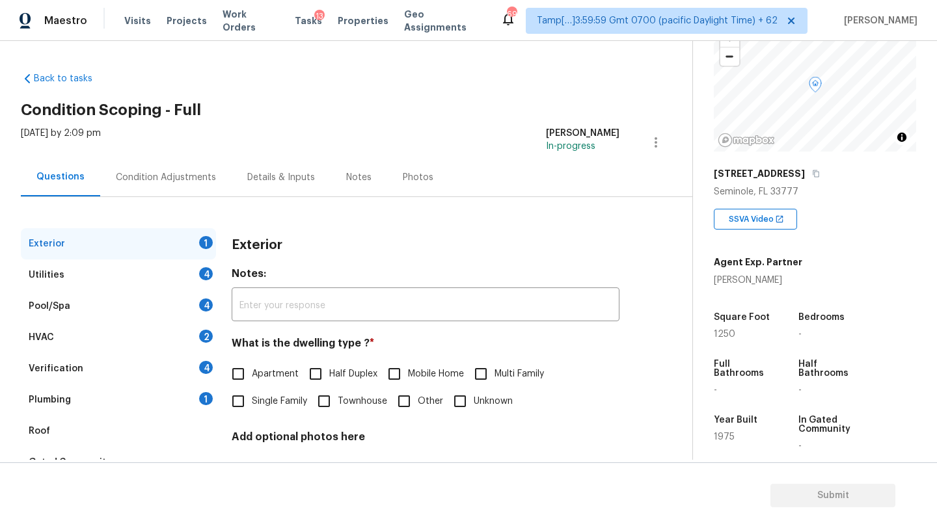
scroll to position [218, 0]
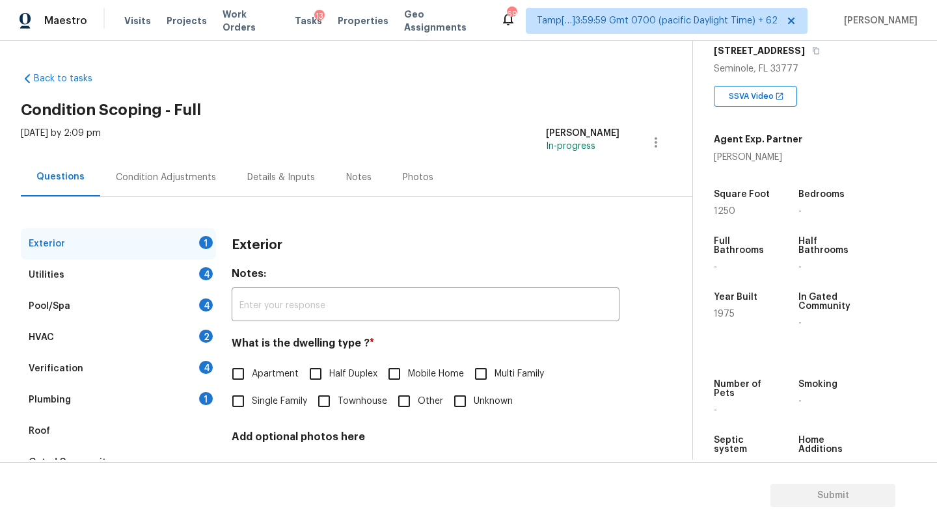
click at [602, 105] on h2 "Condition Scoping - Full" at bounding box center [357, 109] width 672 height 13
click at [268, 377] on span "Apartment" at bounding box center [275, 375] width 47 height 14
click at [252, 377] on input "Apartment" at bounding box center [238, 374] width 27 height 27
checkbox input "true"
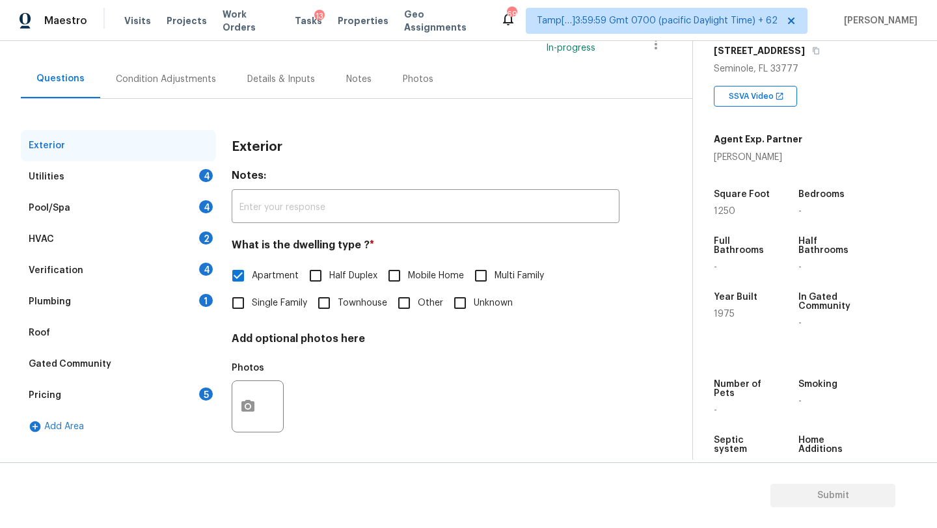
click at [92, 335] on div "Roof" at bounding box center [118, 333] width 195 height 31
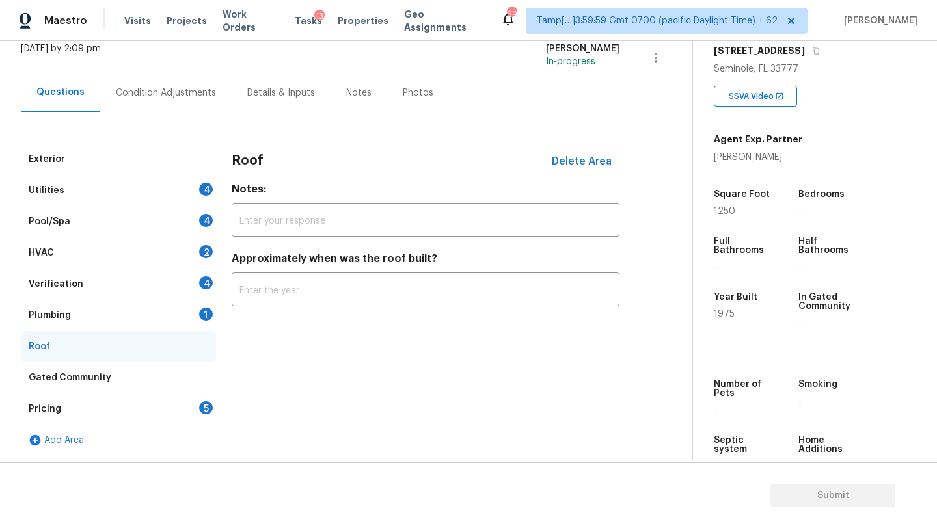
scroll to position [85, 0]
click at [784, 40] on div "9521 86th Ave" at bounding box center [815, 50] width 202 height 23
click at [810, 46] on button "button" at bounding box center [816, 51] width 12 height 12
click at [410, 252] on div "Roof Delete Area Notes: ​ Approximately when was the roof built? ​" at bounding box center [426, 233] width 388 height 178
click at [404, 290] on input "text" at bounding box center [426, 291] width 388 height 31
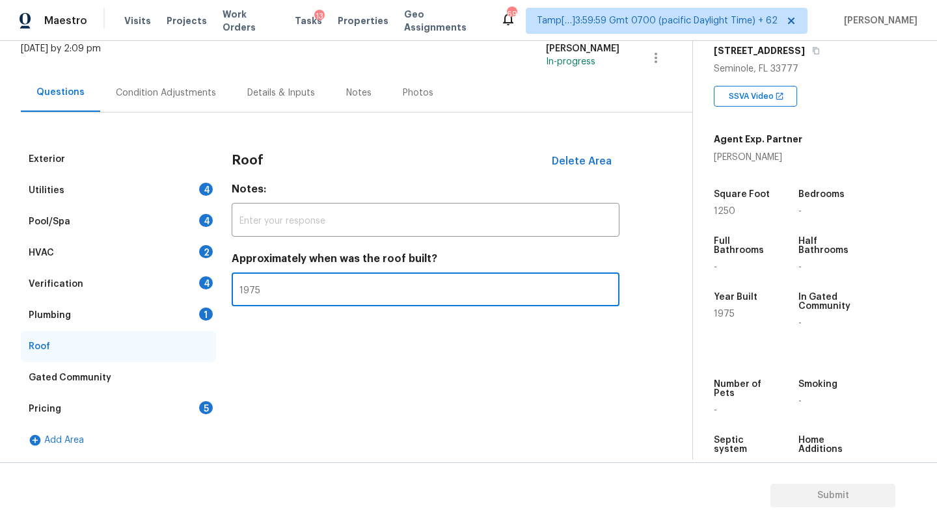
type input "1975"
click at [213, 320] on div "Plumbing 1" at bounding box center [118, 315] width 195 height 31
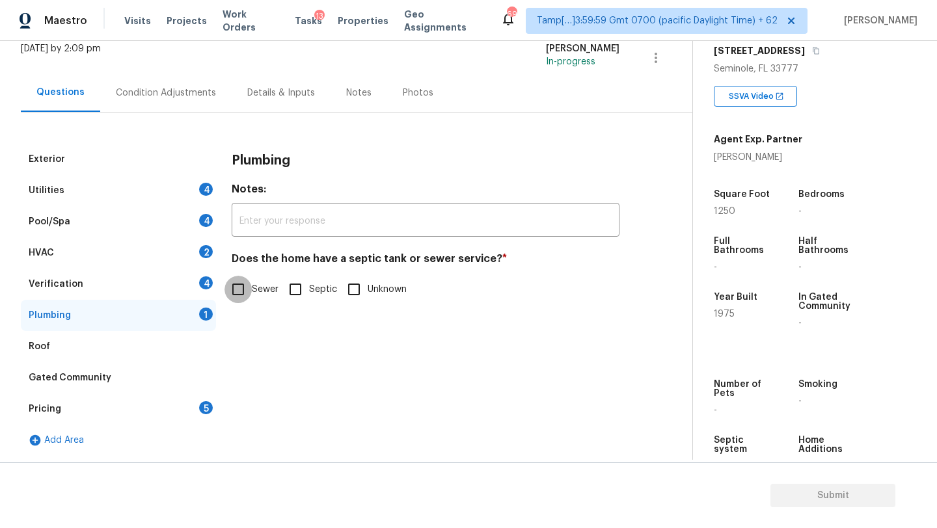
click at [236, 290] on input "Sewer" at bounding box center [238, 289] width 27 height 27
checkbox input "true"
click at [199, 289] on div "Verification 4" at bounding box center [118, 284] width 195 height 31
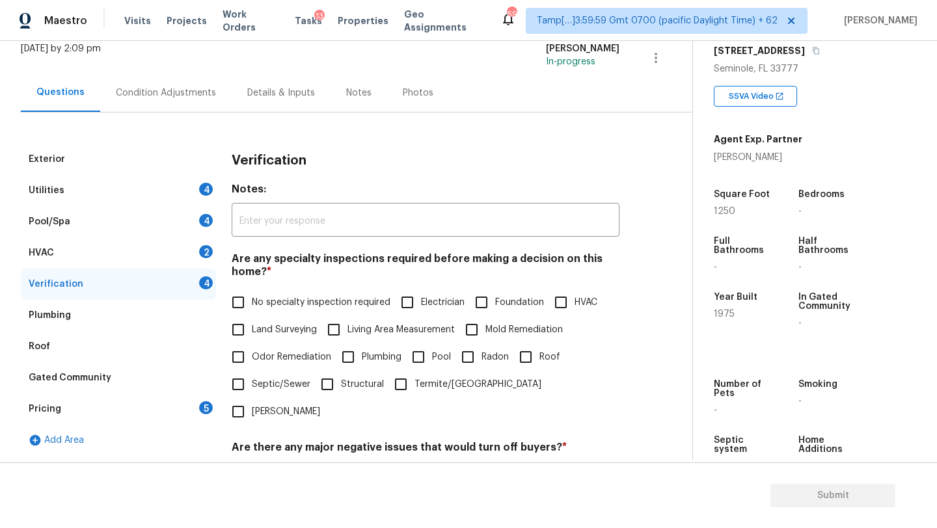
click at [260, 289] on label "No specialty inspection required" at bounding box center [308, 302] width 166 height 27
click at [252, 289] on input "No specialty inspection required" at bounding box center [238, 302] width 27 height 27
checkbox input "true"
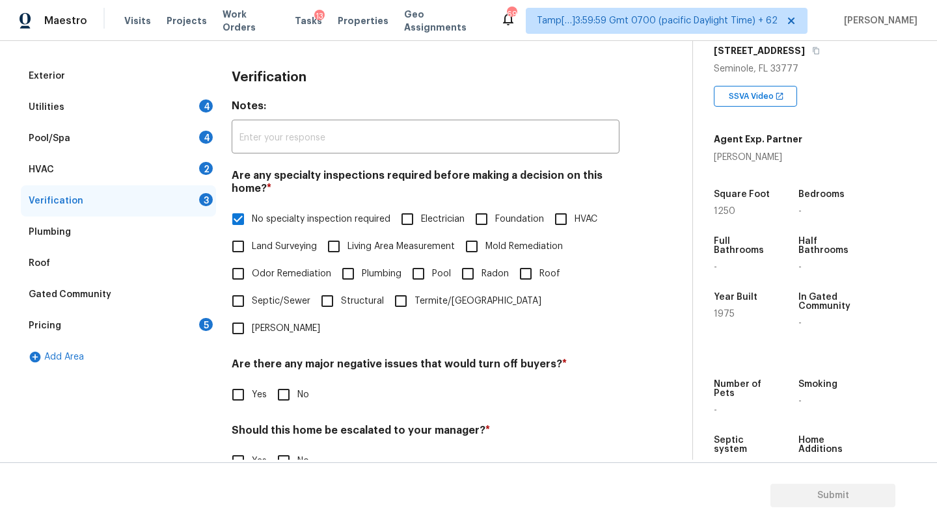
scroll to position [254, 0]
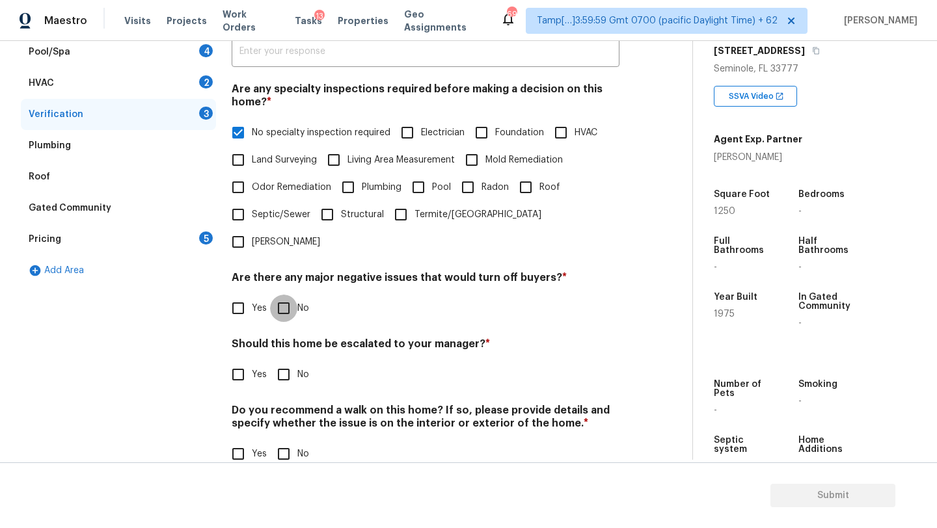
click at [289, 295] on input "No" at bounding box center [283, 308] width 27 height 27
checkbox input "true"
click at [286, 362] on input "No" at bounding box center [283, 375] width 27 height 27
checkbox input "true"
click at [286, 442] on input "No" at bounding box center [283, 455] width 27 height 27
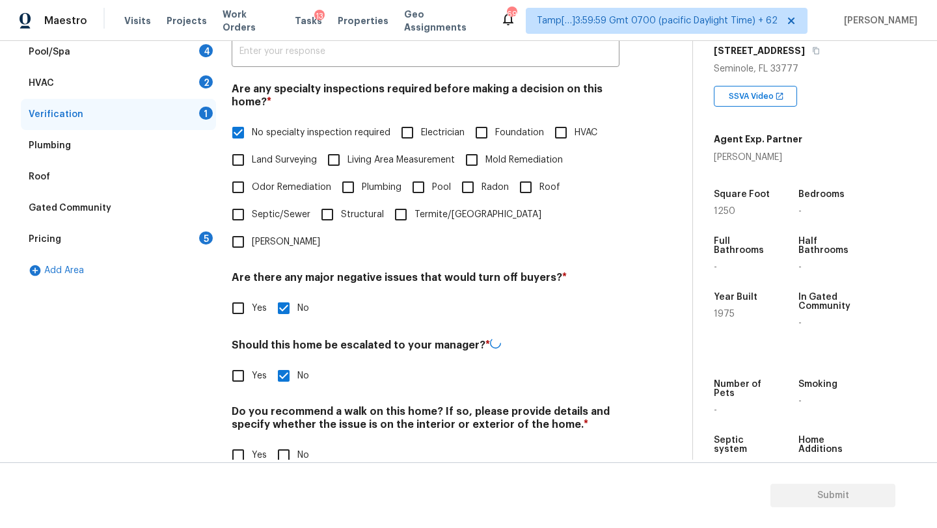
checkbox input "true"
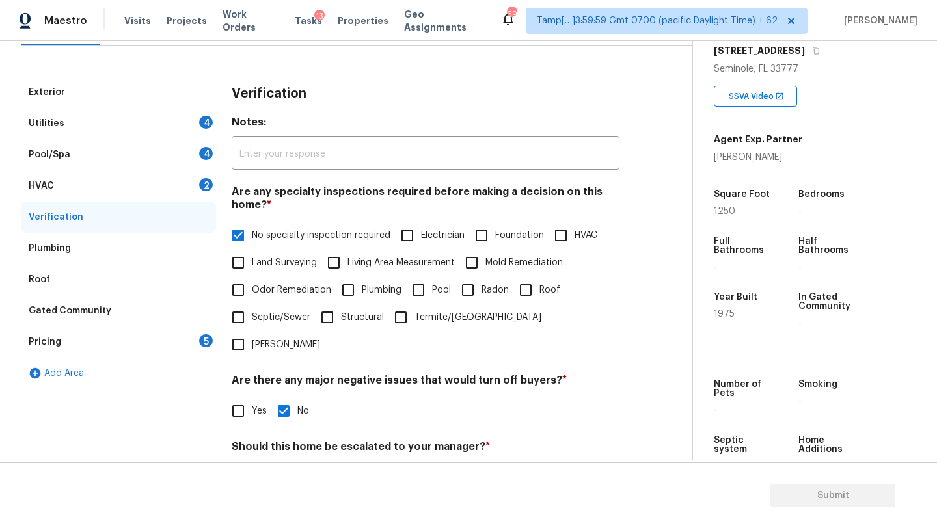
scroll to position [0, 0]
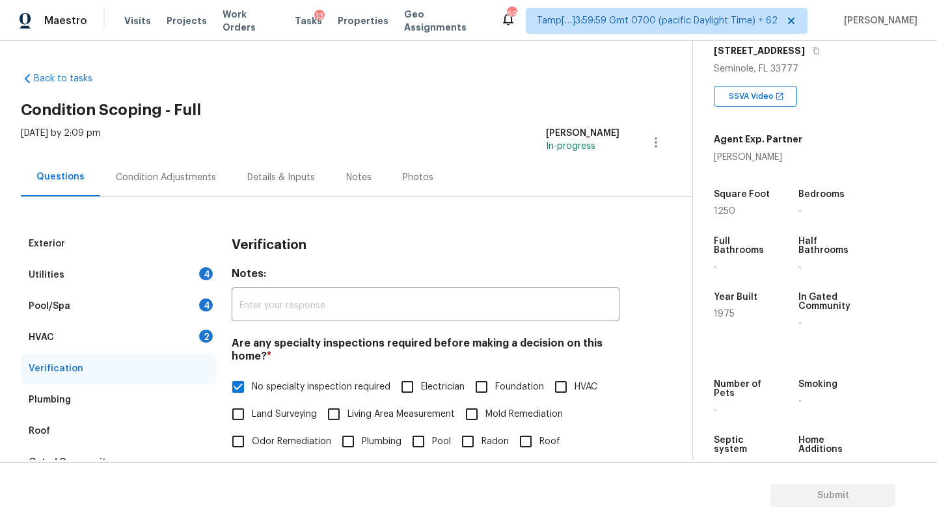
click at [146, 339] on div "HVAC 2" at bounding box center [118, 337] width 195 height 31
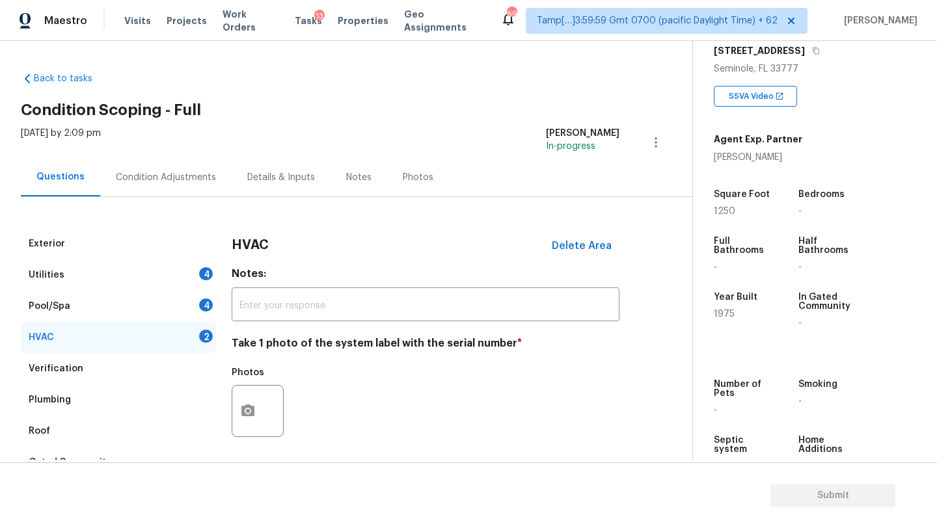
scroll to position [72, 0]
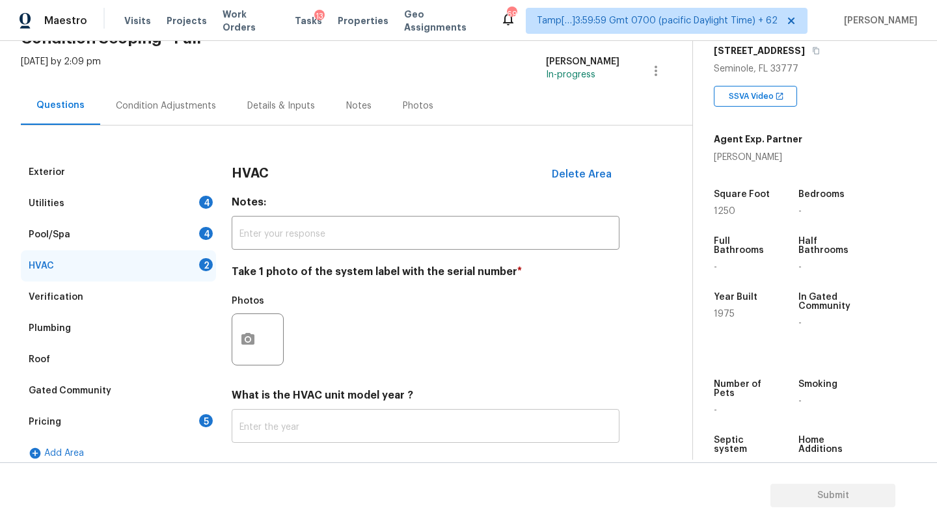
click at [283, 420] on input "text" at bounding box center [426, 428] width 388 height 31
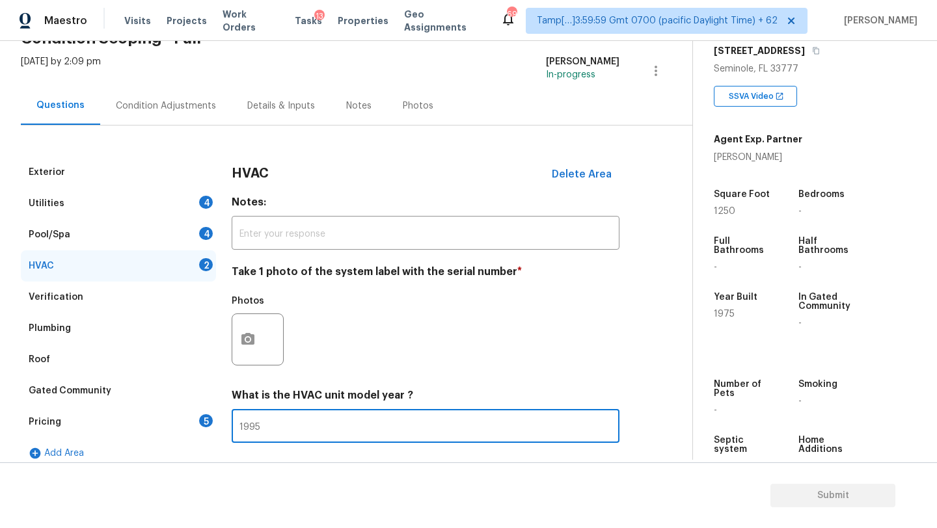
scroll to position [141, 0]
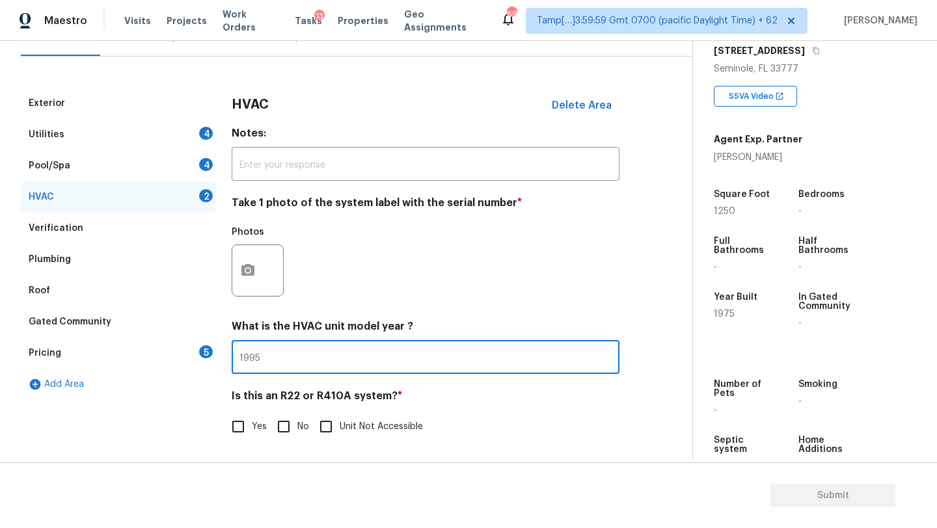
type input "1995"
click at [282, 425] on input "No" at bounding box center [283, 426] width 27 height 27
checkbox input "true"
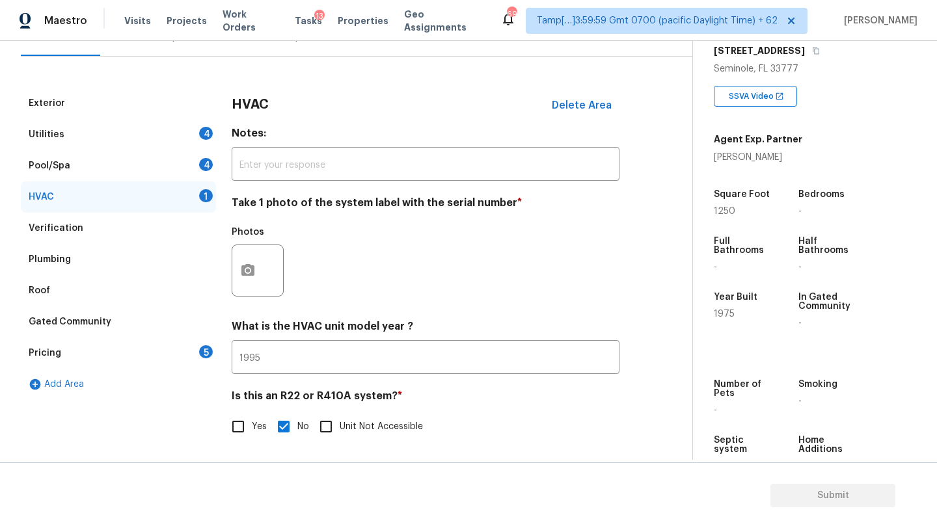
click at [164, 170] on div "Pool/Spa 4" at bounding box center [118, 165] width 195 height 31
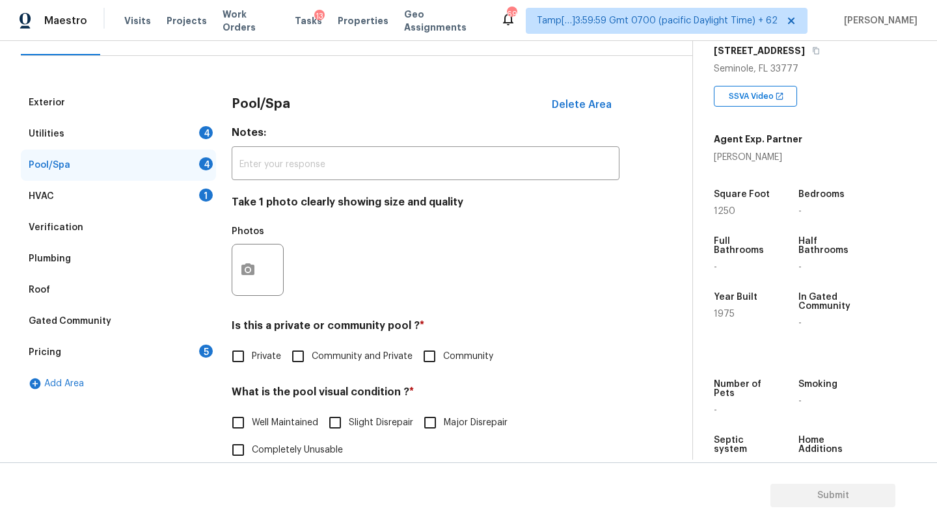
click at [160, 135] on div "Utilities 4" at bounding box center [118, 133] width 195 height 31
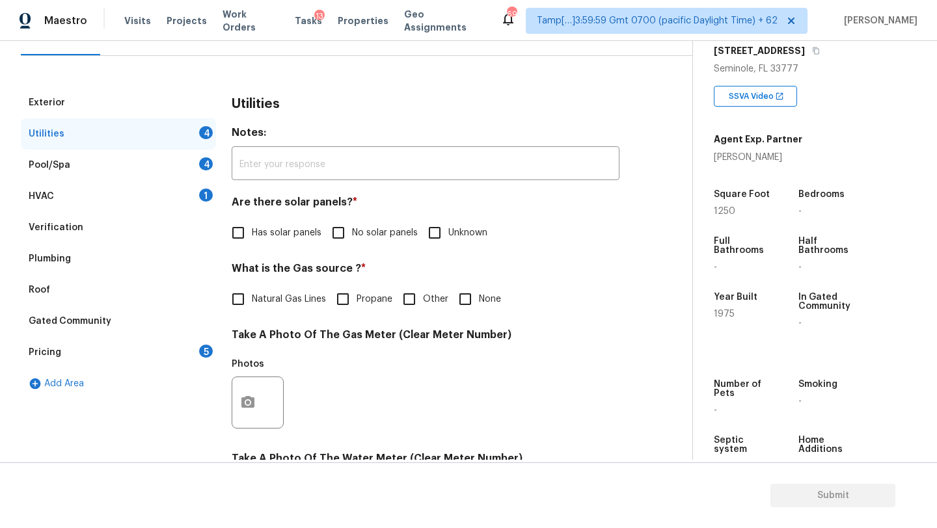
click at [343, 228] on input "No solar panels" at bounding box center [338, 232] width 27 height 27
checkbox input "true"
click at [476, 302] on input "None" at bounding box center [465, 300] width 27 height 27
checkbox input "true"
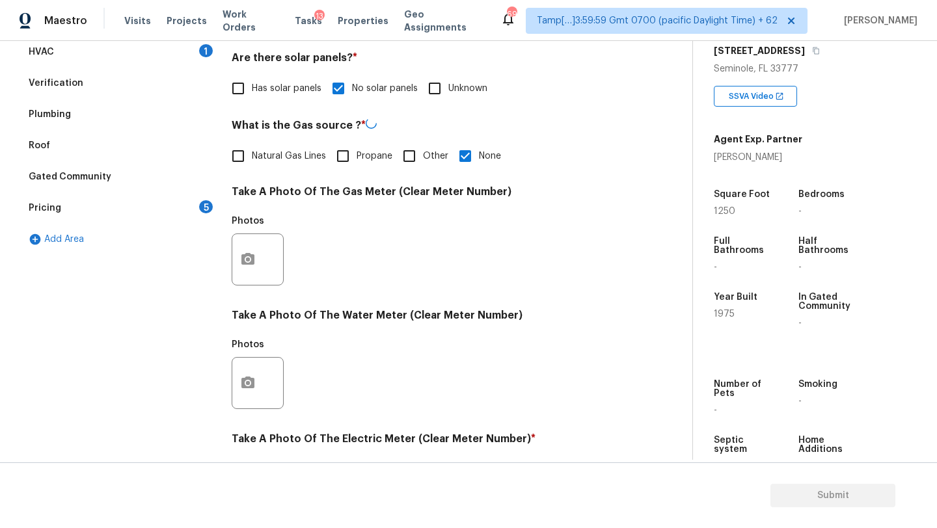
scroll to position [451, 0]
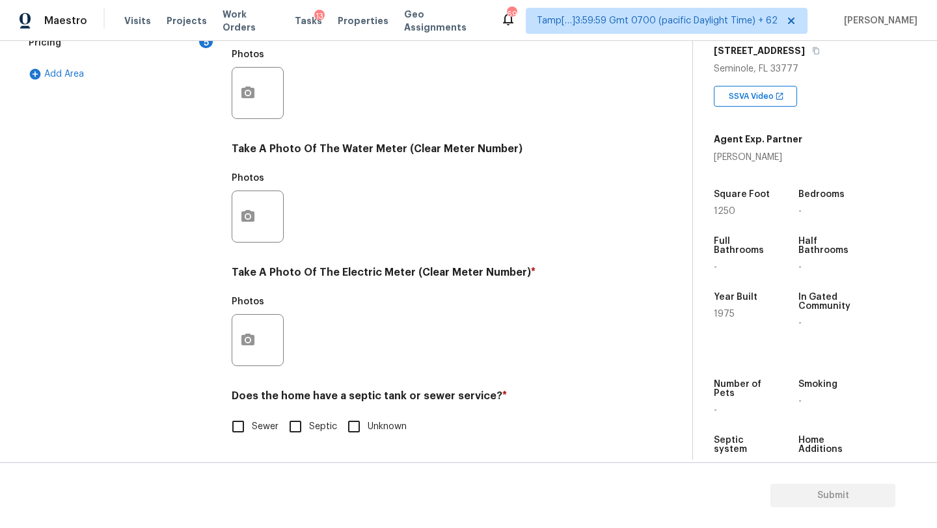
click at [244, 441] on div "Utilities Notes: ​ Are there solar panels? * Has solar panels No solar panels U…" at bounding box center [426, 116] width 388 height 679
click at [247, 424] on input "Sewer" at bounding box center [238, 426] width 27 height 27
checkbox input "true"
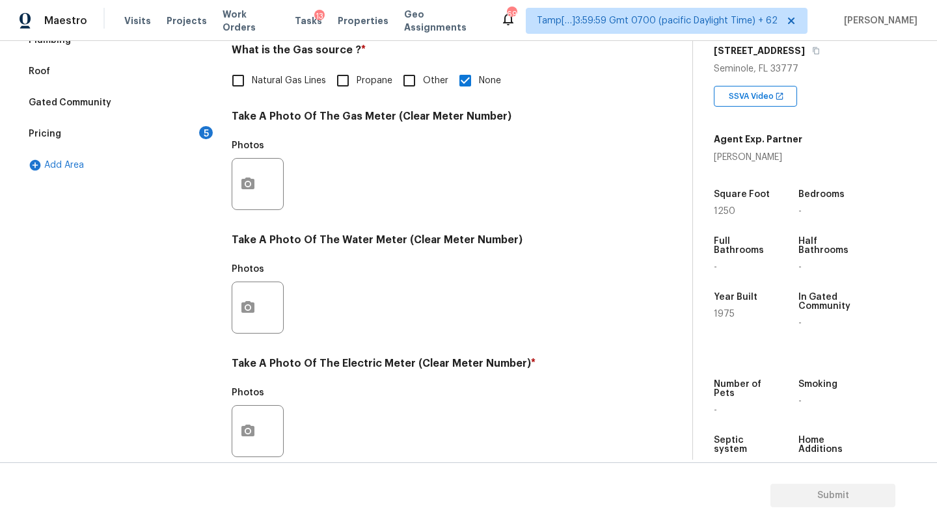
scroll to position [240, 0]
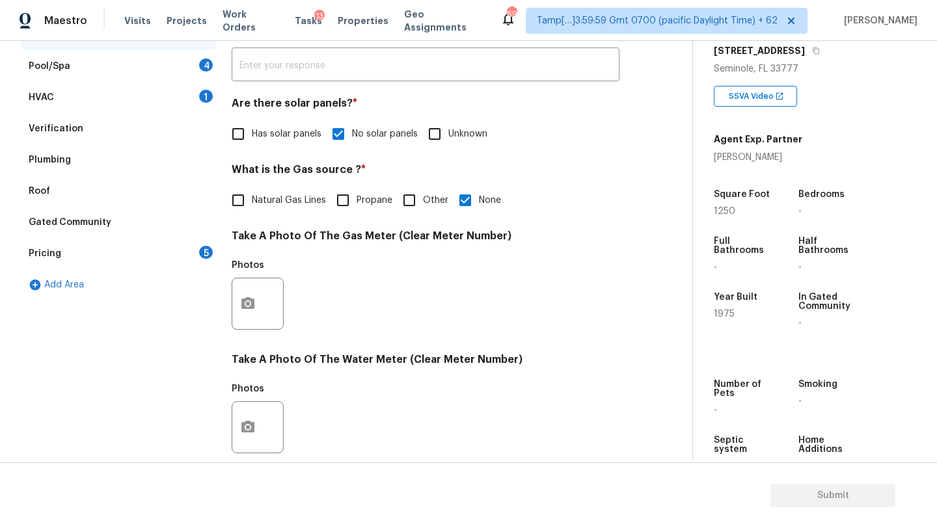
click at [197, 253] on div "Pricing 5" at bounding box center [118, 253] width 195 height 31
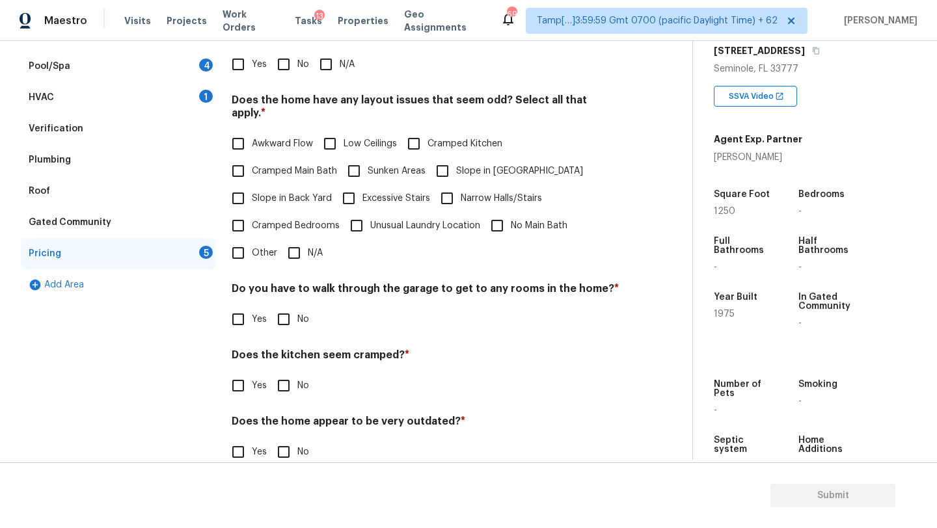
click at [279, 54] on input "No" at bounding box center [283, 64] width 27 height 27
checkbox input "true"
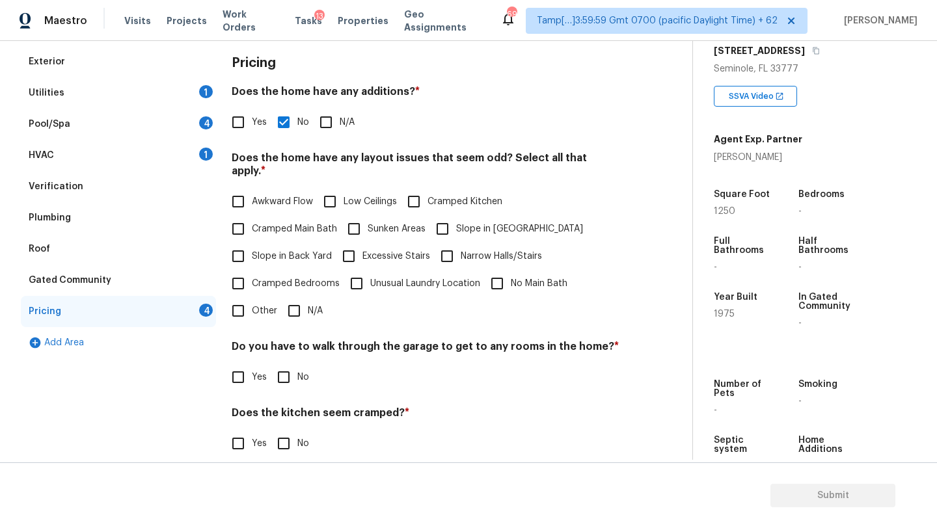
click at [303, 300] on input "N/A" at bounding box center [293, 310] width 27 height 27
checkbox input "true"
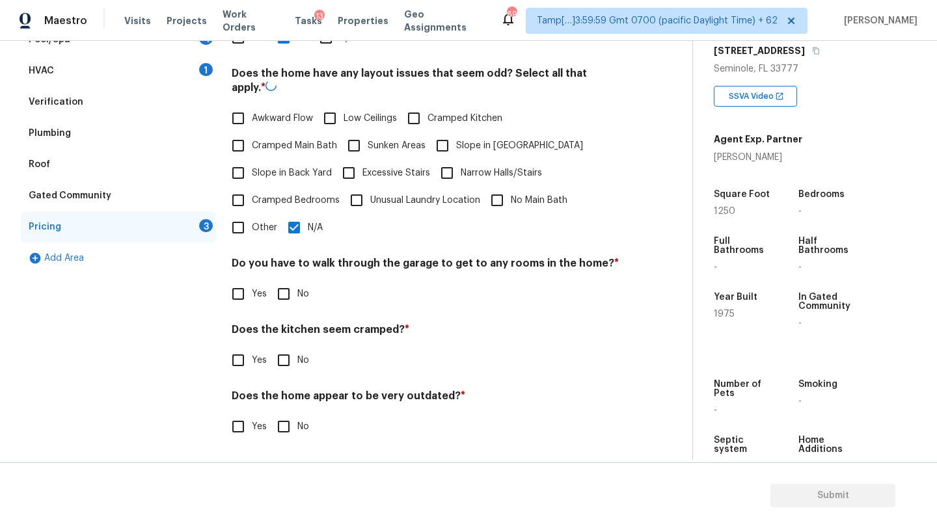
scroll to position [252, 0]
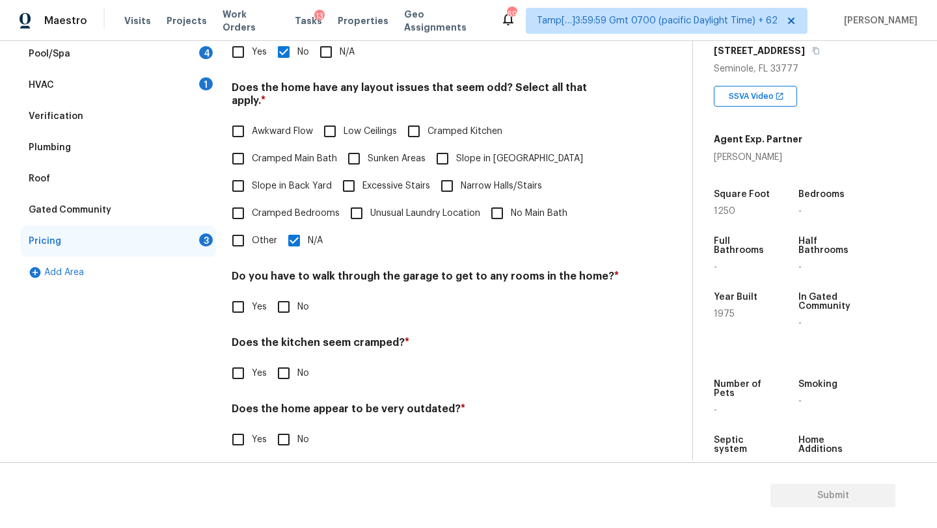
click at [297, 301] on span "No" at bounding box center [303, 308] width 12 height 14
click at [297, 298] on input "No" at bounding box center [283, 306] width 27 height 27
checkbox input "true"
click at [293, 360] on input "No" at bounding box center [283, 373] width 27 height 27
checkbox input "true"
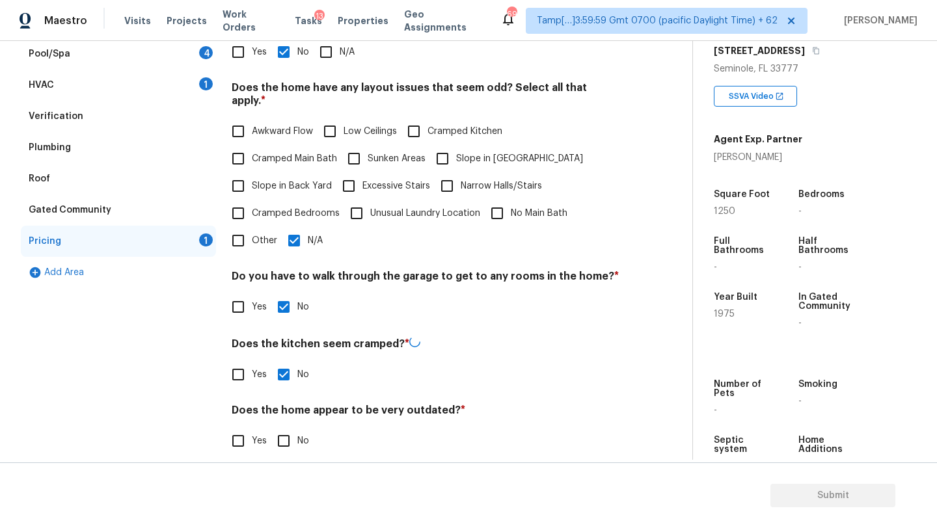
click at [293, 428] on input "No" at bounding box center [283, 441] width 27 height 27
checkbox input "true"
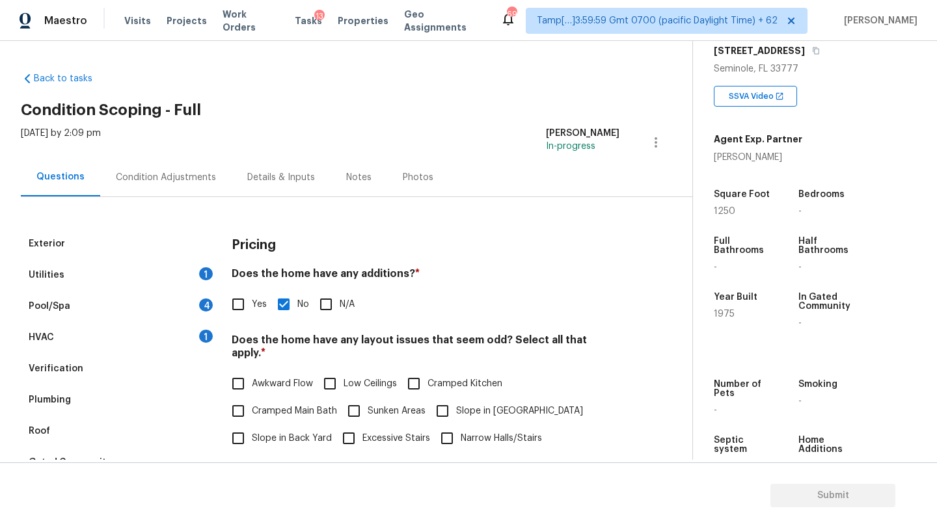
click at [165, 180] on div "Condition Adjustments" at bounding box center [166, 177] width 100 height 13
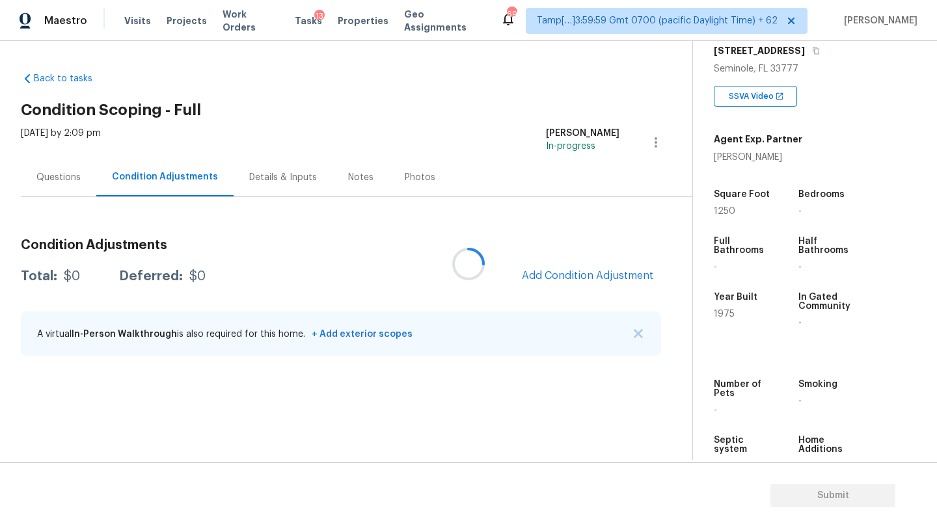
click at [605, 275] on div at bounding box center [468, 264] width 937 height 528
click at [605, 275] on span "Add Condition Adjustment" at bounding box center [587, 276] width 131 height 12
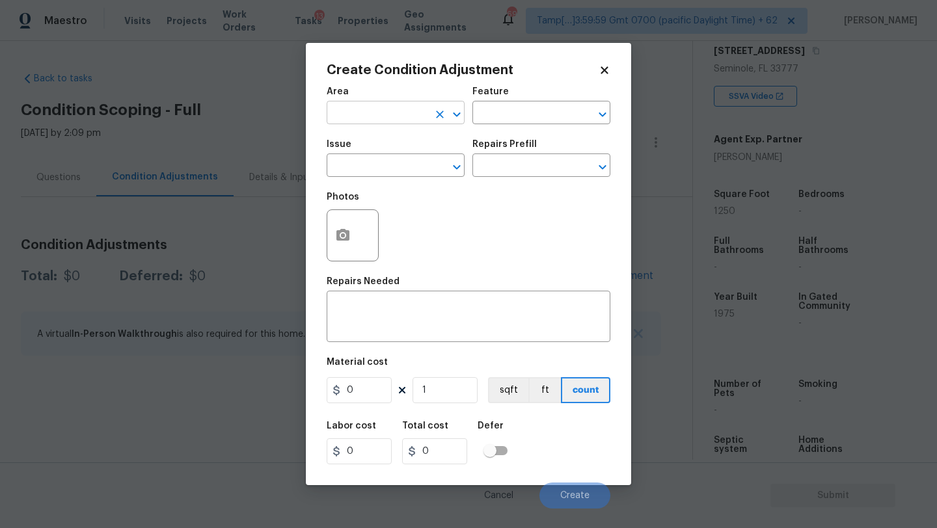
click at [396, 113] on input "text" at bounding box center [378, 114] width 102 height 20
click at [403, 144] on li "Roof" at bounding box center [396, 143] width 138 height 21
type input "Roof"
click at [497, 107] on input "text" at bounding box center [523, 114] width 102 height 20
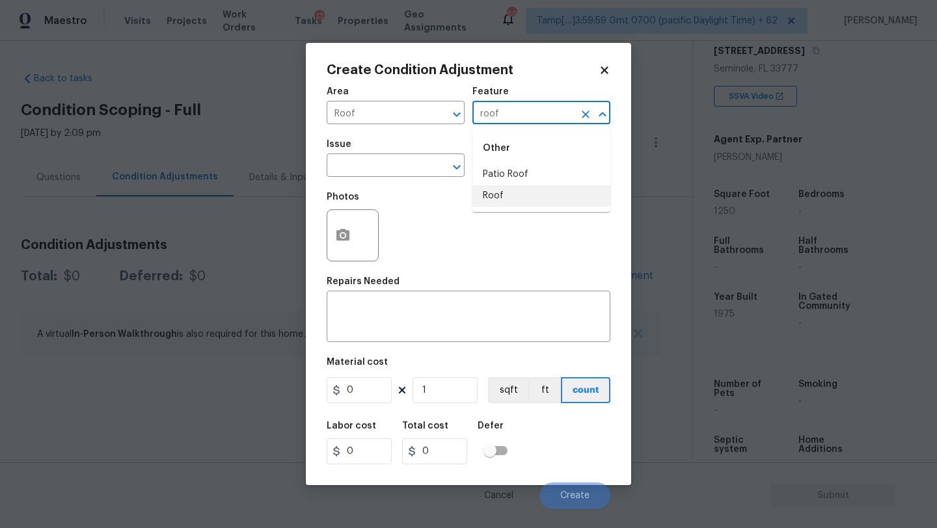
drag, startPoint x: 496, startPoint y: 188, endPoint x: 477, endPoint y: 182, distance: 19.8
click at [496, 188] on li "Roof" at bounding box center [541, 195] width 138 height 21
type input "Roof"
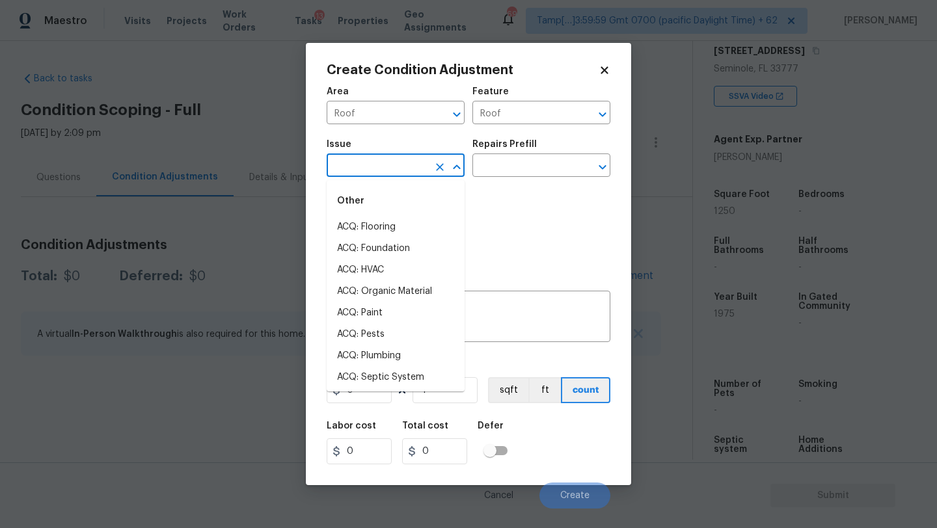
click at [411, 167] on input "text" at bounding box center [378, 167] width 102 height 20
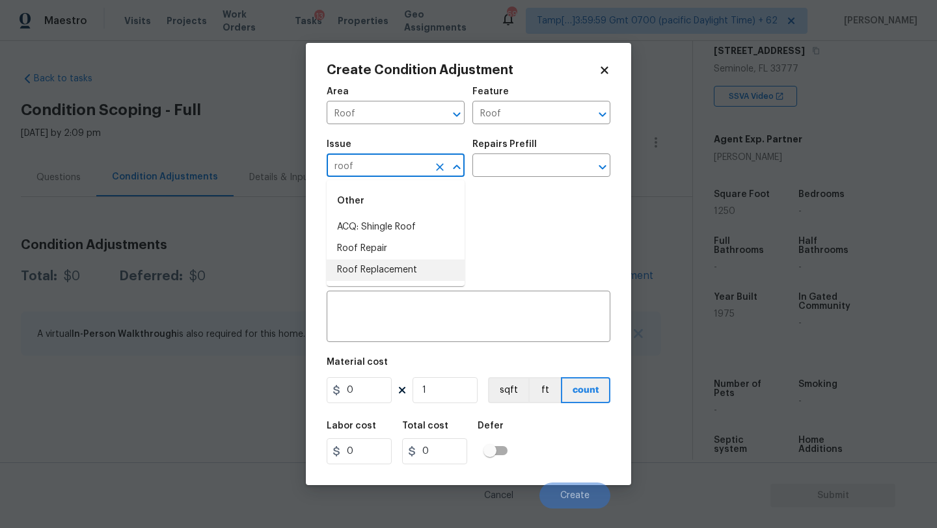
click at [395, 266] on li "Roof Replacement" at bounding box center [396, 270] width 138 height 21
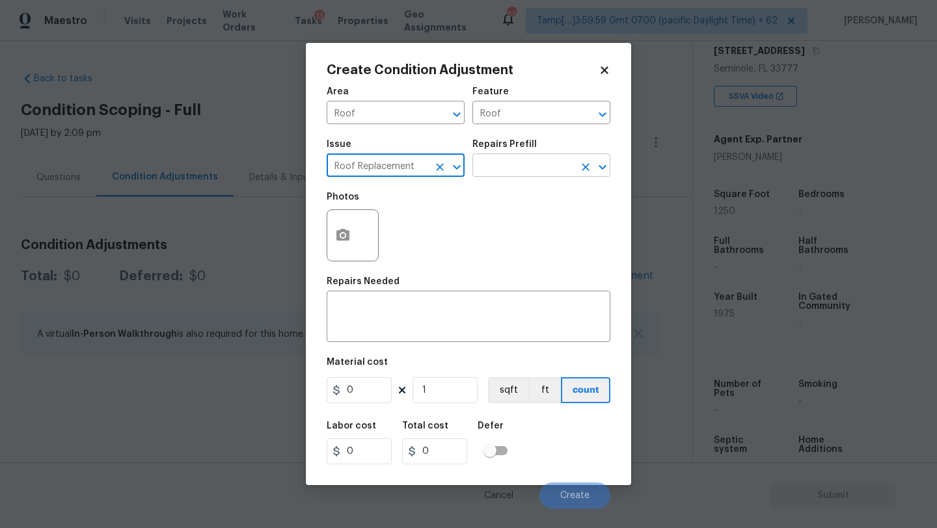
type input "Roof Replacement"
click at [504, 164] on input "text" at bounding box center [523, 167] width 102 height 20
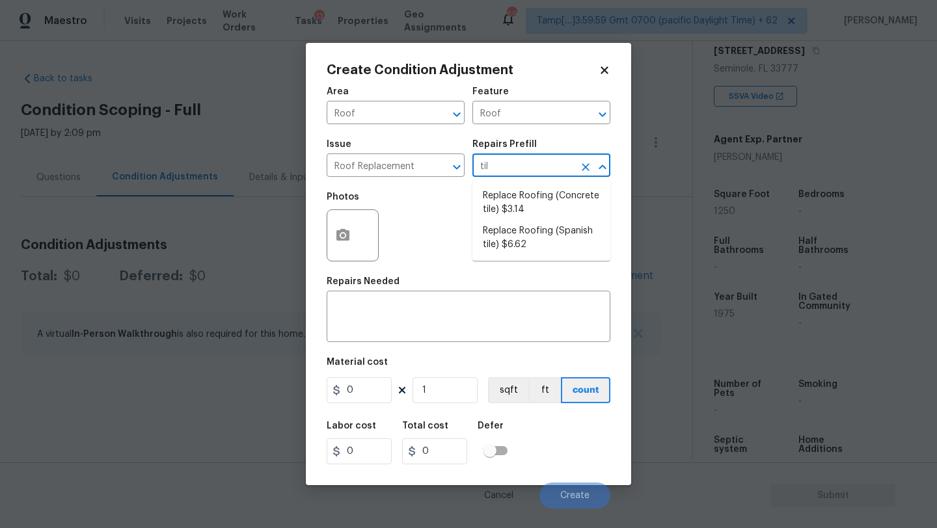
type input "tile"
click at [512, 247] on li "Replace Roofing (Spanish tile) $6.62" at bounding box center [541, 238] width 138 height 35
type input "Eaves and Trim"
type textarea "Spanish Tile Roof: Remove the existing roof covering, prep the substrate and in…"
type input "6.62"
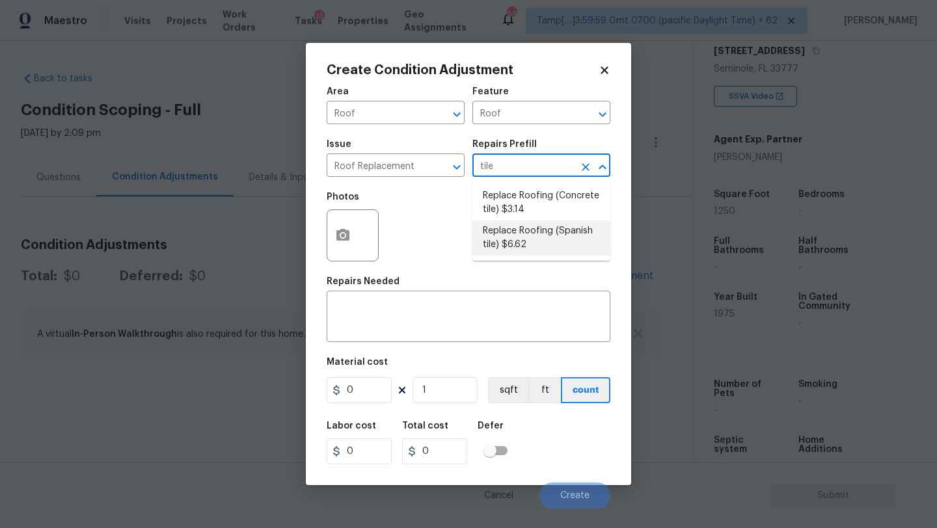
type input "6.62"
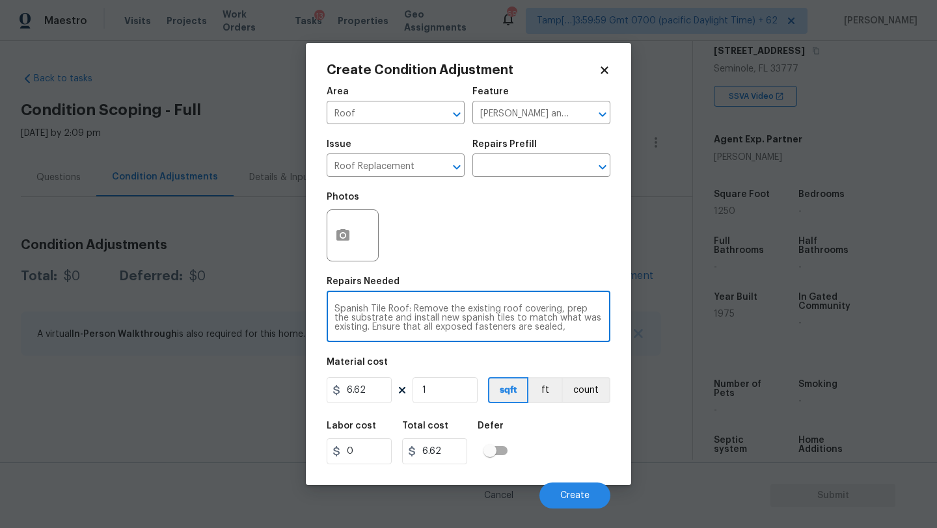
drag, startPoint x: 370, startPoint y: 314, endPoint x: 317, endPoint y: 314, distance: 53.4
click at [316, 314] on div "Create Condition Adjustment Area Roof ​ Feature Eaves and Trim ​ Issue Roof Rep…" at bounding box center [468, 264] width 325 height 443
type textarea "Tile Roof: Remove the existing roof covering, prep the substrate and install ne…"
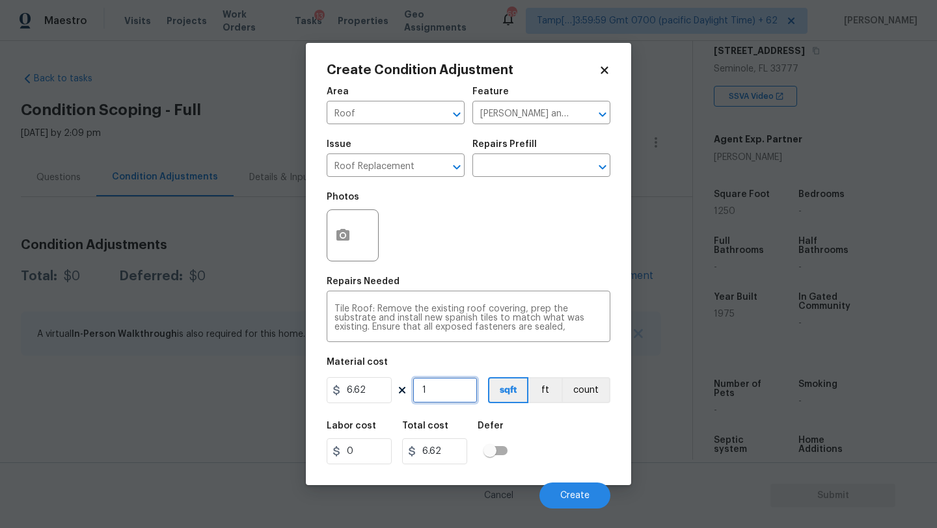
click at [452, 392] on input "1" at bounding box center [445, 390] width 65 height 26
type input "12"
type input "79.44"
type input "125"
type input "827.5"
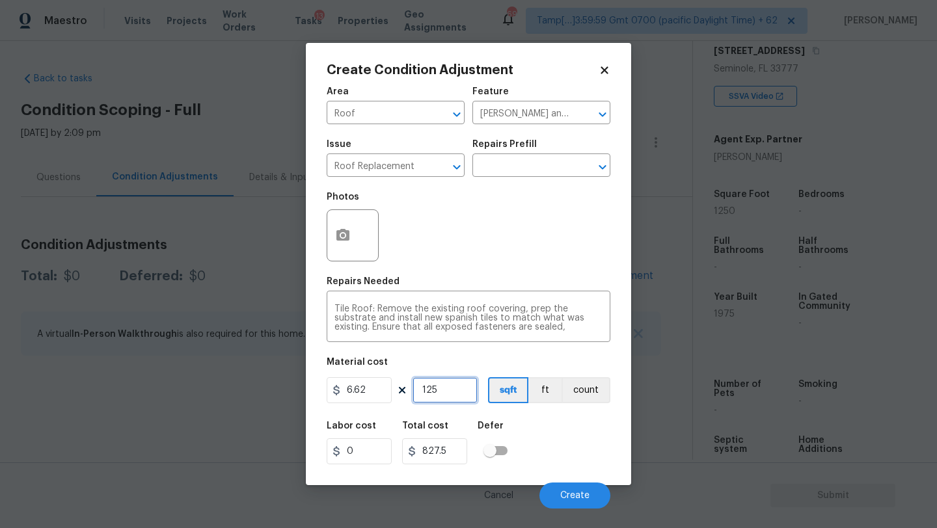
type input "1250"
type input "8275"
type input "1250"
click at [567, 491] on span "Create" at bounding box center [574, 496] width 29 height 10
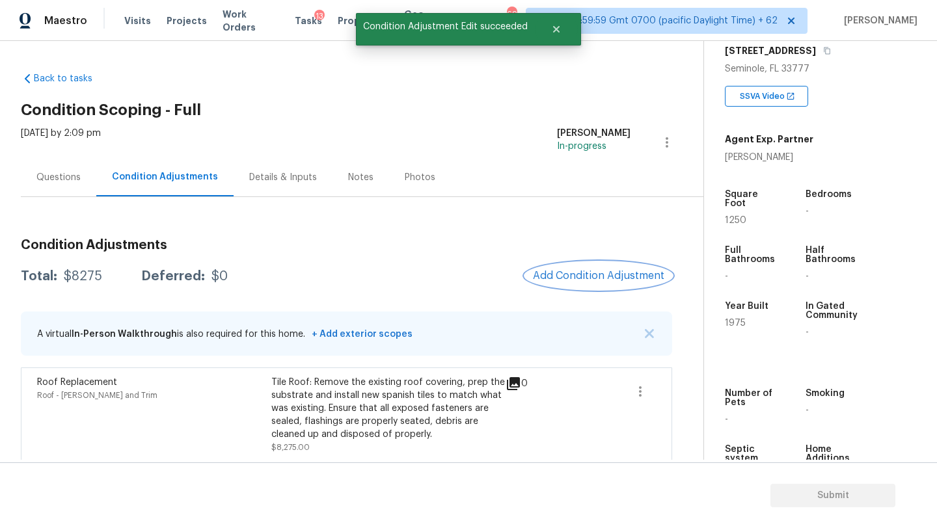
click at [586, 271] on span "Add Condition Adjustment" at bounding box center [598, 276] width 131 height 12
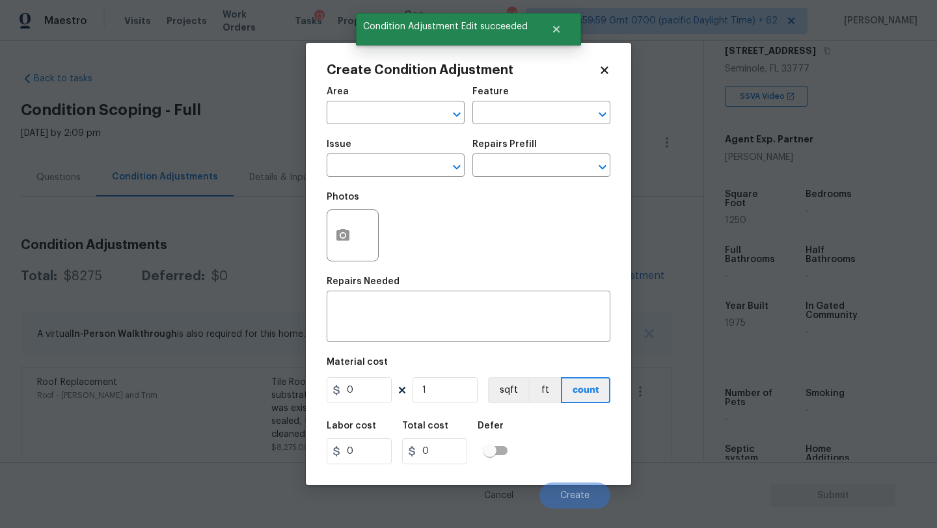
click at [384, 128] on span "Area ​" at bounding box center [396, 105] width 138 height 53
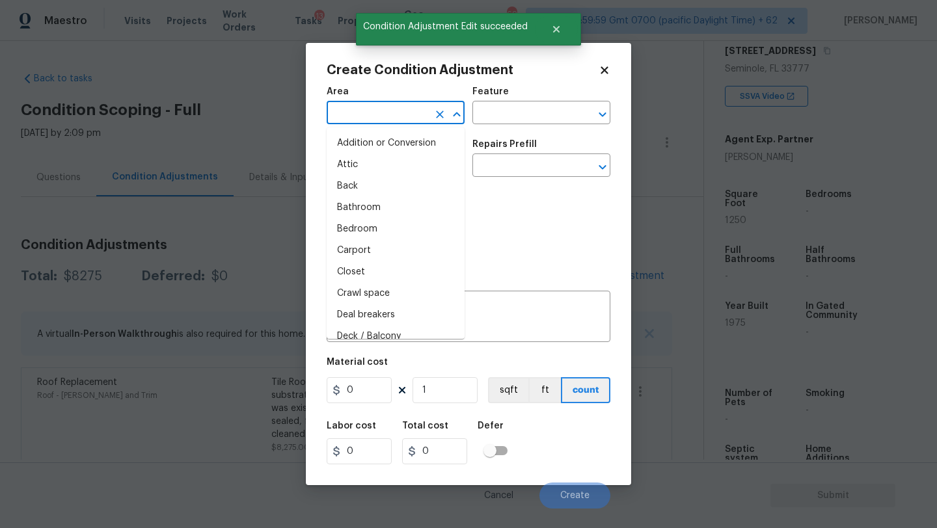
click at [378, 116] on input "text" at bounding box center [378, 114] width 102 height 20
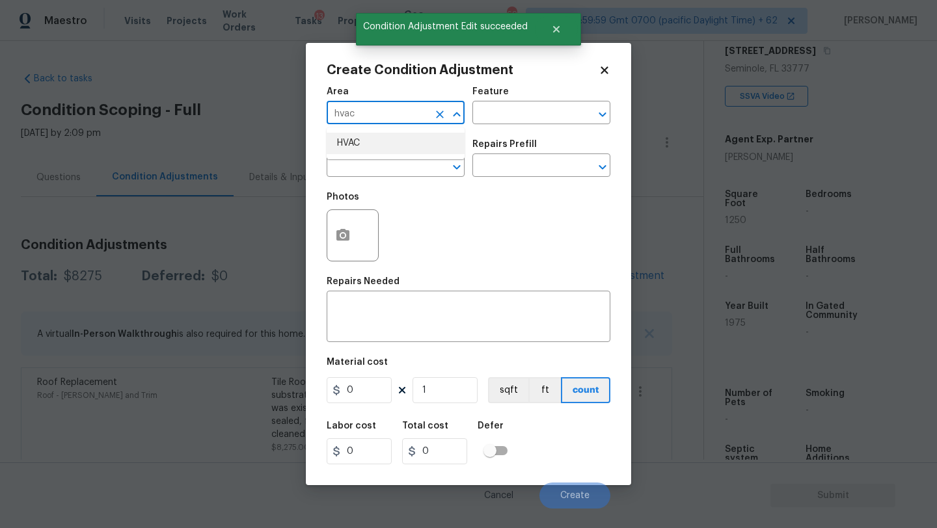
click at [383, 138] on li "HVAC" at bounding box center [396, 143] width 138 height 21
type input "HVAC"
click at [515, 122] on input "text" at bounding box center [523, 114] width 102 height 20
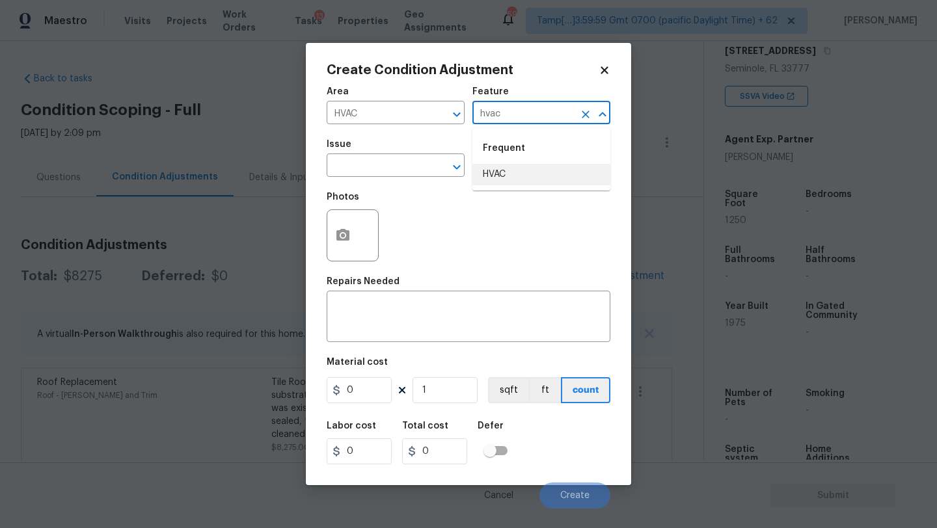
click at [508, 165] on li "HVAC" at bounding box center [541, 174] width 138 height 21
type input "HVAC"
click at [380, 165] on input "text" at bounding box center [378, 167] width 102 height 20
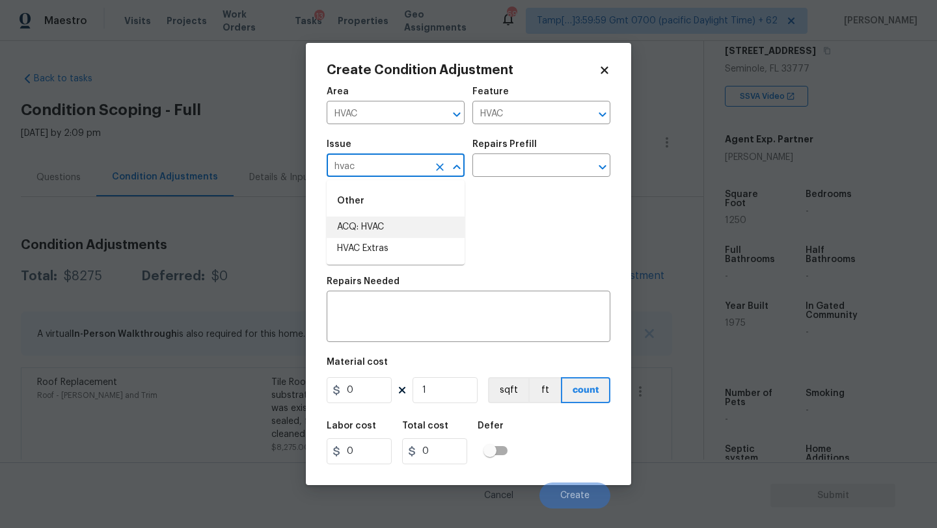
click at [374, 222] on li "ACQ: HVAC" at bounding box center [396, 227] width 138 height 21
type input "ACQ: HVAC"
click at [496, 162] on input "text" at bounding box center [523, 167] width 102 height 20
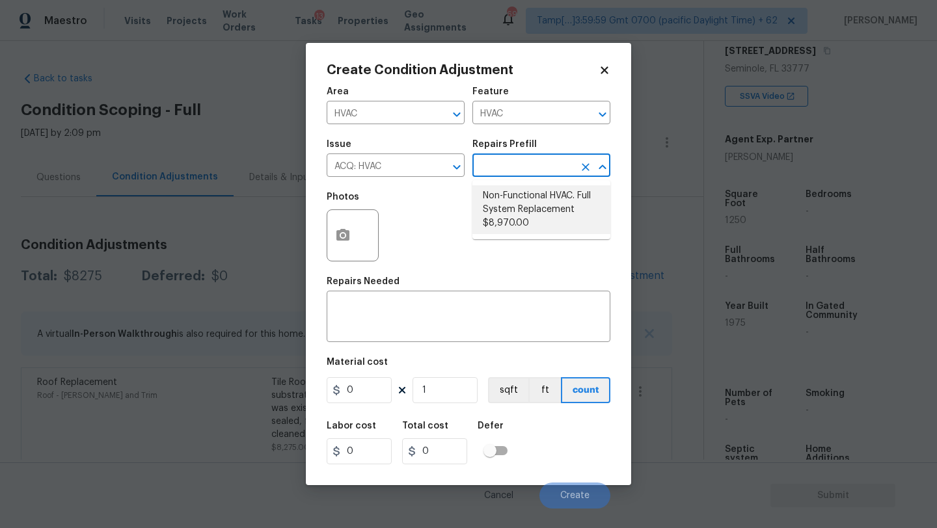
click at [500, 194] on li "Non-Functional HVAC. Full System Replacement $8,970.00" at bounding box center [541, 209] width 138 height 49
type input "Acquisition"
type textarea "Acquisition Scope: Full System Replacement"
type input "8970"
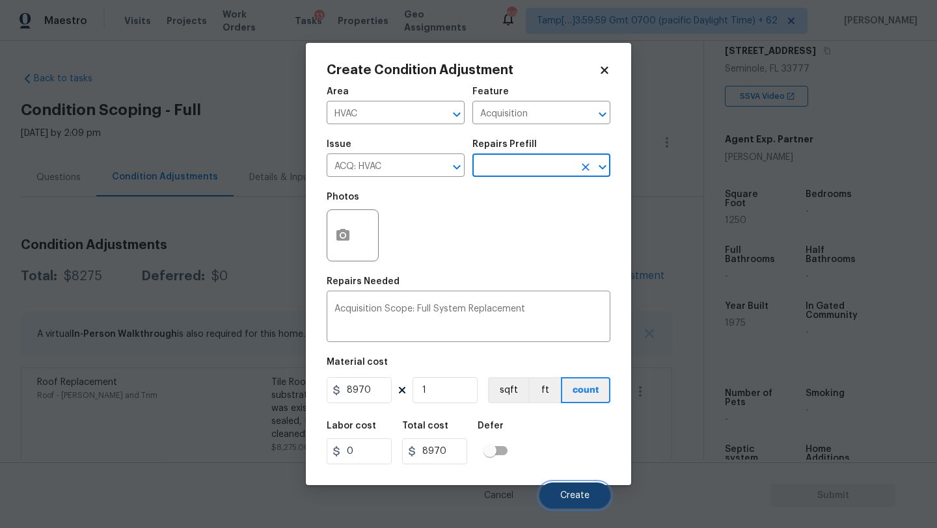
click at [557, 489] on button "Create" at bounding box center [574, 496] width 71 height 26
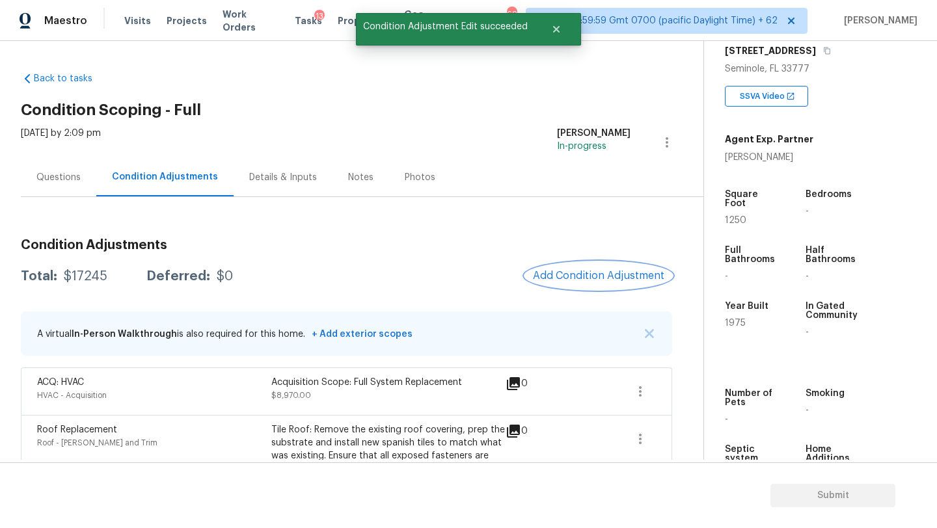
click at [573, 277] on span "Add Condition Adjustment" at bounding box center [598, 276] width 131 height 12
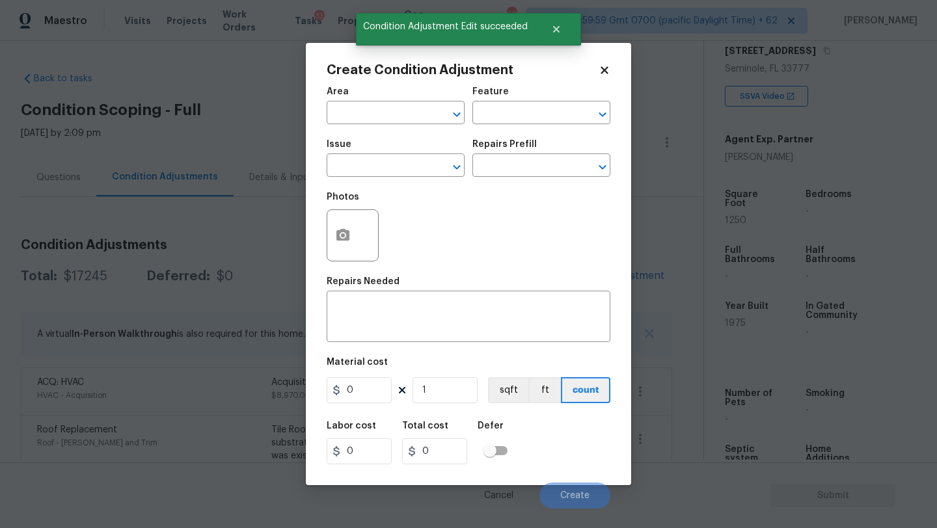
click at [336, 100] on div "Area" at bounding box center [396, 95] width 138 height 17
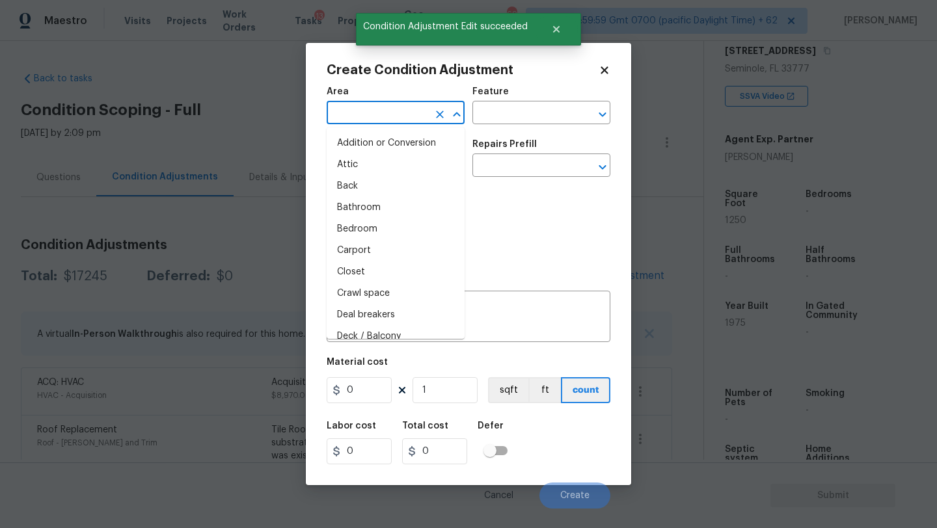
click at [336, 121] on input "text" at bounding box center [378, 114] width 102 height 20
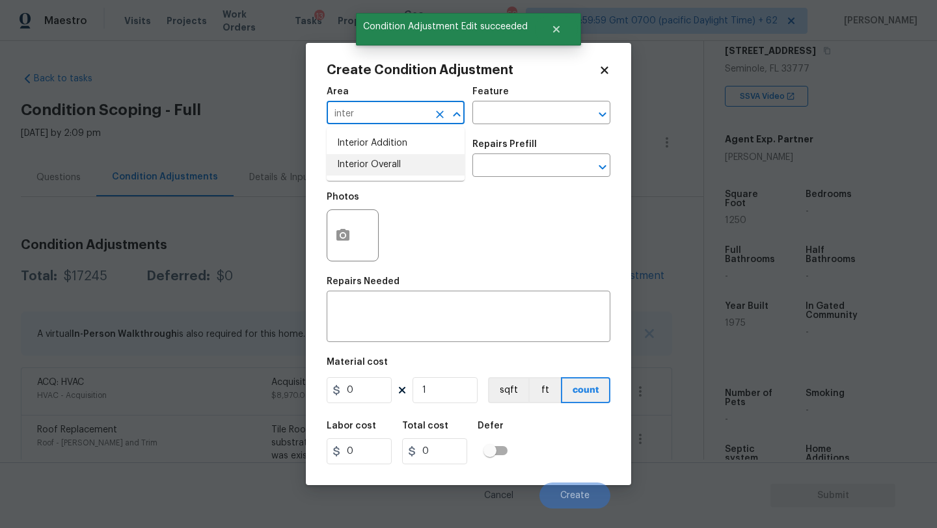
click at [357, 167] on li "Interior Overall" at bounding box center [396, 164] width 138 height 21
type input "Interior Overall"
click at [558, 100] on div "Feature" at bounding box center [541, 95] width 138 height 17
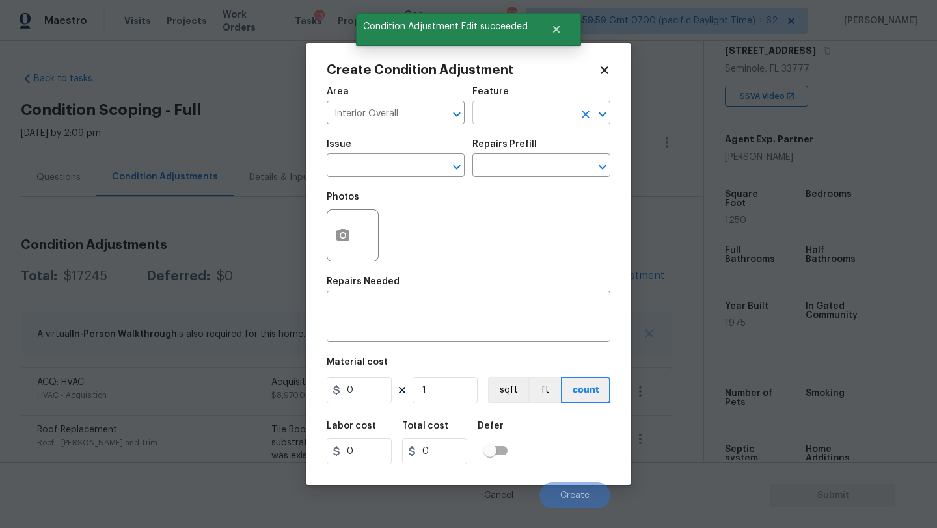
click at [557, 115] on input "text" at bounding box center [523, 114] width 102 height 20
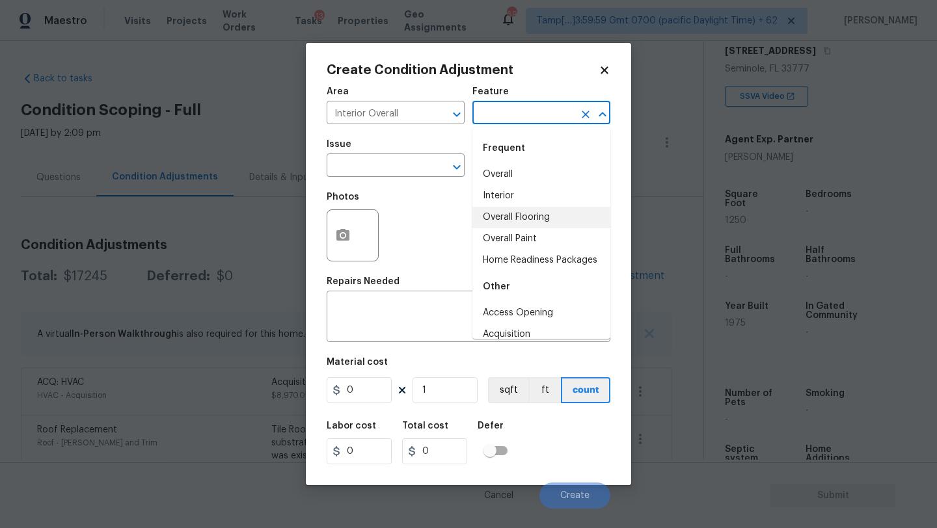
click at [524, 221] on li "Overall Flooring" at bounding box center [541, 217] width 138 height 21
type input "Overall Flooring"
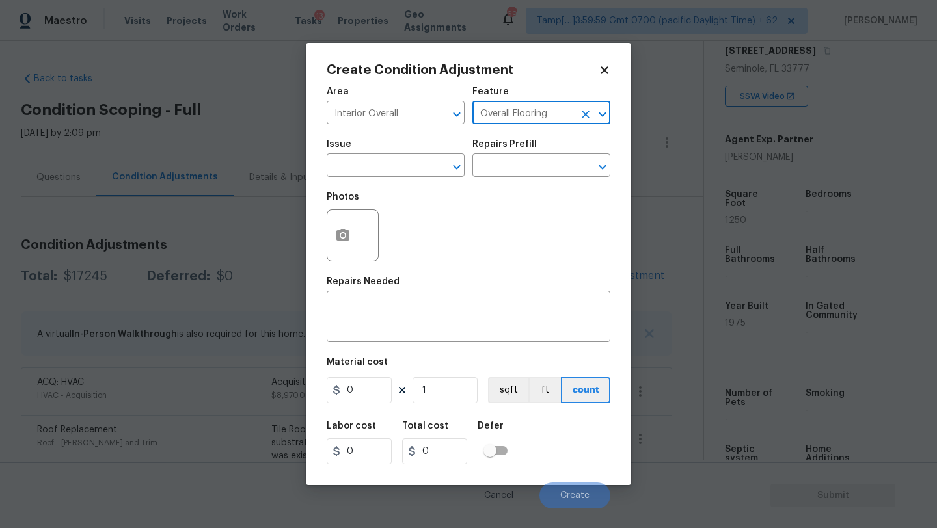
click at [393, 178] on span "Issue ​" at bounding box center [396, 158] width 138 height 53
click at [392, 175] on input "text" at bounding box center [378, 167] width 102 height 20
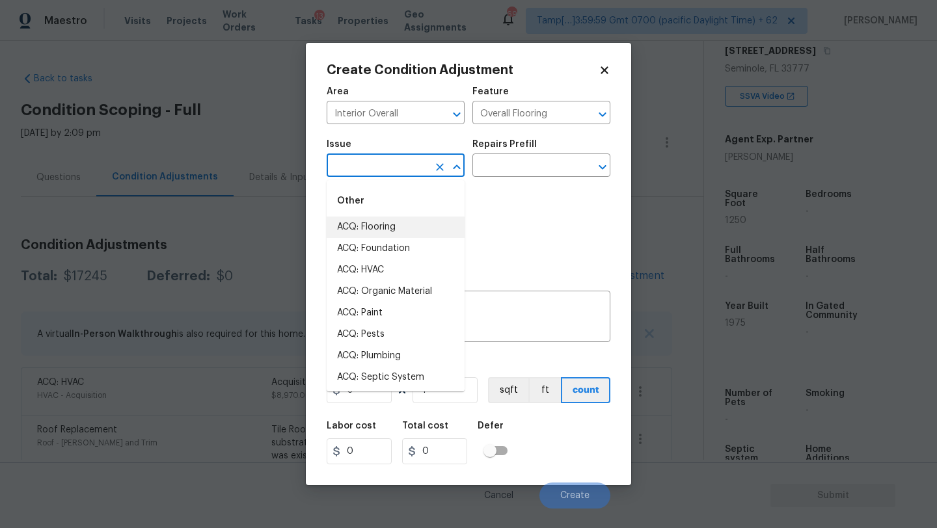
click at [389, 224] on li "ACQ: Flooring" at bounding box center [396, 227] width 138 height 21
type input "ACQ: Flooring"
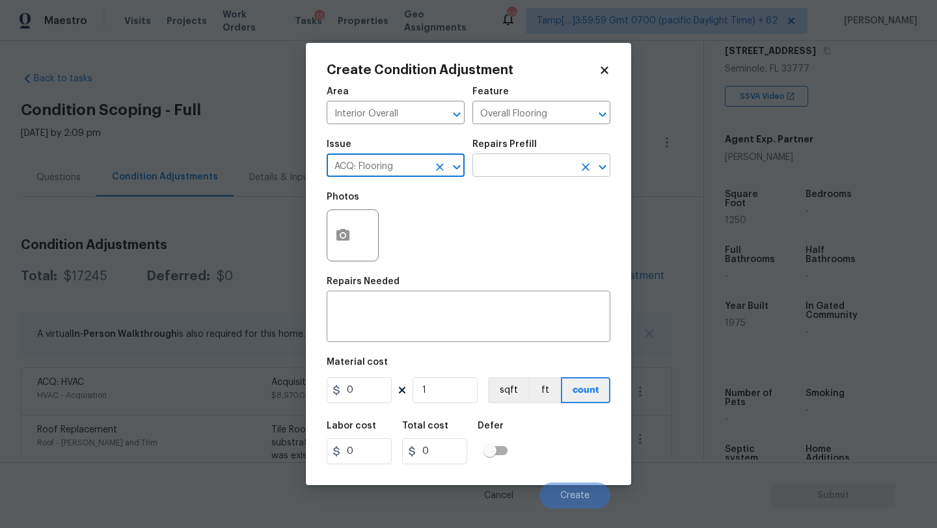
click at [512, 170] on input "text" at bounding box center [523, 167] width 102 height 20
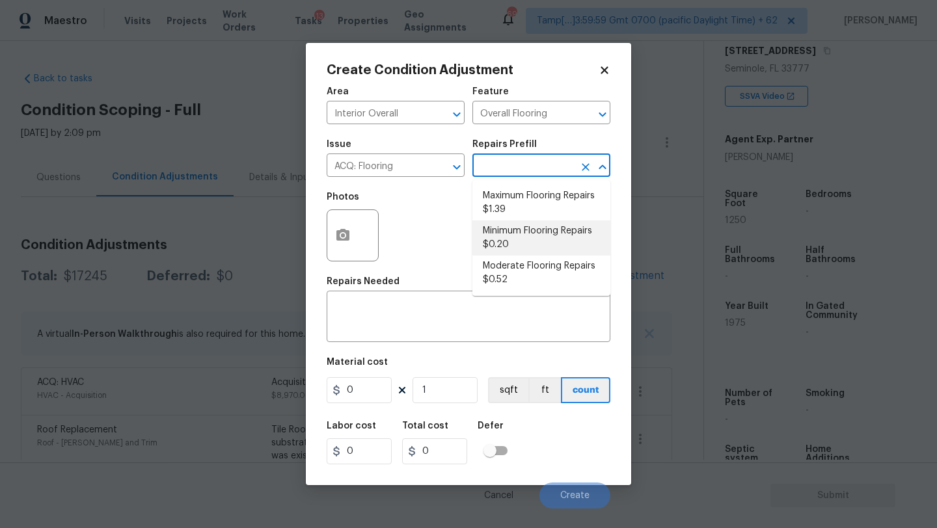
click at [514, 234] on li "Minimum Flooring Repairs $0.20" at bounding box center [541, 238] width 138 height 35
type input "Acquisition"
type textarea "Acquisition Scope: Minimum flooring repairs"
type input "0.2"
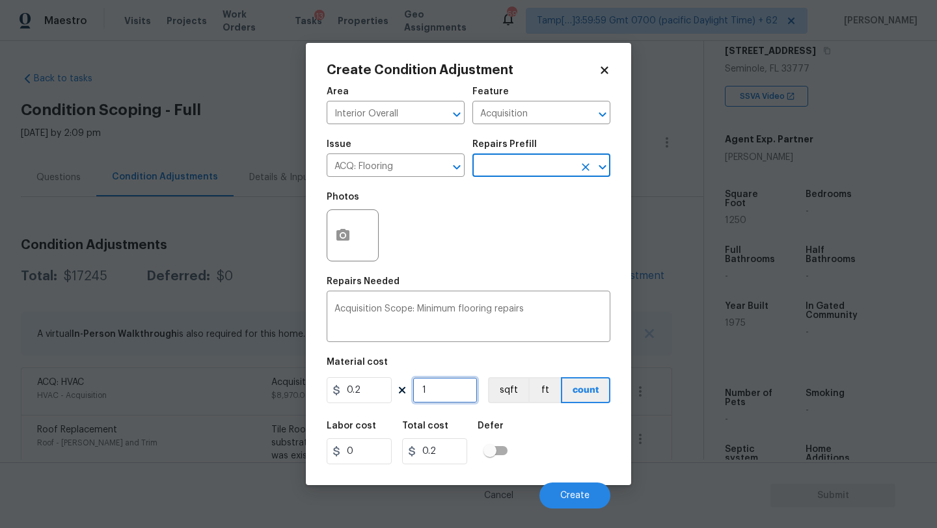
click at [457, 395] on input "1" at bounding box center [445, 390] width 65 height 26
type input "12"
type input "2.4"
type input "125"
type input "25"
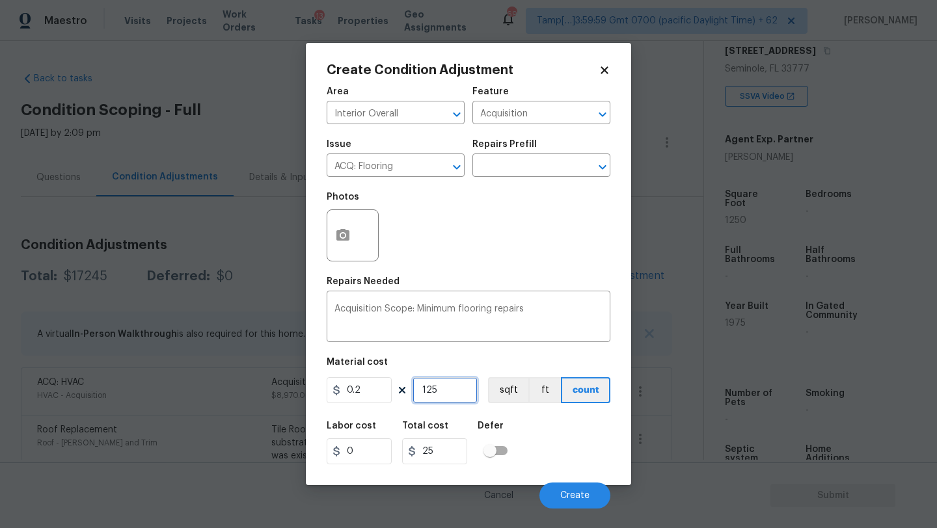
type input "1250"
type input "250"
type input "1250"
click at [566, 500] on span "Create" at bounding box center [574, 496] width 29 height 10
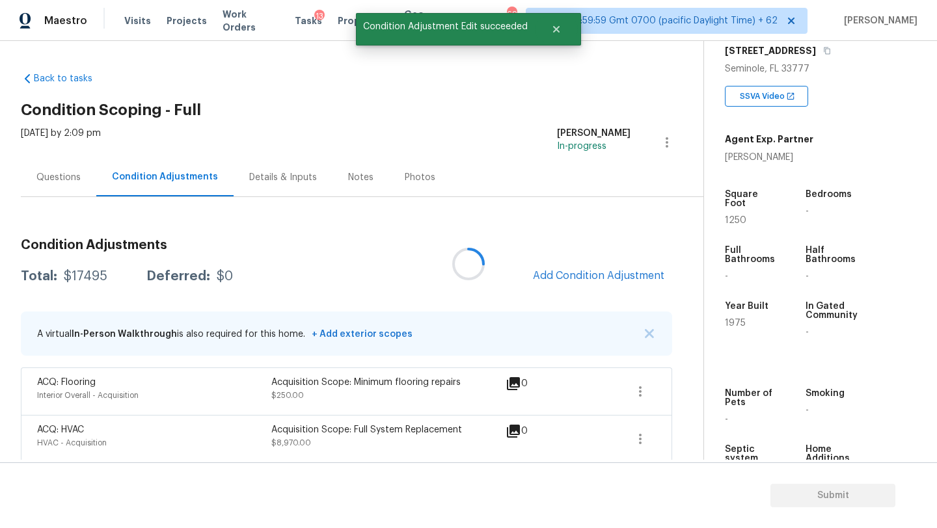
click at [587, 278] on div at bounding box center [468, 264] width 937 height 528
click at [587, 278] on span "Add Condition Adjustment" at bounding box center [598, 276] width 131 height 12
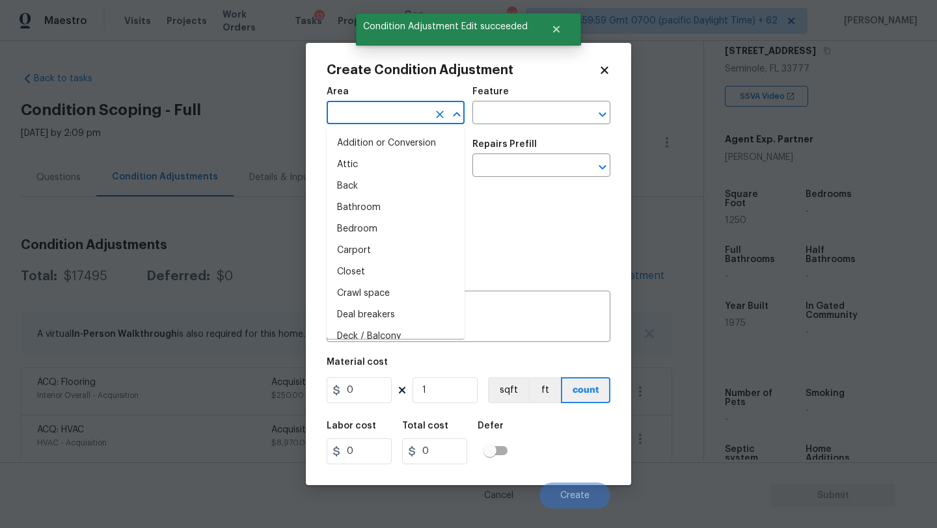
click at [375, 116] on input "text" at bounding box center [378, 114] width 102 height 20
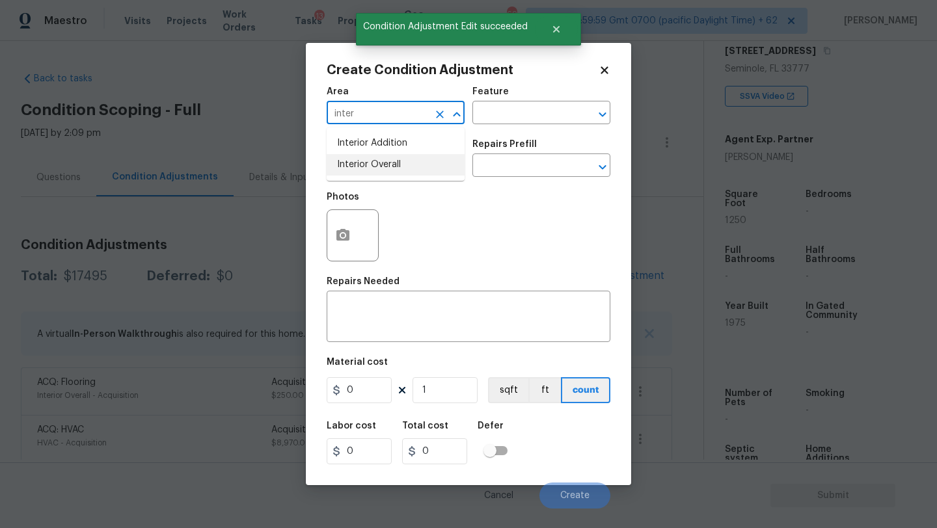
click at [384, 154] on li "Interior Overall" at bounding box center [396, 164] width 138 height 21
type input "Interior Overall"
click at [493, 117] on input "text" at bounding box center [523, 114] width 102 height 20
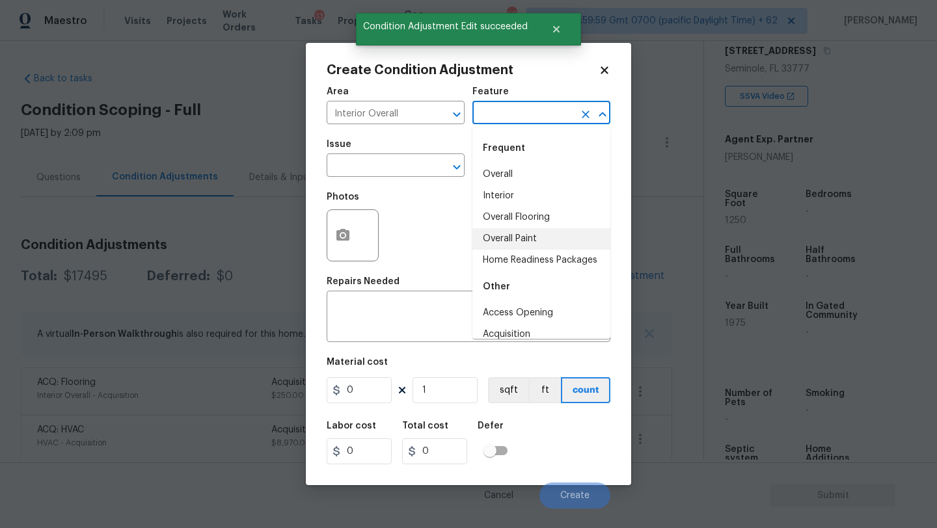
click at [494, 238] on li "Overall Paint" at bounding box center [541, 238] width 138 height 21
type input "Overall Paint"
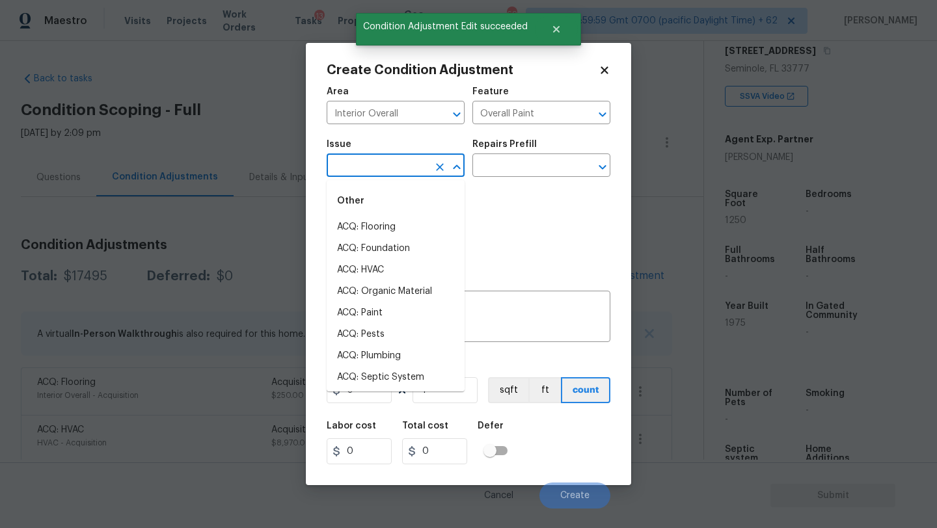
click at [358, 167] on input "text" at bounding box center [378, 167] width 102 height 20
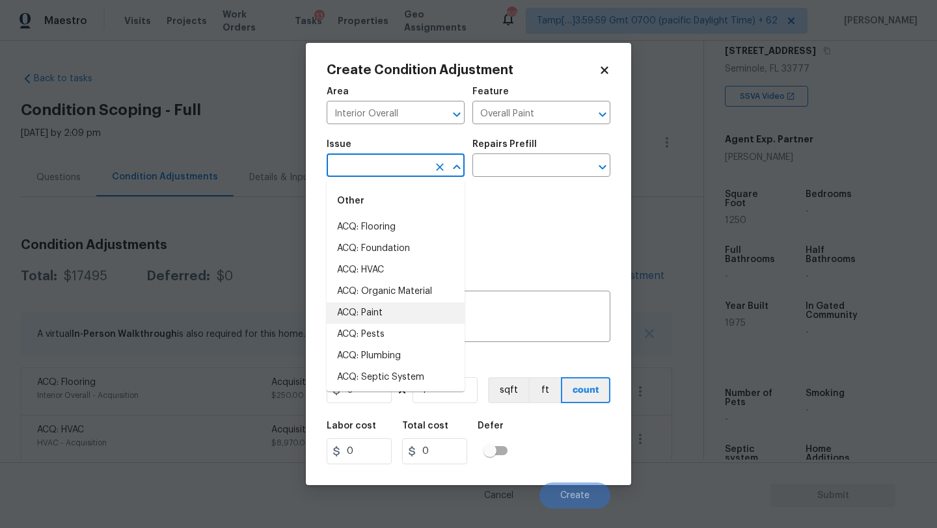
click at [360, 313] on li "ACQ: Paint" at bounding box center [396, 313] width 138 height 21
type input "ACQ: Paint"
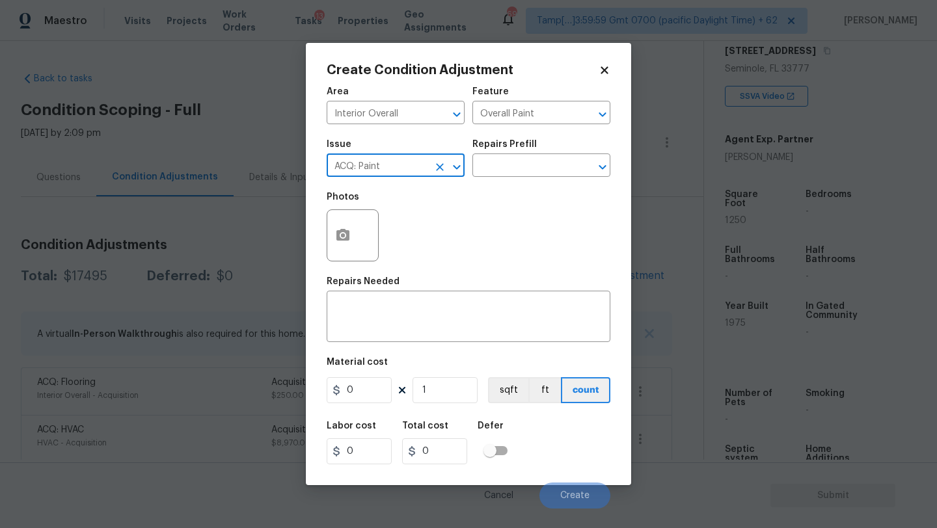
click at [521, 146] on h5 "Repairs Prefill" at bounding box center [504, 144] width 64 height 9
click at [521, 165] on input "text" at bounding box center [523, 167] width 102 height 20
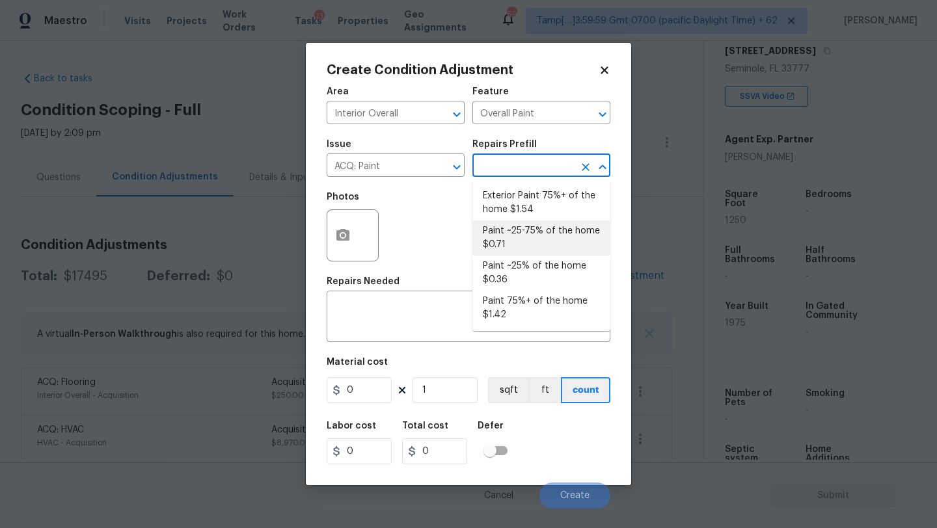
click at [521, 235] on li "Paint ~25-75% of the home $0.71" at bounding box center [541, 238] width 138 height 35
type input "Acquisition"
type textarea "Acquisition Scope: ~25 - 75% of the home needs interior paint"
type input "0.71"
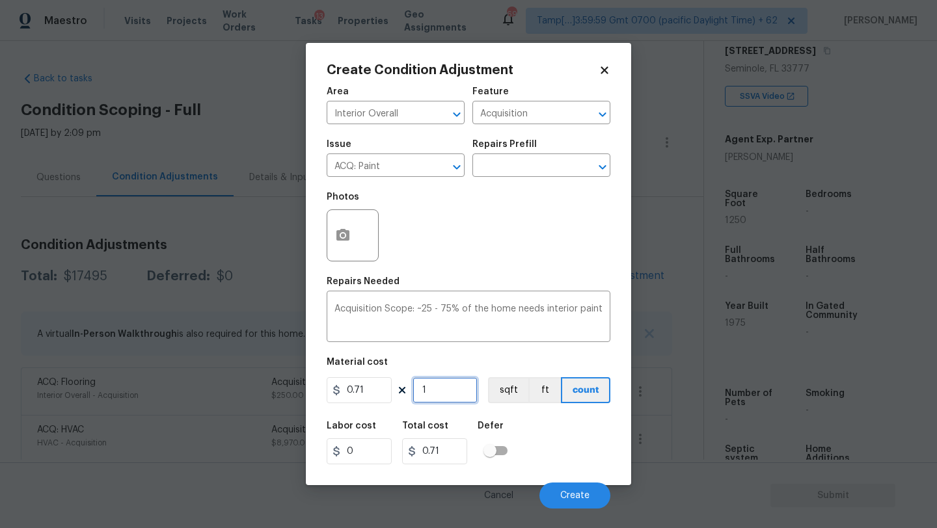
click at [442, 395] on input "1" at bounding box center [445, 390] width 65 height 26
type input "12"
type input "8.52"
type input "125"
type input "88.75"
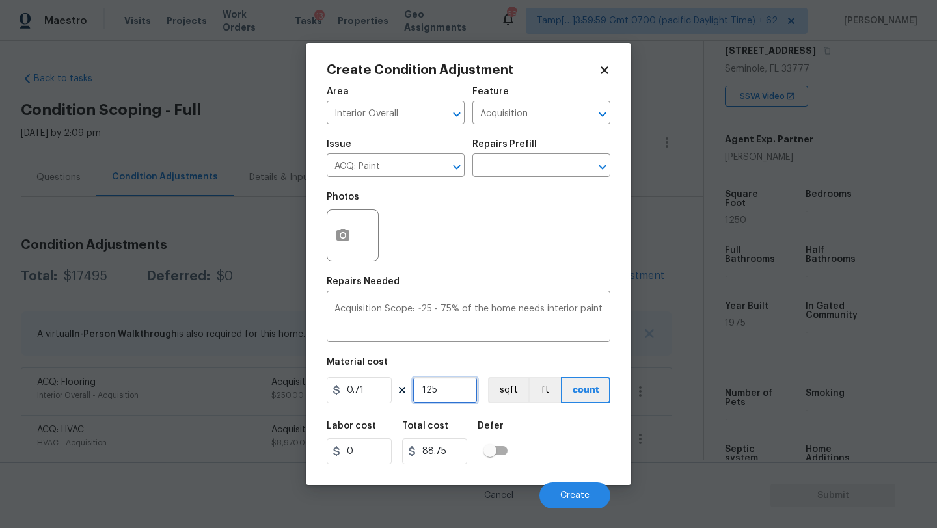
type input "1250"
type input "887.5"
type input "1250"
click at [348, 238] on icon "button" at bounding box center [342, 235] width 13 height 12
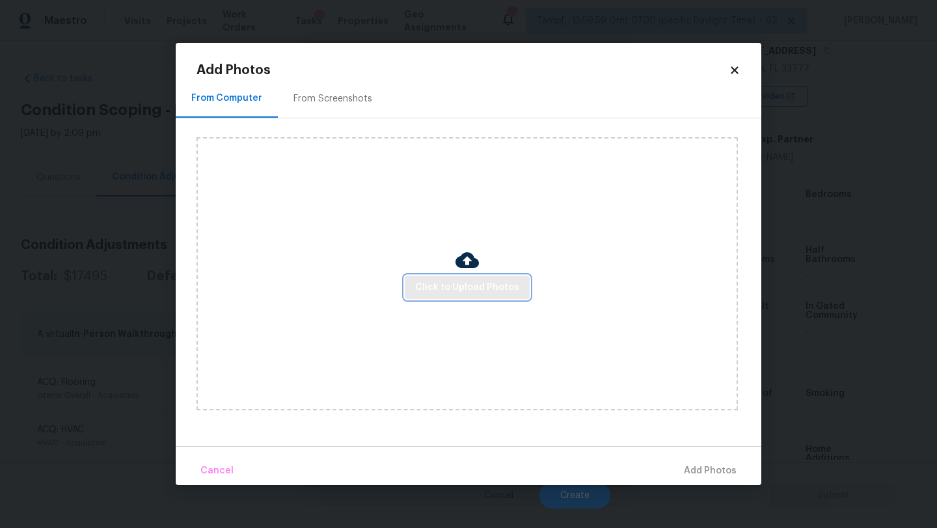
click at [449, 285] on span "Click to Upload Photos" at bounding box center [467, 288] width 104 height 16
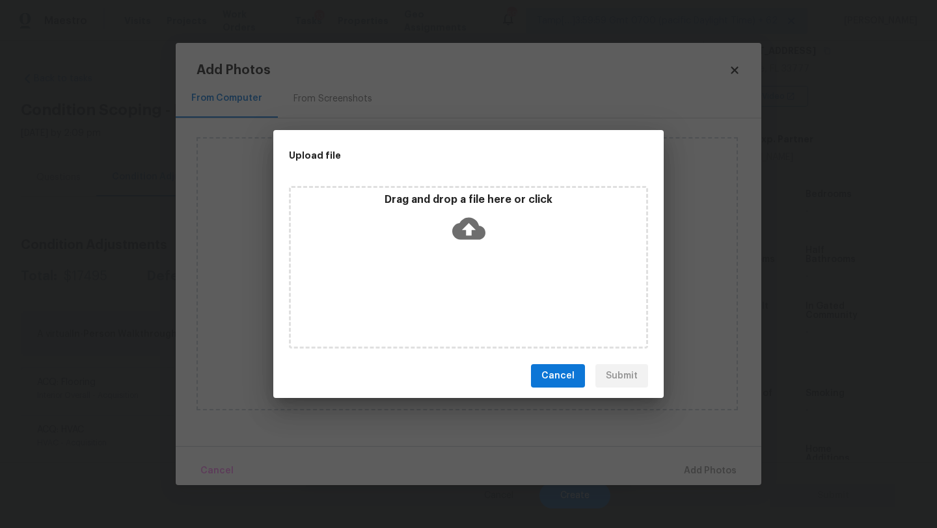
click at [491, 243] on div "Drag and drop a file here or click" at bounding box center [468, 221] width 355 height 56
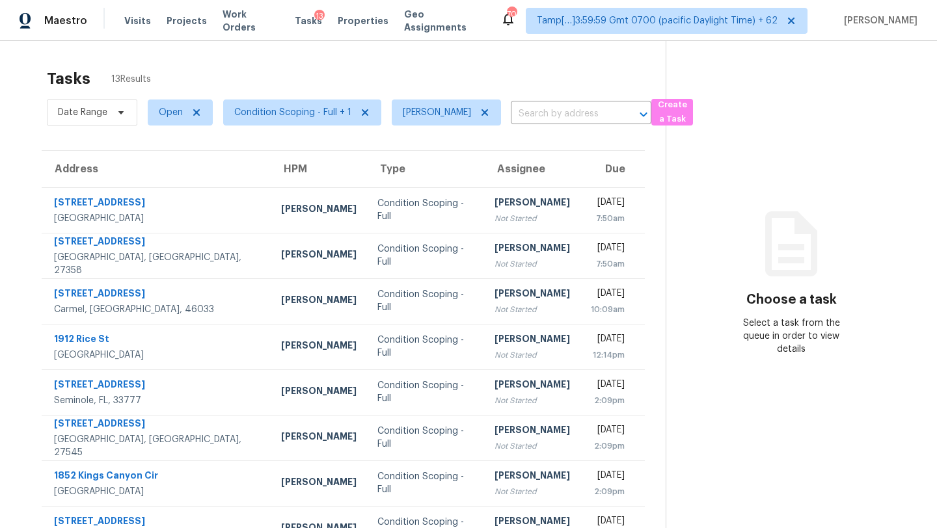
scroll to position [38, 0]
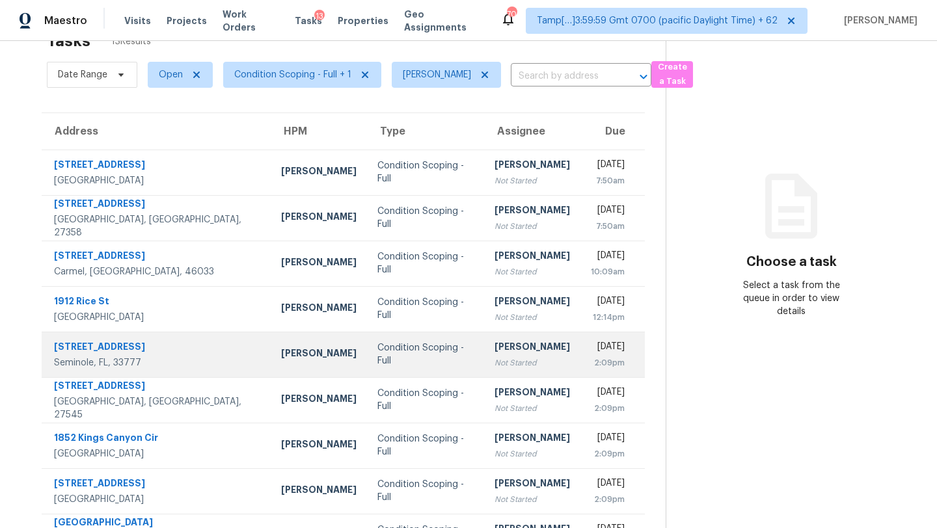
click at [383, 375] on td "Condition Scoping - Full" at bounding box center [425, 355] width 117 height 46
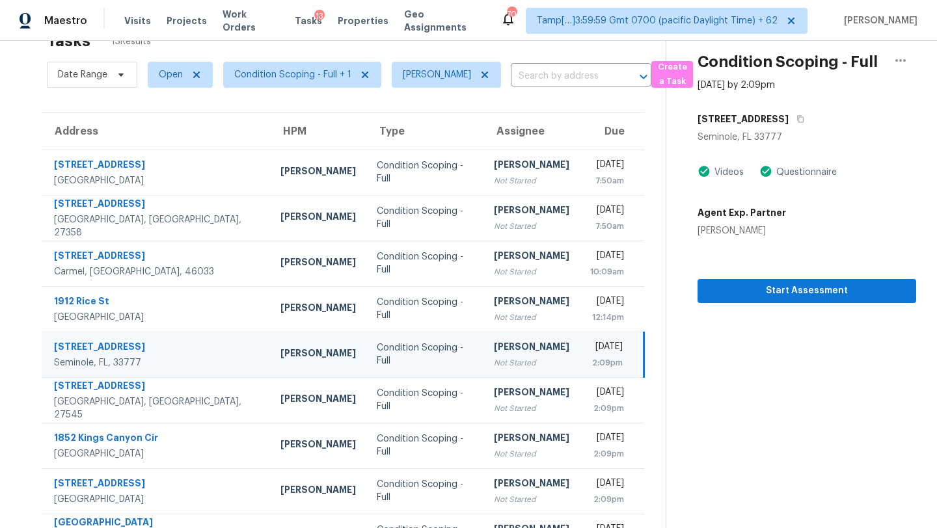
click at [393, 353] on div "Condition Scoping - Full" at bounding box center [425, 355] width 96 height 26
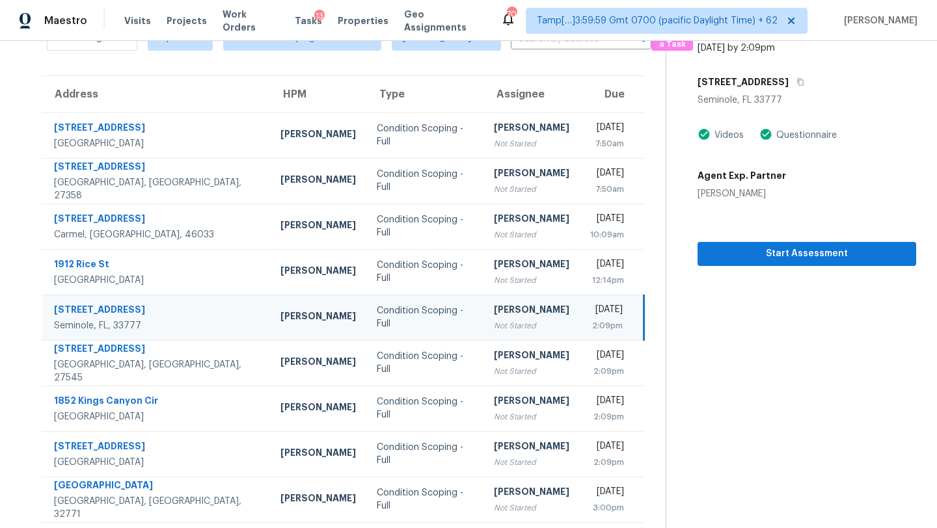
click at [402, 338] on td "Condition Scoping - Full" at bounding box center [424, 318] width 117 height 46
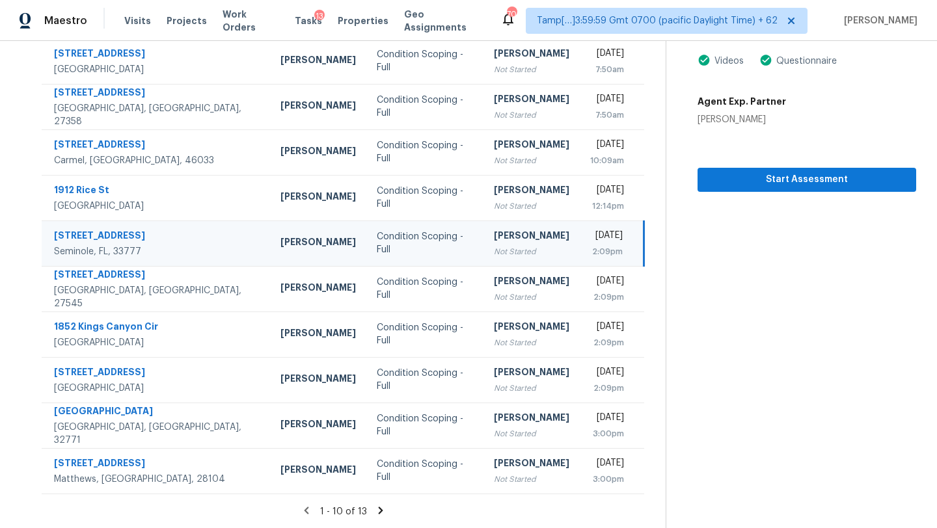
scroll to position [0, 0]
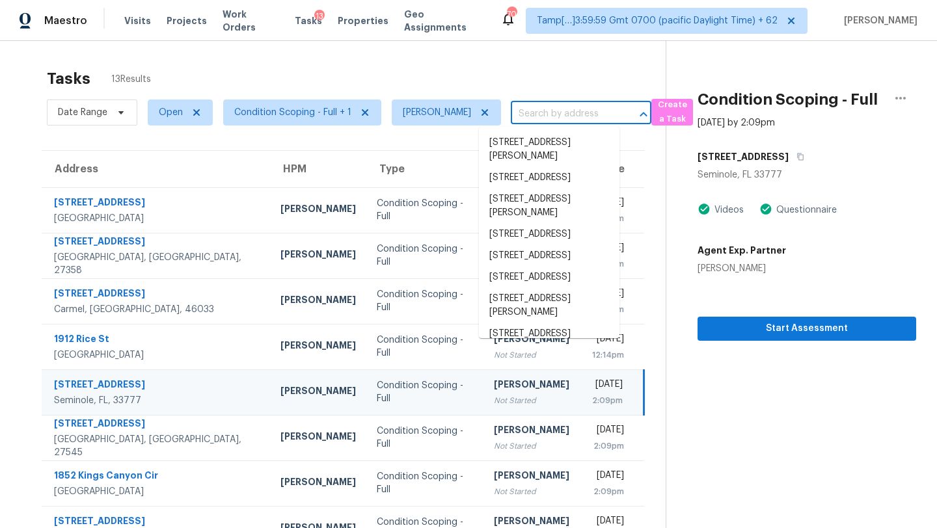
click at [547, 112] on input "text" at bounding box center [563, 114] width 104 height 20
paste input "229 Rustic Loop Sanford, FL, 32771"
type input "229 Rustic Loop Sanford, FL, 32771"
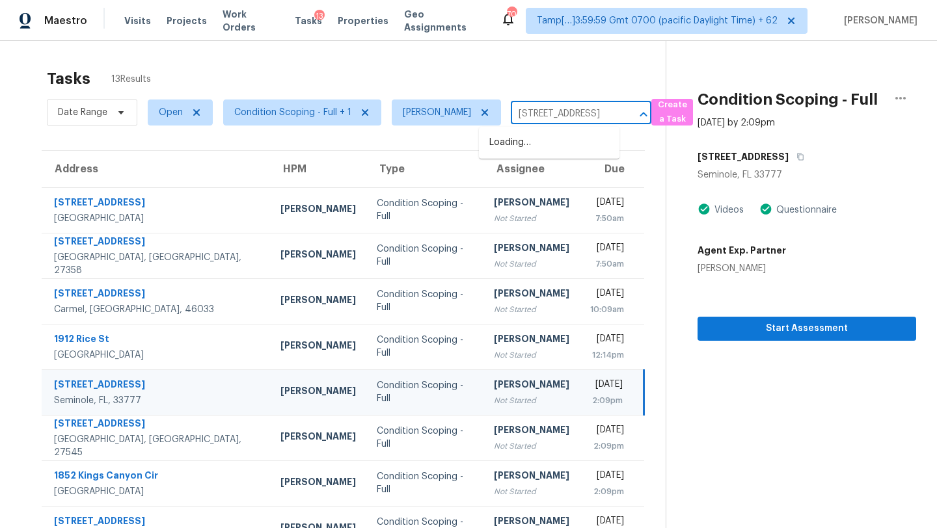
scroll to position [0, 51]
click at [550, 149] on li "229 Rustic Loop, Sanford, FL 32771" at bounding box center [549, 142] width 141 height 21
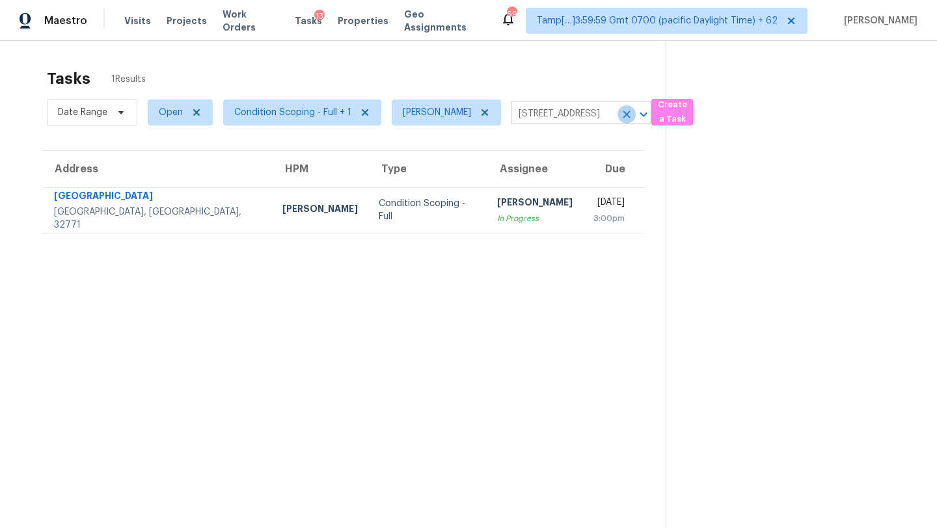
click at [620, 114] on icon "Clear" at bounding box center [626, 114] width 13 height 13
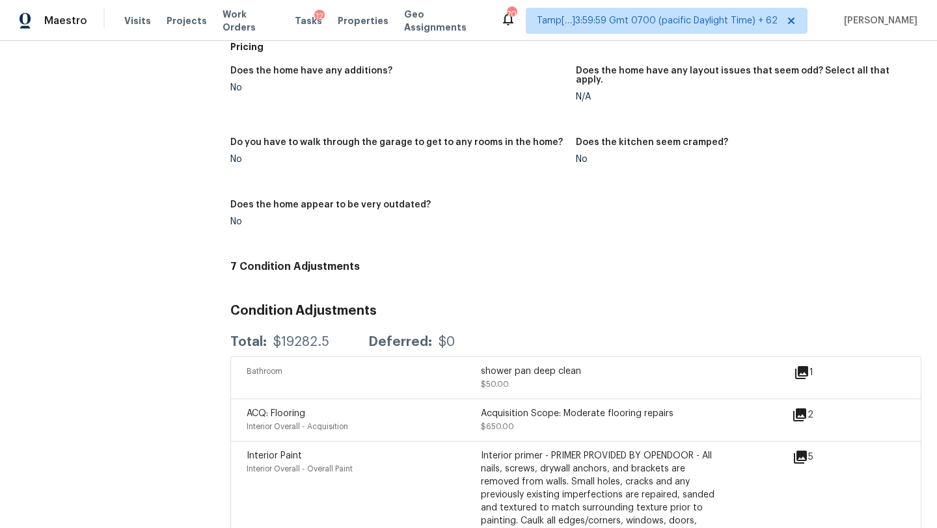
scroll to position [1704, 0]
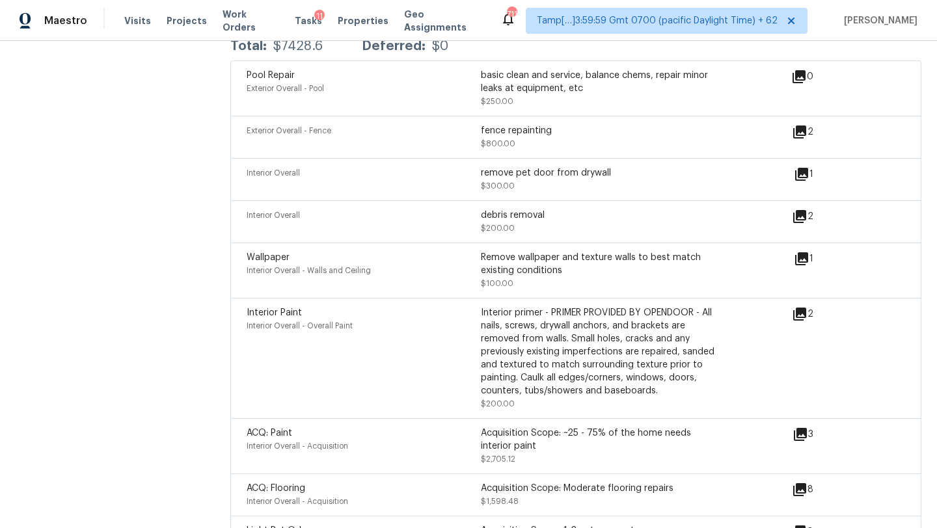
scroll to position [1599, 0]
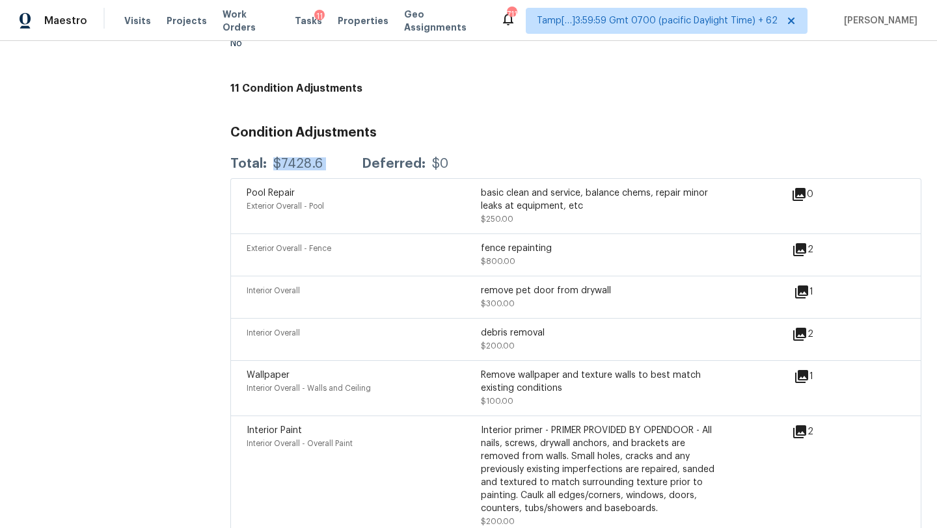
drag, startPoint x: 271, startPoint y: 162, endPoint x: 349, endPoint y: 166, distance: 78.2
click at [349, 166] on div "Total: $7428.6 Deferred: $0" at bounding box center [339, 163] width 218 height 13
copy div "$7428.6"
